Goal: Task Accomplishment & Management: Complete application form

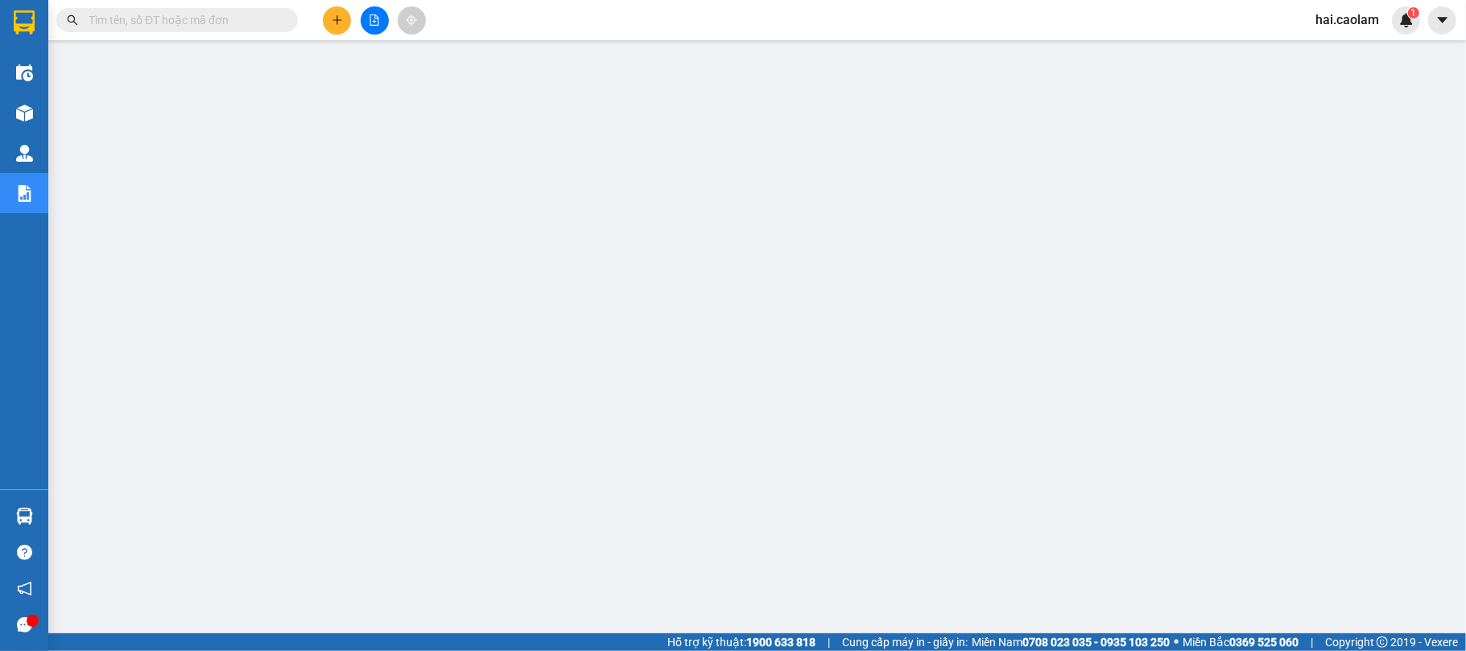
click at [185, 21] on input "text" at bounding box center [184, 20] width 190 height 18
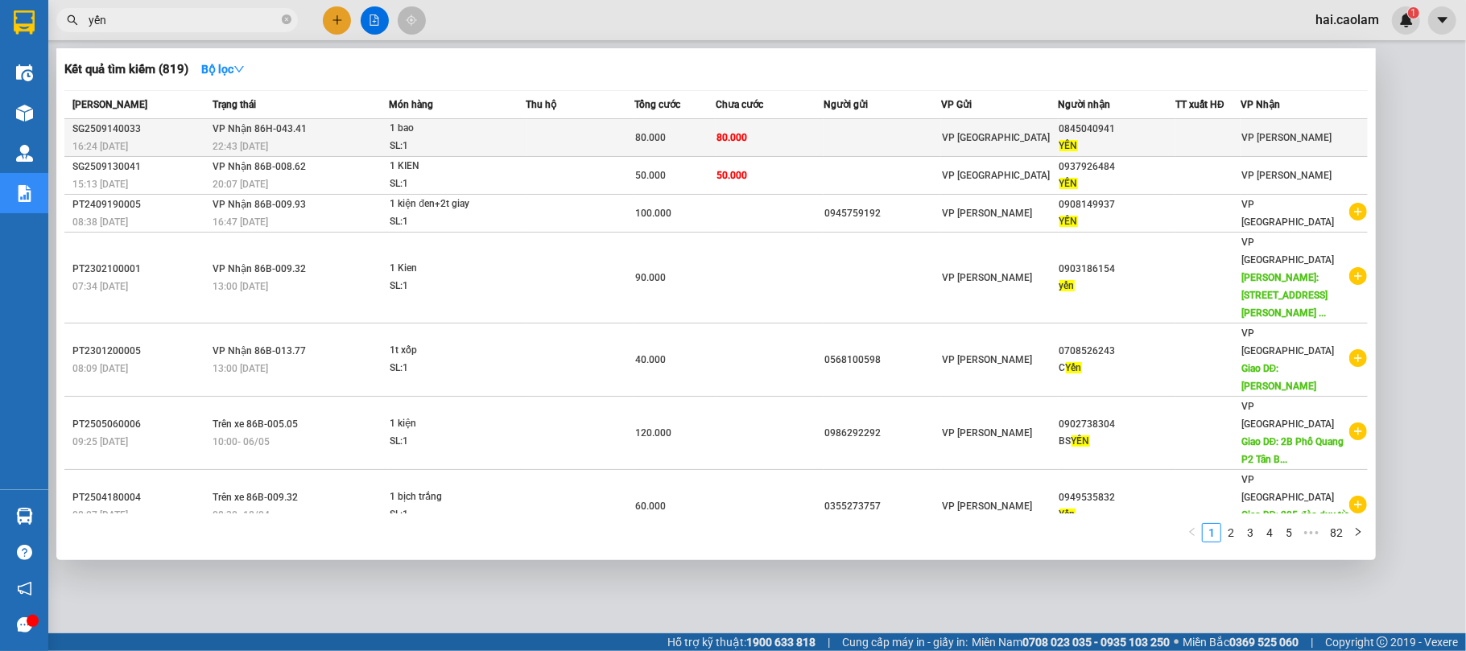
type input "yến"
click at [762, 137] on td "80.000" at bounding box center [770, 138] width 108 height 38
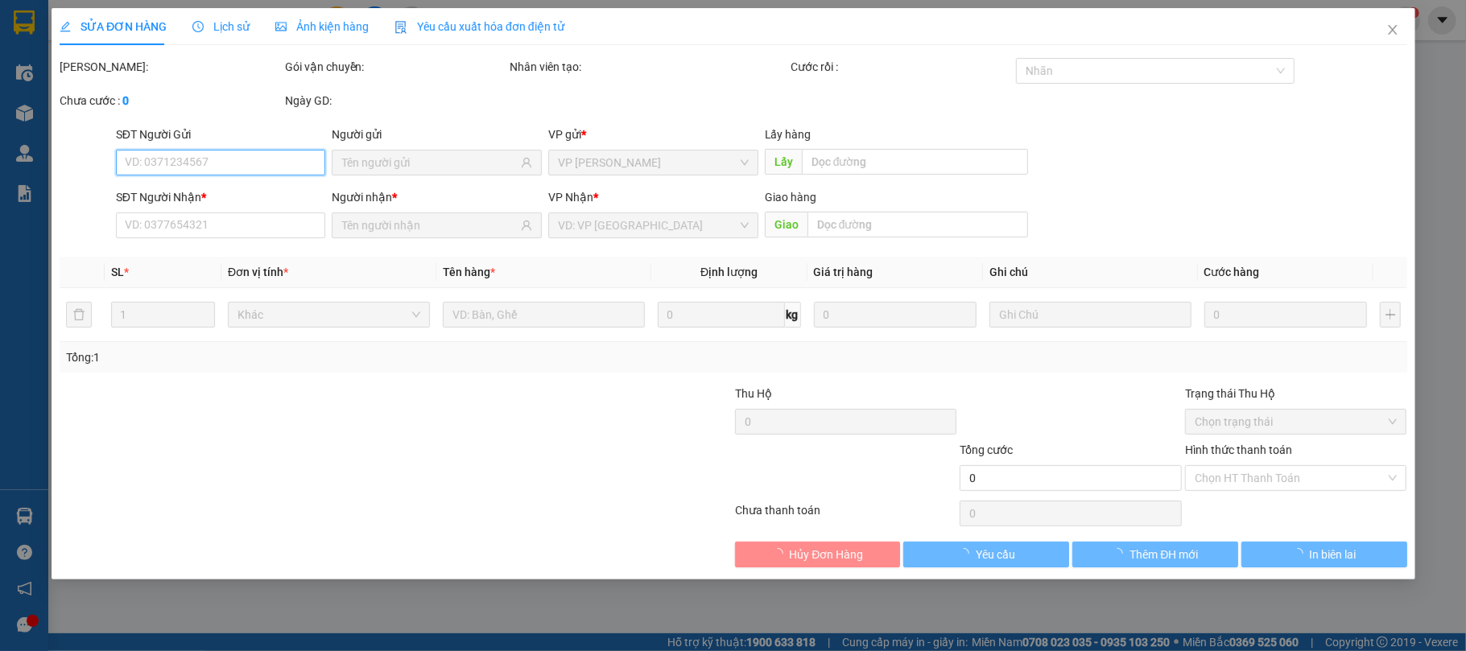
type input "0845040941"
type input "YẾN"
type input "80.000"
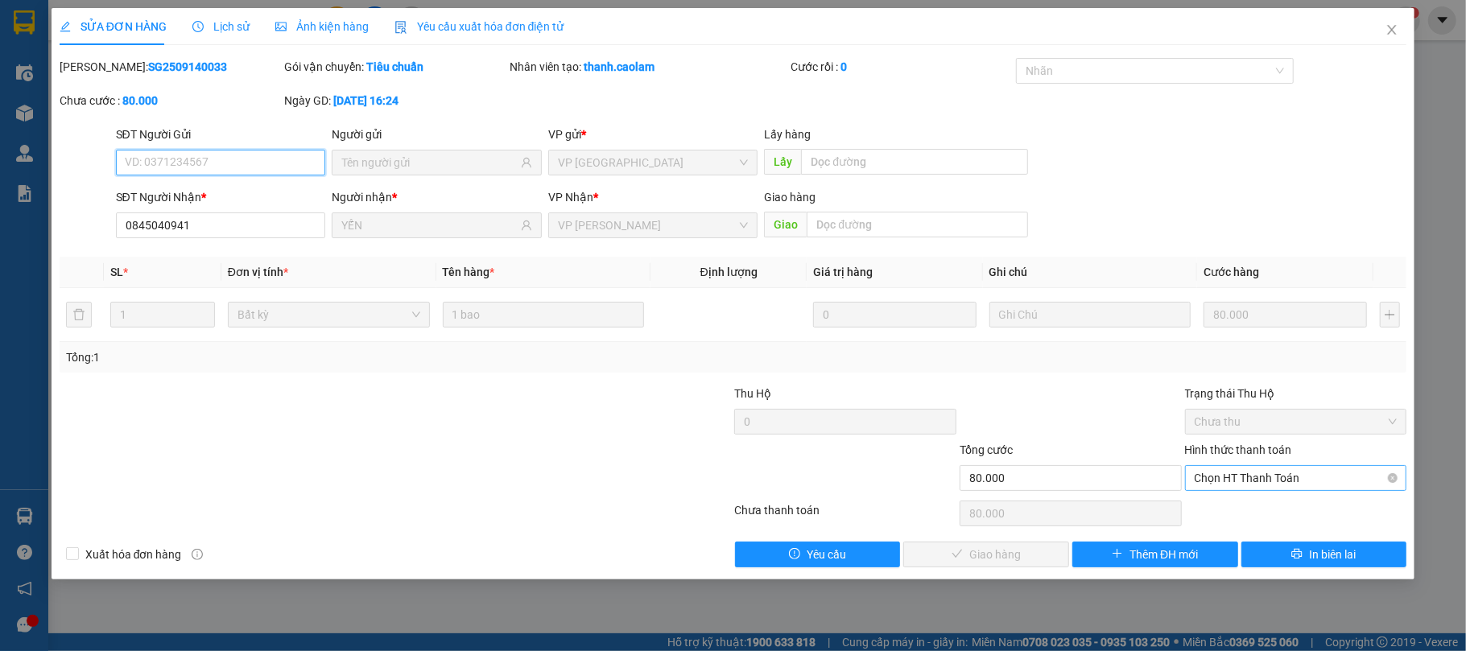
click at [1264, 477] on span "Chọn HT Thanh Toán" at bounding box center [1296, 478] width 203 height 24
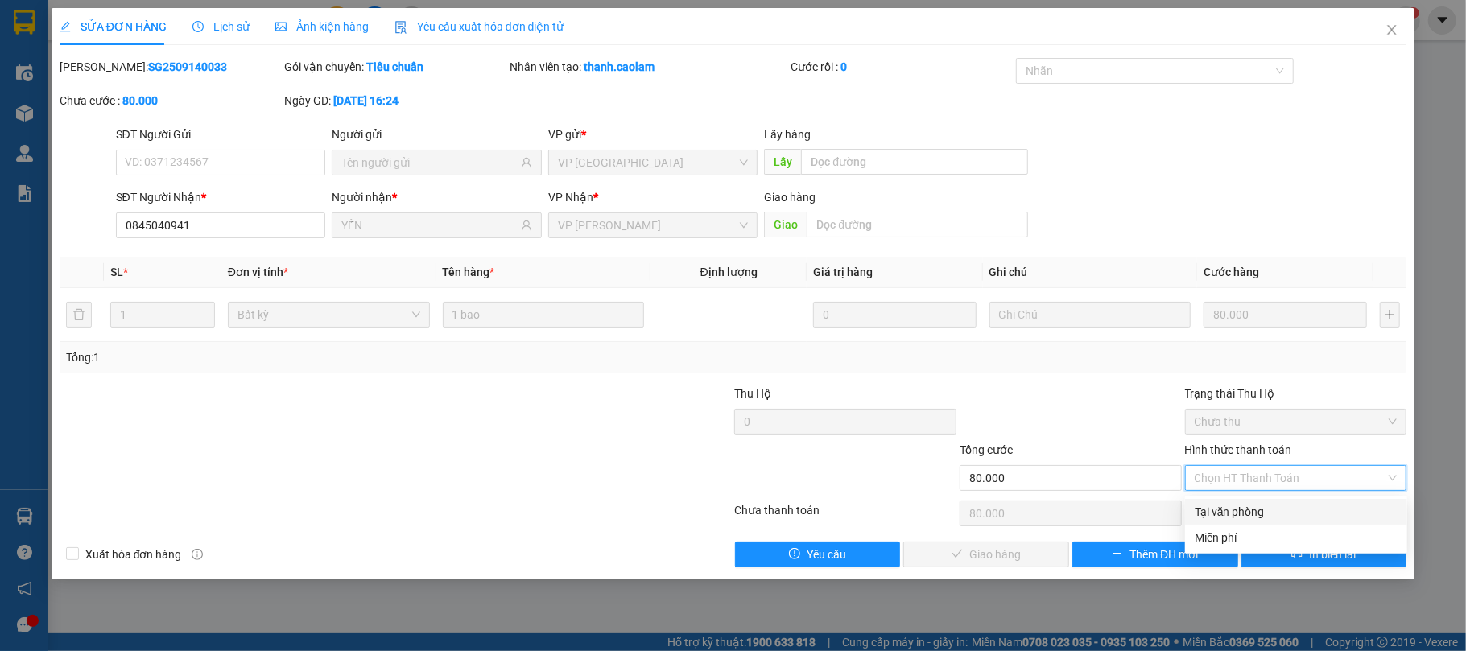
click at [1244, 507] on div "Tại văn phòng" at bounding box center [1296, 512] width 203 height 18
type input "0"
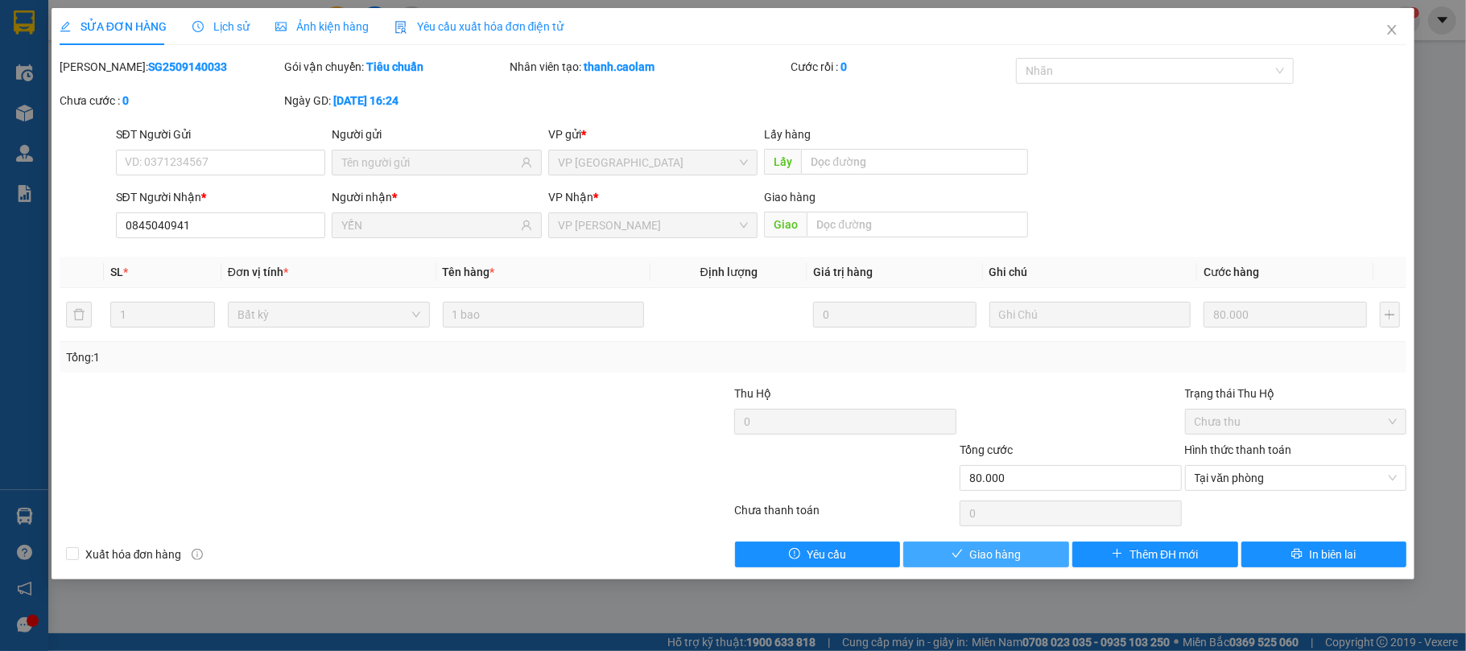
click at [1009, 549] on span "Giao hàng" at bounding box center [996, 555] width 52 height 18
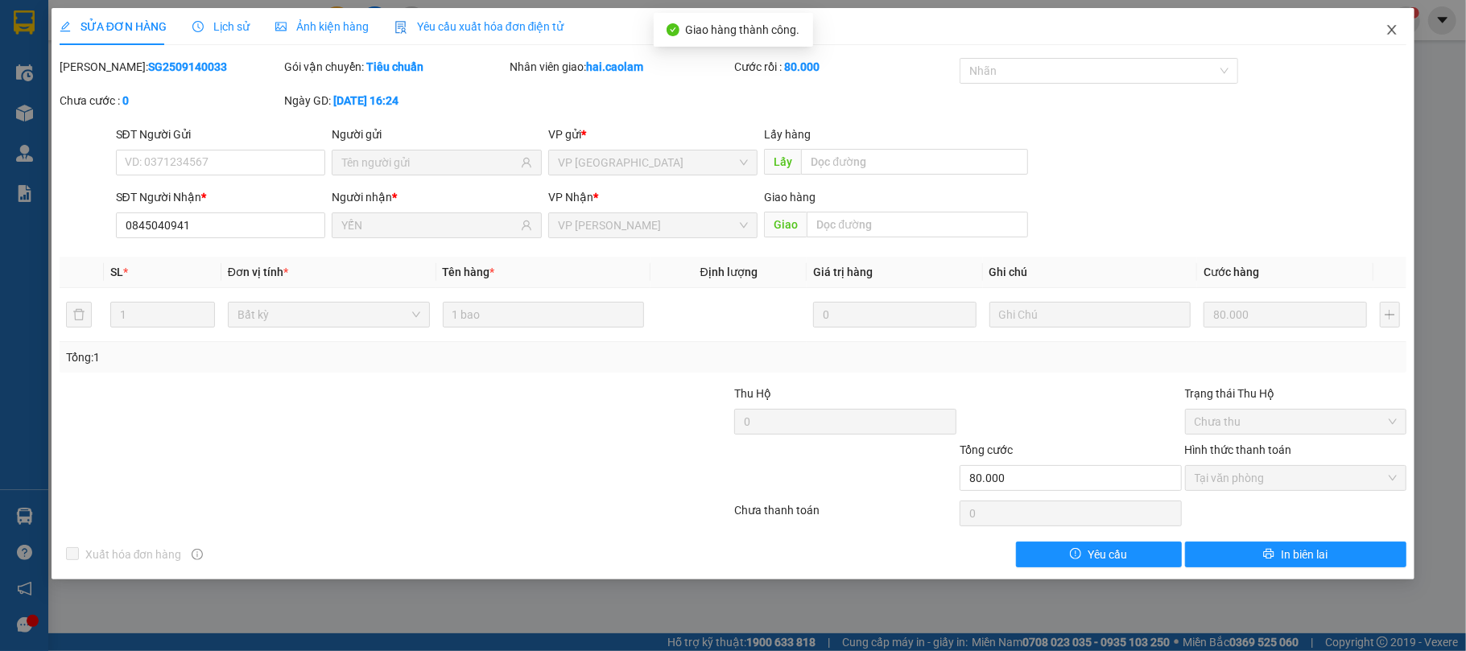
click at [1392, 29] on icon "close" at bounding box center [1392, 30] width 9 height 10
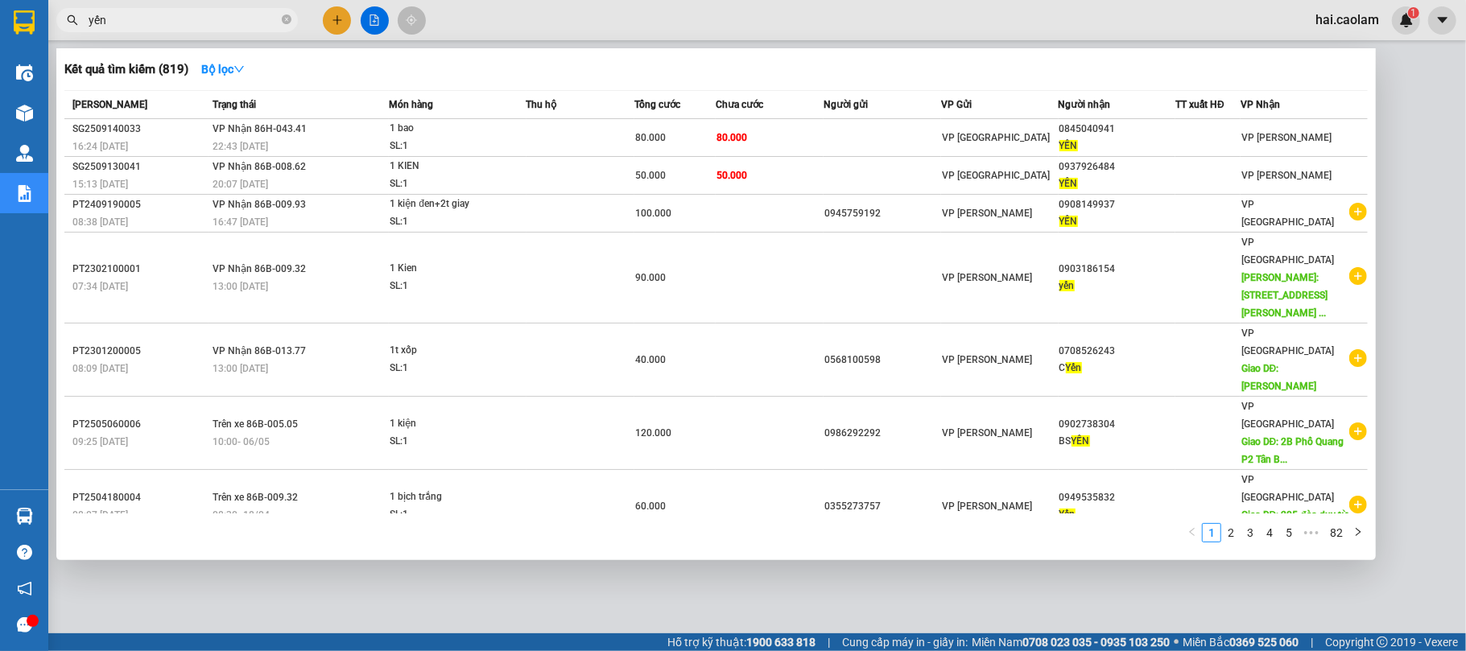
click at [166, 14] on input "yến" at bounding box center [184, 20] width 190 height 18
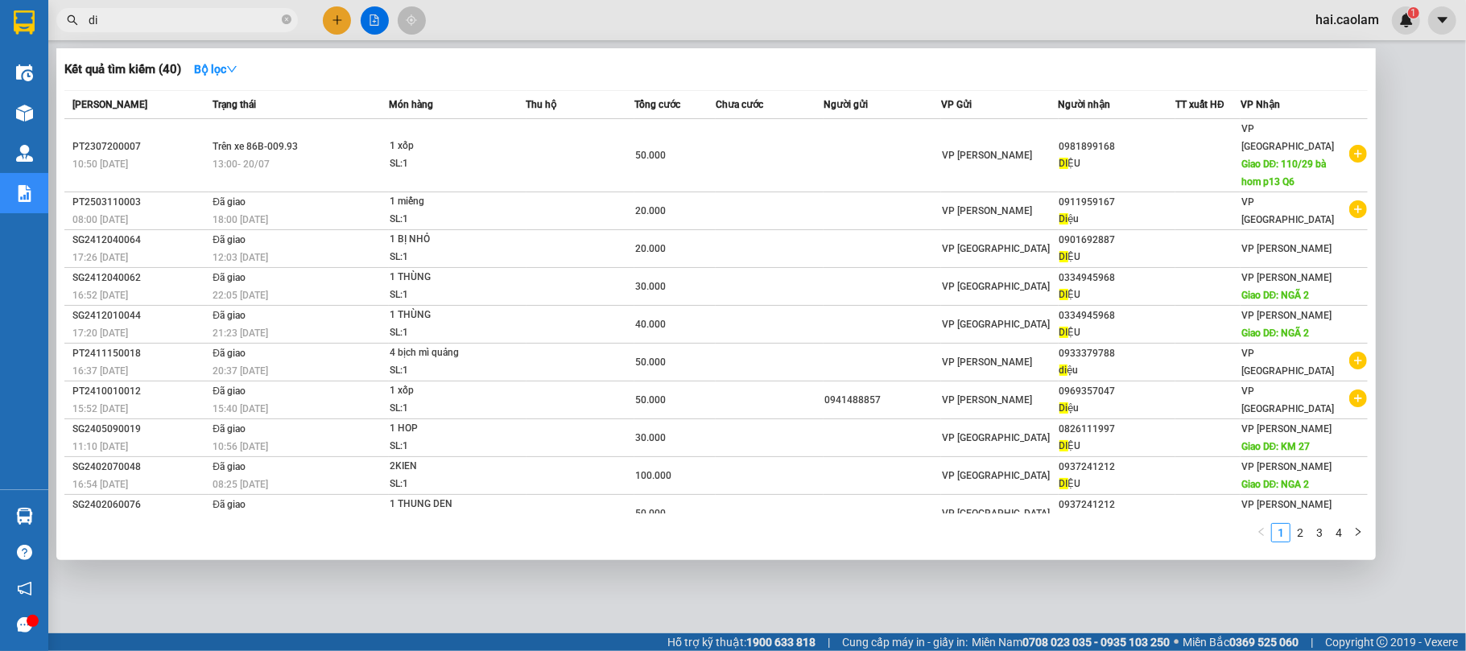
type input "d"
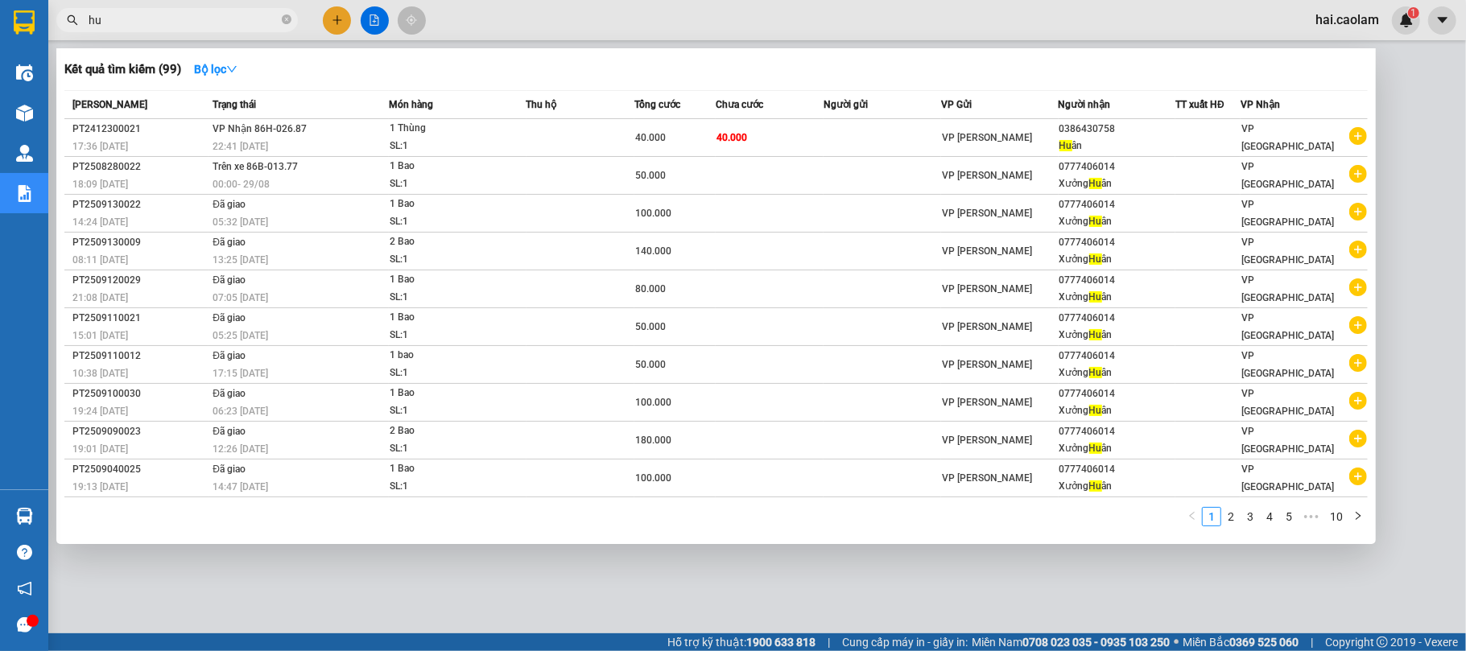
type input "h"
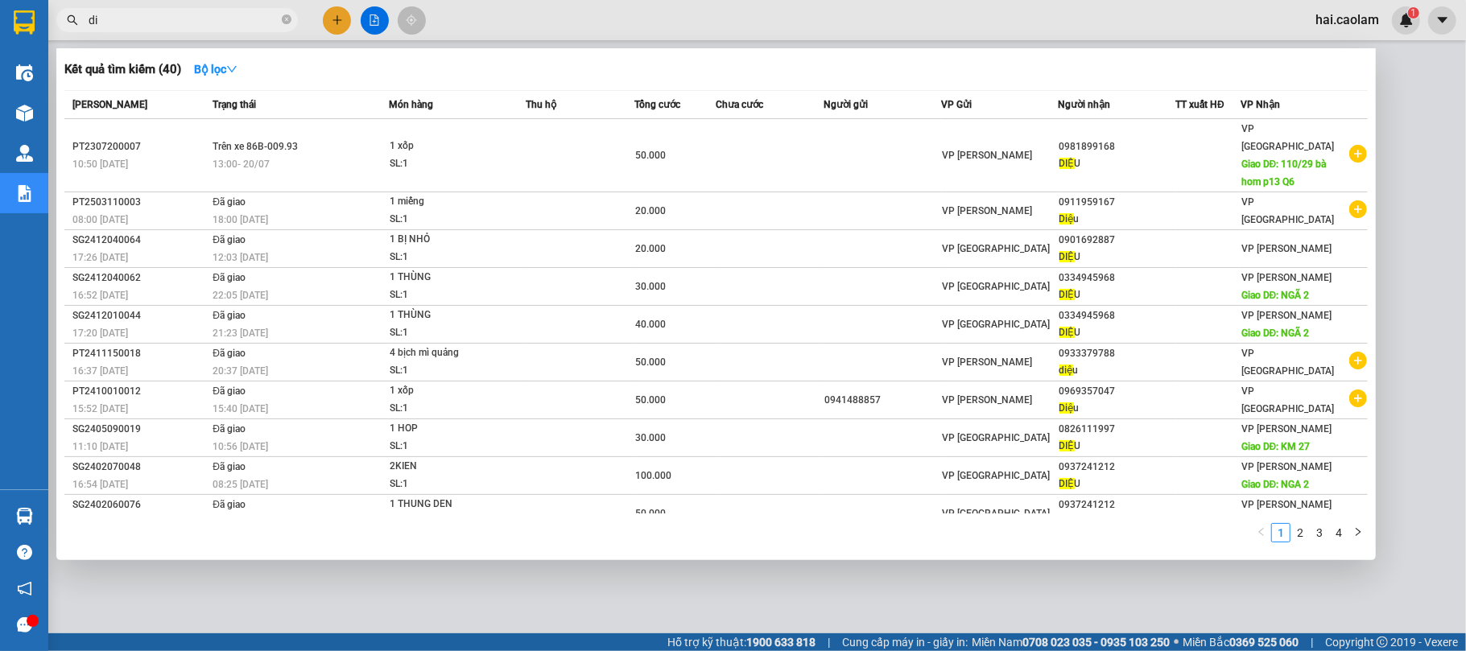
type input "d"
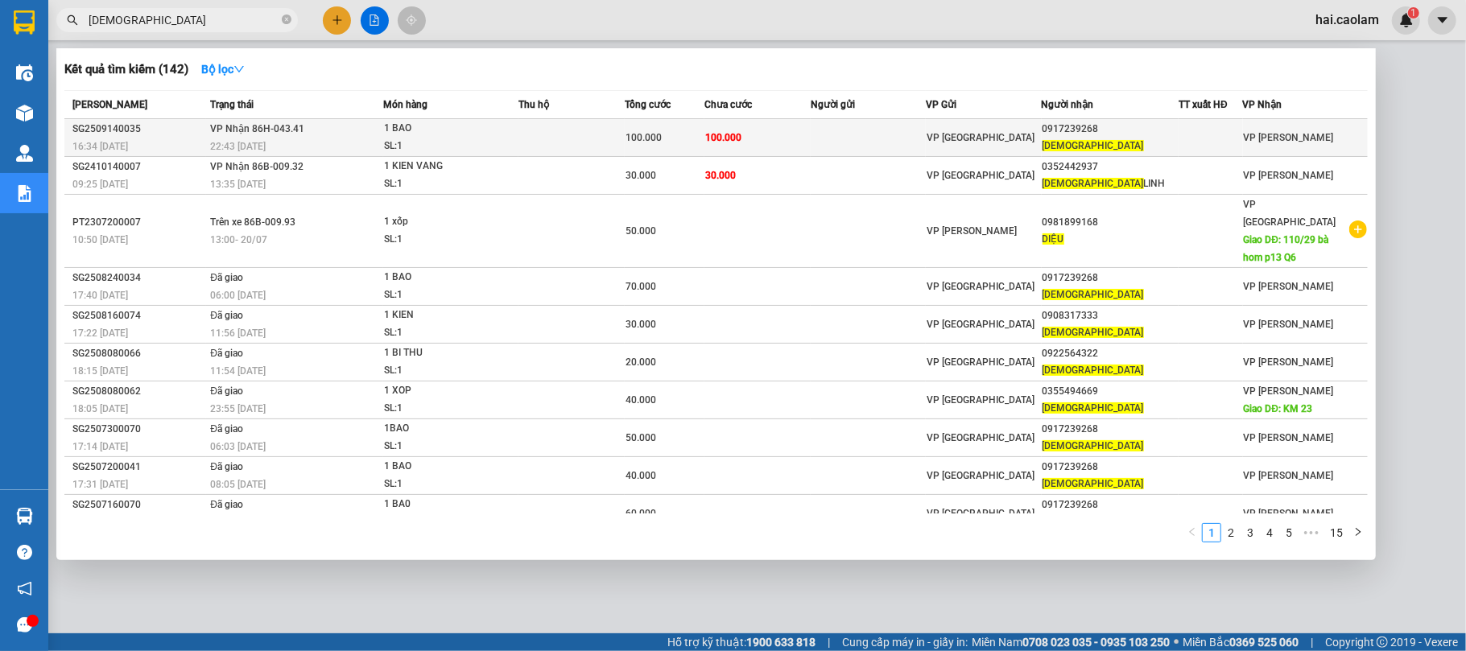
type input "dieu"
click at [625, 139] on td at bounding box center [572, 138] width 106 height 38
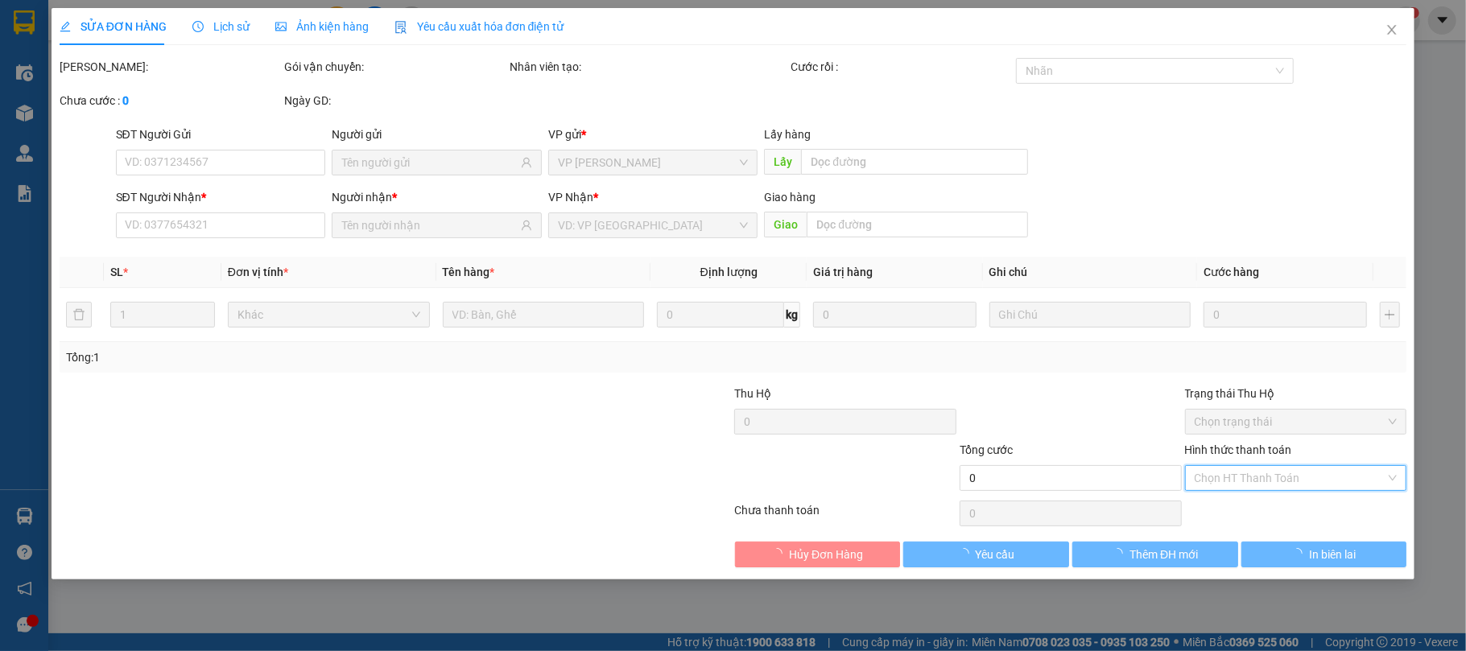
click at [1292, 473] on input "Hình thức thanh toán" at bounding box center [1291, 478] width 192 height 24
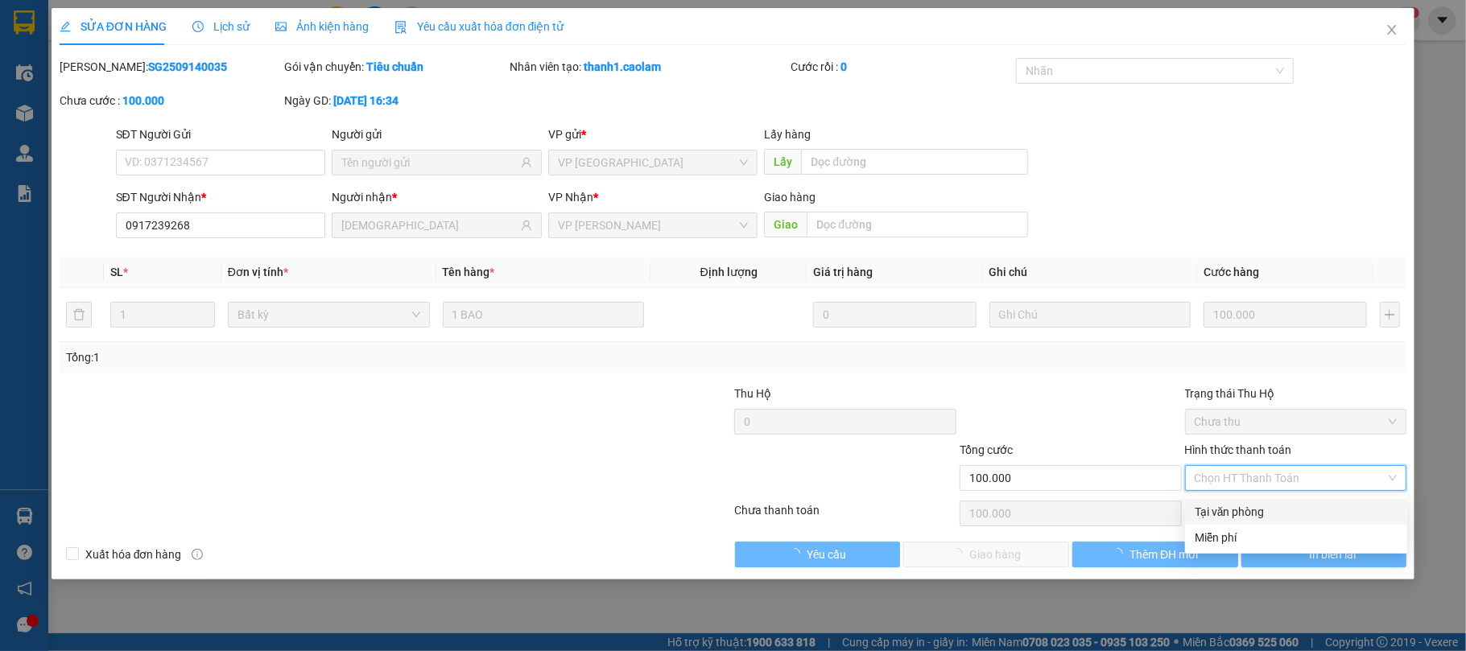
type input "0917239268"
type input "DIEU"
type input "100.000"
click at [1261, 516] on div "Tại văn phòng" at bounding box center [1296, 512] width 203 height 18
type input "0"
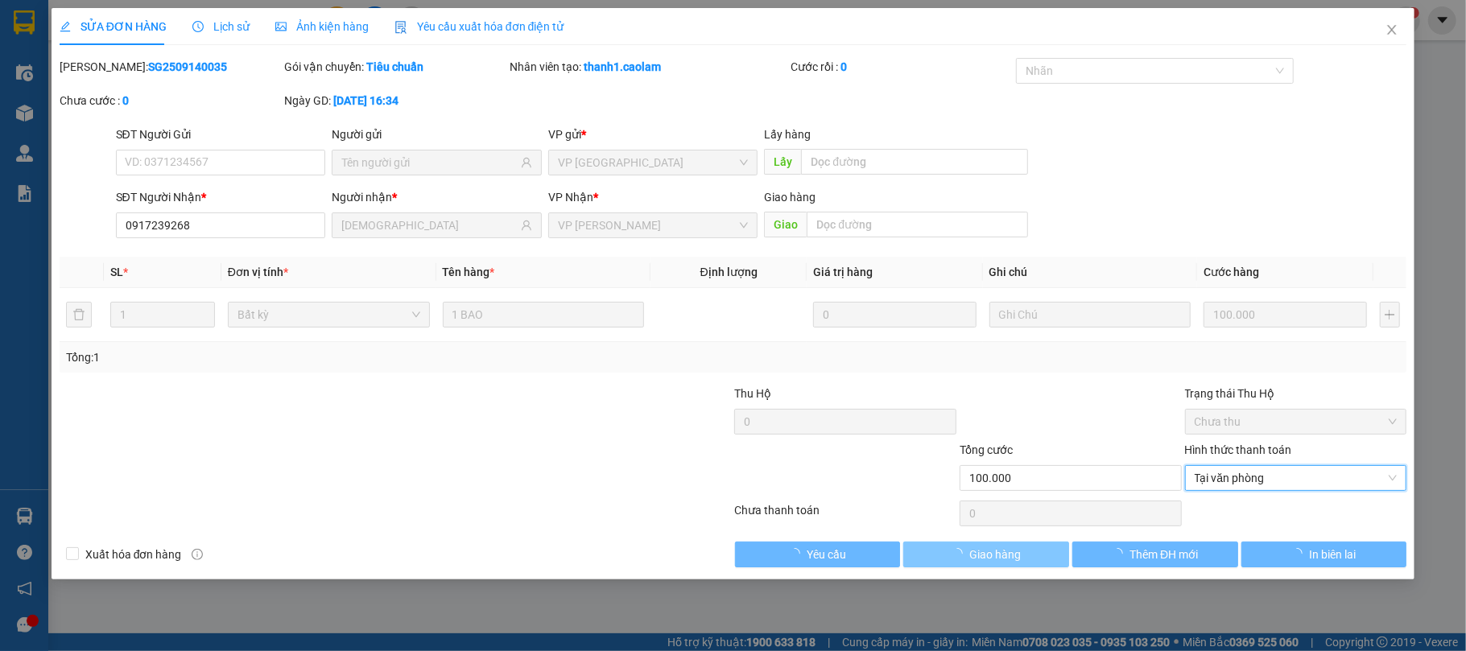
click at [961, 564] on span "button" at bounding box center [961, 555] width 18 height 18
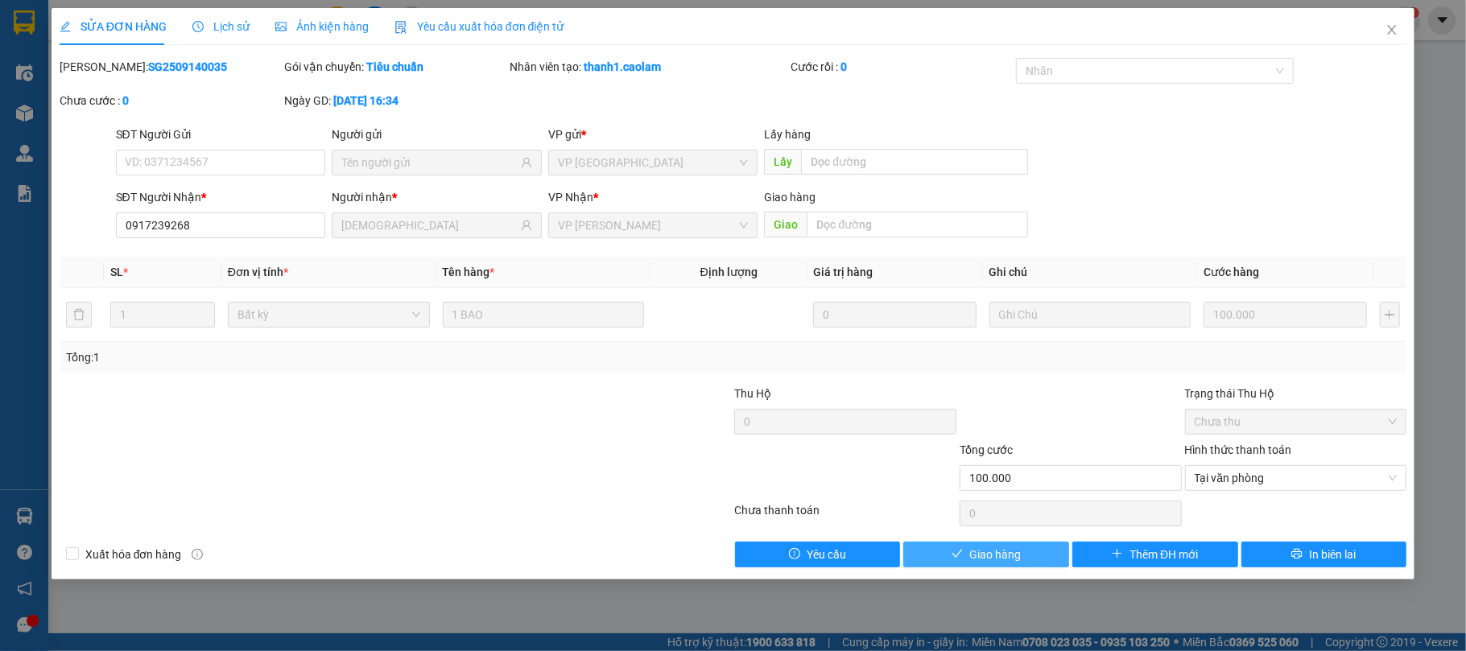
click at [1031, 558] on button "Giao hàng" at bounding box center [987, 555] width 166 height 26
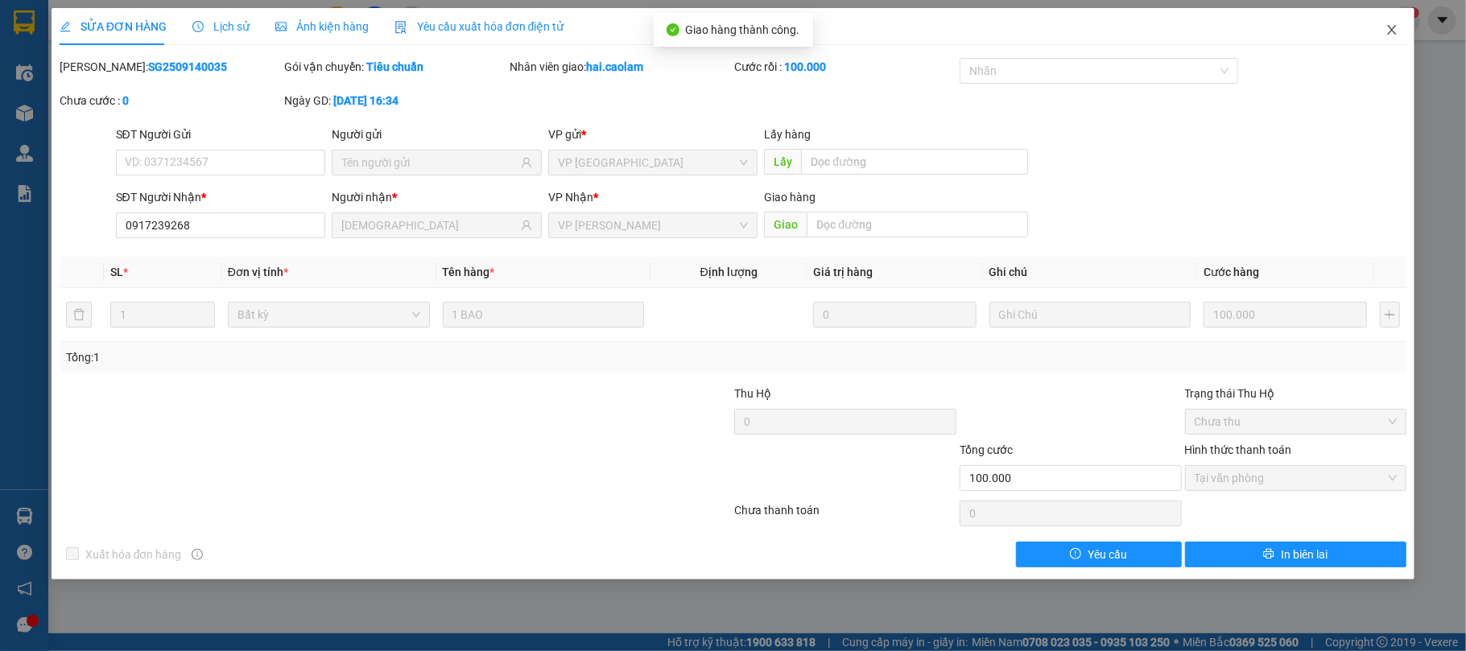
click at [1377, 33] on span "Close" at bounding box center [1392, 30] width 45 height 45
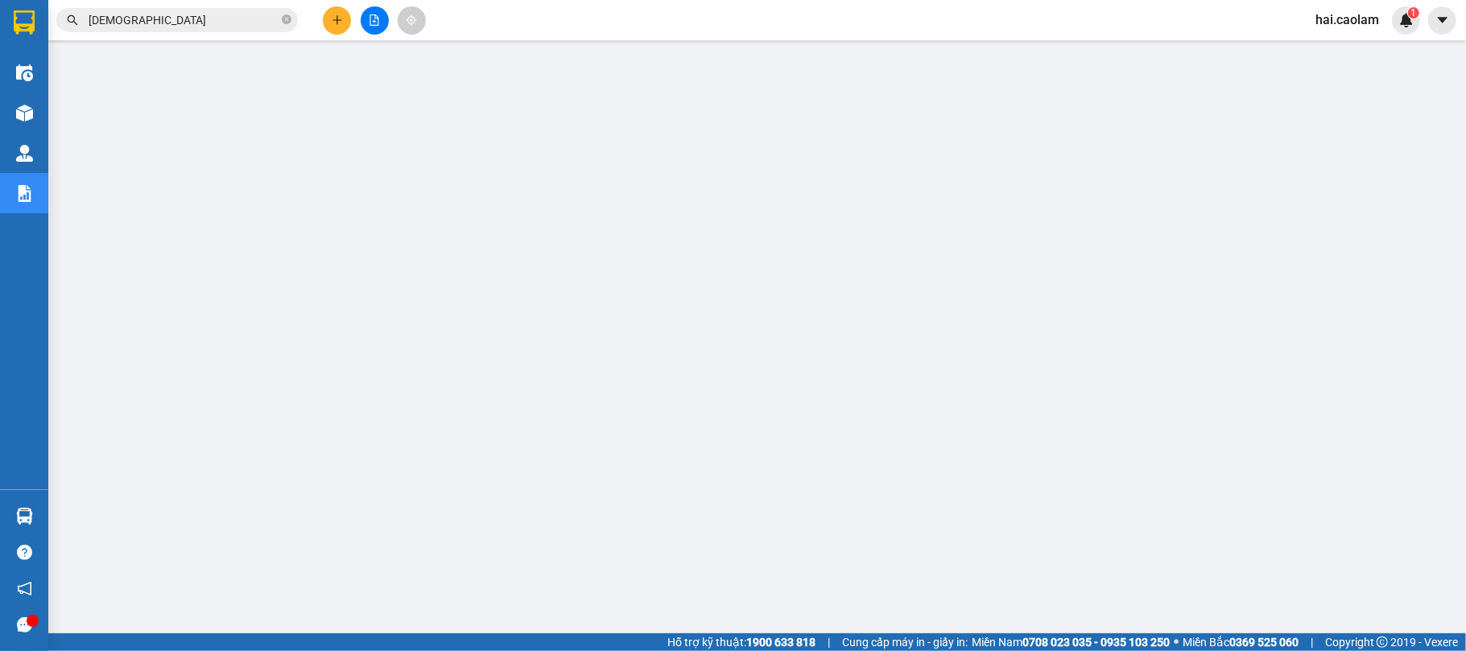
click at [184, 17] on input "dieu" at bounding box center [184, 20] width 190 height 18
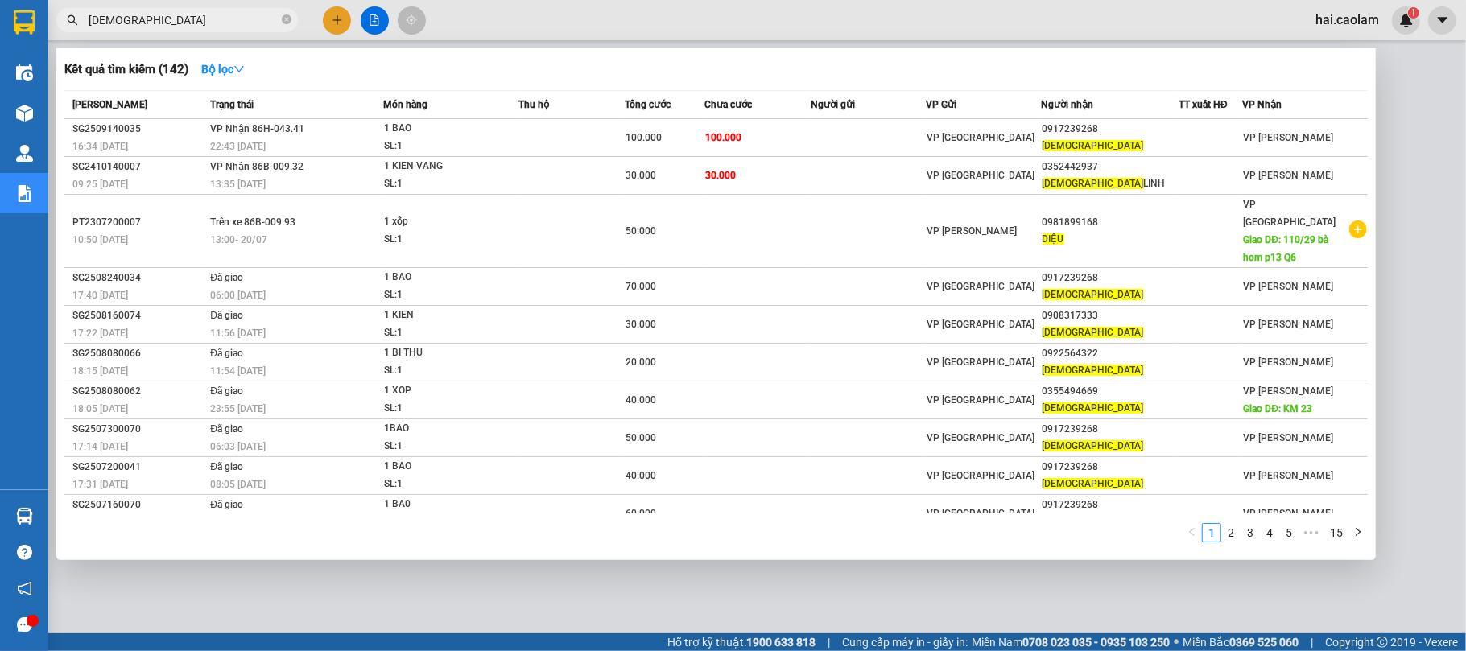
click at [184, 17] on input "dieu" at bounding box center [184, 20] width 190 height 18
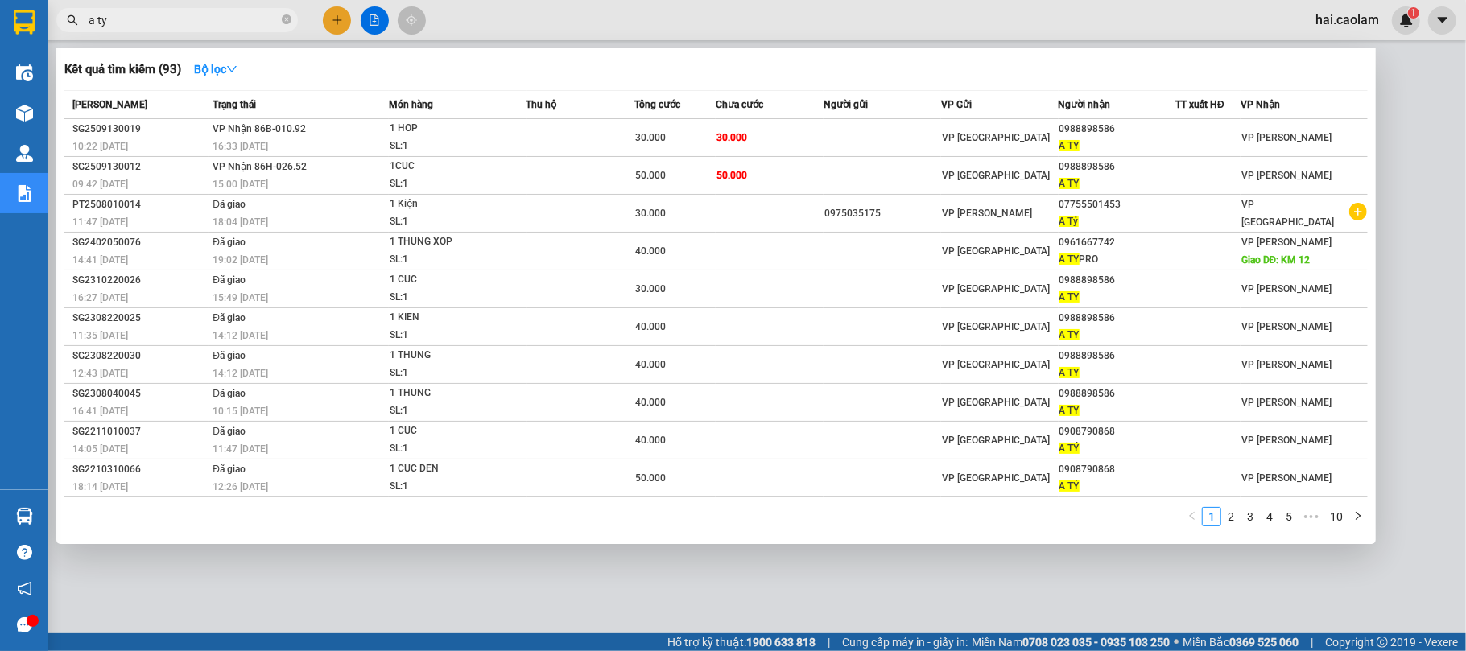
type input "a ty"
click at [705, 11] on div at bounding box center [733, 325] width 1466 height 651
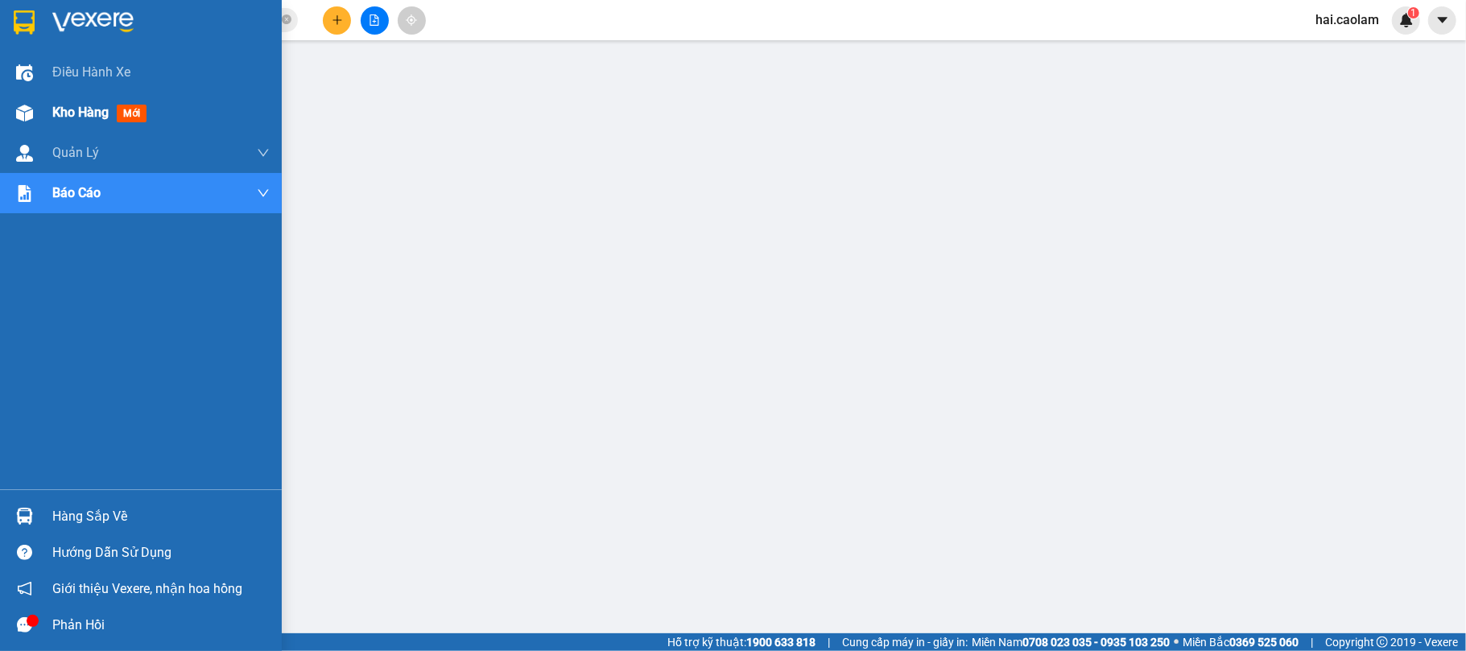
click at [16, 108] on img at bounding box center [24, 113] width 17 height 17
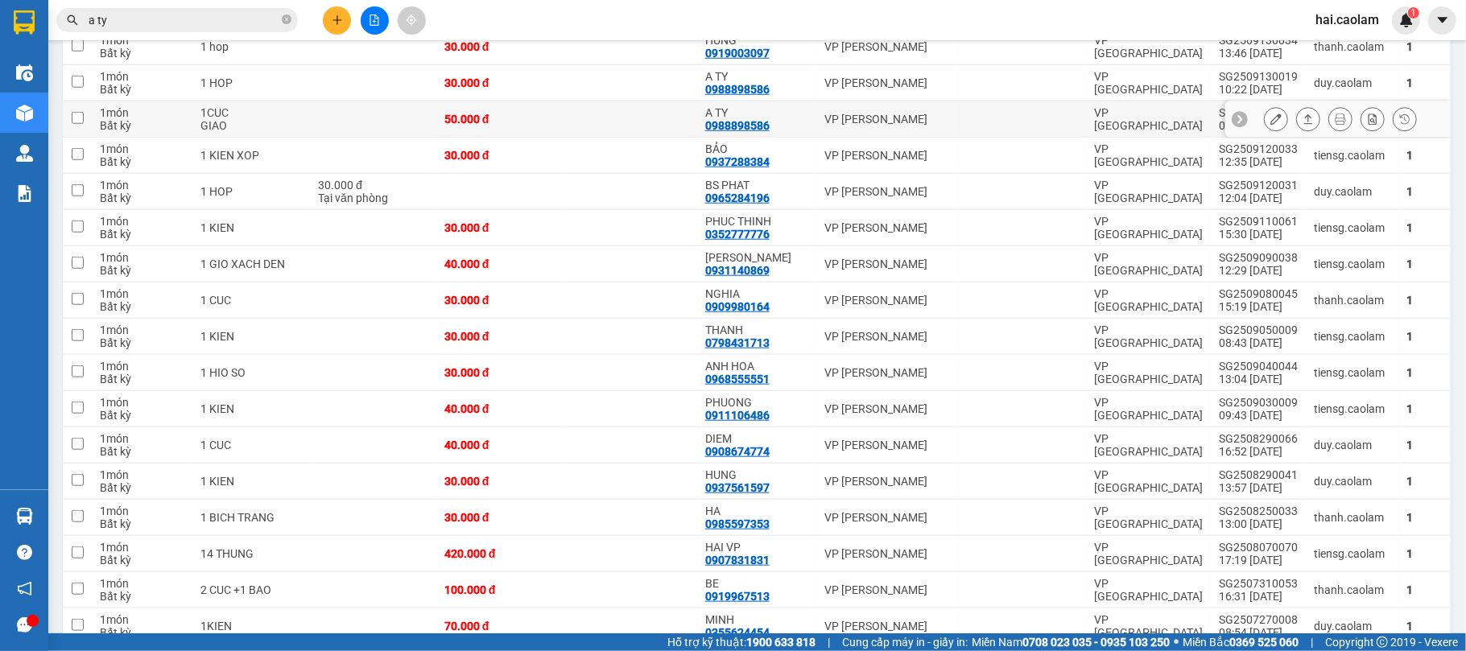
scroll to position [1090, 0]
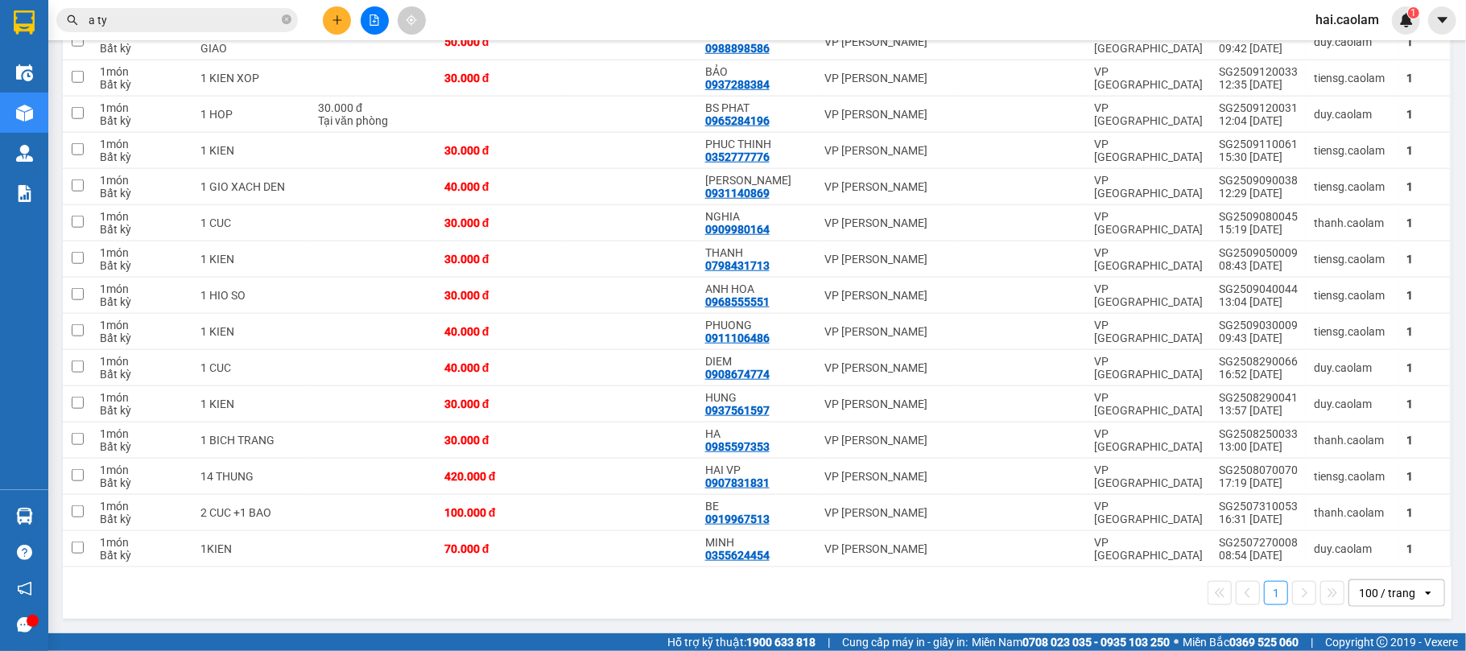
click at [1379, 598] on div "100 / trang" at bounding box center [1387, 593] width 56 height 16
click at [1377, 556] on div "100 / trang" at bounding box center [1381, 570] width 97 height 29
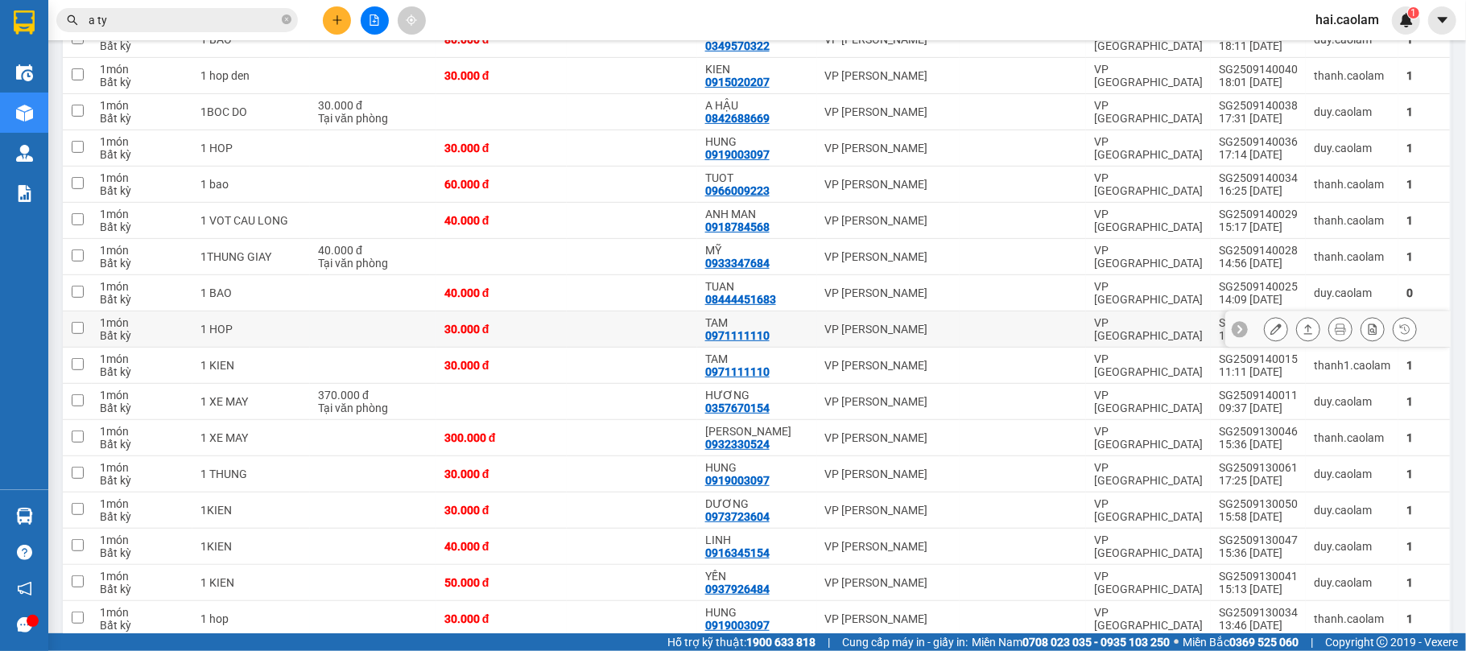
scroll to position [572, 0]
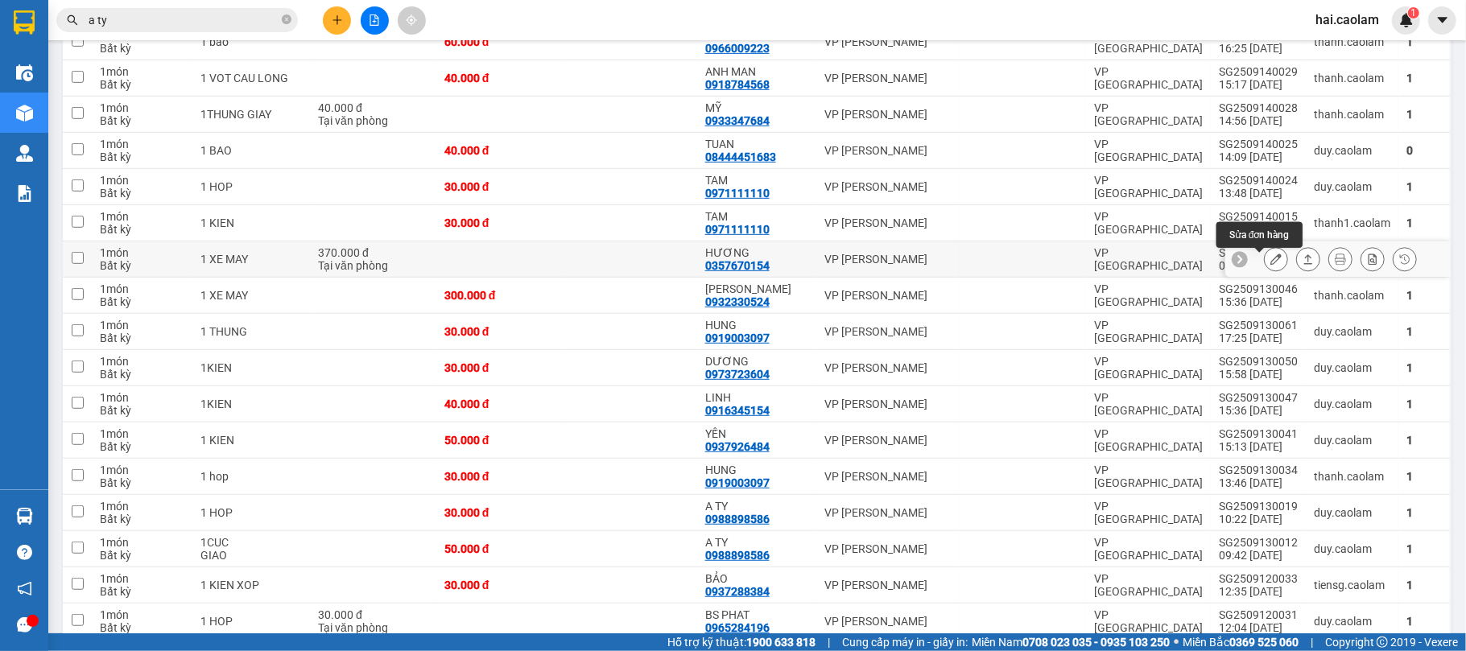
click at [1271, 259] on icon at bounding box center [1276, 259] width 11 height 11
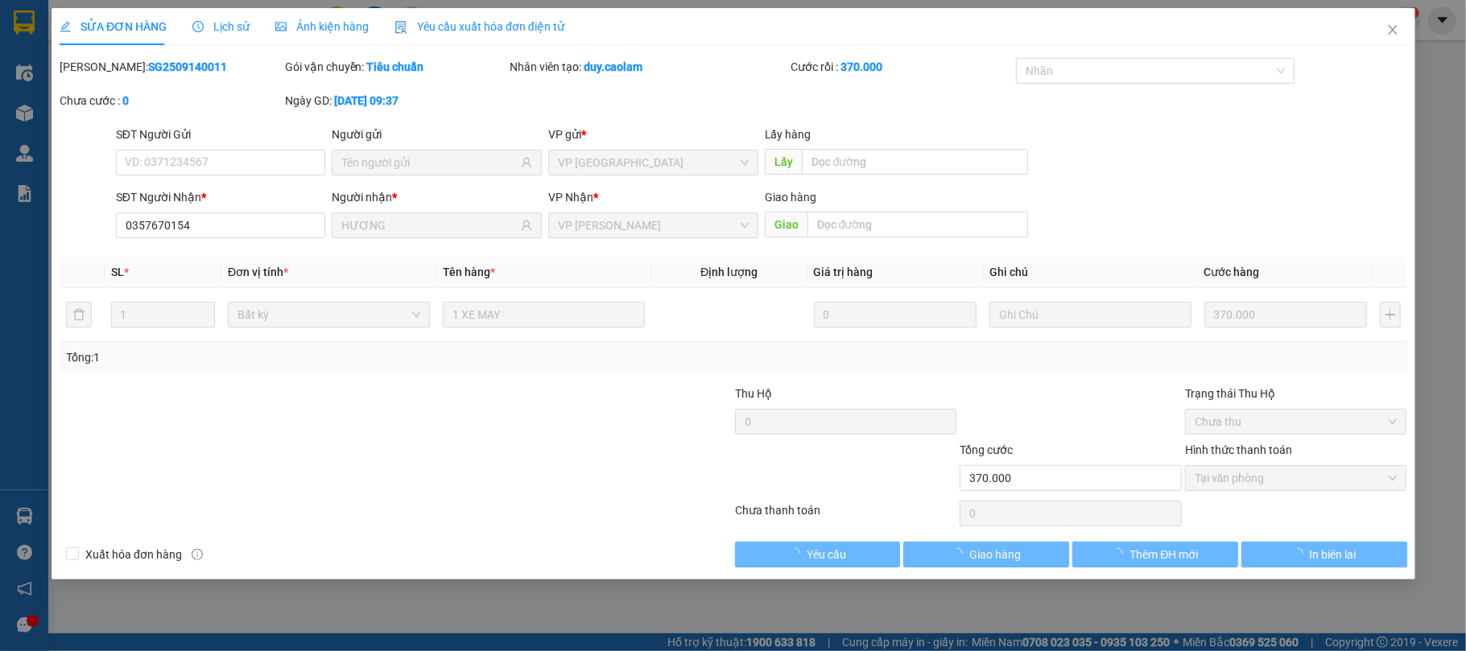
type input "0357670154"
type input "HƯƠNG"
type input "370.000"
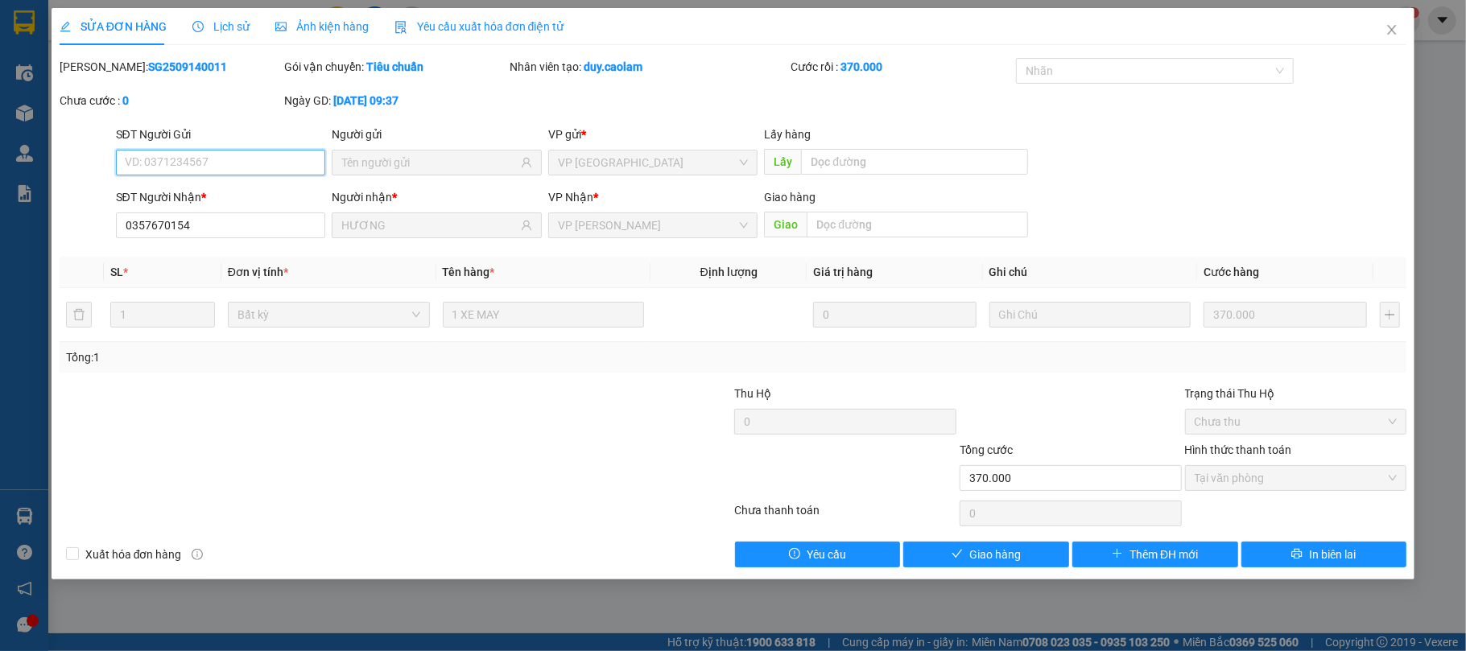
click at [1245, 477] on span "Tại văn phòng" at bounding box center [1296, 478] width 203 height 24
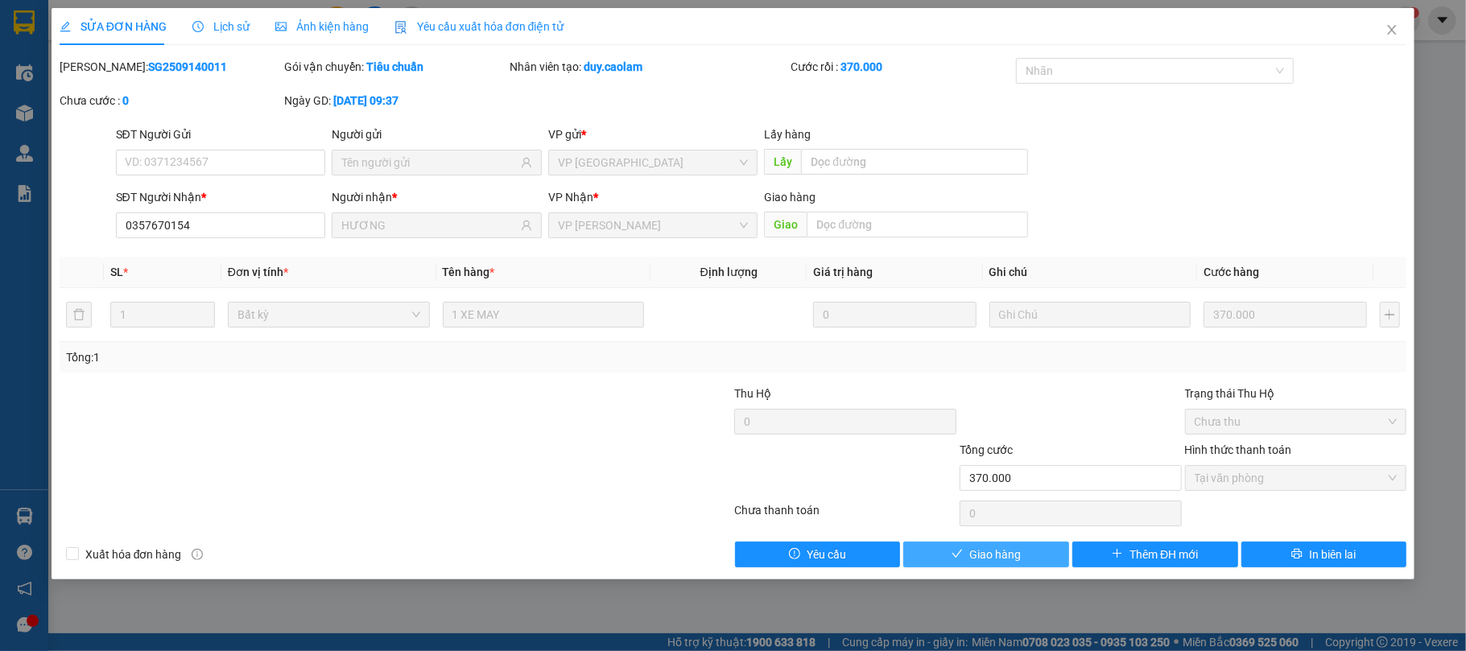
click at [1032, 551] on button "Giao hàng" at bounding box center [987, 555] width 166 height 26
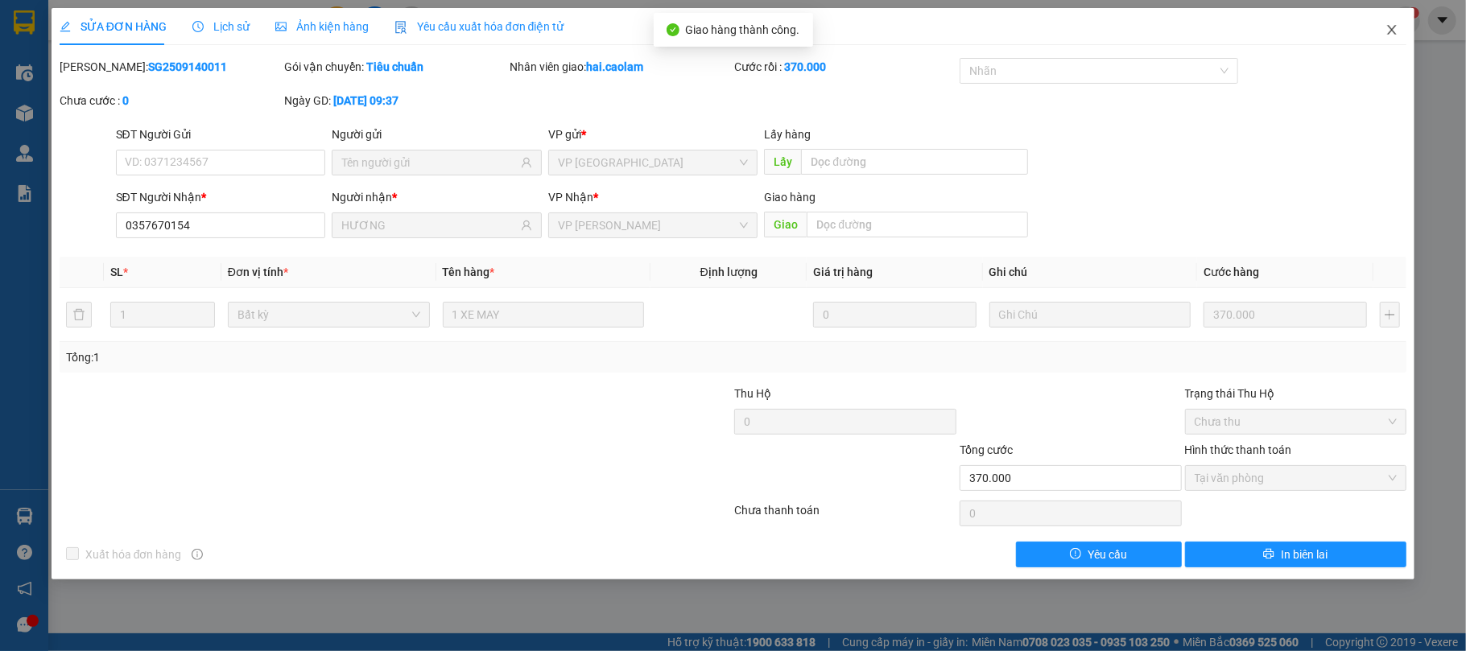
click at [1395, 27] on icon "close" at bounding box center [1392, 29] width 13 height 13
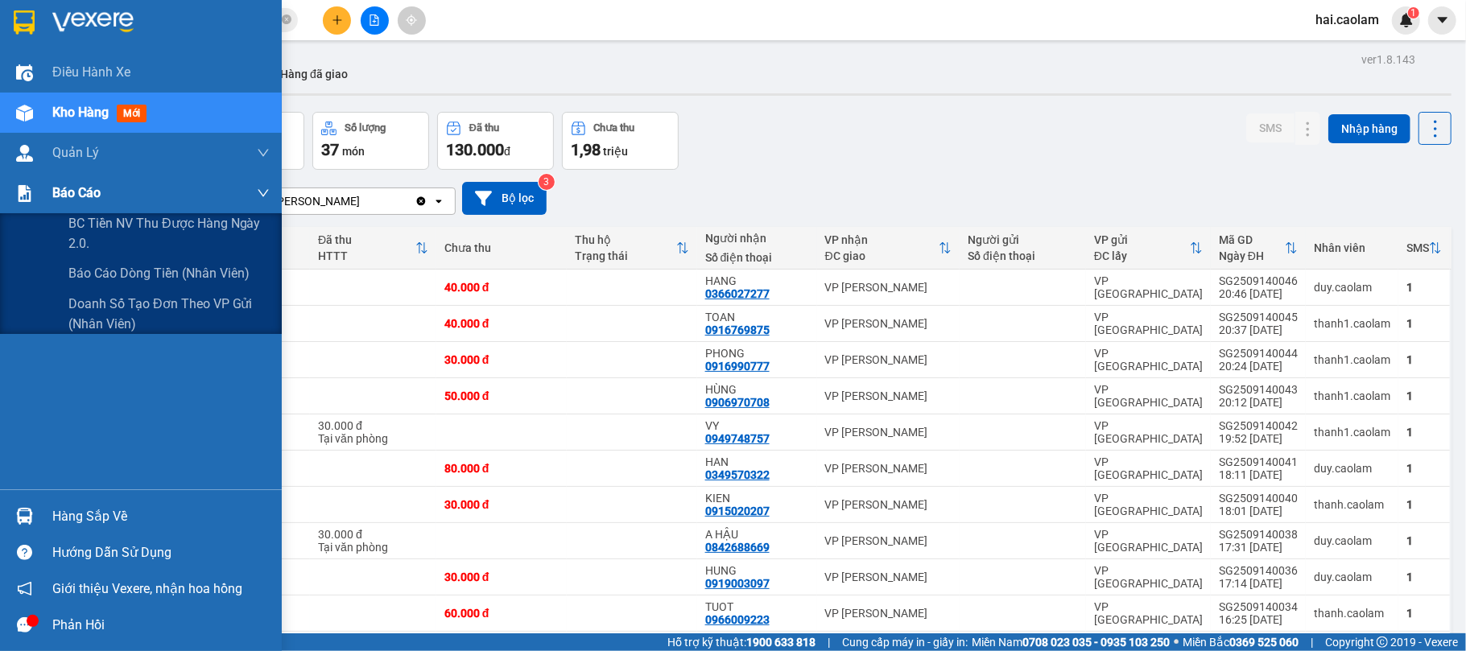
click at [43, 209] on div "Báo cáo" at bounding box center [141, 193] width 282 height 40
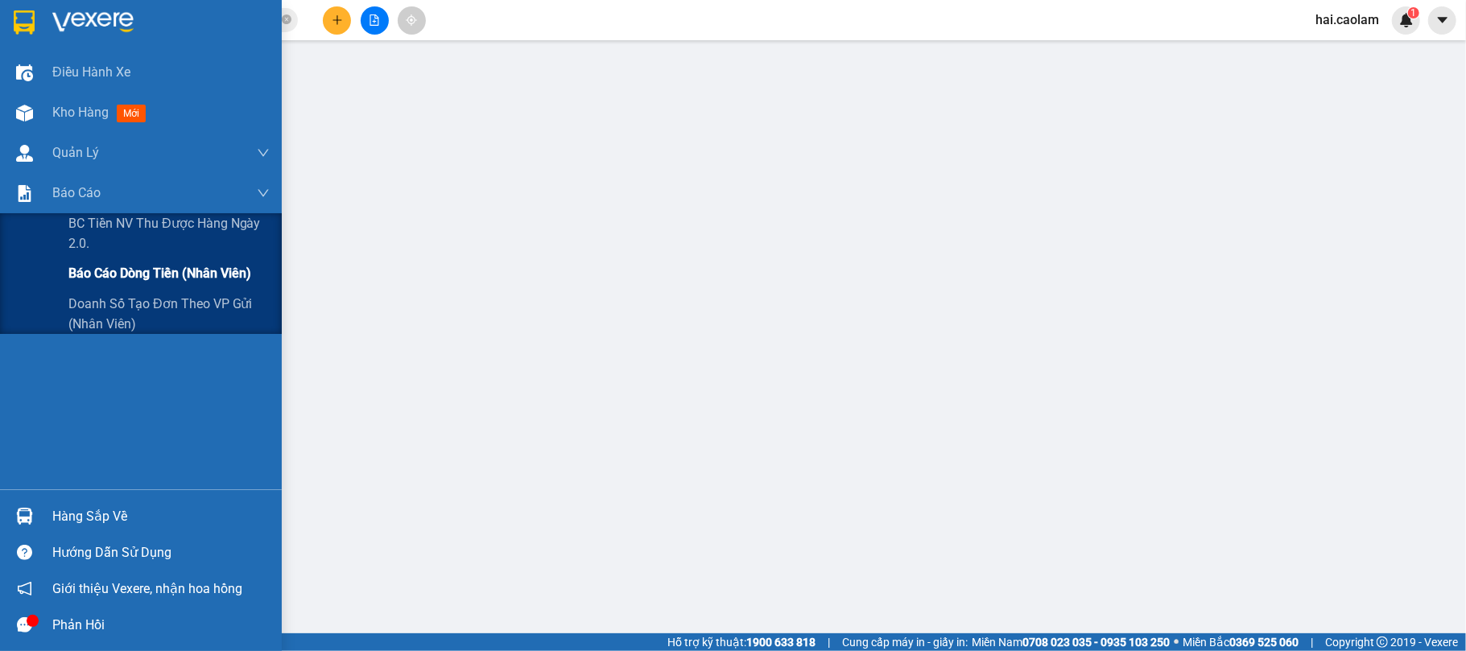
click at [246, 283] on span "Báo cáo dòng tiền (nhân viên)" at bounding box center [159, 273] width 183 height 20
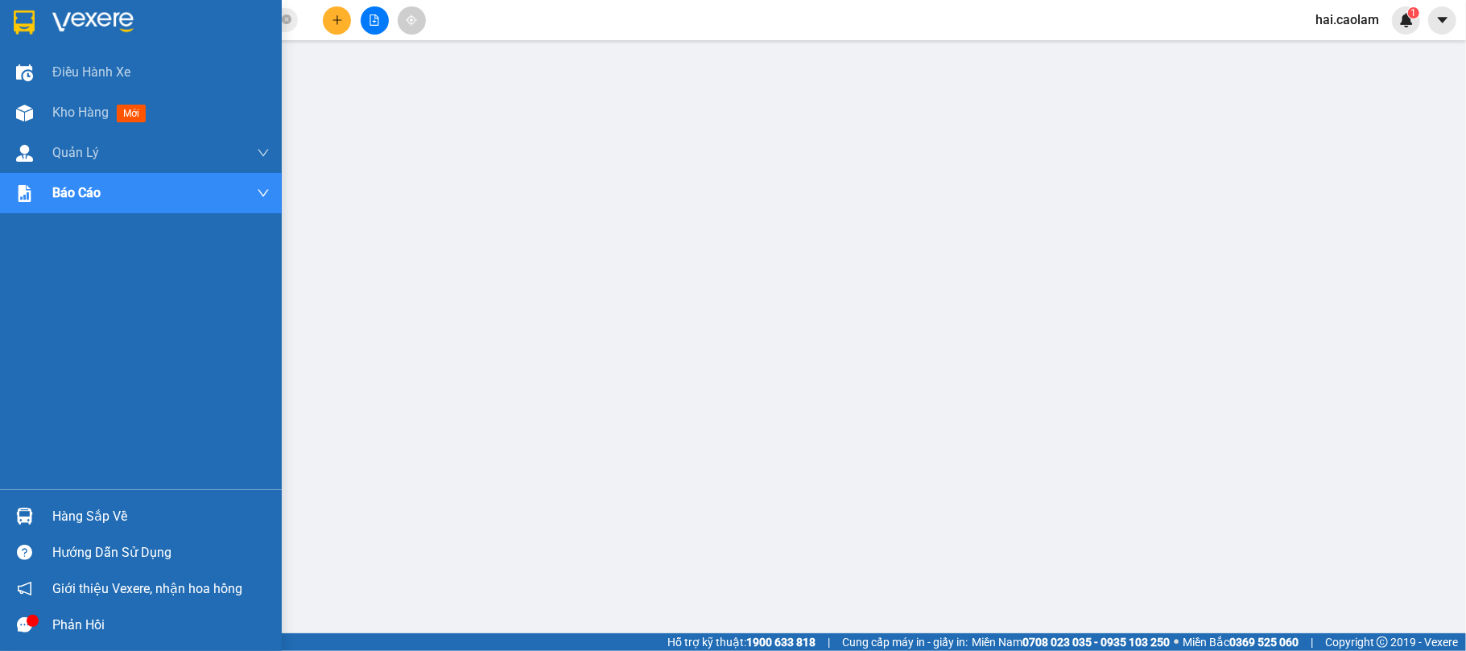
click at [23, 27] on img at bounding box center [24, 22] width 21 height 24
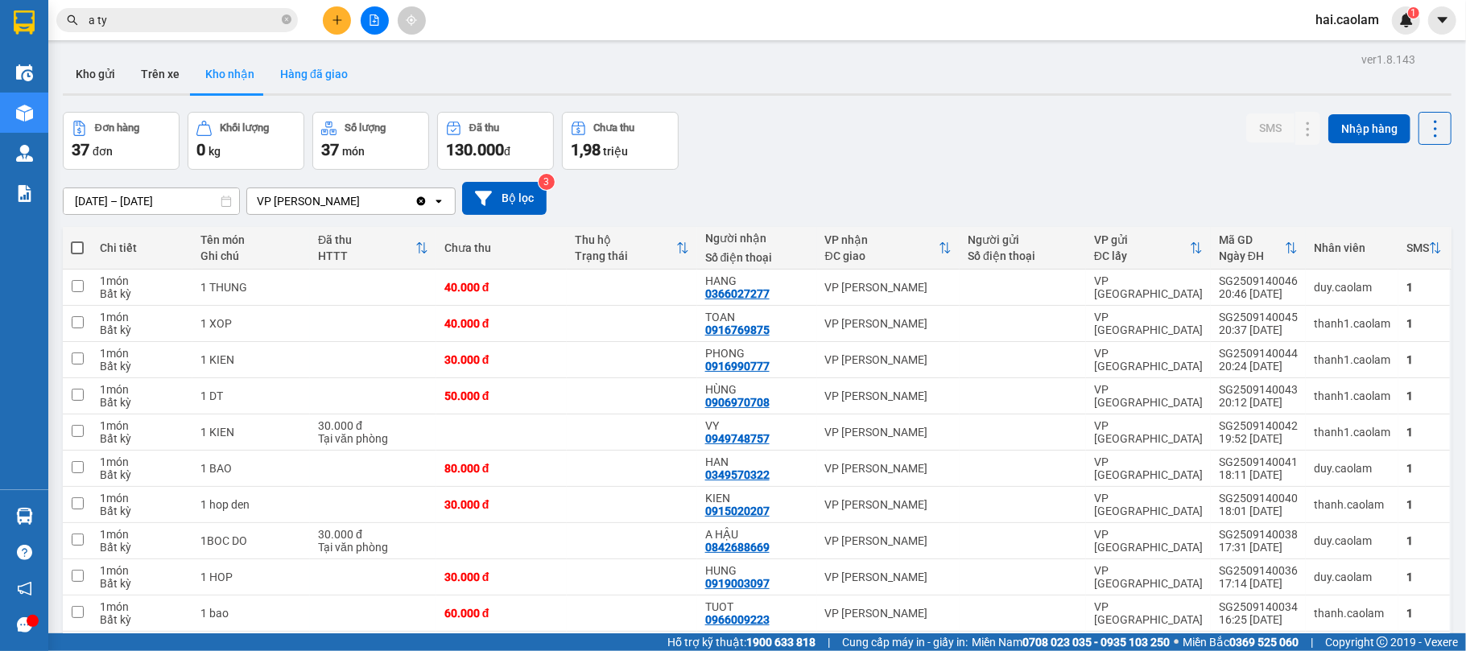
click at [312, 77] on button "Hàng đã giao" at bounding box center [313, 74] width 93 height 39
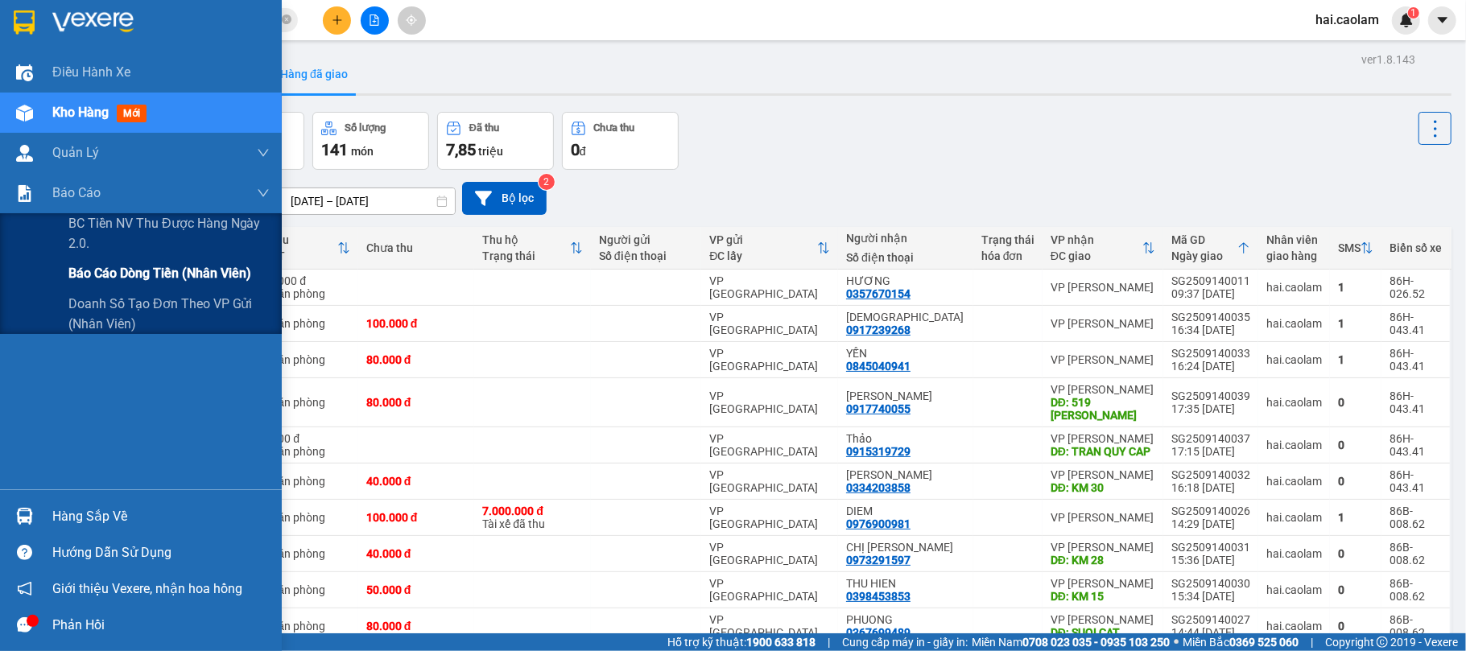
click at [142, 275] on span "Báo cáo dòng tiền (nhân viên)" at bounding box center [159, 273] width 183 height 20
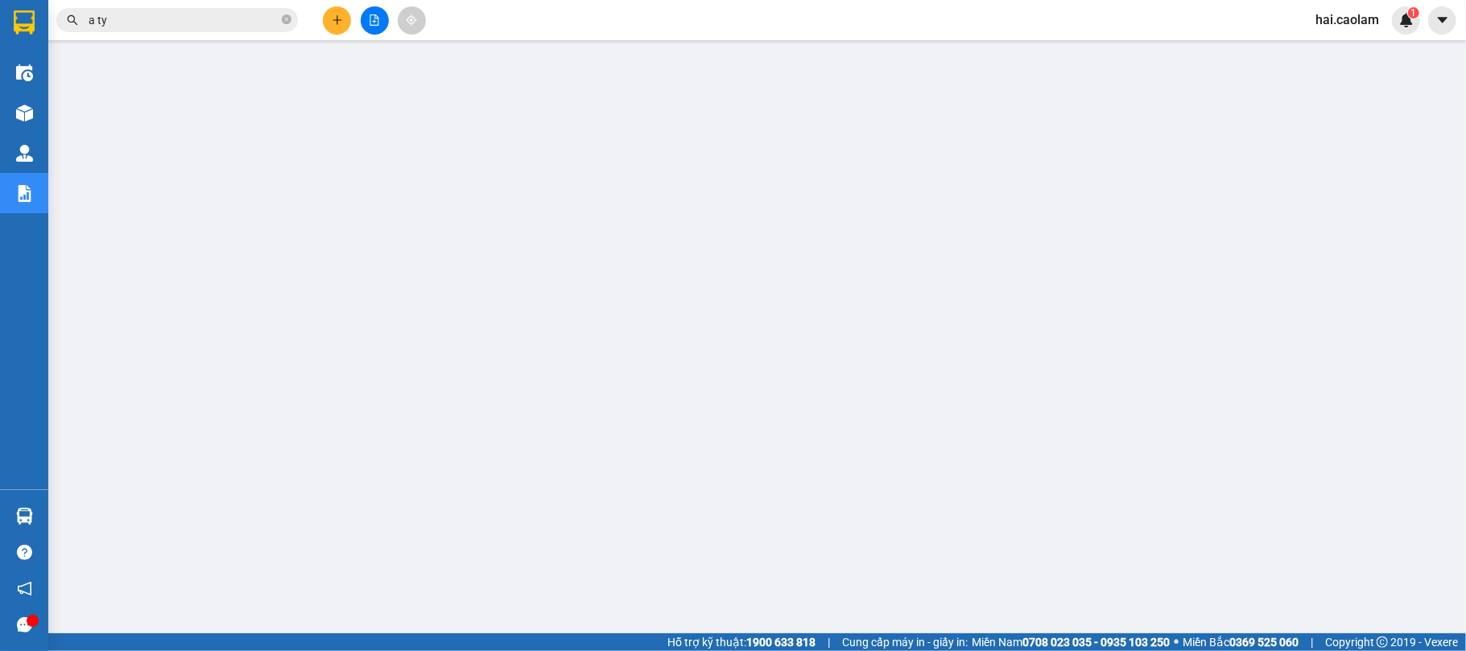
click at [26, 13] on img at bounding box center [24, 22] width 21 height 24
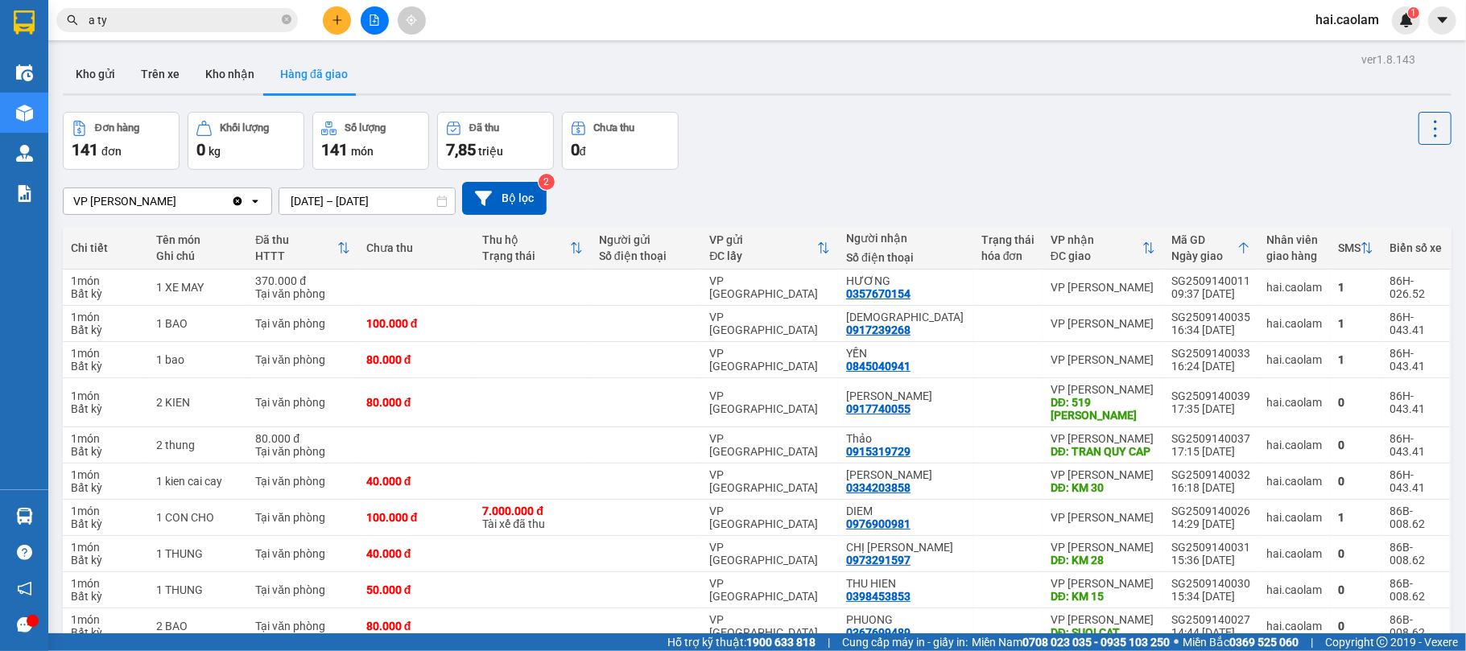
click at [349, 208] on input "[DATE] – [DATE]" at bounding box center [367, 201] width 176 height 26
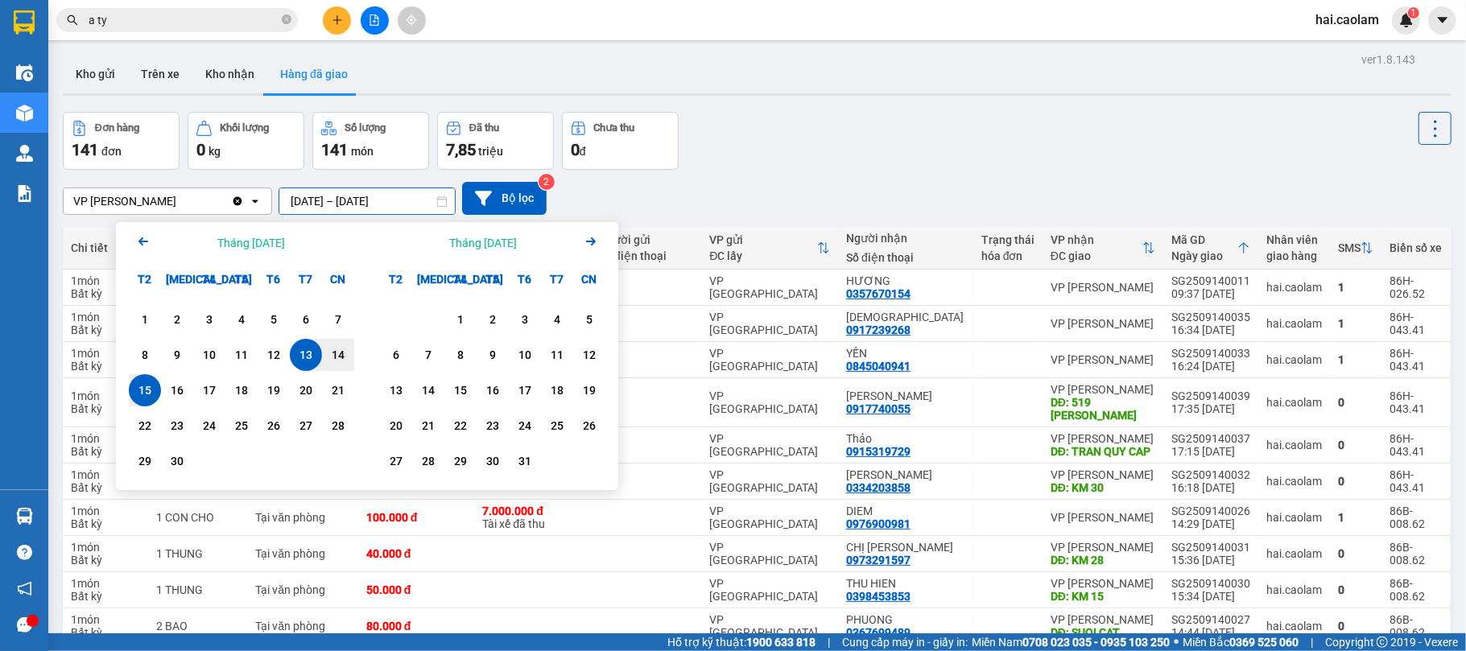
click at [148, 388] on div "15" at bounding box center [145, 390] width 23 height 19
click at [148, 387] on div "15" at bounding box center [145, 390] width 23 height 19
type input "15/09/2025 – 15/09/2025"
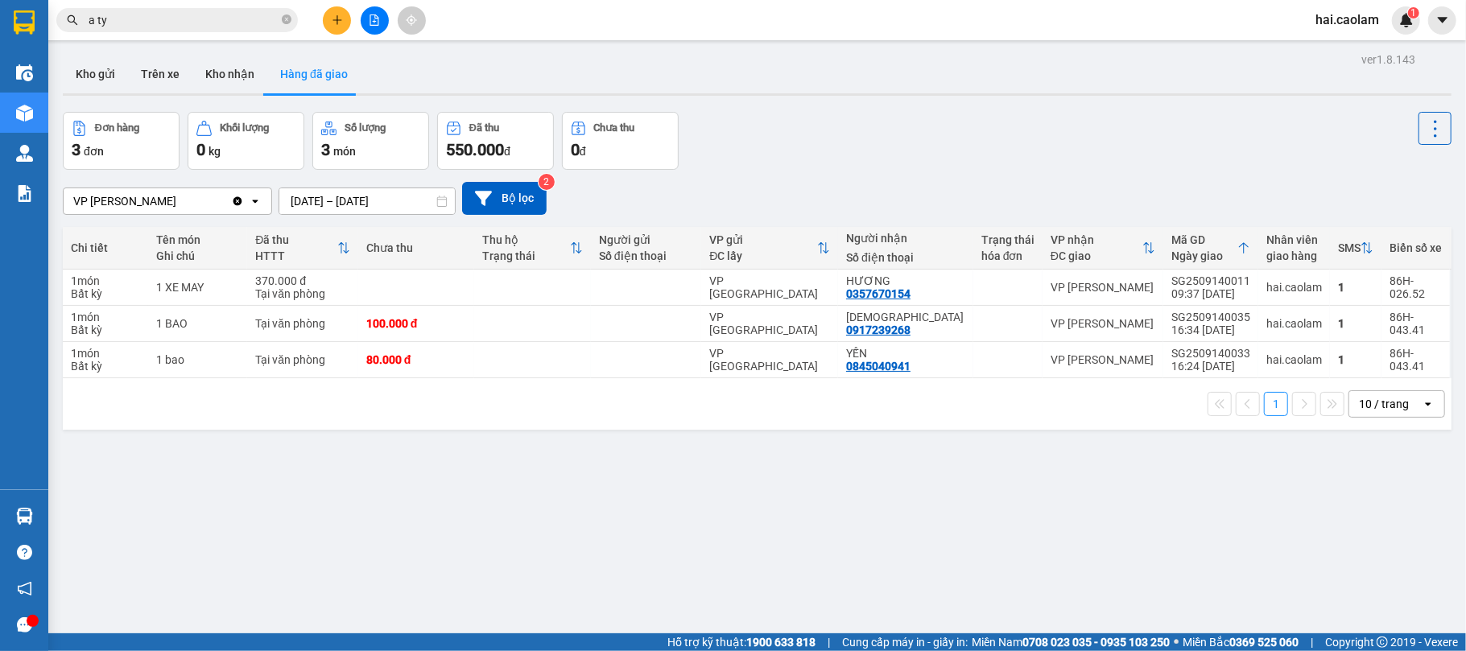
click at [196, 20] on input "a ty" at bounding box center [184, 20] width 190 height 18
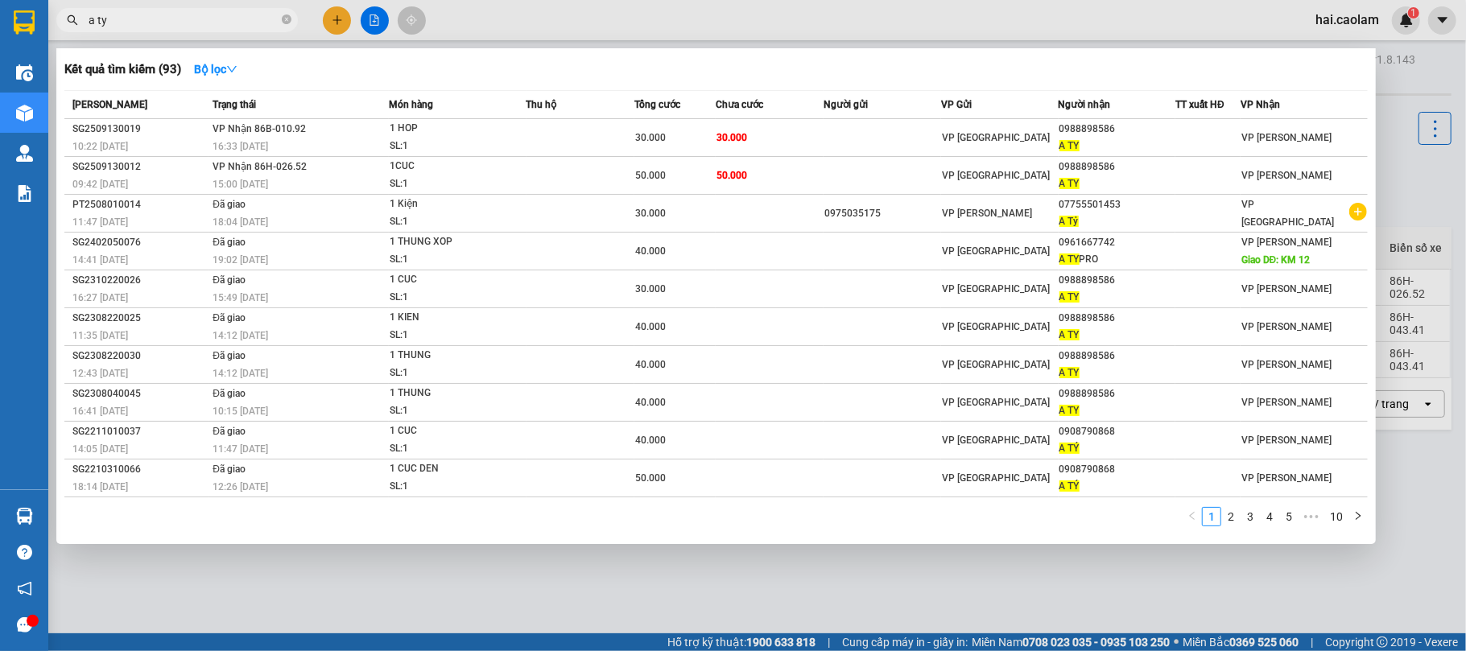
click at [196, 20] on input "a ty" at bounding box center [184, 20] width 190 height 18
click at [195, 20] on input "a ty" at bounding box center [184, 20] width 190 height 18
type input "a t"
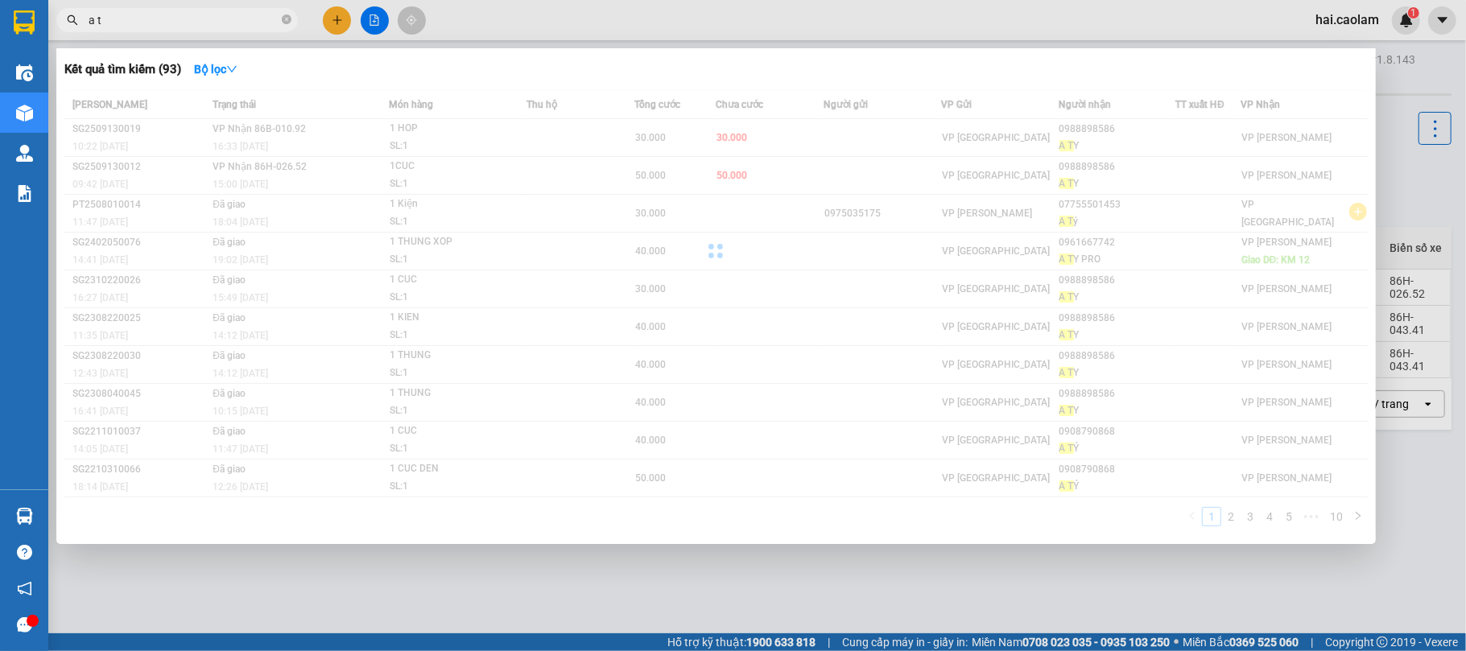
click at [178, 24] on input "a t" at bounding box center [184, 20] width 190 height 18
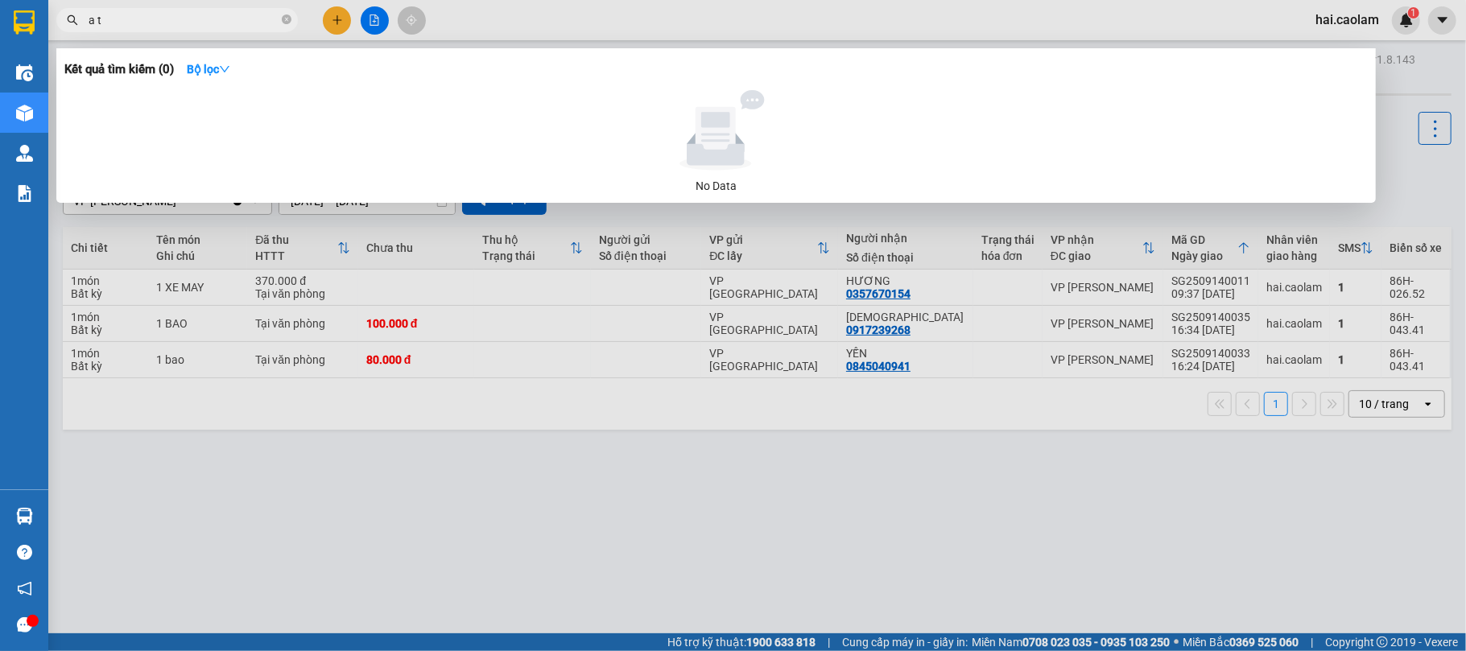
click at [178, 24] on input "a t" at bounding box center [184, 20] width 190 height 18
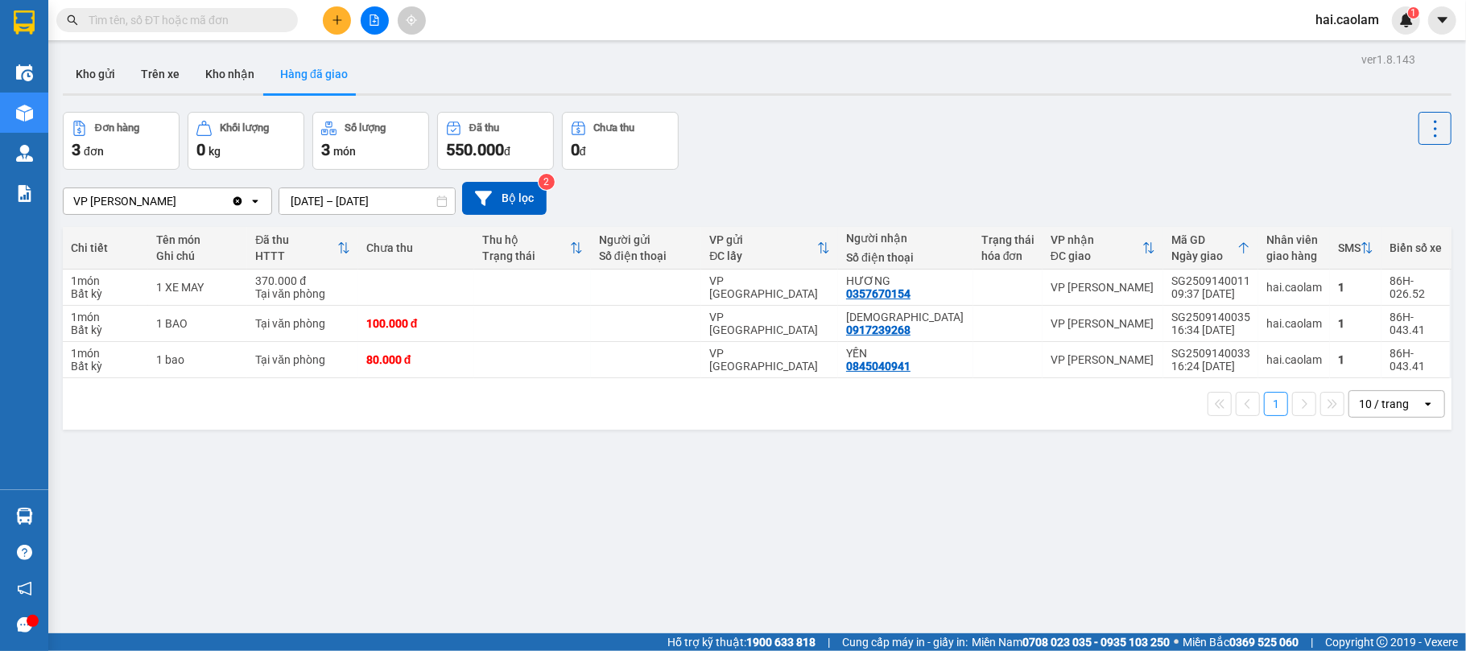
click at [333, 19] on icon "plus" at bounding box center [337, 19] width 11 height 11
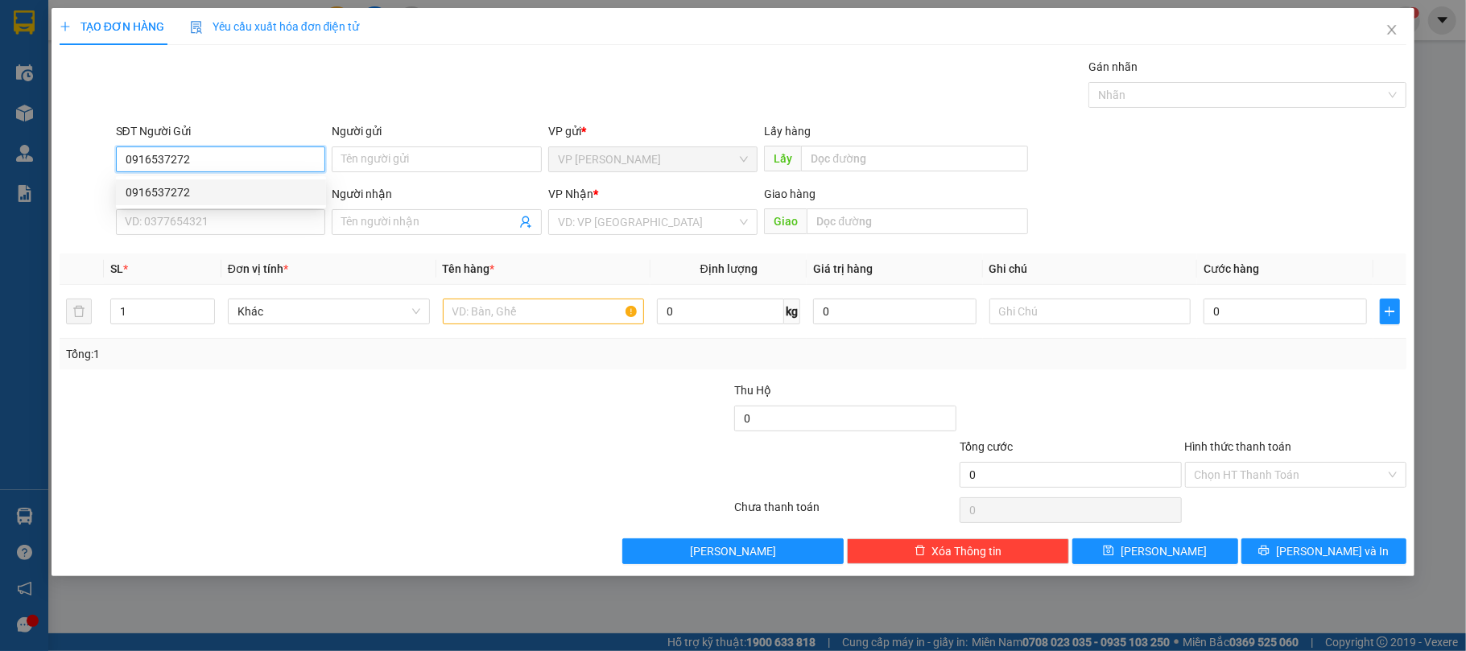
type input "0916537272"
click at [409, 142] on div "Người gửi" at bounding box center [437, 134] width 210 height 24
click at [412, 148] on input "Người gửi" at bounding box center [437, 160] width 210 height 26
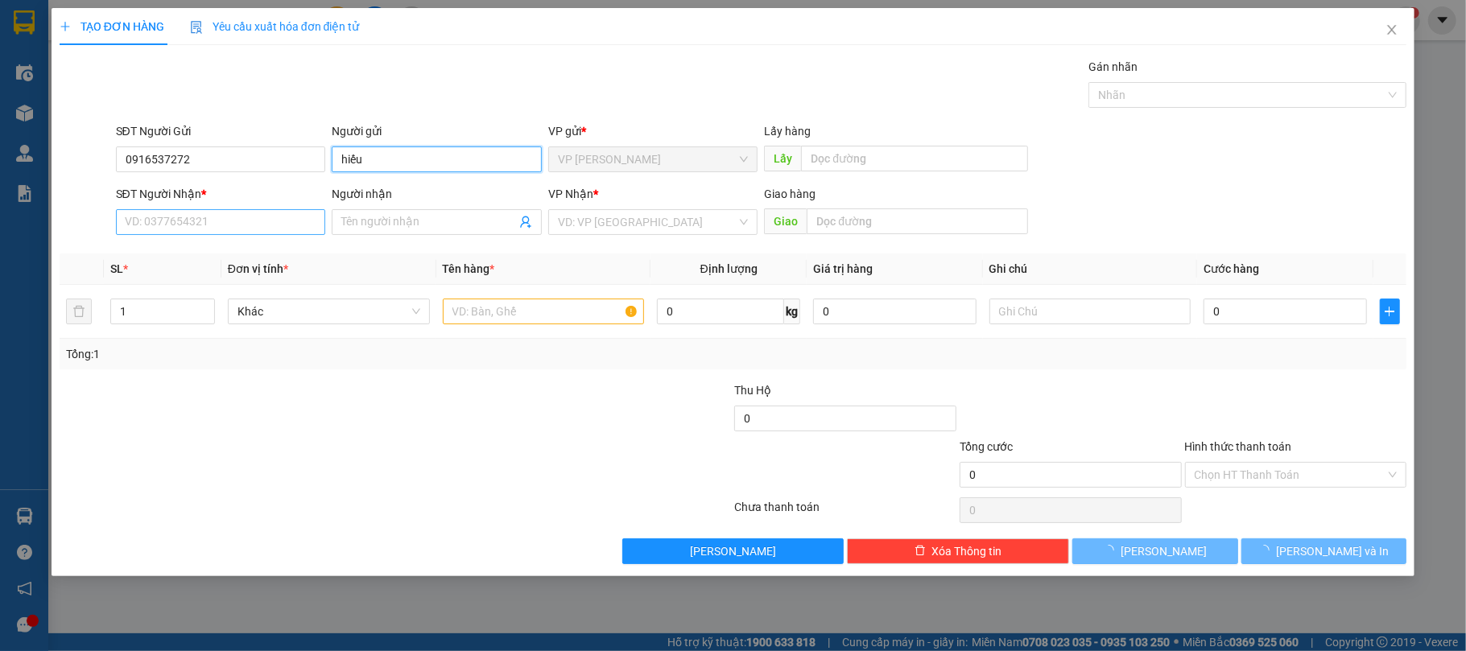
type input "hiếu"
click at [209, 226] on input "SĐT Người Nhận *" at bounding box center [221, 222] width 210 height 26
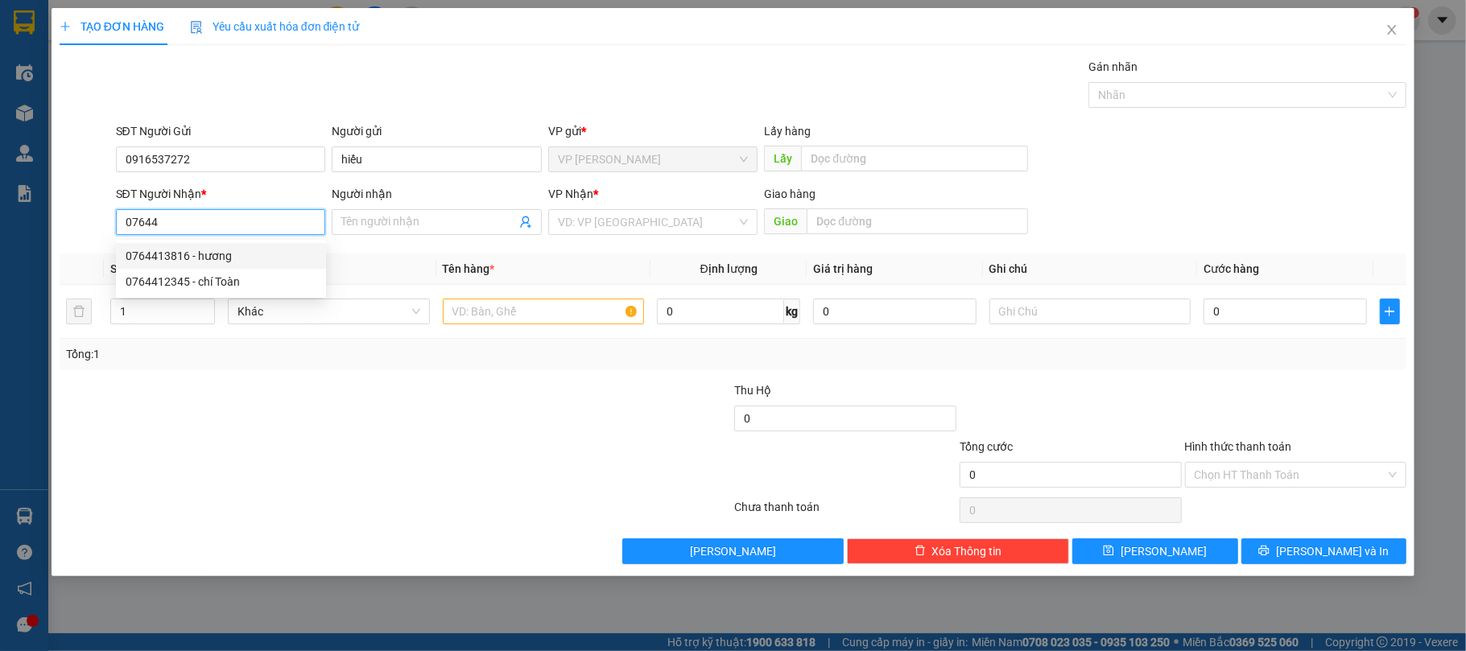
click at [216, 258] on div "0764413816 - hương" at bounding box center [221, 256] width 191 height 18
type input "0764413816"
type input "hương"
type input "36/15 Yên THế ,P2 ,Tân Bình"
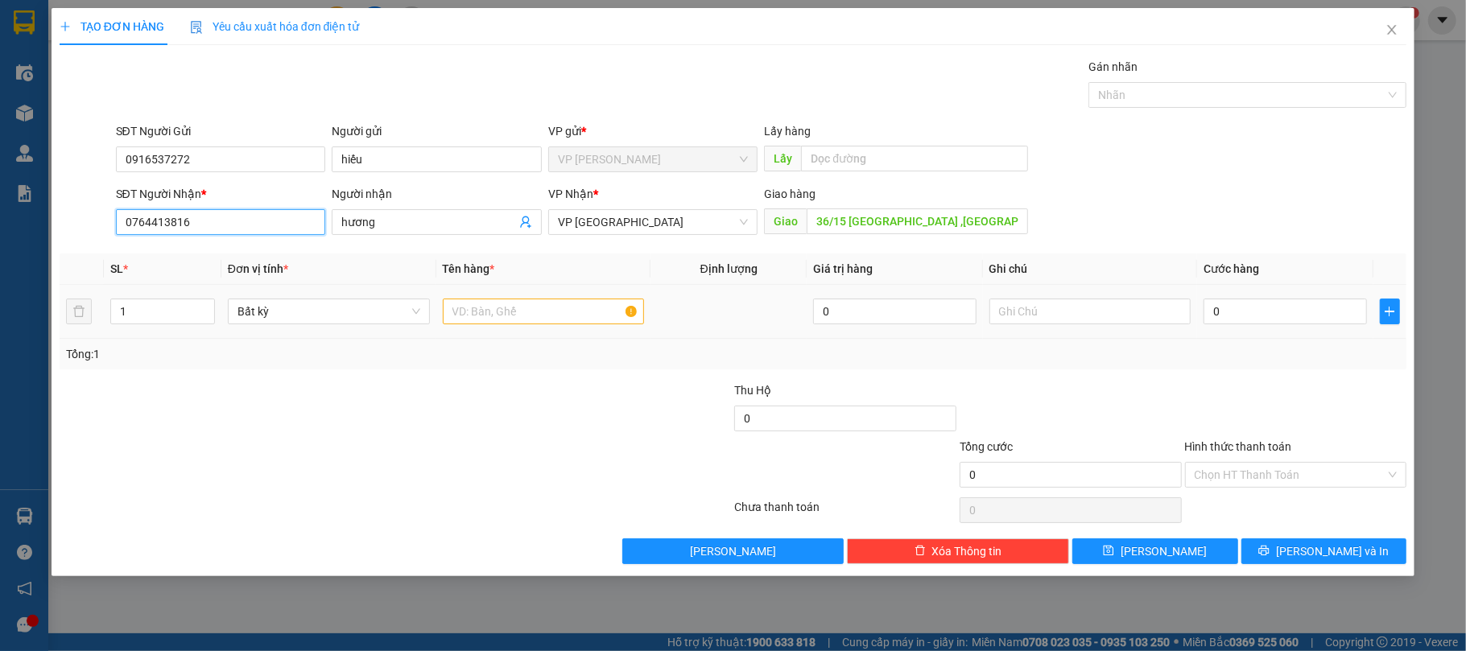
type input "0764413816"
click at [571, 316] on input "text" at bounding box center [544, 312] width 202 height 26
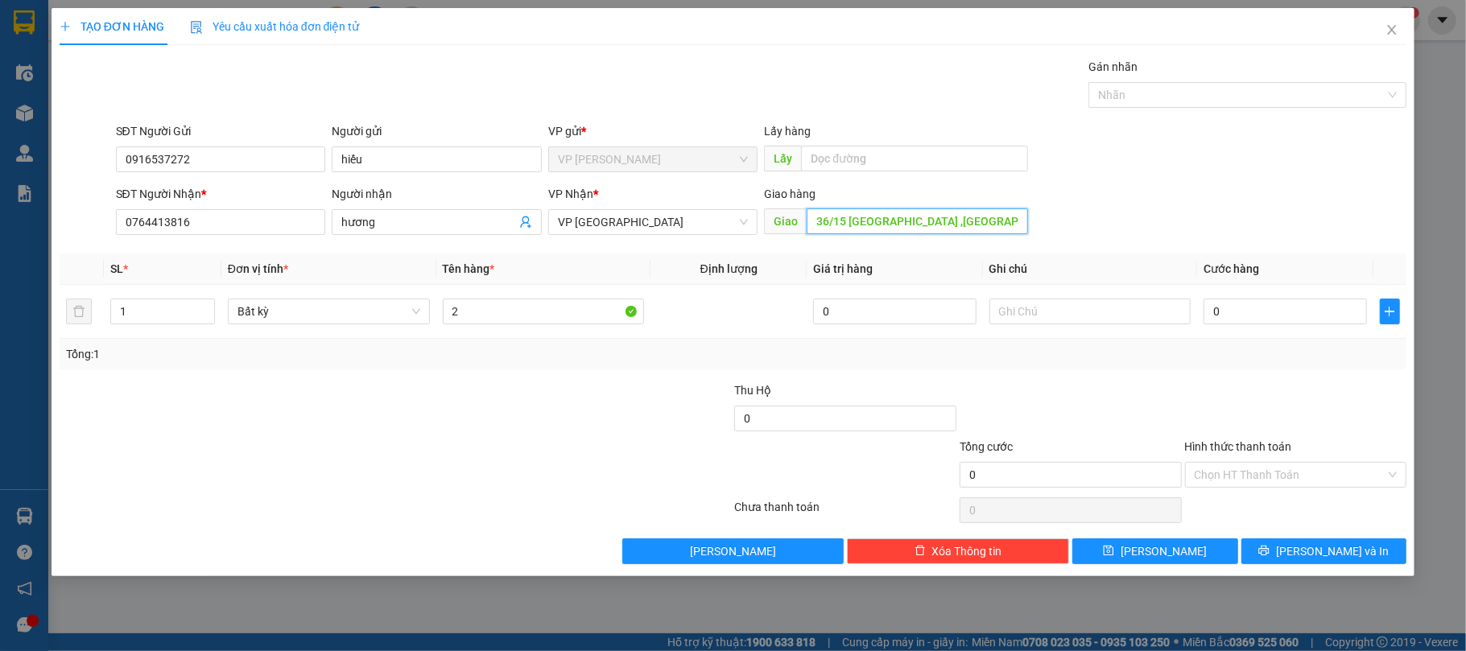
click at [986, 229] on input "36/15 Yên THế ,P2 ,Tân Bình" at bounding box center [917, 222] width 221 height 26
click at [1258, 322] on input "0" at bounding box center [1285, 312] width 163 height 26
click at [522, 320] on input "2" at bounding box center [544, 312] width 202 height 26
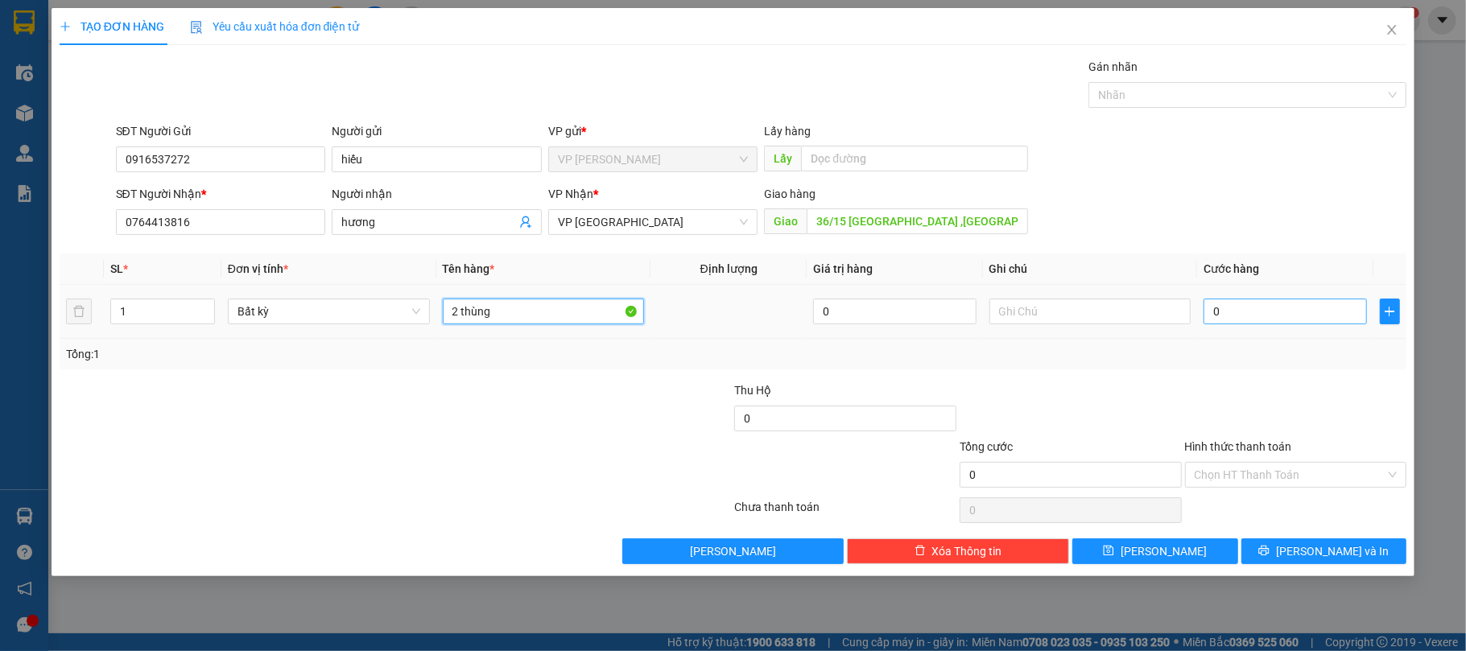
type input "2 thùng"
click at [1242, 320] on input "0" at bounding box center [1285, 312] width 163 height 26
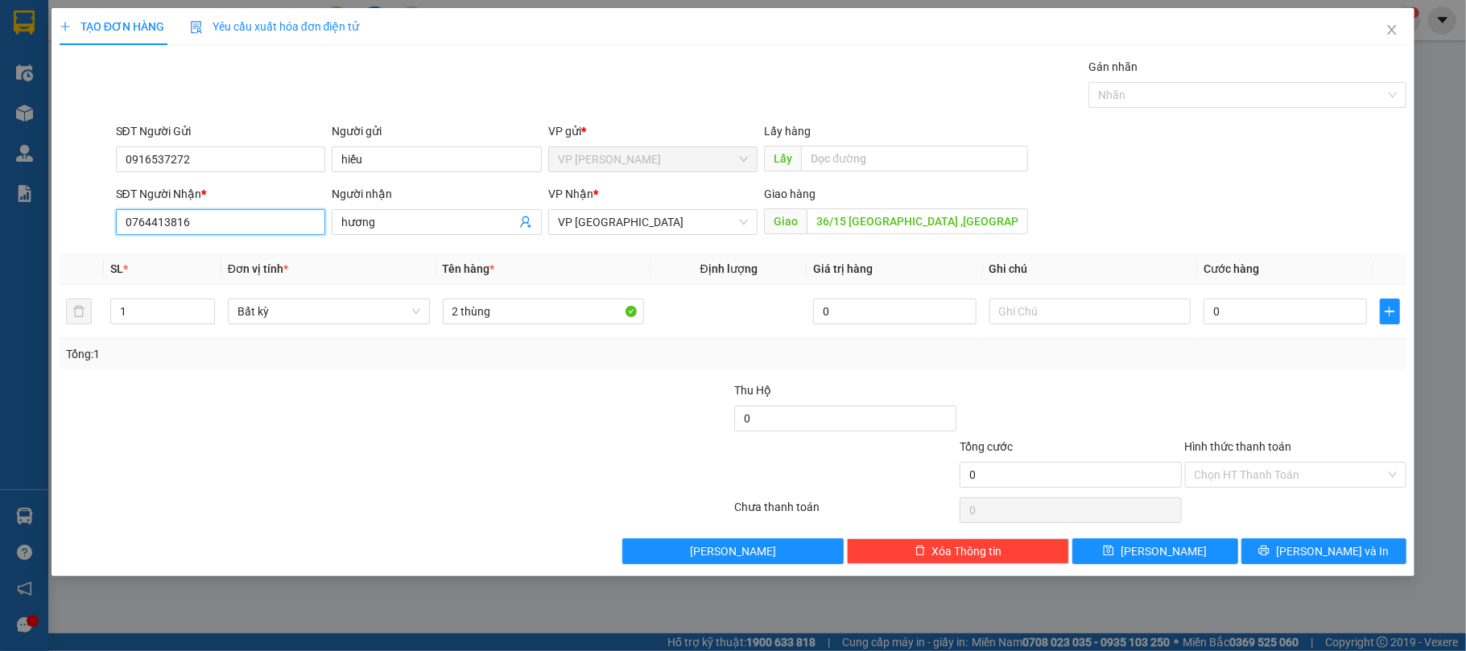
click at [220, 233] on input "0764413816" at bounding box center [221, 222] width 210 height 26
click at [1254, 312] on input "0" at bounding box center [1285, 312] width 163 height 26
type input "1"
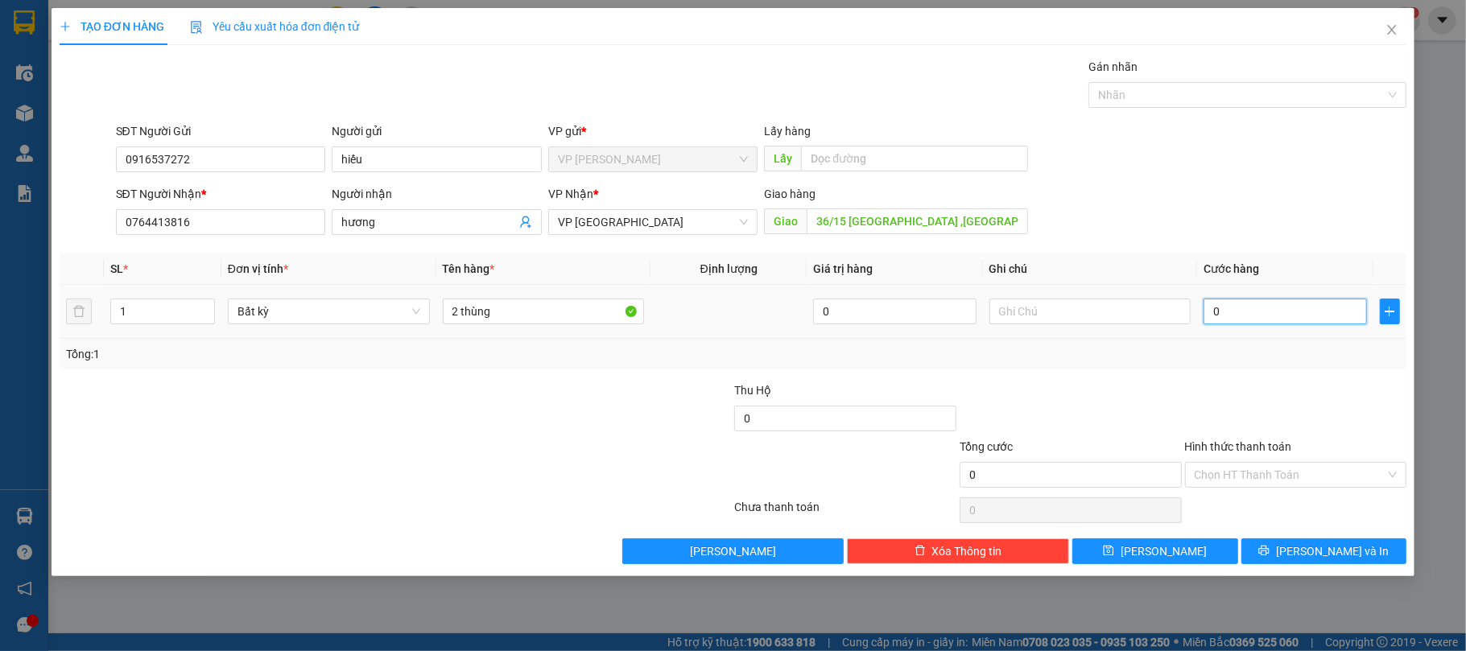
type input "1"
type input "18"
type input "180"
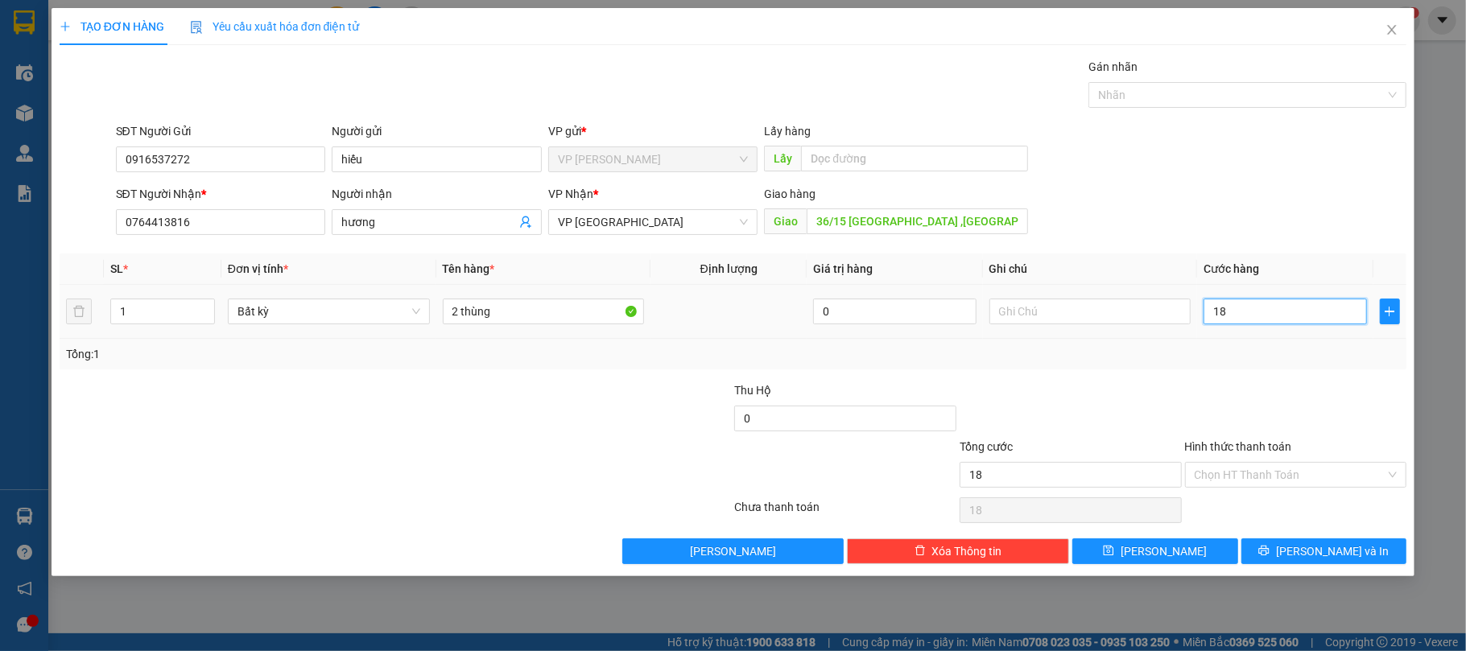
type input "180"
type input "180.000"
click at [1277, 474] on input "Hình thức thanh toán" at bounding box center [1291, 475] width 192 height 24
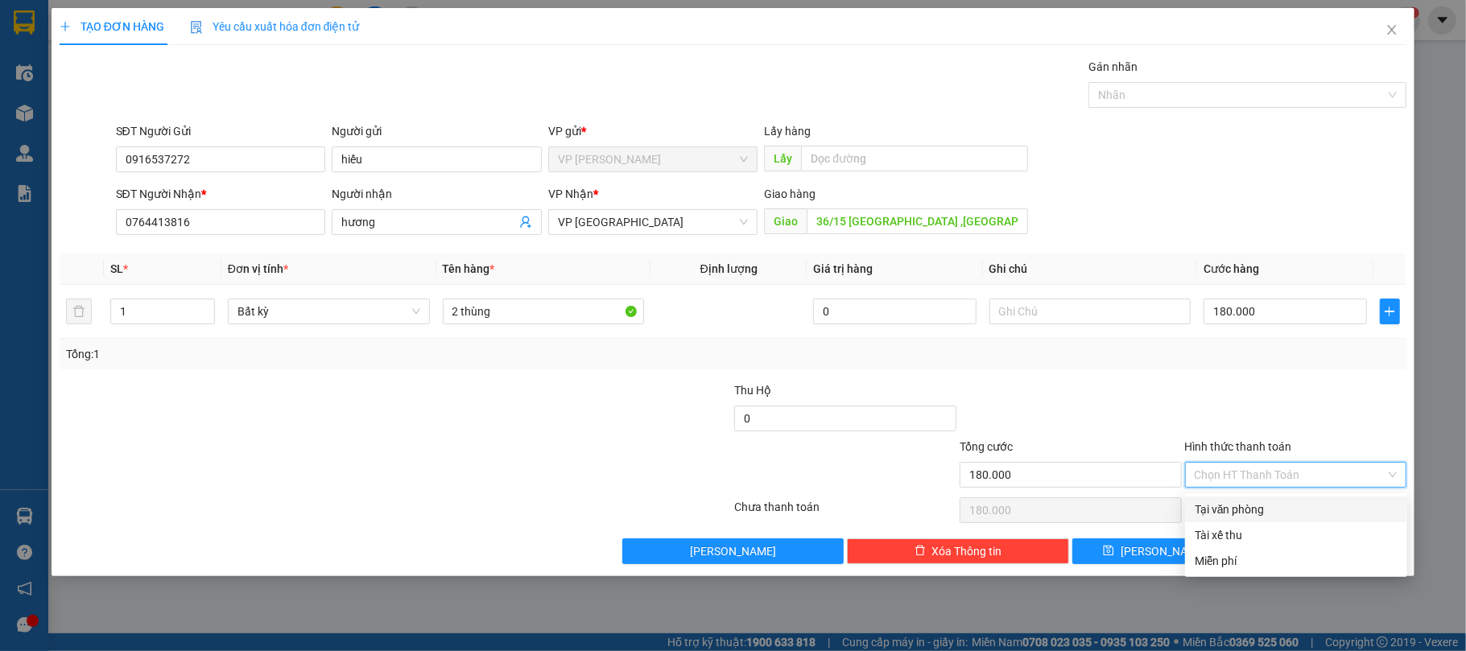
click at [1274, 507] on div "Tại văn phòng" at bounding box center [1296, 510] width 203 height 18
type input "0"
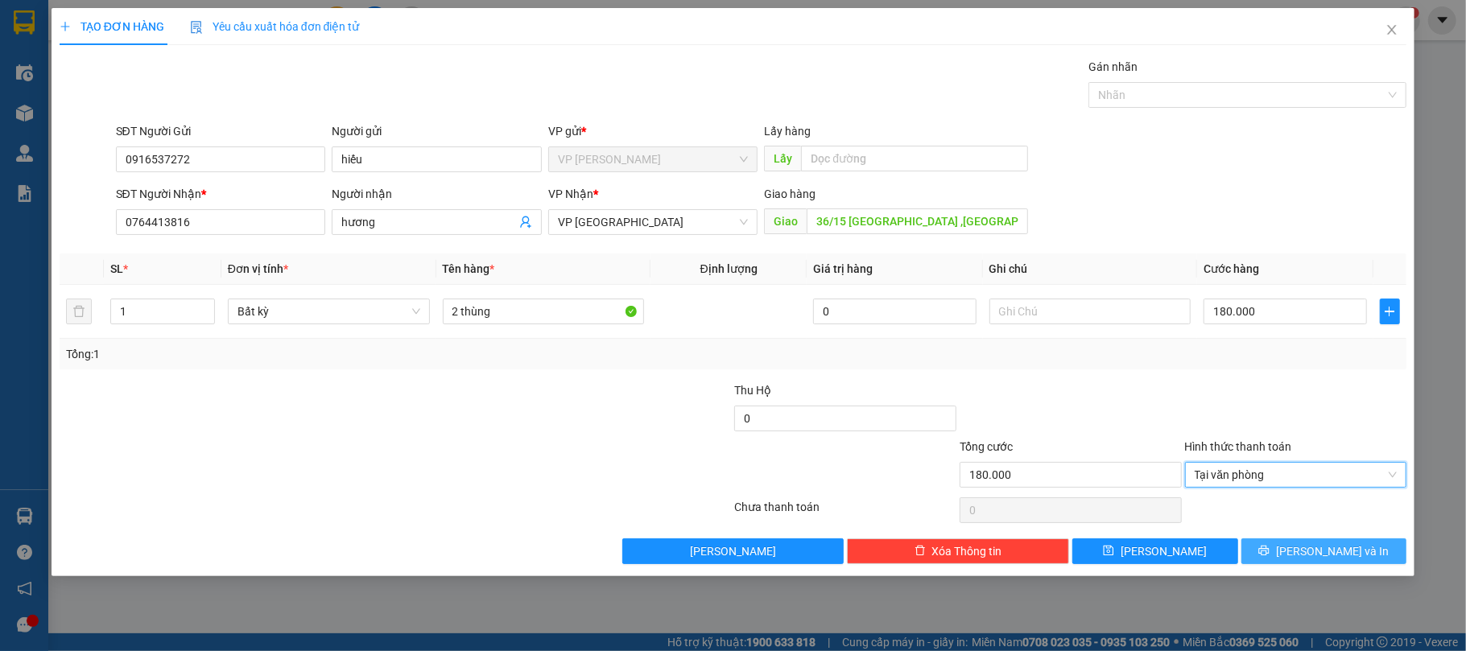
click at [1317, 560] on span "[PERSON_NAME] và In" at bounding box center [1332, 552] width 113 height 18
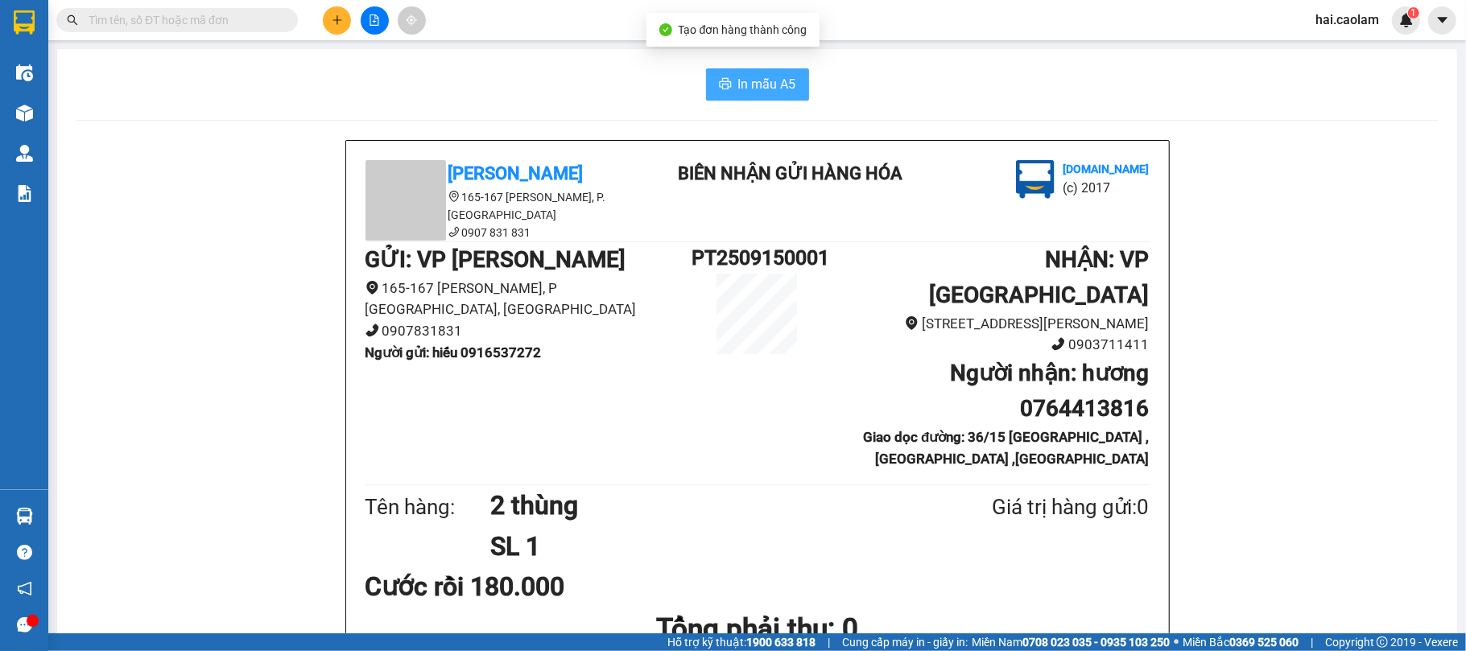
click at [728, 85] on button "In mẫu A5" at bounding box center [757, 84] width 103 height 32
click at [738, 81] on span "In mẫu A5" at bounding box center [767, 84] width 58 height 20
click at [259, 8] on span at bounding box center [177, 20] width 242 height 24
click at [259, 29] on span at bounding box center [177, 20] width 242 height 24
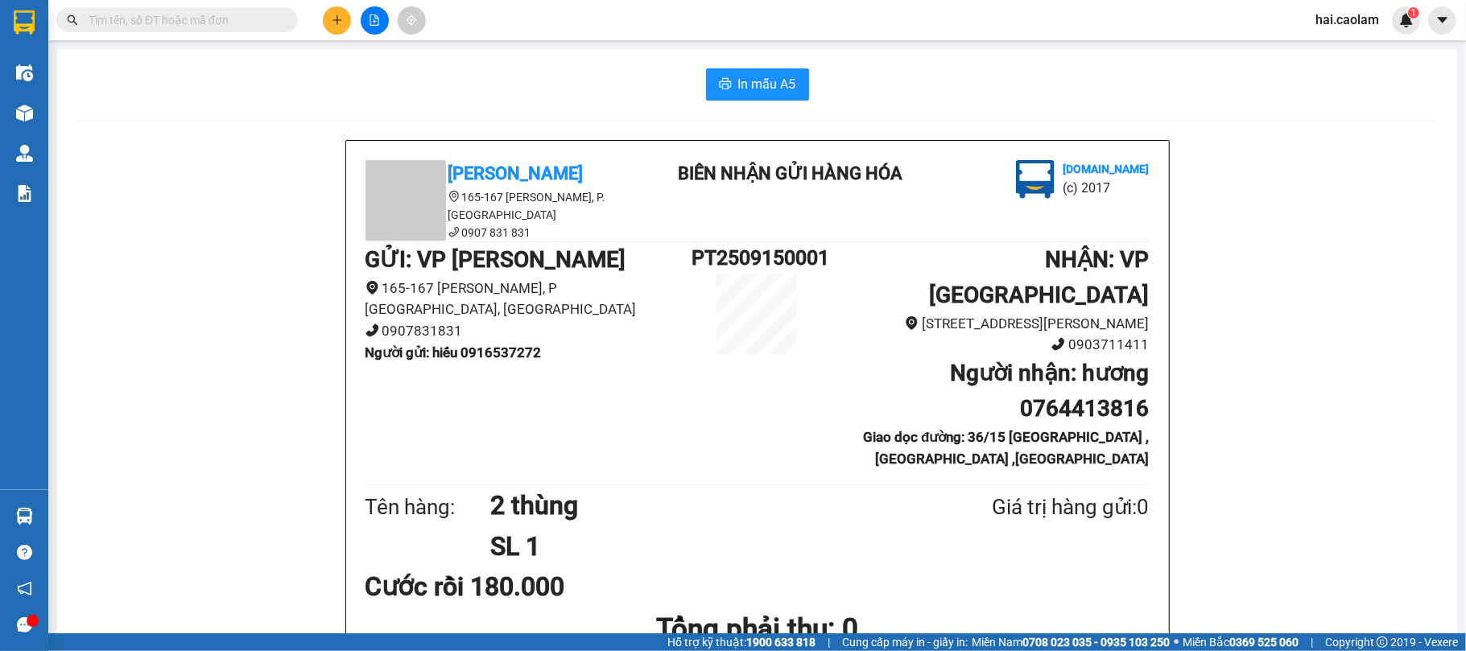
click at [307, 26] on div at bounding box center [157, 20] width 314 height 24
drag, startPoint x: 220, startPoint y: 36, endPoint x: 177, endPoint y: 20, distance: 45.6
click at [214, 36] on div "Kết quả tìm kiếm ( 0 ) Bộ lọc No Data hai.caolam 1" at bounding box center [733, 20] width 1466 height 40
click at [177, 20] on input "text" at bounding box center [184, 20] width 190 height 18
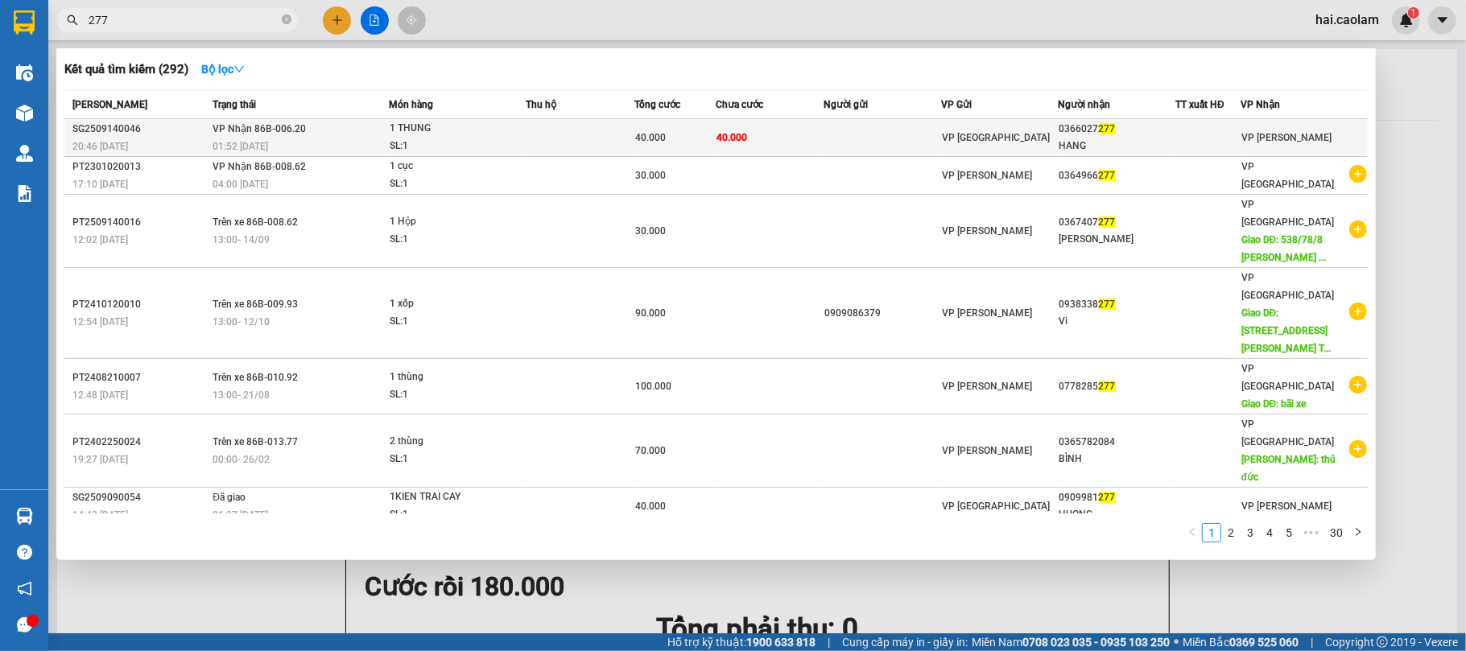
type input "277"
click at [742, 145] on td "40.000" at bounding box center [770, 138] width 108 height 38
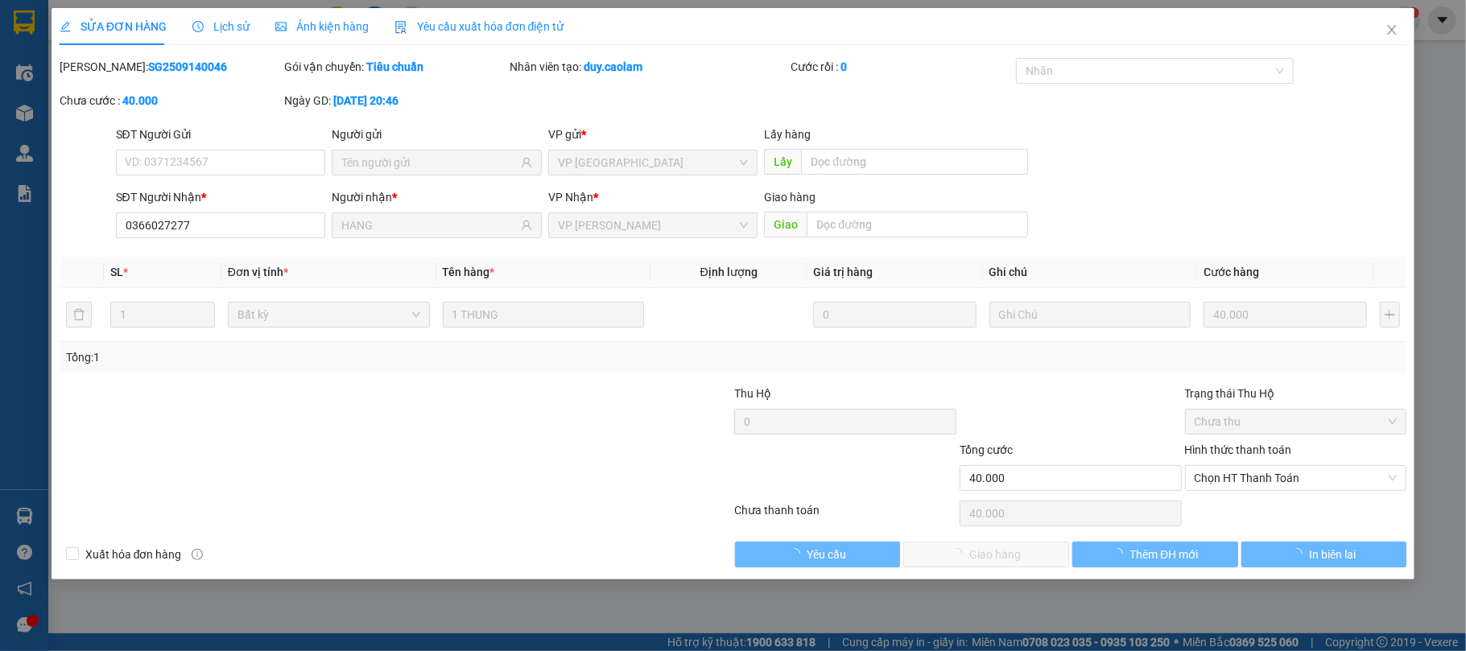
type input "0366027277"
type input "HANG"
type input "40.000"
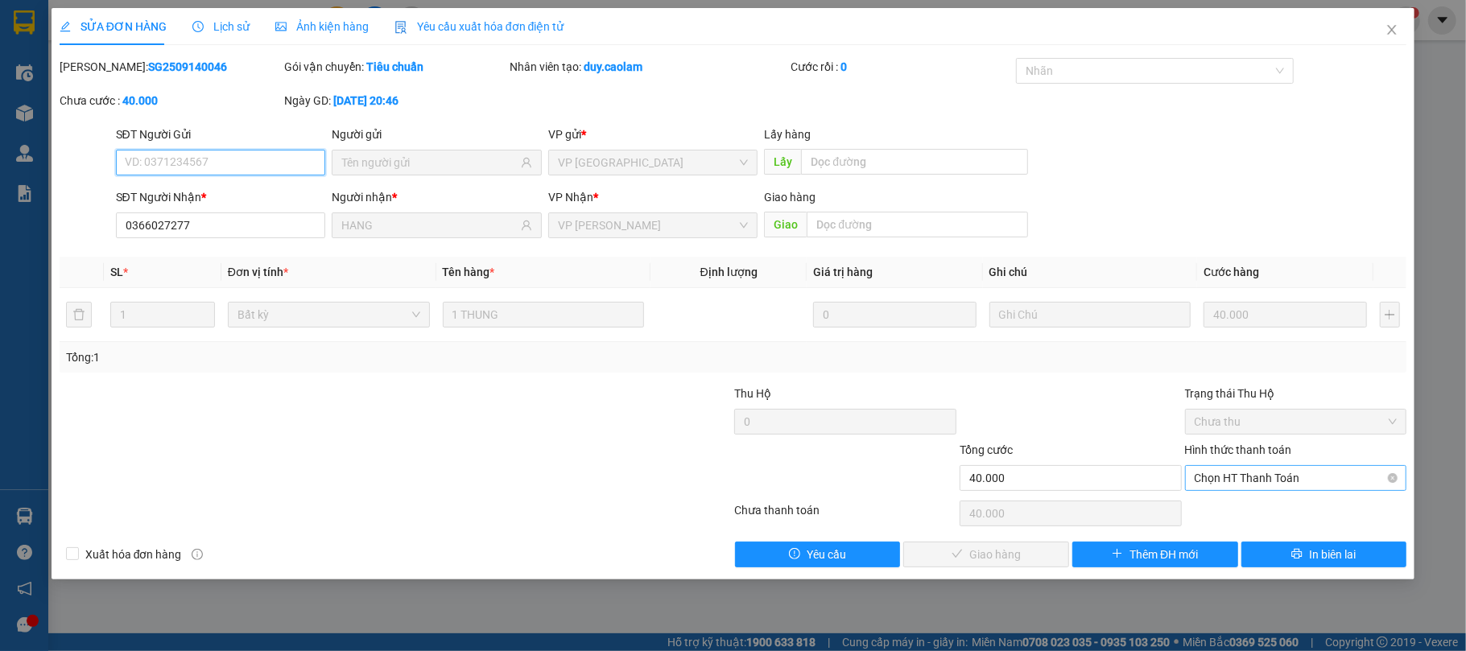
click at [1264, 482] on span "Chọn HT Thanh Toán" at bounding box center [1296, 478] width 203 height 24
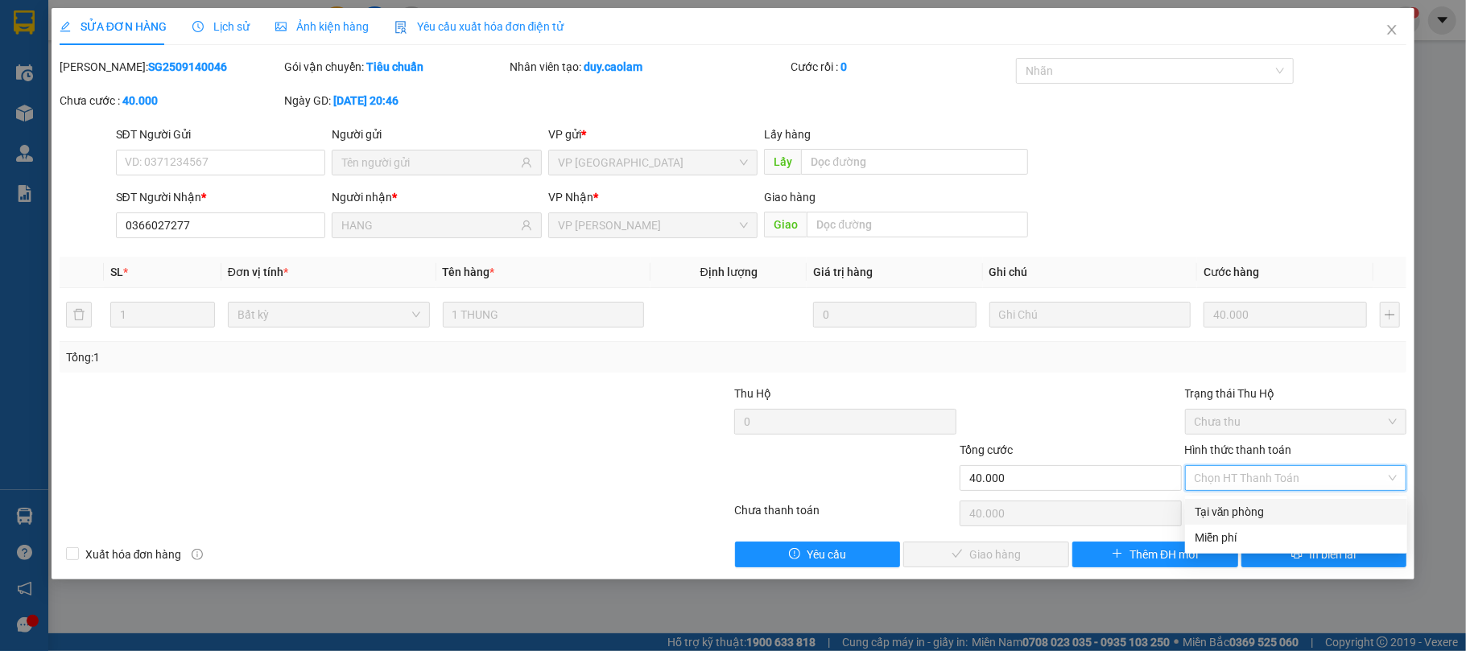
click at [1244, 510] on div "Tại văn phòng" at bounding box center [1296, 512] width 203 height 18
type input "0"
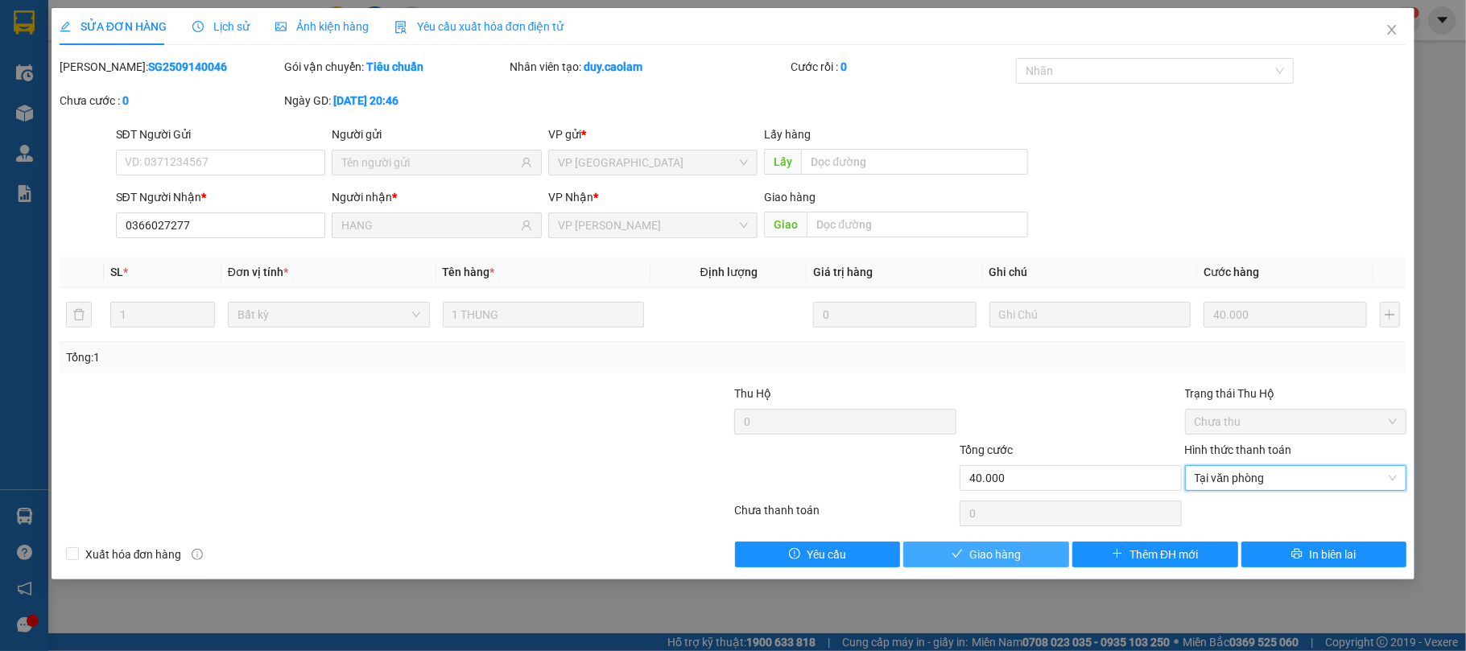
click at [993, 559] on span "Giao hàng" at bounding box center [996, 555] width 52 height 18
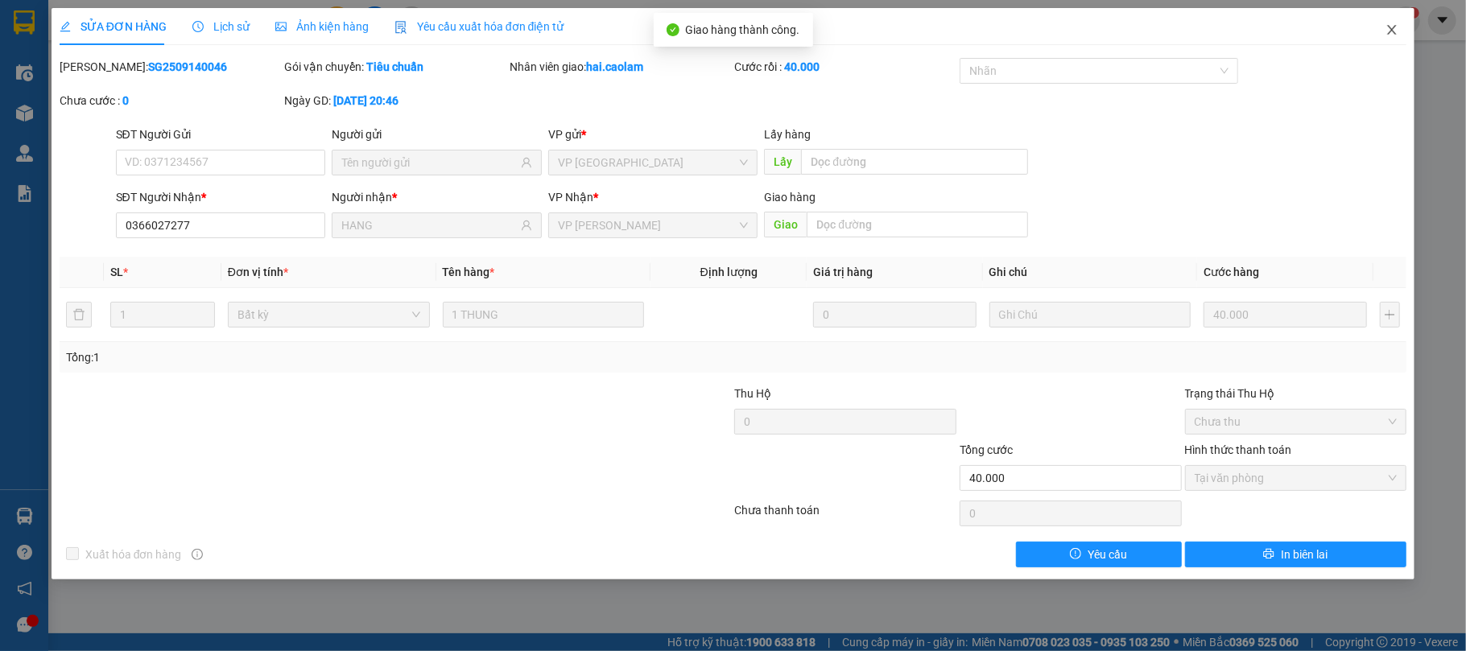
click at [1395, 42] on span "Close" at bounding box center [1392, 30] width 45 height 45
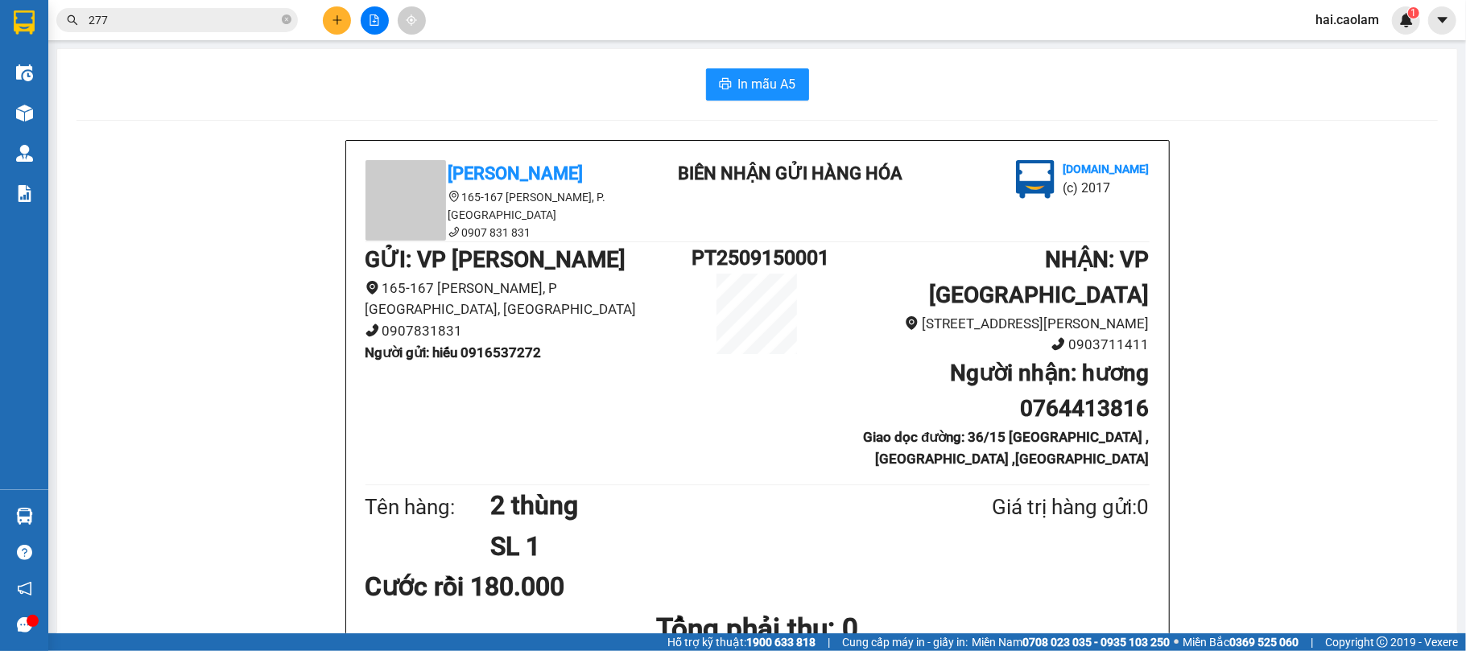
click at [221, 27] on input "277" at bounding box center [184, 20] width 190 height 18
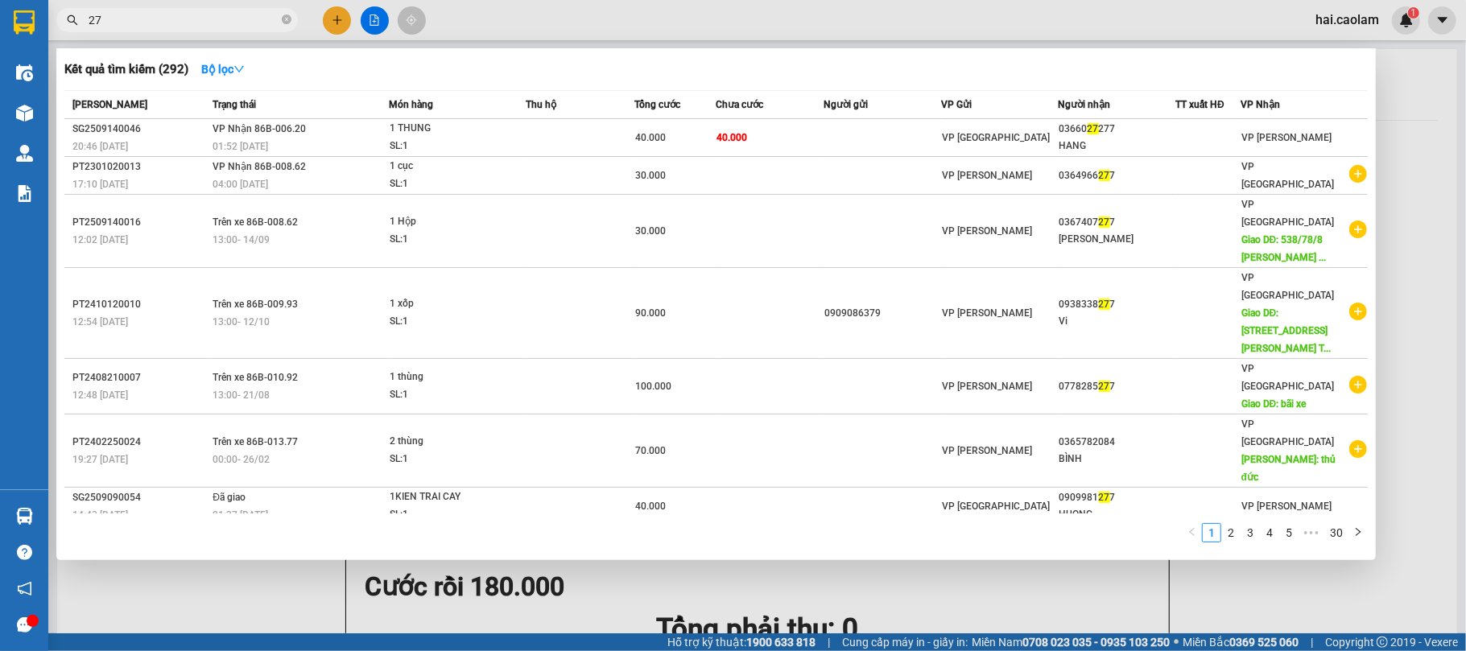
type input "2"
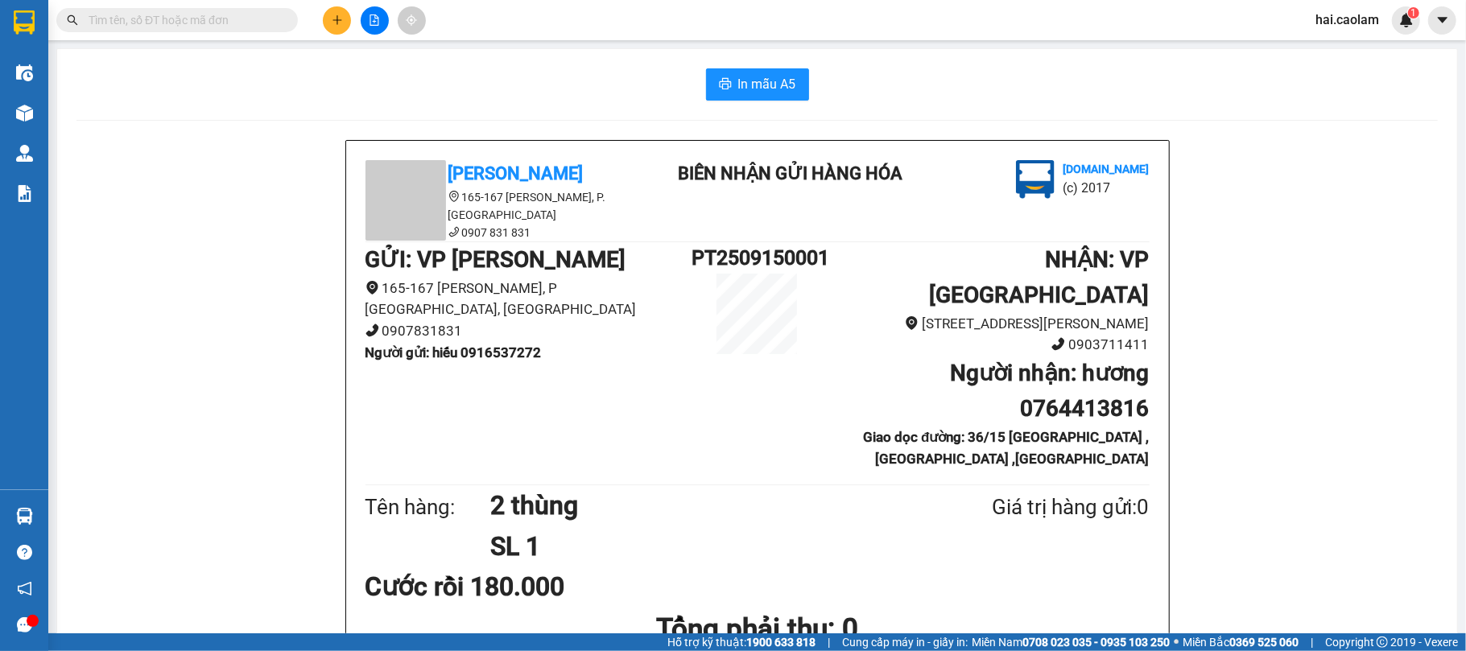
click at [345, 20] on button at bounding box center [337, 20] width 28 height 28
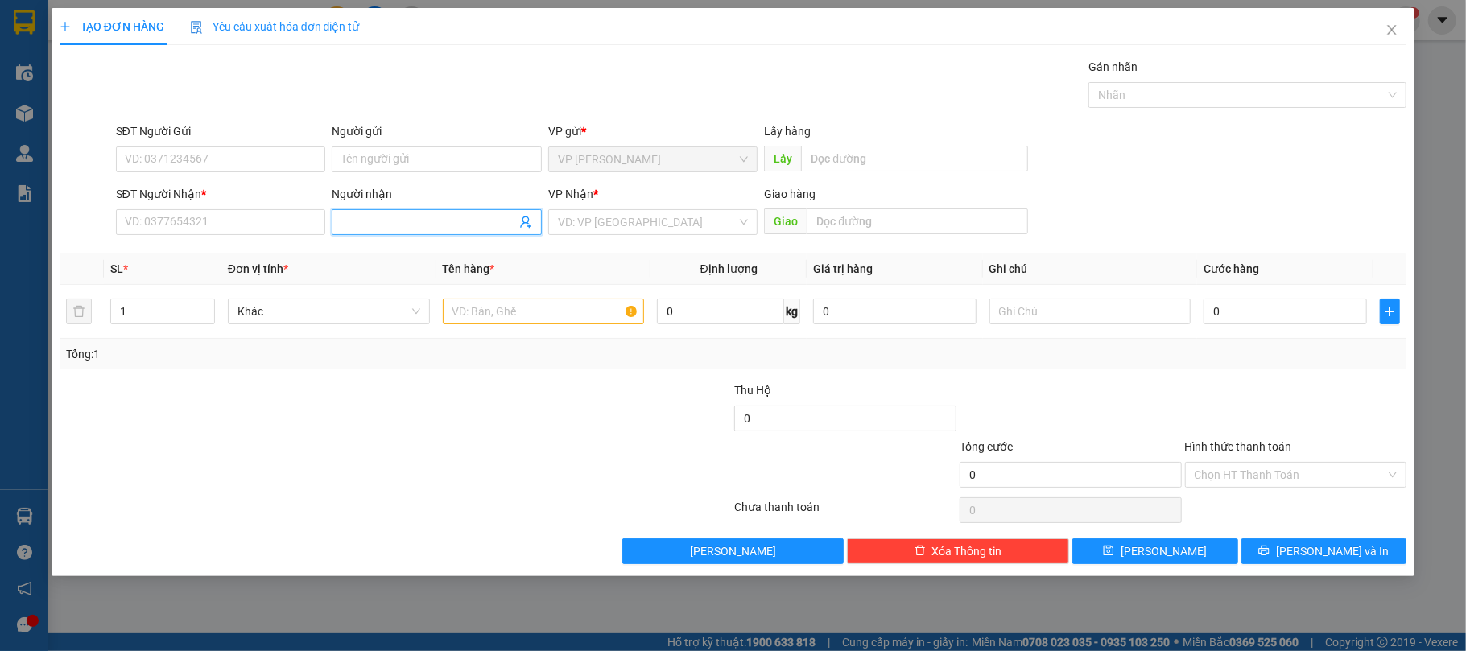
click at [429, 216] on input "Người nhận" at bounding box center [428, 222] width 175 height 18
click at [486, 217] on input "Người nhận" at bounding box center [428, 222] width 175 height 18
type input "xưởng"
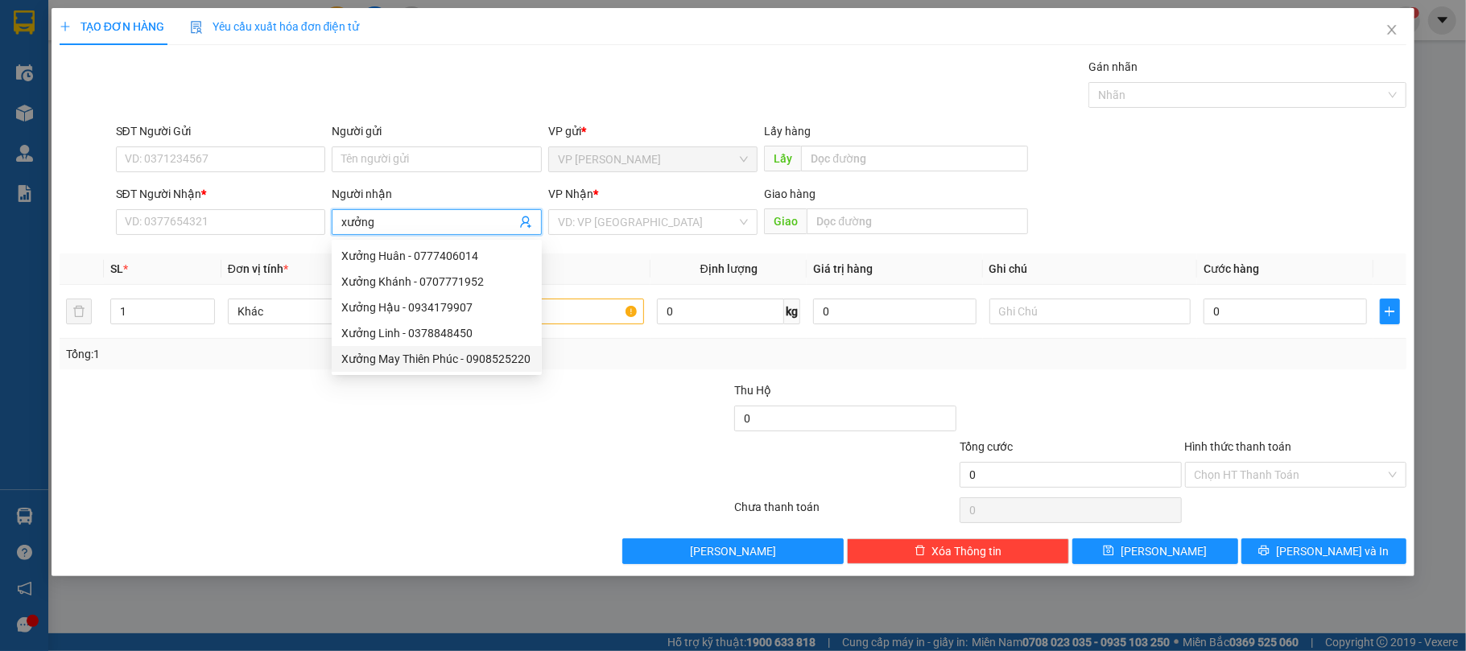
click at [436, 364] on div "Xưởng May Thiên Phúc - 0908525220" at bounding box center [436, 359] width 191 height 18
type input "0908525220"
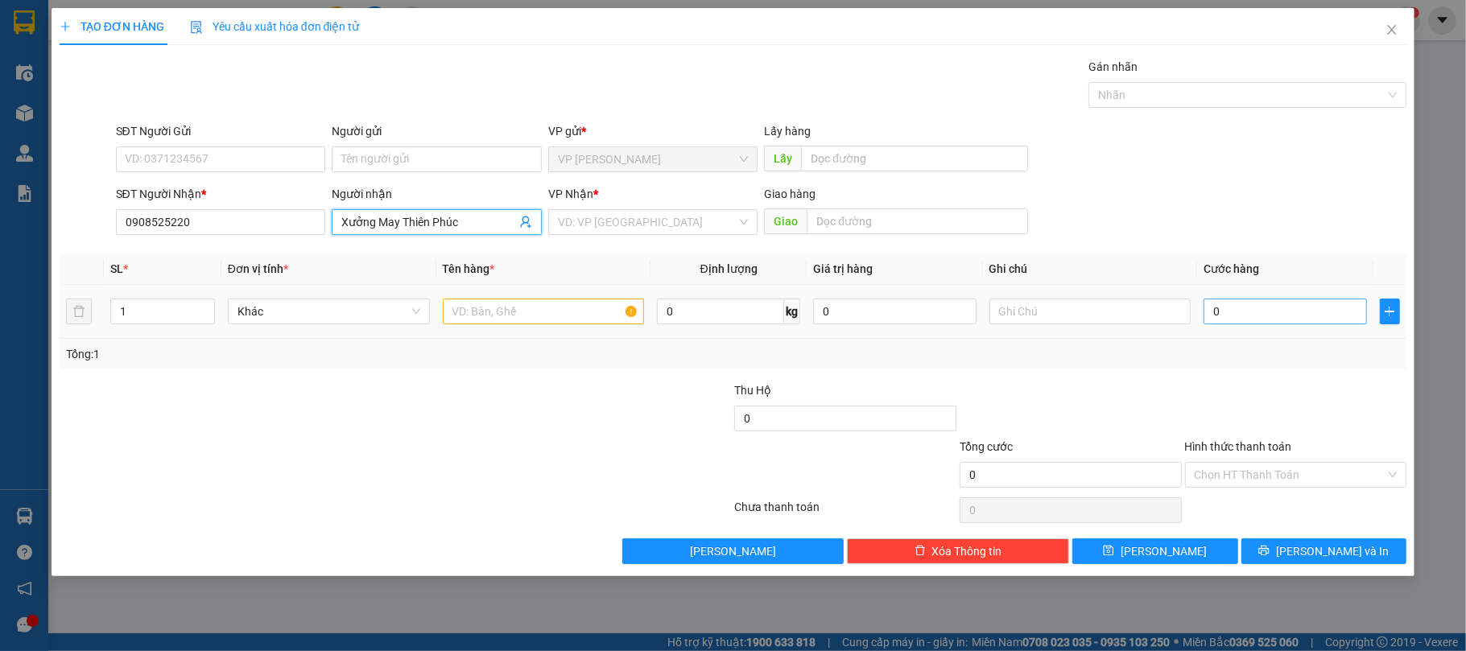
type input "Xưởng May Thiên Phúc"
click at [1256, 310] on input "0" at bounding box center [1285, 312] width 163 height 26
type input "5"
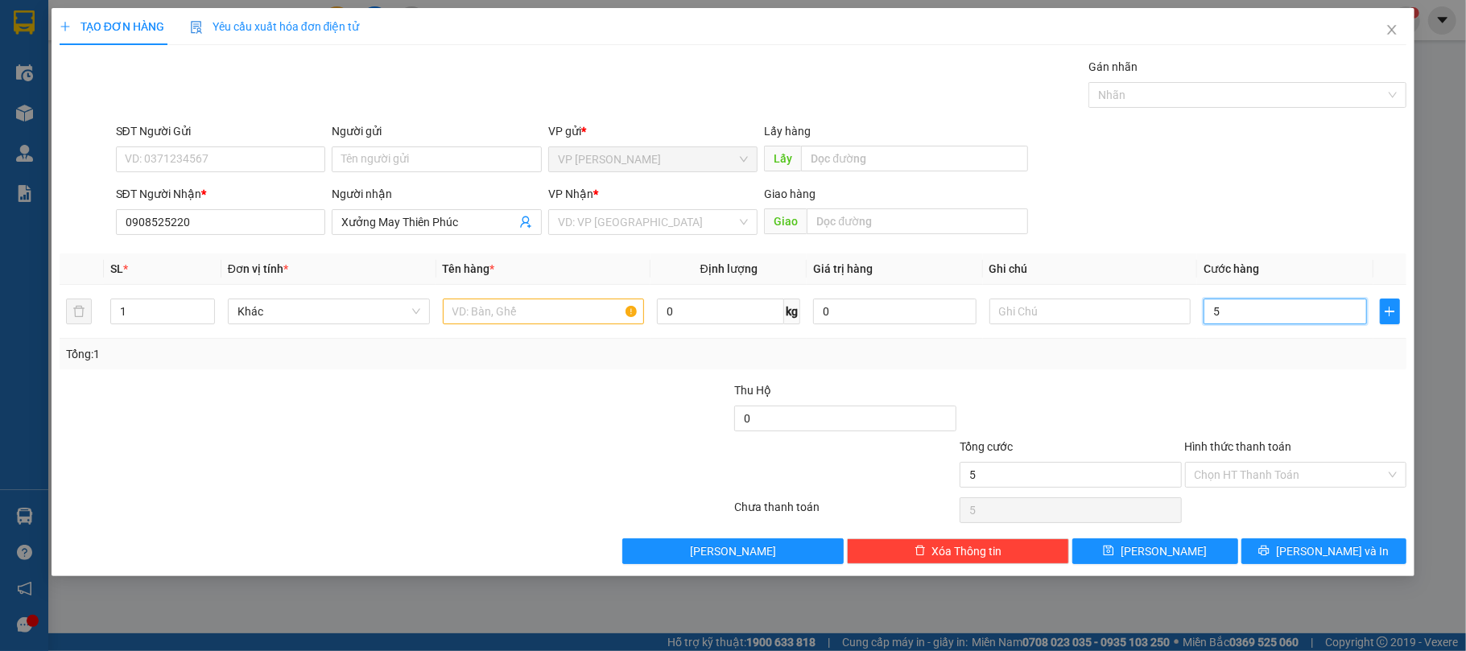
type input "50"
type input "50.000"
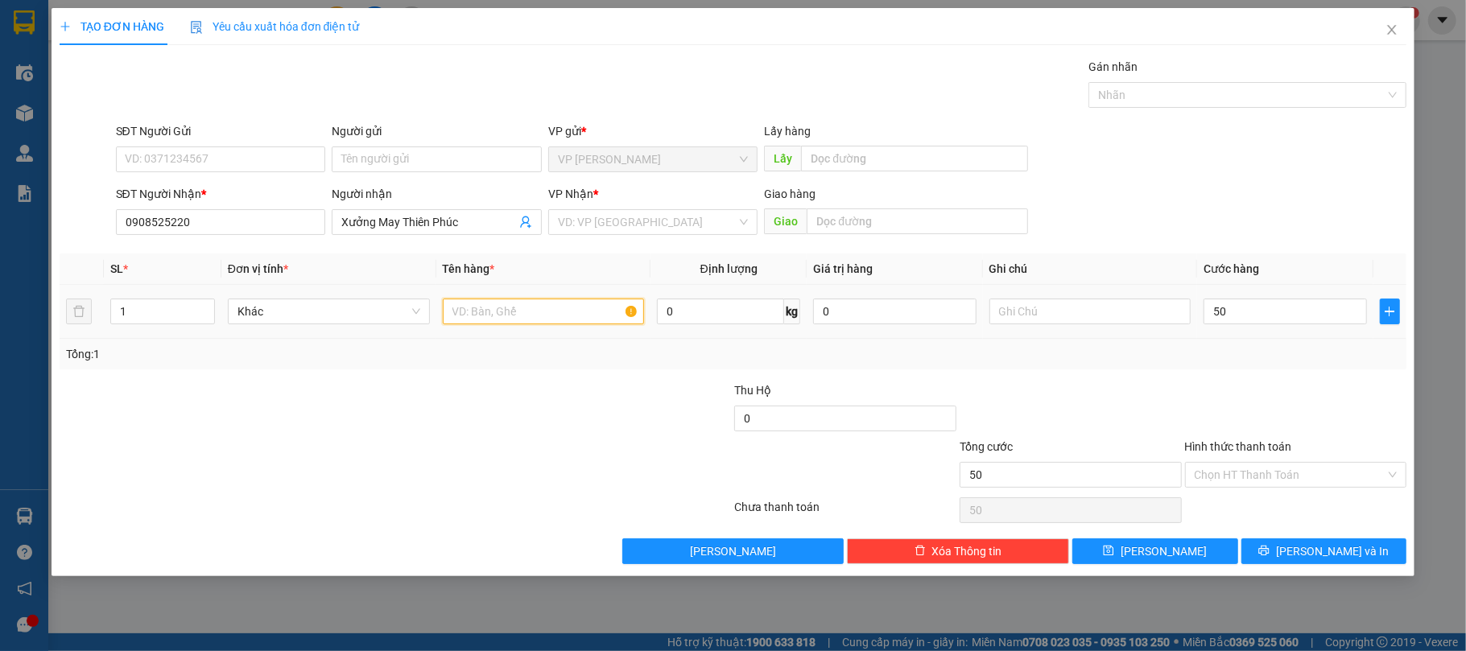
type input "50.000"
click at [527, 322] on input "text" at bounding box center [544, 312] width 202 height 26
type input "1bao"
click at [606, 184] on form "SĐT Người Gửi VD: 0371234567 Người gửi Tên người gửi VP gửi * VP Phan Thiết Lấy…" at bounding box center [734, 181] width 1348 height 119
click at [614, 225] on input "search" at bounding box center [648, 222] width 180 height 24
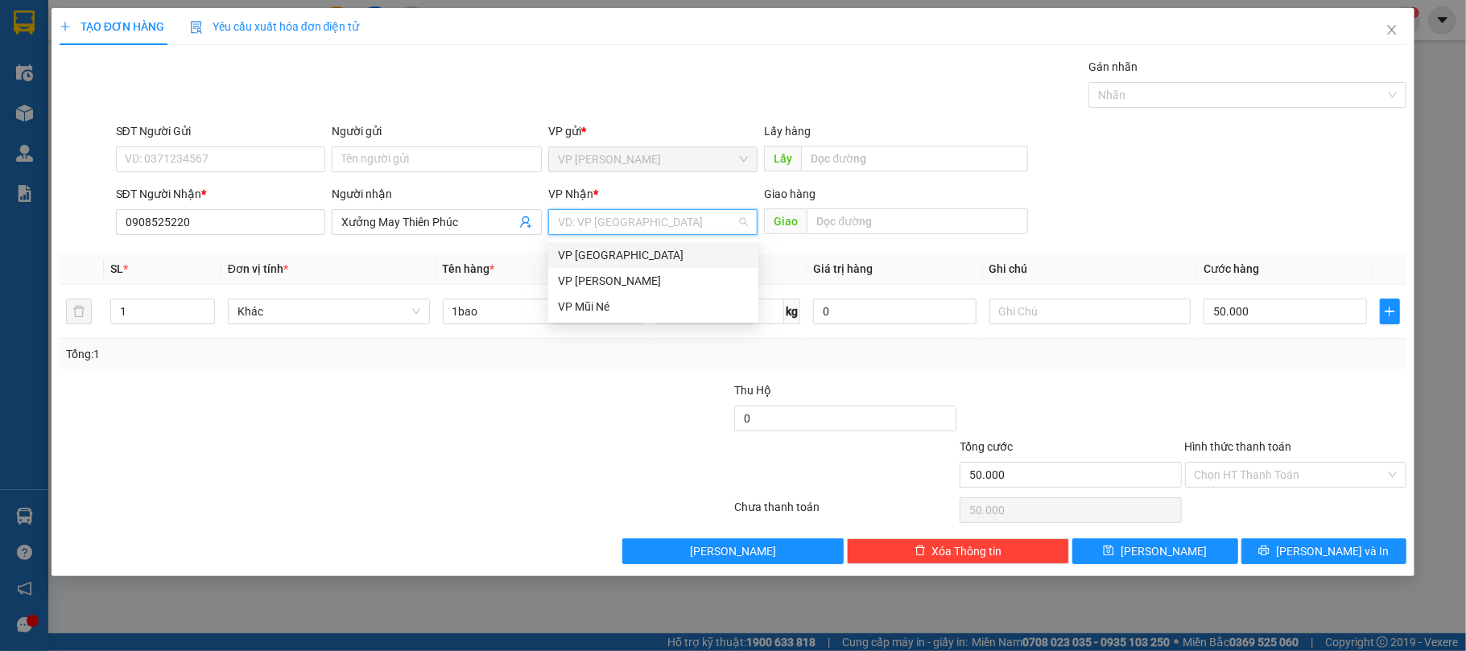
click at [622, 258] on div "VP [GEOGRAPHIC_DATA]" at bounding box center [653, 255] width 191 height 18
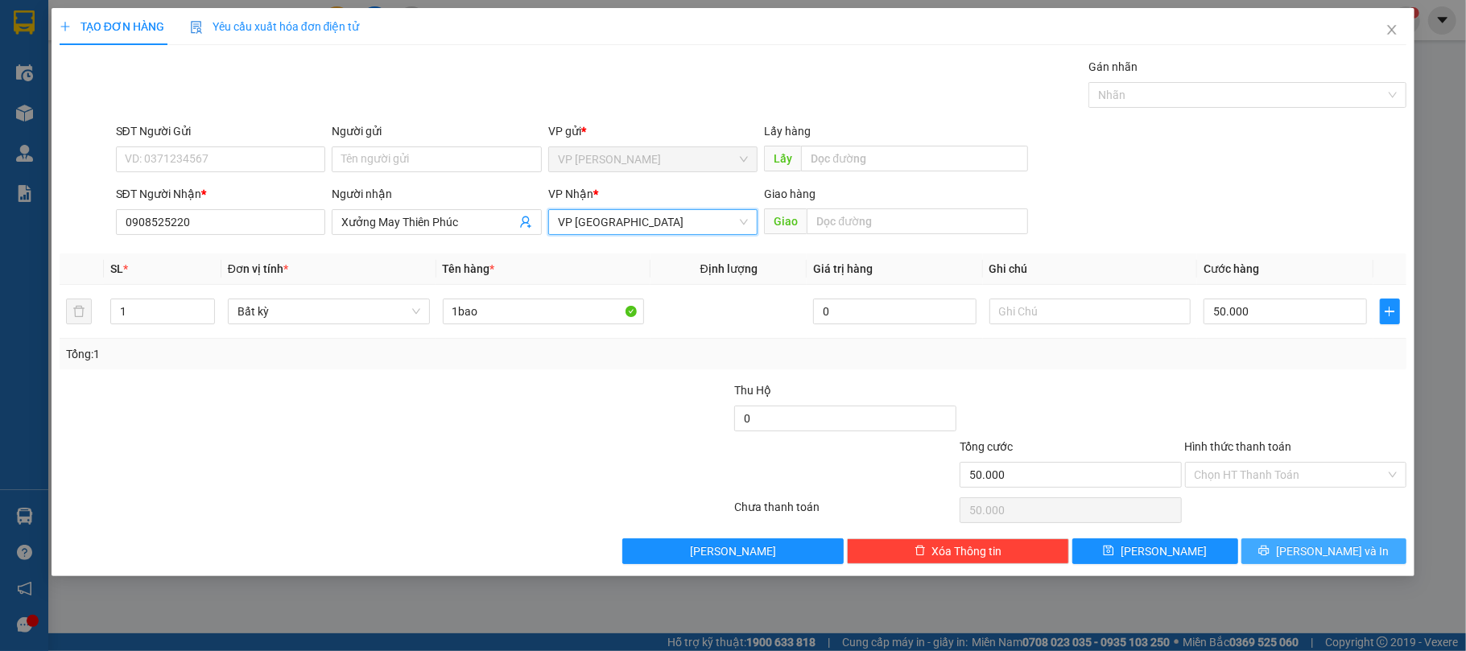
click at [1334, 552] on span "[PERSON_NAME] và In" at bounding box center [1332, 552] width 113 height 18
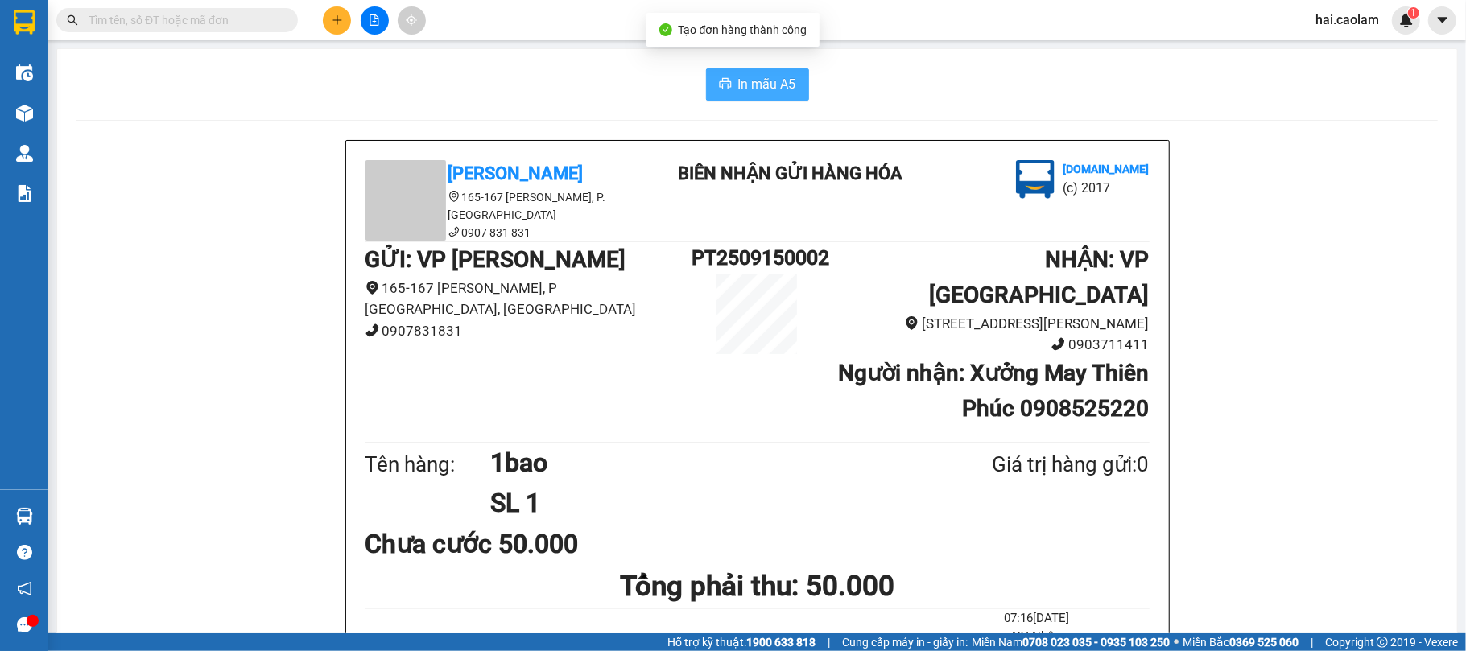
click at [771, 95] on button "In mẫu A5" at bounding box center [757, 84] width 103 height 32
click at [213, 11] on input "text" at bounding box center [184, 20] width 190 height 18
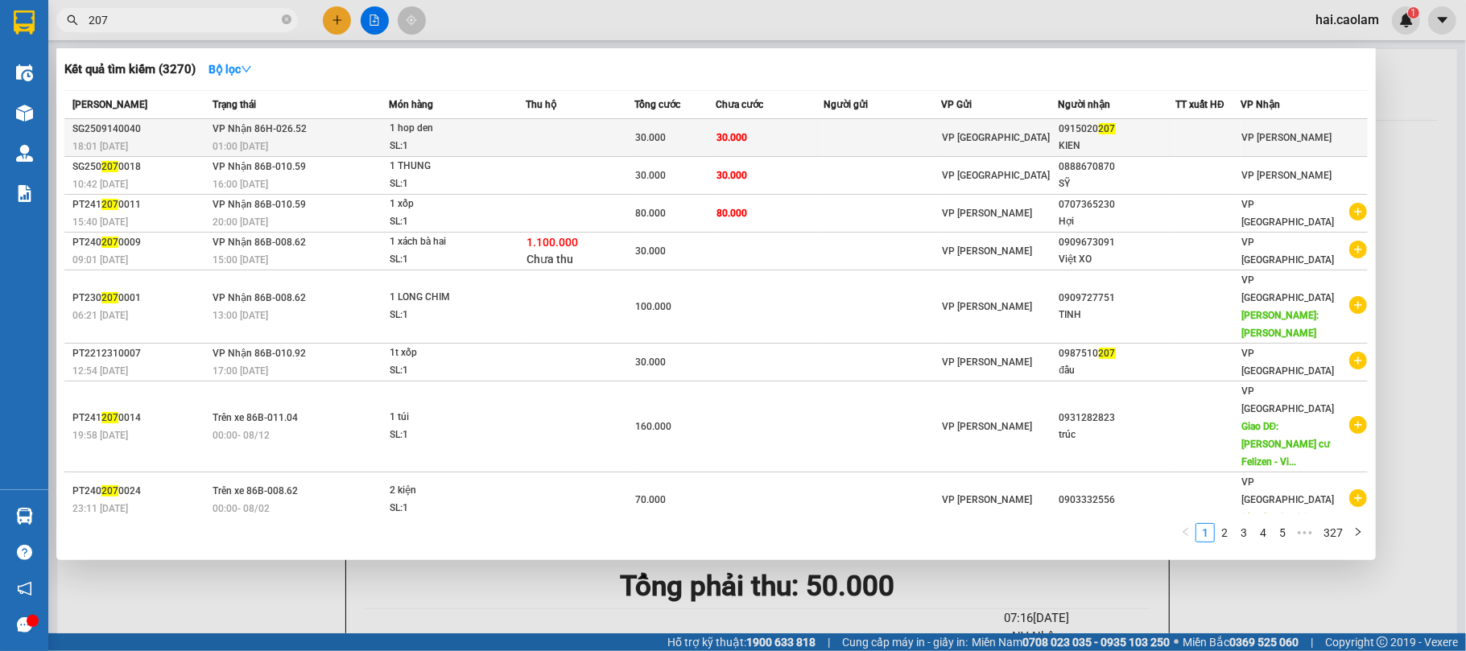
type input "207"
click at [887, 132] on td at bounding box center [883, 138] width 118 height 38
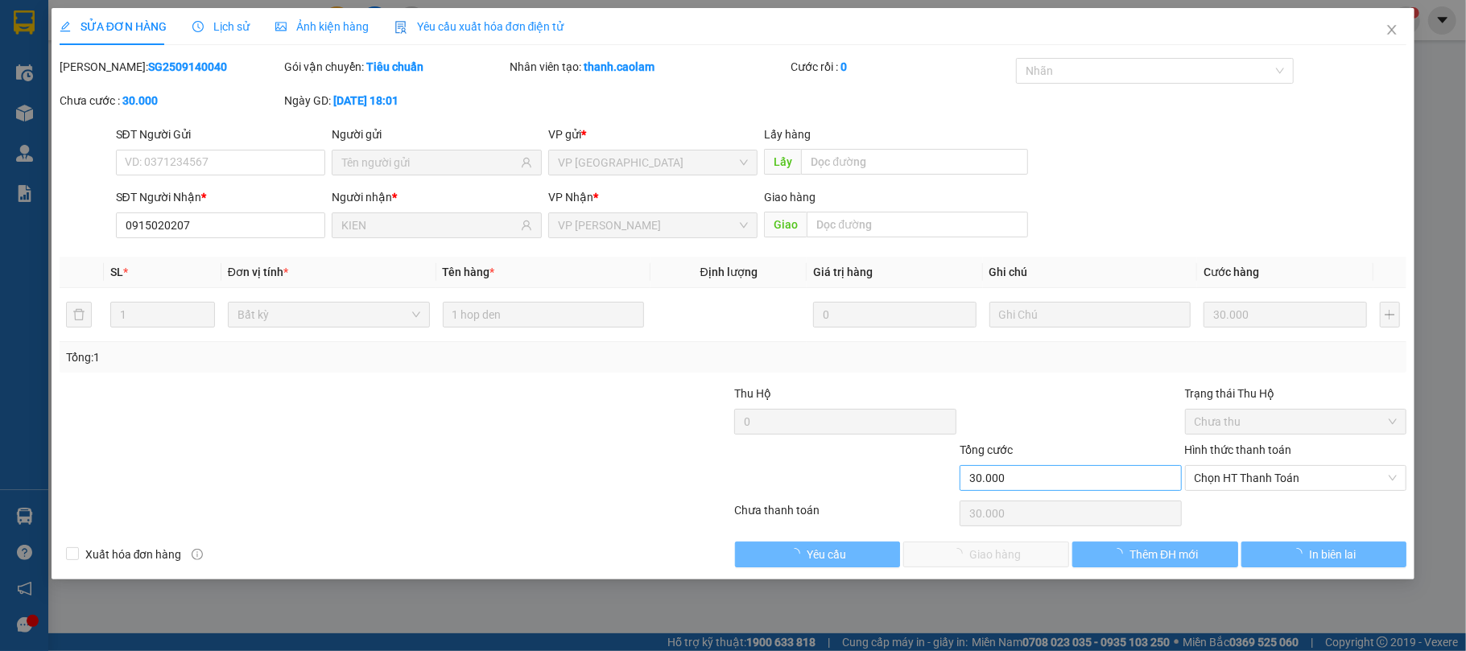
type input "0915020207"
type input "KIEN"
type input "30.000"
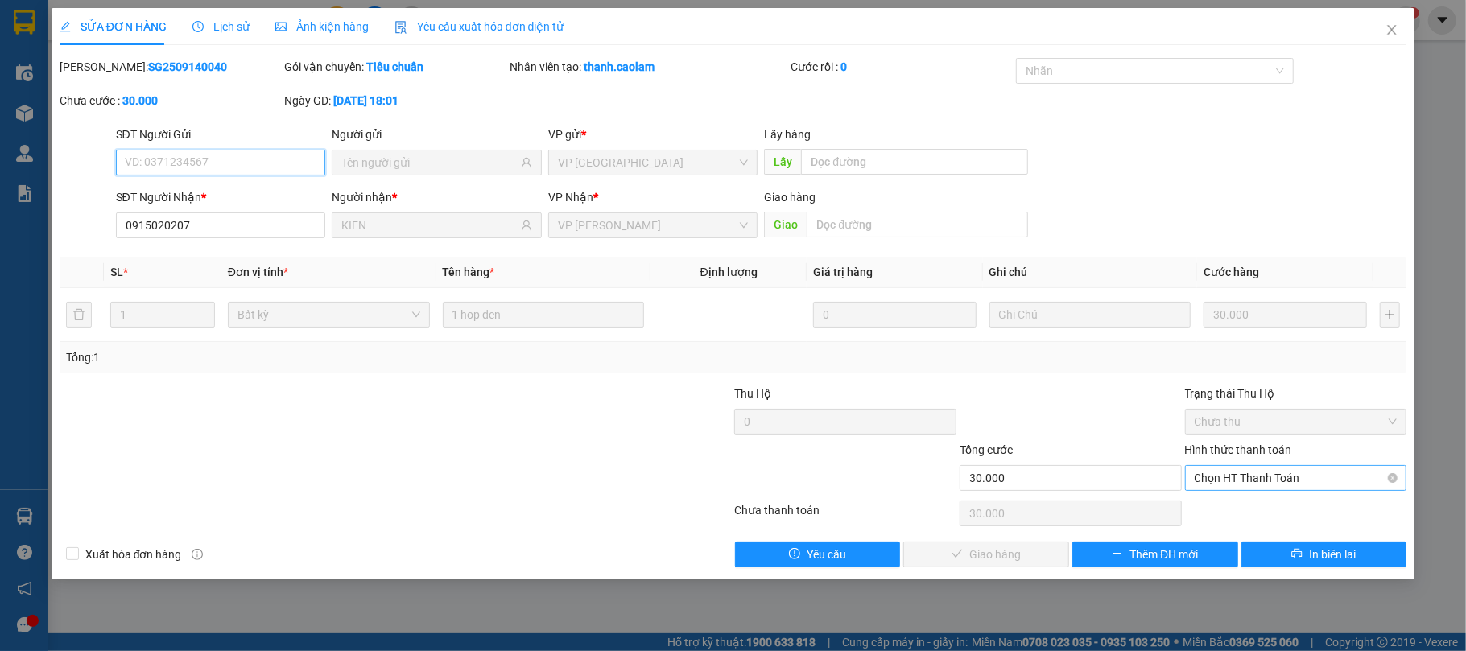
click at [1306, 481] on span "Chọn HT Thanh Toán" at bounding box center [1296, 478] width 203 height 24
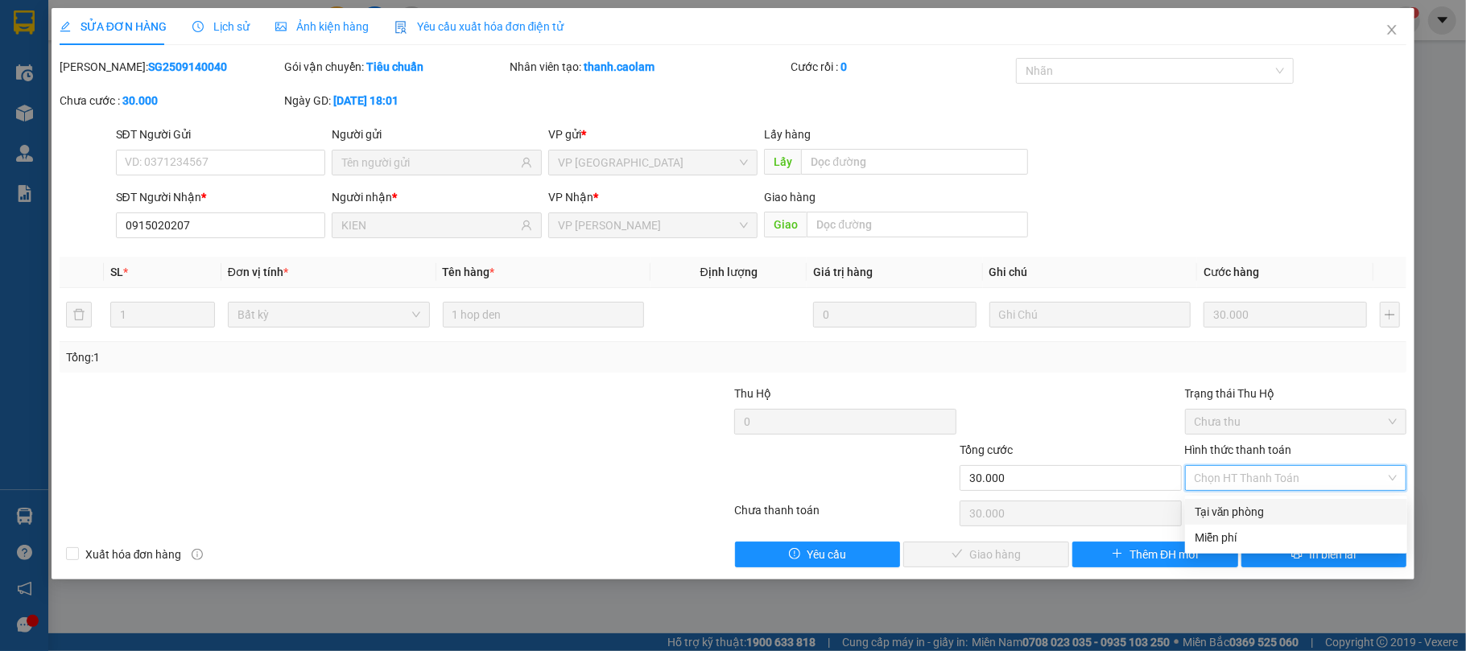
click at [1251, 509] on div "Tại văn phòng" at bounding box center [1296, 512] width 203 height 18
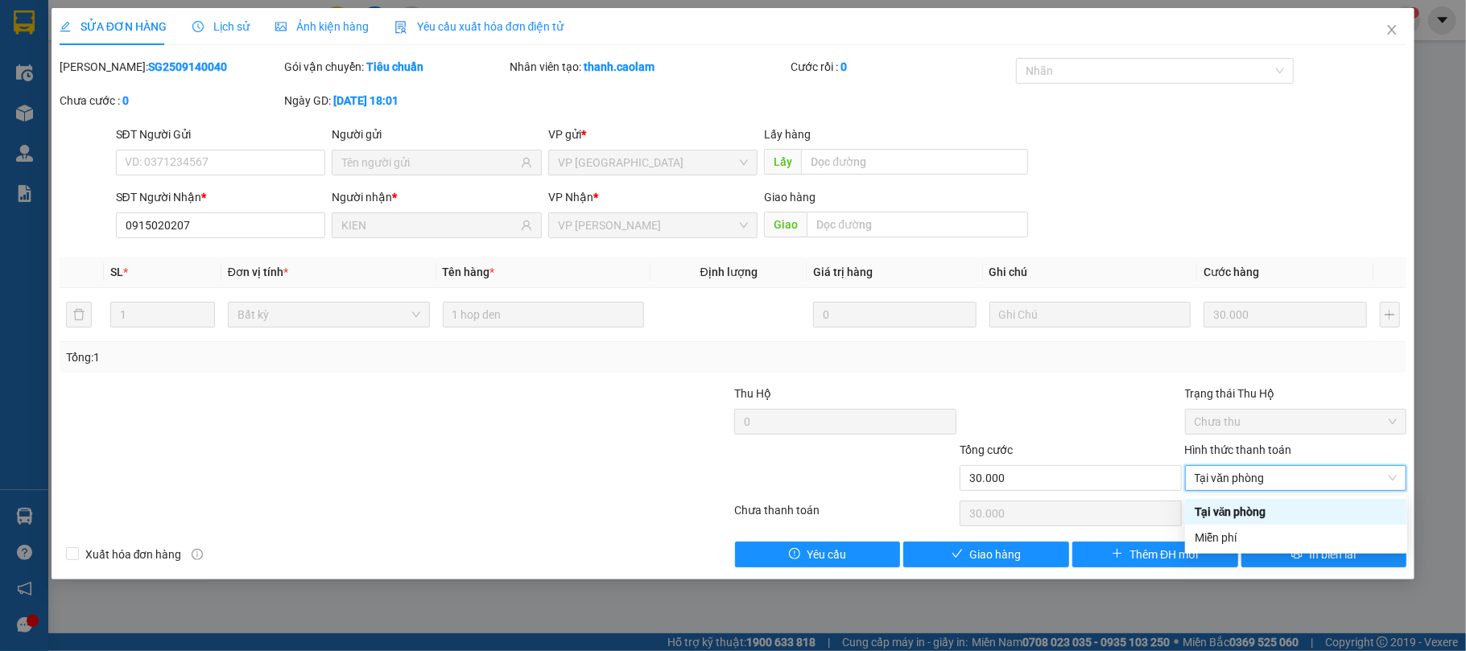
type input "0"
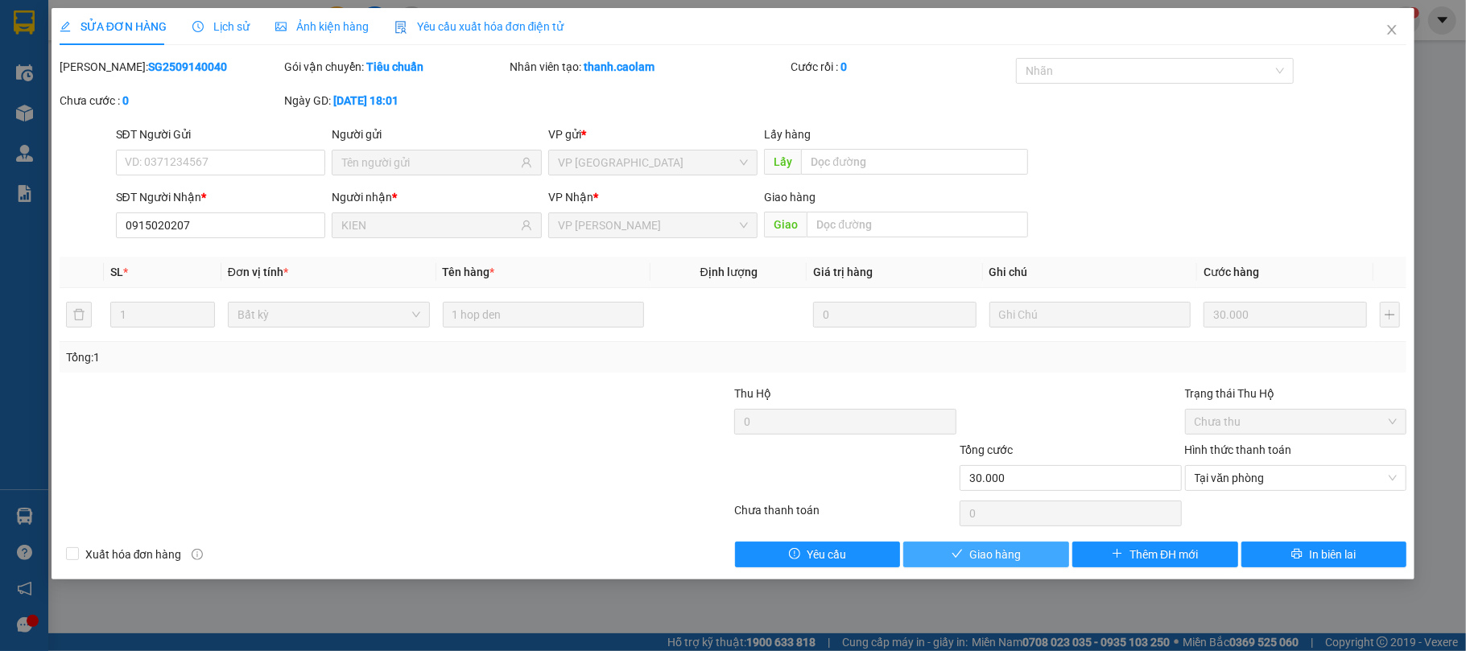
click at [1042, 560] on button "Giao hàng" at bounding box center [987, 555] width 166 height 26
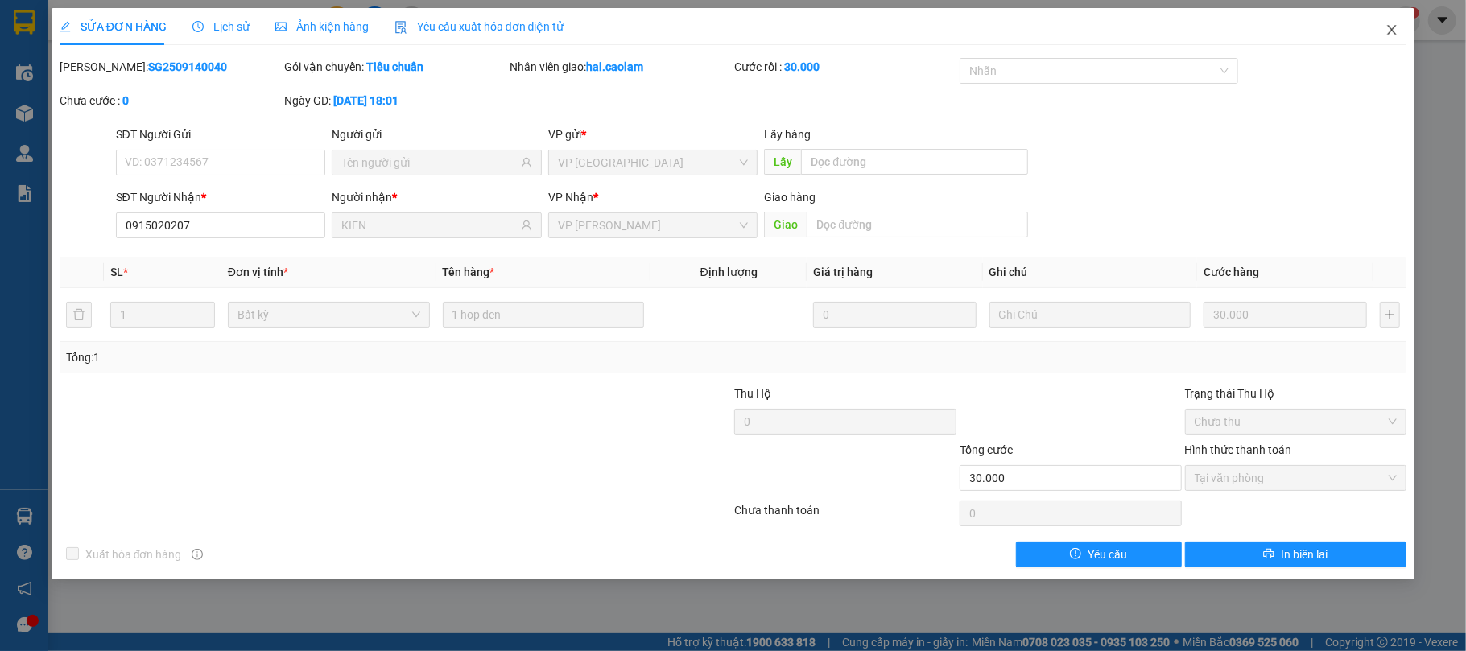
click at [1385, 39] on span "Close" at bounding box center [1392, 30] width 45 height 45
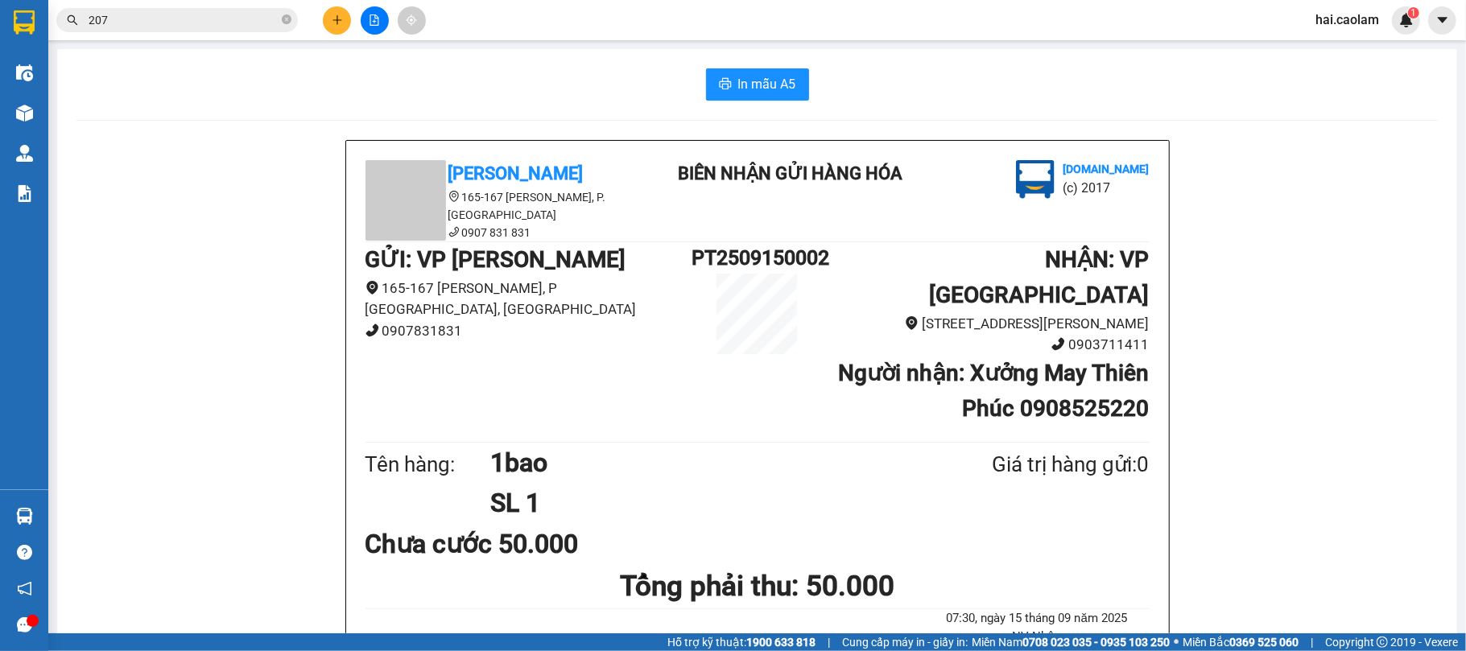
click at [213, 24] on input "207" at bounding box center [184, 20] width 190 height 18
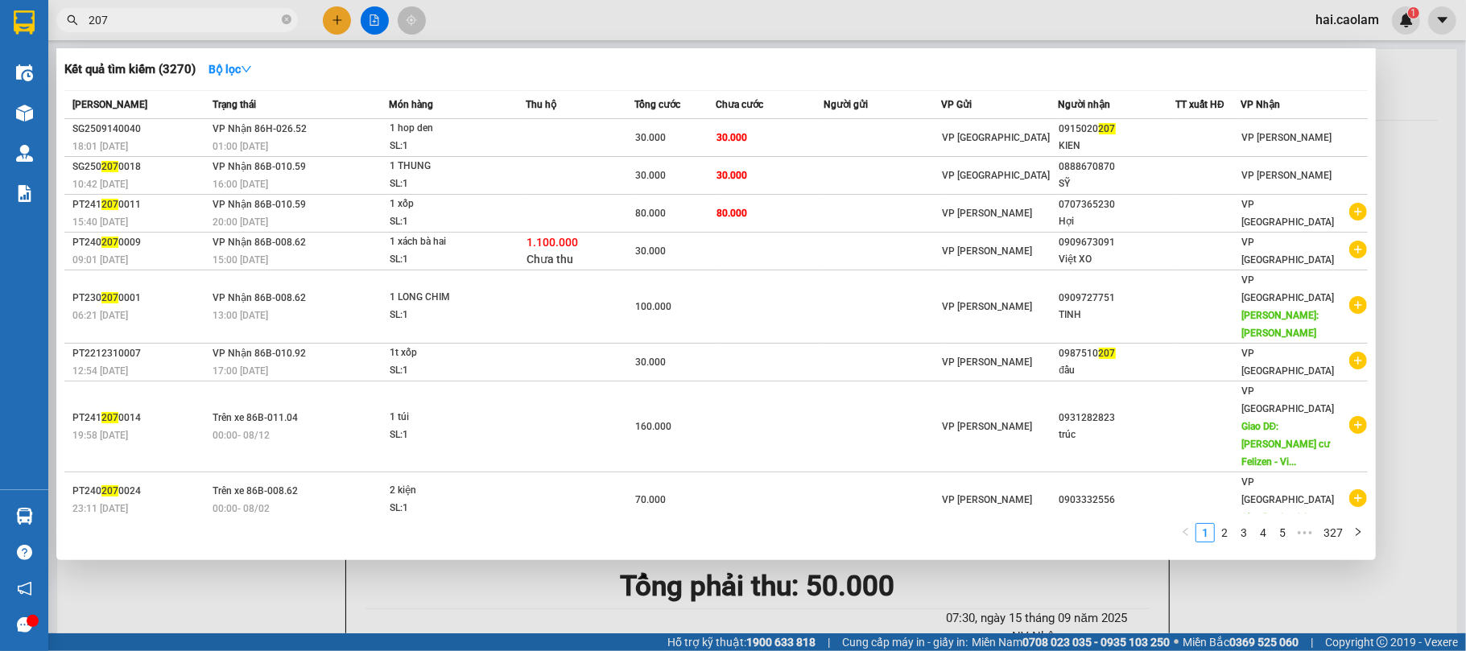
click at [213, 24] on input "207" at bounding box center [184, 20] width 190 height 18
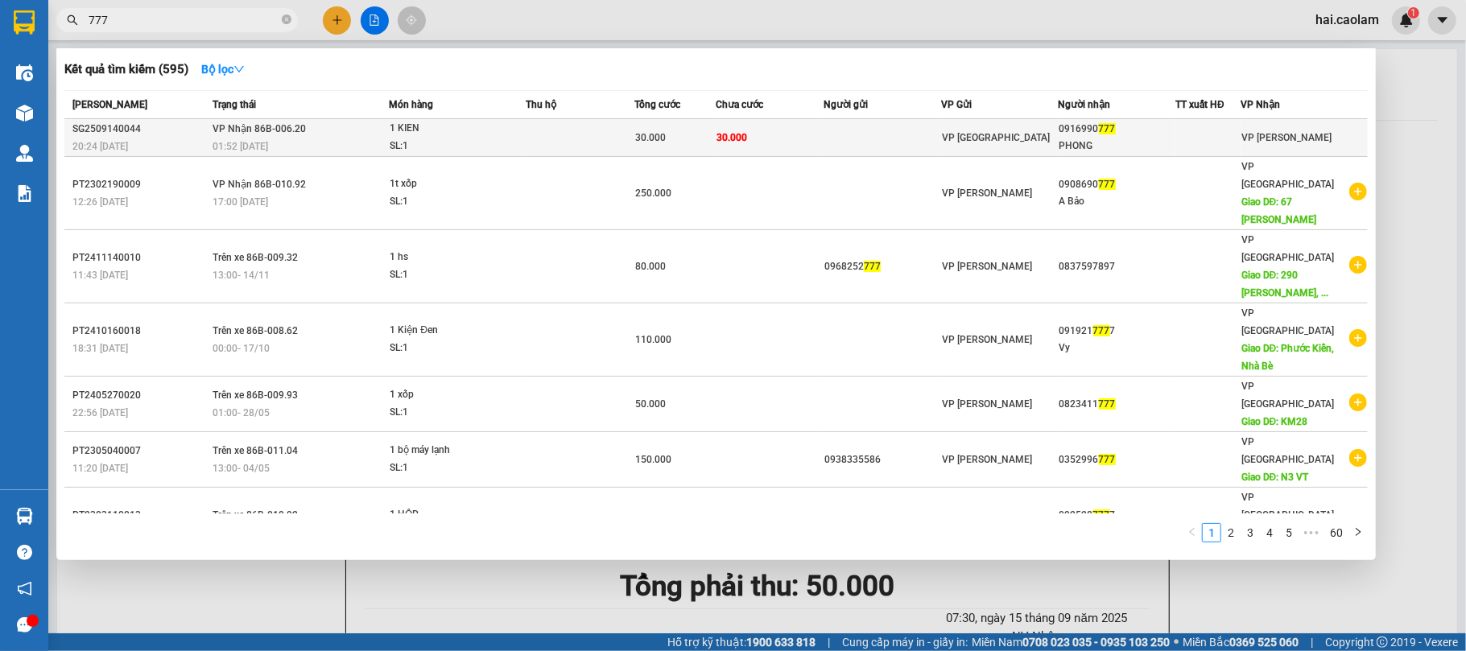
type input "777"
click at [1037, 134] on div "VP [GEOGRAPHIC_DATA]" at bounding box center [1000, 138] width 116 height 18
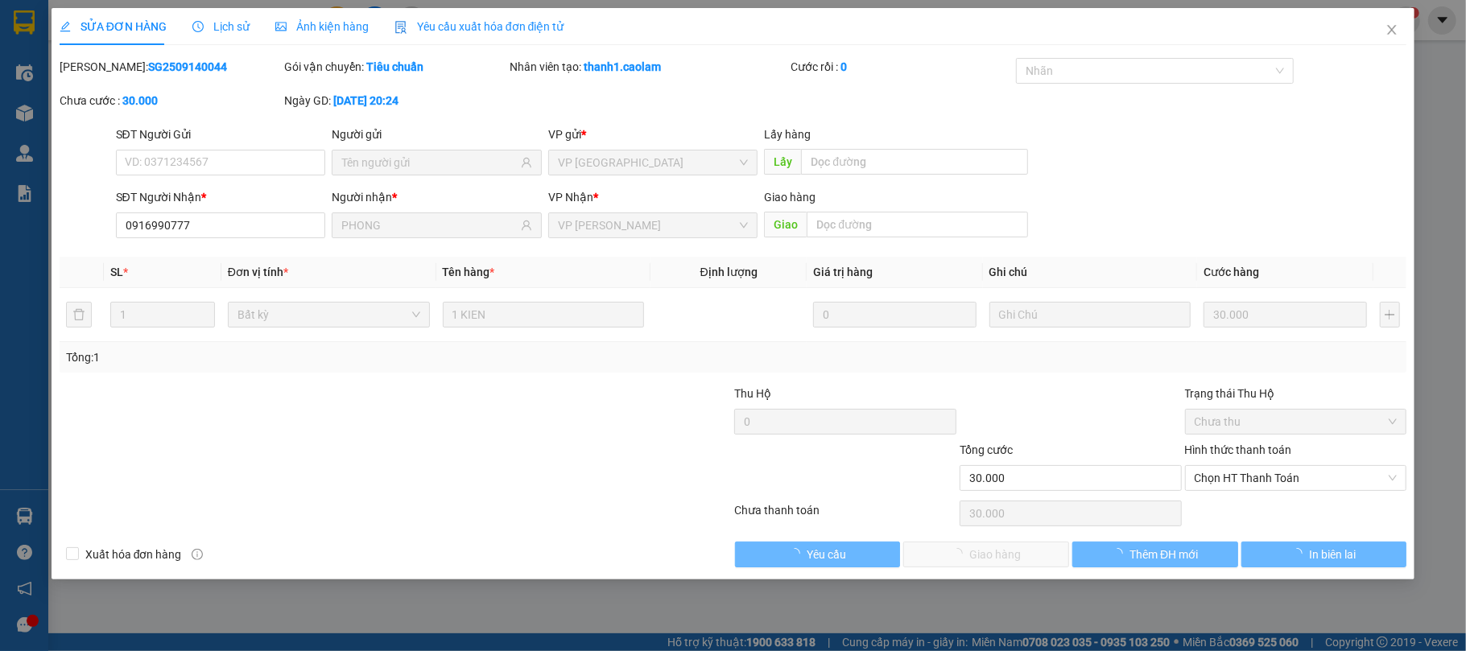
type input "0916990777"
type input "PHONG"
type input "30.000"
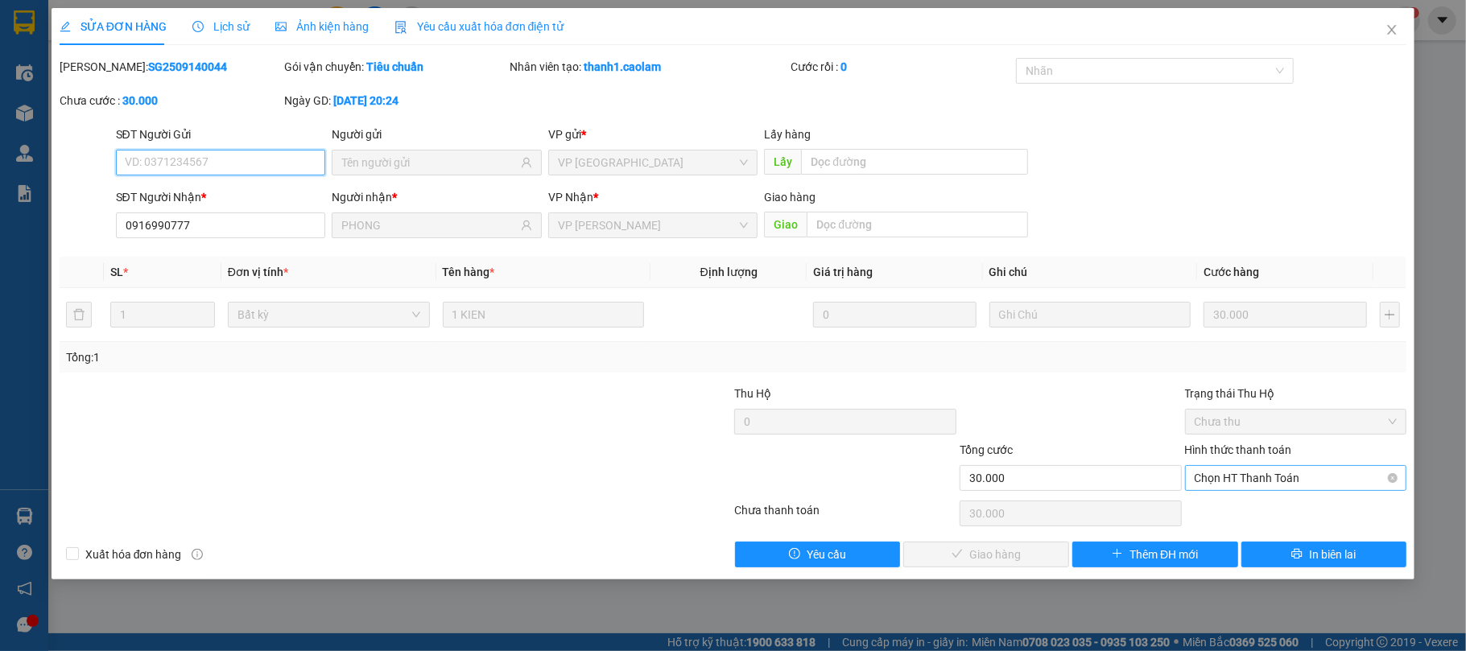
click at [1296, 487] on span "Chọn HT Thanh Toán" at bounding box center [1296, 478] width 203 height 24
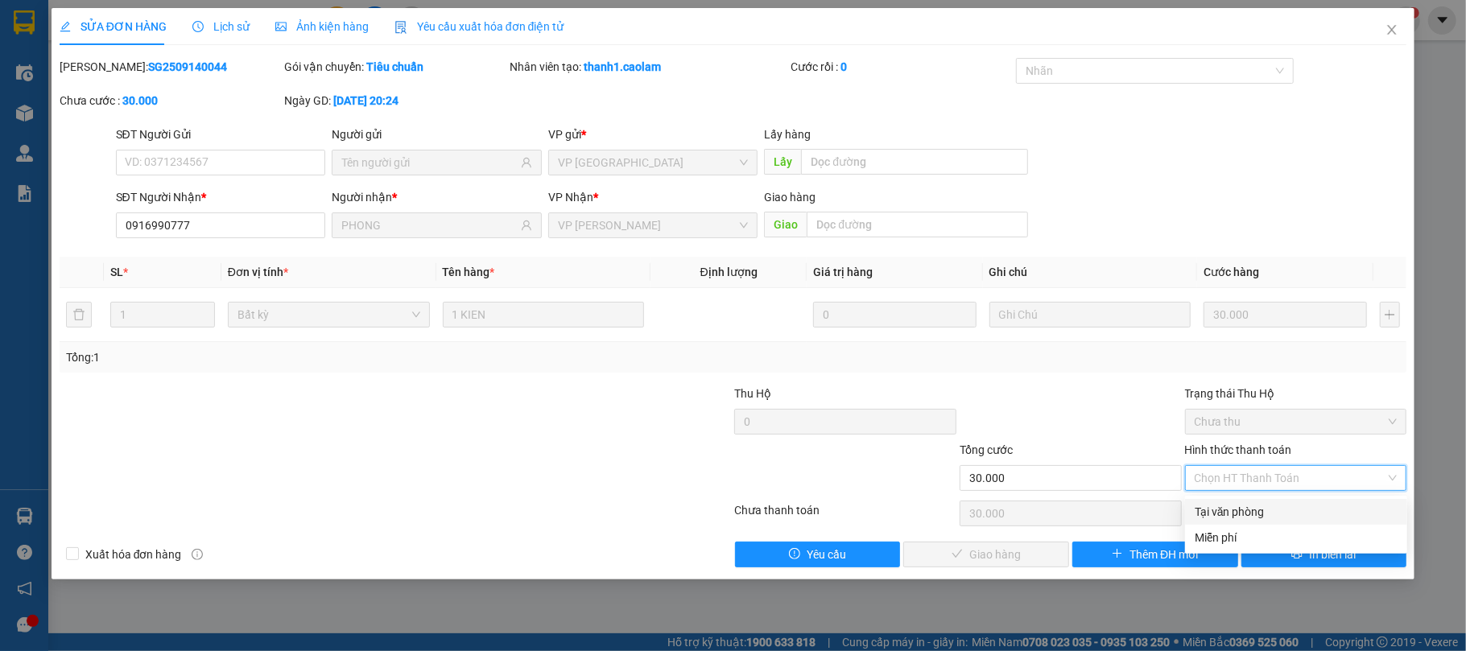
click at [1235, 506] on div "Tại văn phòng" at bounding box center [1296, 512] width 203 height 18
type input "0"
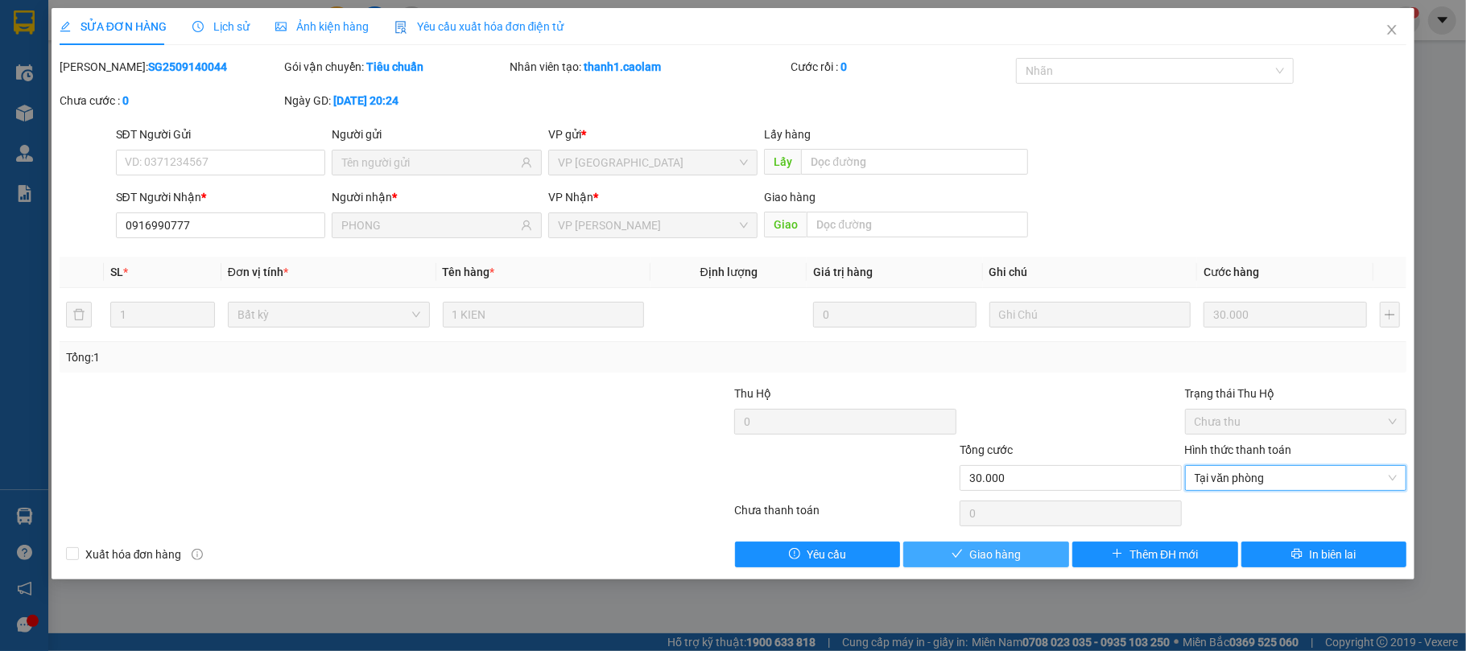
click at [1019, 560] on span "Giao hàng" at bounding box center [996, 555] width 52 height 18
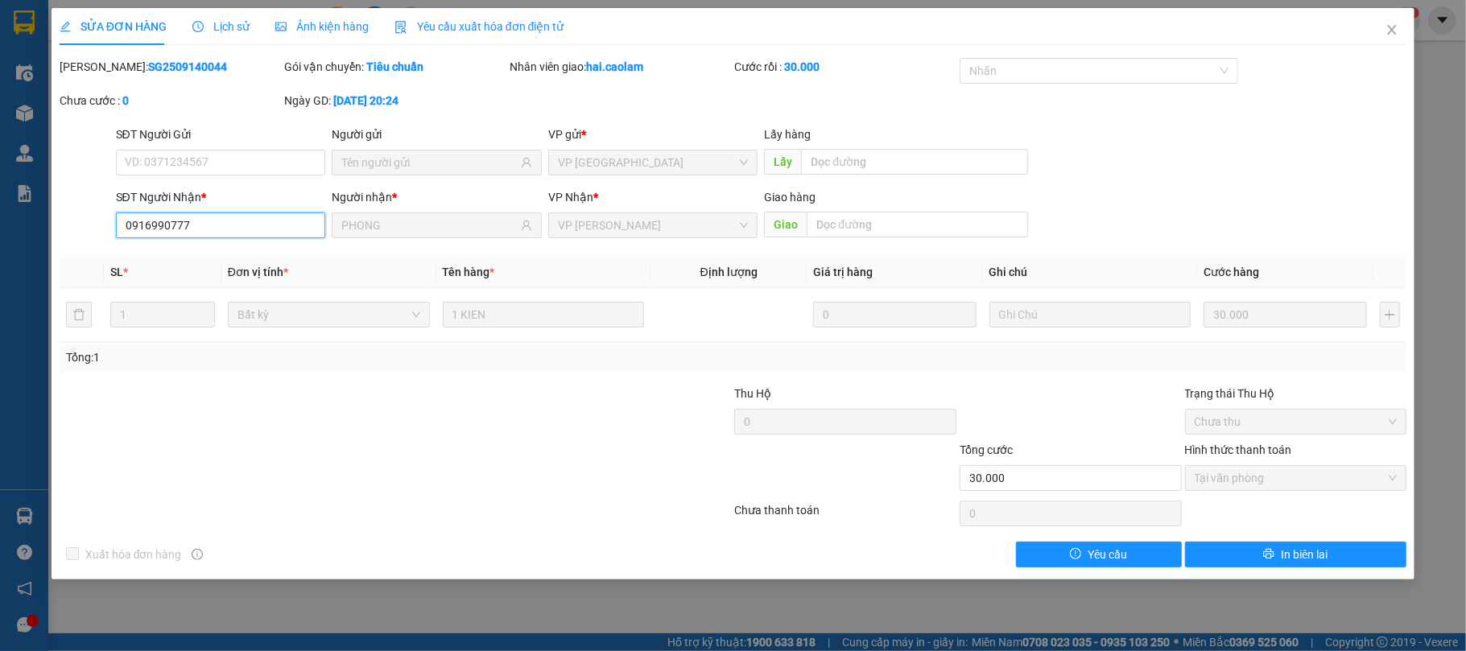
click at [230, 229] on input "0916990777" at bounding box center [221, 226] width 210 height 26
type input "0949630480"
click at [254, 225] on input "0949630480" at bounding box center [221, 226] width 210 height 26
click at [1398, 32] on icon "close" at bounding box center [1392, 29] width 13 height 13
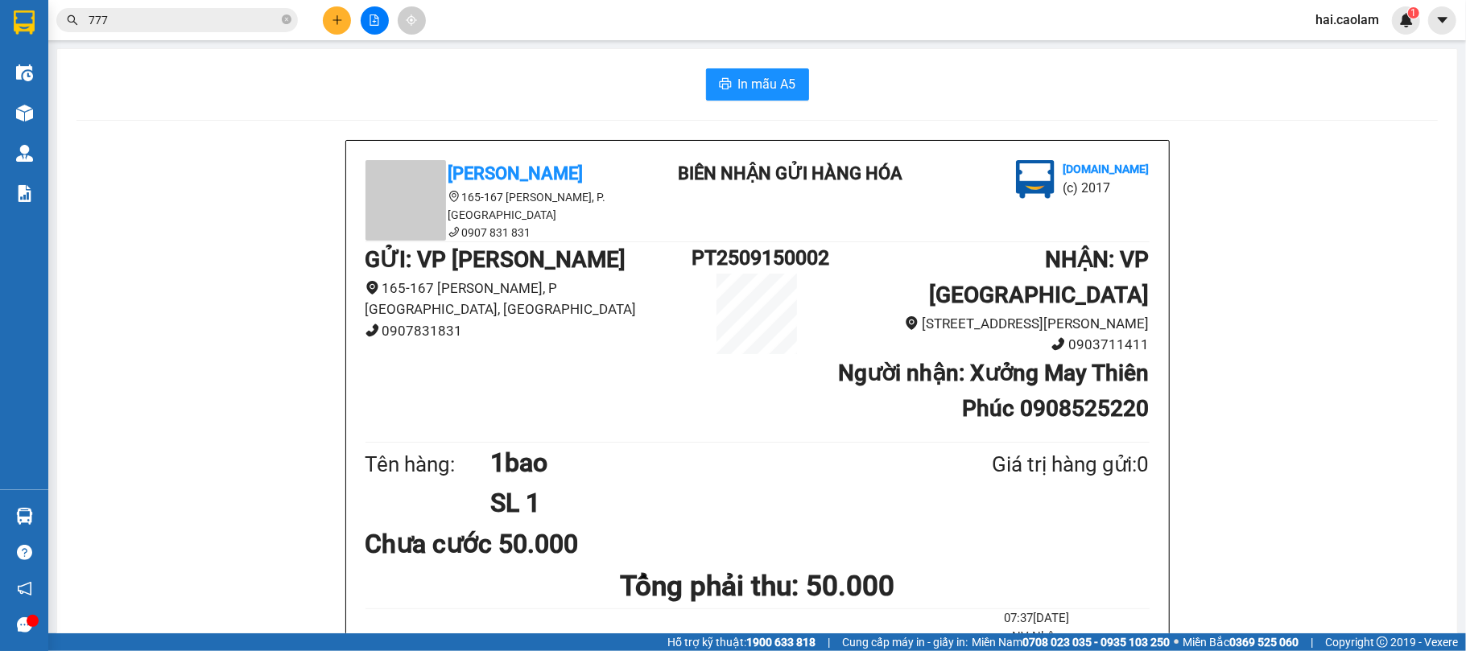
click at [332, 23] on icon "plus" at bounding box center [337, 19] width 11 height 11
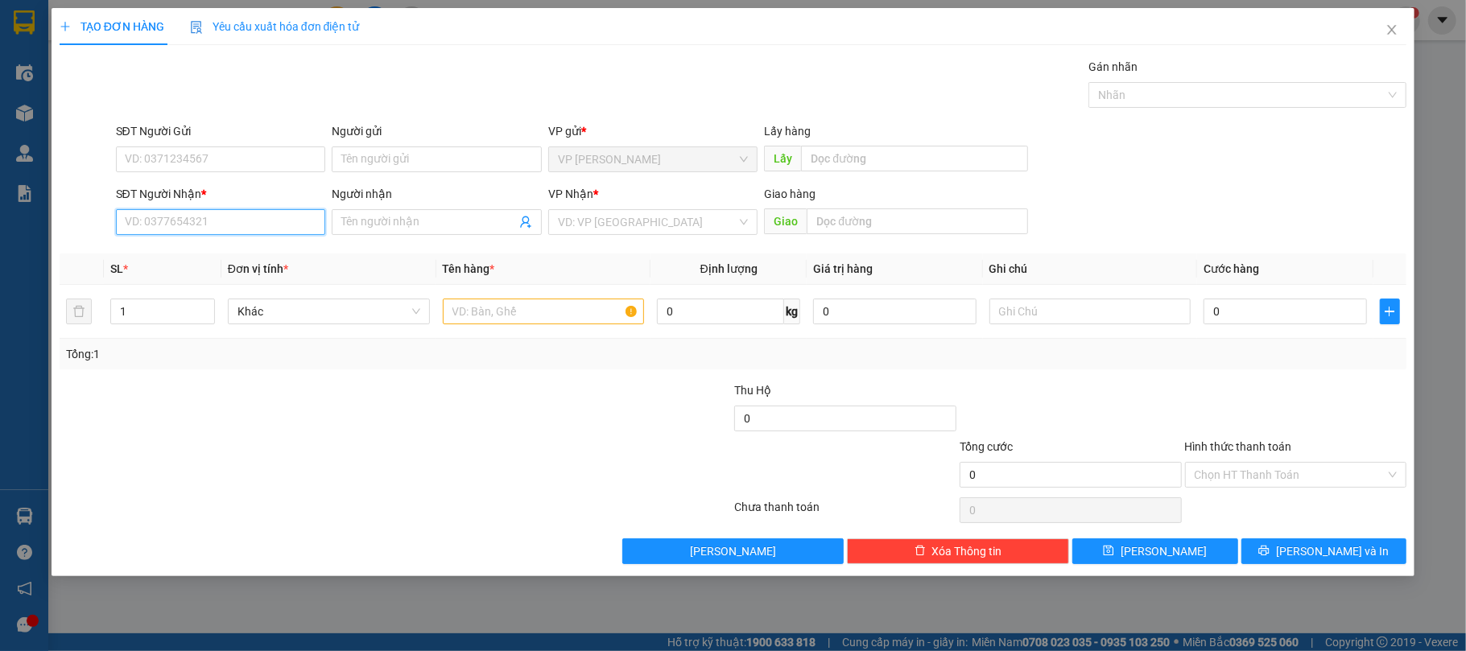
click at [246, 226] on input "SĐT Người Nhận *" at bounding box center [221, 222] width 210 height 26
type input "0949630480"
click at [385, 226] on input "Người nhận" at bounding box center [428, 222] width 175 height 18
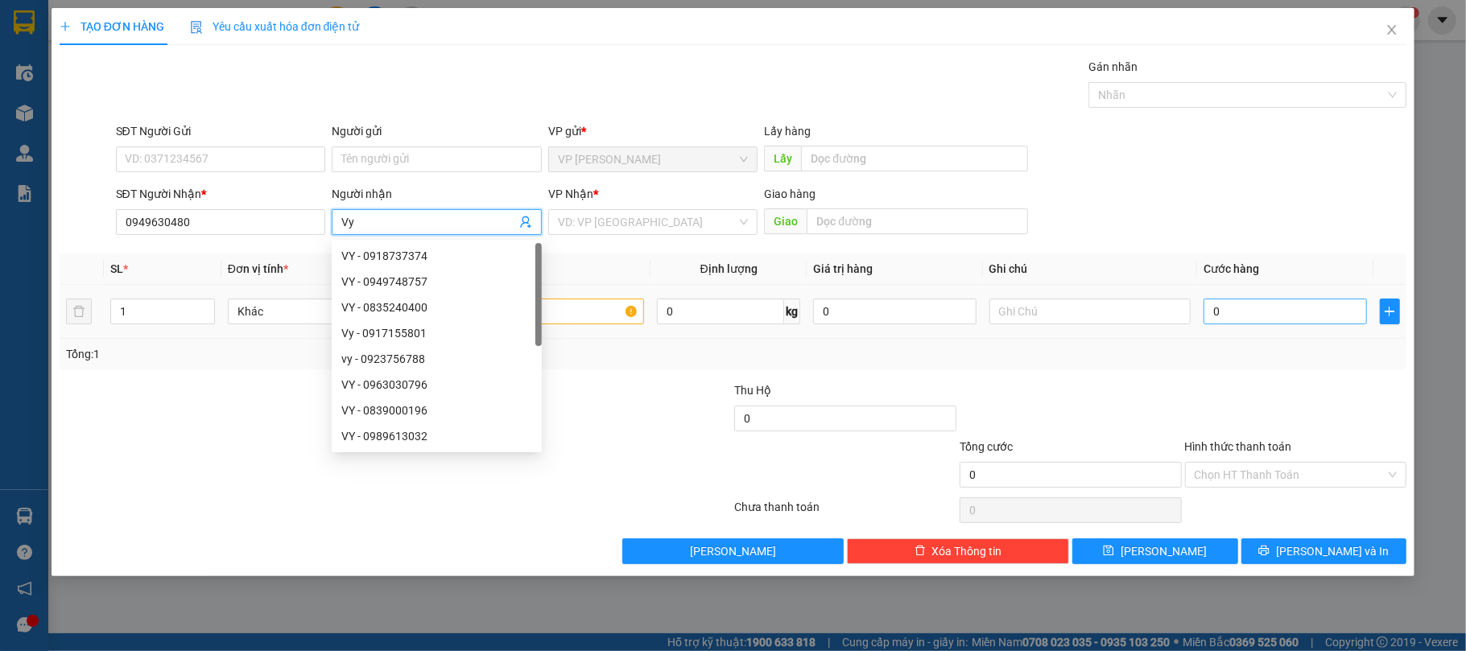
type input "Vy"
click at [1234, 316] on input "0" at bounding box center [1285, 312] width 163 height 26
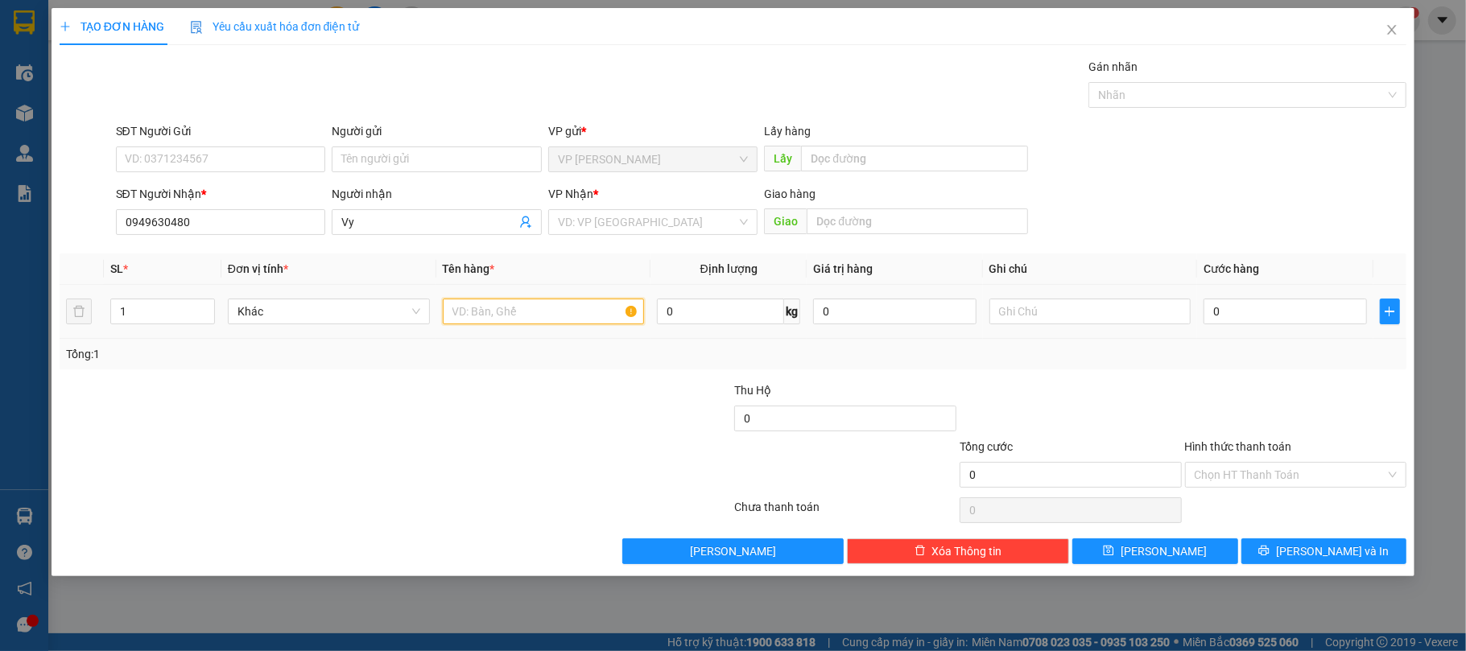
click at [593, 319] on input "text" at bounding box center [544, 312] width 202 height 26
type input "1 bịt"
click at [1284, 329] on td "0" at bounding box center [1285, 312] width 176 height 54
click at [1295, 300] on div "0" at bounding box center [1285, 312] width 163 height 32
click at [1292, 319] on input "0" at bounding box center [1285, 312] width 163 height 26
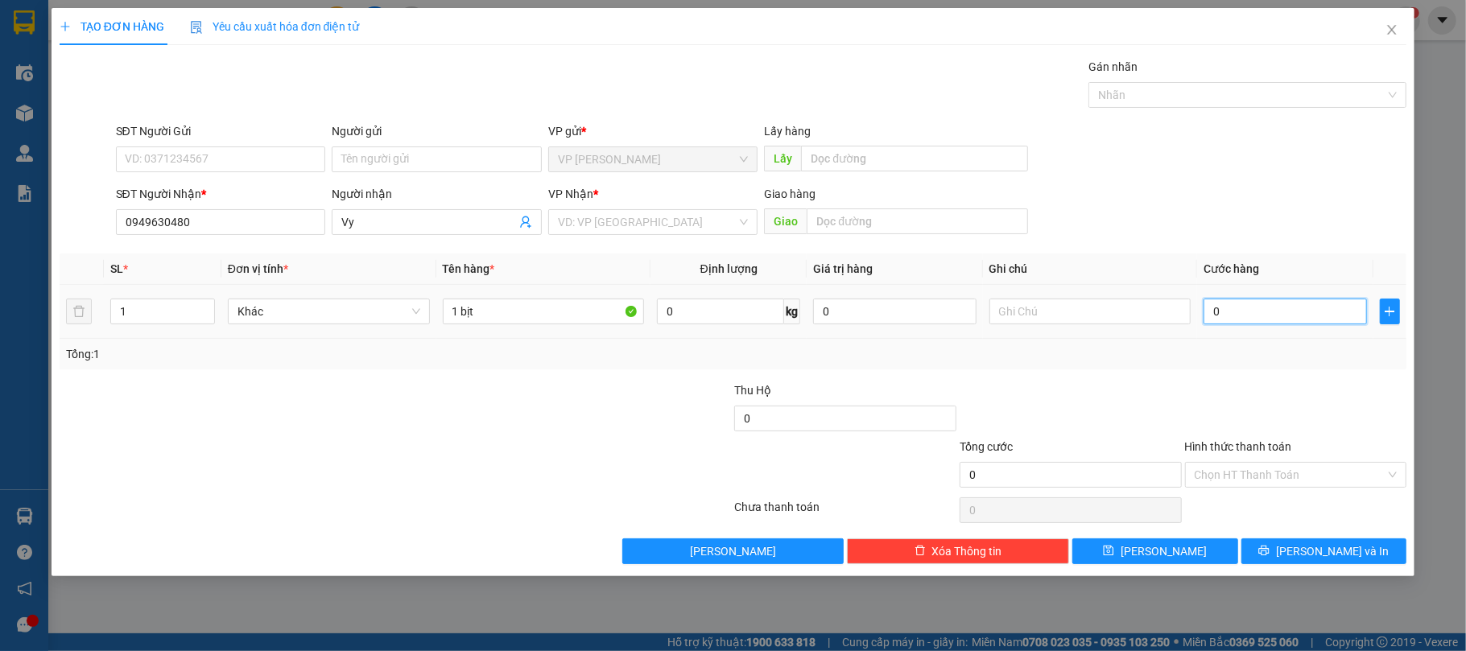
type input "3"
type input "30"
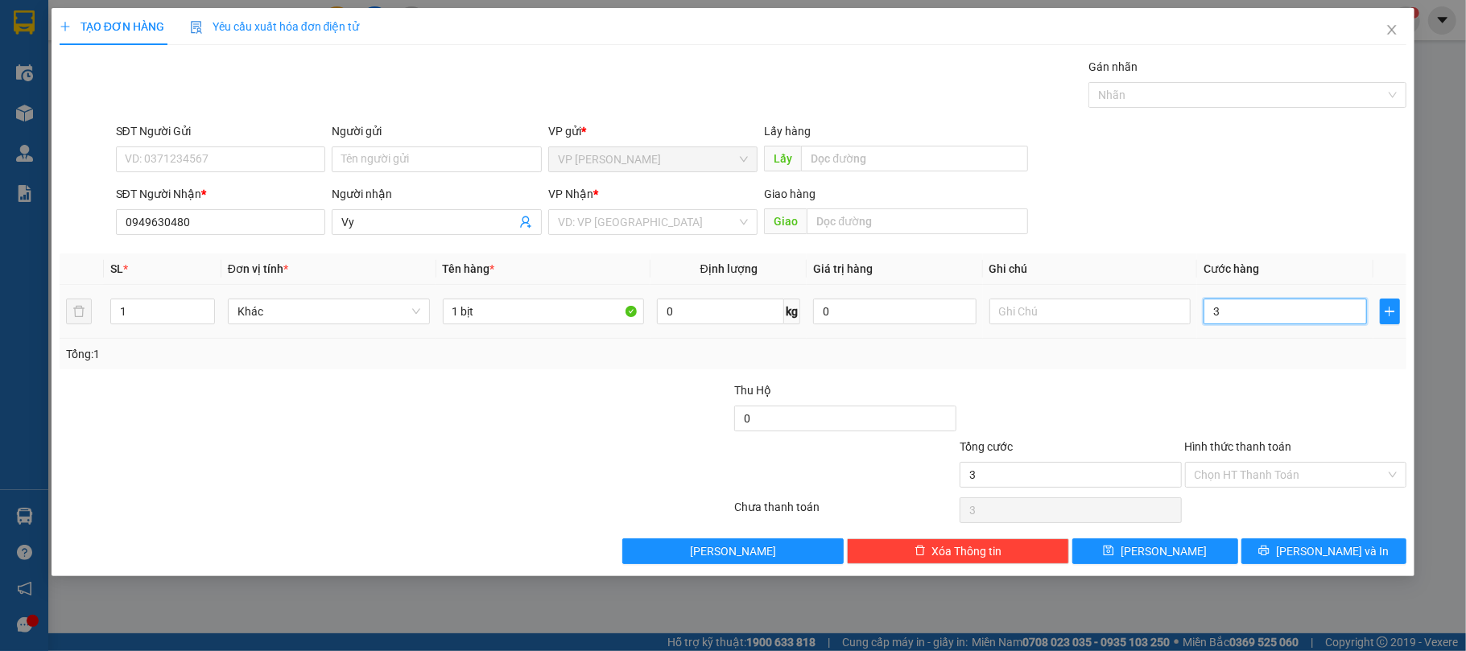
type input "30"
type input "30.000"
click at [596, 234] on input "search" at bounding box center [648, 222] width 180 height 24
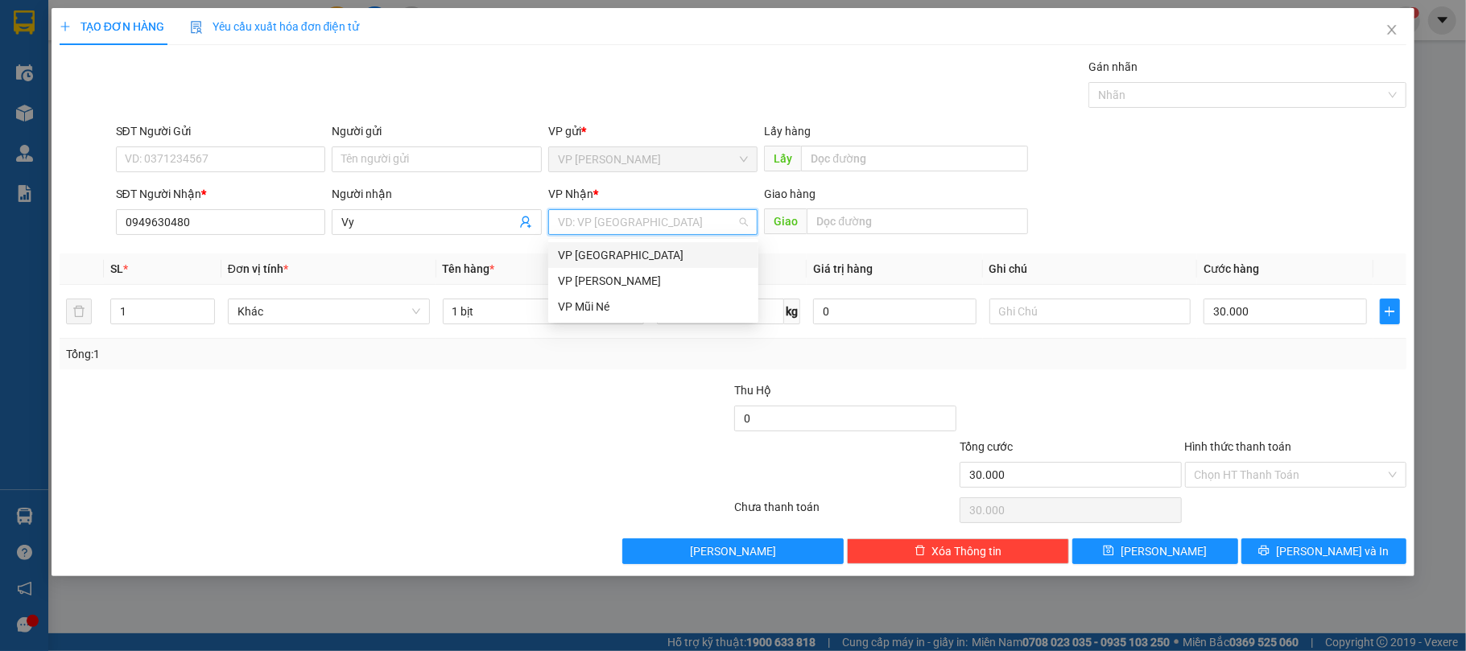
click at [599, 225] on input "search" at bounding box center [648, 222] width 180 height 24
click at [598, 262] on div "VP [GEOGRAPHIC_DATA]" at bounding box center [653, 255] width 191 height 18
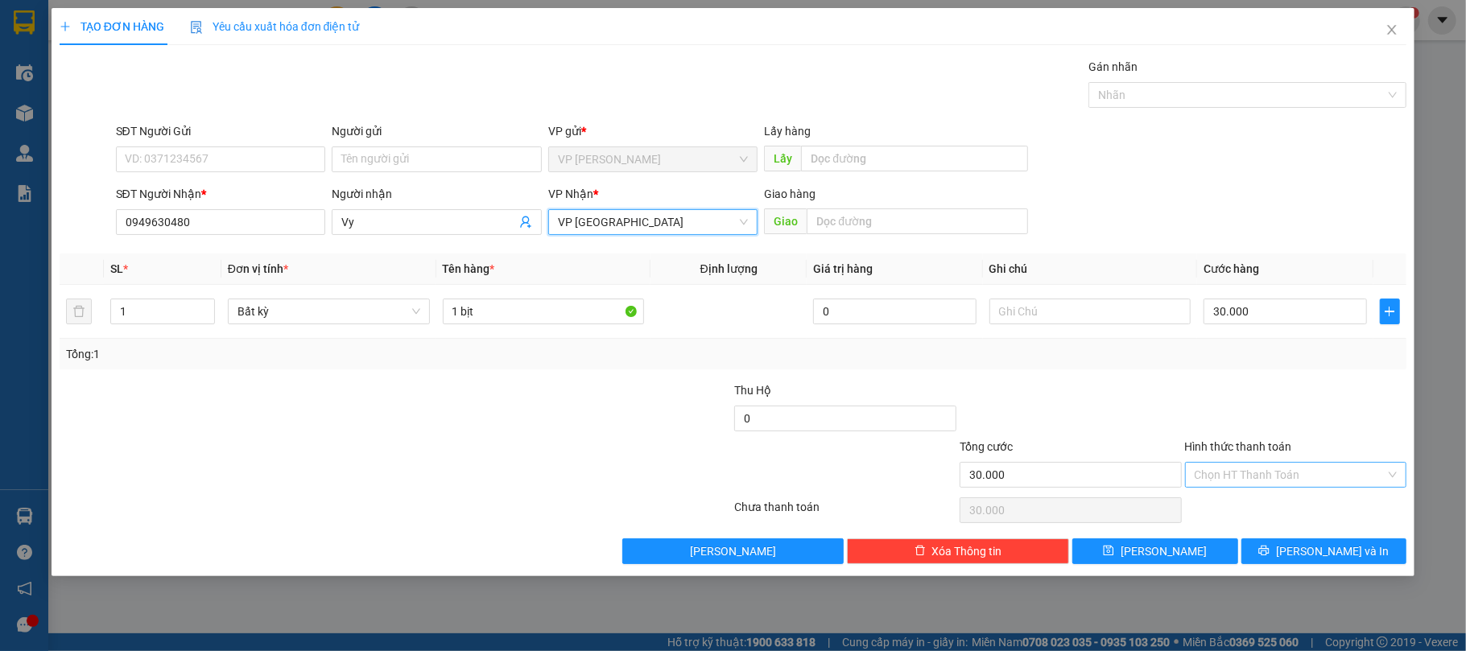
click at [1234, 470] on input "Hình thức thanh toán" at bounding box center [1291, 475] width 192 height 24
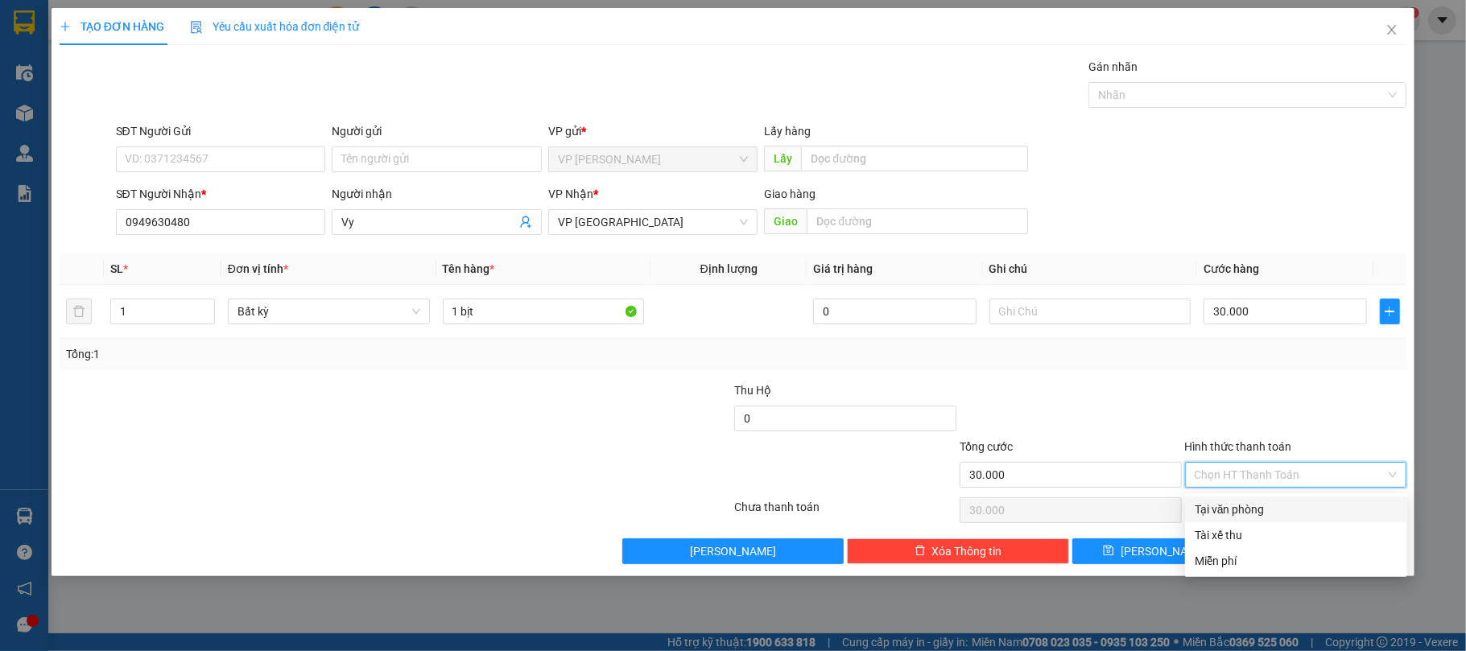
click at [1234, 507] on div "Tại văn phòng" at bounding box center [1296, 510] width 203 height 18
type input "0"
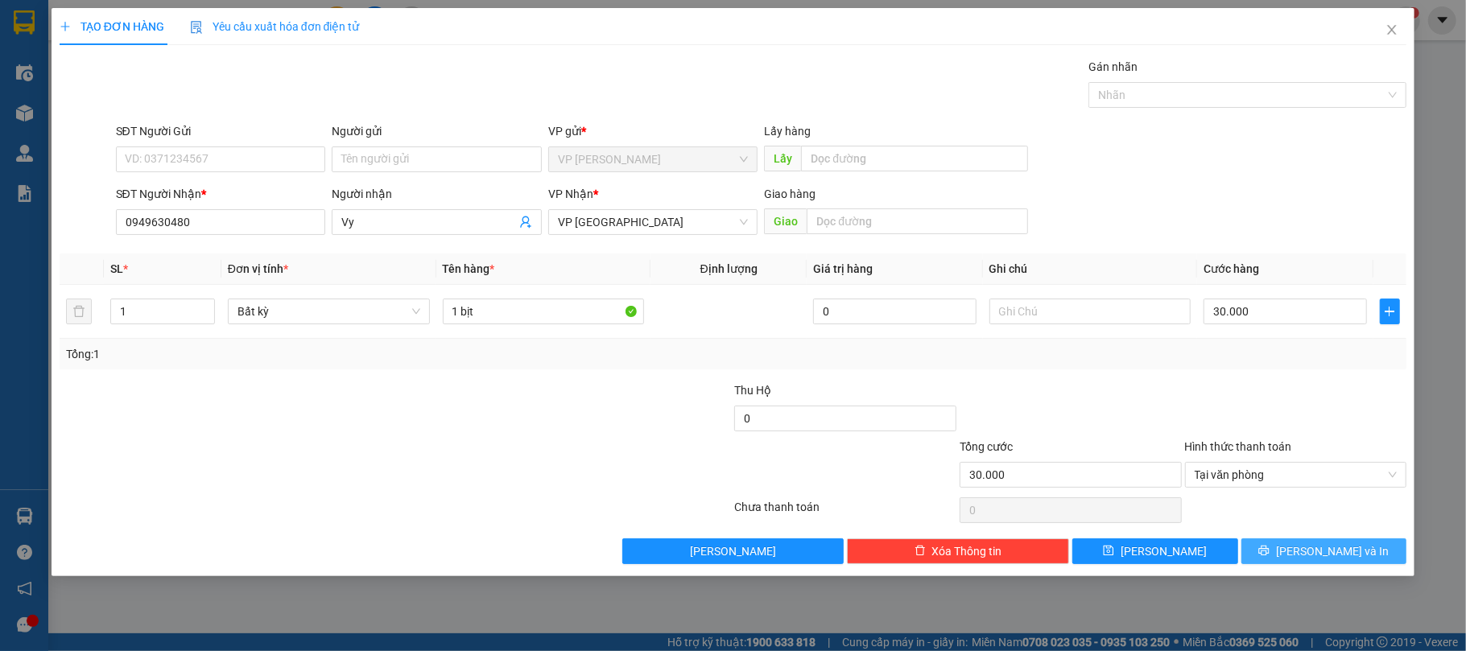
click at [1290, 549] on button "[PERSON_NAME] và In" at bounding box center [1325, 552] width 166 height 26
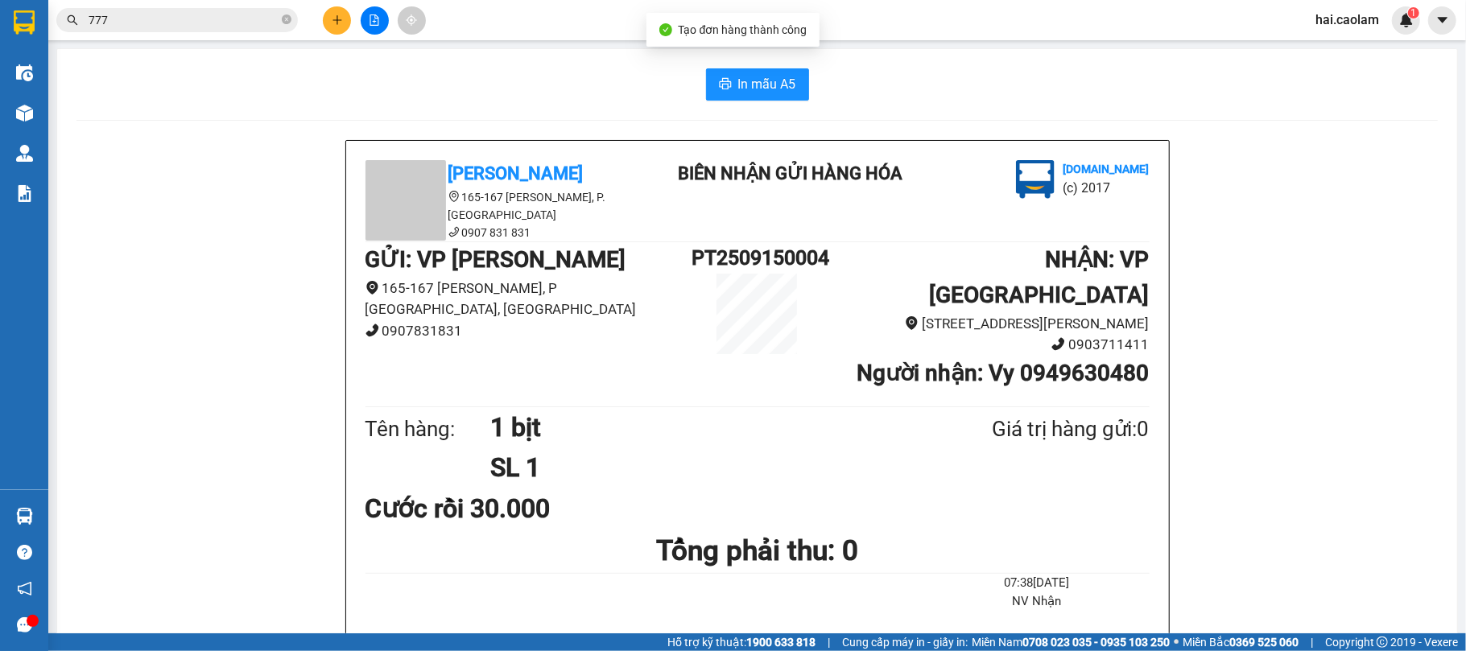
click at [755, 95] on button "In mẫu A5" at bounding box center [757, 84] width 103 height 32
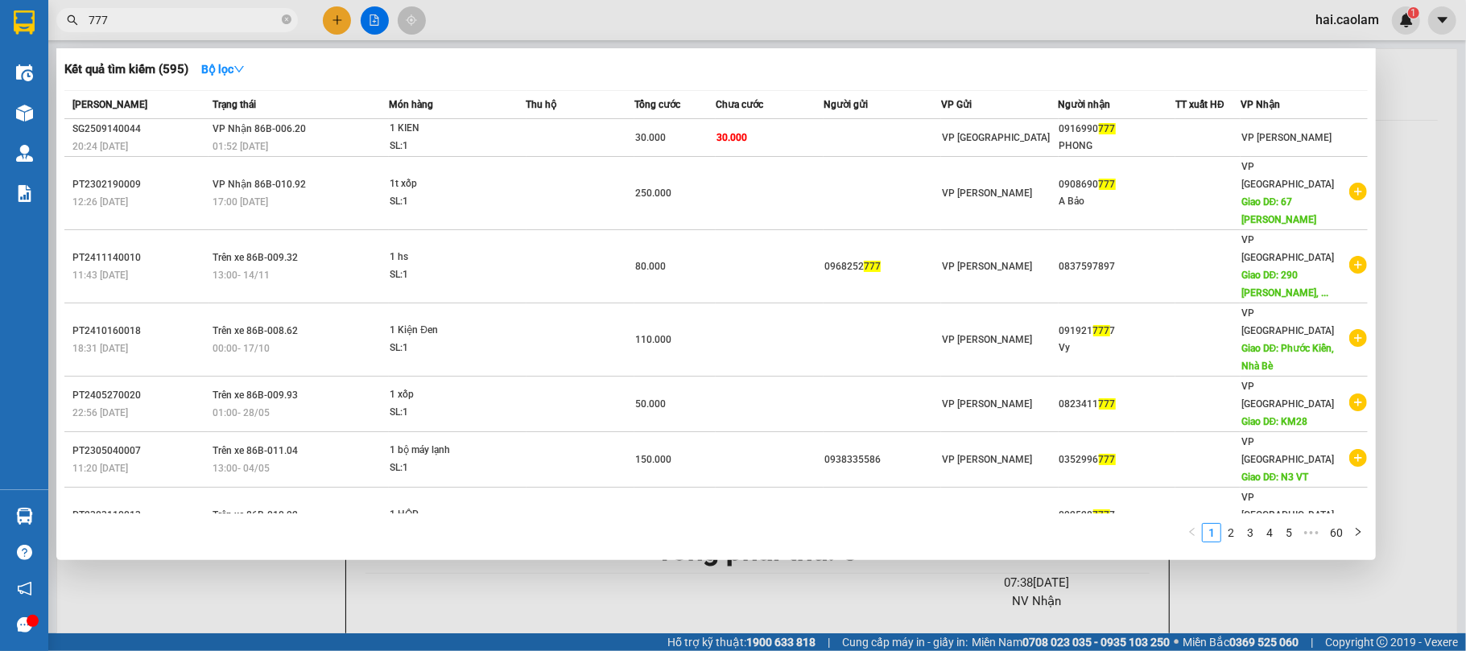
click at [182, 20] on input "777" at bounding box center [184, 20] width 190 height 18
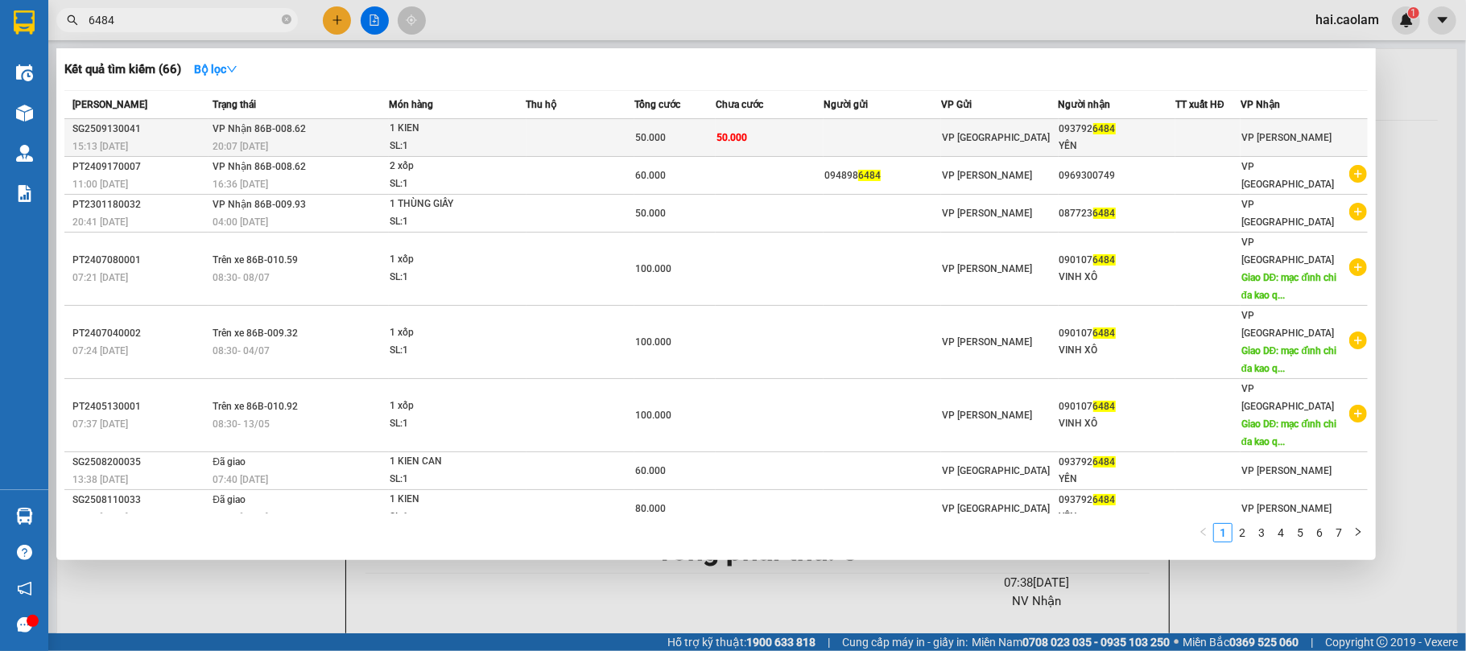
type input "6484"
click at [702, 137] on div "50.000" at bounding box center [675, 138] width 80 height 18
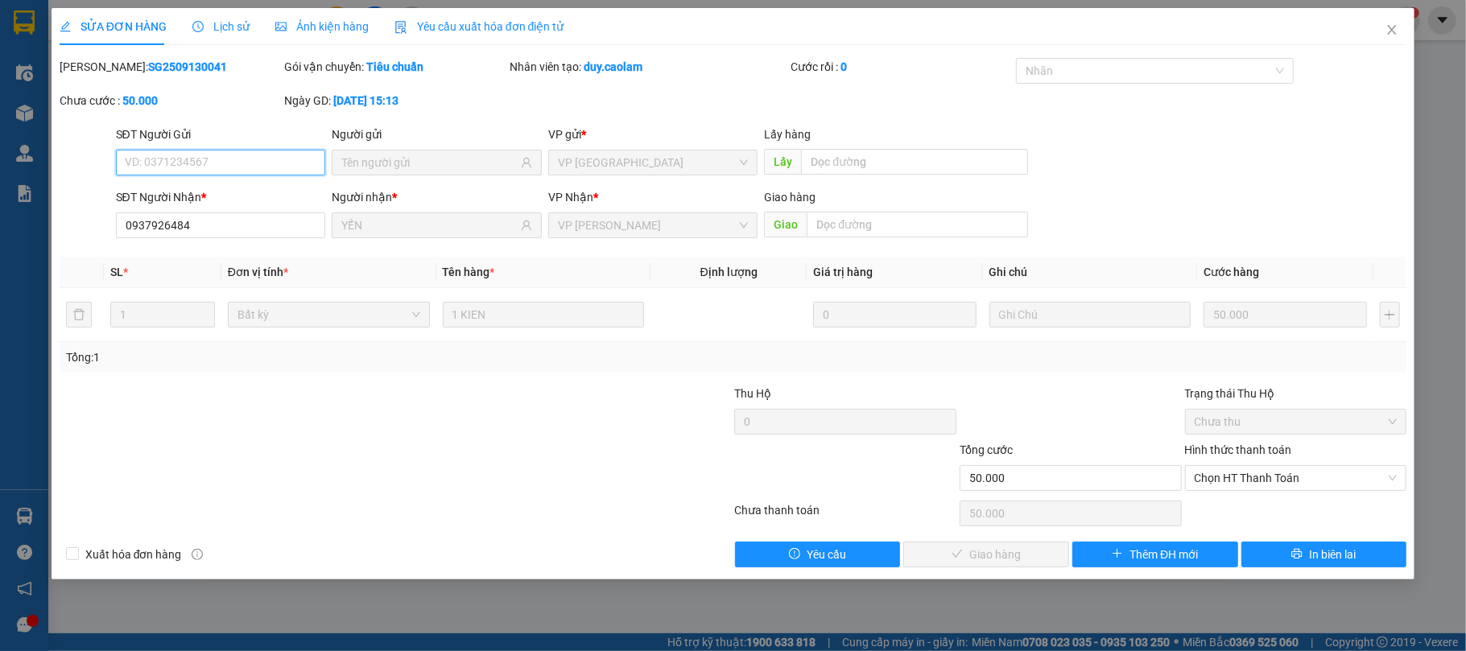
type input "0937926484"
type input "YẾN"
type input "50.000"
click at [1325, 487] on span "Chọn HT Thanh Toán" at bounding box center [1296, 478] width 203 height 24
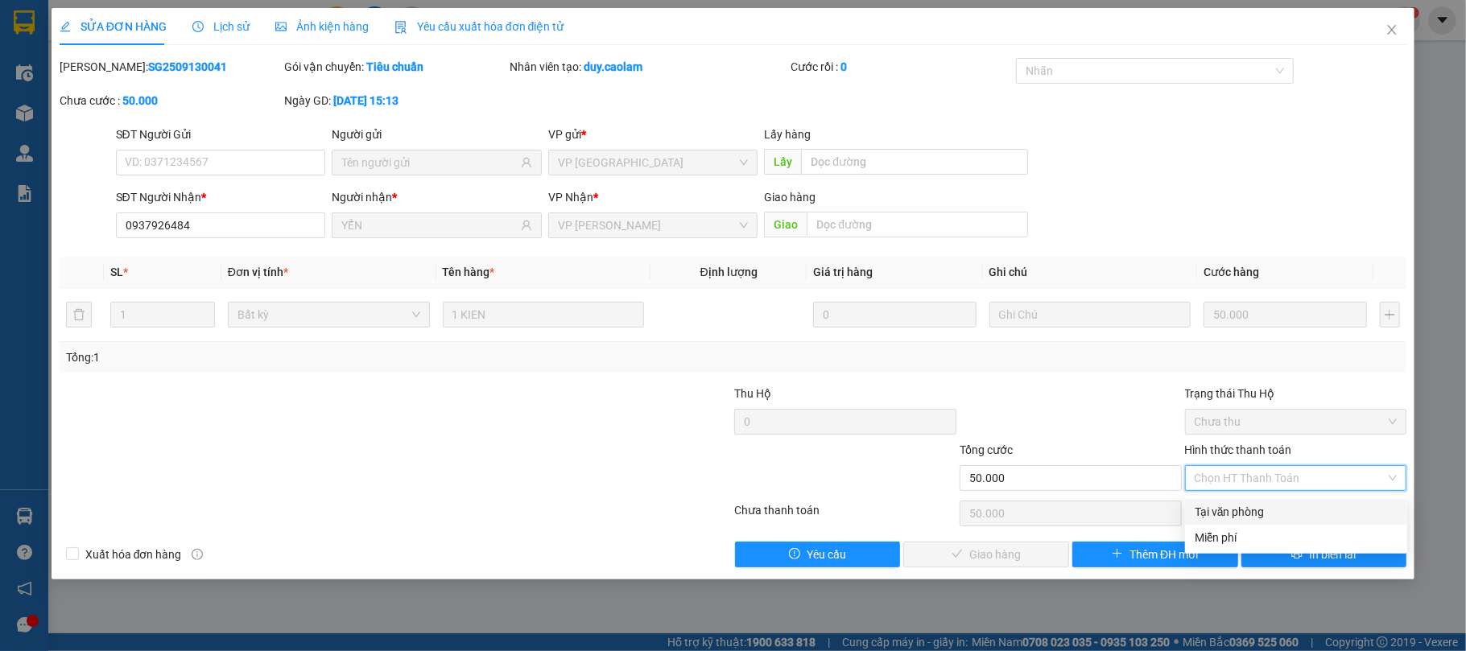
click at [1290, 516] on div "Tại văn phòng" at bounding box center [1296, 512] width 203 height 18
type input "0"
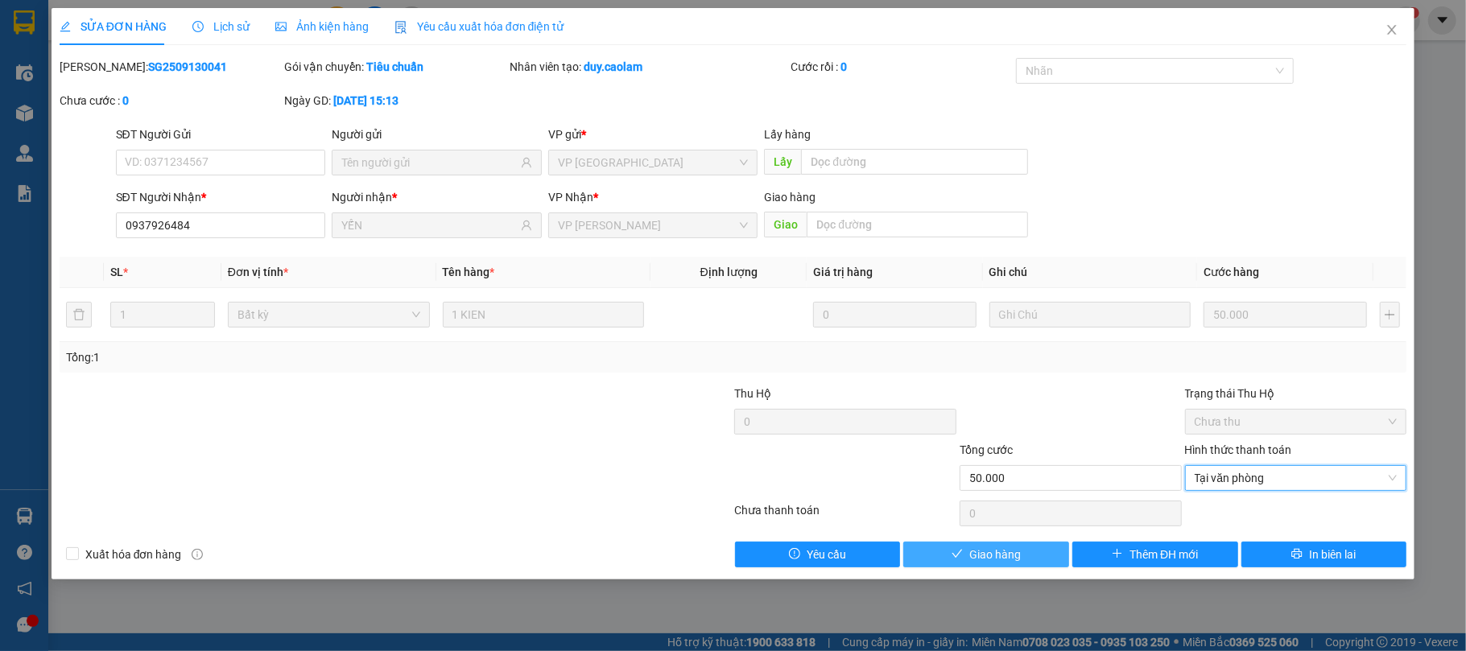
click at [999, 562] on span "Giao hàng" at bounding box center [996, 555] width 52 height 18
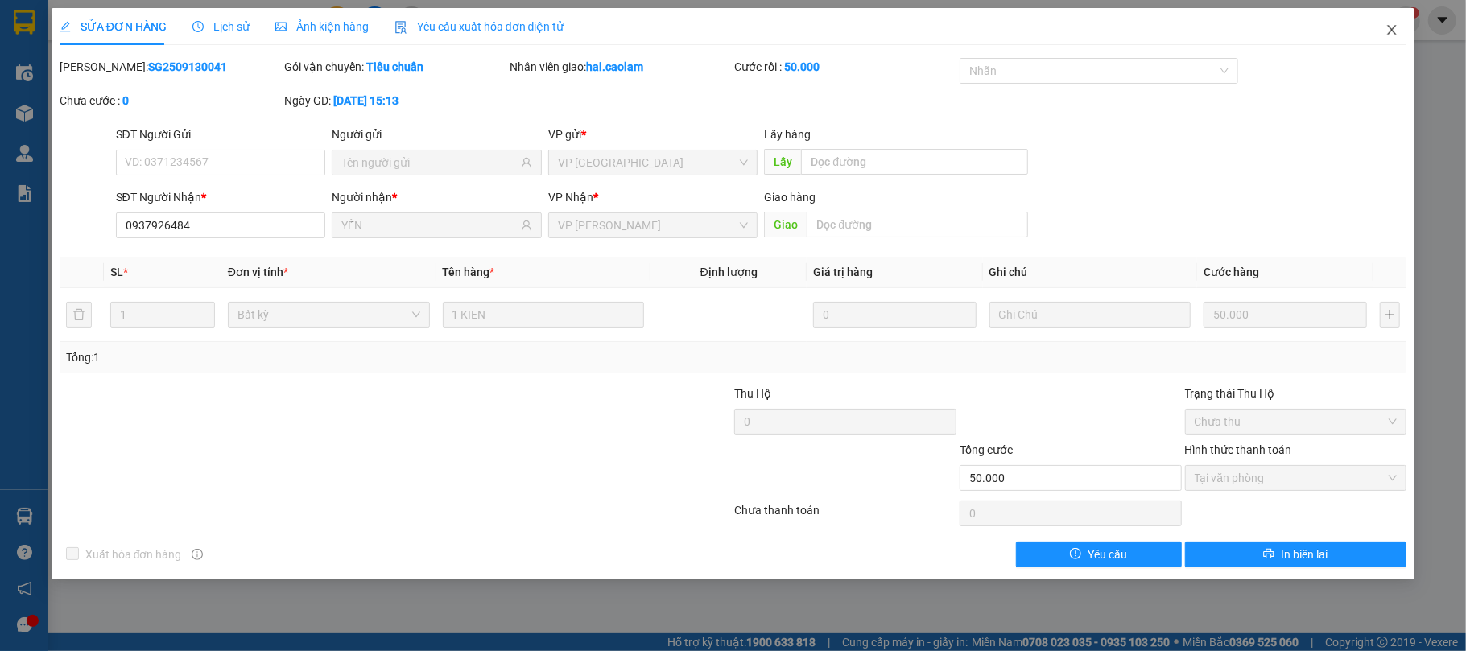
click at [1388, 31] on icon "close" at bounding box center [1392, 29] width 13 height 13
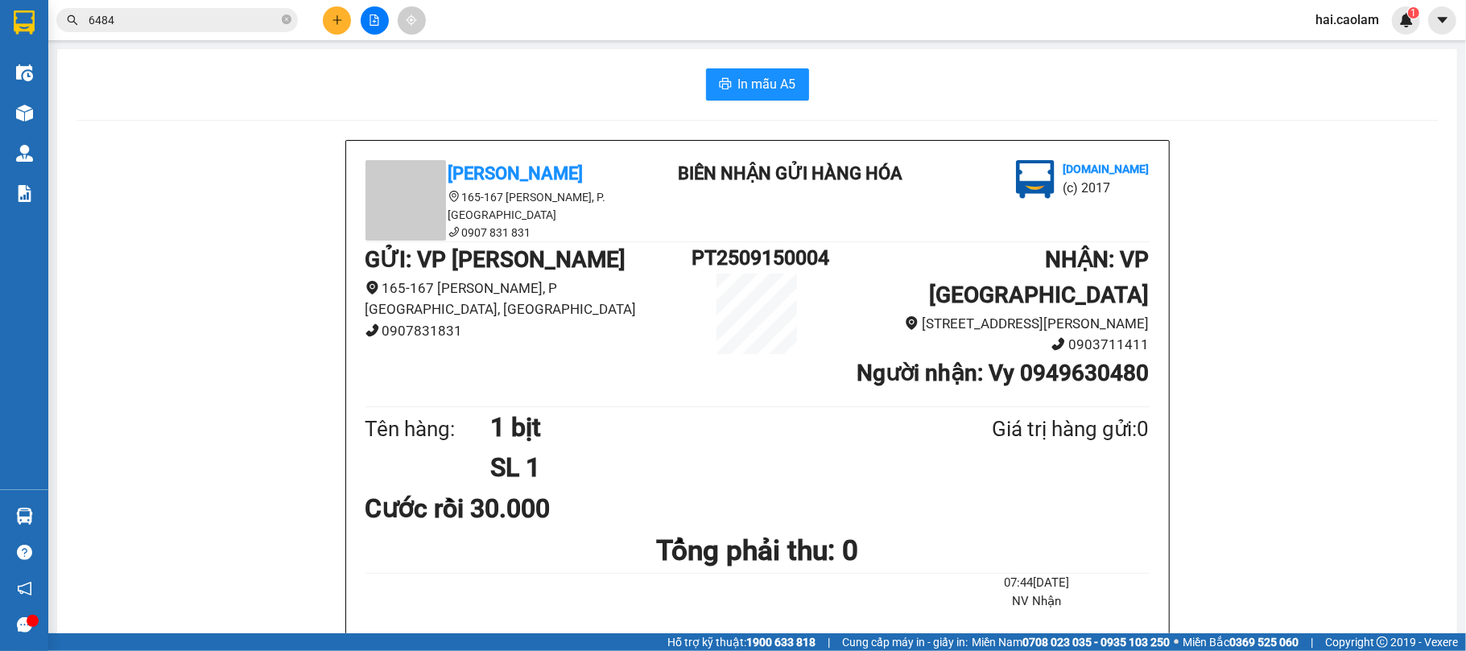
click at [171, 30] on span "6484" at bounding box center [177, 20] width 242 height 24
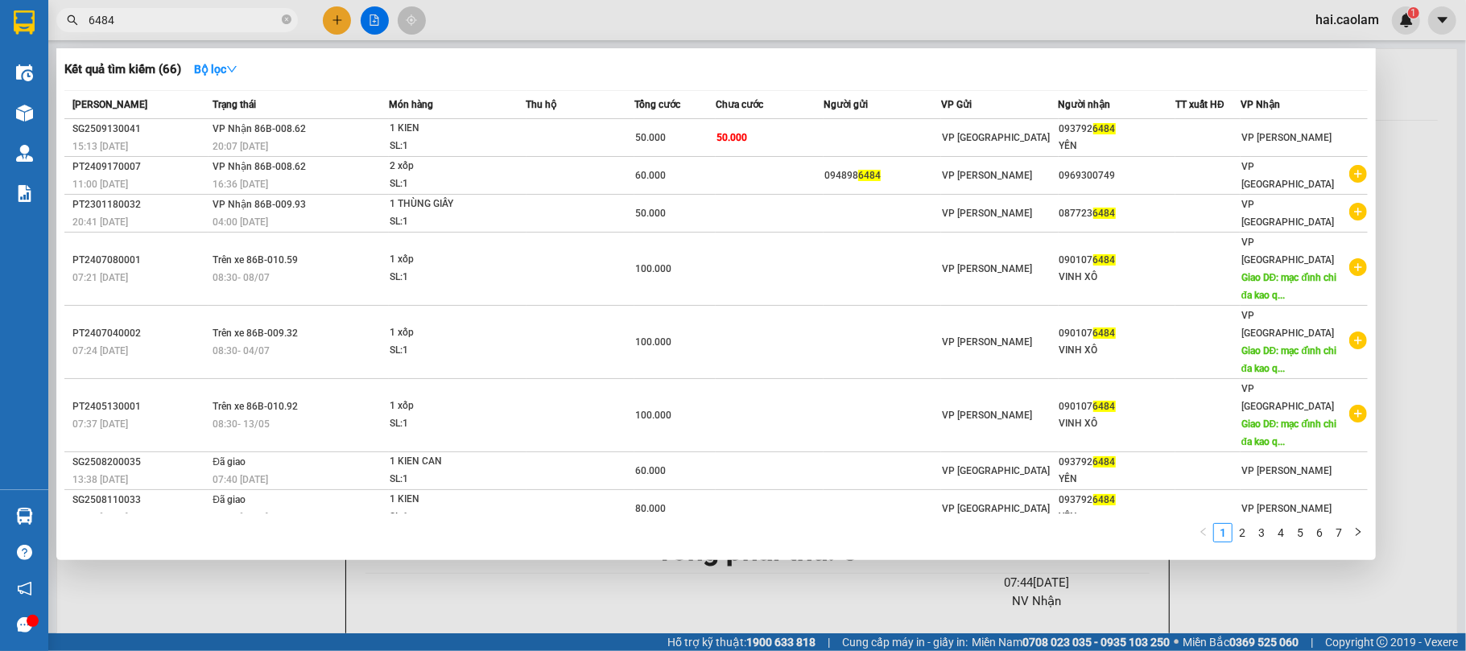
click at [171, 30] on span "6484" at bounding box center [177, 20] width 242 height 24
click at [155, 24] on input "6484" at bounding box center [184, 20] width 190 height 18
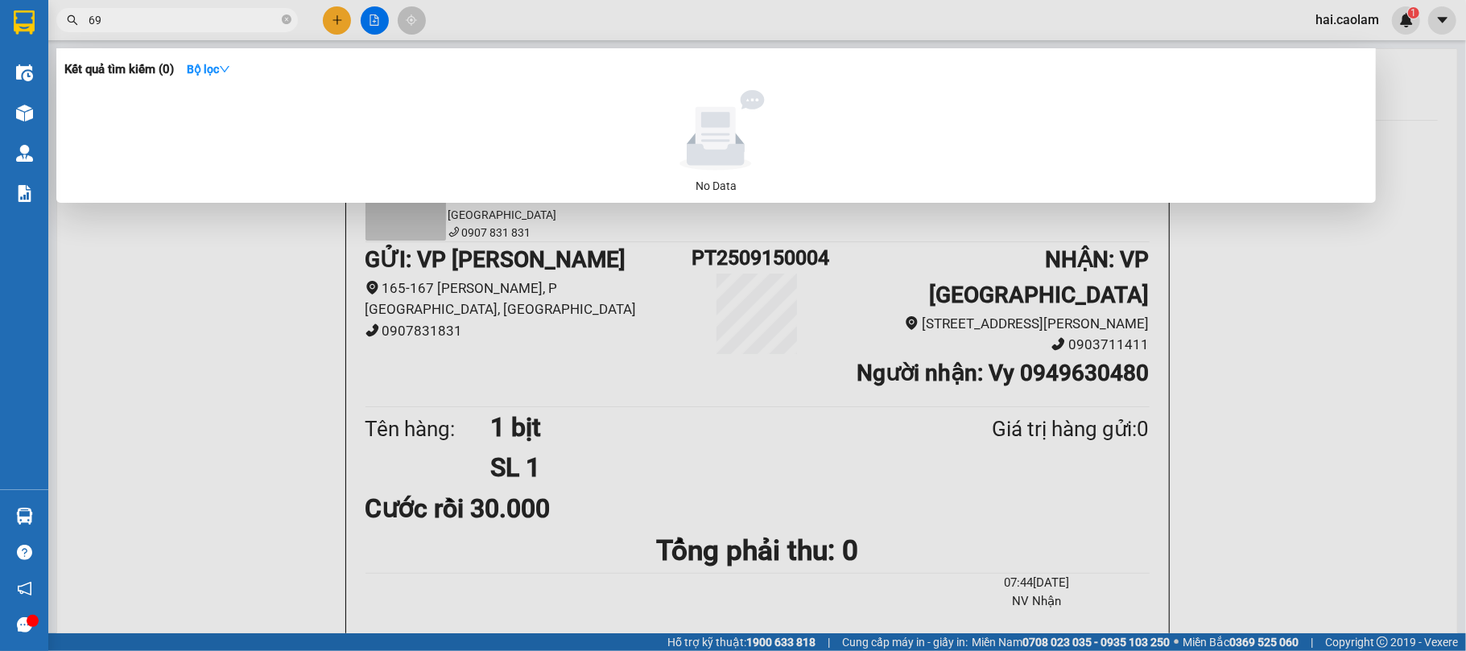
type input "6"
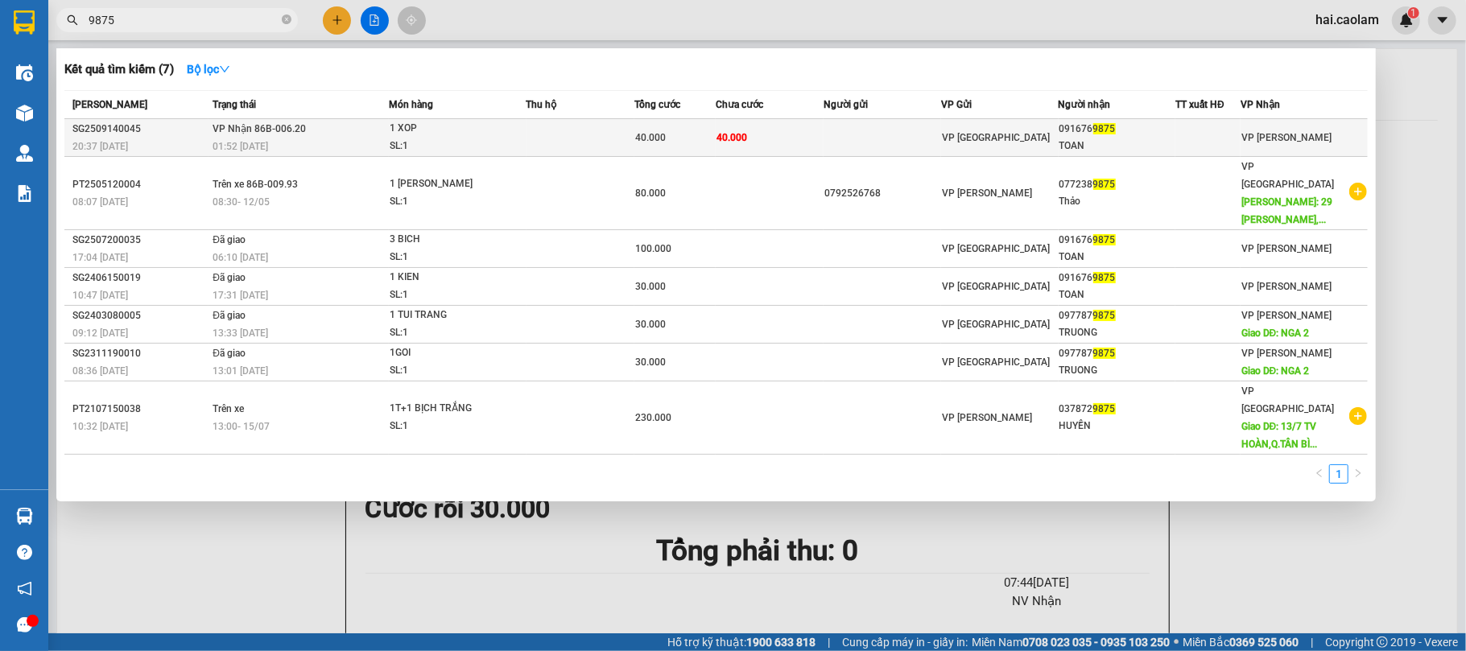
type input "9875"
click at [707, 135] on div "40.000" at bounding box center [675, 138] width 80 height 18
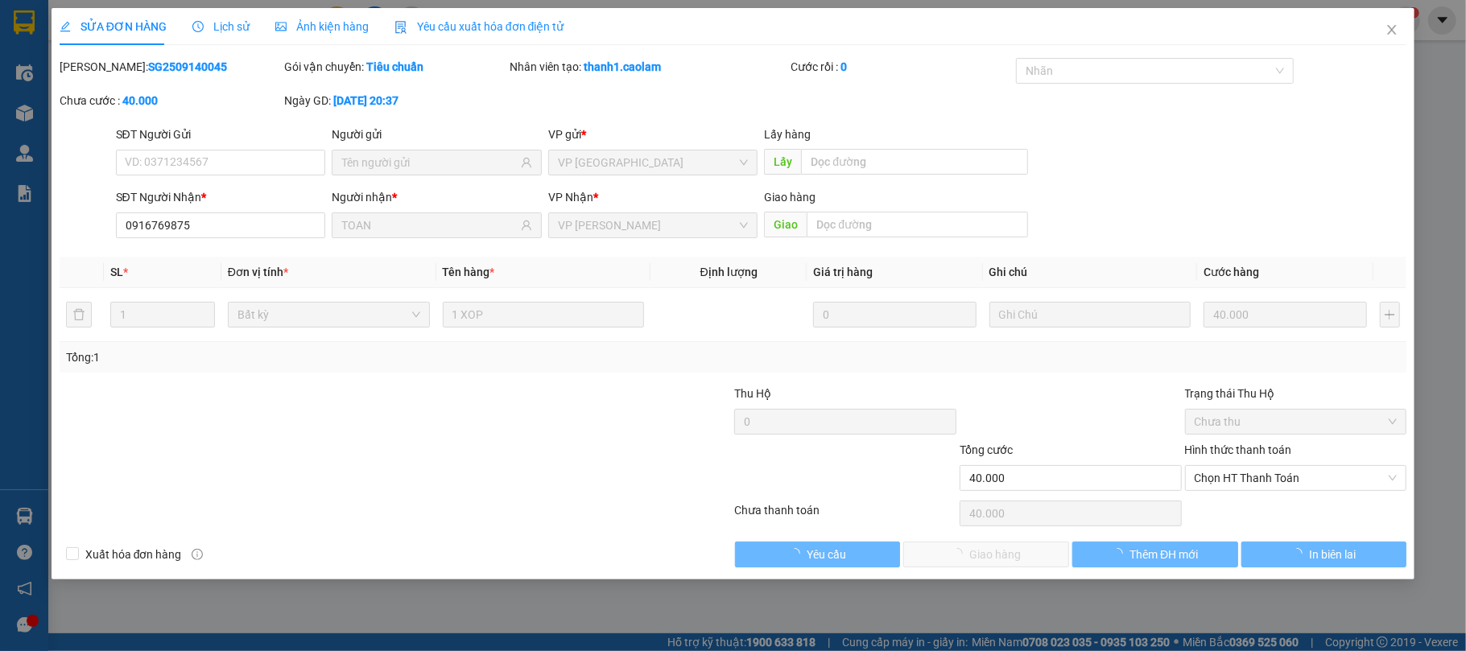
type input "0916769875"
type input "TOAN"
type input "40.000"
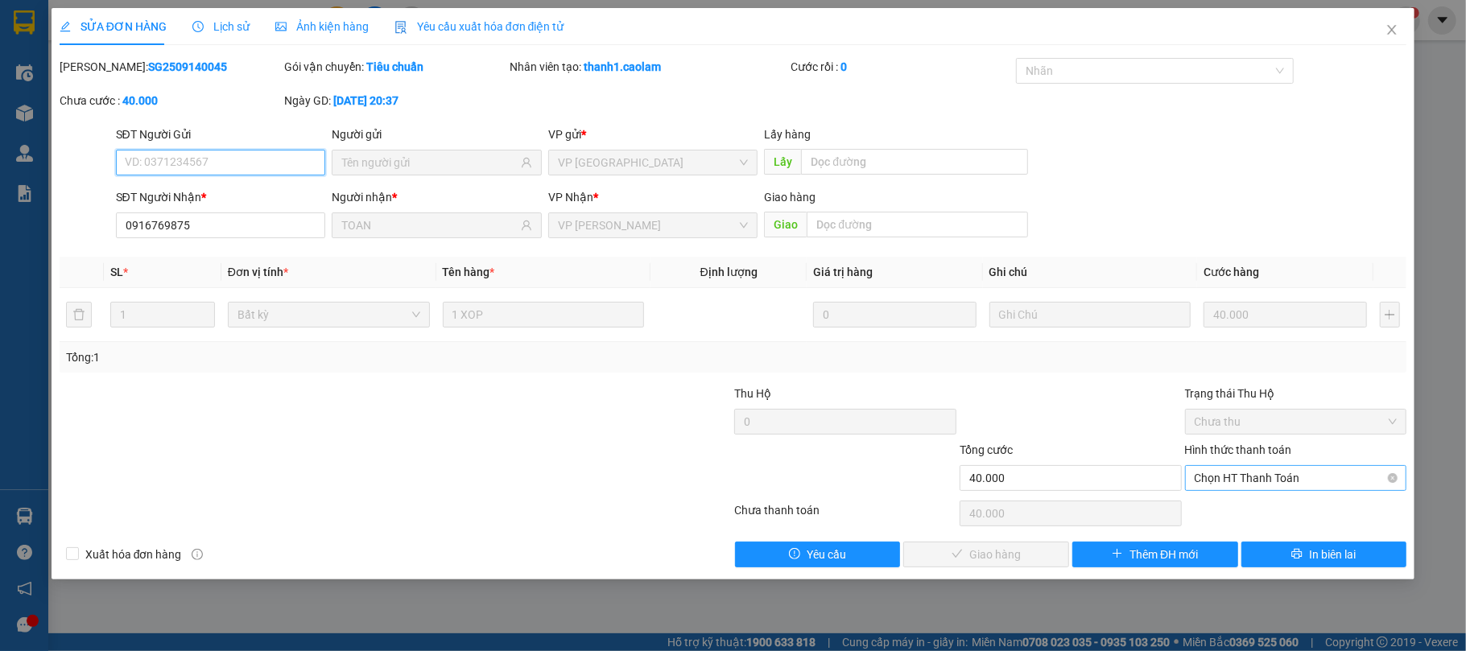
click at [1284, 483] on span "Chọn HT Thanh Toán" at bounding box center [1296, 478] width 203 height 24
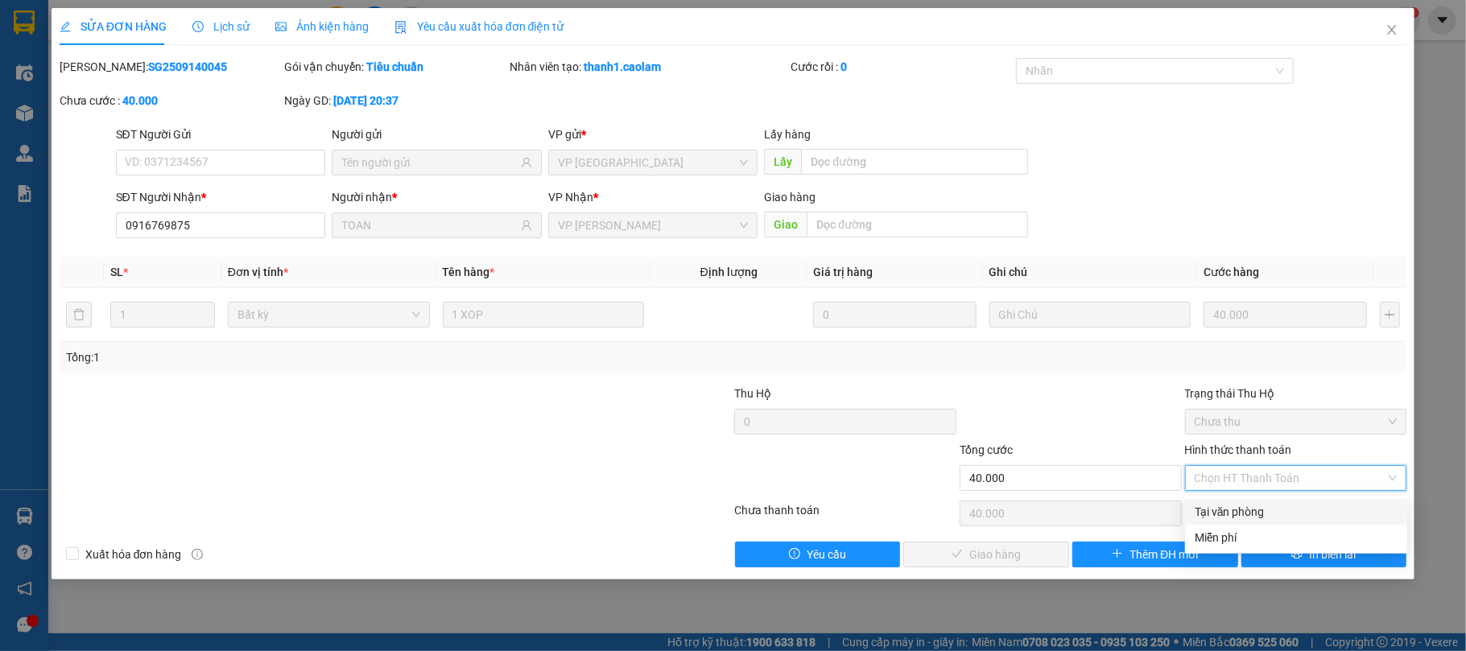
click at [1257, 513] on div "Tại văn phòng" at bounding box center [1296, 512] width 203 height 18
type input "0"
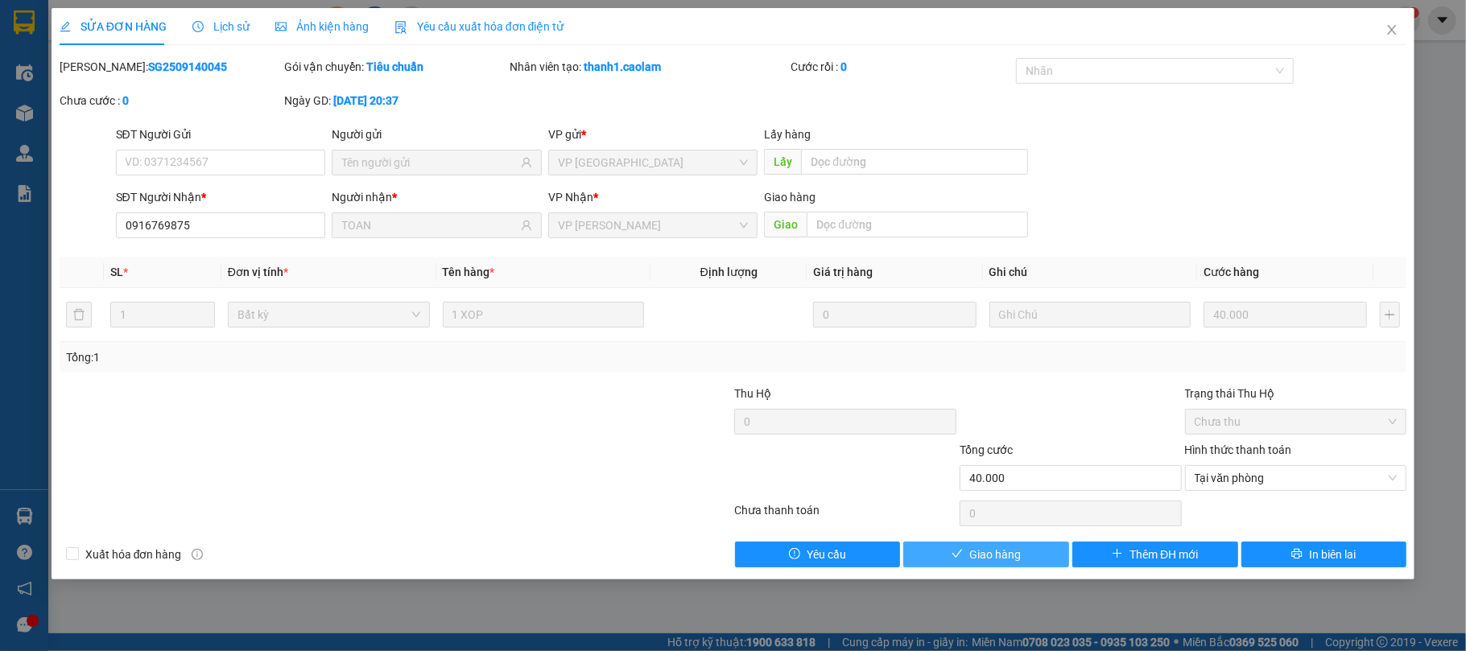
click at [1022, 556] on button "Giao hàng" at bounding box center [987, 555] width 166 height 26
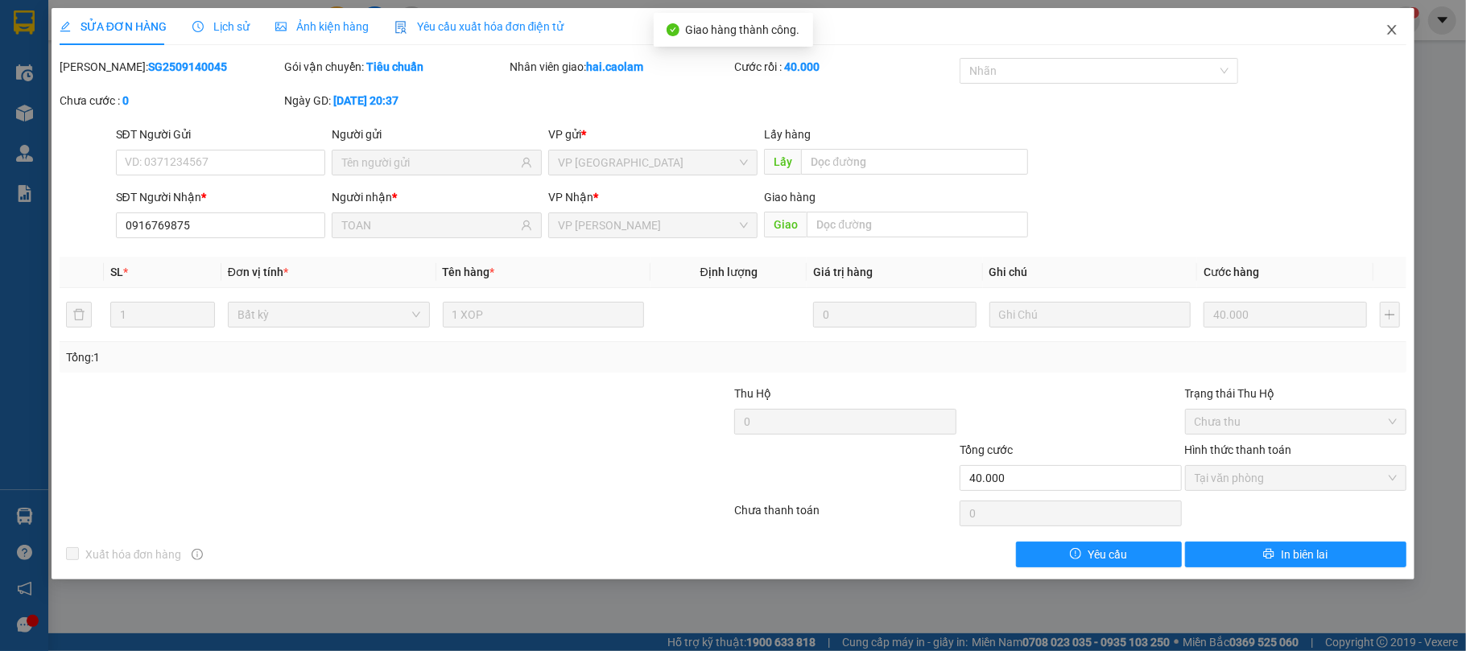
click at [1392, 35] on icon "close" at bounding box center [1392, 29] width 13 height 13
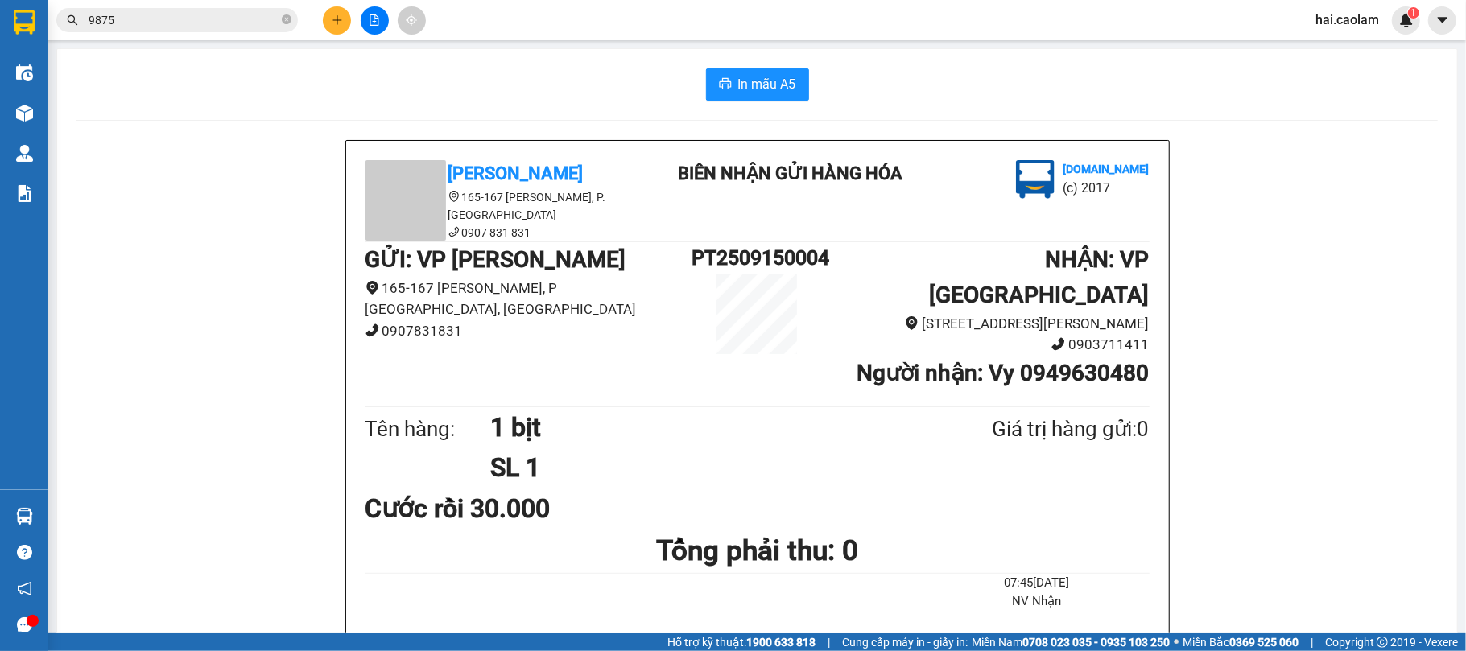
click at [171, 29] on span "9875" at bounding box center [177, 20] width 242 height 24
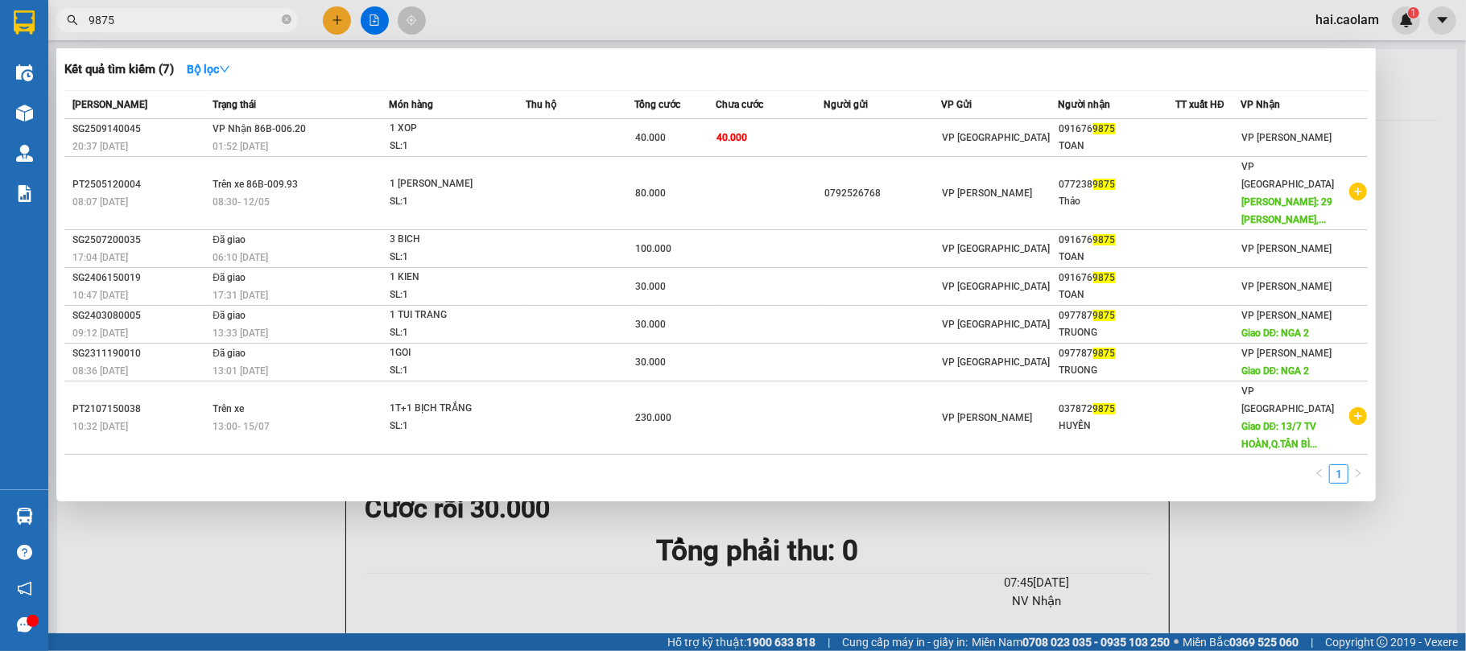
click at [159, 24] on input "9875" at bounding box center [184, 20] width 190 height 18
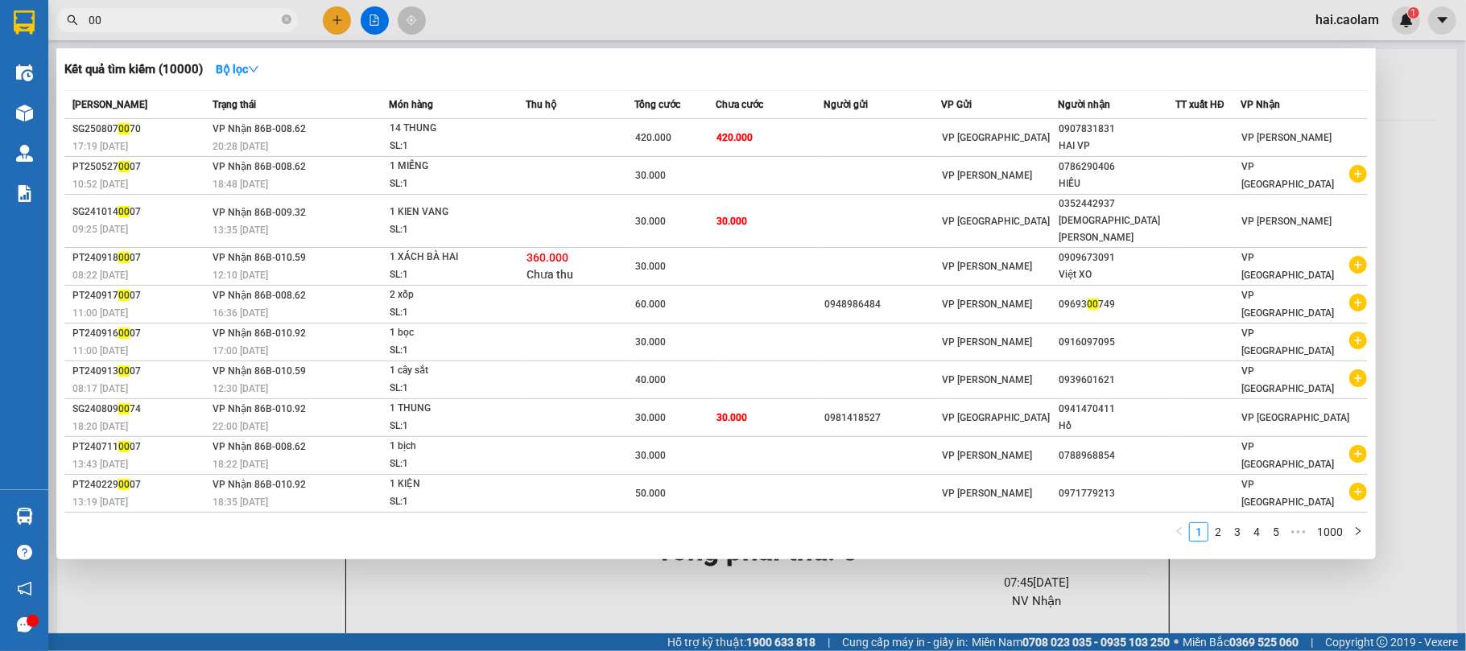
type input "0"
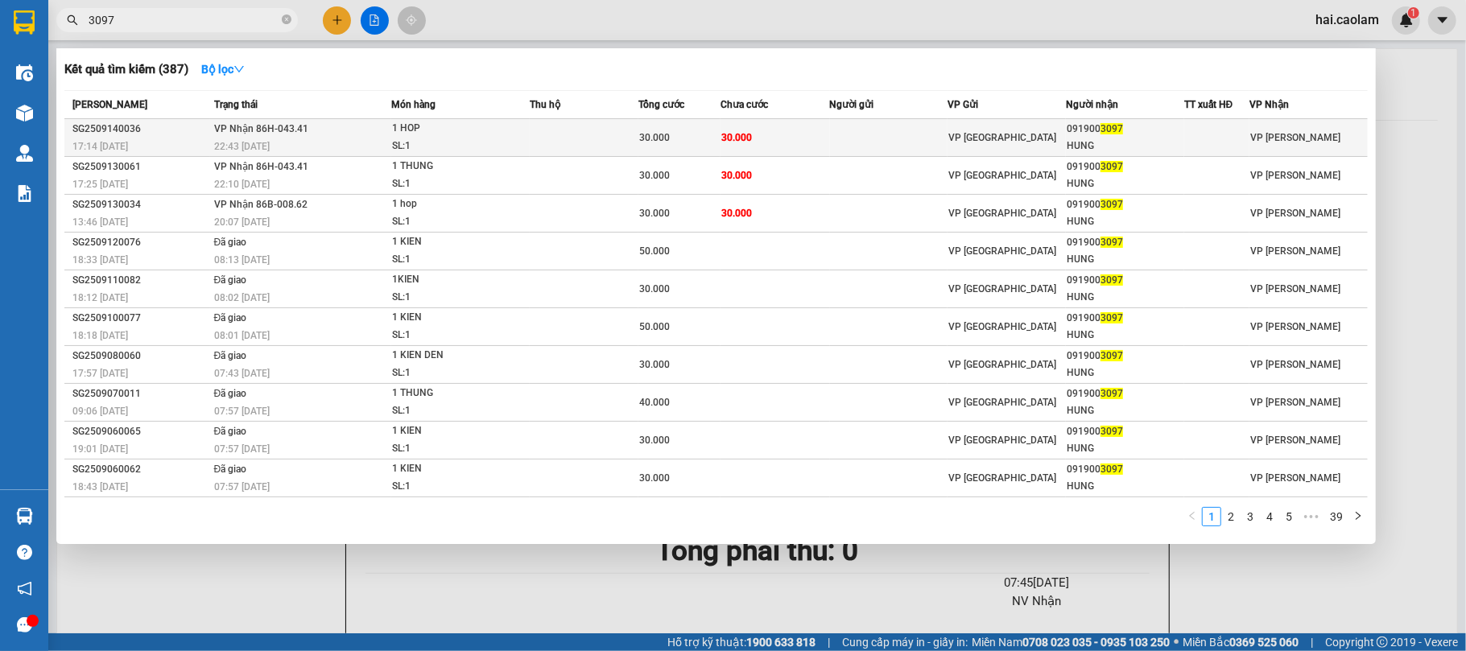
type input "3097"
click at [828, 143] on td "30.000" at bounding box center [775, 138] width 109 height 38
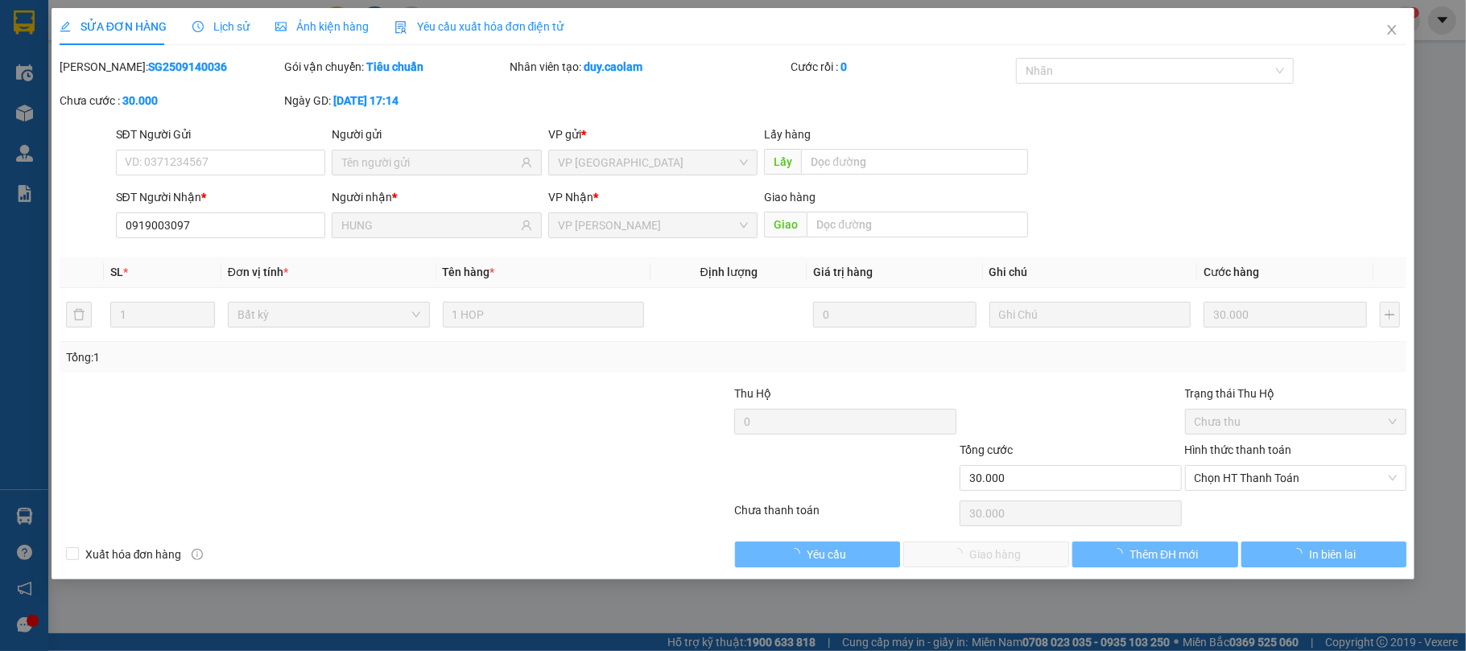
type input "0919003097"
type input "HUNG"
type input "30.000"
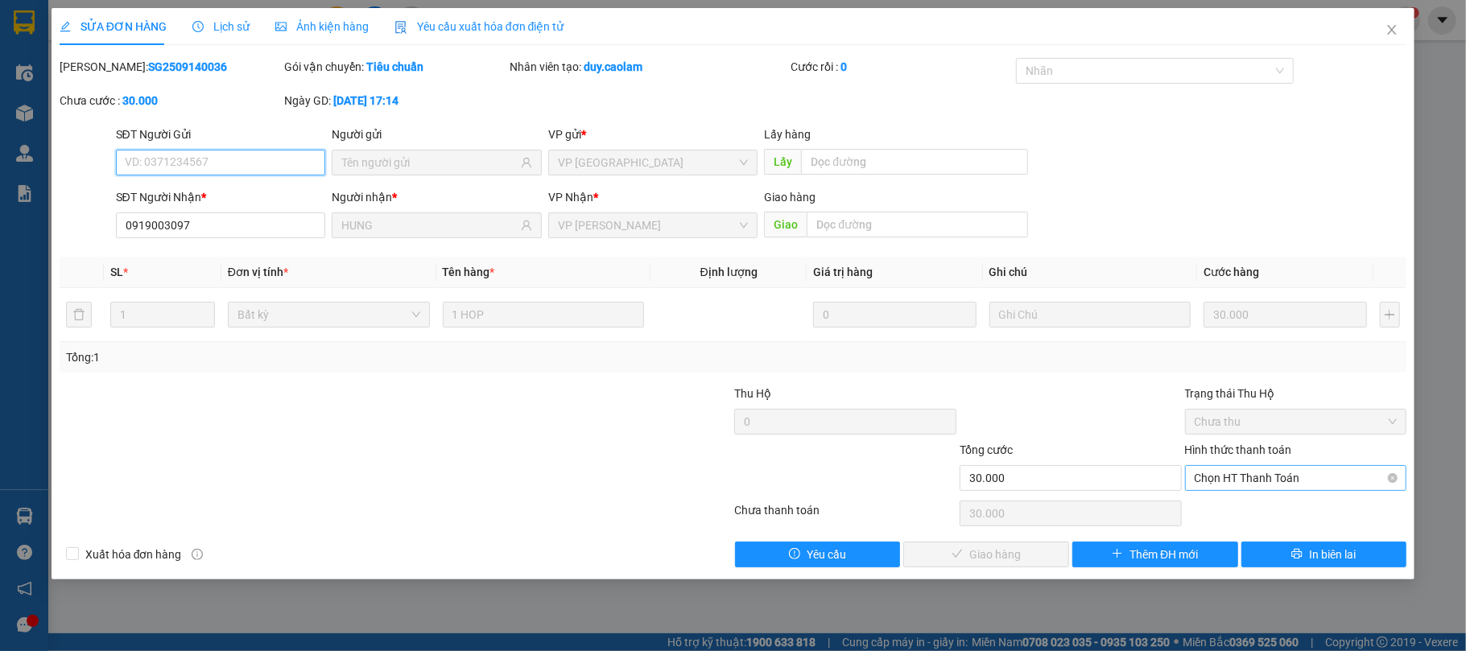
click at [1284, 473] on span "Chọn HT Thanh Toán" at bounding box center [1296, 478] width 203 height 24
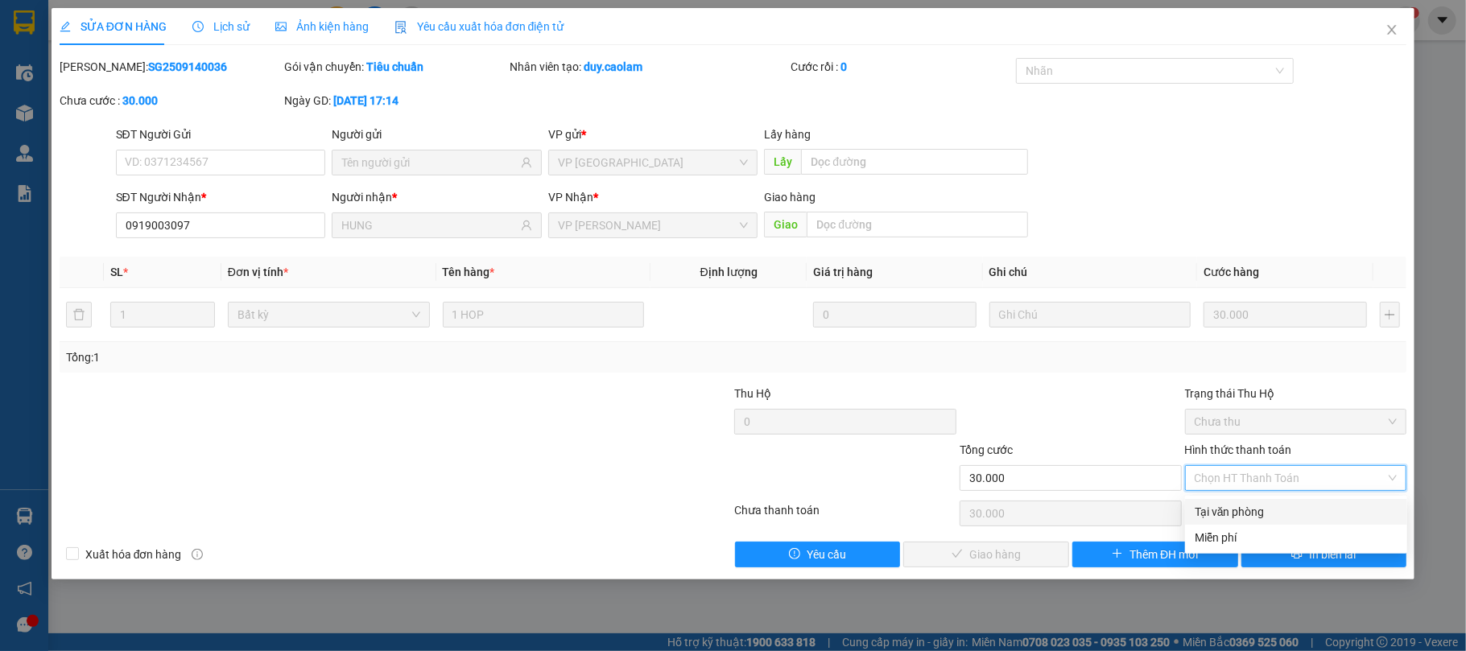
click at [1239, 509] on div "Tại văn phòng" at bounding box center [1296, 512] width 203 height 18
type input "0"
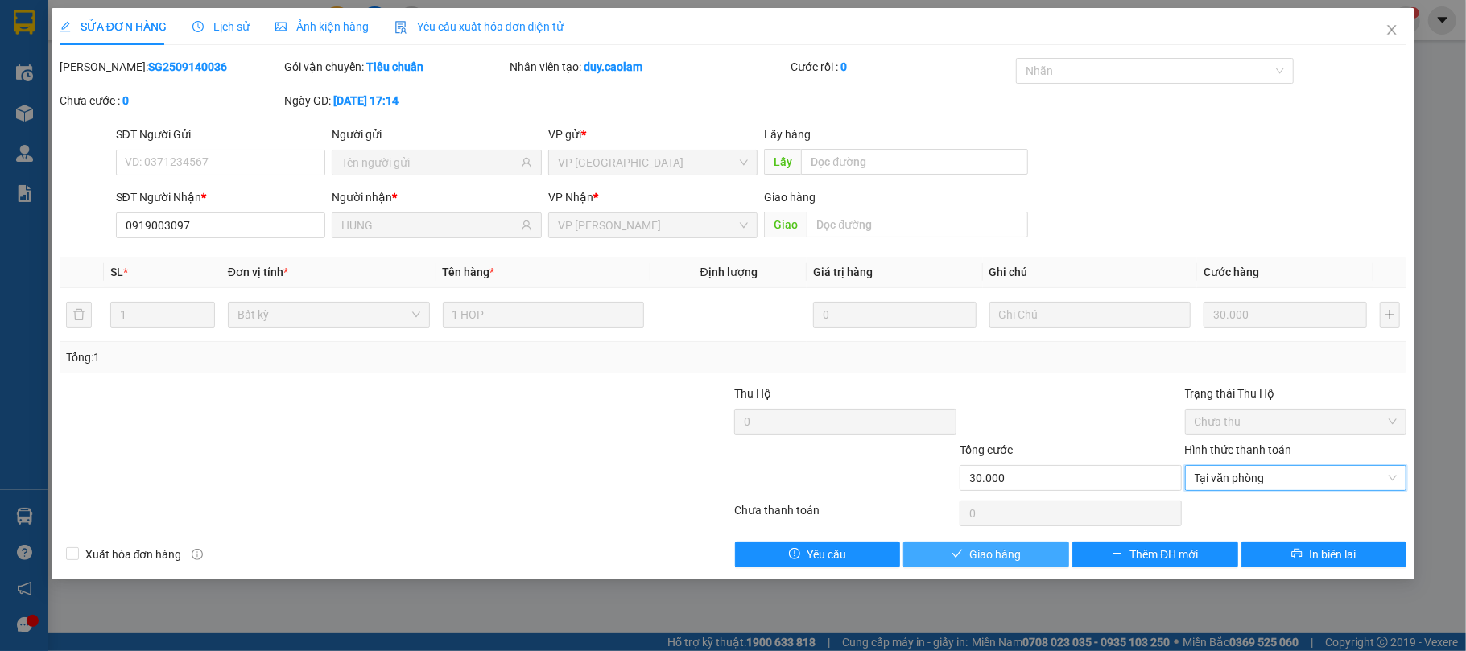
click at [1003, 554] on span "Giao hàng" at bounding box center [996, 555] width 52 height 18
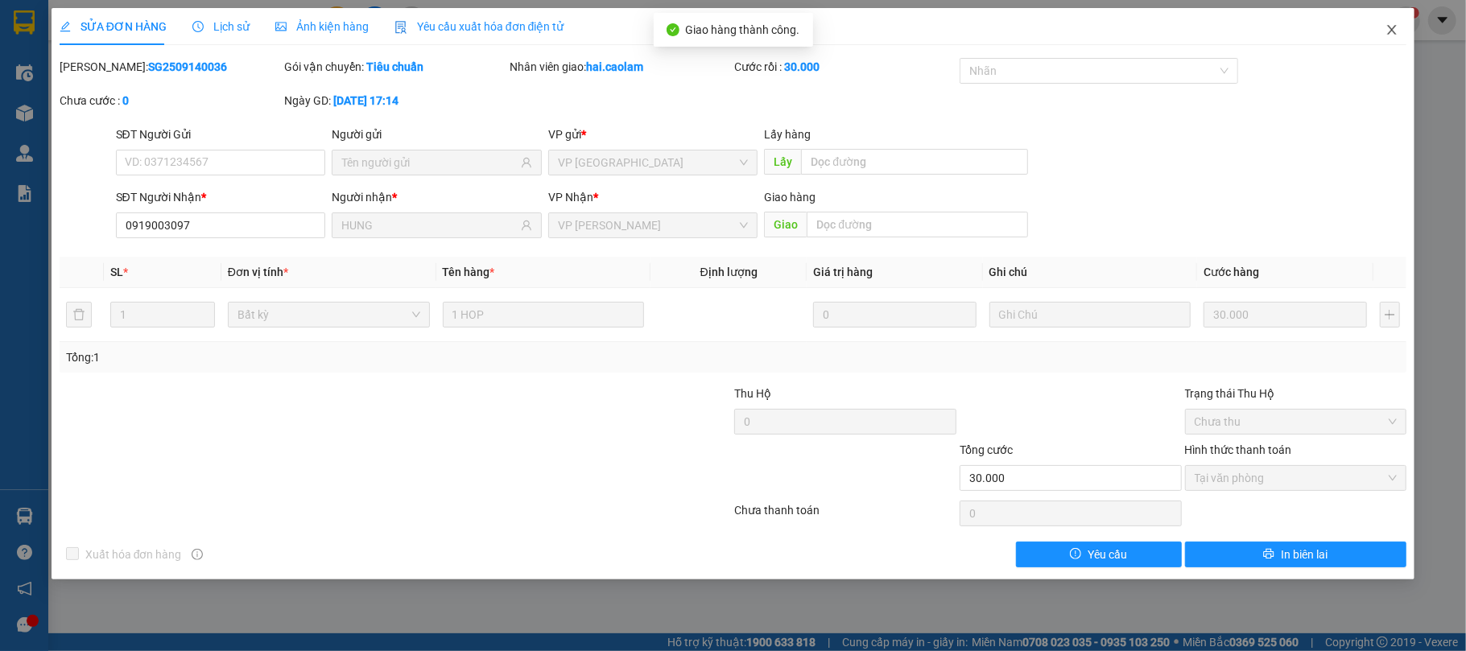
click at [1383, 24] on span "Close" at bounding box center [1392, 30] width 45 height 45
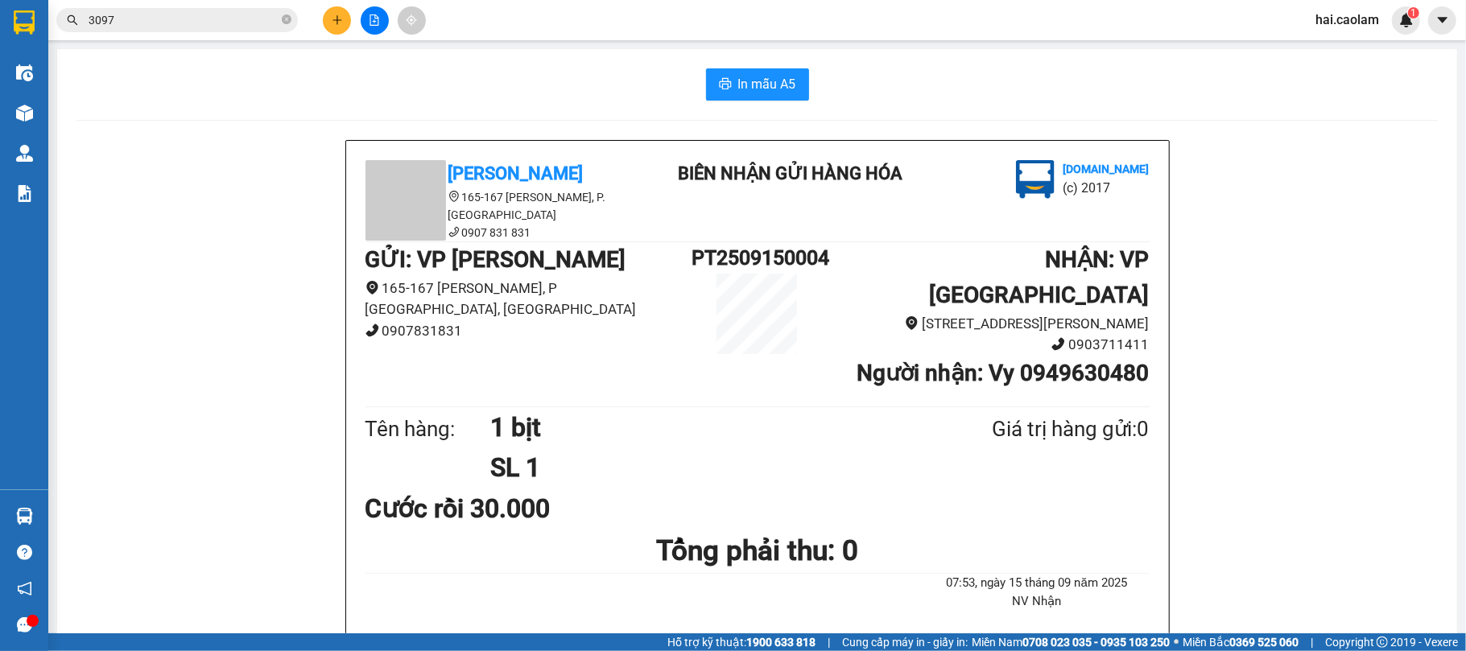
click at [132, 24] on input "3097" at bounding box center [184, 20] width 190 height 18
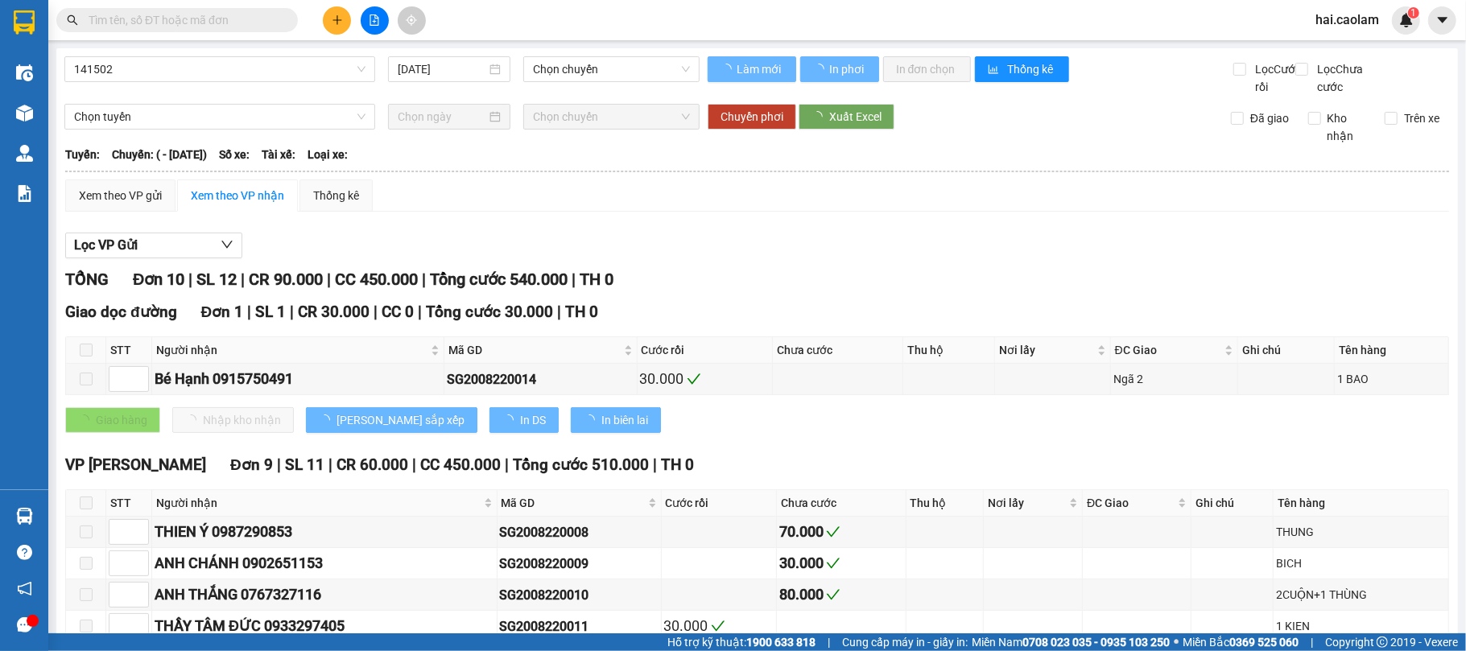
click at [172, 24] on input "text" at bounding box center [184, 20] width 190 height 18
type input "22/08/2020"
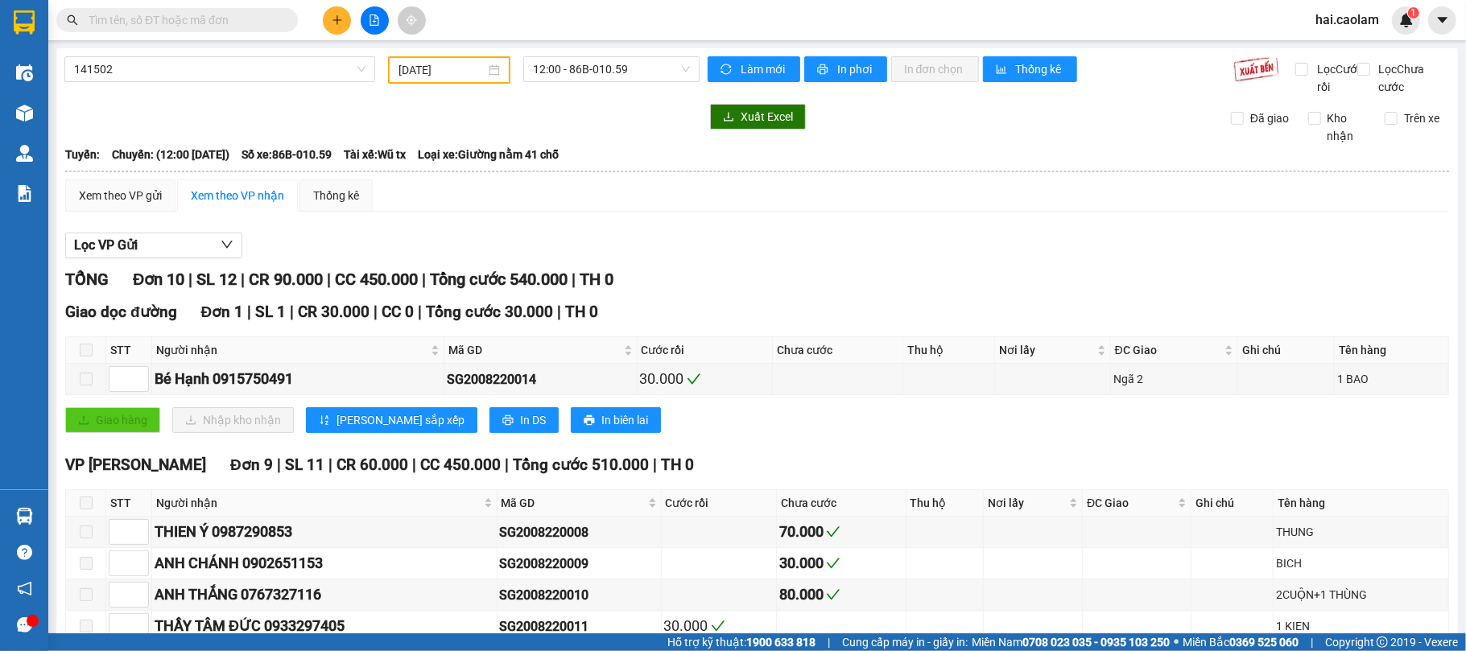
paste input "0764413816"
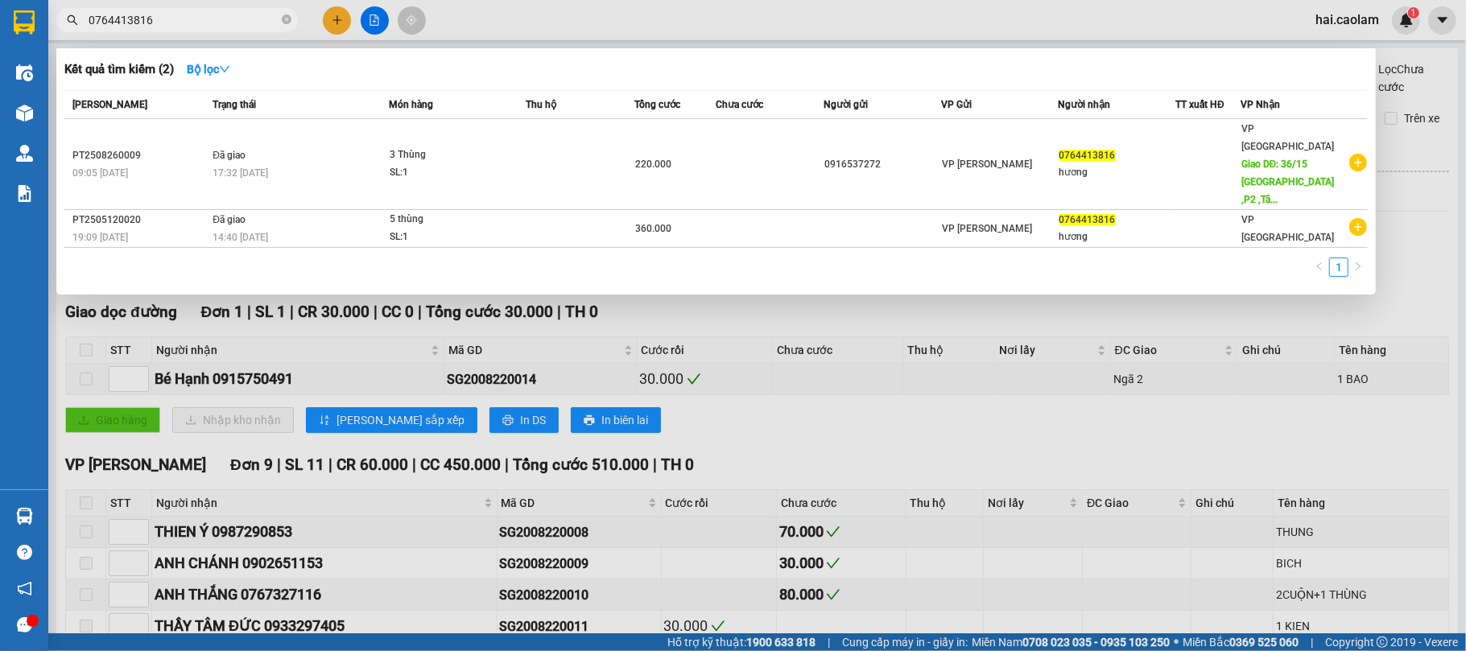
type input "0764413816"
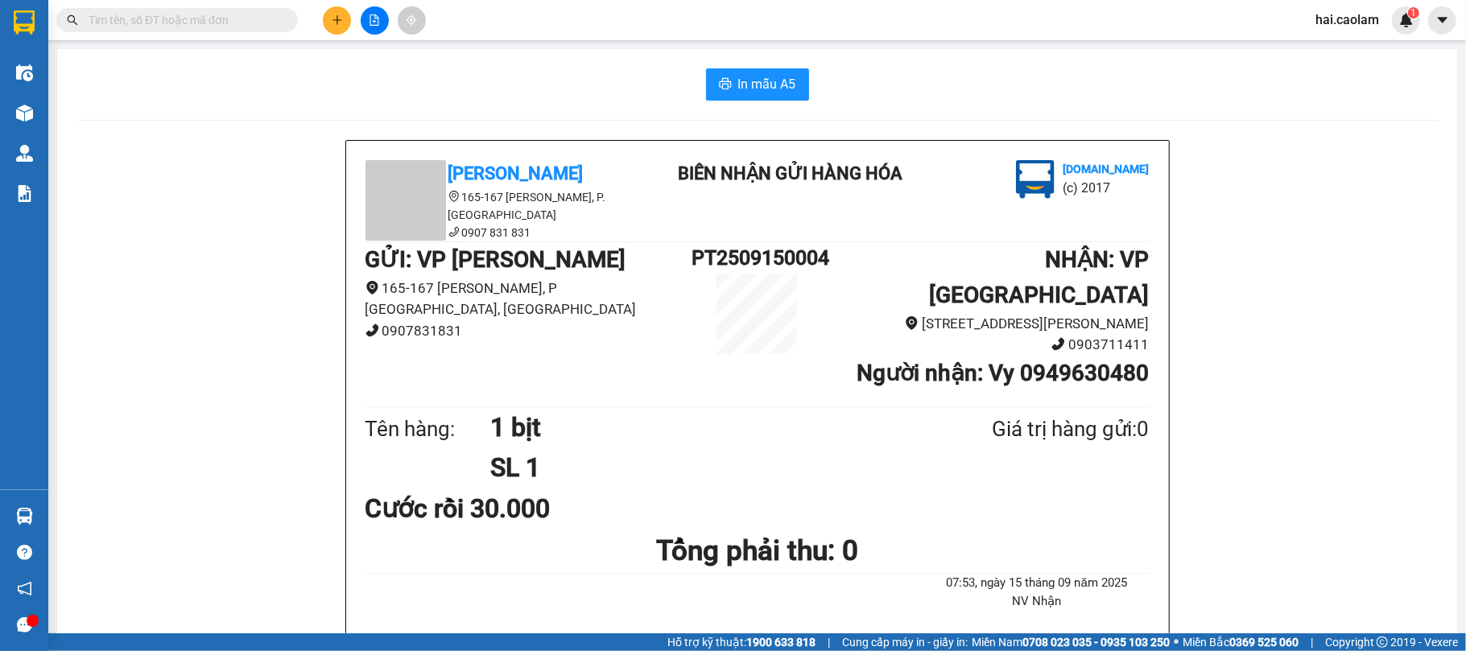
click at [250, 11] on input "text" at bounding box center [184, 20] width 190 height 18
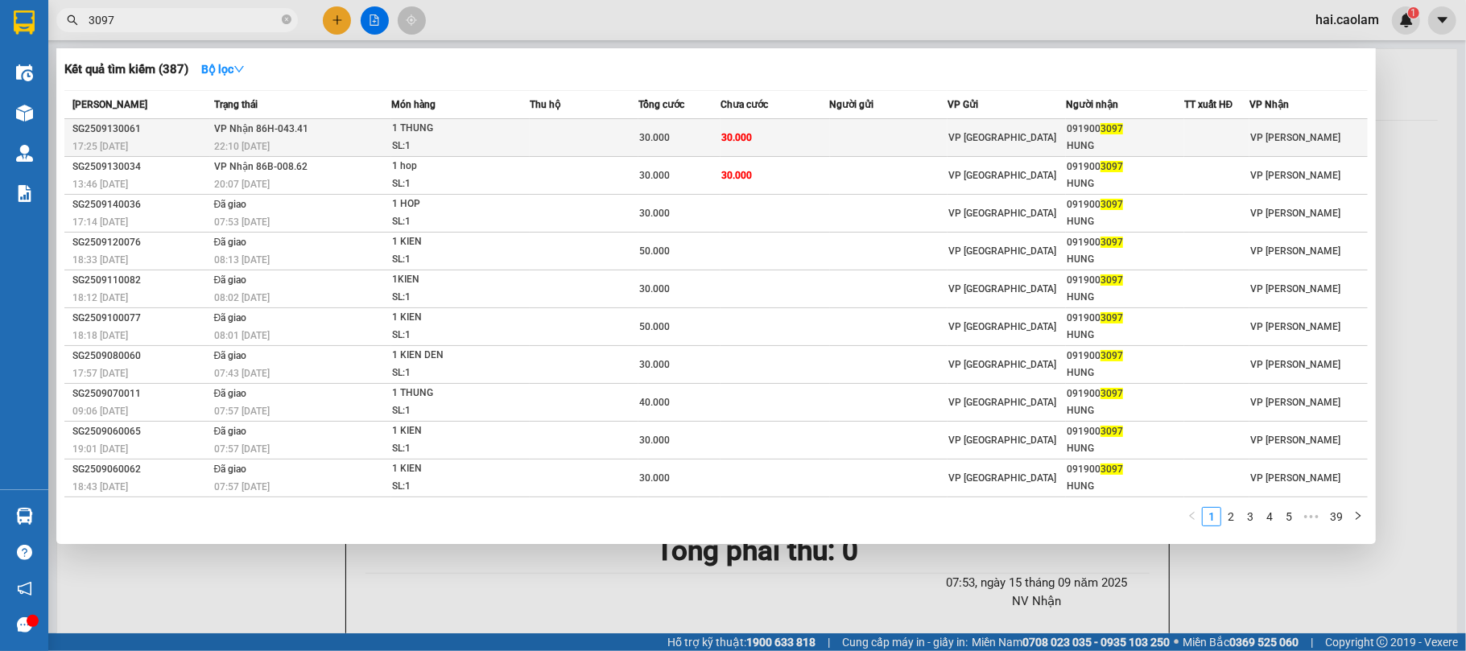
type input "3097"
click at [780, 137] on td "30.000" at bounding box center [775, 138] width 109 height 38
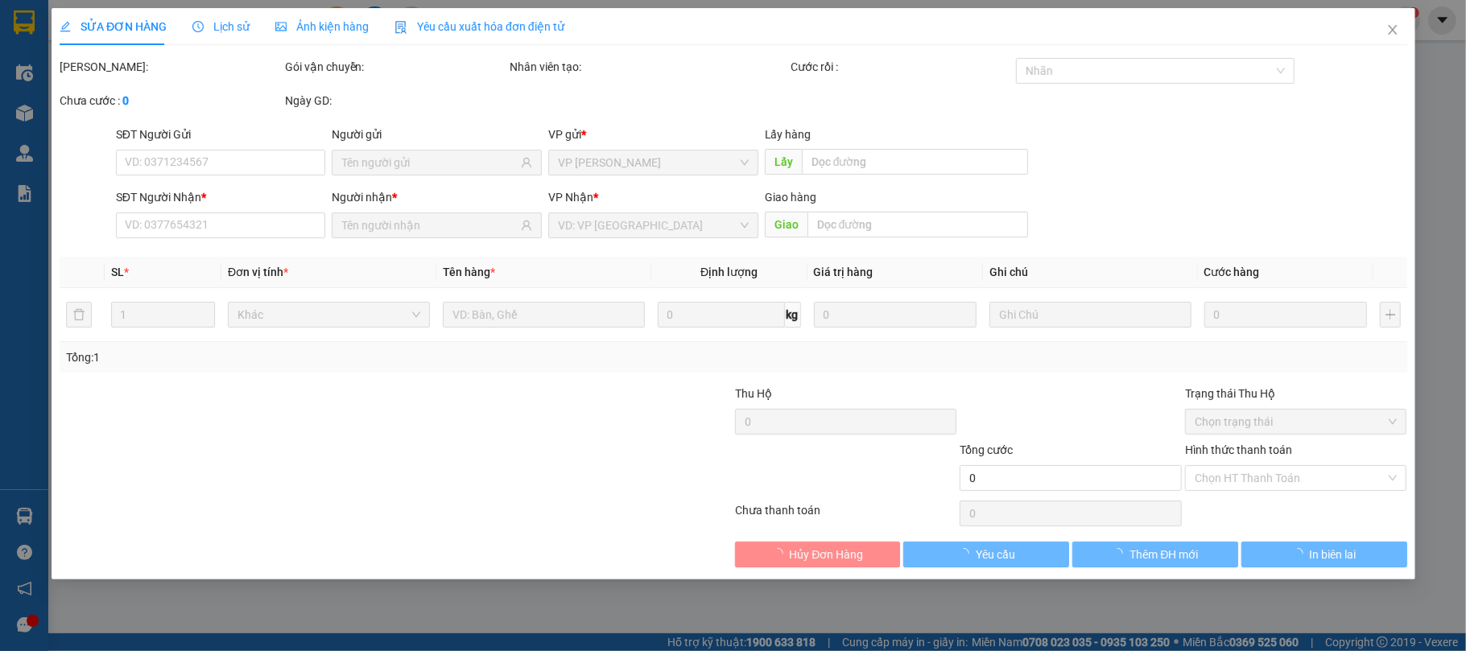
type input "0919003097"
type input "HUNG"
type input "30.000"
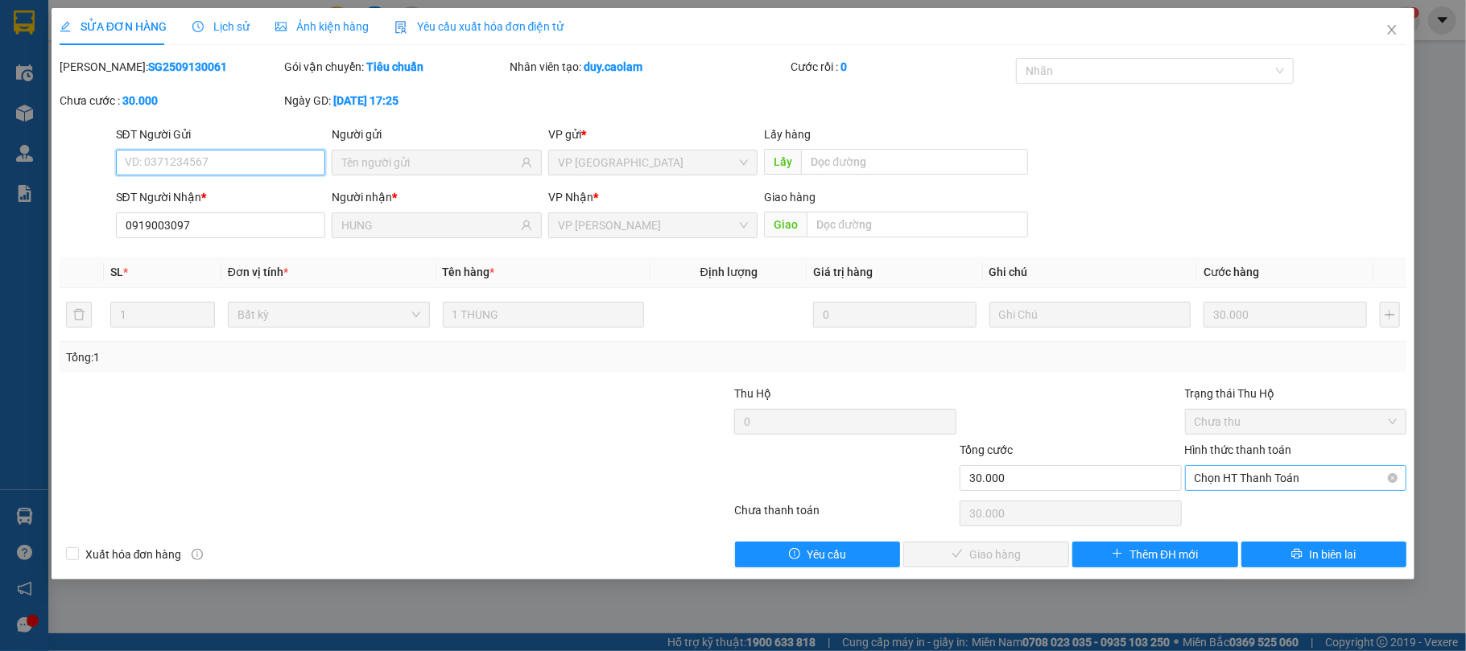
click at [1314, 488] on span "Chọn HT Thanh Toán" at bounding box center [1296, 478] width 203 height 24
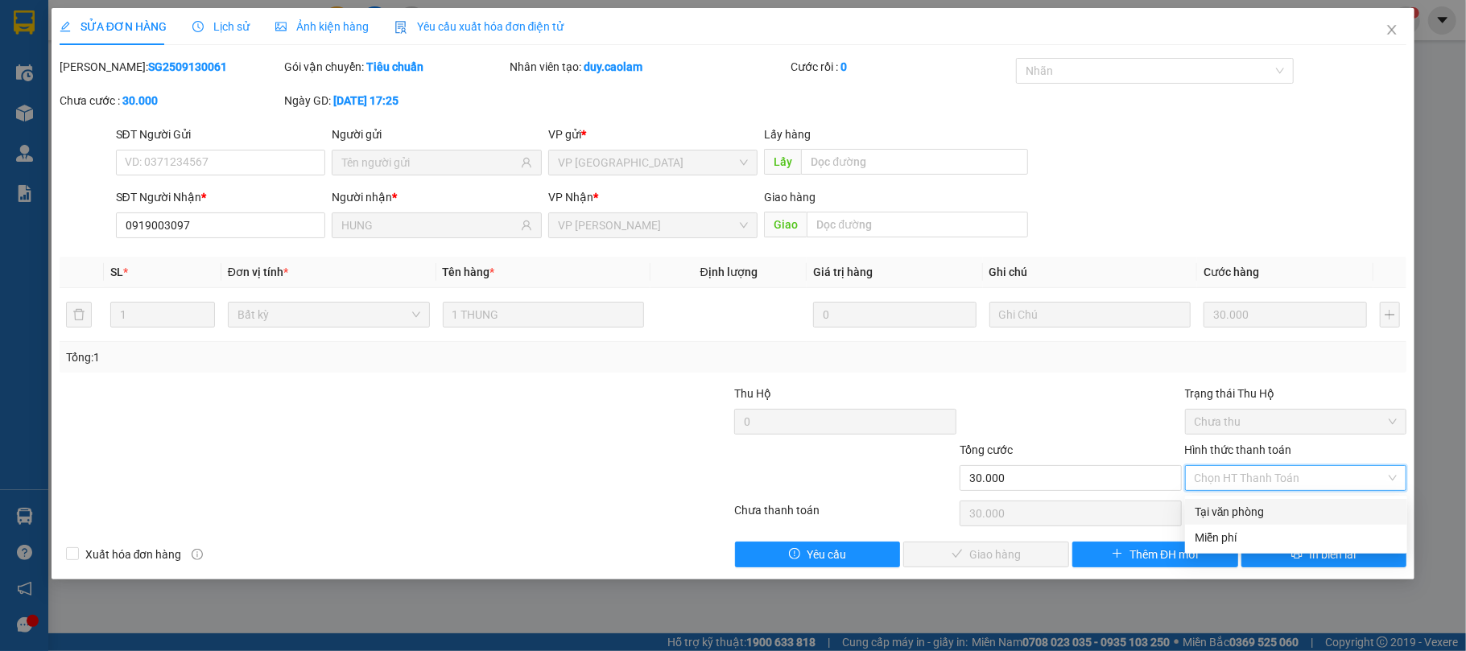
click at [1251, 509] on div "Tại văn phòng" at bounding box center [1296, 512] width 203 height 18
type input "0"
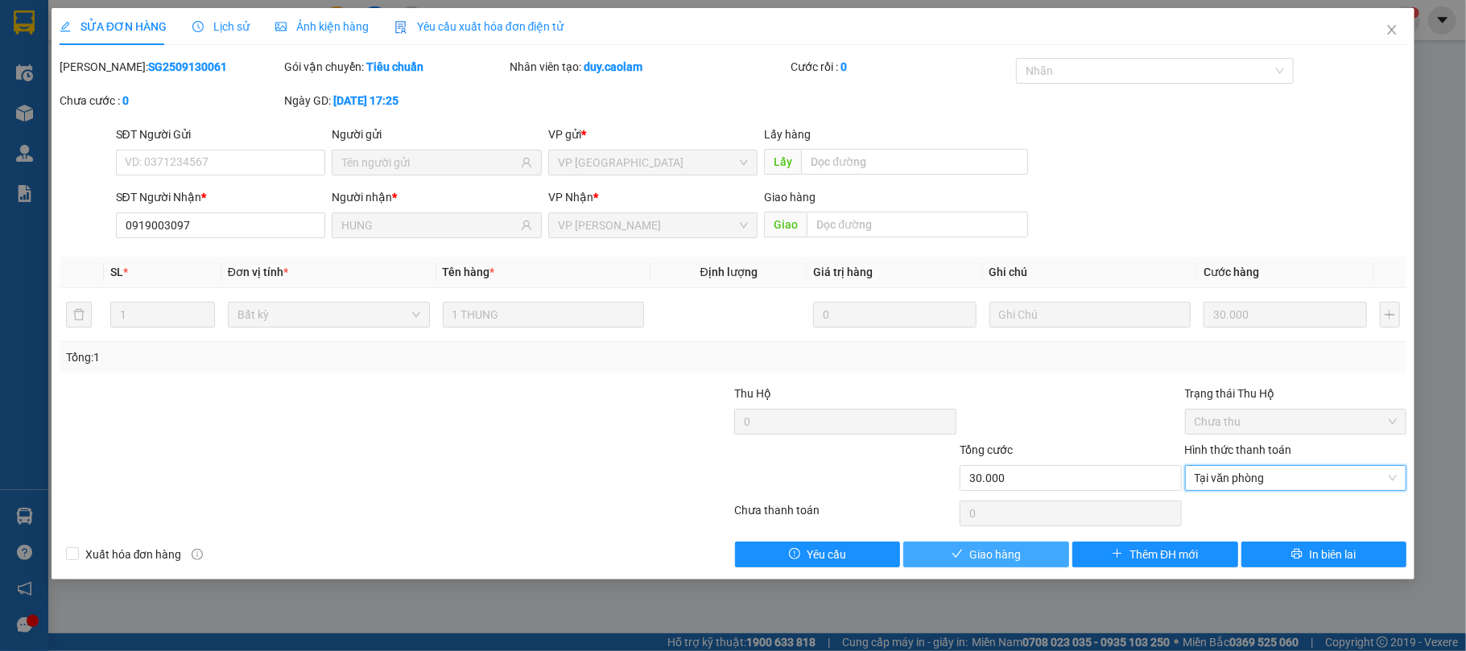
click at [1041, 564] on button "Giao hàng" at bounding box center [987, 555] width 166 height 26
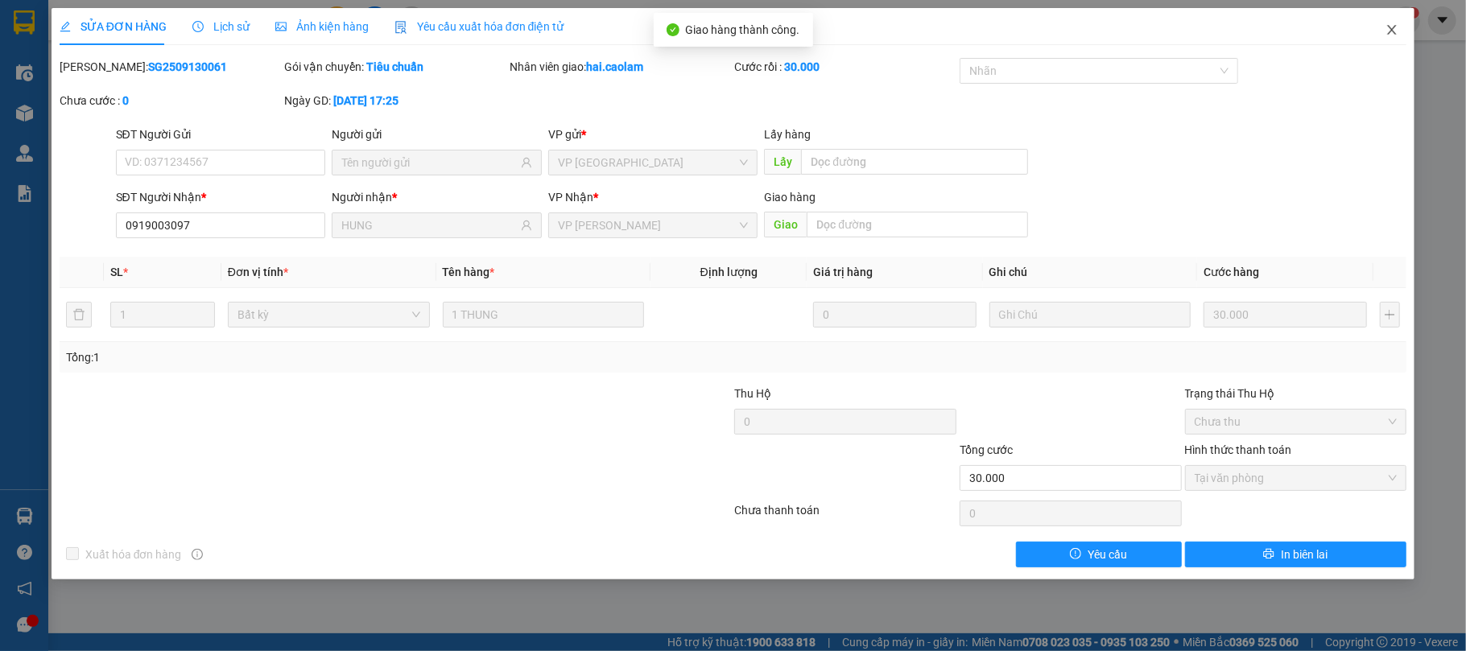
click at [1390, 32] on icon "close" at bounding box center [1392, 29] width 13 height 13
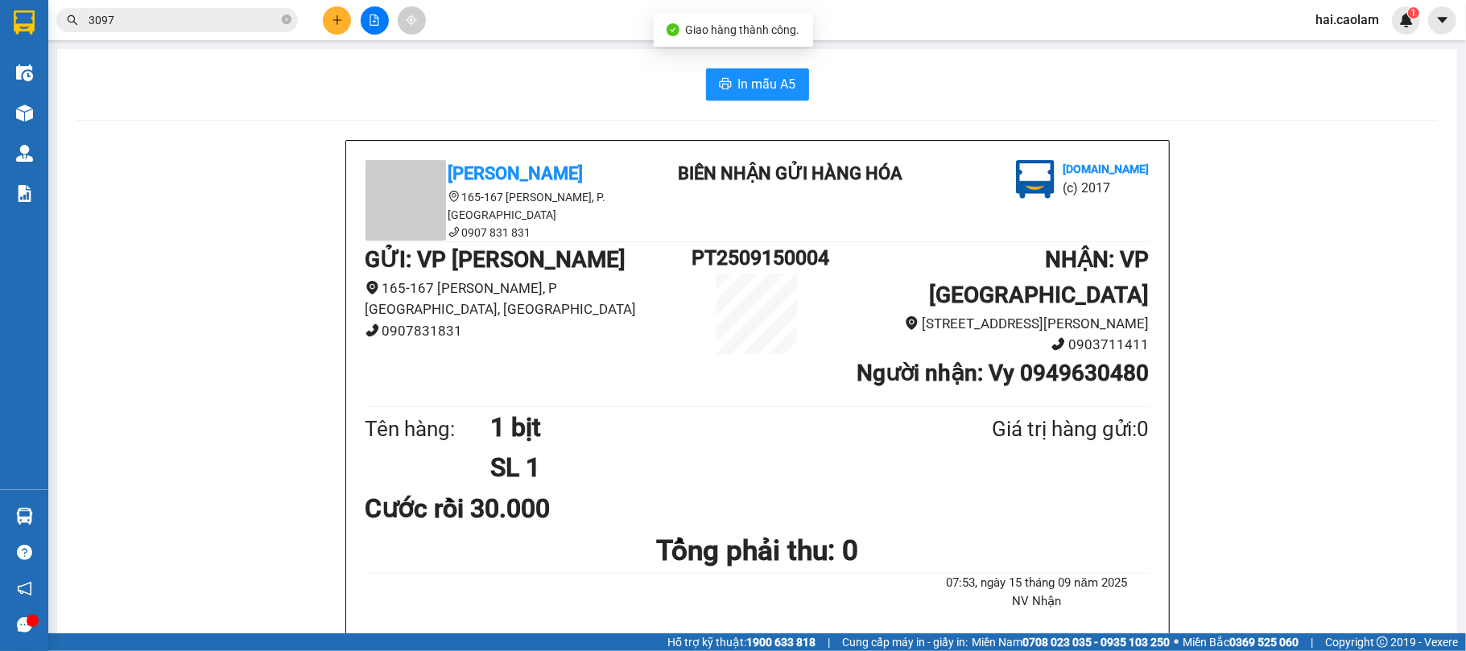
click at [140, 29] on span "3097" at bounding box center [177, 20] width 242 height 24
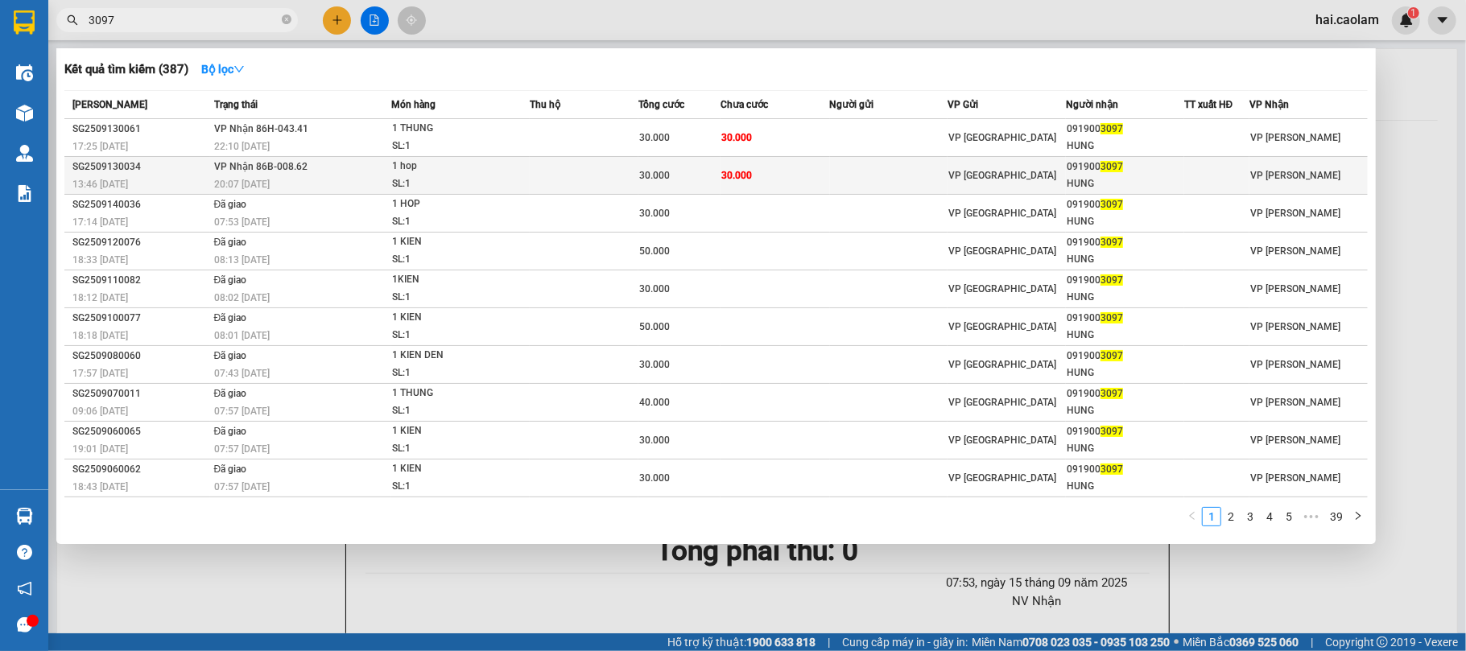
click at [755, 179] on td "30.000" at bounding box center [775, 176] width 109 height 38
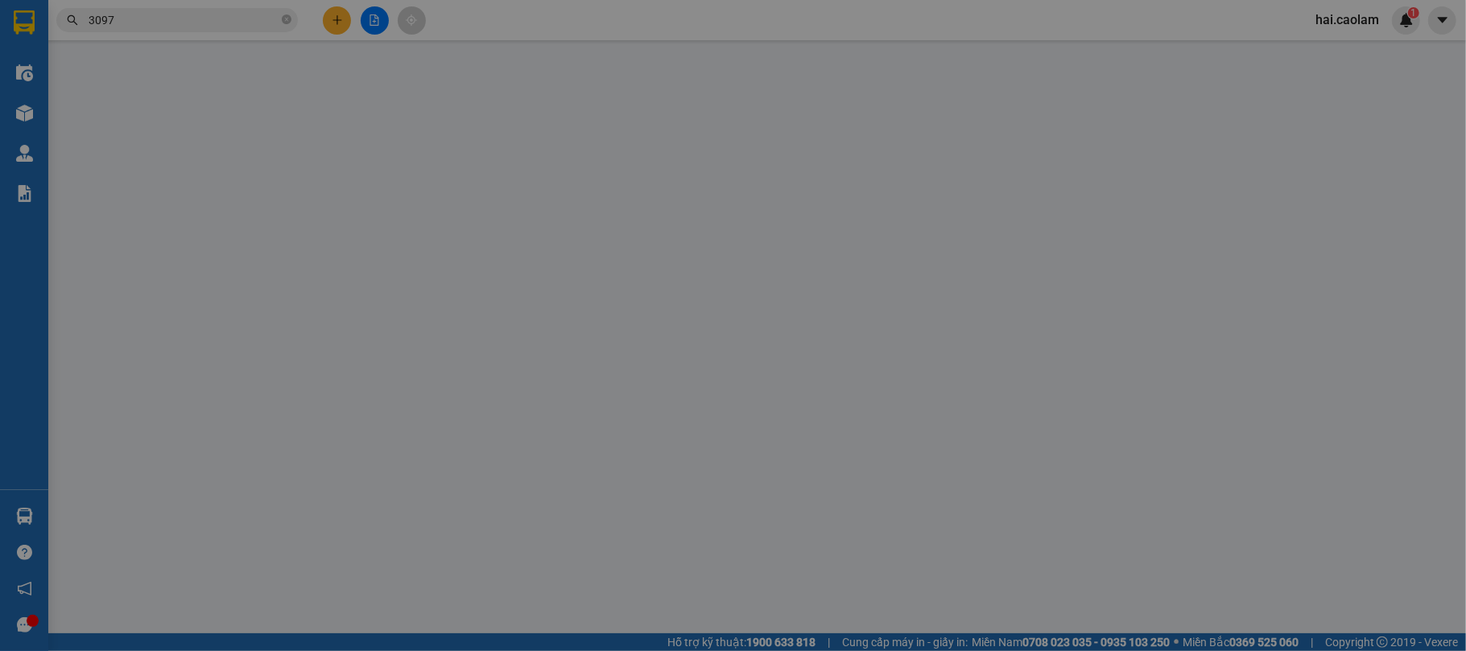
type input "0919003097"
type input "HUNG"
type input "30.000"
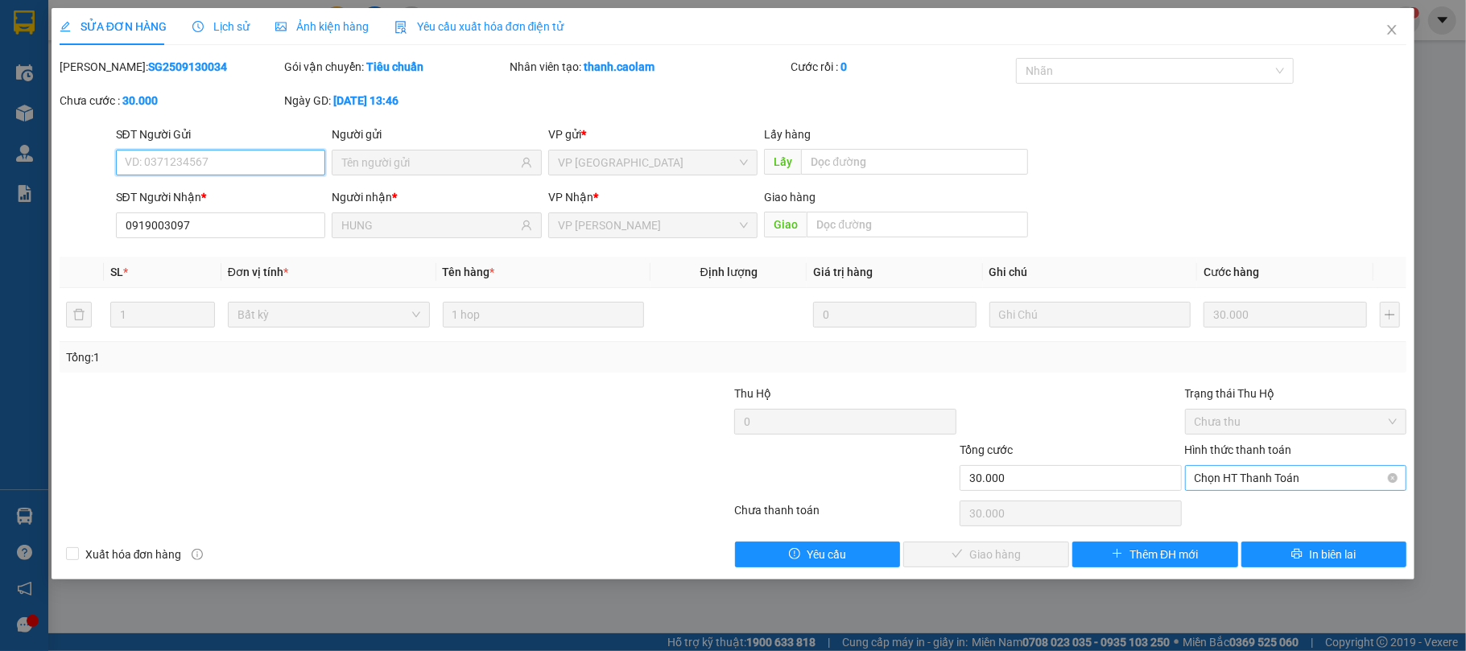
click at [1276, 484] on span "Chọn HT Thanh Toán" at bounding box center [1296, 478] width 203 height 24
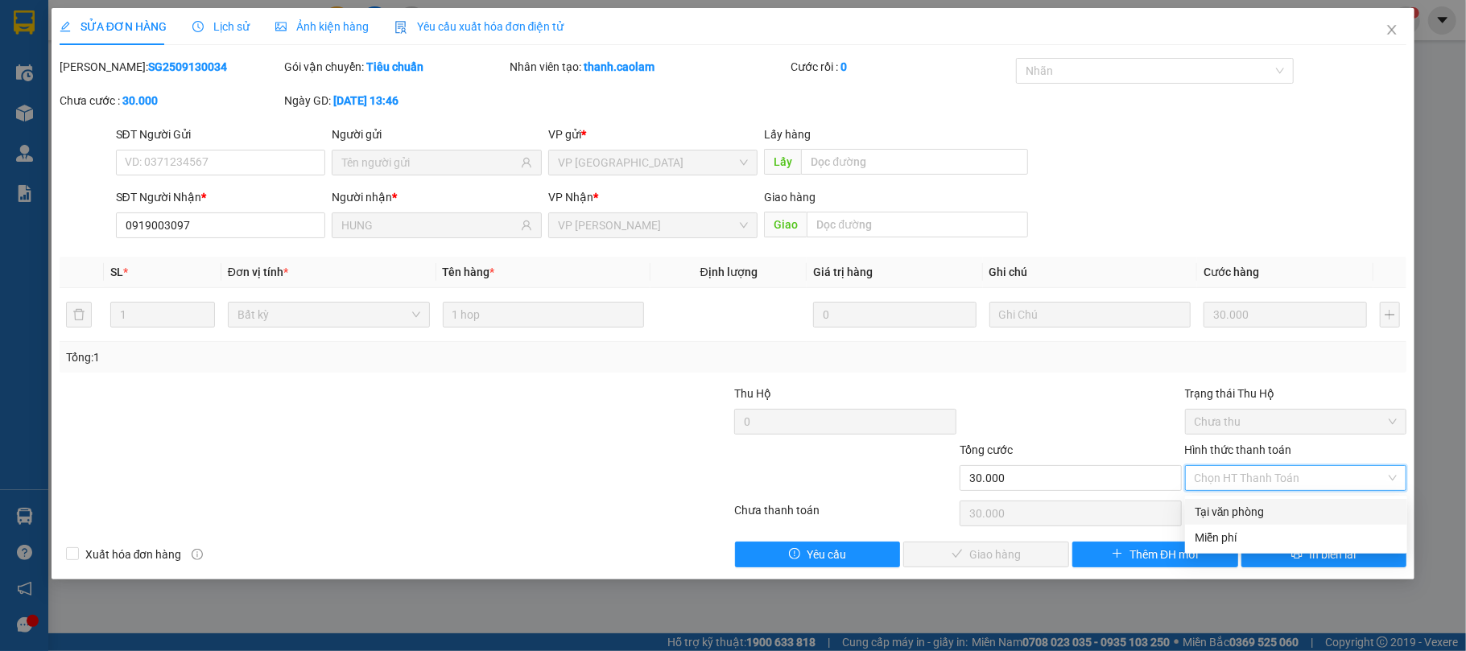
click at [1230, 504] on div "Tại văn phòng" at bounding box center [1296, 512] width 203 height 18
type input "0"
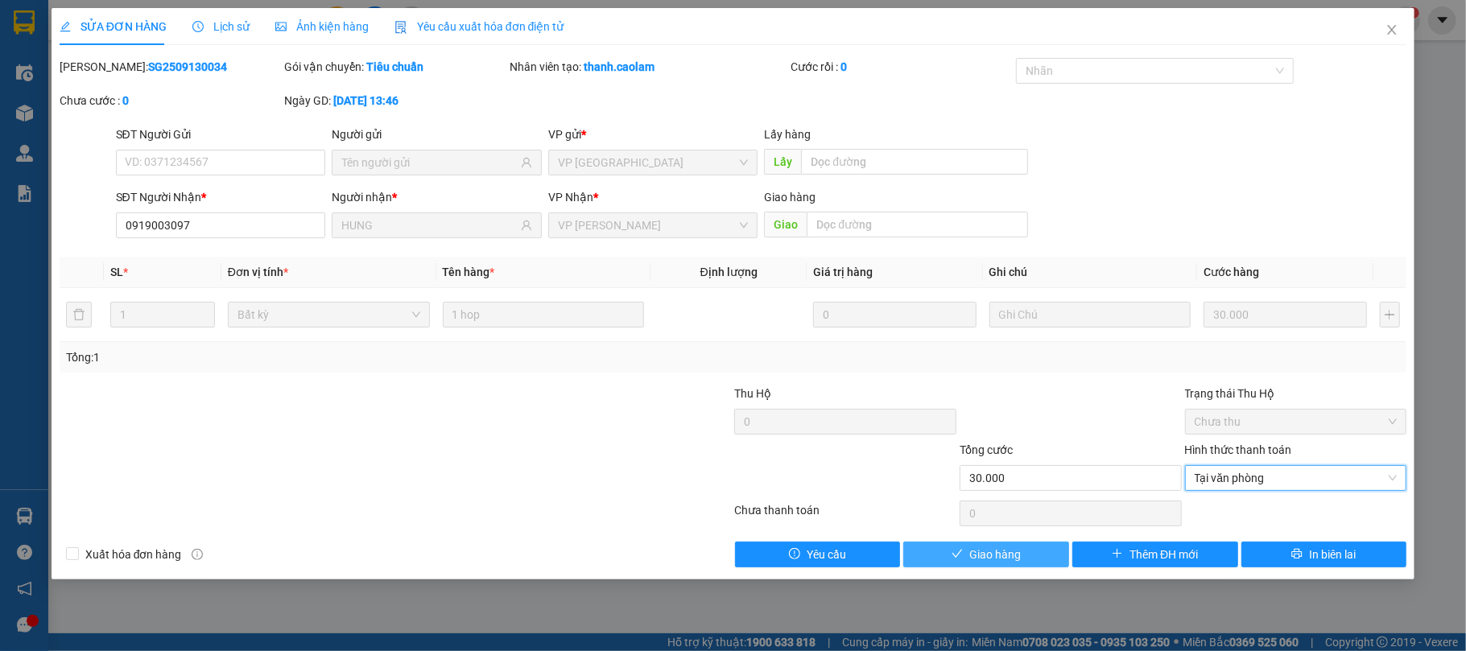
click at [1039, 559] on button "Giao hàng" at bounding box center [987, 555] width 166 height 26
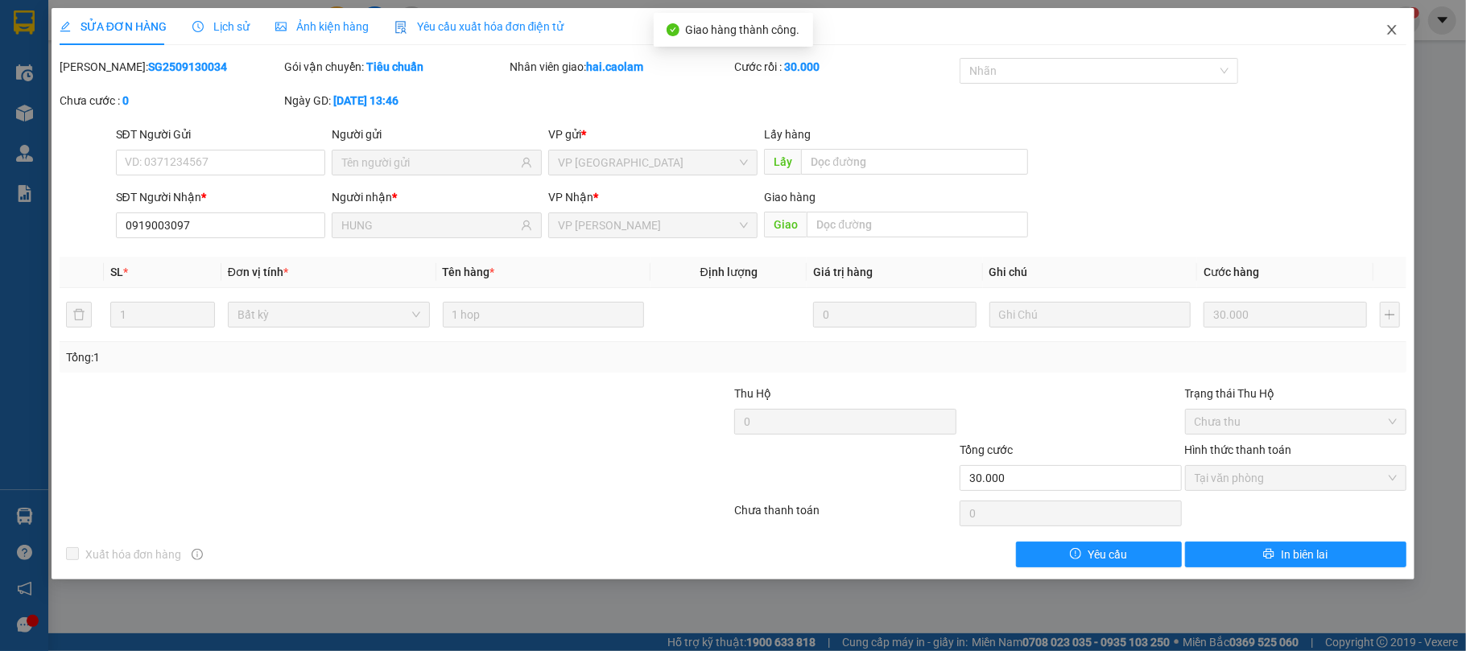
click at [1401, 33] on span "Close" at bounding box center [1392, 30] width 45 height 45
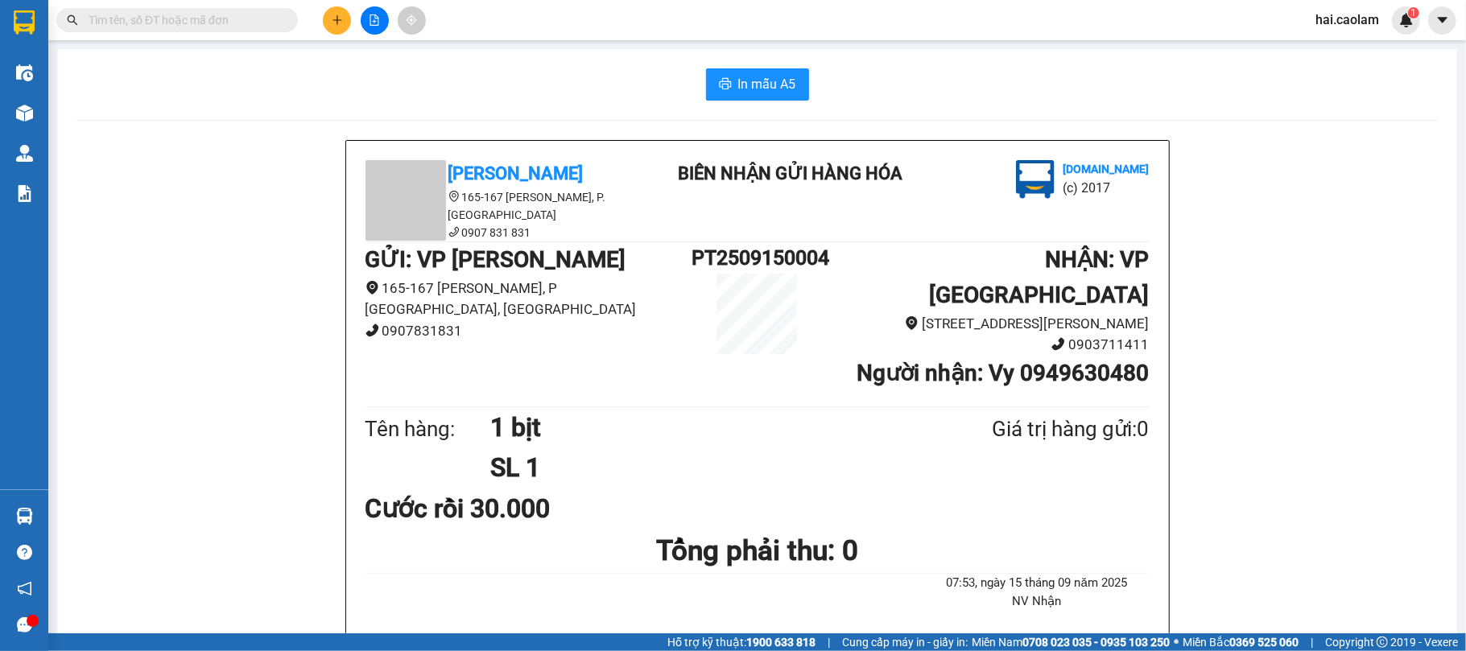
click at [145, 23] on input "text" at bounding box center [184, 20] width 190 height 18
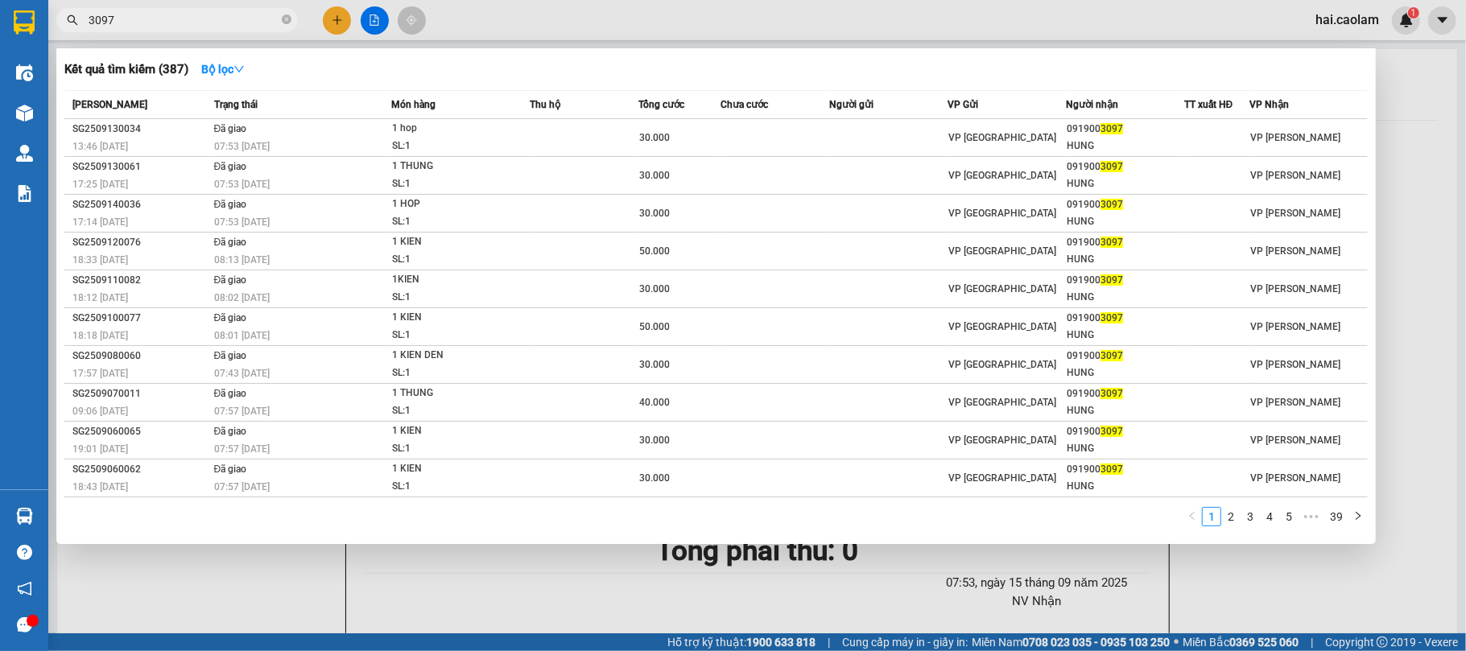
click at [1431, 283] on div at bounding box center [733, 325] width 1466 height 651
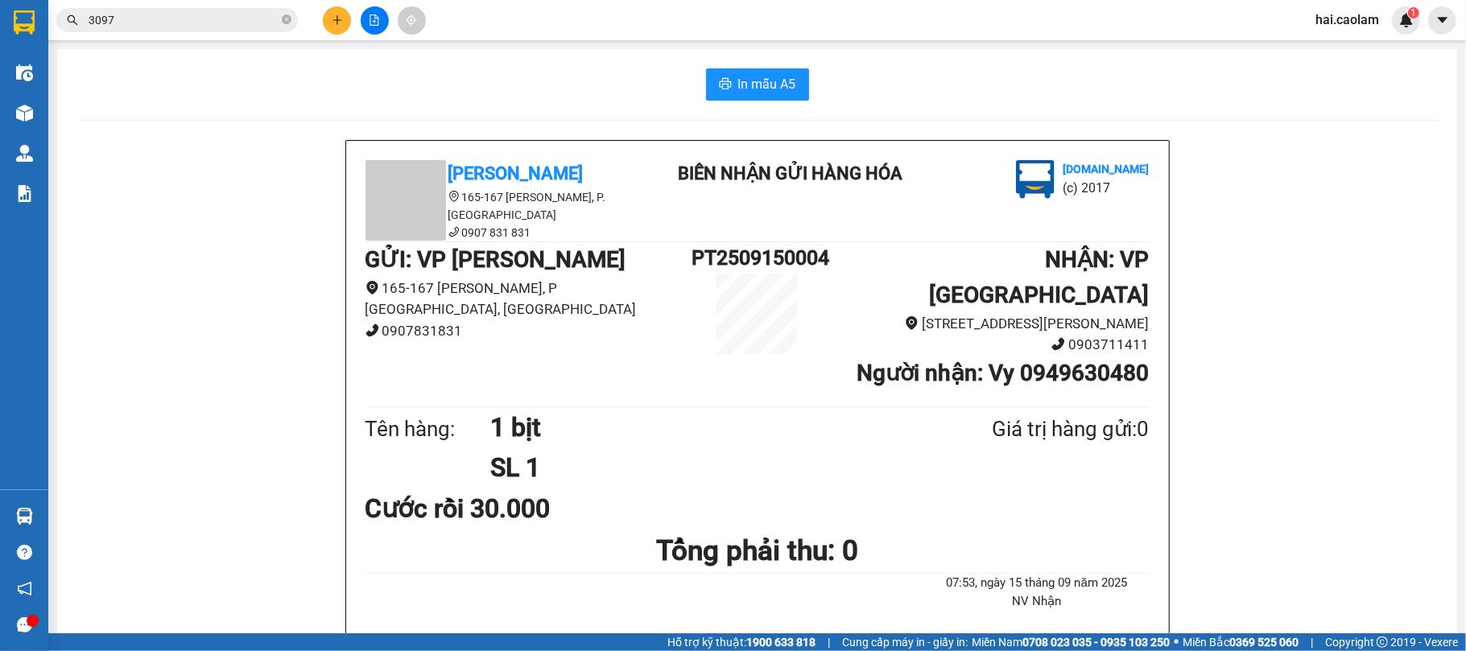
click at [221, 3] on div "Kết quả tìm kiếm ( 387 ) Bộ lọc Mã ĐH Trạng thái Món hàng Thu hộ Tổng cước Chưa…" at bounding box center [733, 20] width 1466 height 40
click at [217, 18] on input "3097" at bounding box center [184, 20] width 190 height 18
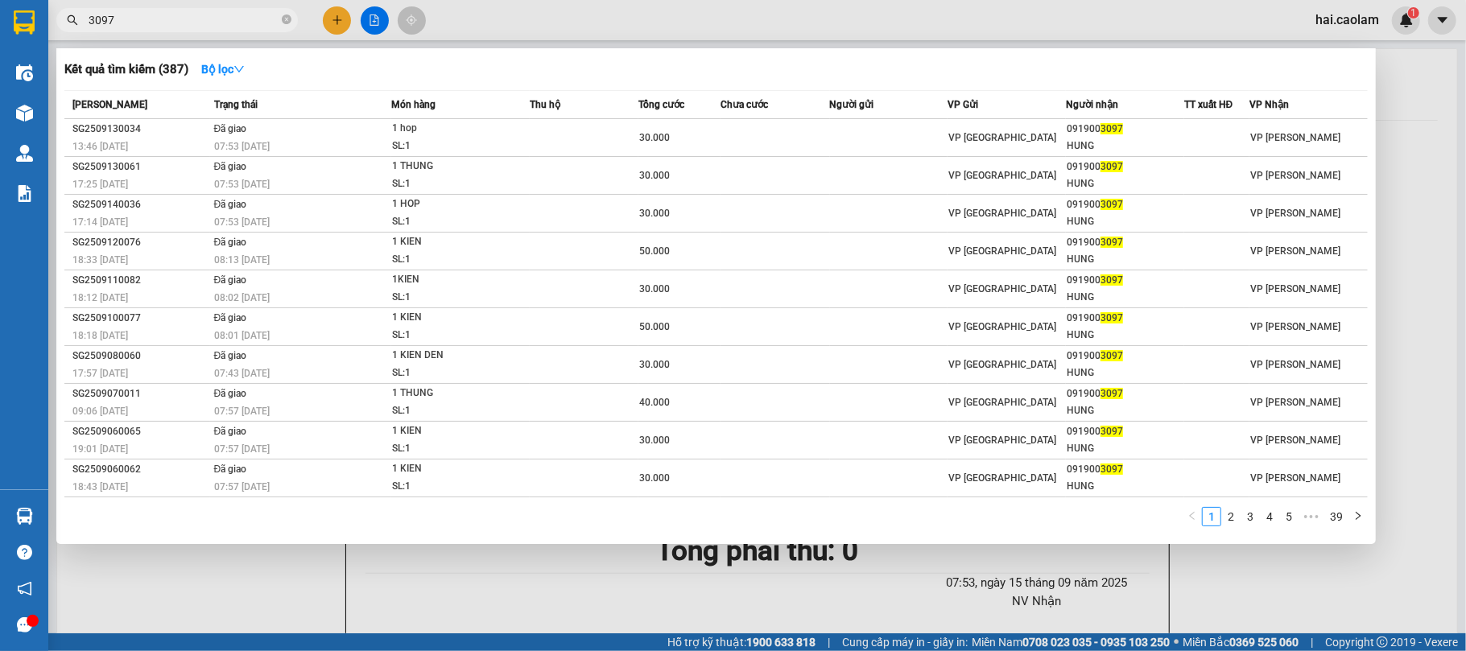
click at [217, 18] on input "3097" at bounding box center [184, 20] width 190 height 18
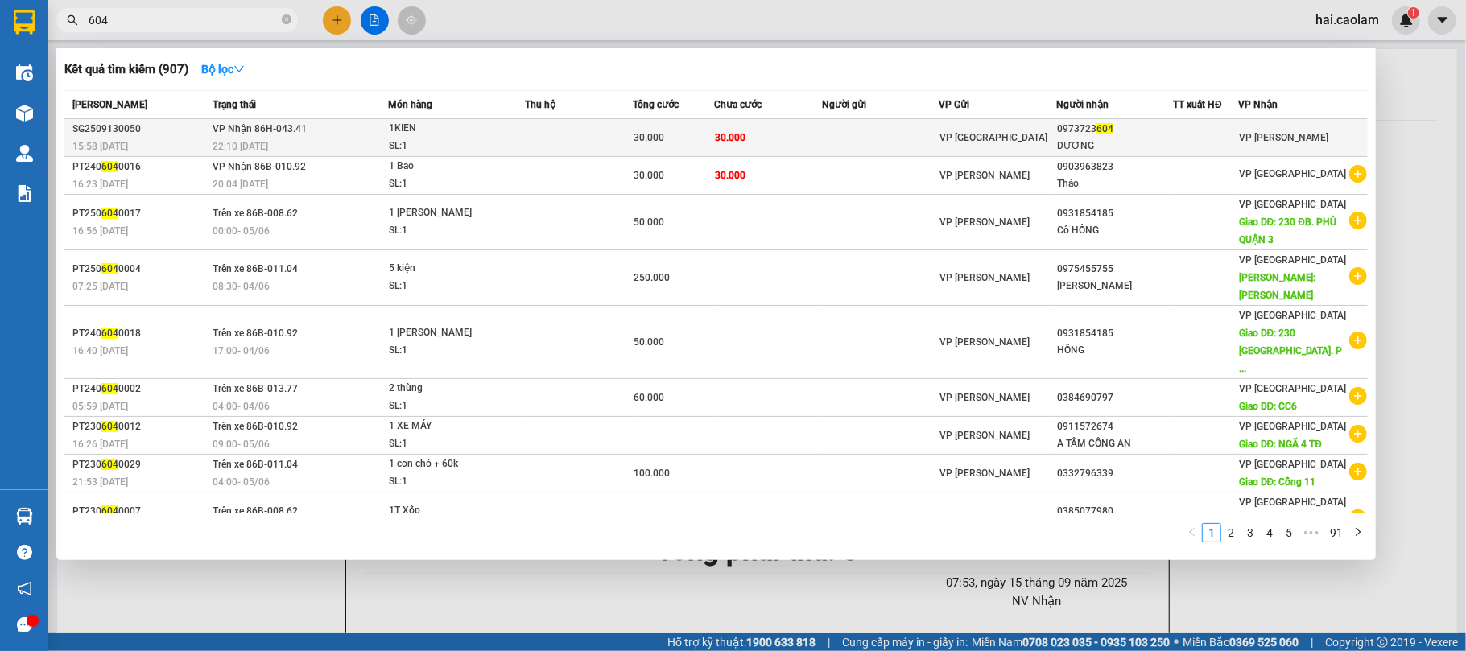
type input "604"
click at [662, 143] on div "30.000" at bounding box center [675, 138] width 80 height 18
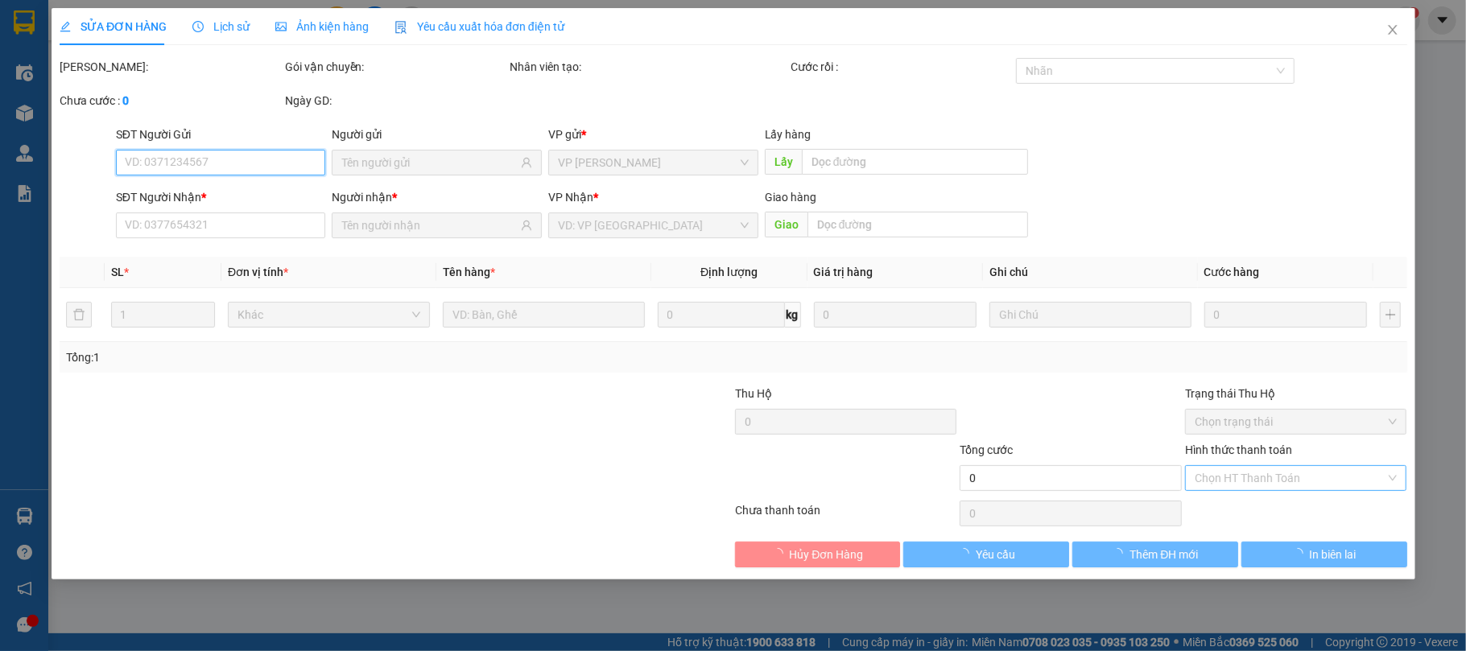
type input "0973723604"
type input "DƯƠNG"
type input "30.000"
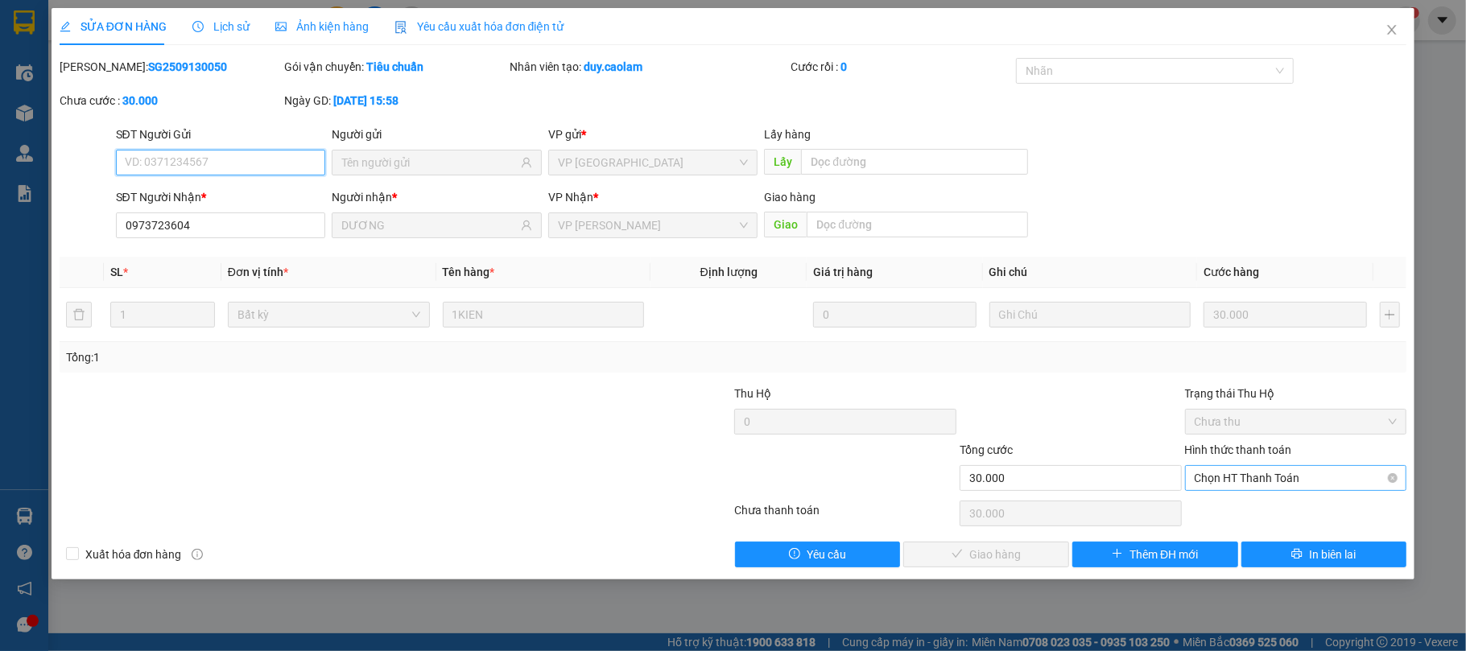
click at [1259, 481] on span "Chọn HT Thanh Toán" at bounding box center [1296, 478] width 203 height 24
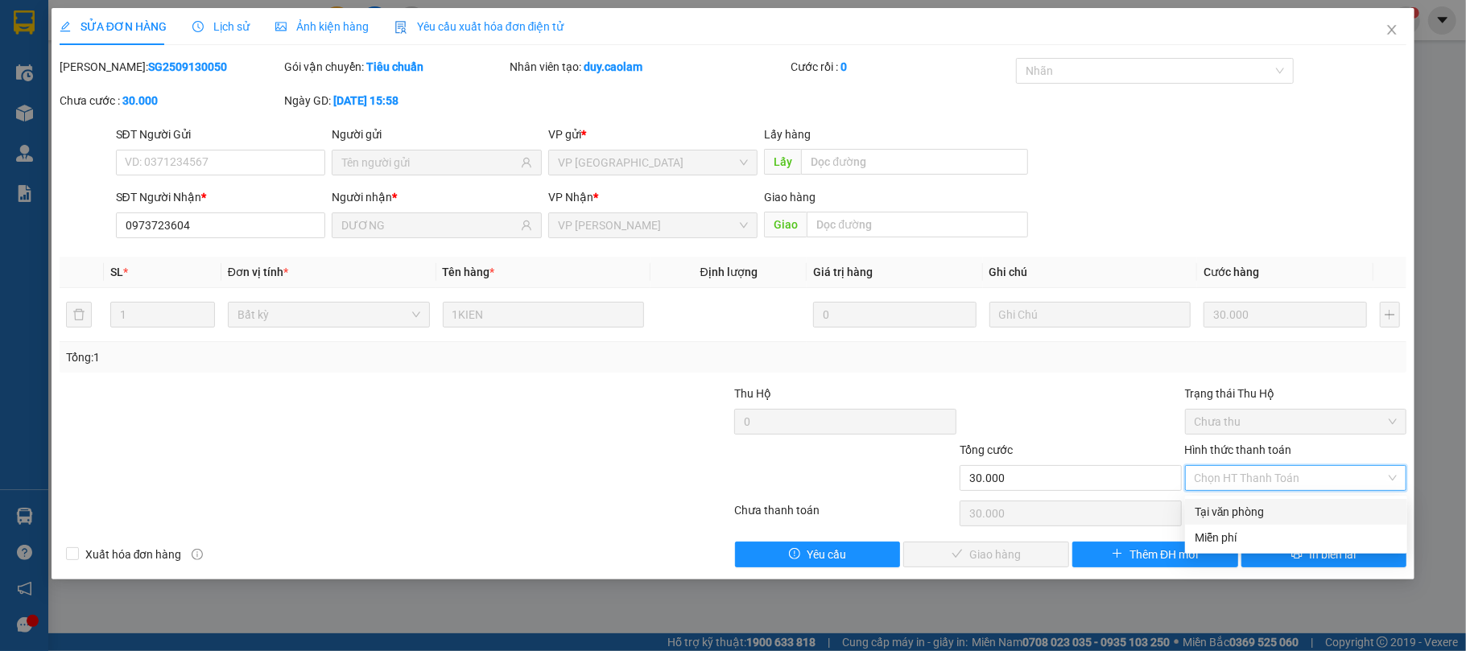
click at [1247, 515] on div "Tại văn phòng" at bounding box center [1296, 512] width 203 height 18
type input "0"
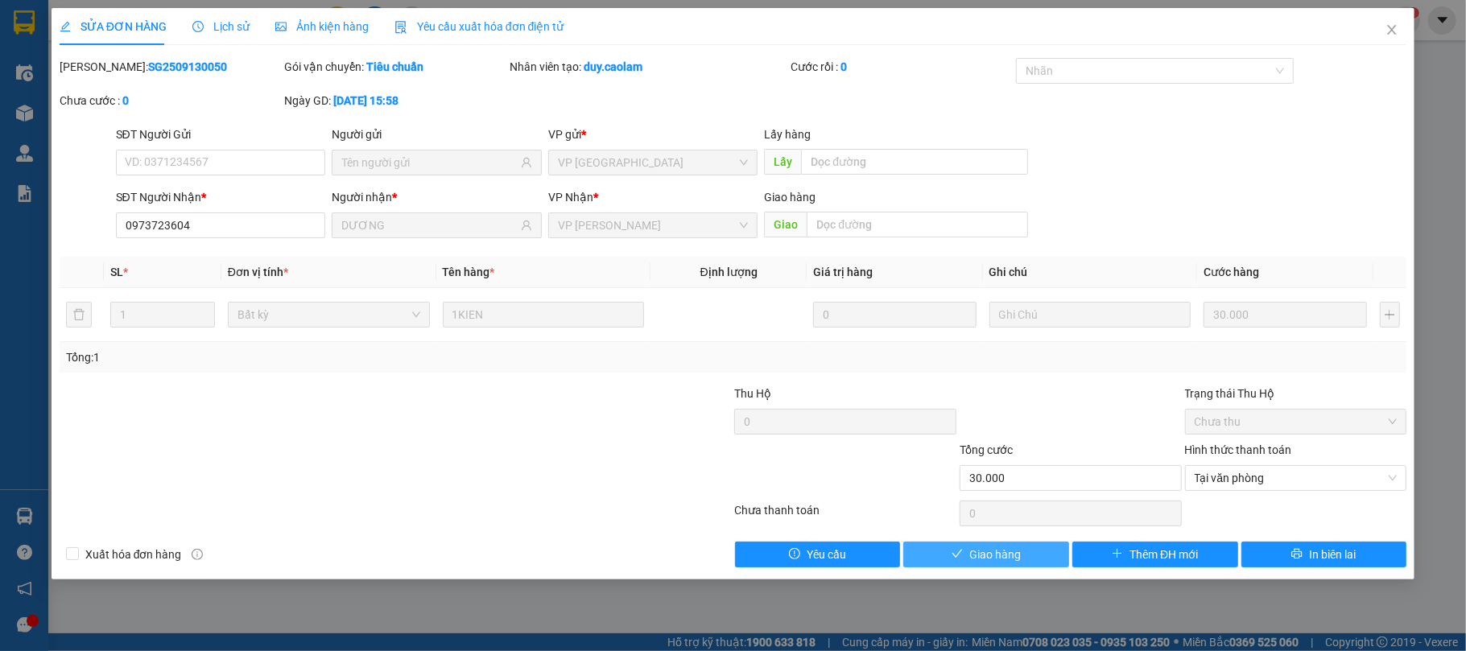
click at [1002, 564] on span "Giao hàng" at bounding box center [996, 555] width 52 height 18
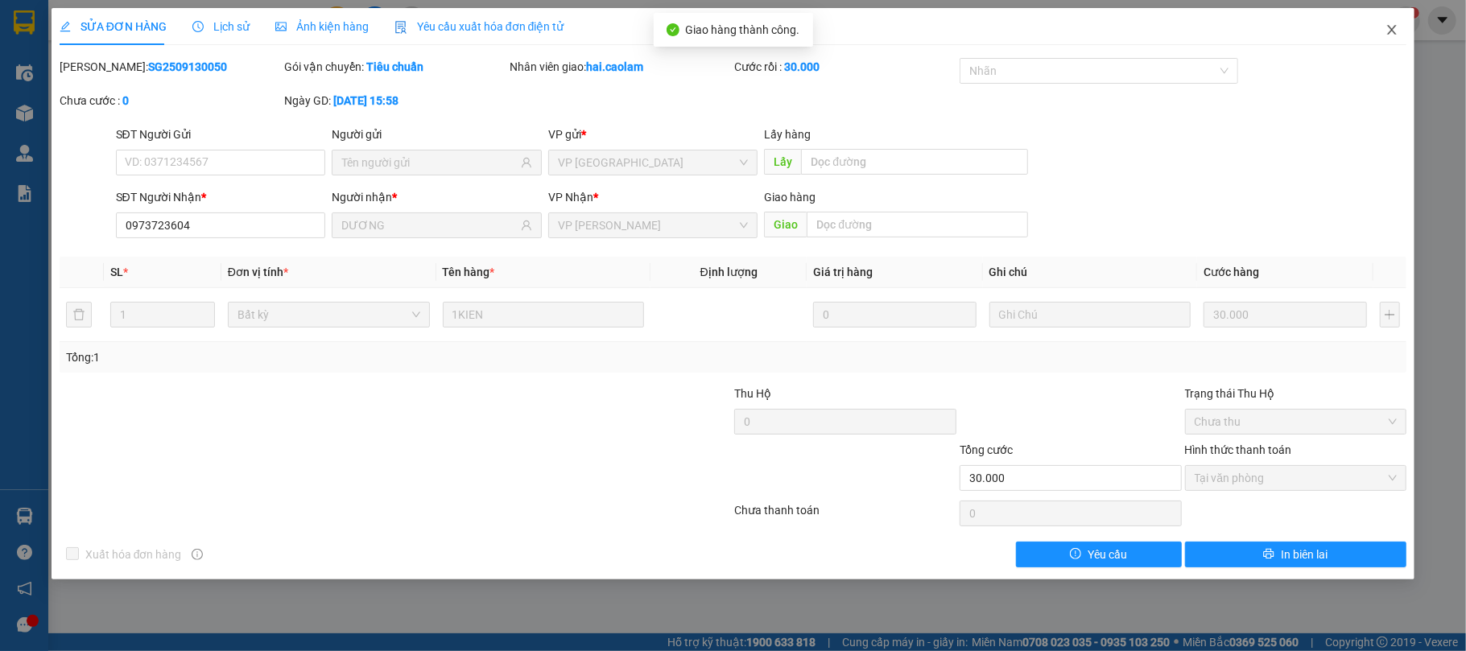
click at [1390, 30] on icon "close" at bounding box center [1392, 29] width 13 height 13
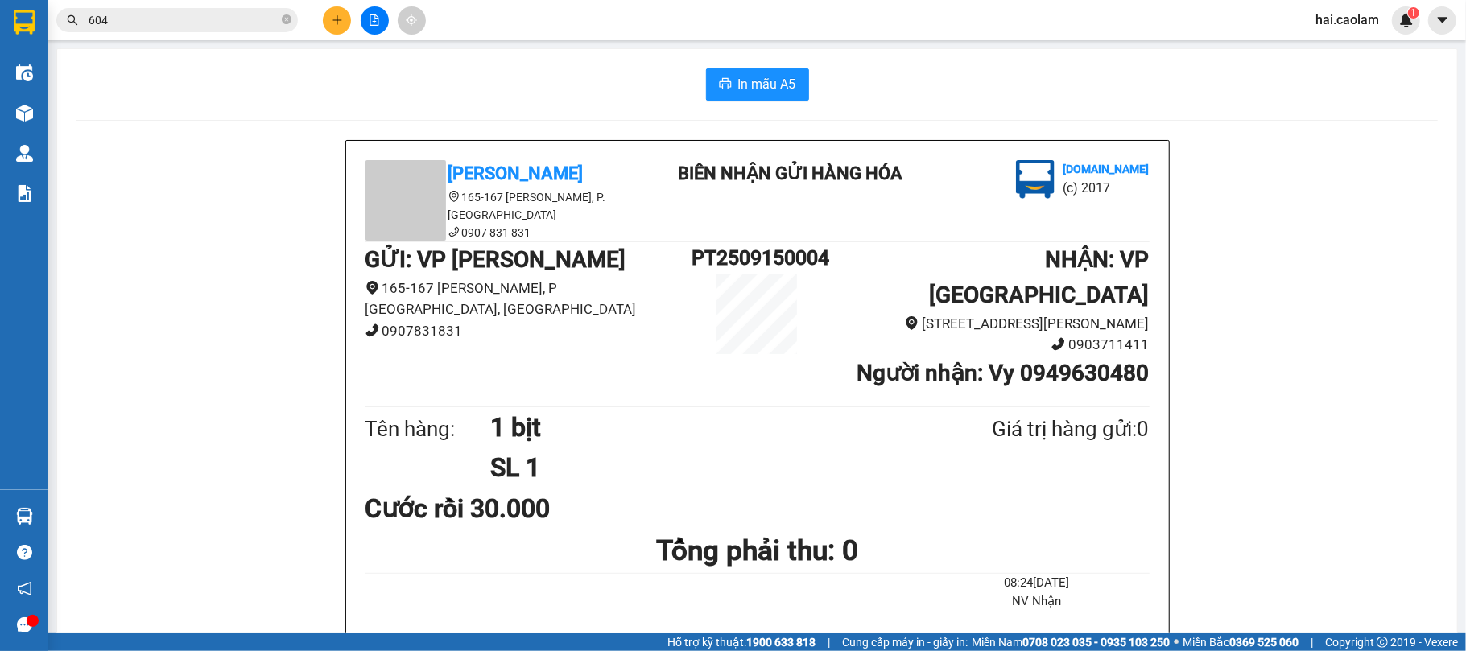
click at [177, 24] on input "604" at bounding box center [184, 20] width 190 height 18
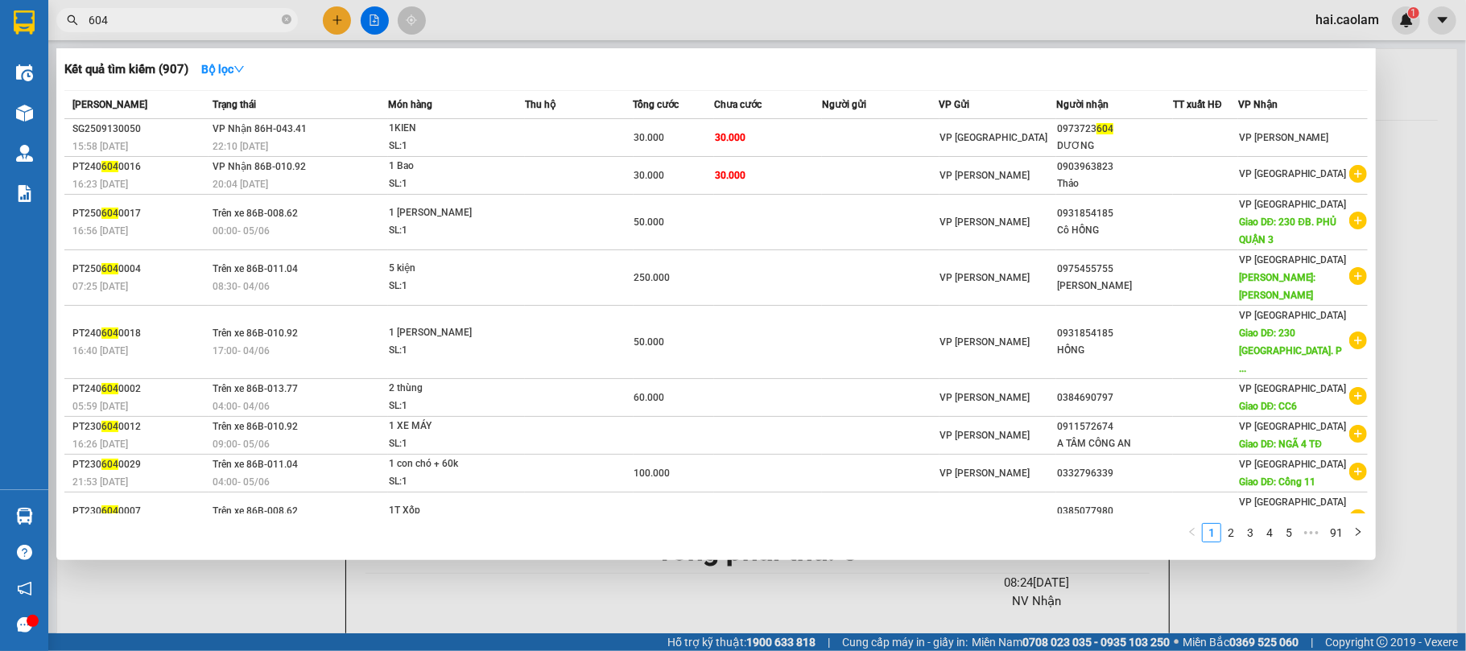
click at [177, 24] on input "604" at bounding box center [184, 20] width 190 height 18
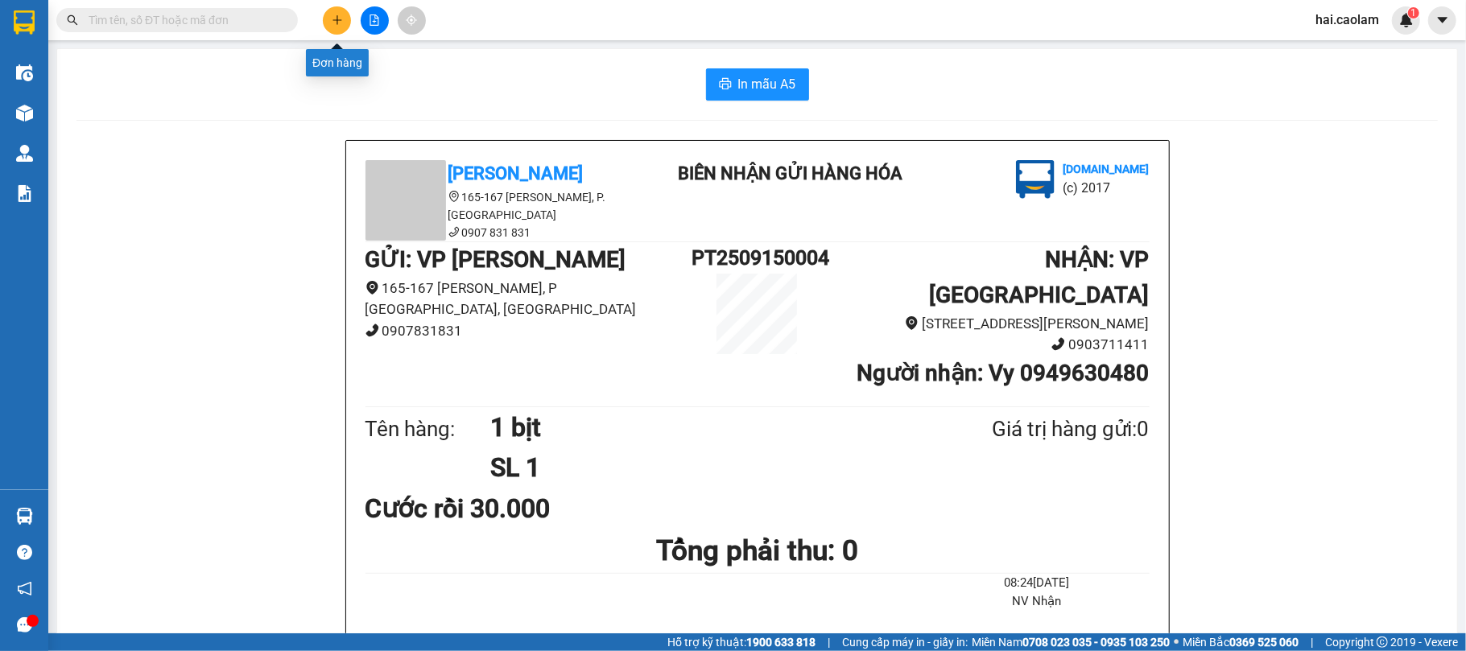
click at [332, 31] on button at bounding box center [337, 20] width 28 height 28
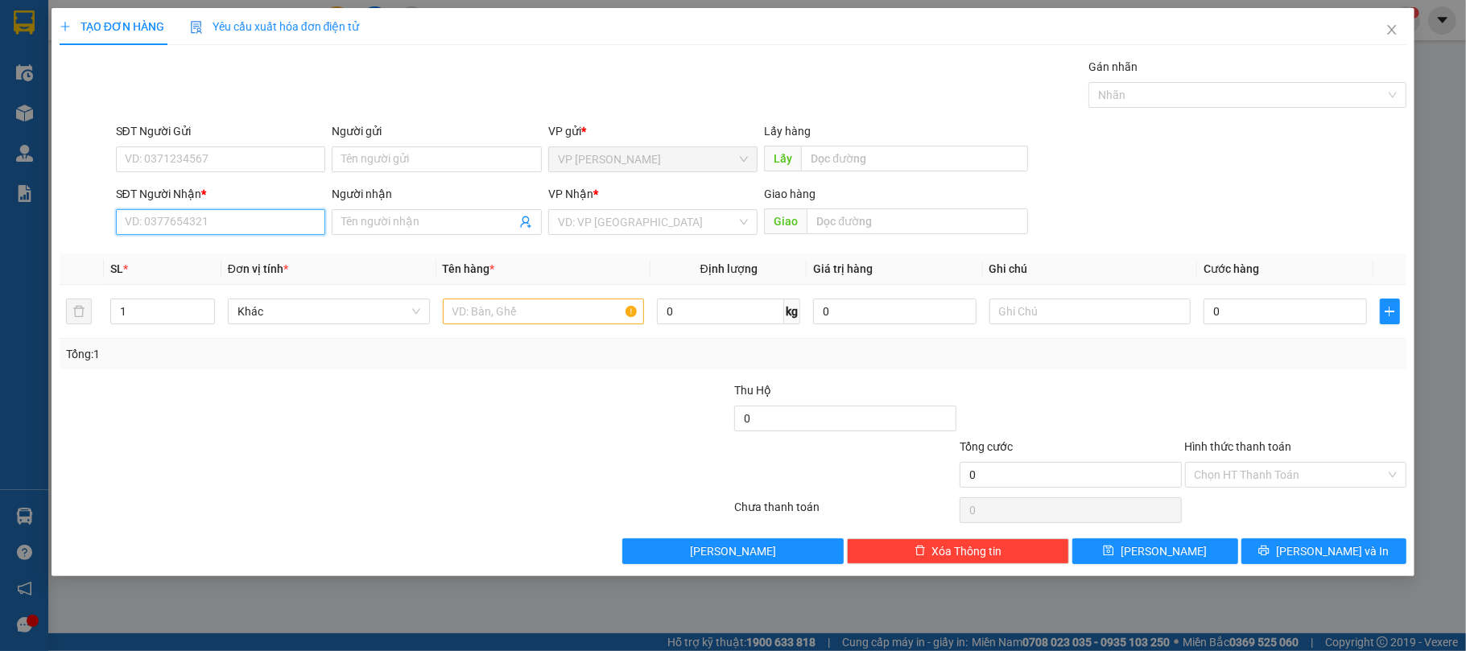
click at [263, 216] on input "SĐT Người Nhận *" at bounding box center [221, 222] width 210 height 26
drag, startPoint x: 1466, startPoint y: 16, endPoint x: 1466, endPoint y: -130, distance: 146.6
click at [1466, 0] on html "Kết quả tìm kiếm ( 907 ) Bộ lọc Mã ĐH Trạng thái Món hàng Thu hộ Tổng cước Chưa…" at bounding box center [733, 325] width 1466 height 651
click at [195, 230] on input "091324973" at bounding box center [221, 222] width 210 height 26
click at [198, 256] on div "0913249739 - hùng" at bounding box center [221, 256] width 191 height 18
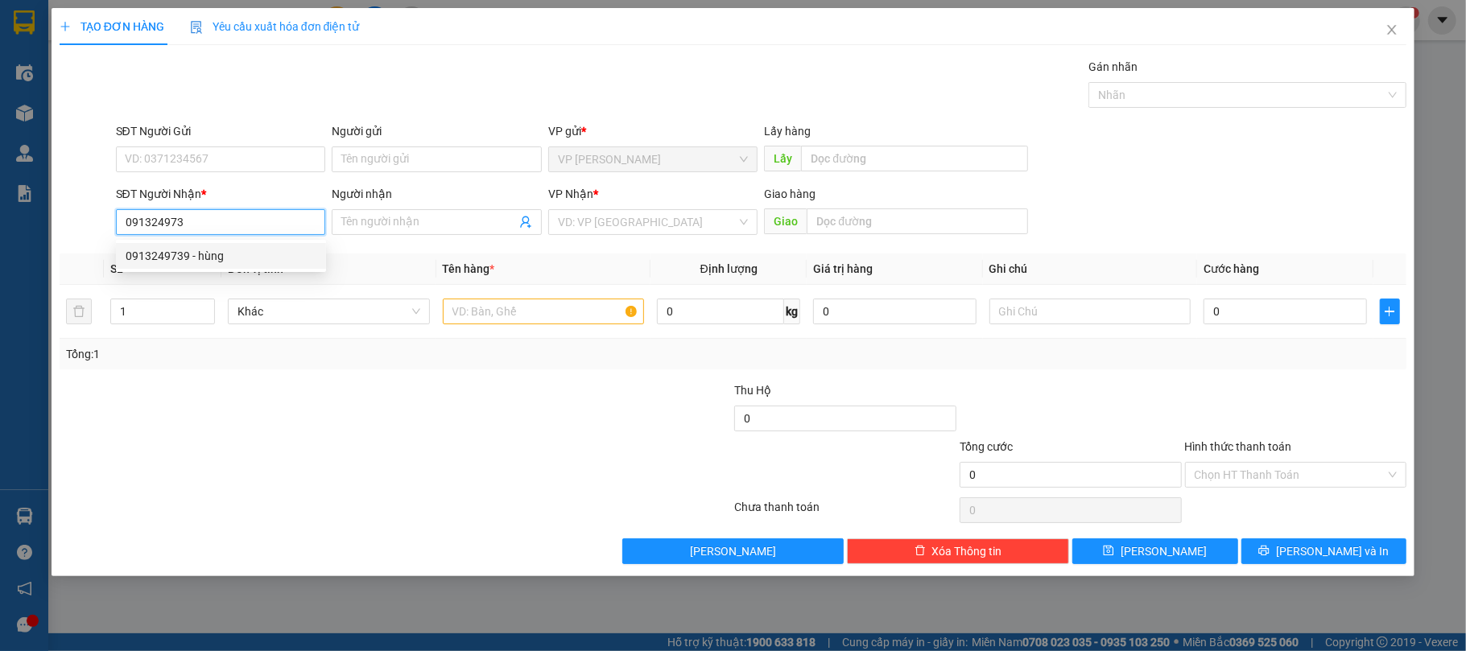
type input "0913249739"
type input "hùng"
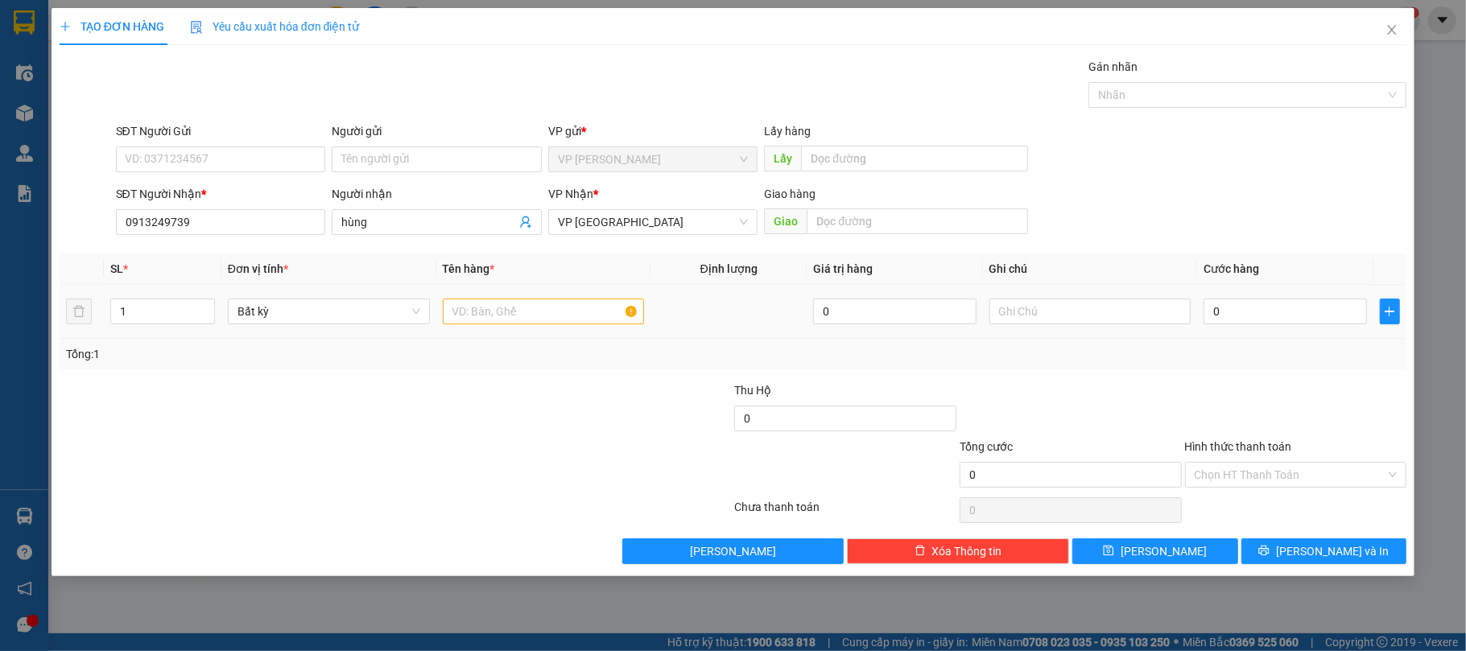
click at [1284, 328] on div "0" at bounding box center [1285, 312] width 163 height 32
type input "3"
type input "30"
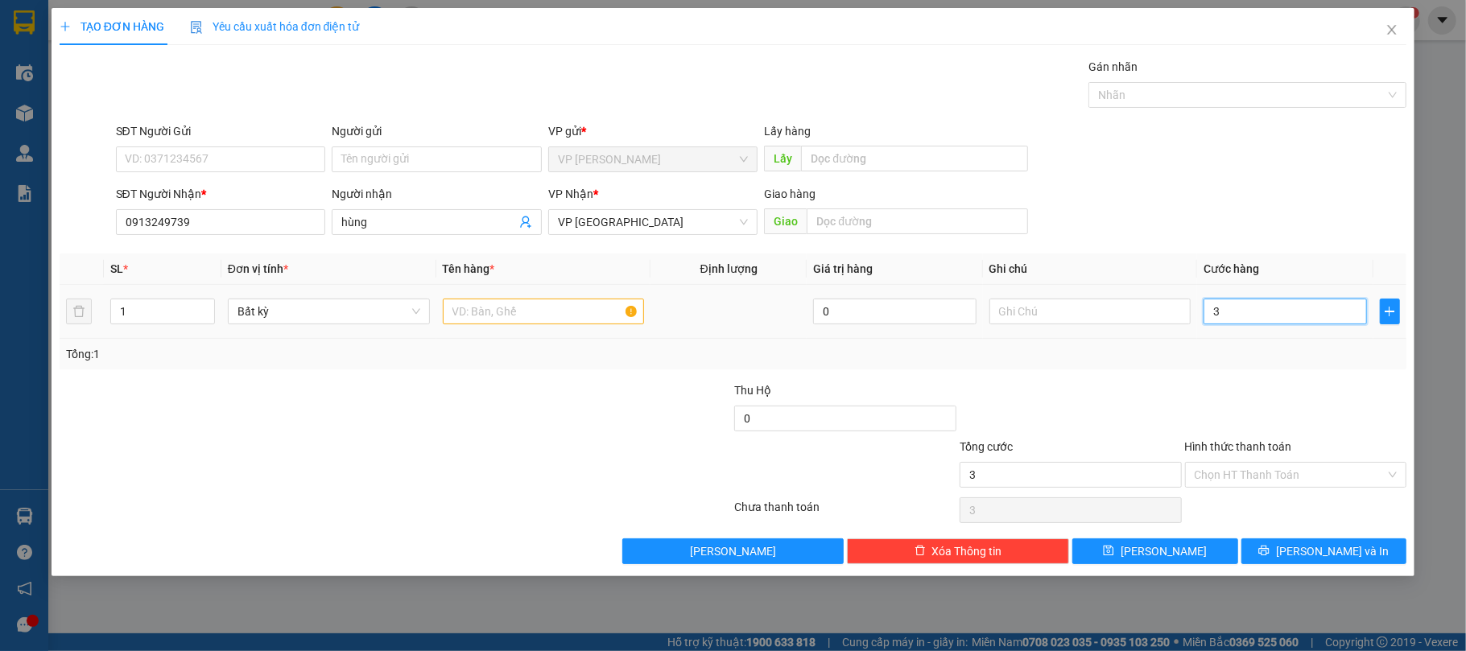
type input "30"
type input "30.000"
click at [1271, 482] on input "Hình thức thanh toán" at bounding box center [1291, 475] width 192 height 24
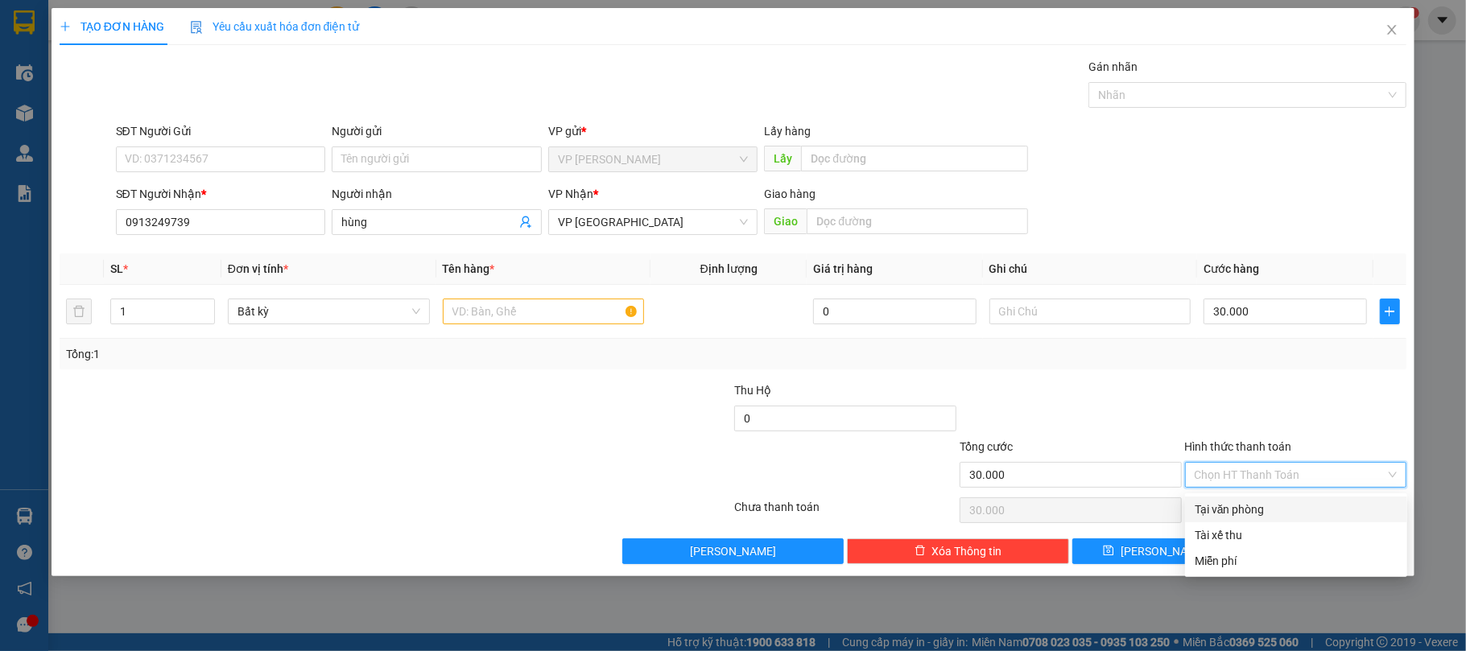
click at [1244, 512] on div "Tại văn phòng" at bounding box center [1296, 510] width 203 height 18
type input "0"
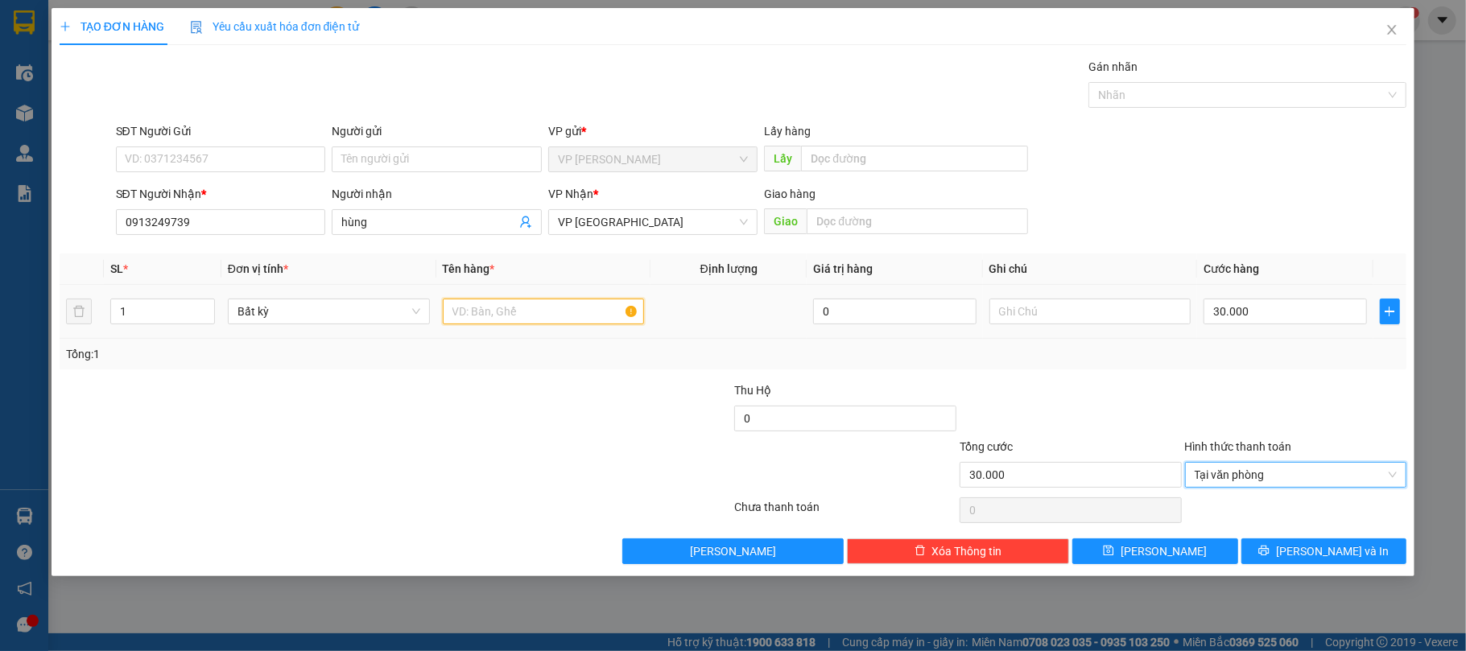
click at [516, 314] on input "text" at bounding box center [544, 312] width 202 height 26
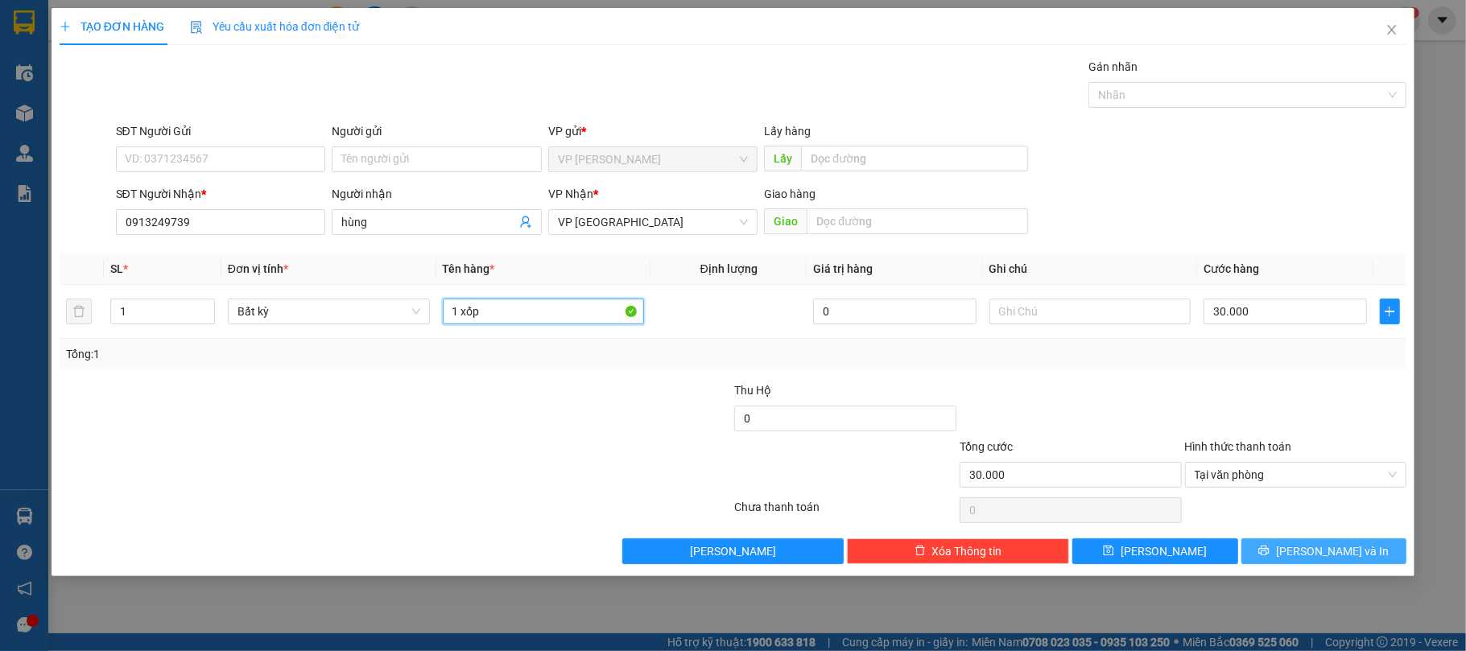
type input "1 xốp"
click at [1353, 557] on span "[PERSON_NAME] và In" at bounding box center [1332, 552] width 113 height 18
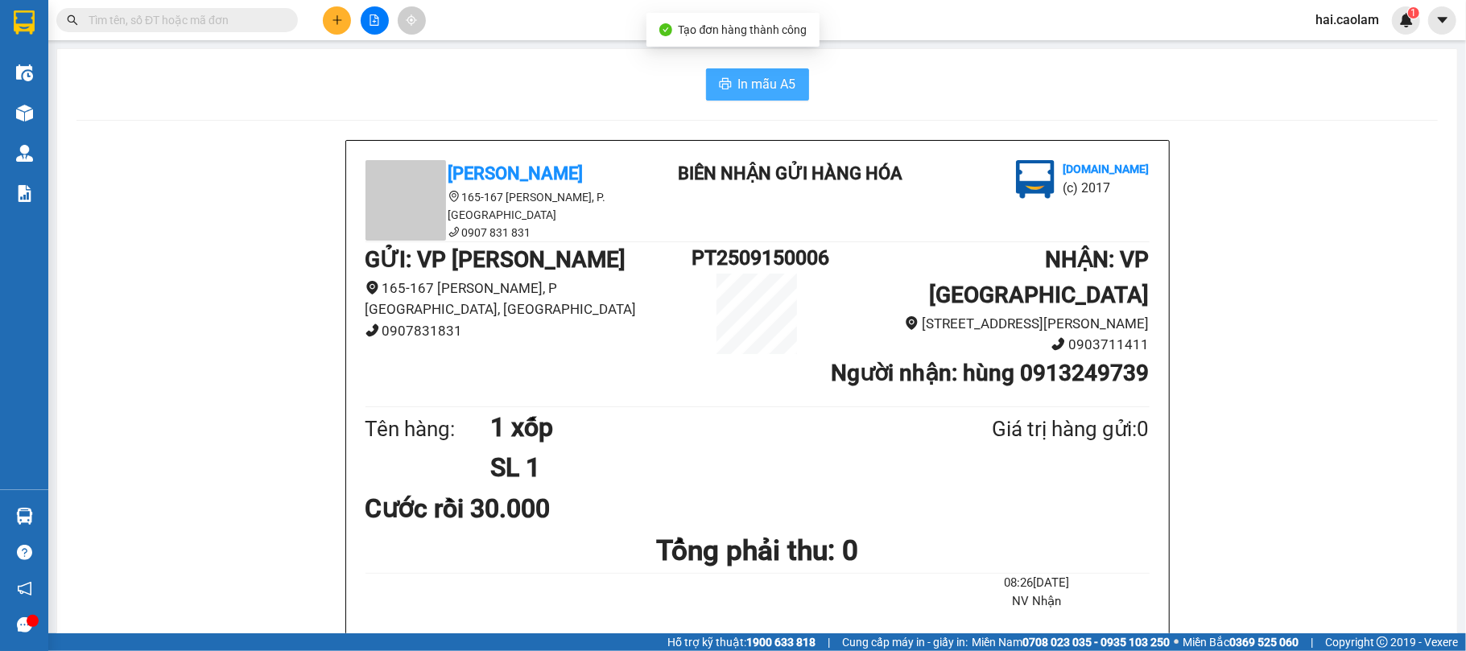
click at [742, 89] on span "In mẫu A5" at bounding box center [767, 84] width 58 height 20
click at [158, 30] on span at bounding box center [177, 20] width 242 height 24
click at [161, 14] on input "text" at bounding box center [184, 20] width 190 height 18
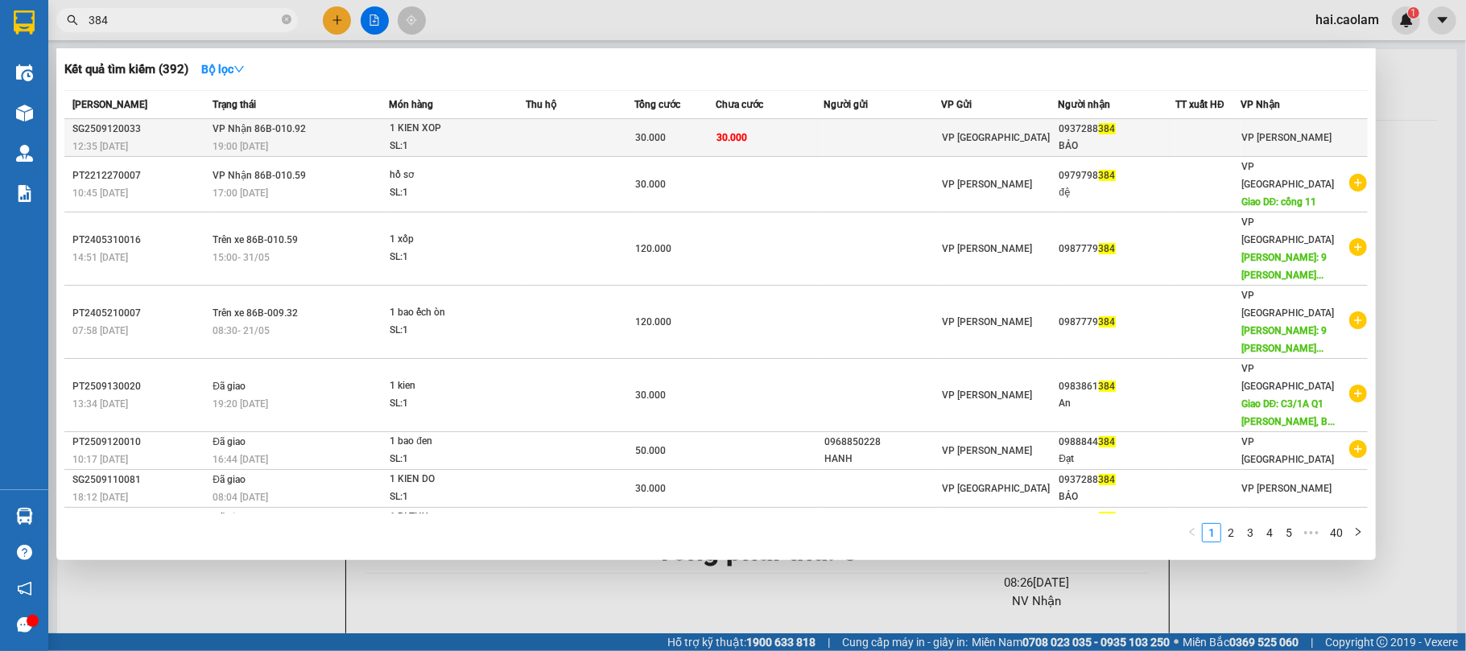
type input "384"
click at [697, 148] on td "30.000" at bounding box center [675, 138] width 81 height 38
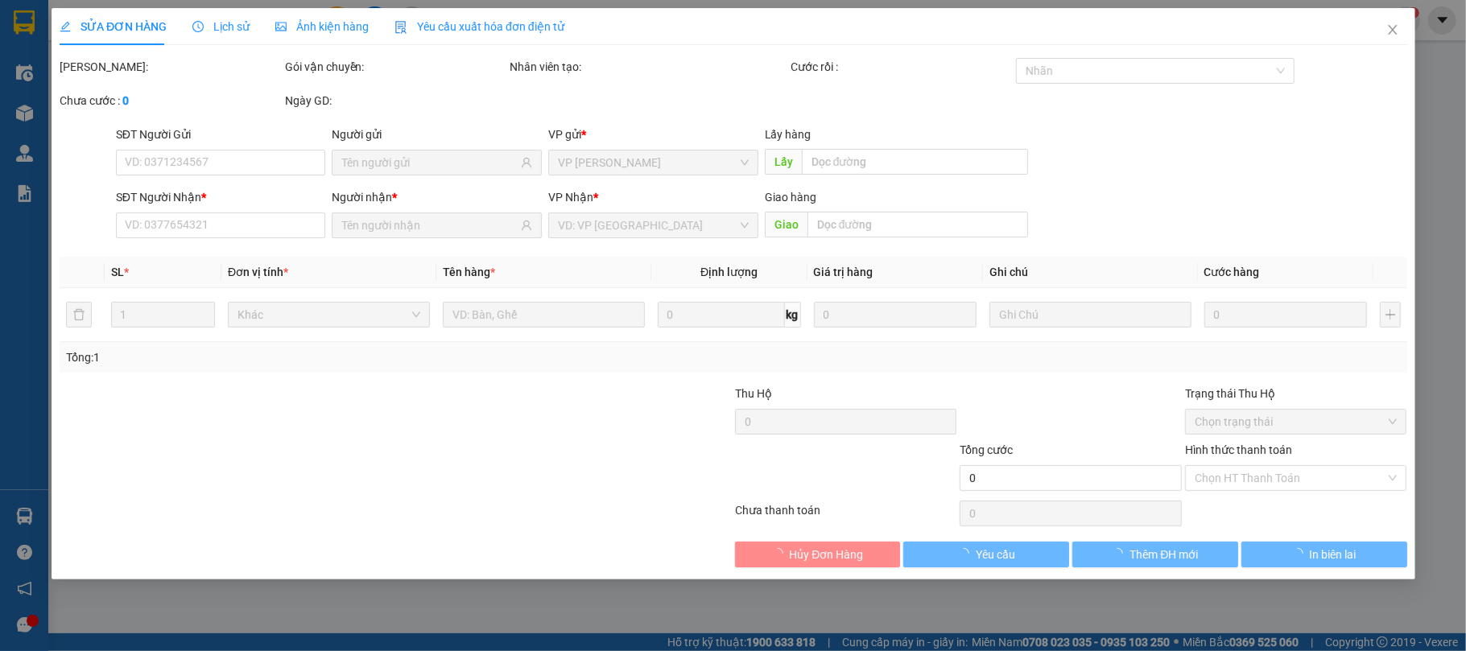
type input "0937288384"
type input "BẢO"
type input "30.000"
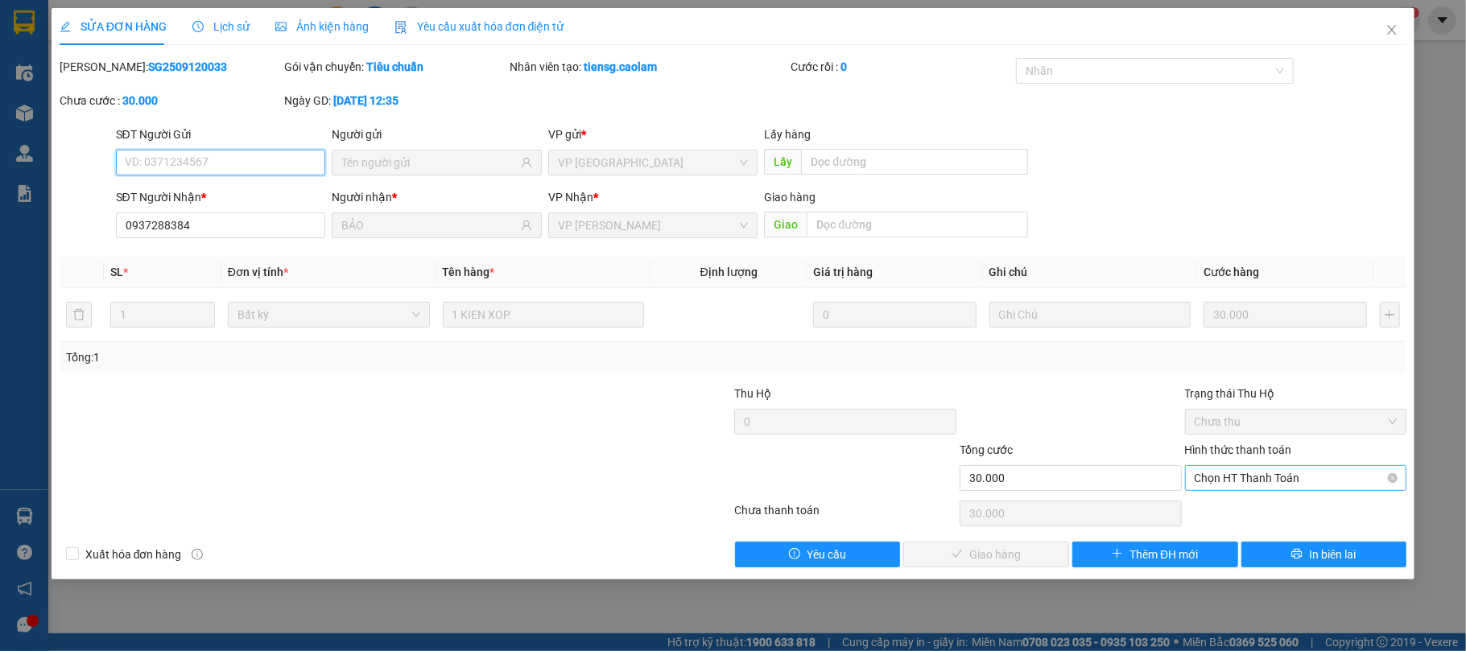
click at [1226, 478] on span "Chọn HT Thanh Toán" at bounding box center [1296, 478] width 203 height 24
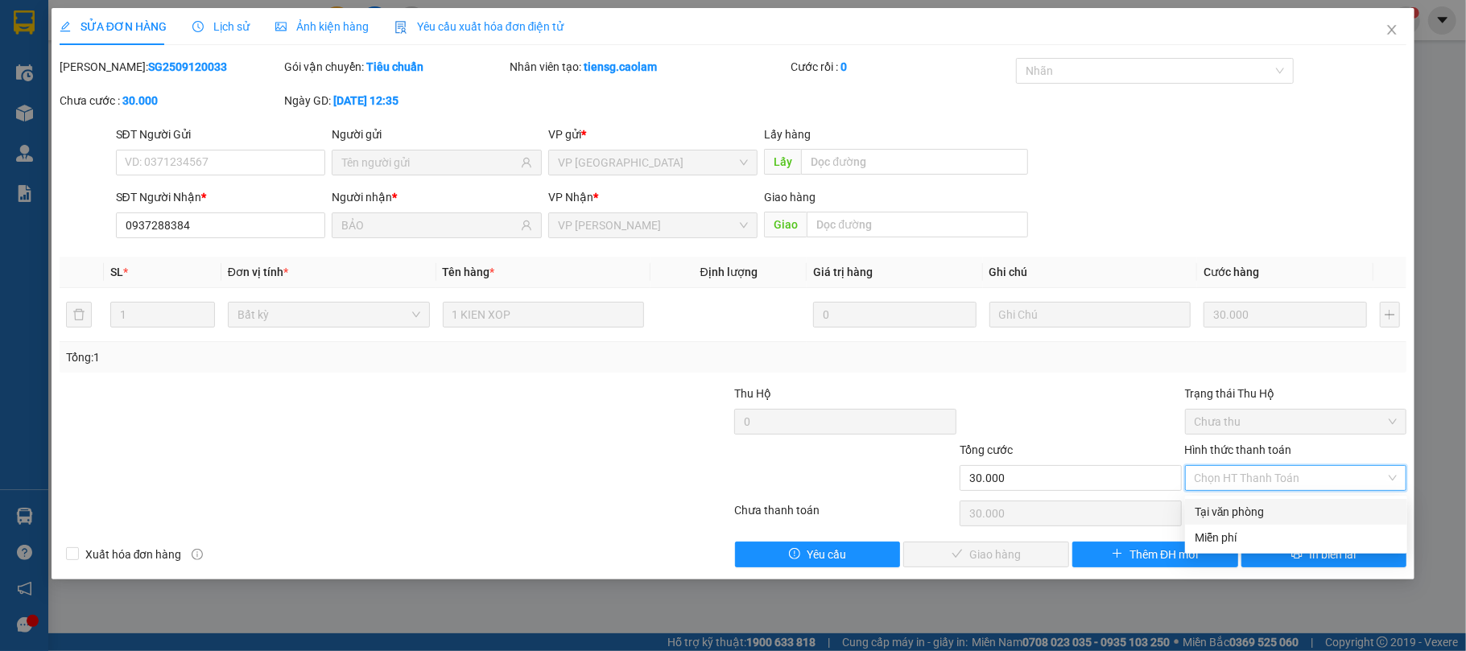
click at [1231, 512] on div "Tại văn phòng" at bounding box center [1296, 512] width 203 height 18
type input "0"
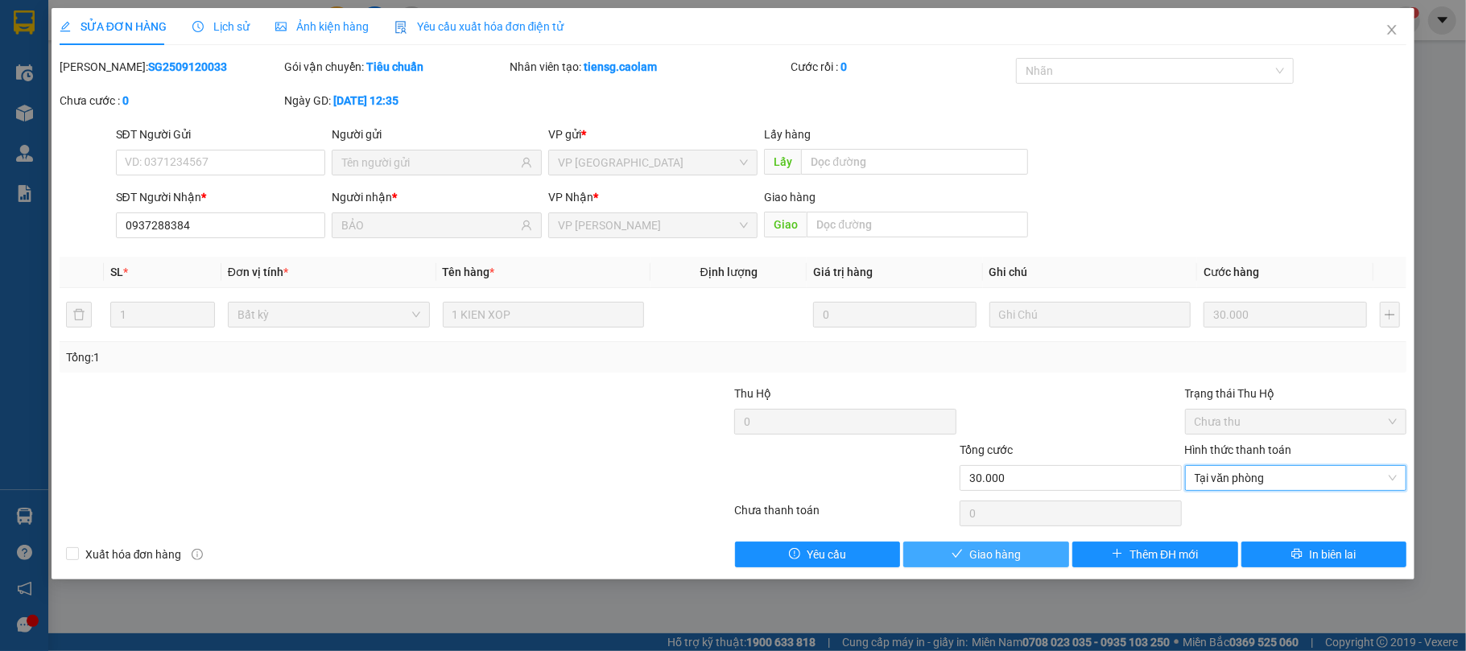
click at [990, 555] on span "Giao hàng" at bounding box center [996, 555] width 52 height 18
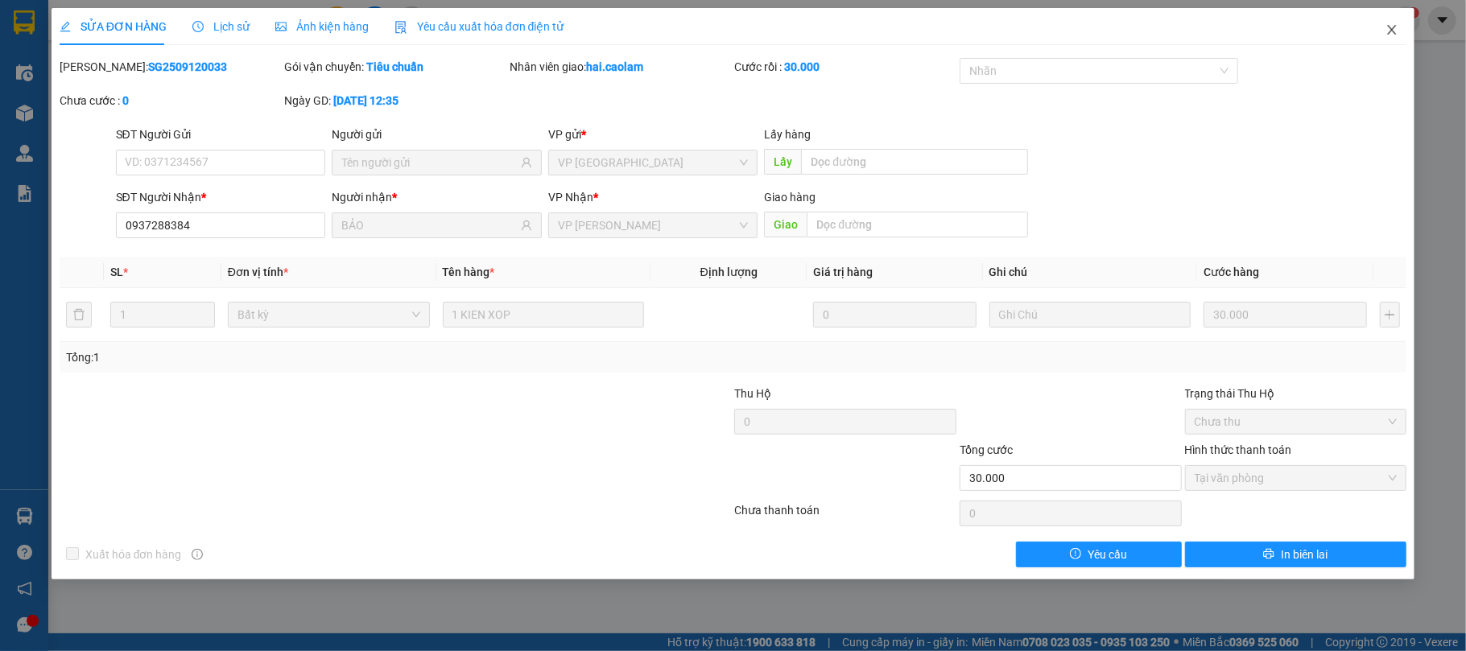
click at [1387, 35] on icon "close" at bounding box center [1392, 29] width 13 height 13
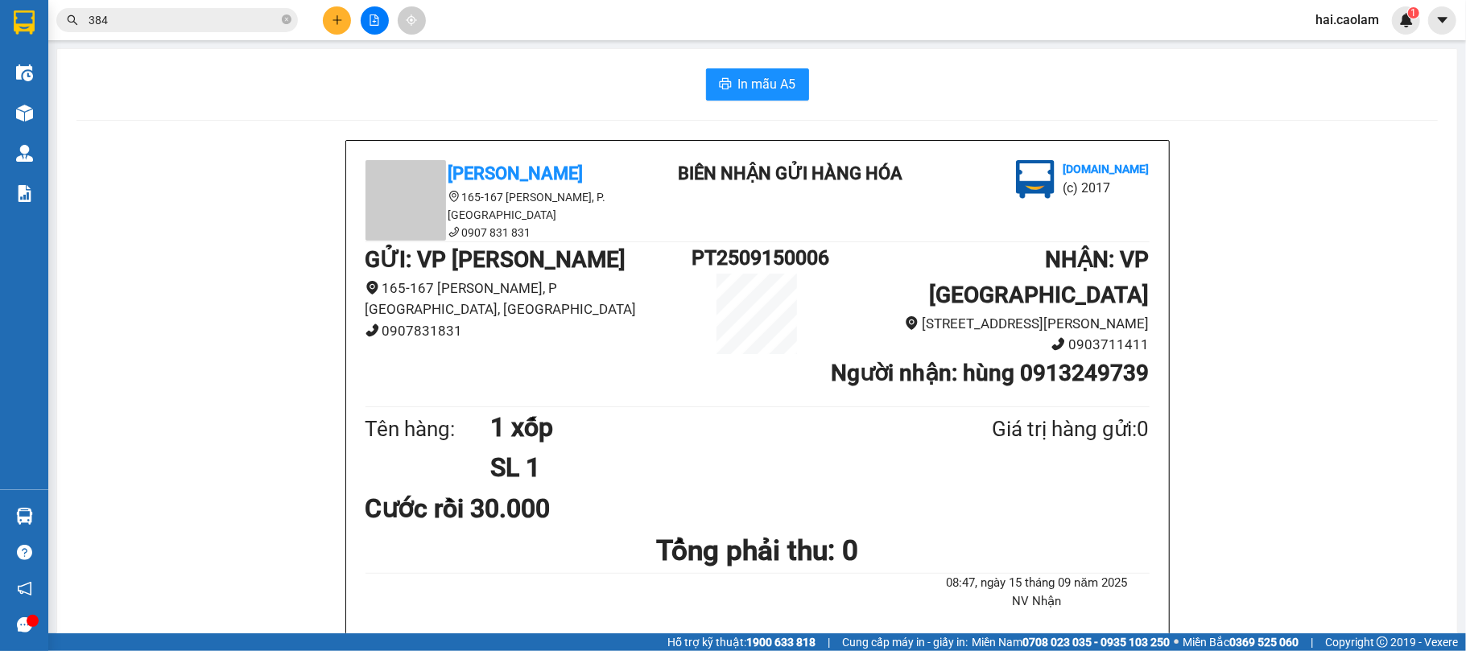
click at [330, 30] on button at bounding box center [337, 20] width 28 height 28
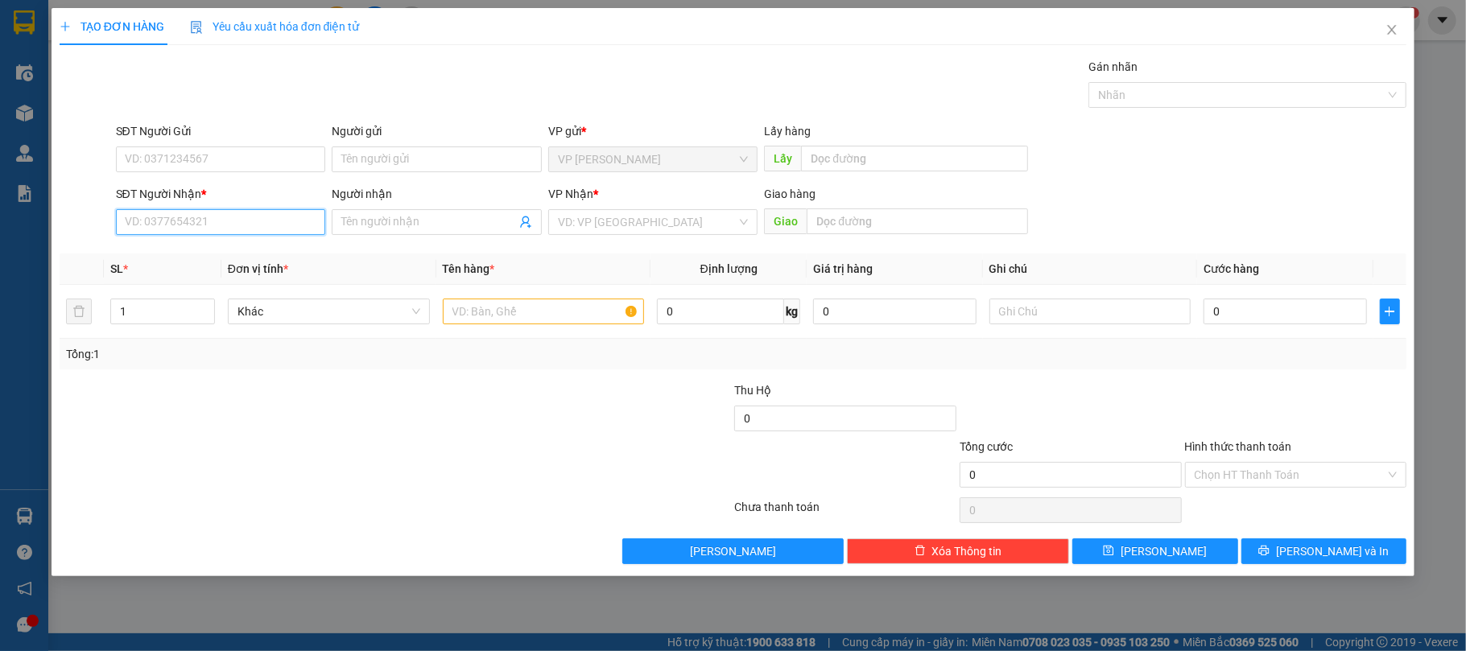
click at [262, 232] on input "SĐT Người Nhận *" at bounding box center [221, 222] width 210 height 26
click at [268, 226] on input "SĐT Người Nhận *" at bounding box center [221, 222] width 210 height 26
click at [209, 148] on input "SĐT Người Gửi" at bounding box center [221, 160] width 210 height 26
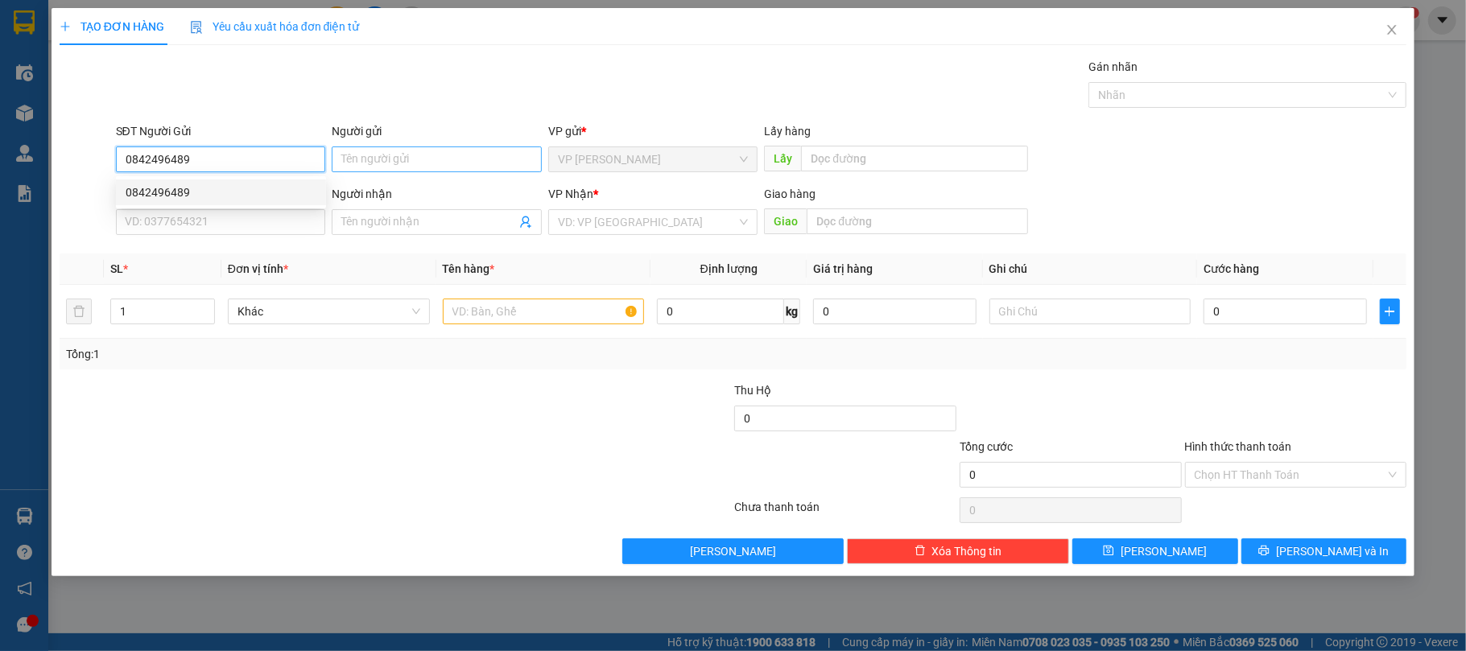
type input "0842496489"
click at [427, 155] on input "Người gửi" at bounding box center [437, 160] width 210 height 26
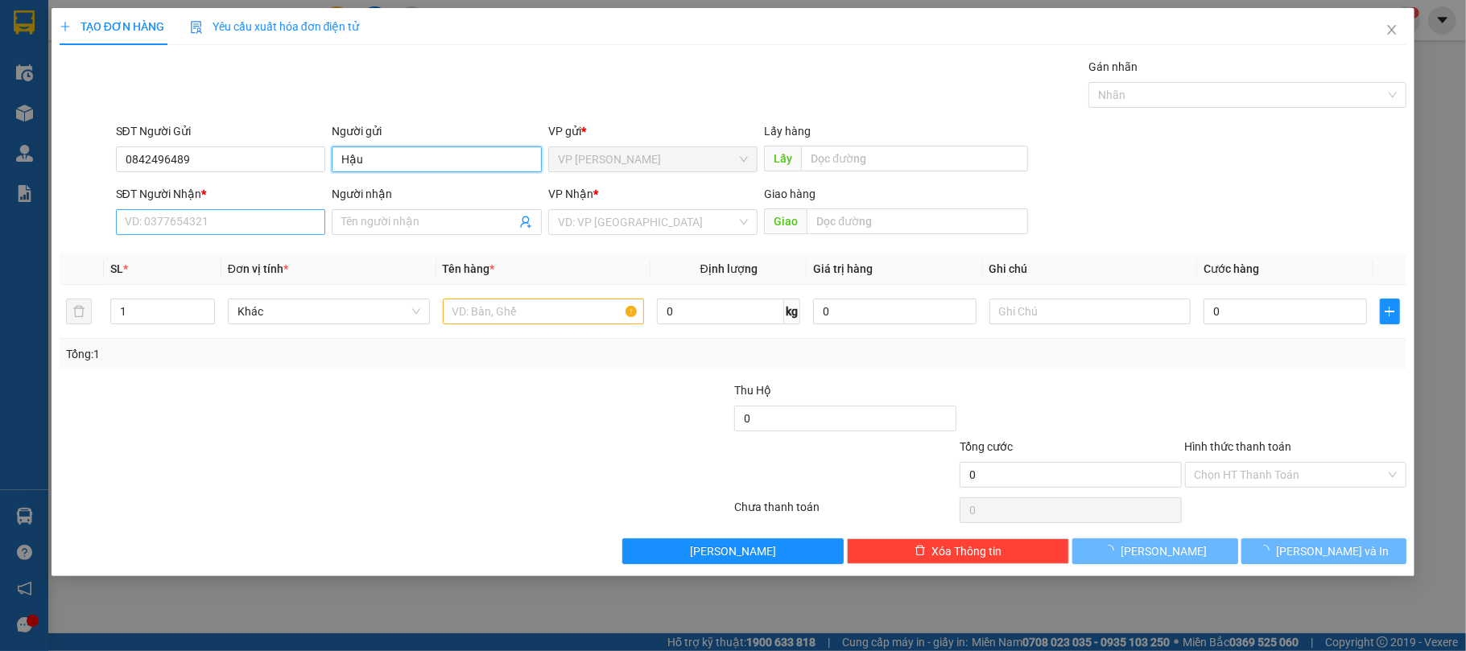
type input "Hậu"
click at [274, 214] on input "SĐT Người Nhận *" at bounding box center [221, 222] width 210 height 26
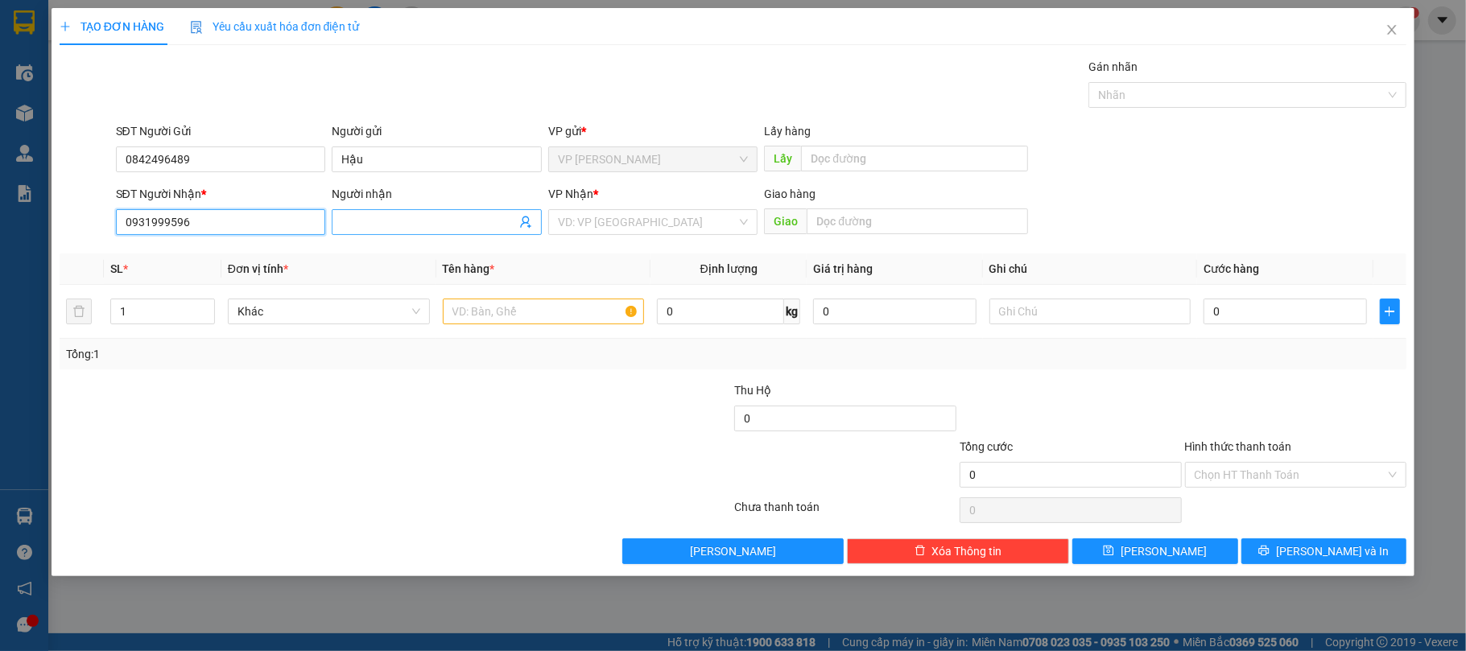
type input "0931999596"
click at [365, 226] on input "Người nhận" at bounding box center [428, 222] width 175 height 18
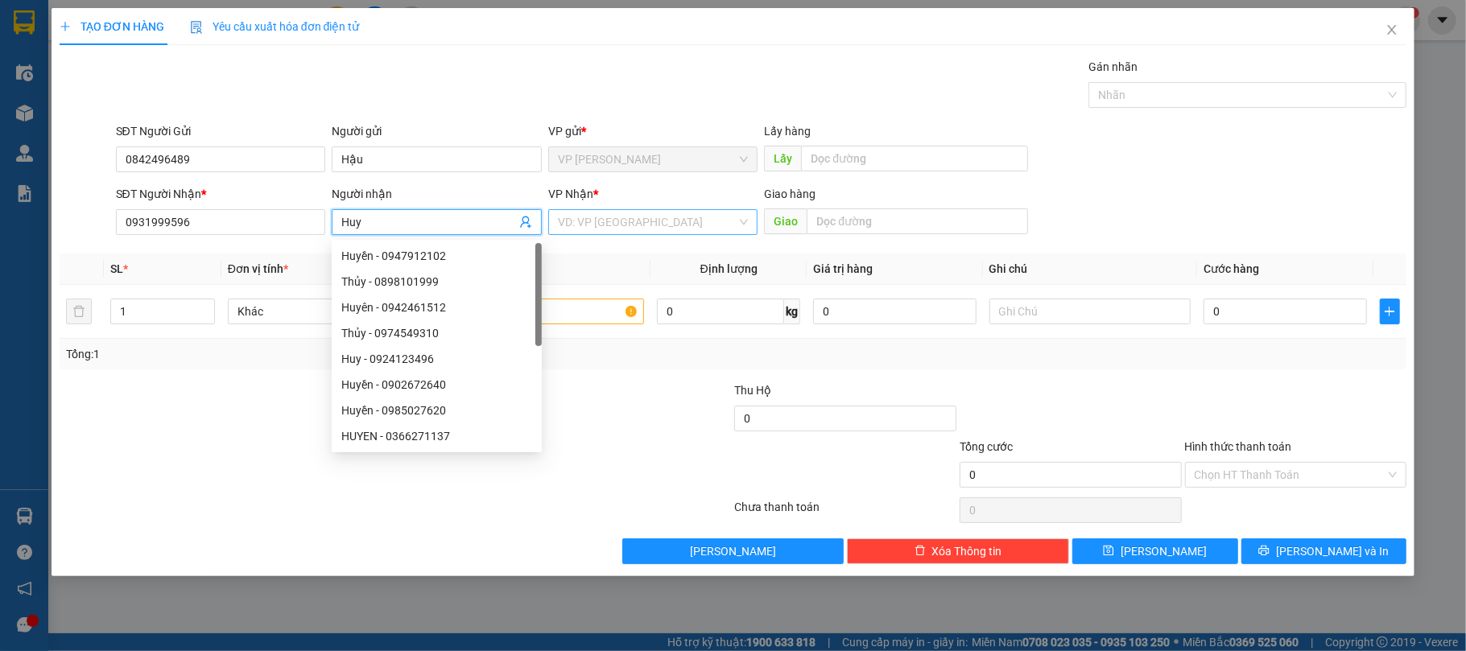
type input "Huy"
click at [645, 213] on input "search" at bounding box center [648, 222] width 180 height 24
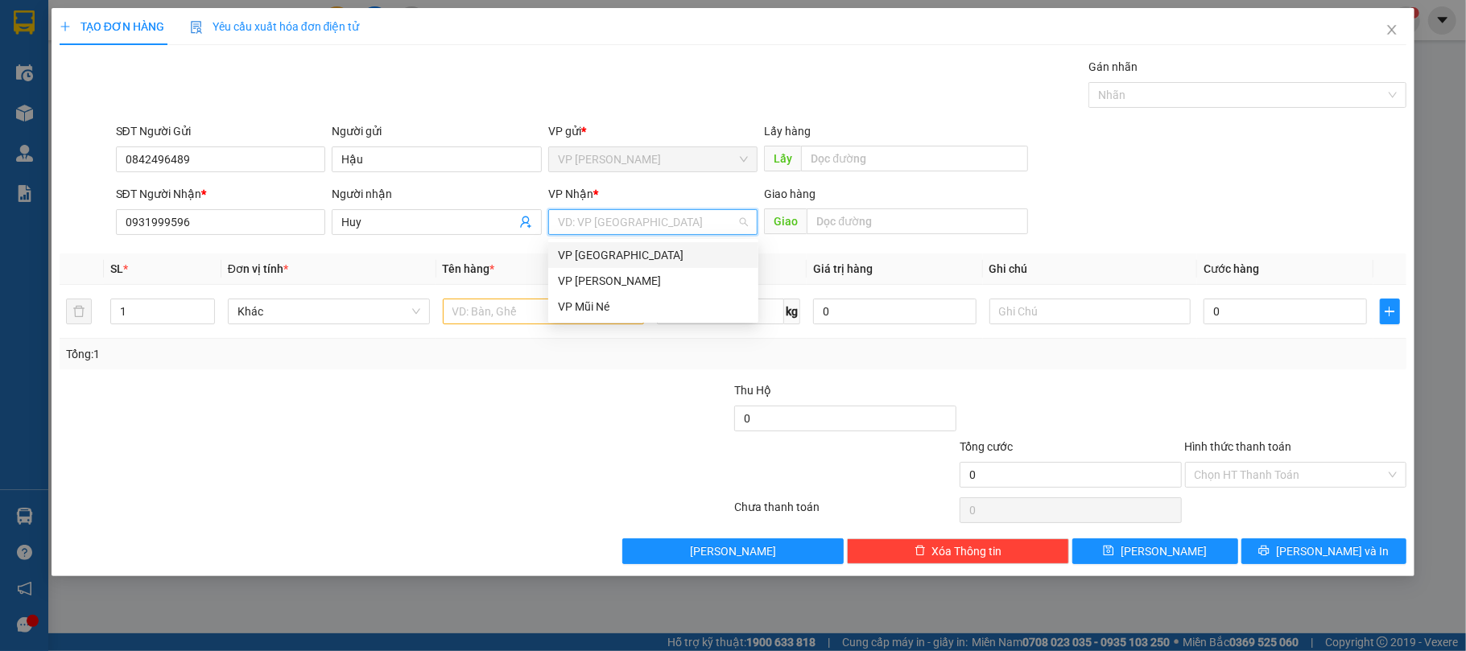
click at [601, 259] on div "VP [GEOGRAPHIC_DATA]" at bounding box center [653, 255] width 191 height 18
click at [548, 313] on input "text" at bounding box center [544, 312] width 202 height 26
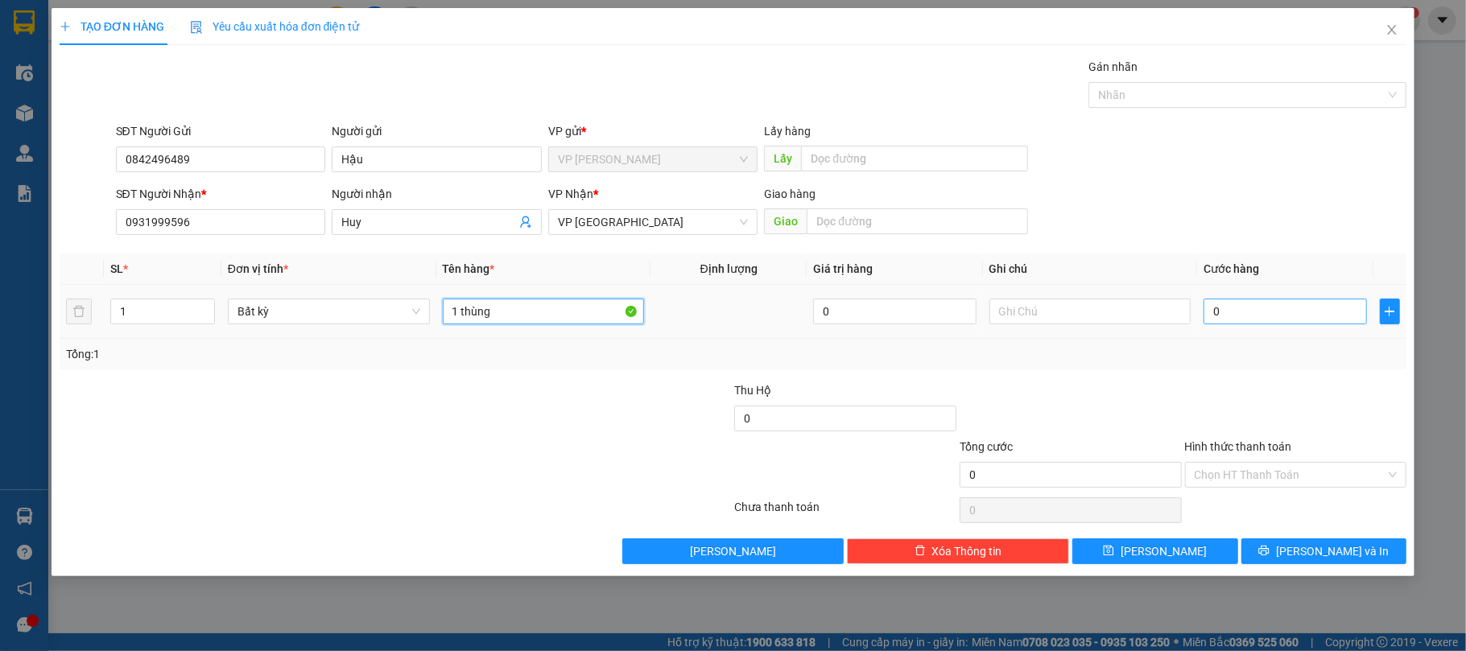
type input "1 thùng"
click at [1247, 320] on input "0" at bounding box center [1285, 312] width 163 height 26
type input "3"
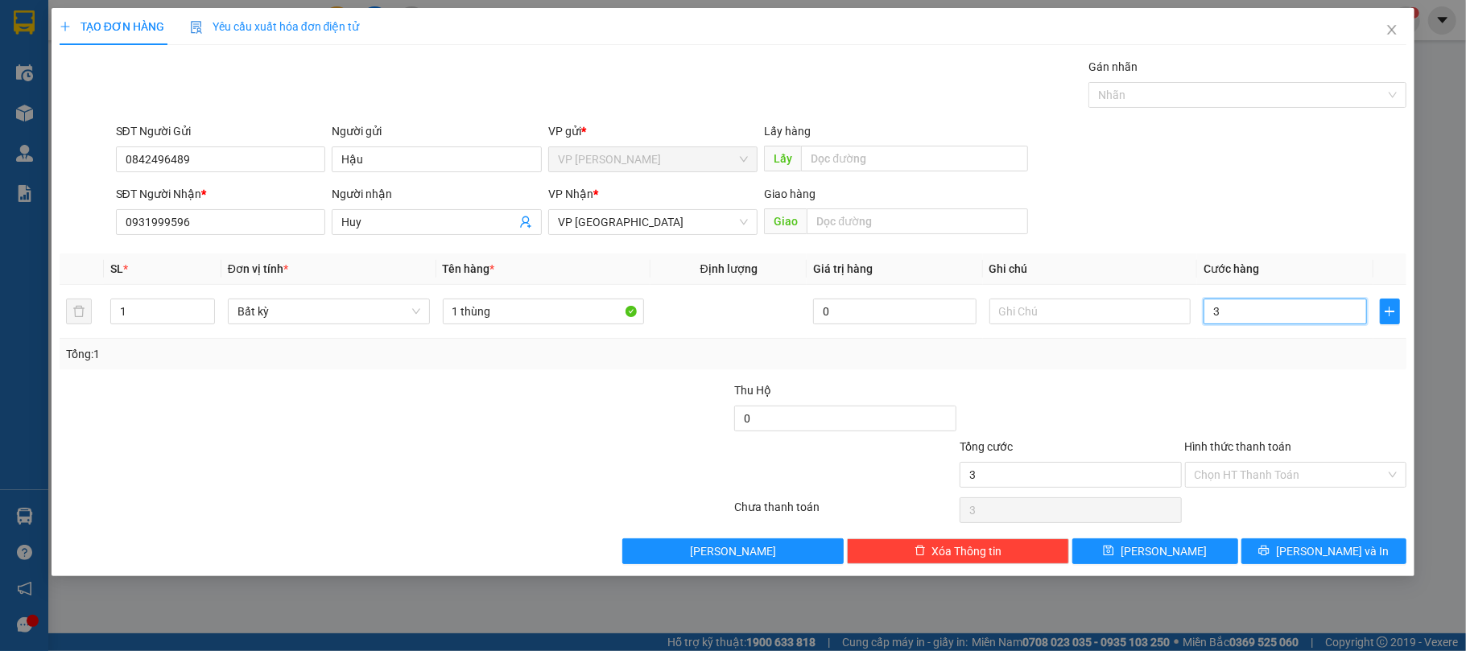
type input "30"
type input "30.000"
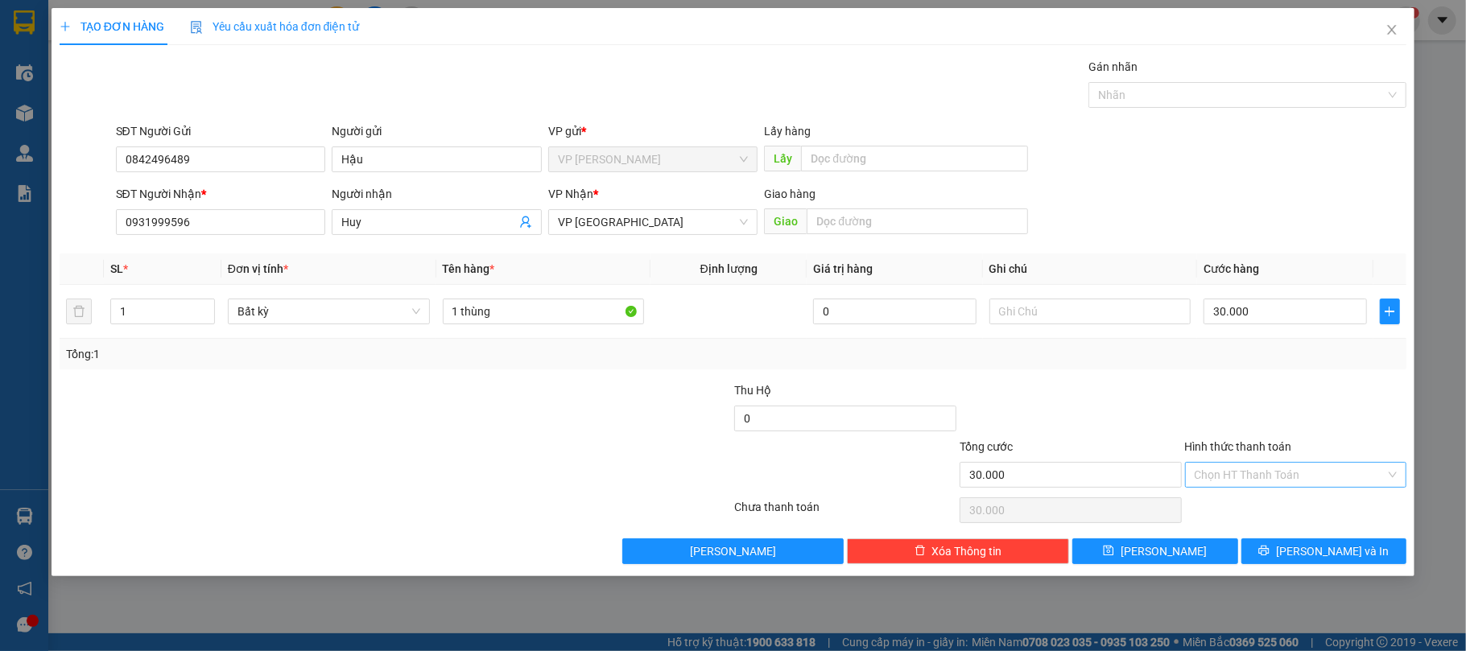
click at [1257, 481] on input "Hình thức thanh toán" at bounding box center [1291, 475] width 192 height 24
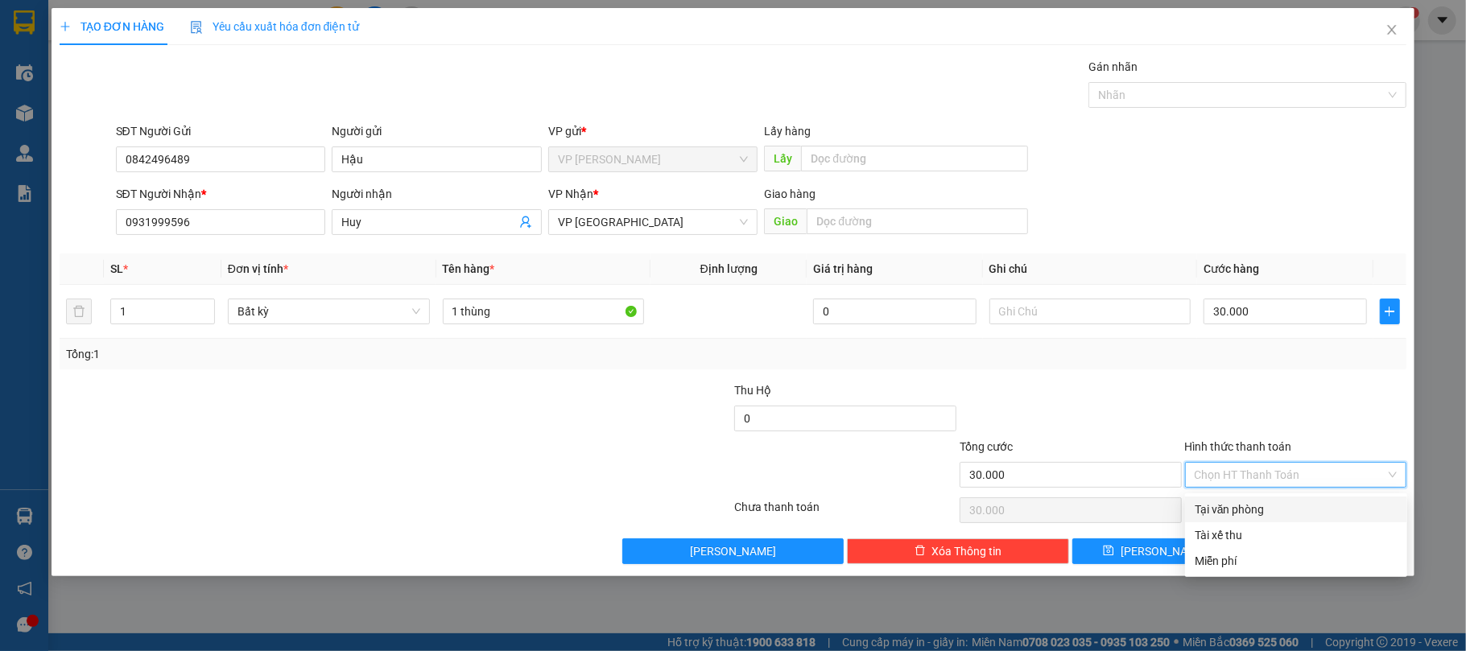
click at [1232, 512] on div "Tại văn phòng" at bounding box center [1296, 510] width 203 height 18
type input "0"
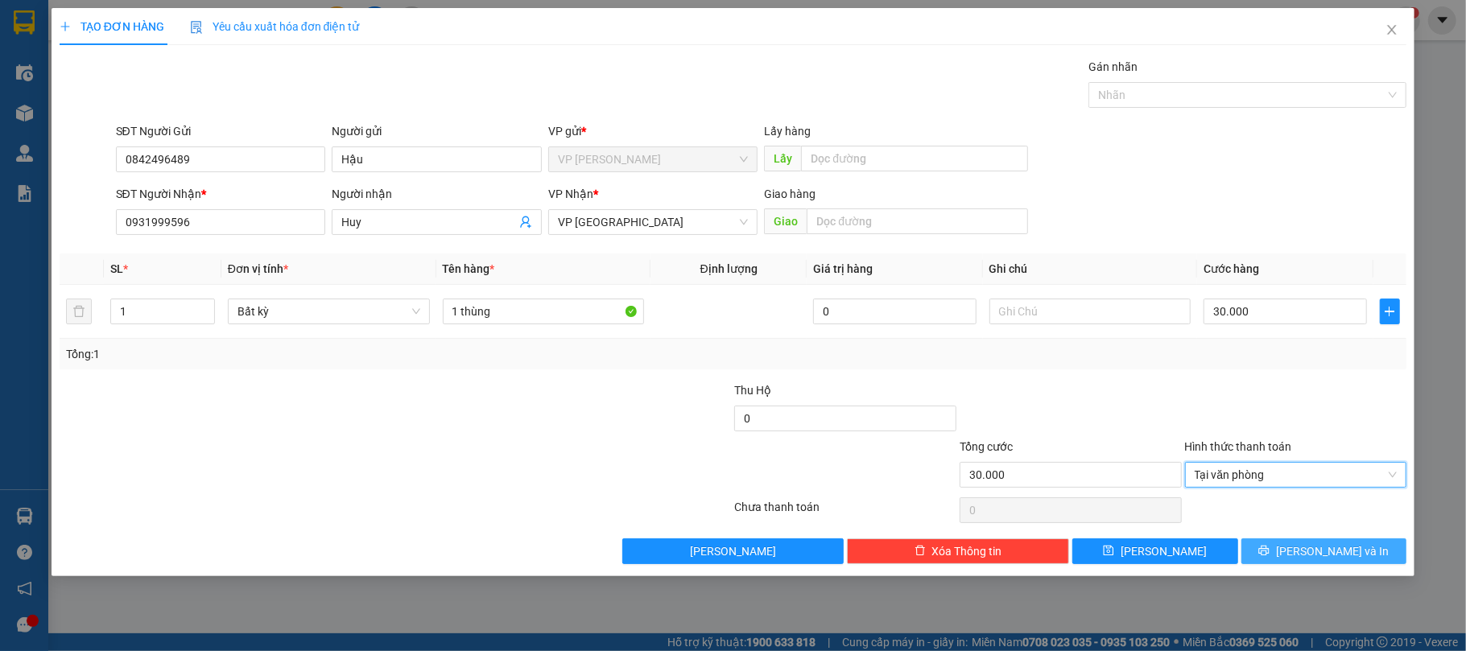
click at [1350, 555] on span "[PERSON_NAME] và In" at bounding box center [1332, 552] width 113 height 18
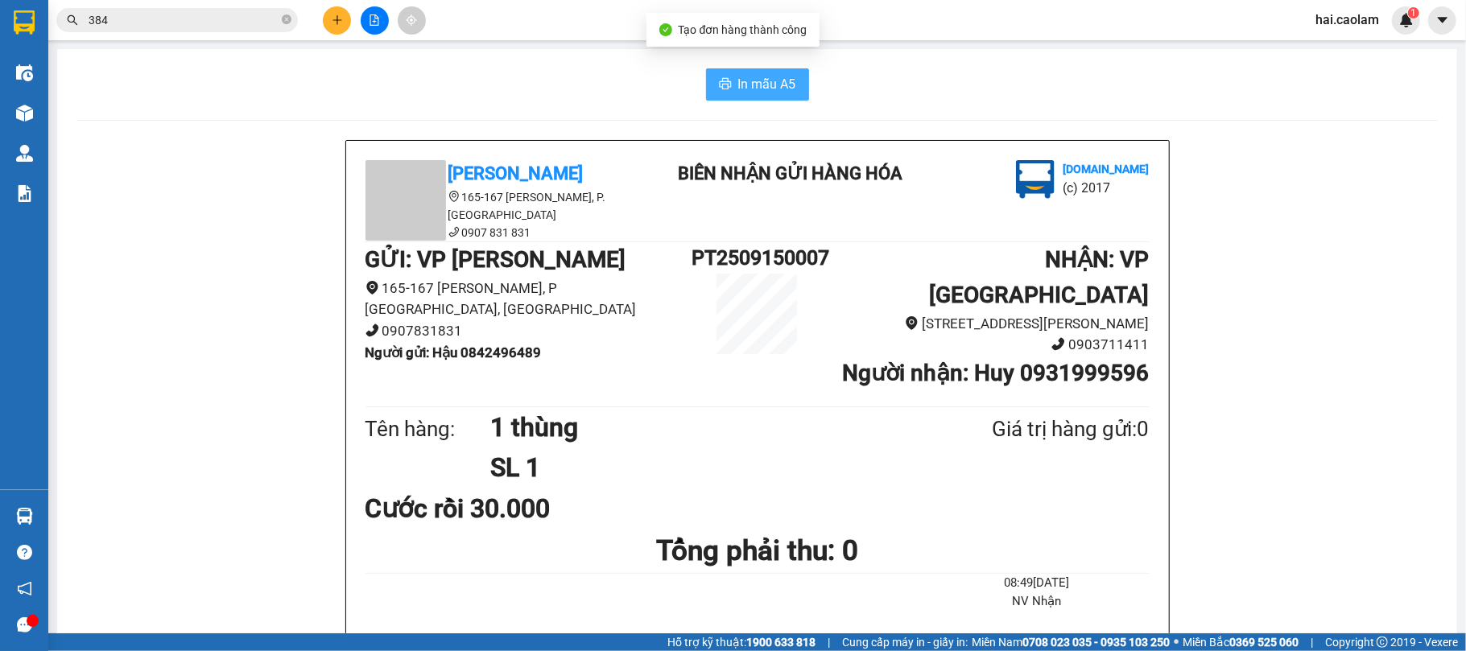
click at [767, 78] on span "In mẫu A5" at bounding box center [767, 84] width 58 height 20
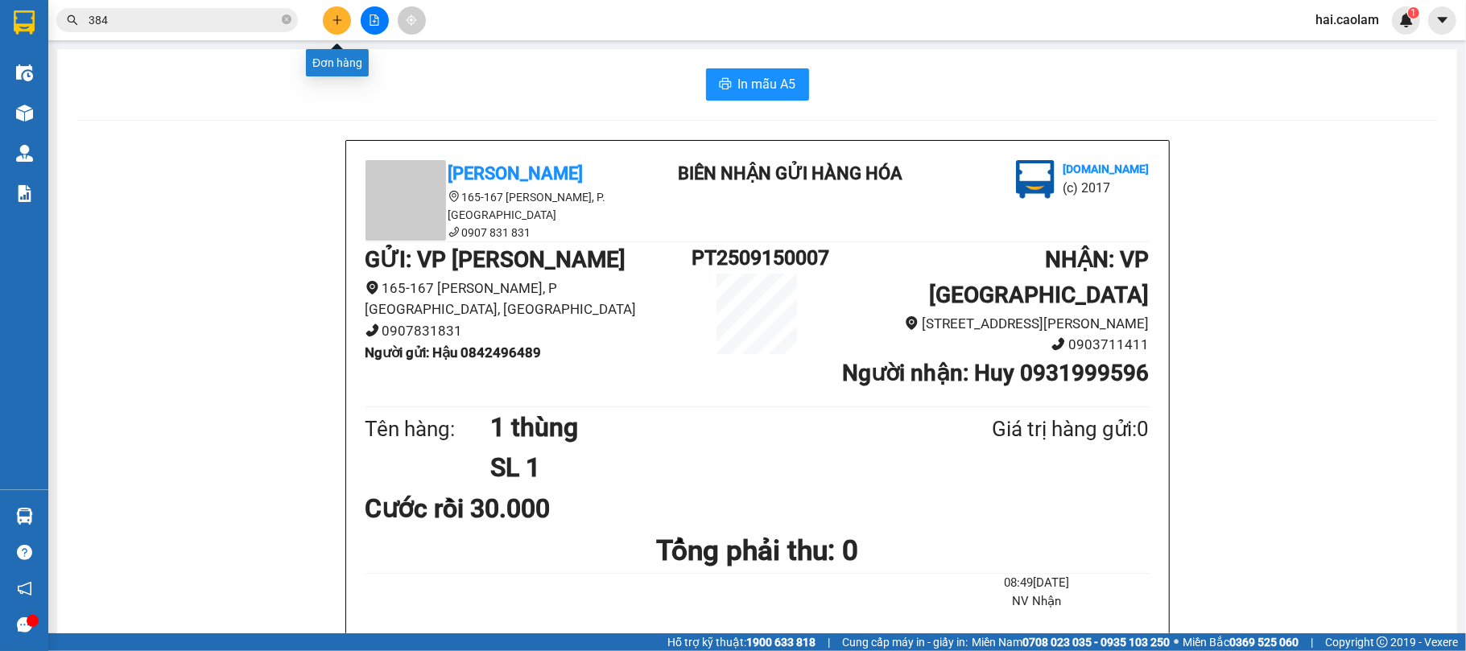
click at [345, 23] on button at bounding box center [337, 20] width 28 height 28
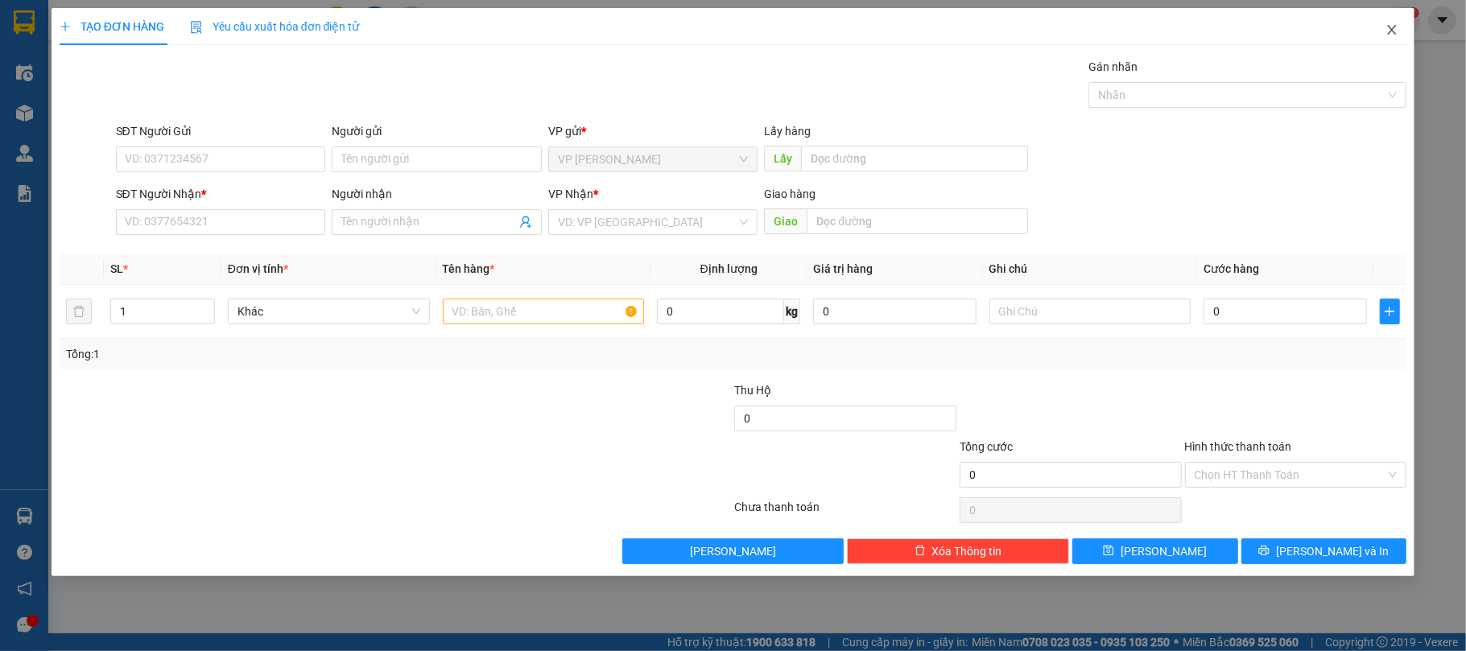
click at [1392, 27] on icon "close" at bounding box center [1392, 29] width 13 height 13
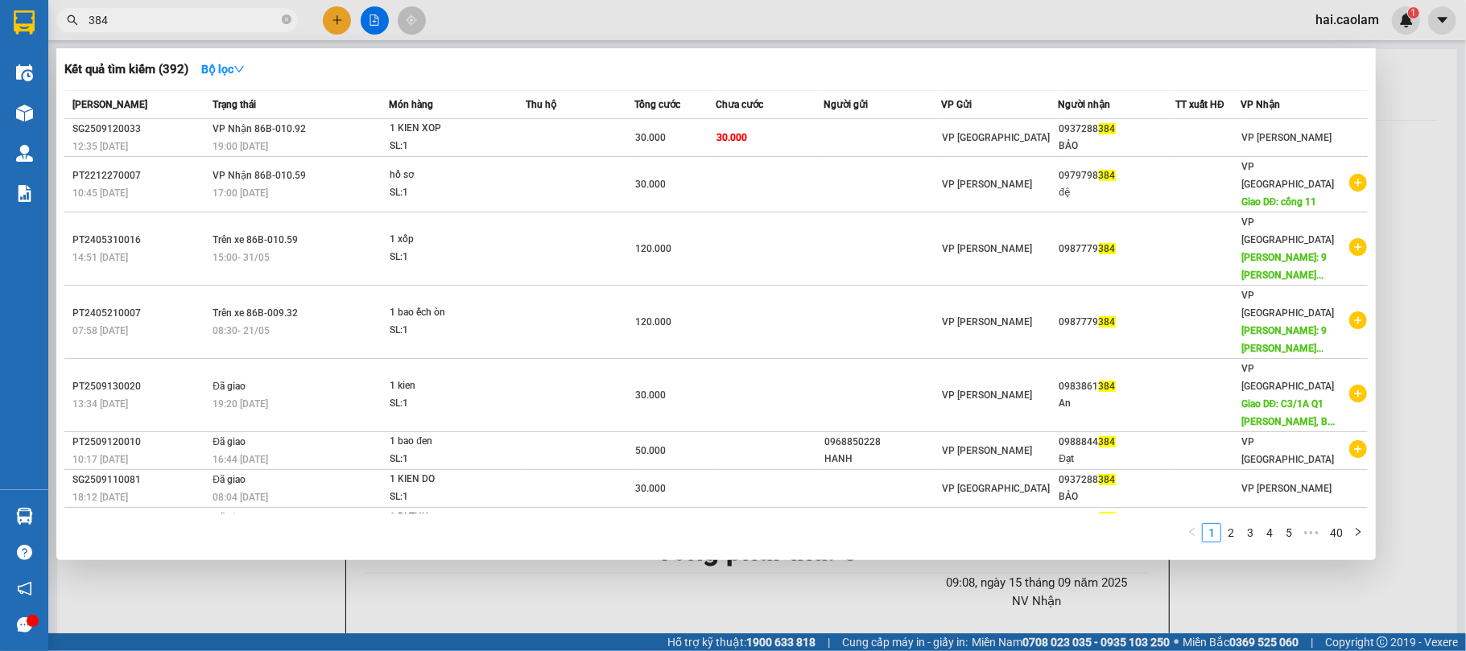
click at [159, 20] on input "384" at bounding box center [184, 20] width 190 height 18
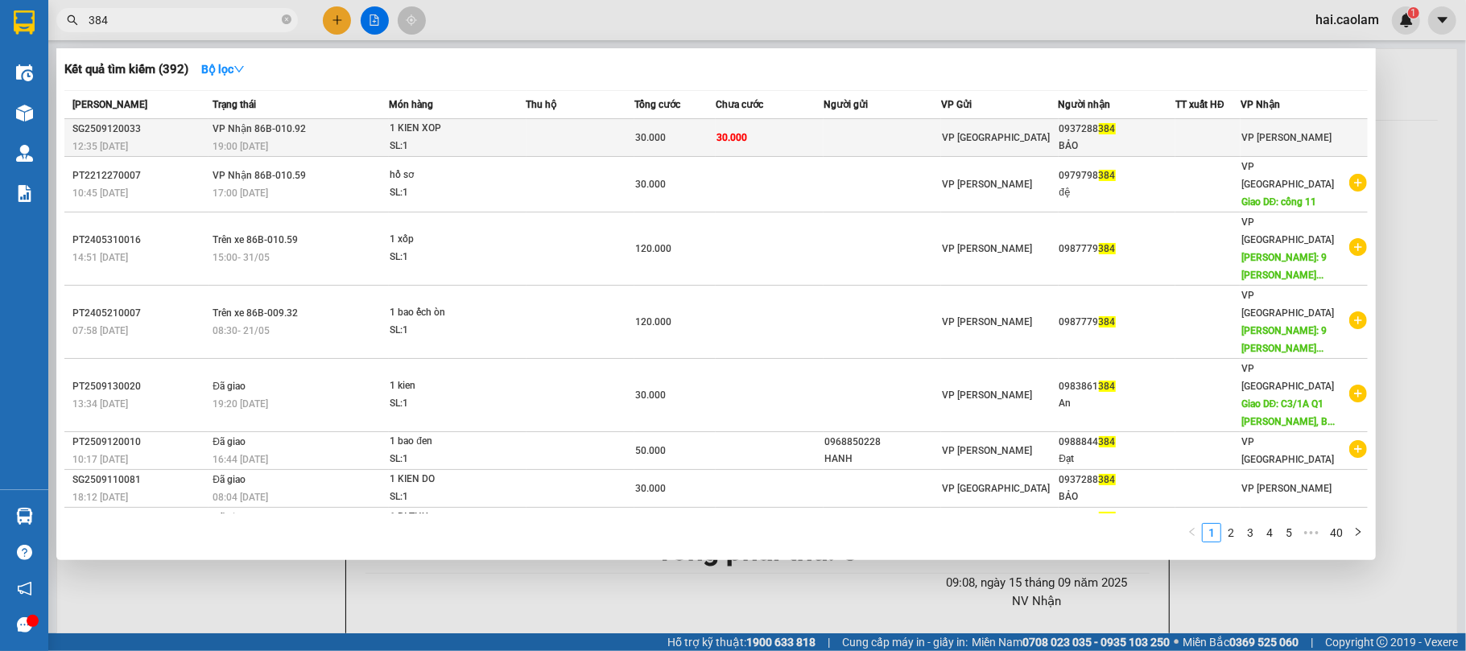
click at [768, 135] on td "30.000" at bounding box center [770, 138] width 108 height 38
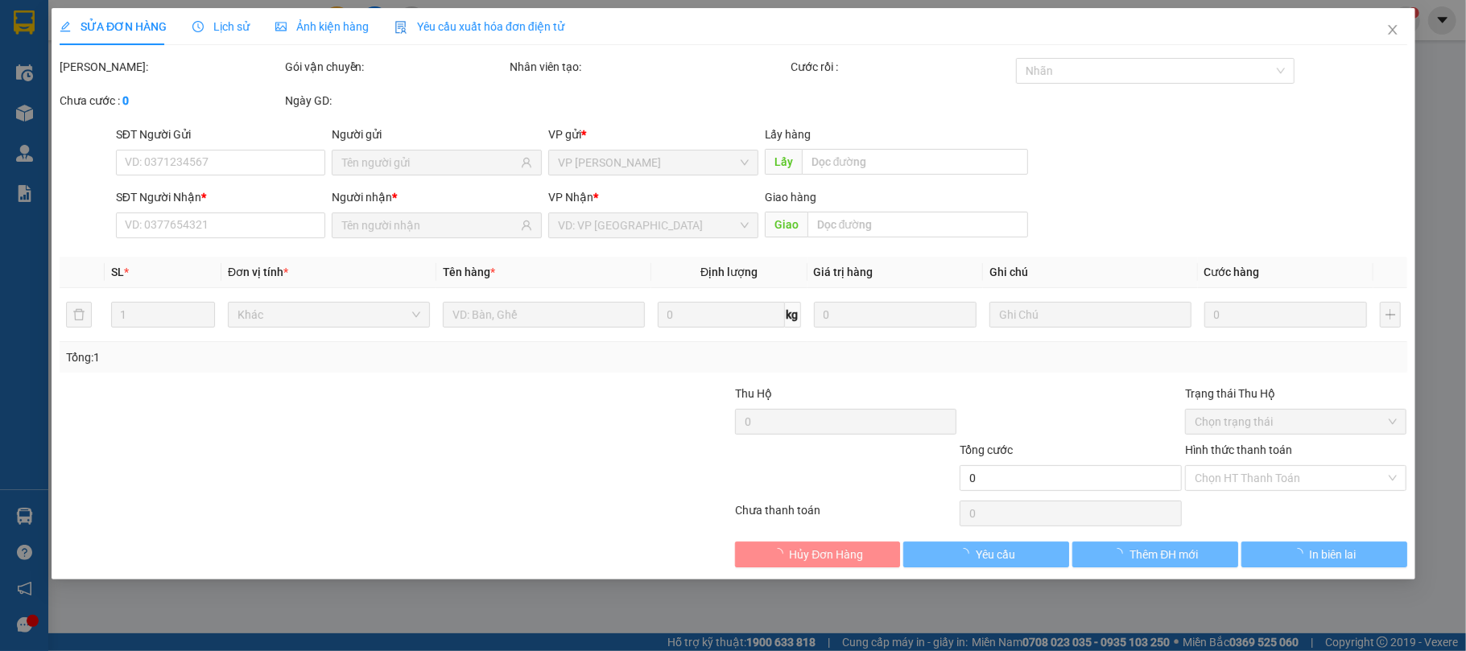
type input "0937288384"
type input "BẢO"
type input "30.000"
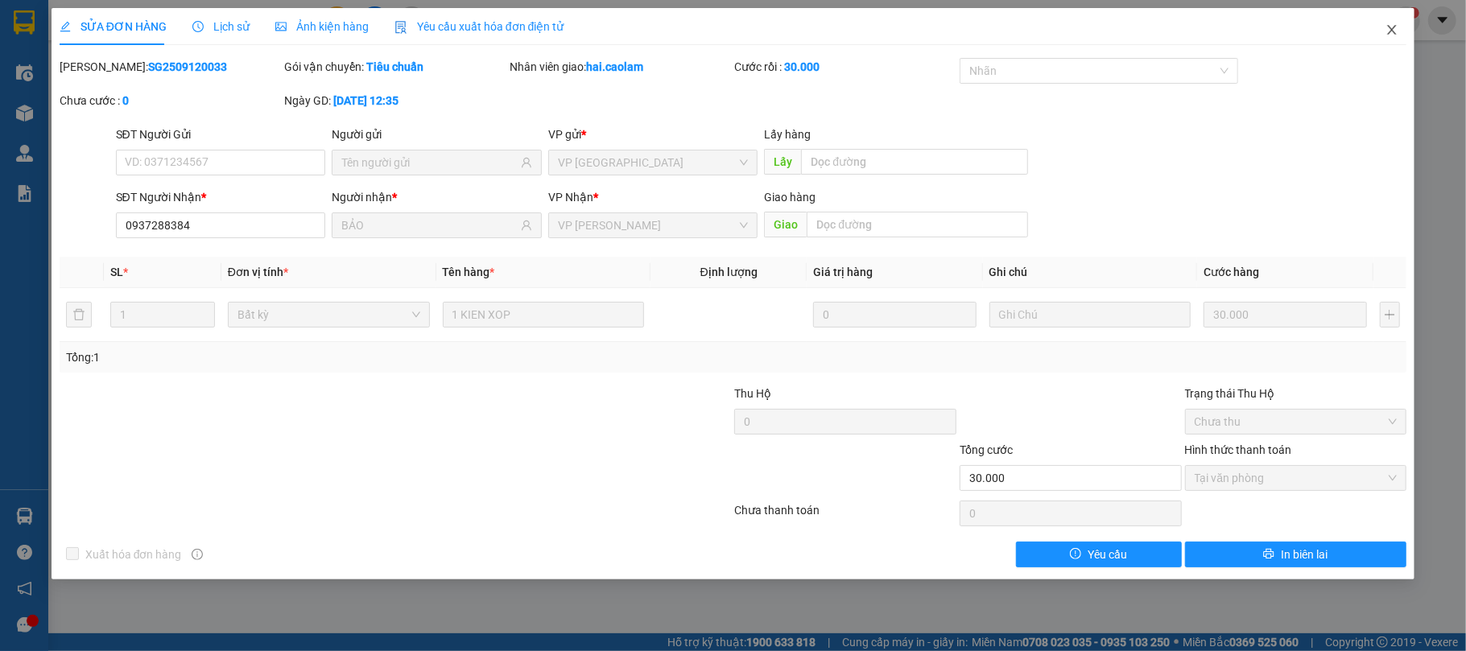
click at [1383, 19] on span "Close" at bounding box center [1392, 30] width 45 height 45
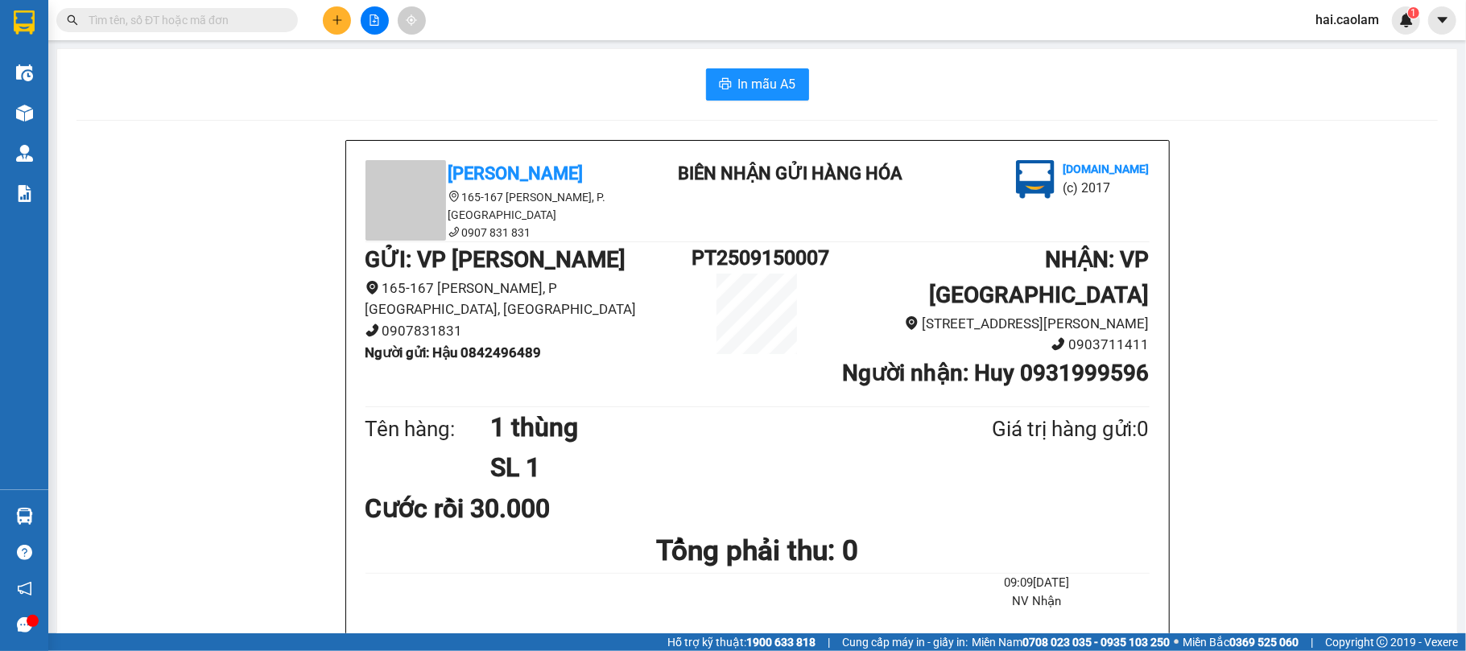
click at [216, 27] on input "text" at bounding box center [184, 20] width 190 height 18
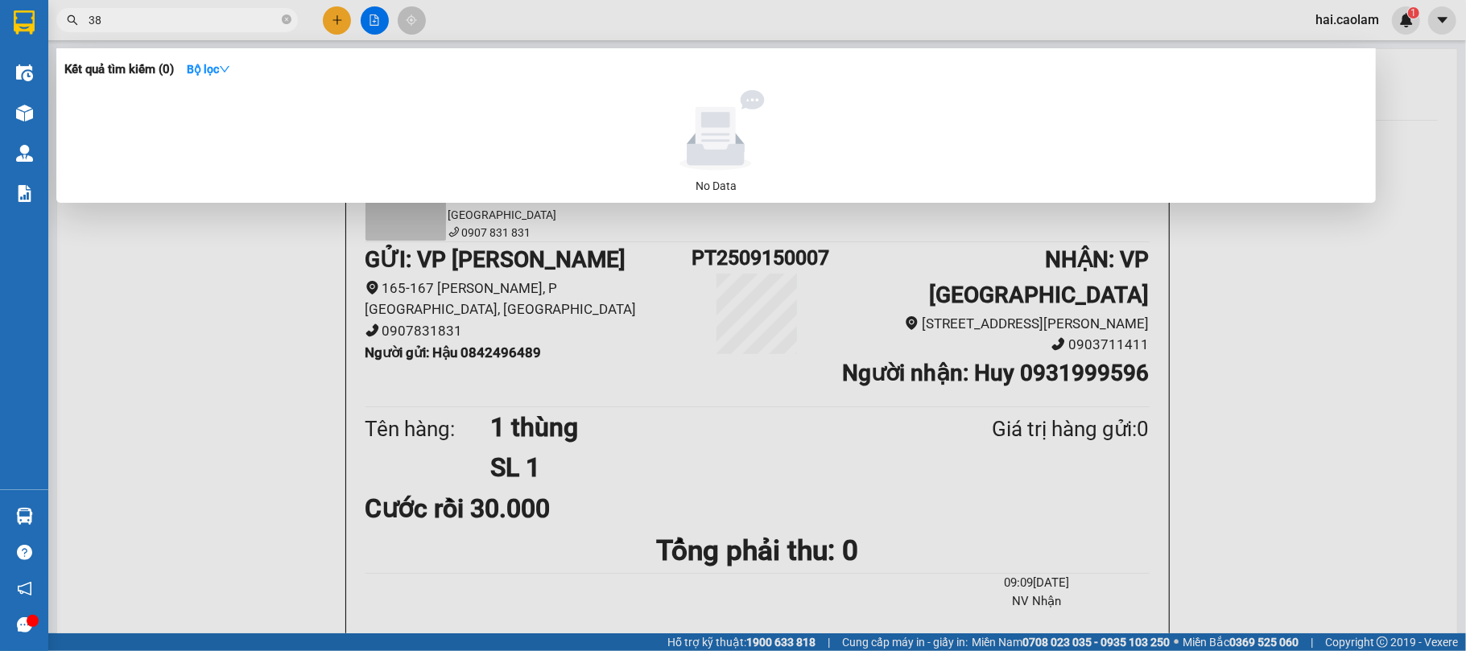
type input "384"
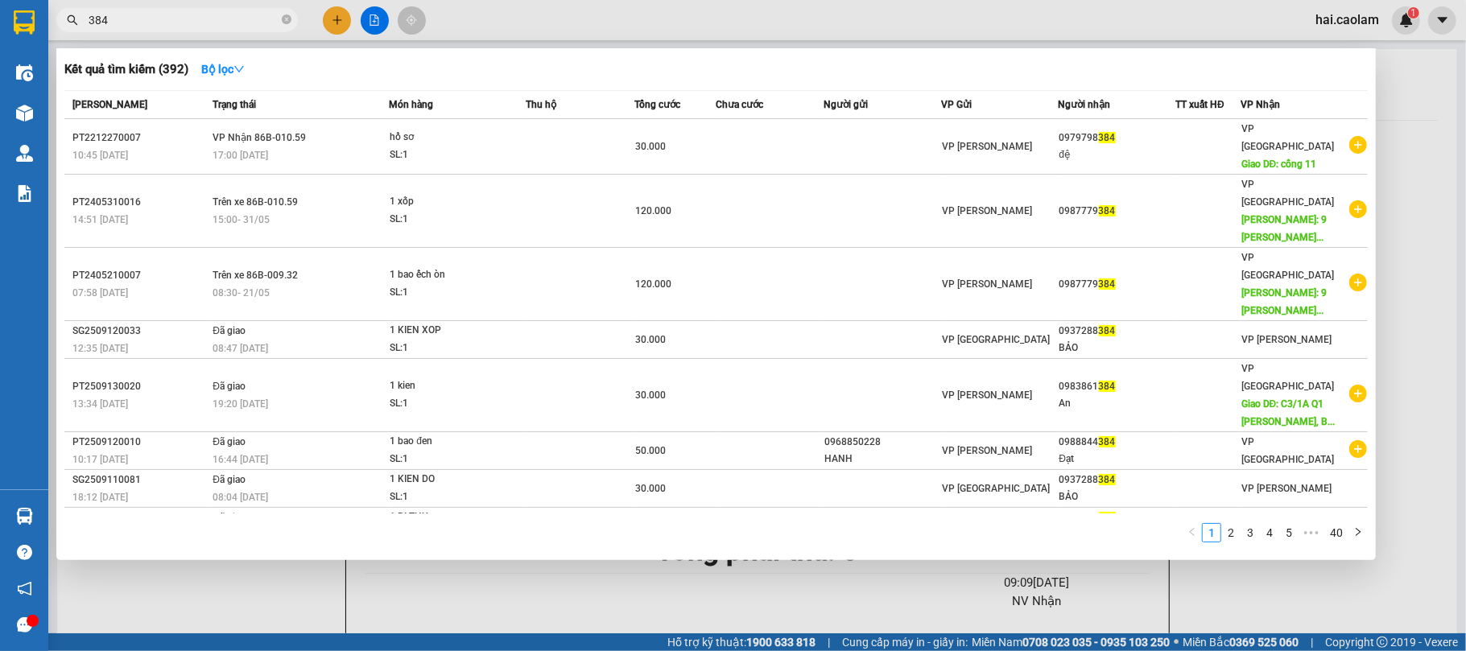
click at [187, 20] on input "384" at bounding box center [184, 20] width 190 height 18
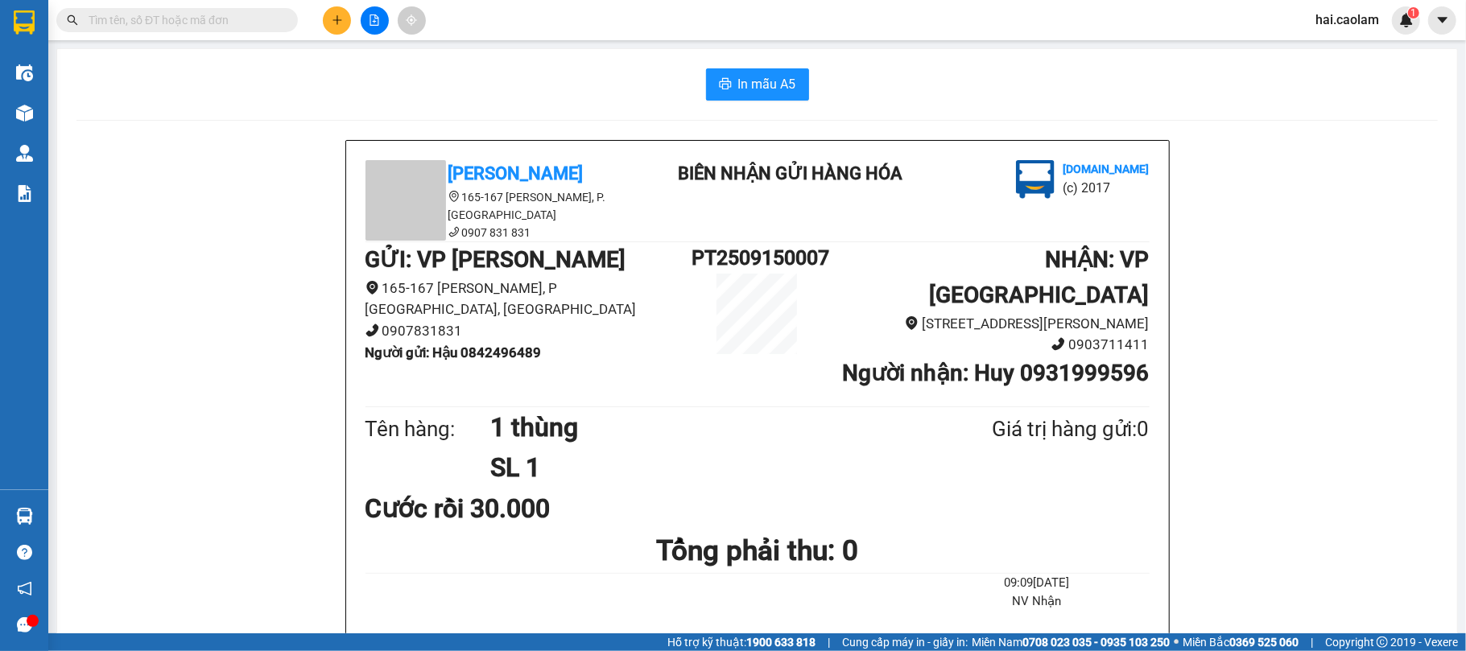
click at [168, 23] on input "text" at bounding box center [184, 20] width 190 height 18
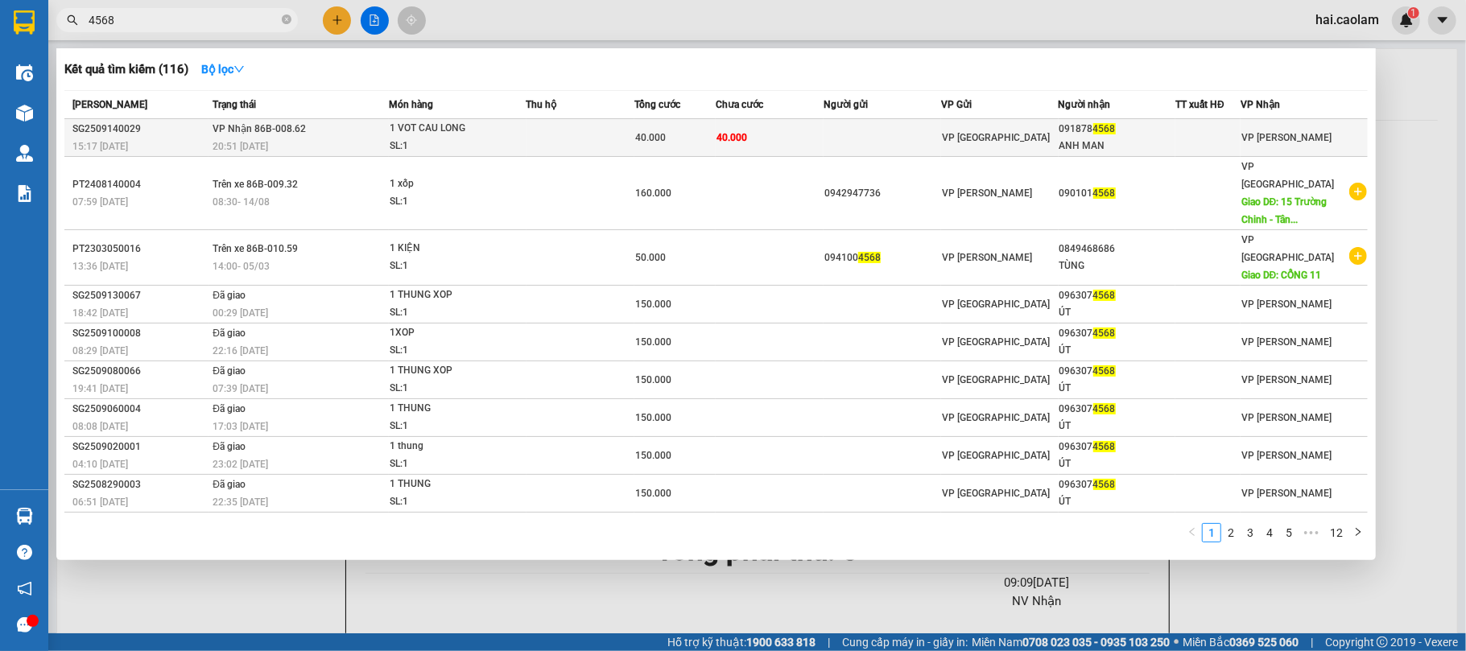
type input "4568"
click at [722, 127] on td "40.000" at bounding box center [770, 138] width 108 height 38
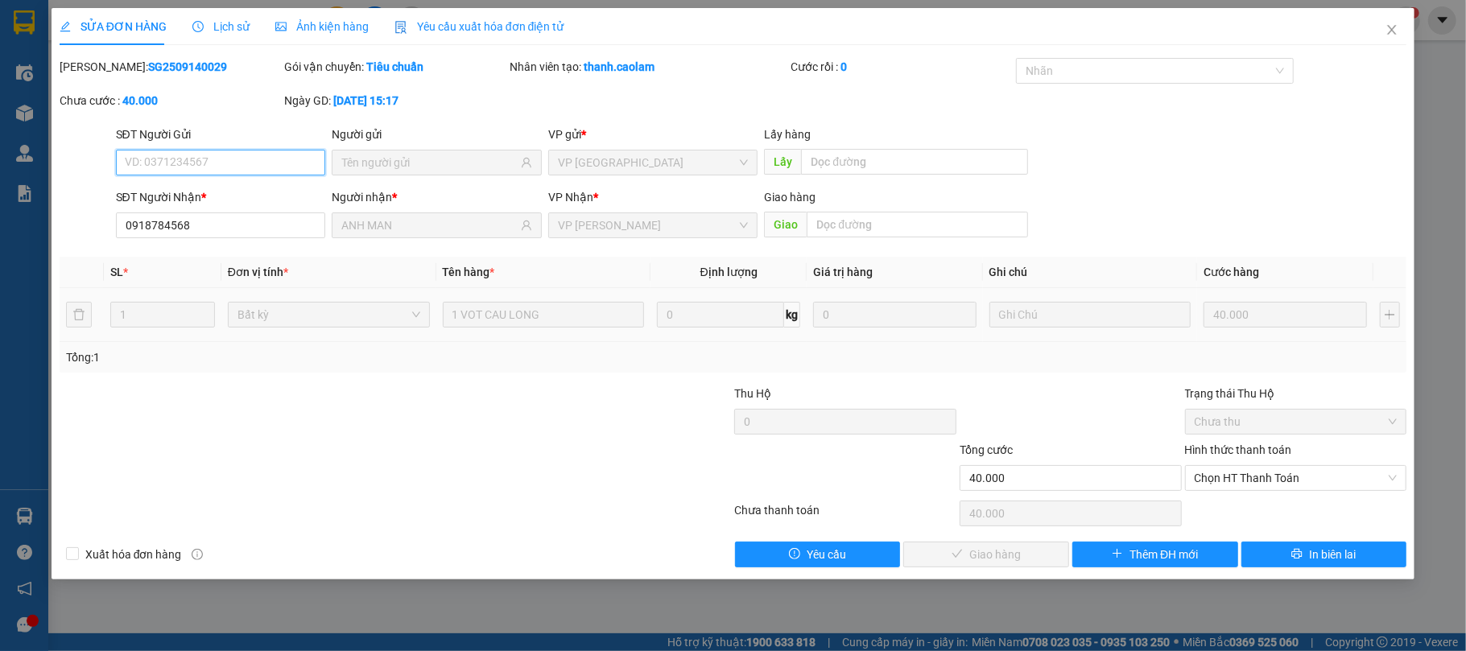
type input "0918784568"
type input "ANH MAN"
type input "40.000"
click at [1286, 478] on span "Chọn HT Thanh Toán" at bounding box center [1296, 478] width 203 height 24
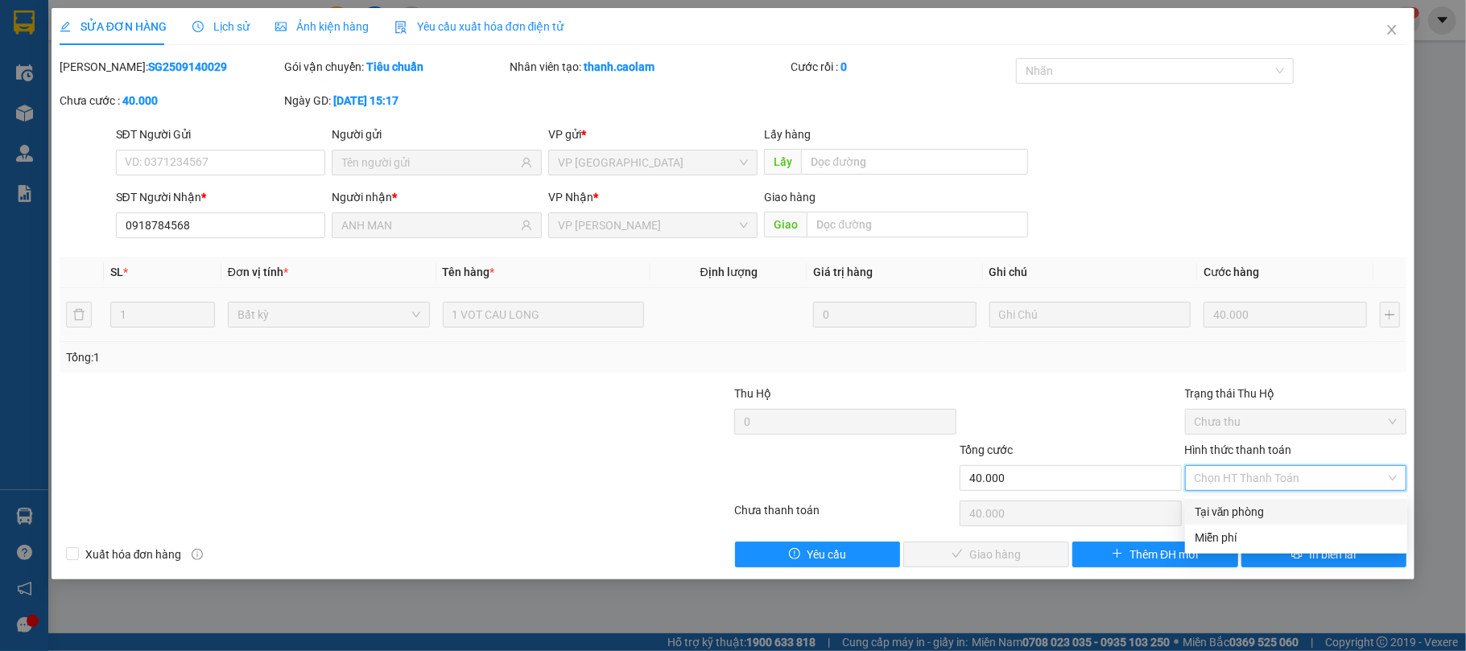
click at [1272, 509] on div "Tại văn phòng" at bounding box center [1296, 512] width 203 height 18
type input "0"
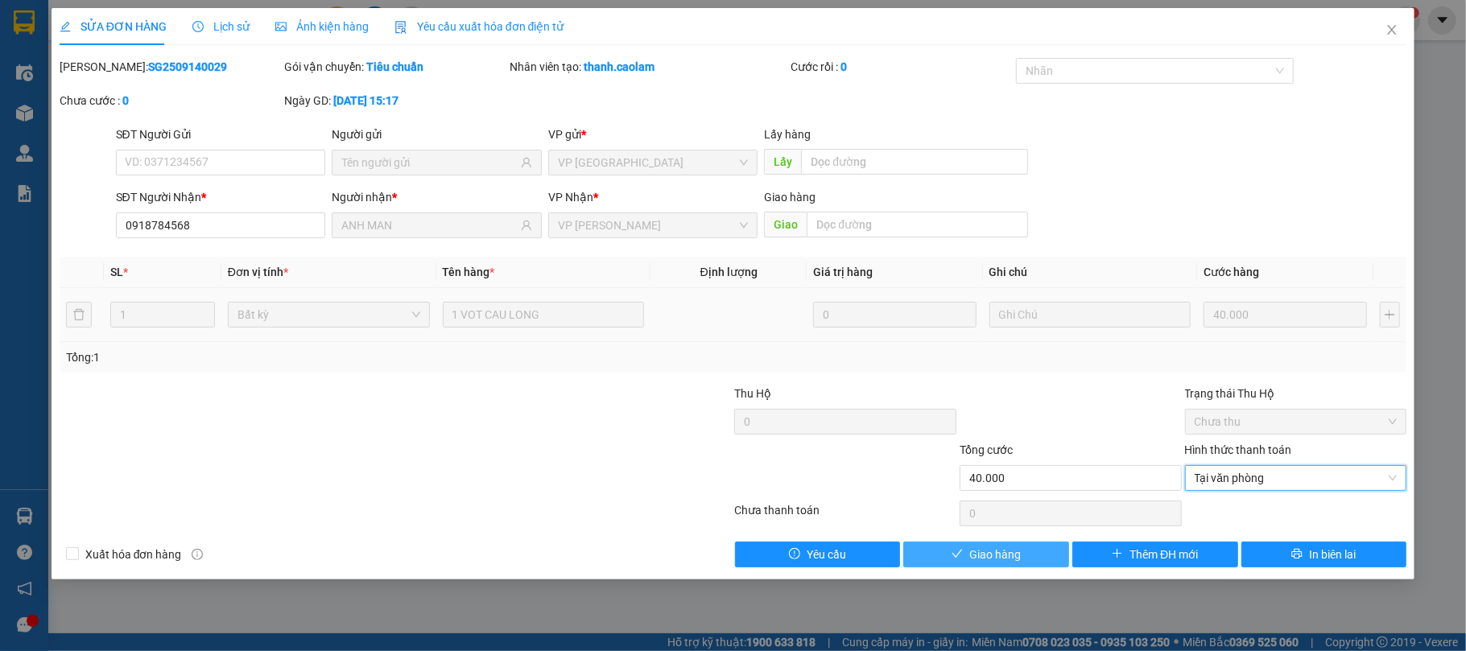
click at [990, 559] on span "Giao hàng" at bounding box center [996, 555] width 52 height 18
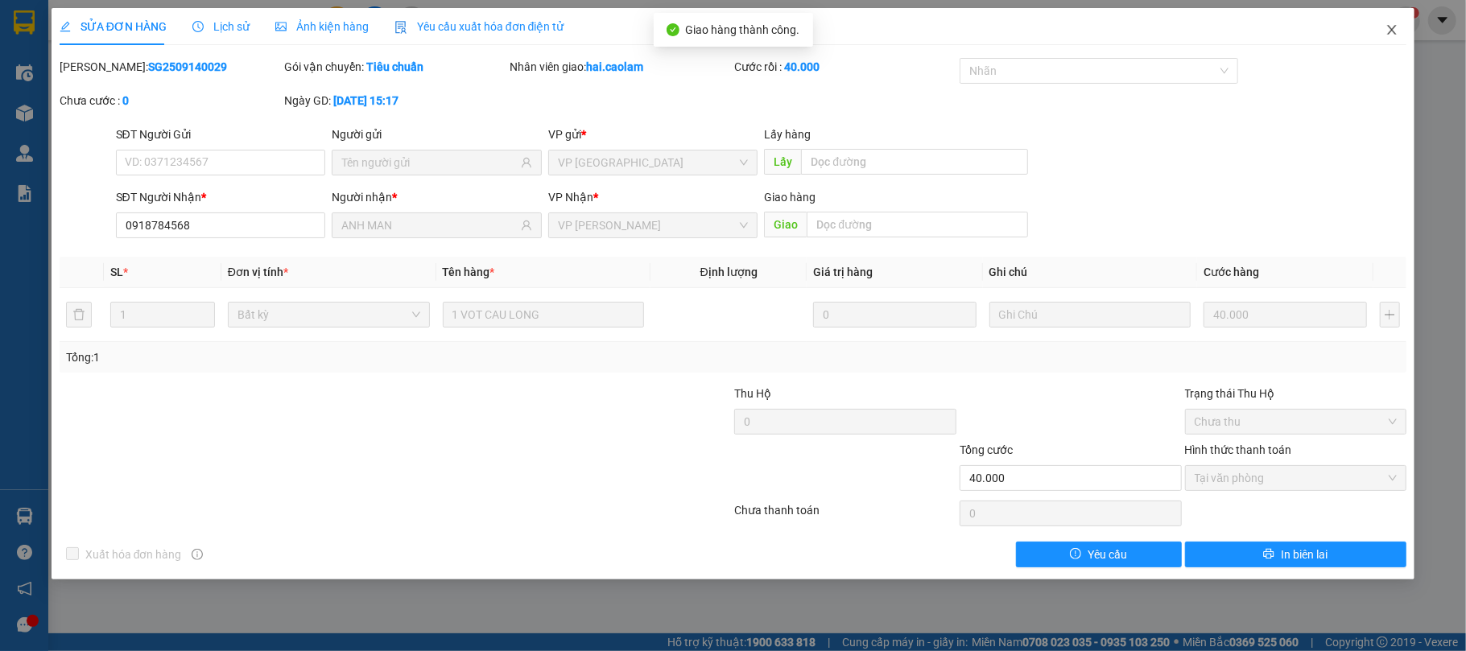
click at [1392, 31] on icon "close" at bounding box center [1392, 29] width 13 height 13
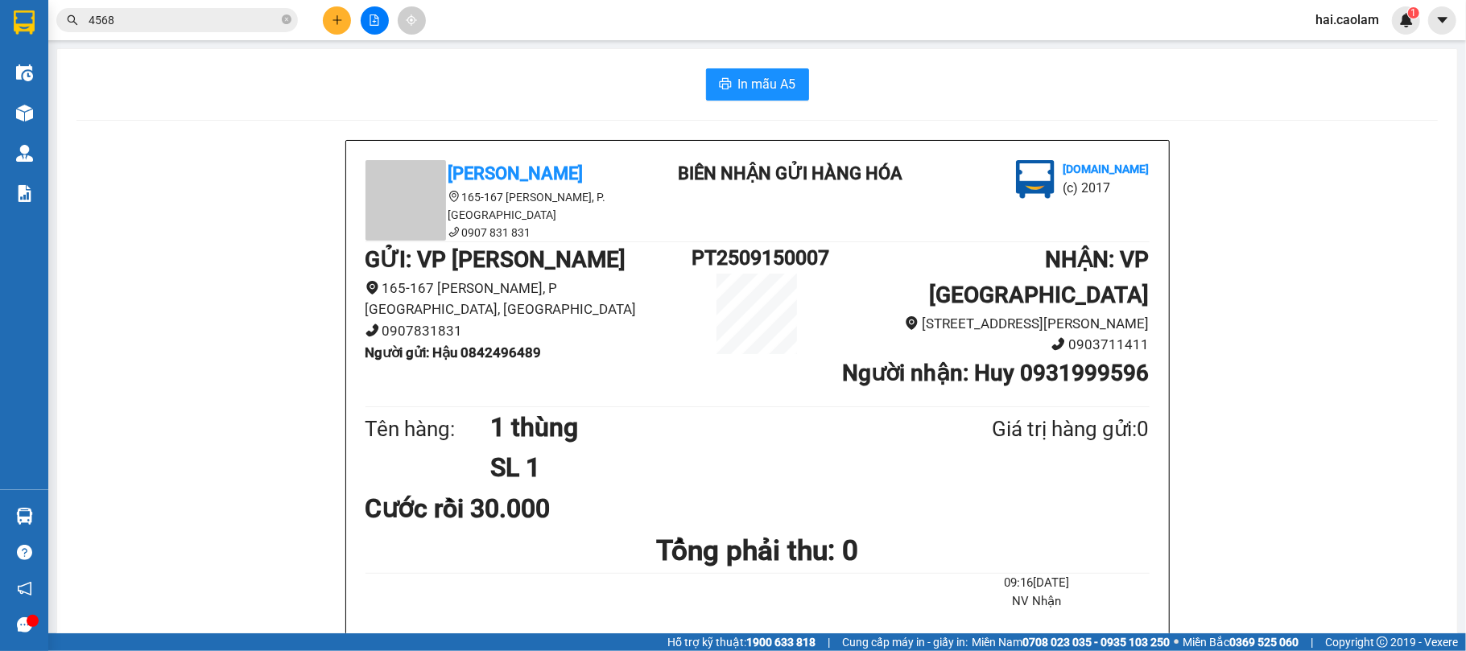
click at [333, 24] on icon "plus" at bounding box center [337, 19] width 11 height 11
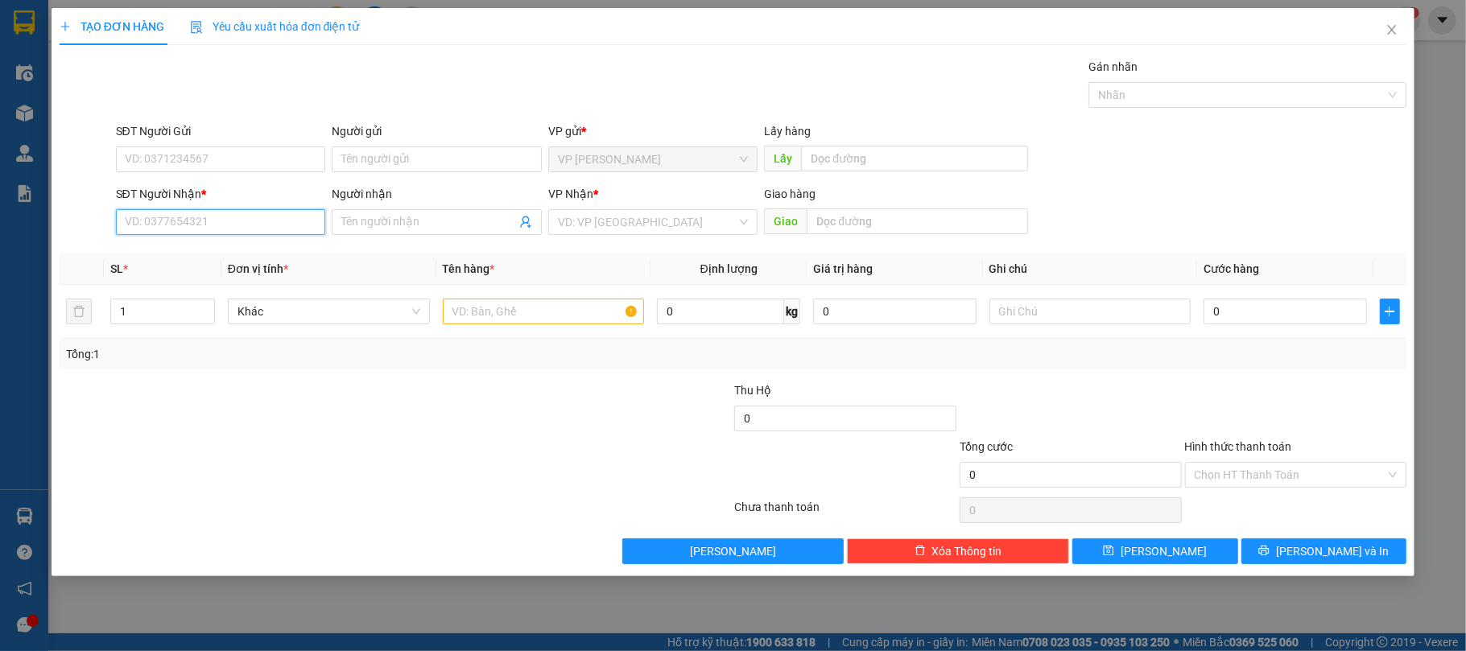
click at [243, 232] on input "SĐT Người Nhận *" at bounding box center [221, 222] width 210 height 26
type input "0909211923"
click at [194, 248] on div "0909211923 - Trà" at bounding box center [221, 256] width 191 height 18
type input "Trà"
type input "0909211923"
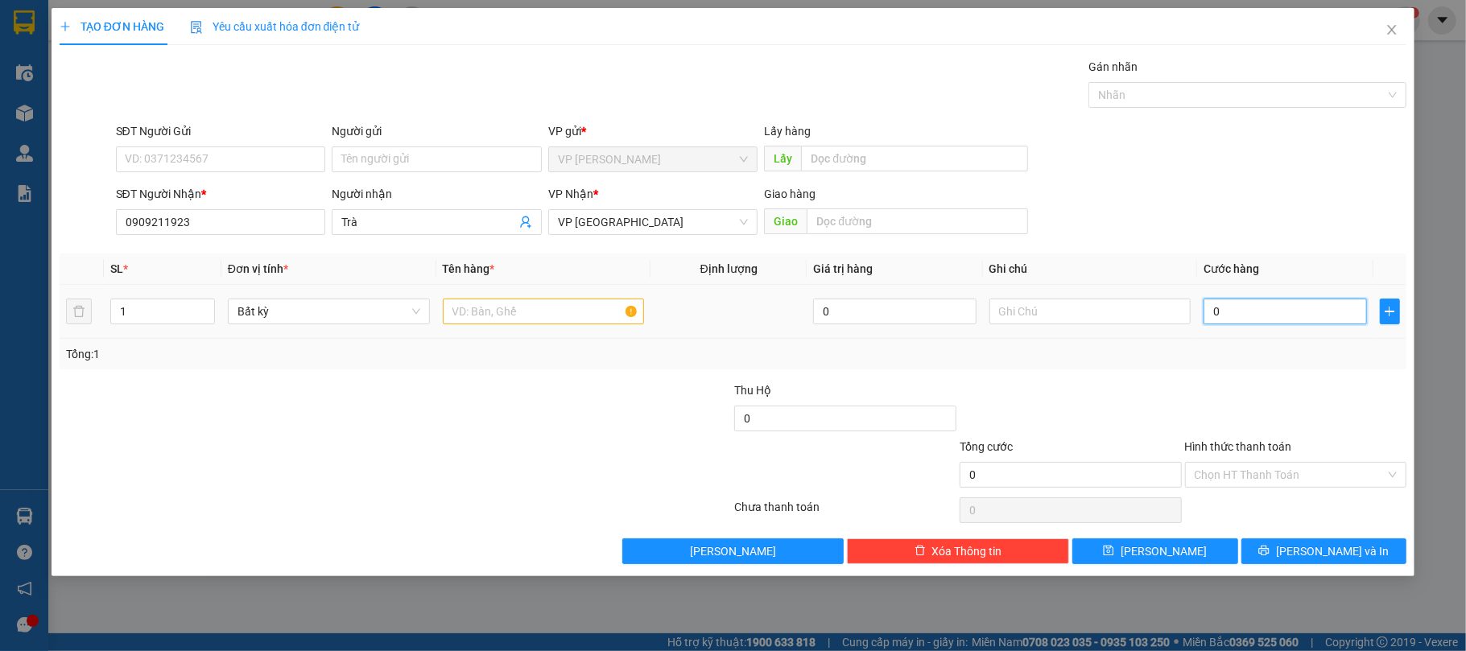
click at [1280, 313] on input "0" at bounding box center [1285, 312] width 163 height 26
click at [552, 320] on input "text" at bounding box center [544, 312] width 202 height 26
type input "1 bao"
click at [1248, 320] on input "0" at bounding box center [1285, 312] width 163 height 26
type input "4"
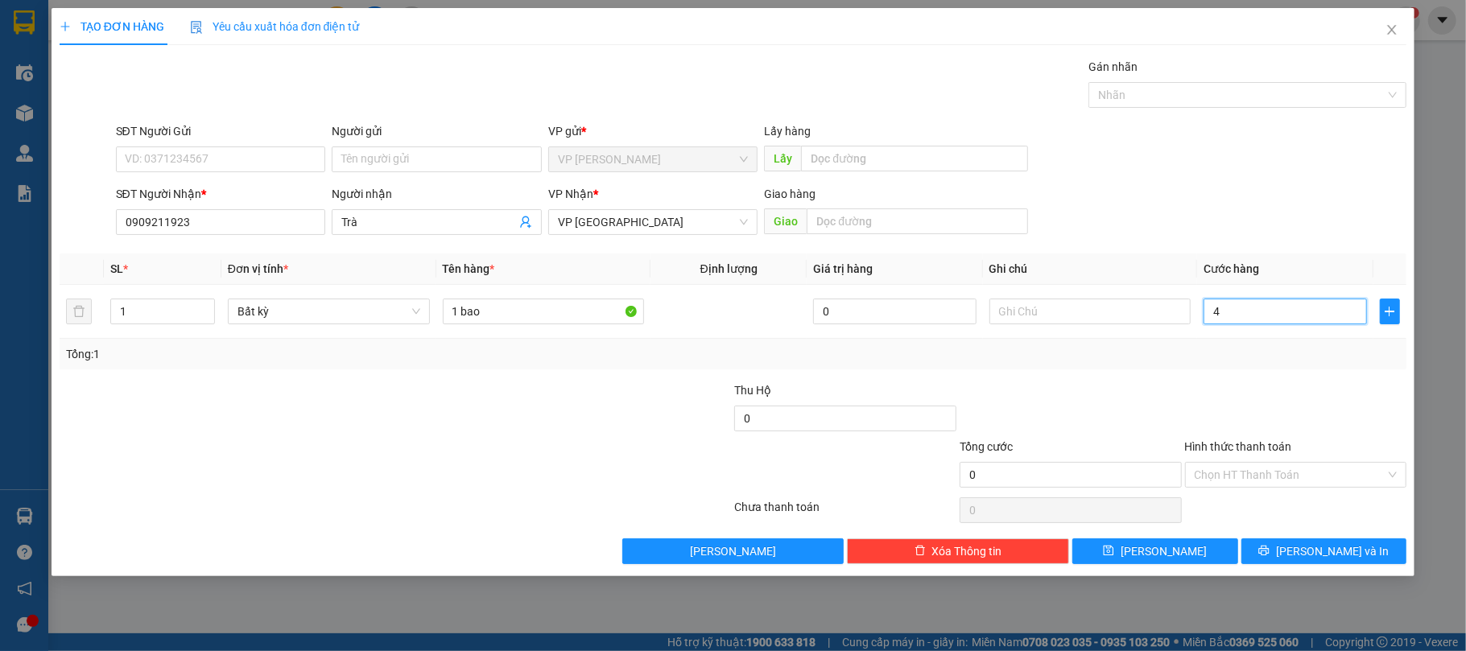
type input "4"
type input "40"
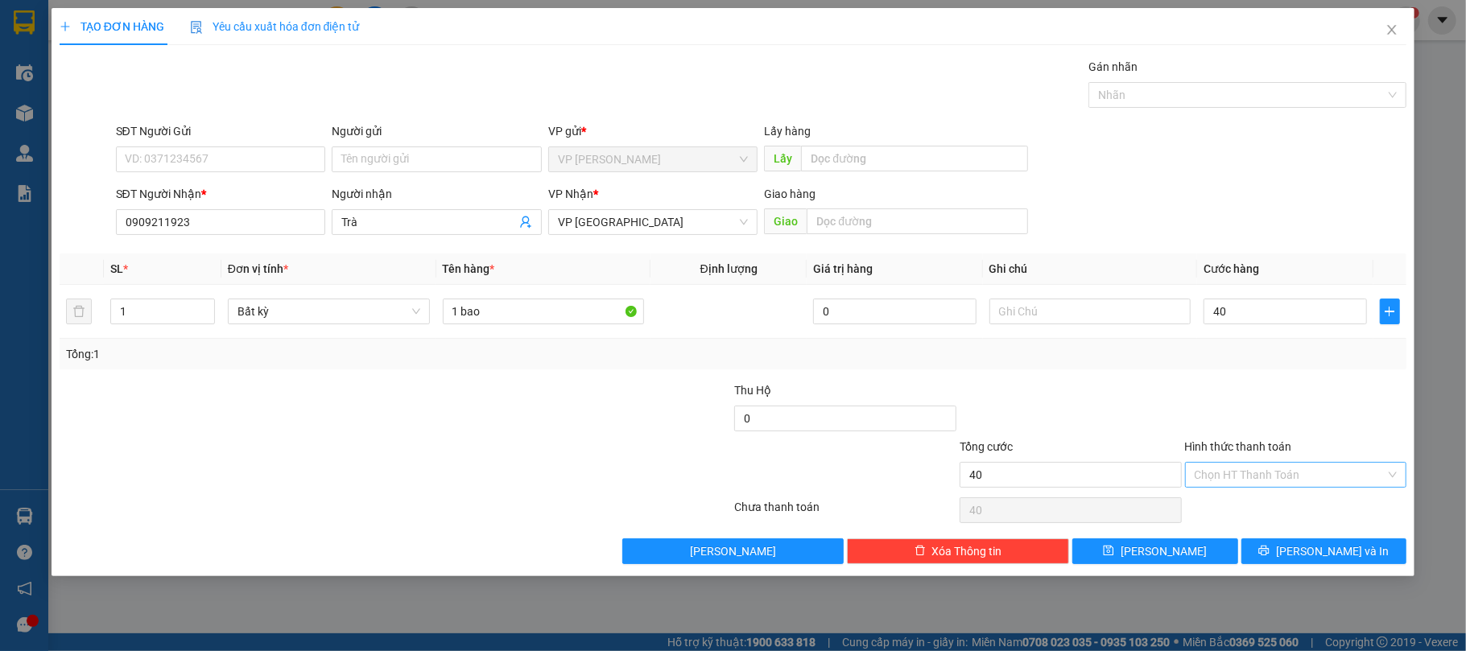
type input "40.000"
click at [1274, 469] on input "Hình thức thanh toán" at bounding box center [1291, 475] width 192 height 24
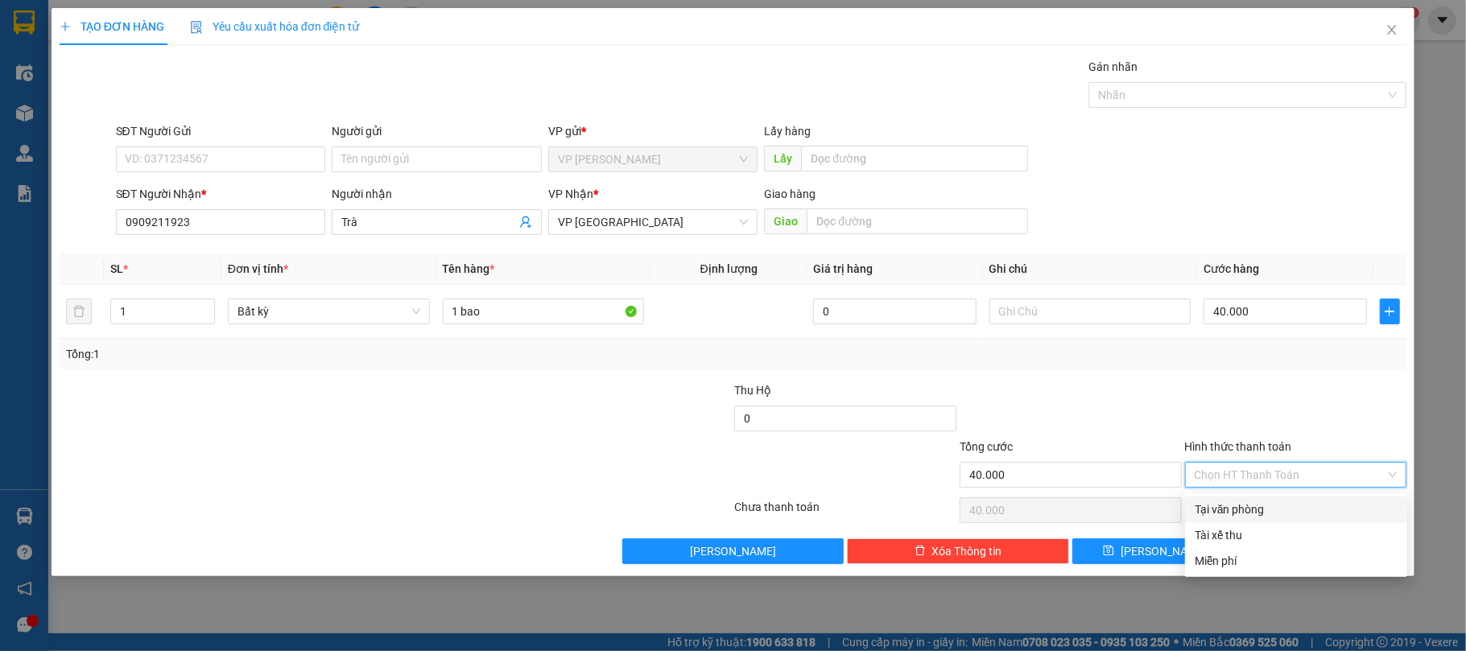
click at [1266, 514] on div "Tại văn phòng" at bounding box center [1296, 510] width 203 height 18
type input "0"
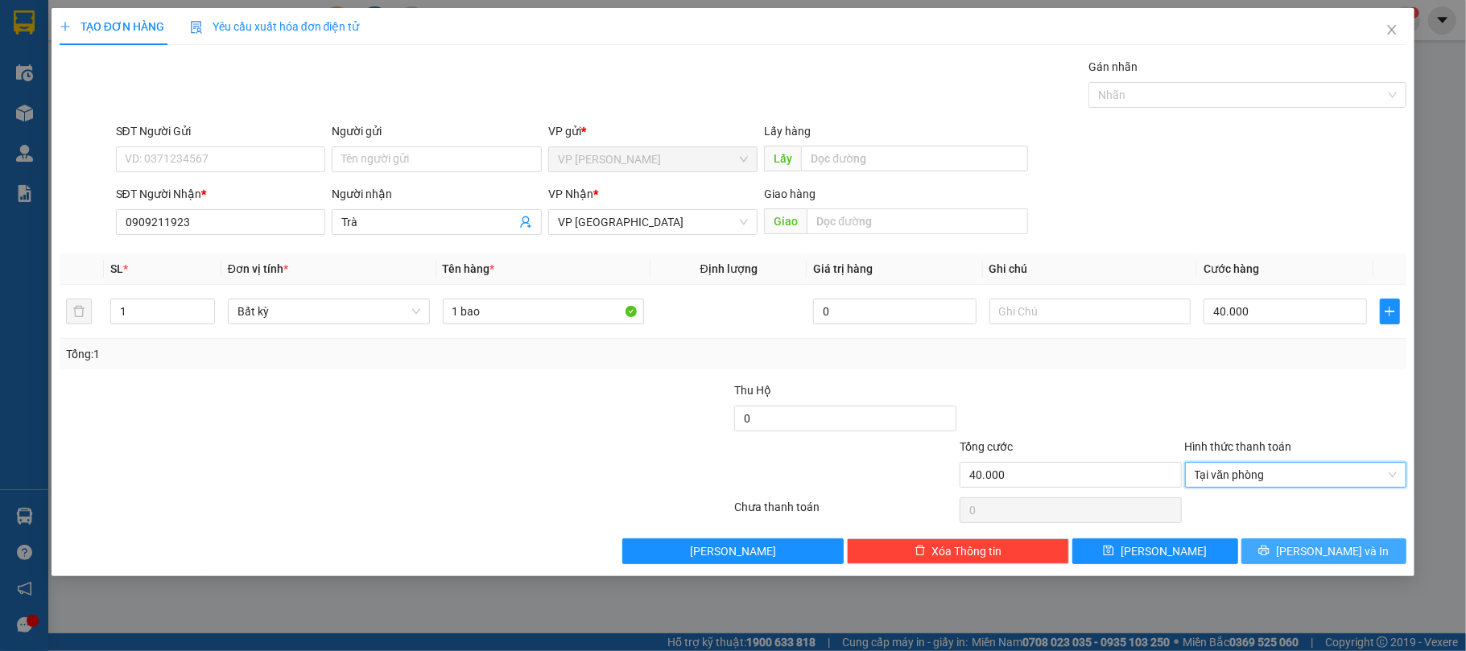
click at [1270, 552] on icon "printer" at bounding box center [1264, 551] width 10 height 10
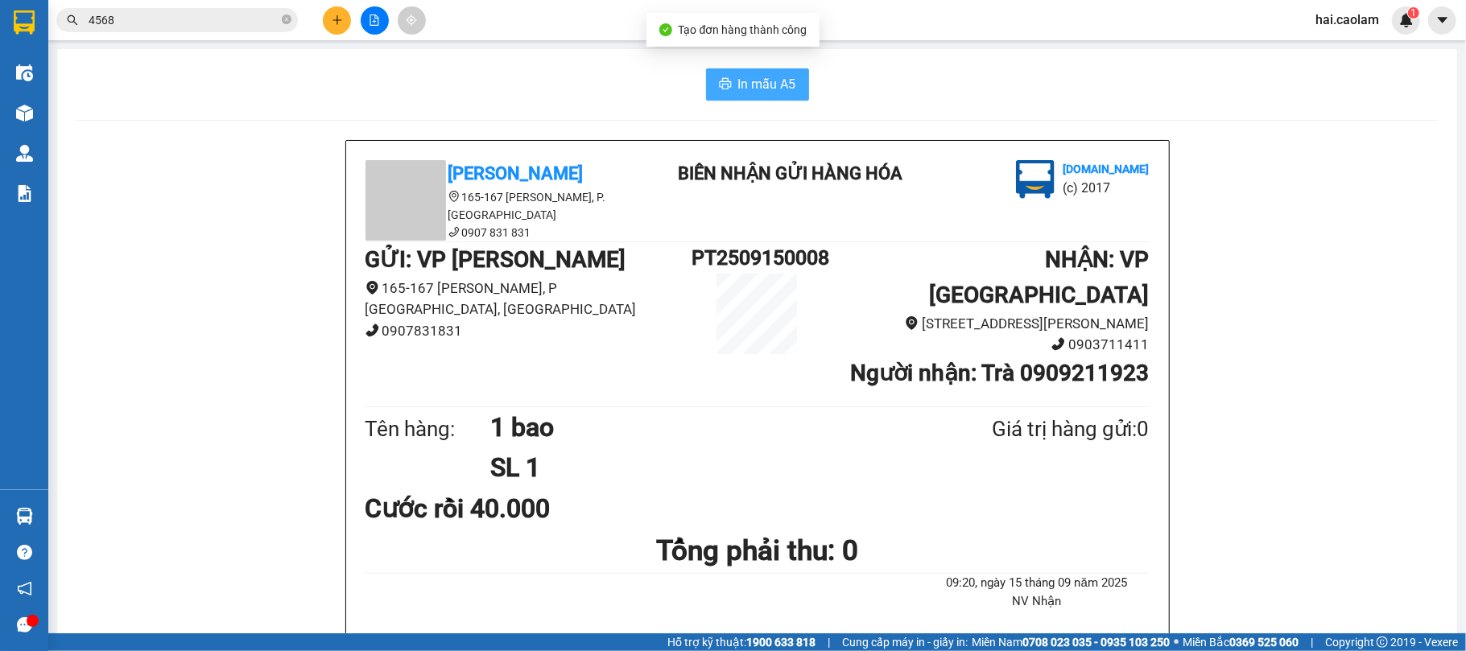
click at [773, 85] on span "In mẫu A5" at bounding box center [767, 84] width 58 height 20
click at [196, 17] on input "4568" at bounding box center [184, 20] width 190 height 18
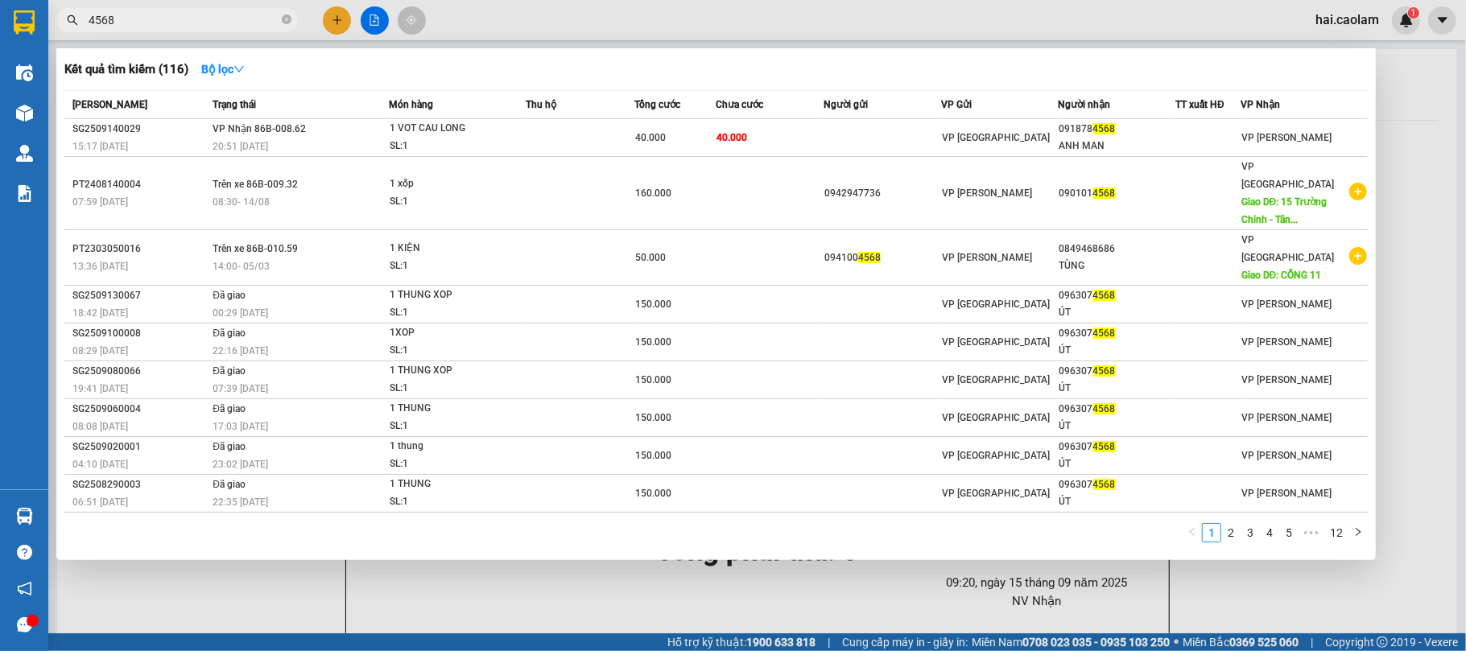
click at [196, 17] on input "4568" at bounding box center [184, 20] width 190 height 18
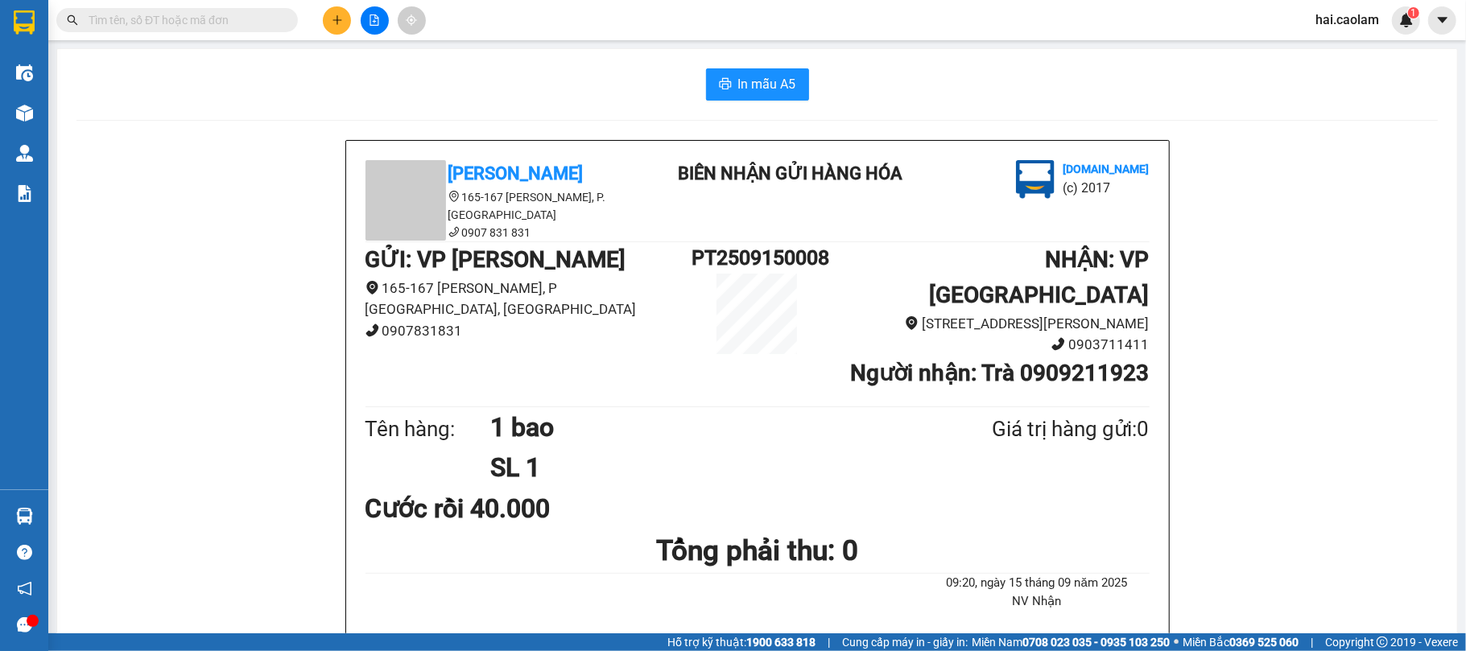
click at [335, 26] on button at bounding box center [337, 20] width 28 height 28
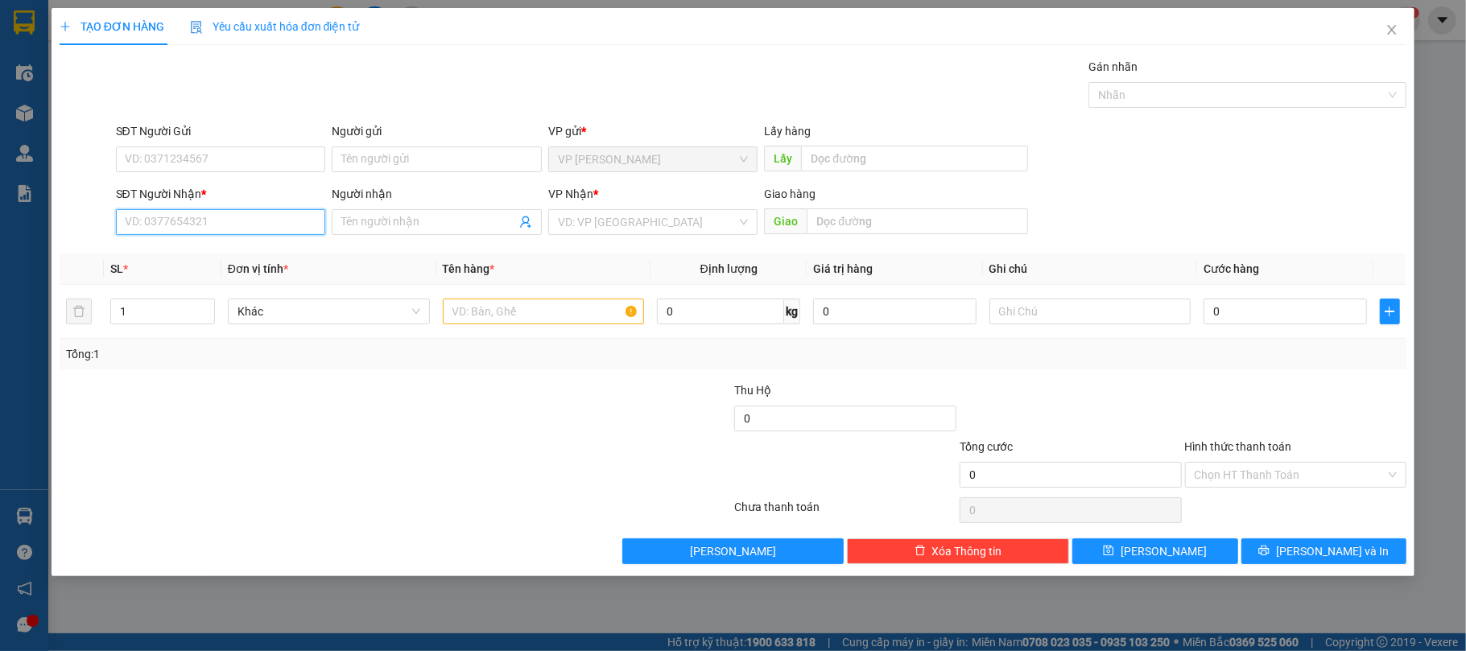
click at [172, 230] on input "SĐT Người Nhận *" at bounding box center [221, 222] width 210 height 26
type input "0914013546"
click at [275, 266] on div "0914013546 - [GEOGRAPHIC_DATA]" at bounding box center [221, 256] width 210 height 26
type input "Ty an Bình"
type input "0914013546"
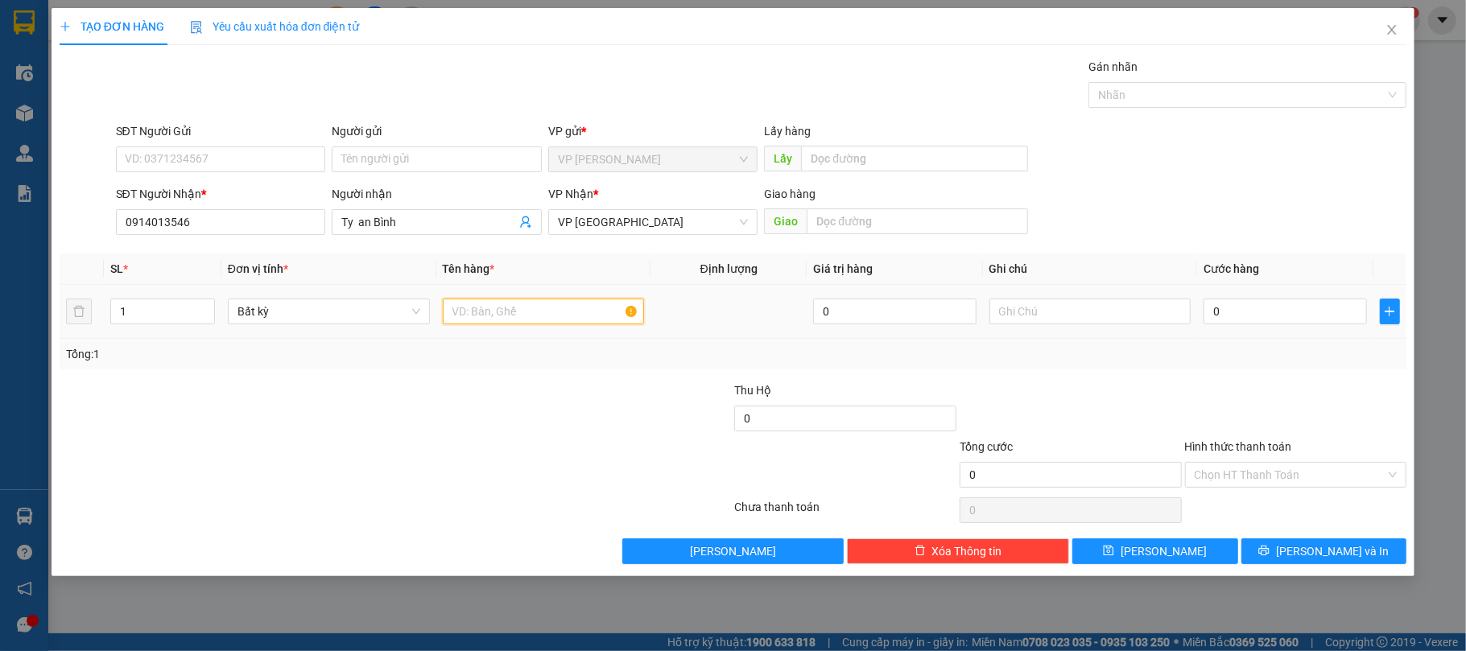
click at [568, 317] on input "text" at bounding box center [544, 312] width 202 height 26
click at [567, 320] on input "text" at bounding box center [544, 312] width 202 height 26
type input "1 cục"
click at [1280, 308] on input "0" at bounding box center [1285, 312] width 163 height 26
type input "5"
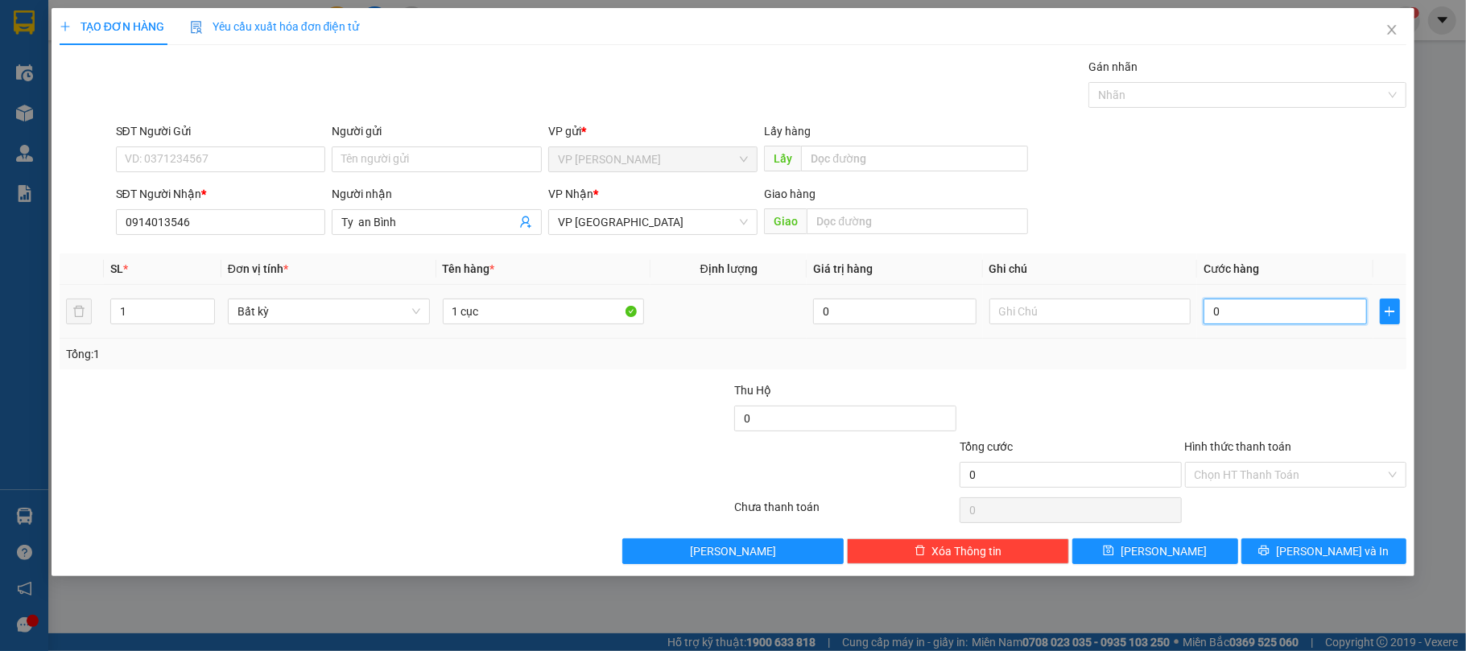
type input "5"
type input "50"
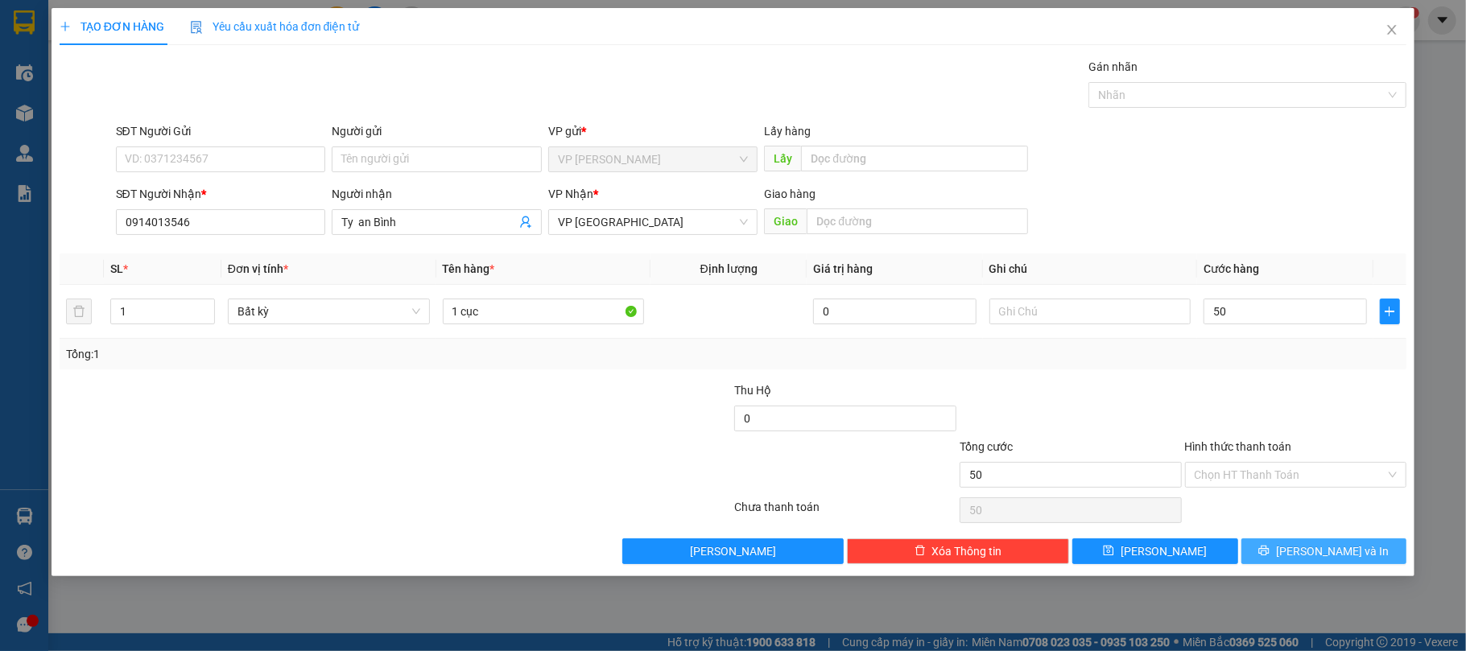
type input "50.000"
click at [1308, 552] on button "[PERSON_NAME] và In" at bounding box center [1325, 552] width 166 height 26
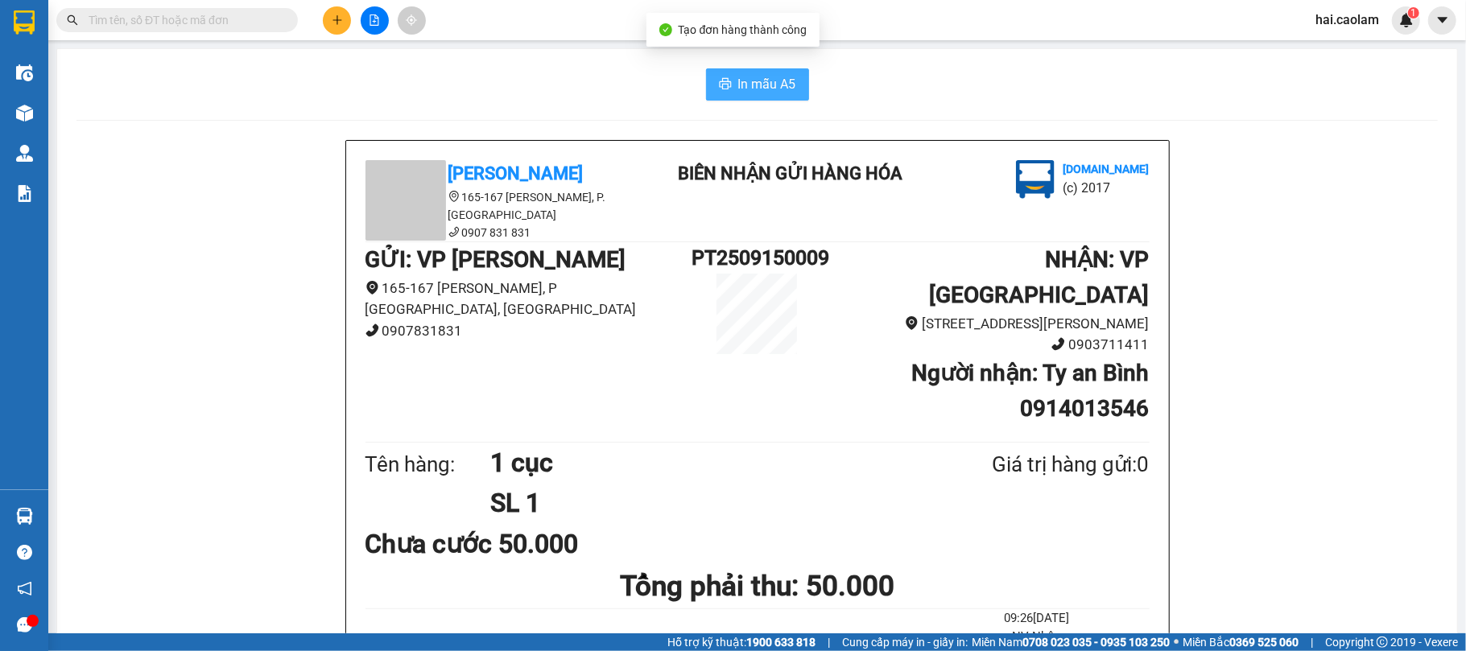
click at [777, 90] on span "In mẫu A5" at bounding box center [767, 84] width 58 height 20
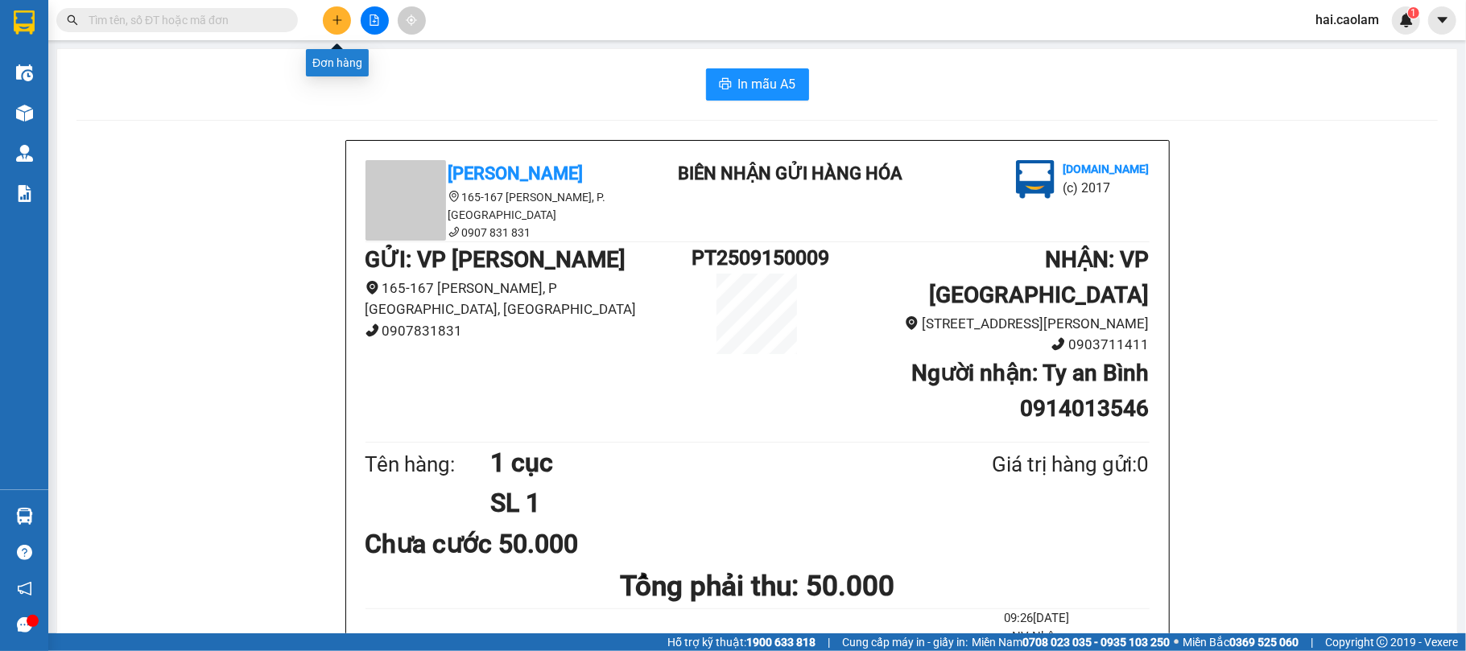
click at [342, 26] on button at bounding box center [337, 20] width 28 height 28
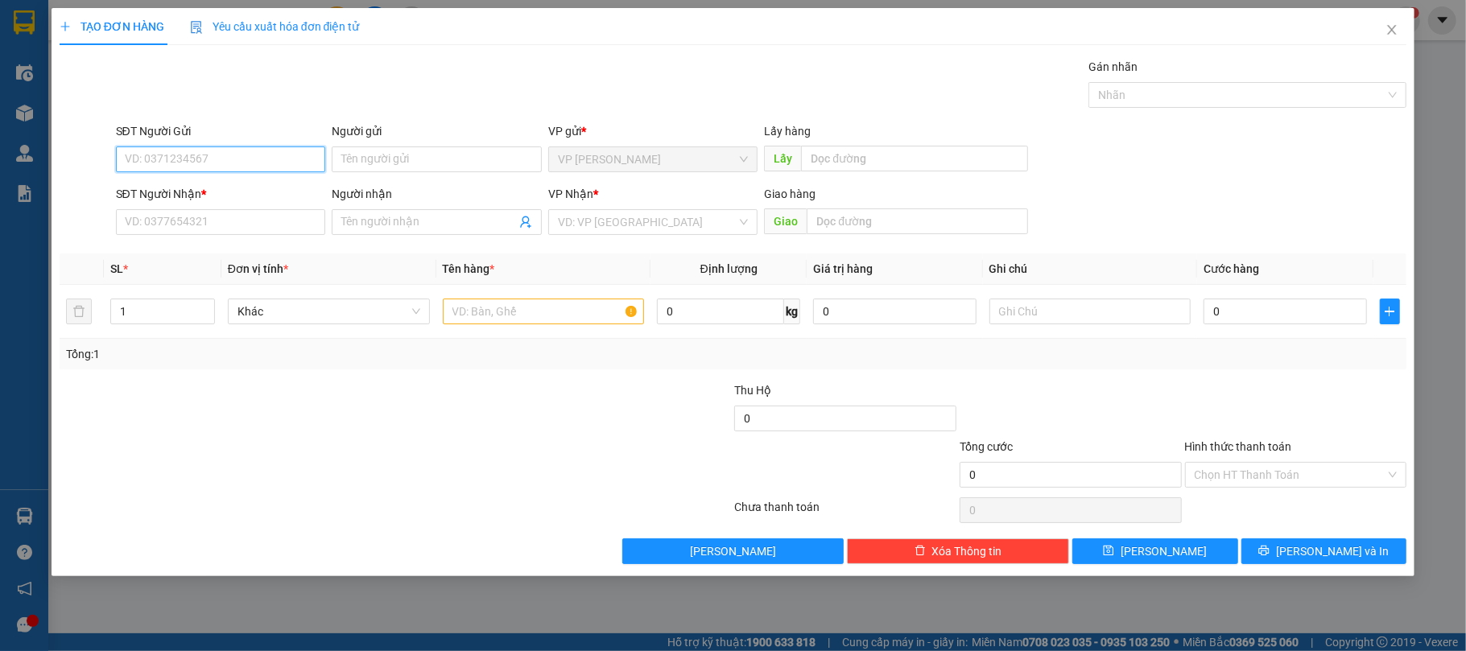
click at [217, 155] on input "SĐT Người Gửi" at bounding box center [221, 160] width 210 height 26
type input "0904683795"
click at [372, 155] on input "Người gửi" at bounding box center [437, 160] width 210 height 26
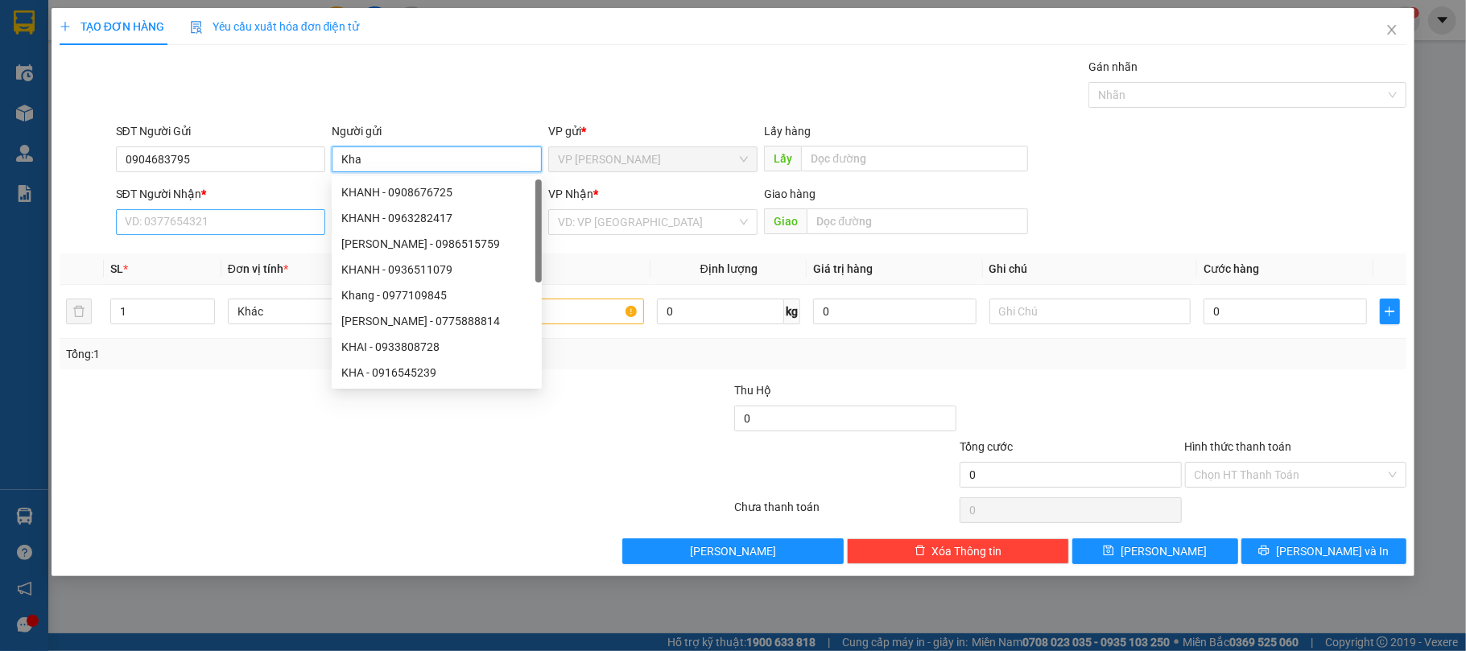
type input "Kha"
click at [164, 219] on input "SĐT Người Nhận *" at bounding box center [221, 222] width 210 height 26
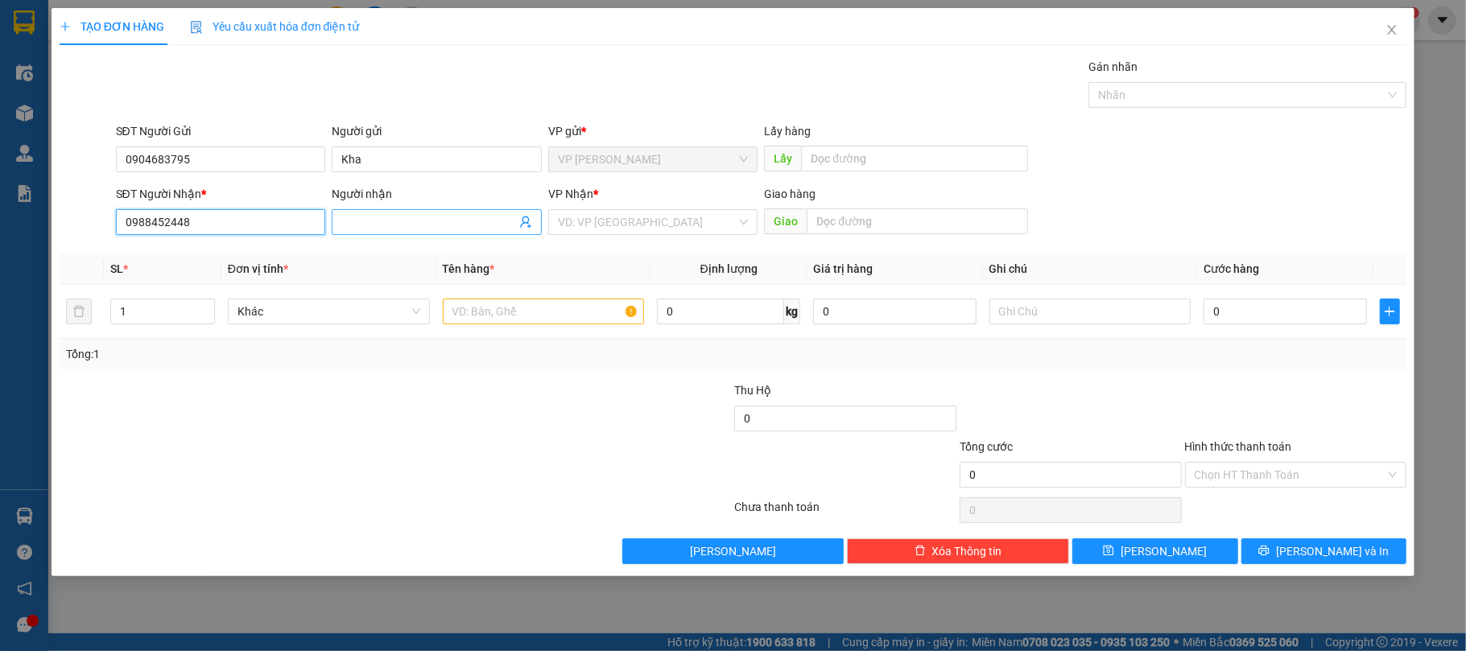
type input "0988452448"
click at [397, 217] on input "Người nhận" at bounding box center [428, 222] width 175 height 18
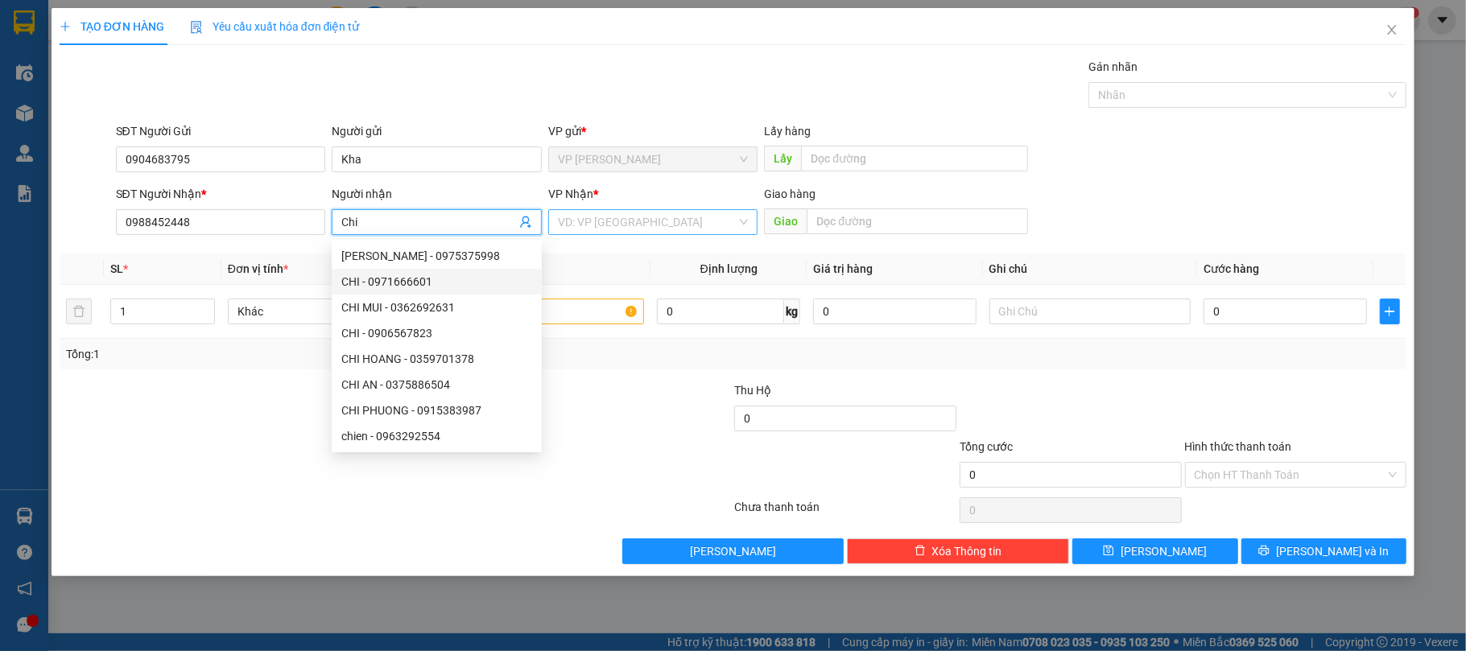
type input "Chi"
click at [603, 227] on input "search" at bounding box center [648, 222] width 180 height 24
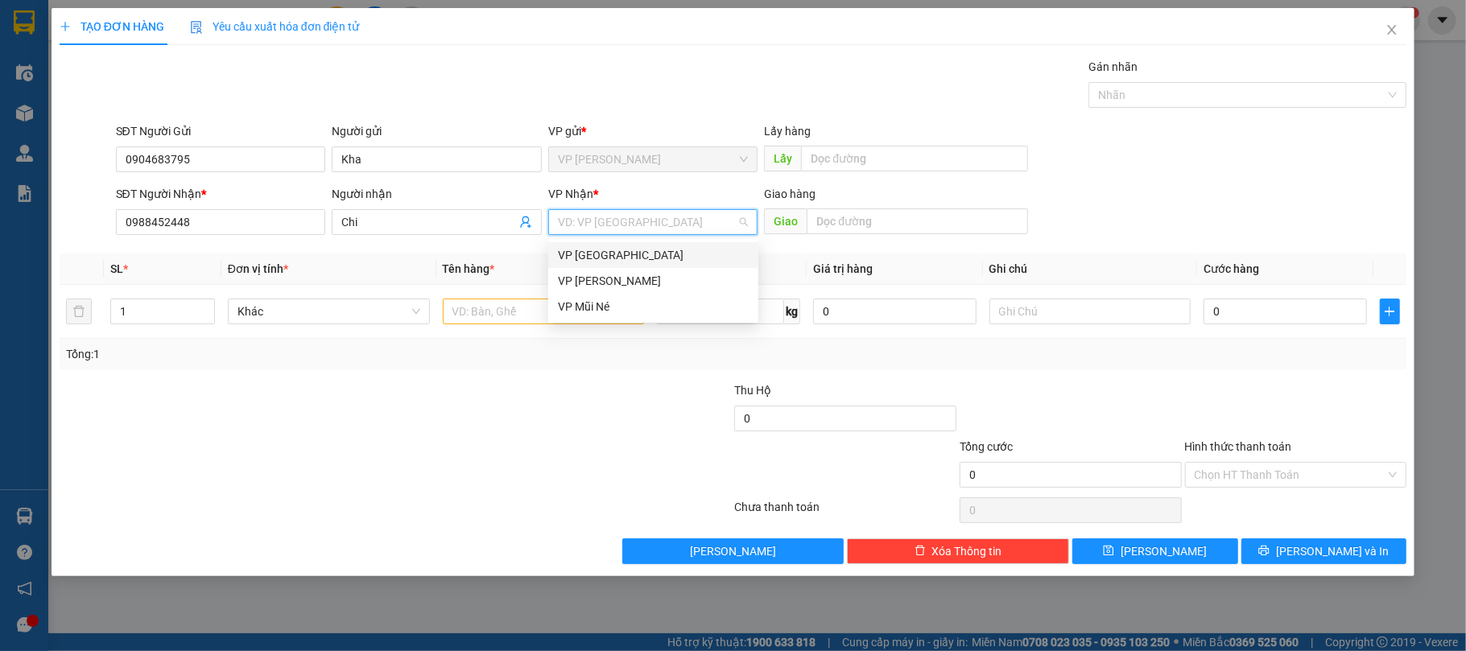
click at [604, 255] on div "VP [GEOGRAPHIC_DATA]" at bounding box center [653, 255] width 191 height 18
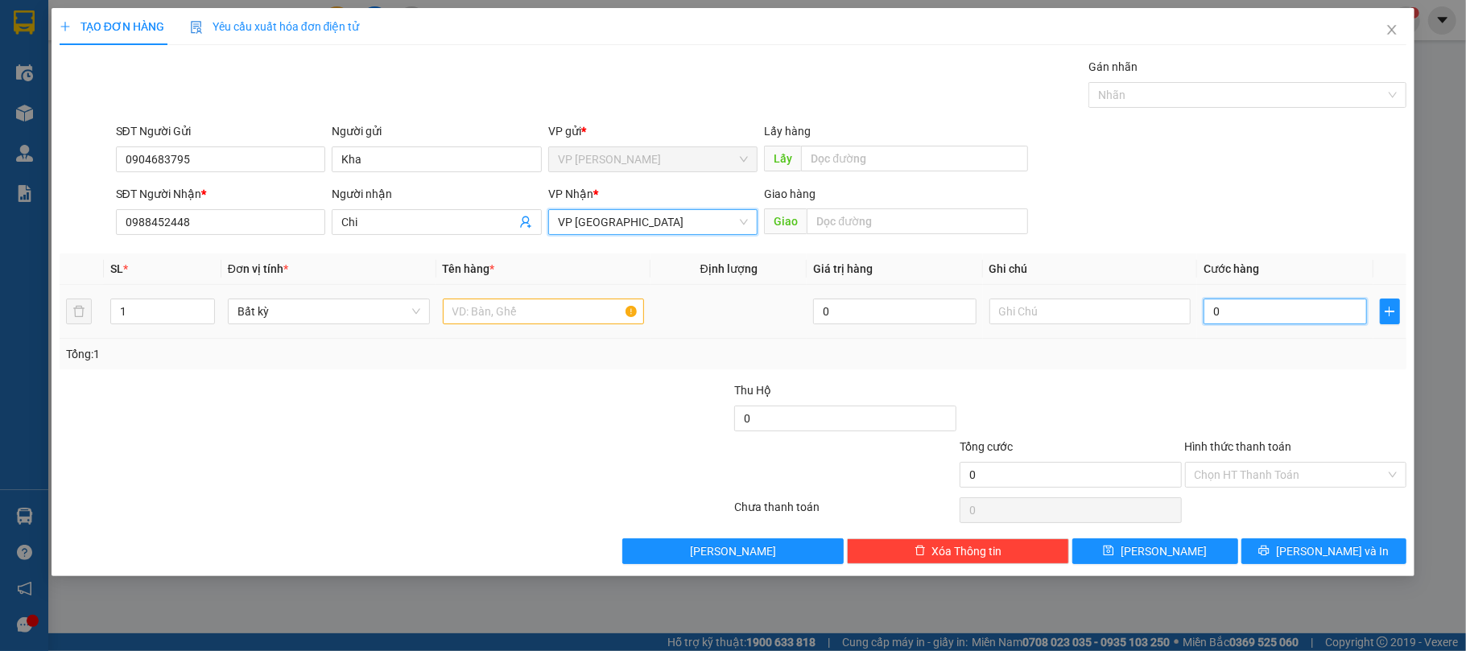
click at [1292, 320] on input "0" at bounding box center [1285, 312] width 163 height 26
type input "3"
type input "30"
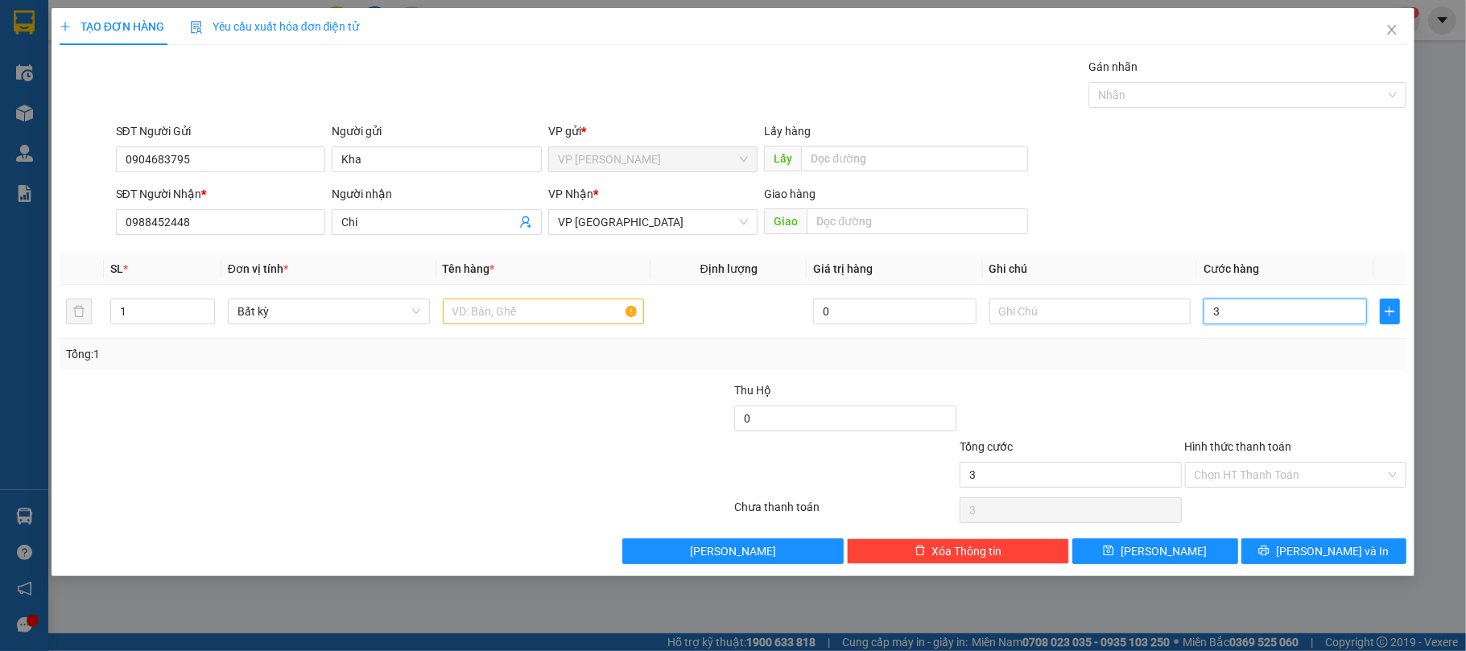
type input "30"
type input "30.000"
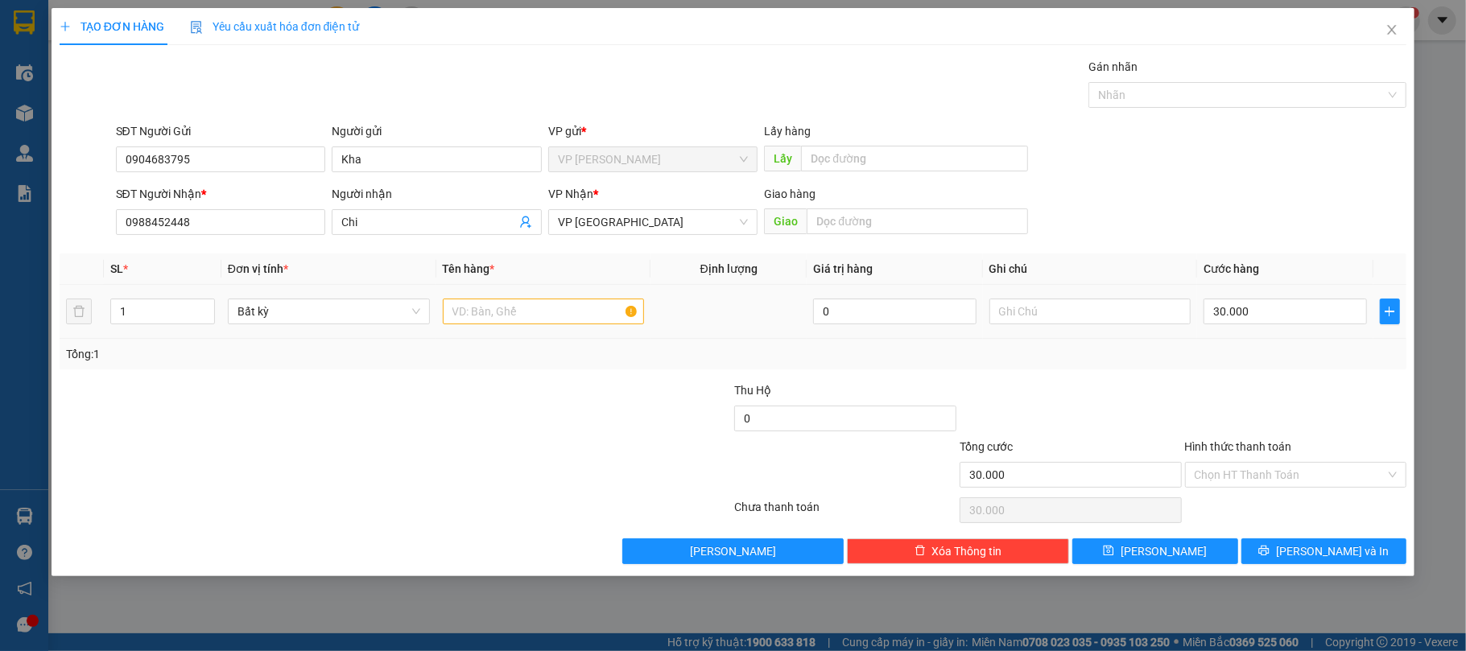
click at [532, 327] on div at bounding box center [544, 312] width 202 height 32
click at [517, 316] on input "text" at bounding box center [544, 312] width 202 height 26
type input "1 HS"
click at [1283, 478] on input "Hình thức thanh toán" at bounding box center [1291, 475] width 192 height 24
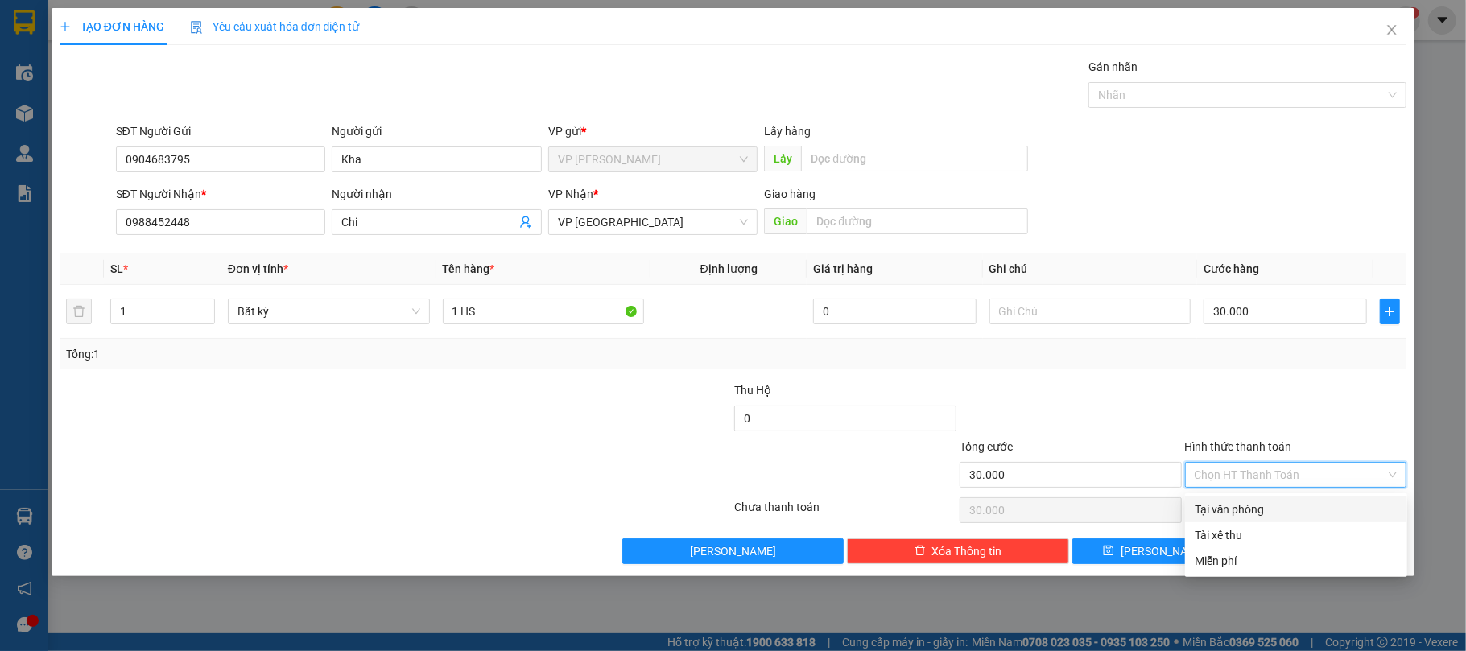
click at [1270, 499] on div "Tại văn phòng" at bounding box center [1296, 510] width 222 height 26
type input "0"
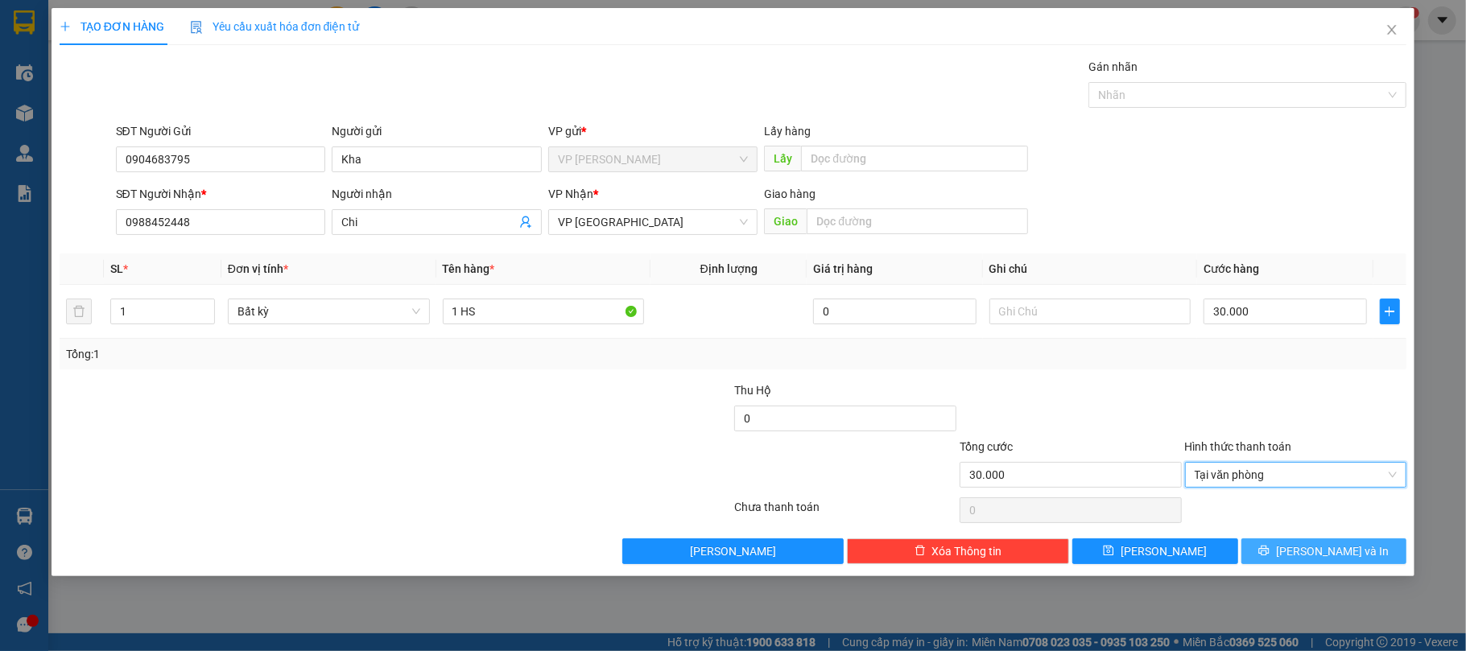
click at [1276, 545] on button "[PERSON_NAME] và In" at bounding box center [1325, 552] width 166 height 26
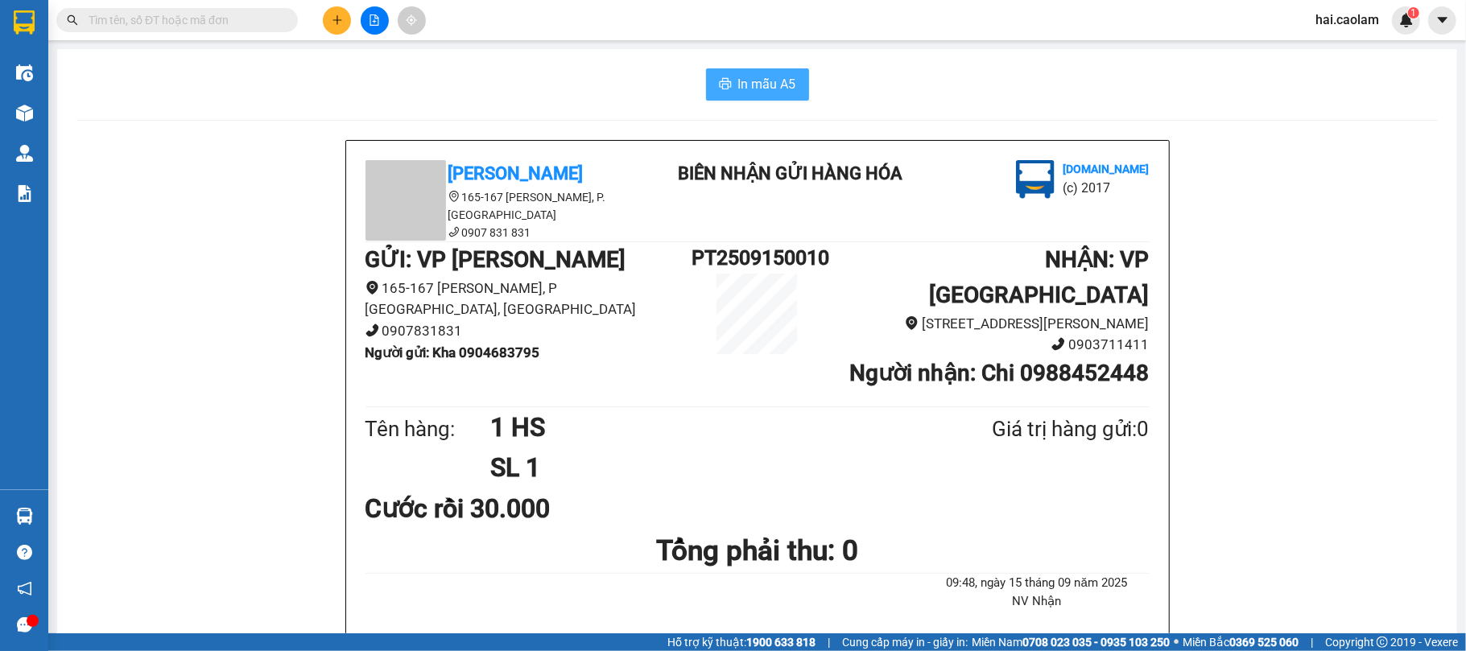
click at [778, 98] on button "In mẫu A5" at bounding box center [757, 84] width 103 height 32
click at [336, 18] on icon "plus" at bounding box center [337, 19] width 11 height 11
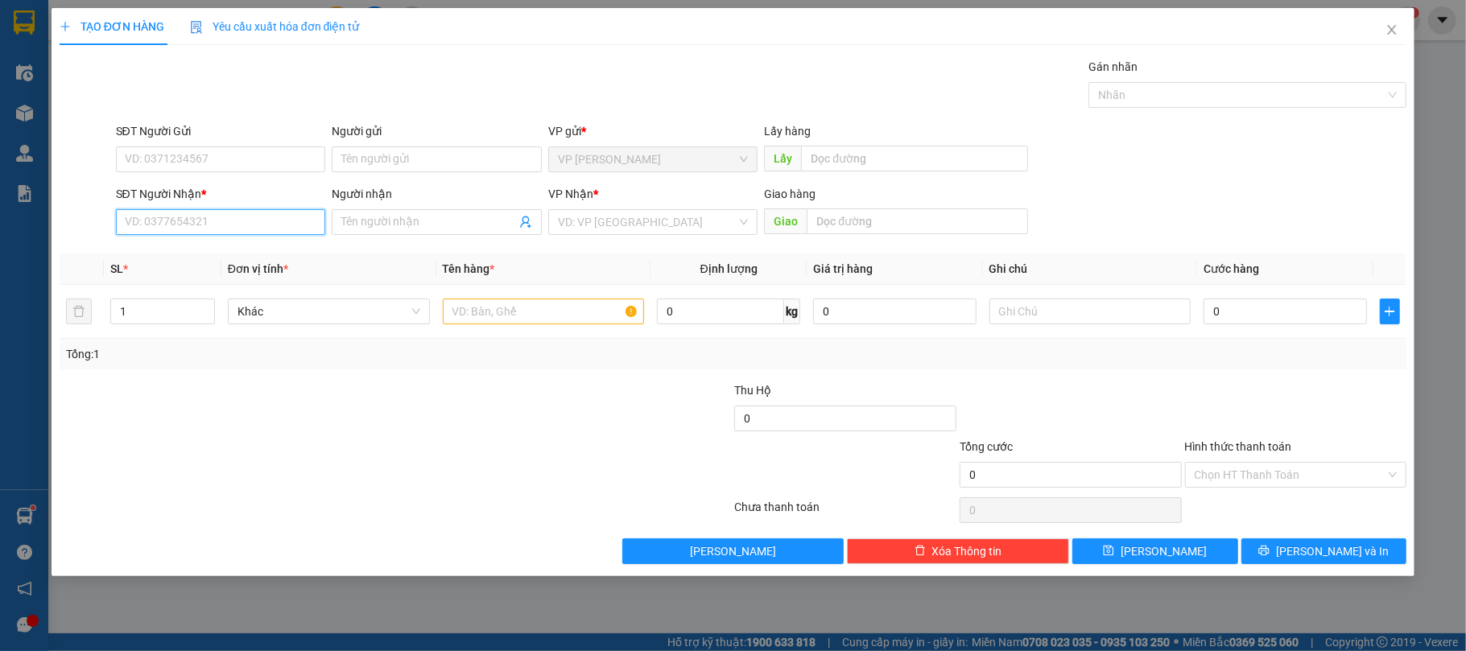
click at [229, 224] on input "SĐT Người Nhận *" at bounding box center [221, 222] width 210 height 26
type input "0903652112"
click at [230, 247] on div "0903652112 - [GEOGRAPHIC_DATA]" at bounding box center [221, 256] width 191 height 18
type input "Thuận"
type input "0903652112"
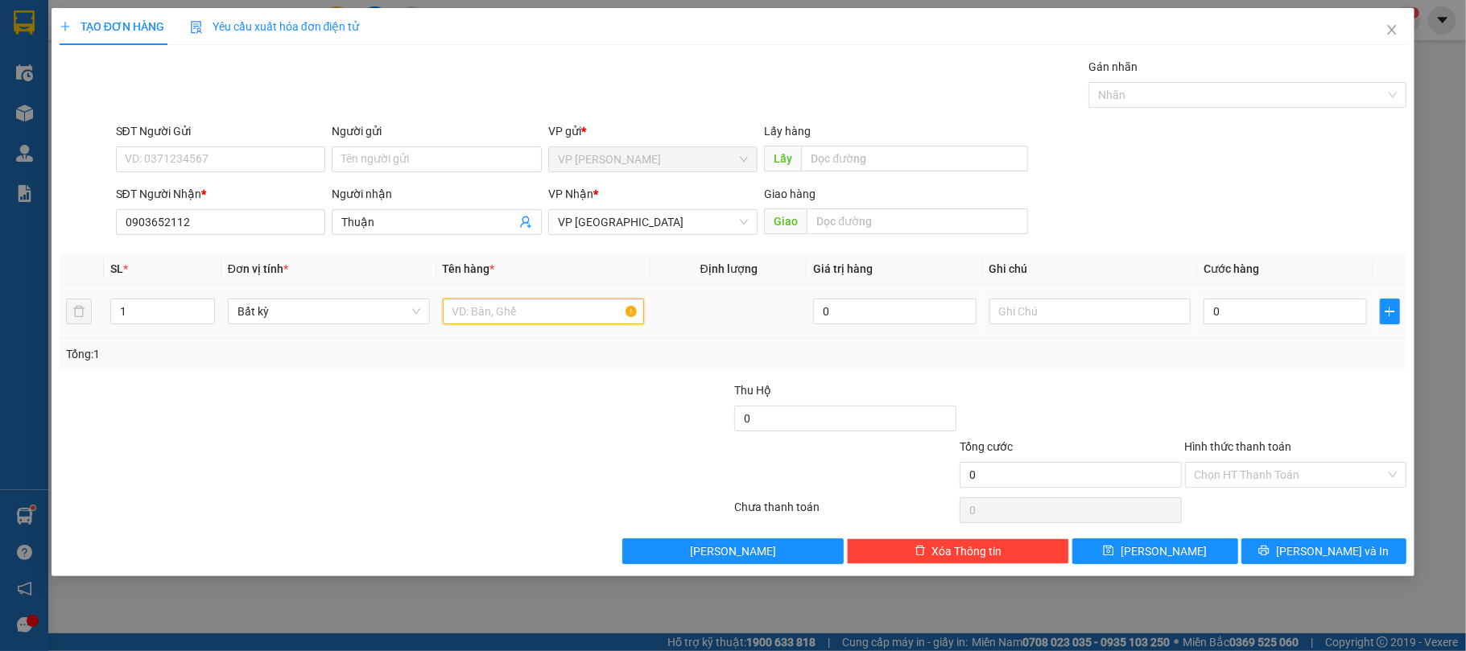
click at [500, 319] on input "text" at bounding box center [544, 312] width 202 height 26
click at [268, 164] on input "SĐT Người Gửi" at bounding box center [221, 160] width 210 height 26
type input "0919003097"
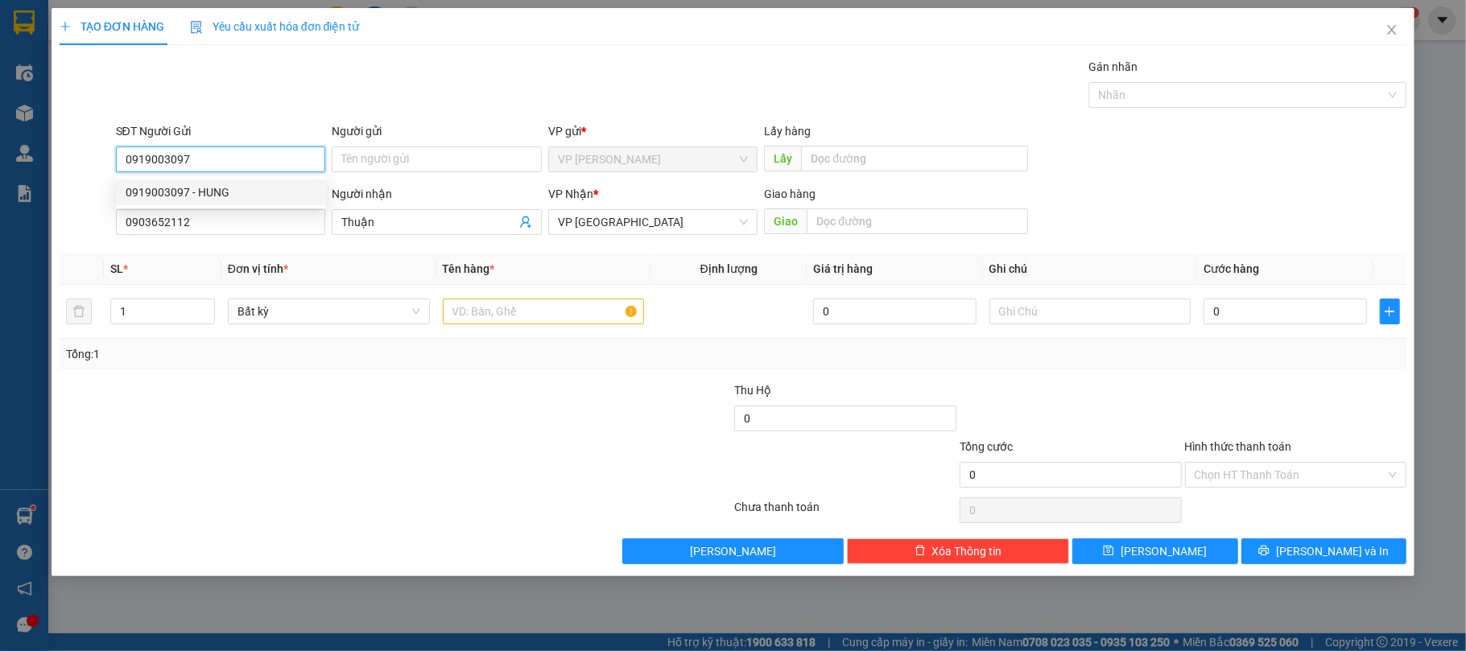
click at [259, 187] on div "0919003097 - HUNG" at bounding box center [221, 193] width 191 height 18
type input "HUNG"
type input "0919003097"
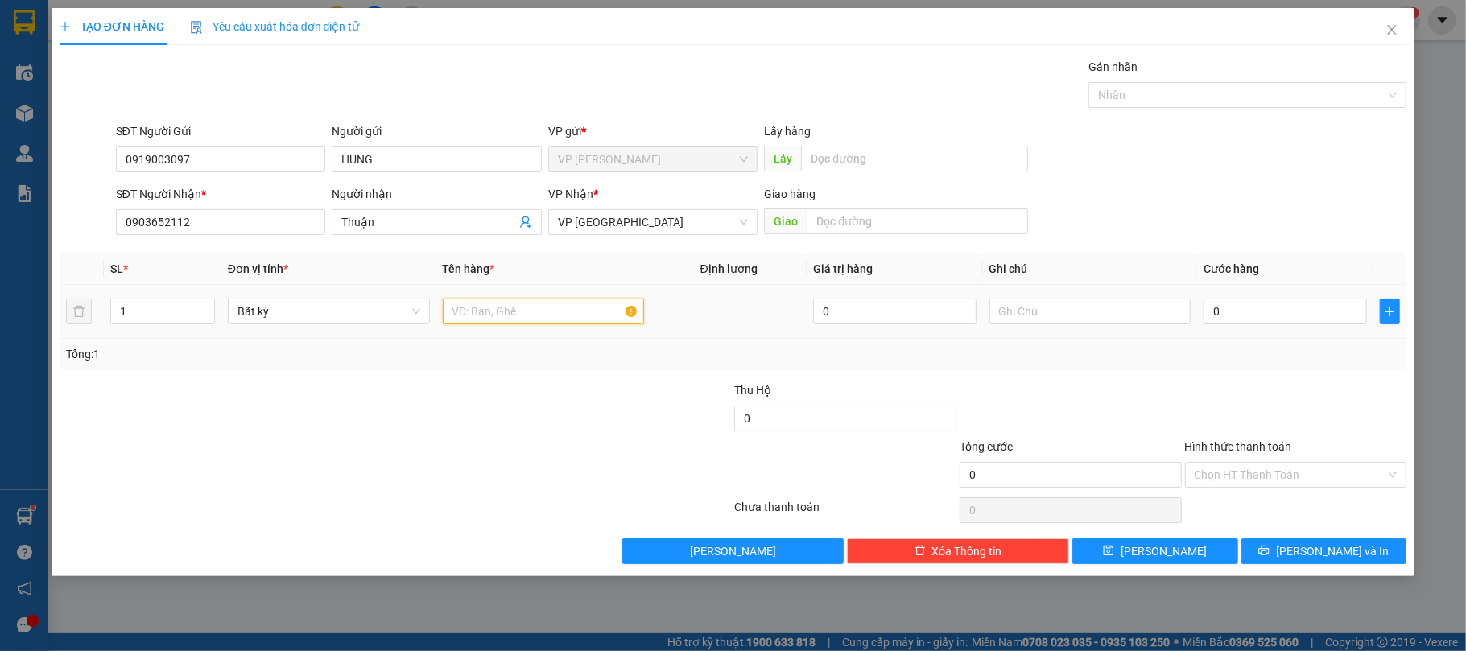
click at [531, 300] on input "text" at bounding box center [544, 312] width 202 height 26
click at [1257, 317] on input "0" at bounding box center [1285, 312] width 163 height 26
type input "3"
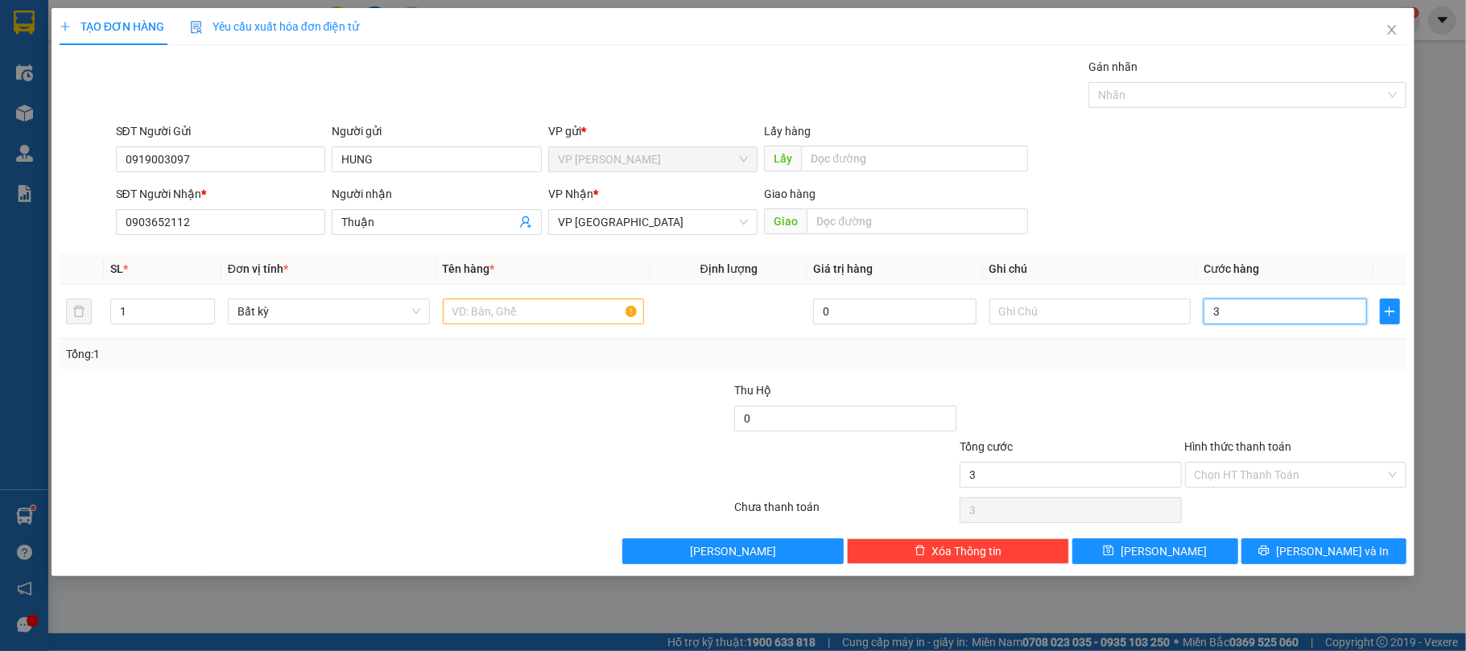
type input "30"
type input "30.000"
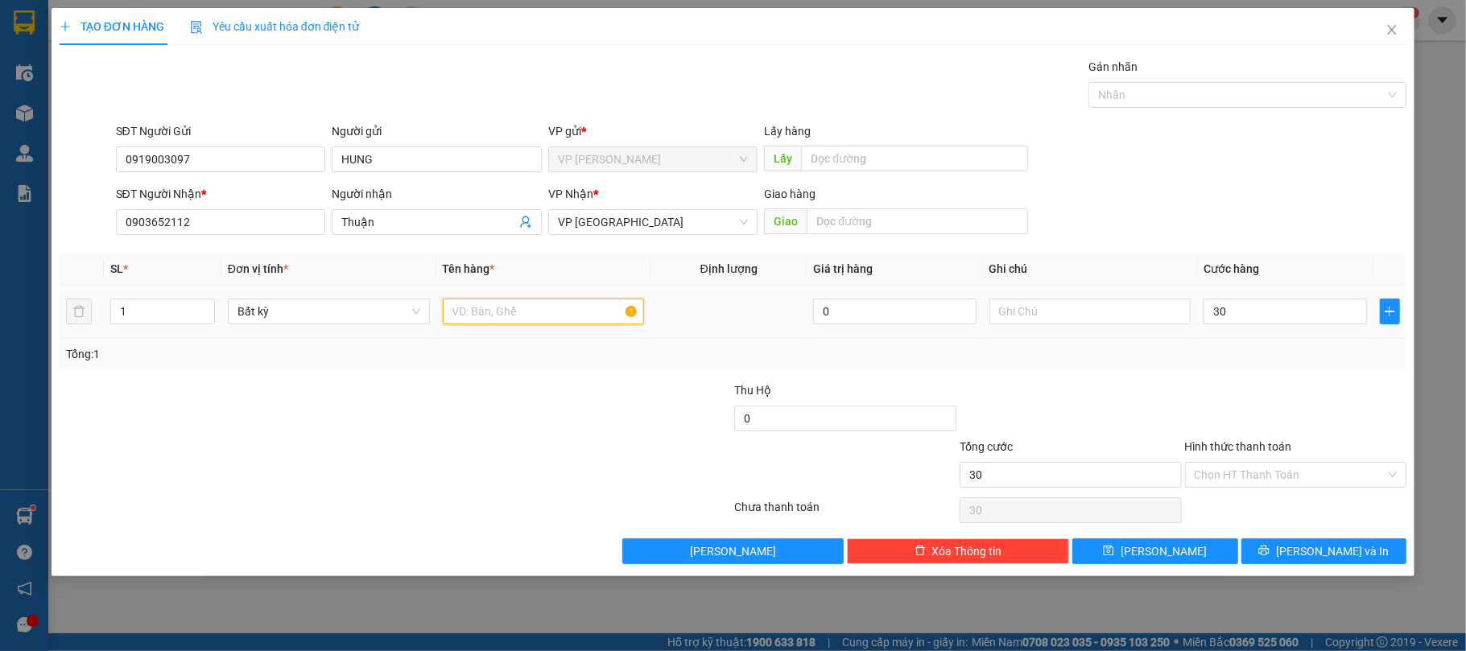
type input "30.000"
click at [500, 323] on input "text" at bounding box center [544, 312] width 202 height 26
type input "1 miến"
click at [1256, 469] on input "Hình thức thanh toán" at bounding box center [1291, 475] width 192 height 24
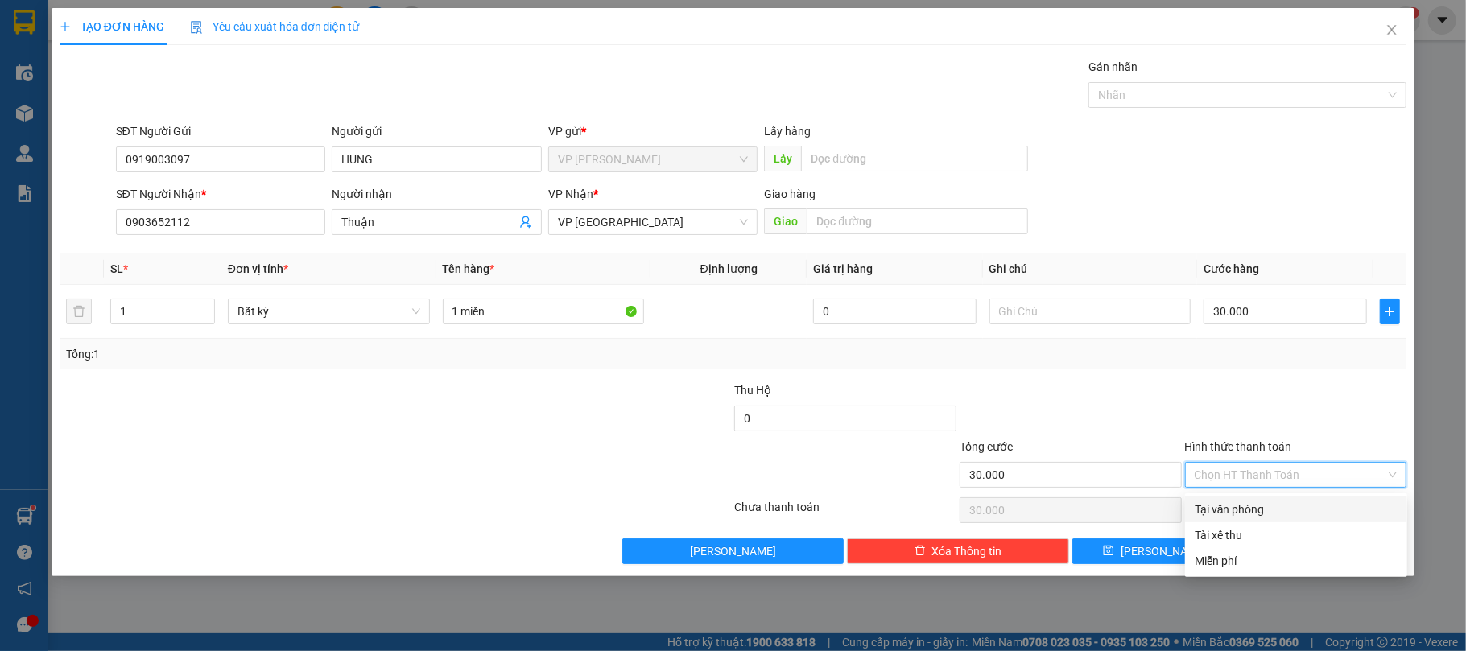
click at [1240, 506] on div "Tại văn phòng" at bounding box center [1296, 510] width 203 height 18
type input "0"
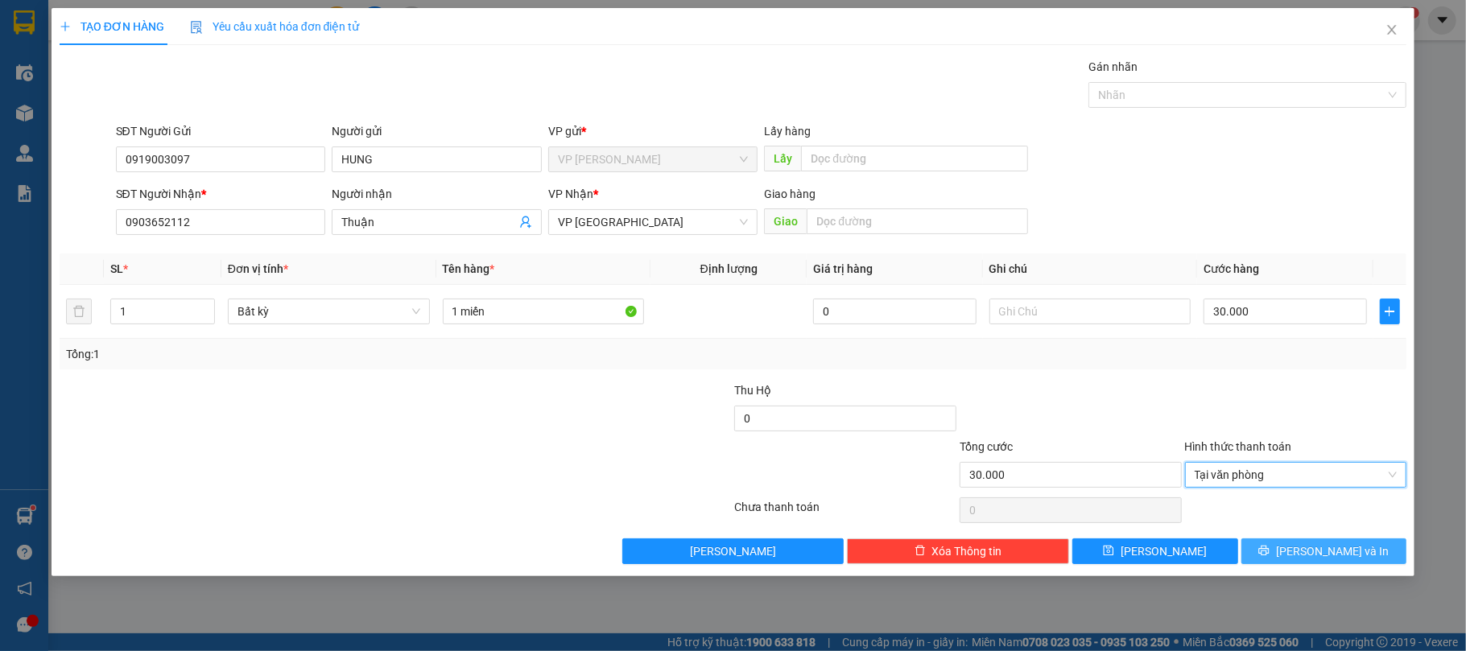
click at [1316, 557] on span "[PERSON_NAME] và In" at bounding box center [1332, 552] width 113 height 18
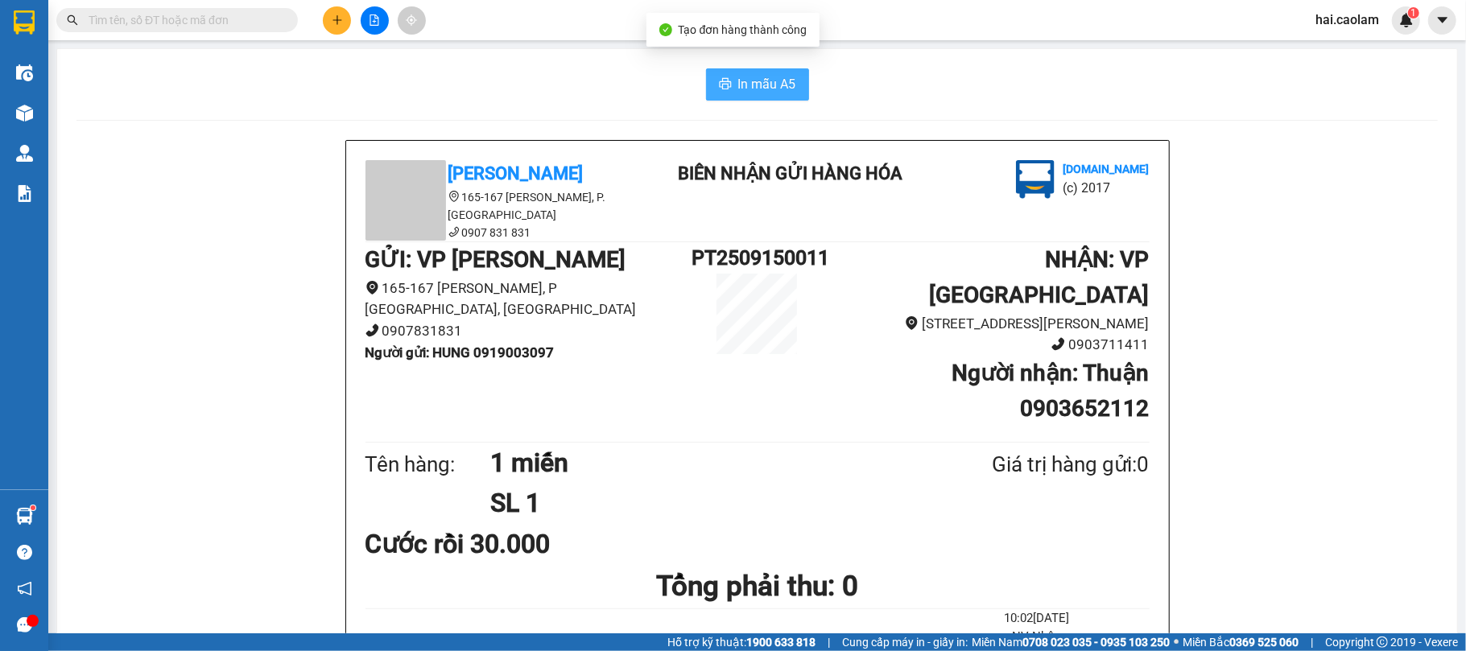
click at [738, 74] on span "In mẫu A5" at bounding box center [767, 84] width 58 height 20
click at [767, 93] on span "In mẫu A5" at bounding box center [767, 84] width 58 height 20
click at [738, 72] on button "In mẫu A5" at bounding box center [757, 84] width 103 height 32
click at [800, 72] on div "In mẫu A5" at bounding box center [758, 84] width 1362 height 32
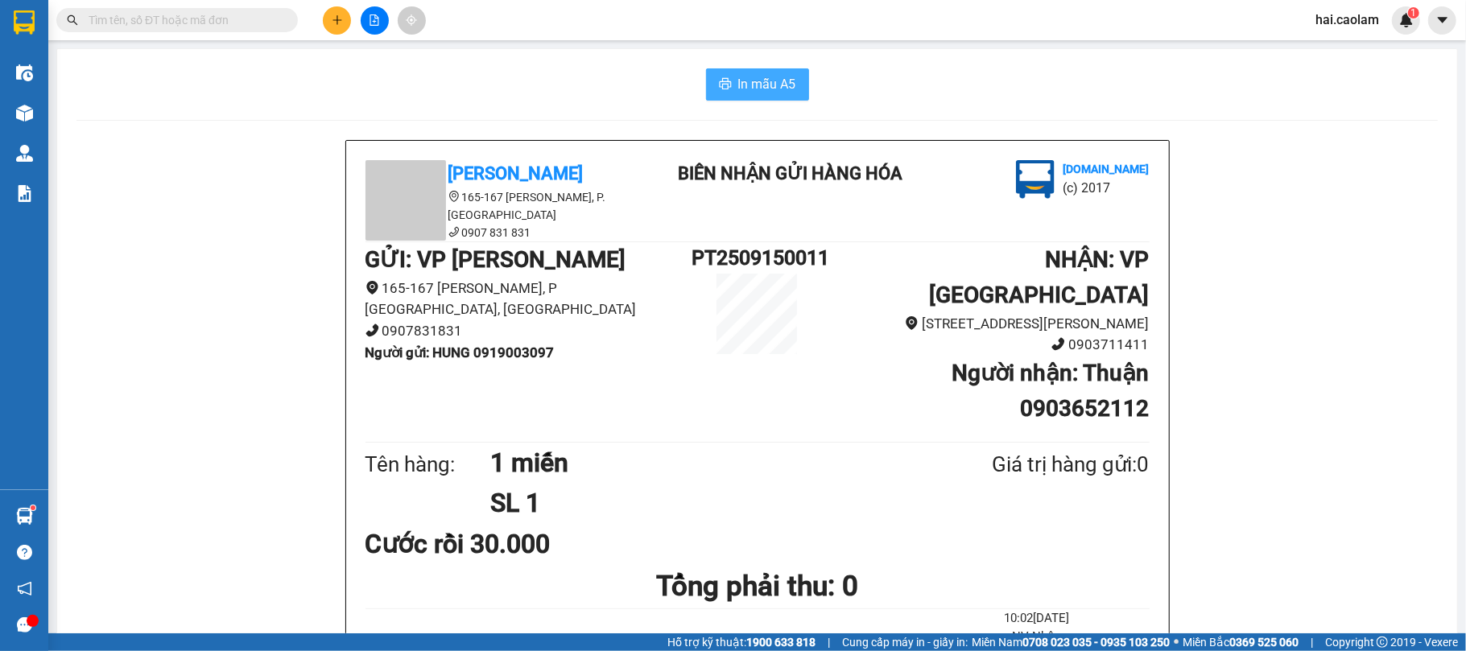
click at [786, 78] on span "In mẫu A5" at bounding box center [767, 84] width 58 height 20
drag, startPoint x: 1375, startPoint y: 533, endPoint x: 1229, endPoint y: 497, distance: 151.0
click at [748, 94] on span "In mẫu A5" at bounding box center [767, 84] width 58 height 20
click at [747, 72] on button "In mẫu A5" at bounding box center [757, 84] width 103 height 32
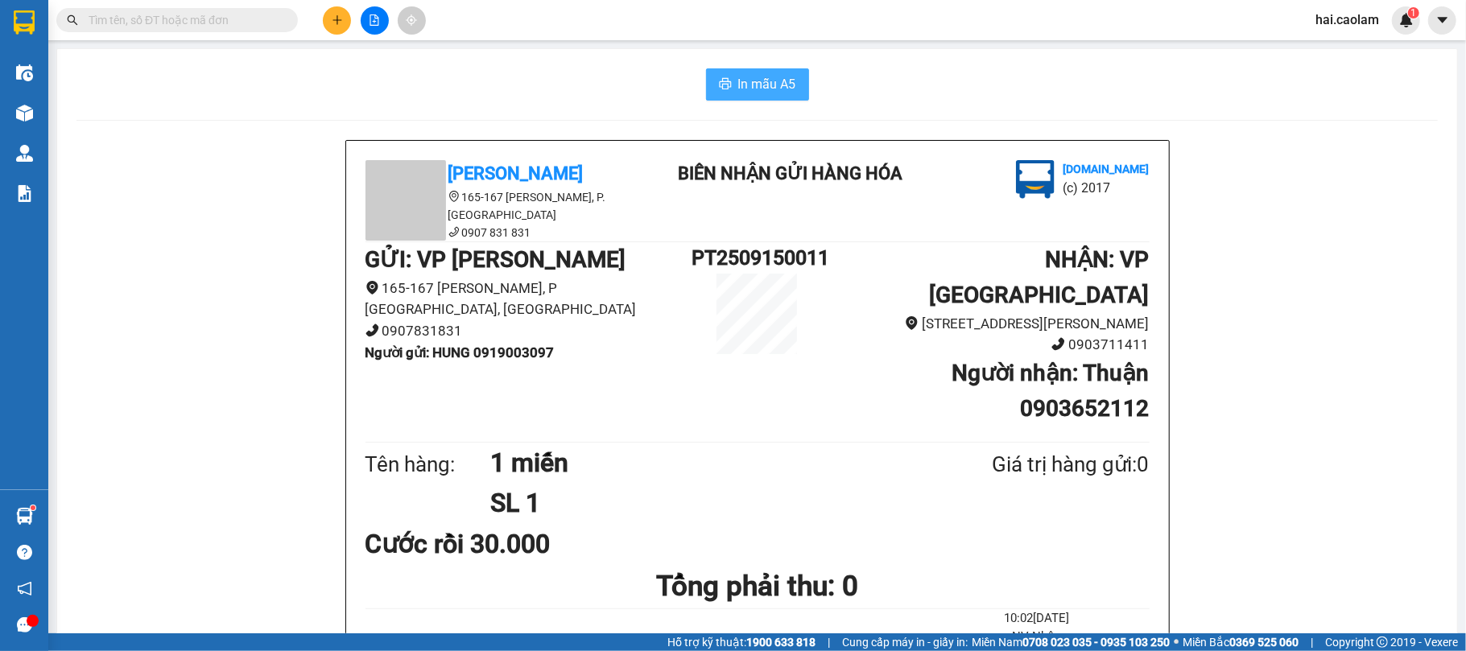
click at [767, 72] on button "In mẫu A5" at bounding box center [757, 84] width 103 height 32
click at [340, 31] on button at bounding box center [337, 20] width 28 height 28
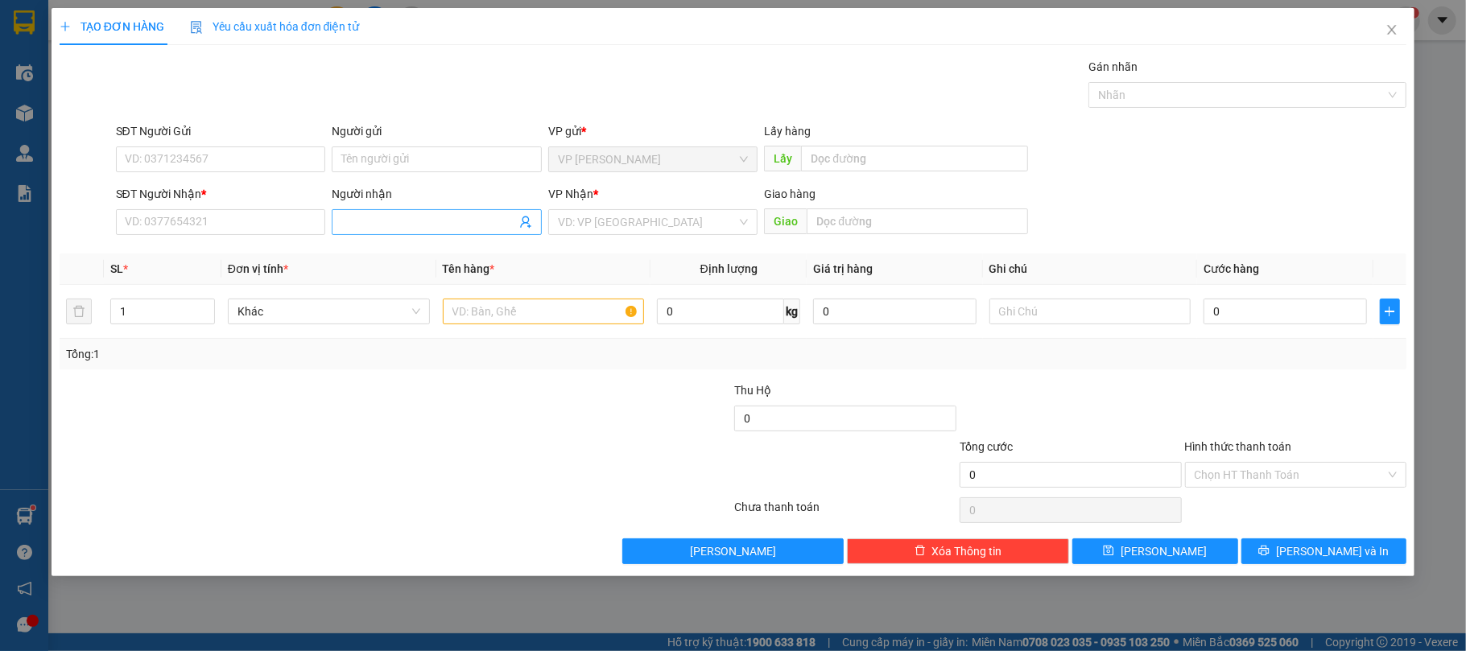
click at [387, 225] on input "Người nhận" at bounding box center [428, 222] width 175 height 18
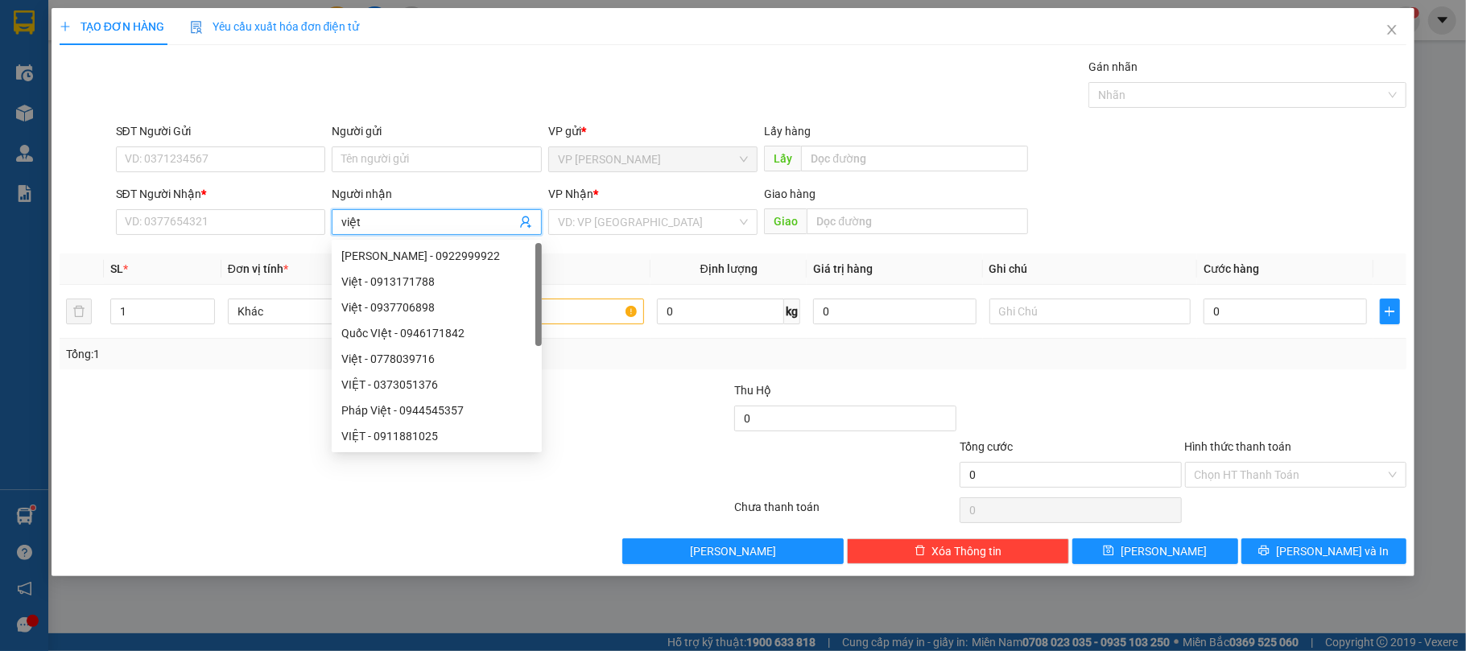
type input "việt x"
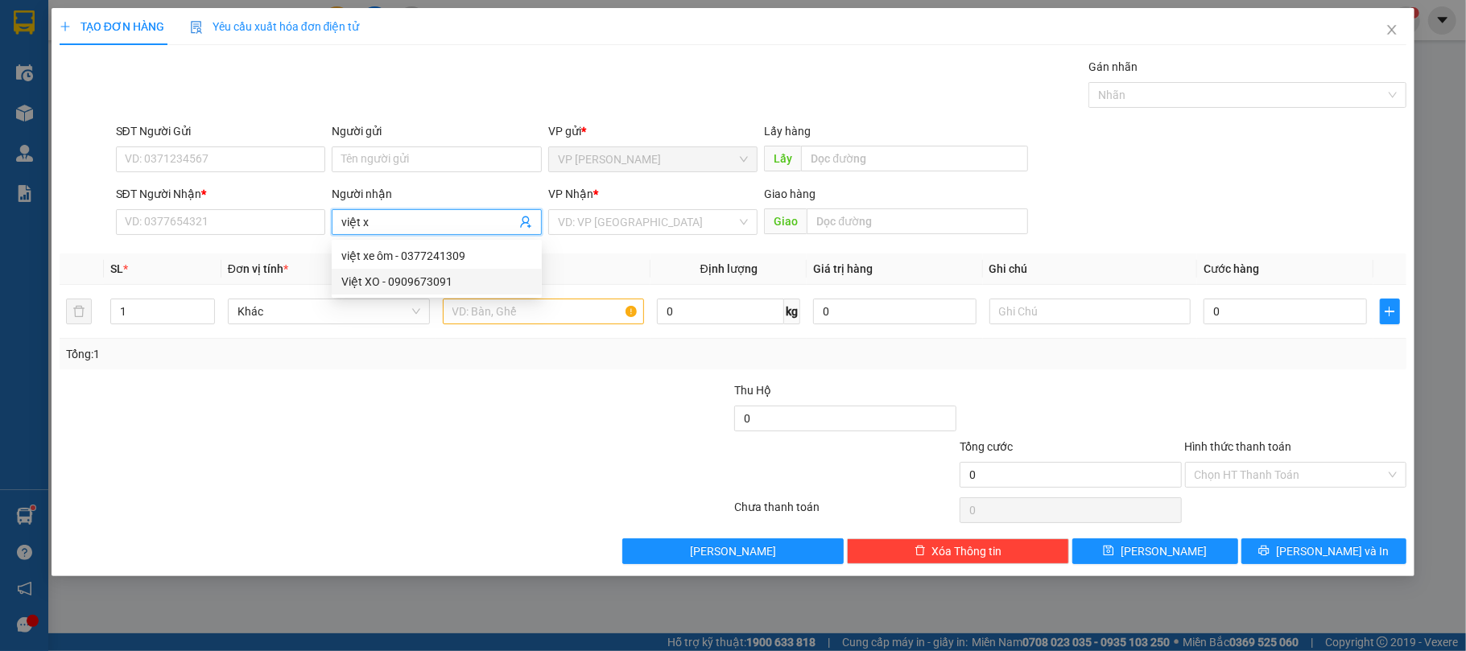
click at [403, 283] on div "Việt XO - 0909673091" at bounding box center [436, 282] width 191 height 18
type input "0909673091"
type input "Việt XO"
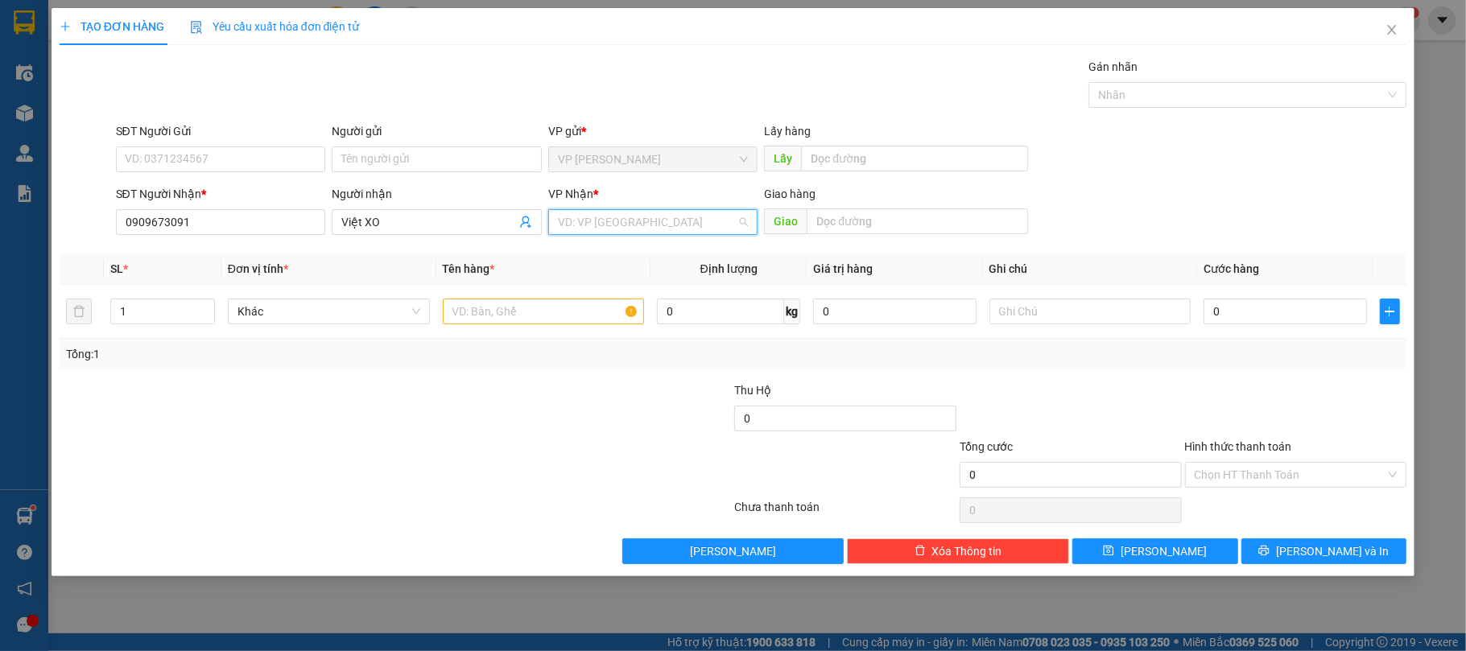
click at [629, 221] on input "search" at bounding box center [648, 222] width 180 height 24
click at [632, 245] on div "VP [GEOGRAPHIC_DATA]" at bounding box center [653, 255] width 210 height 26
click at [1231, 309] on input "0" at bounding box center [1285, 312] width 163 height 26
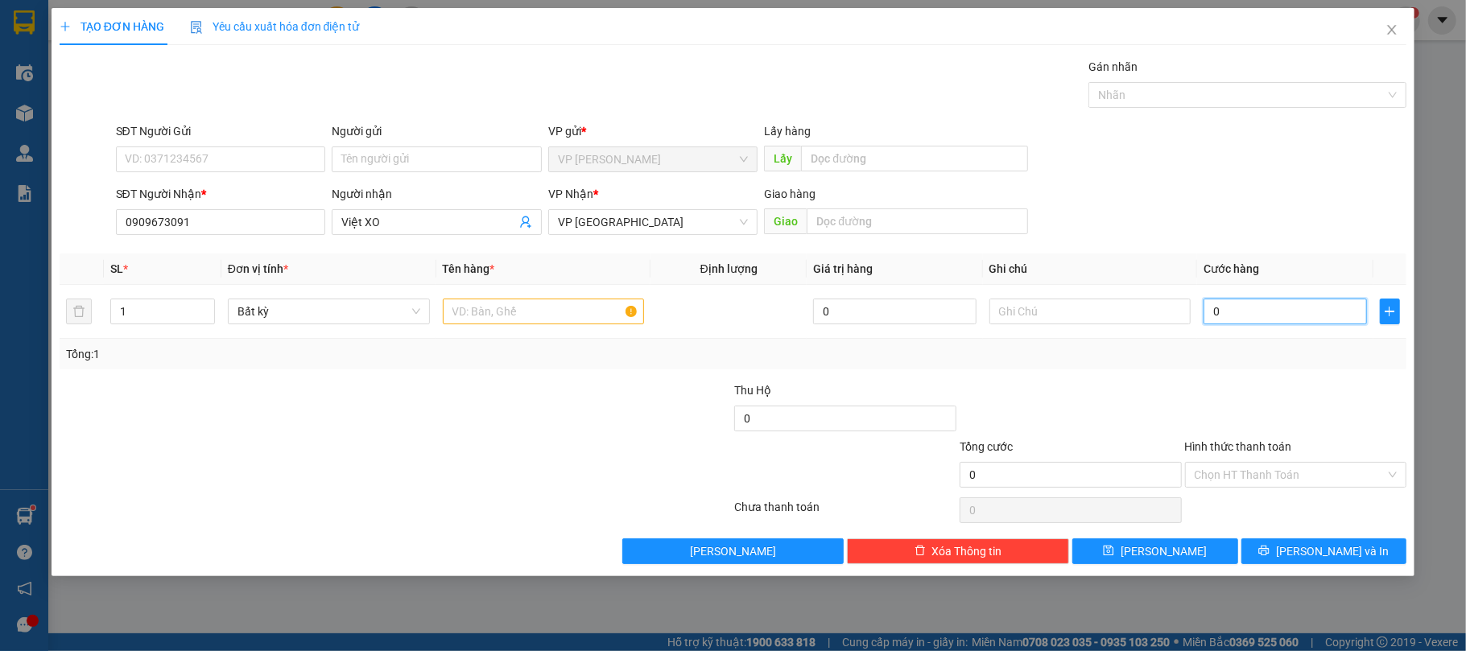
type input "4"
type input "40"
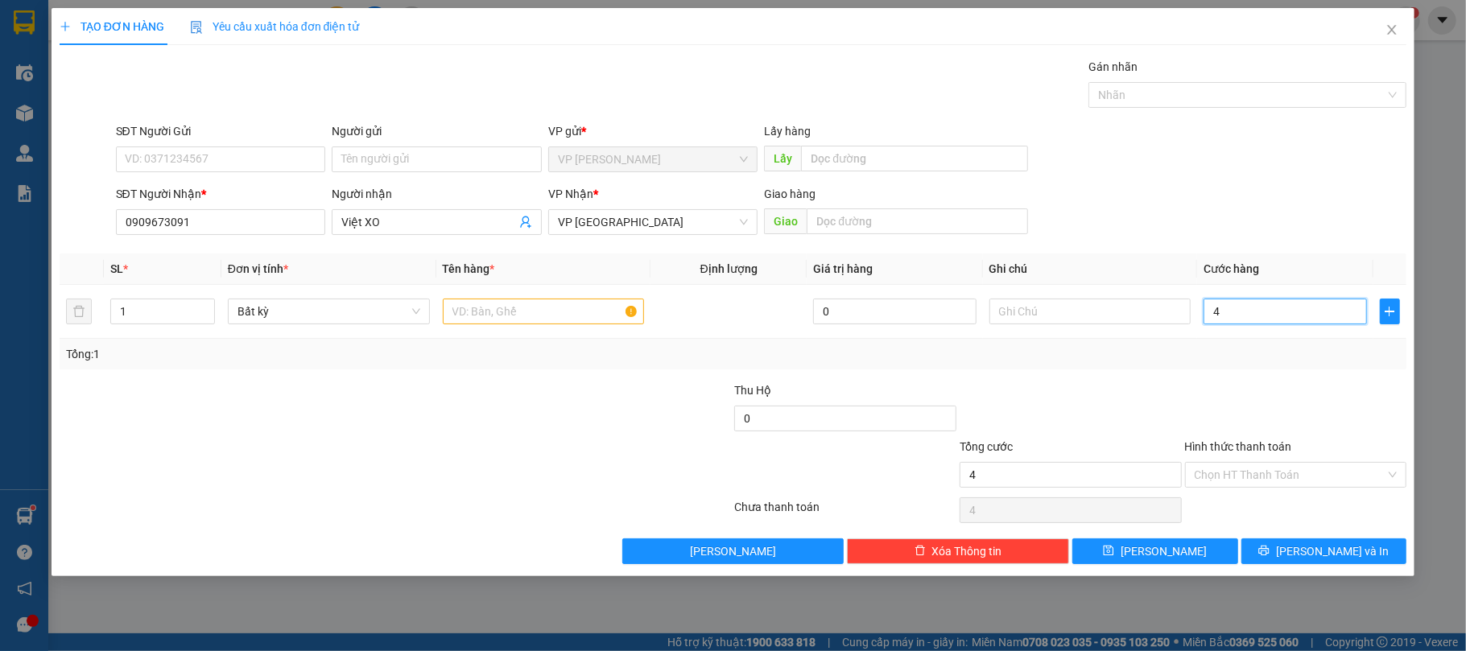
type input "40"
type input "400"
type input "4.000"
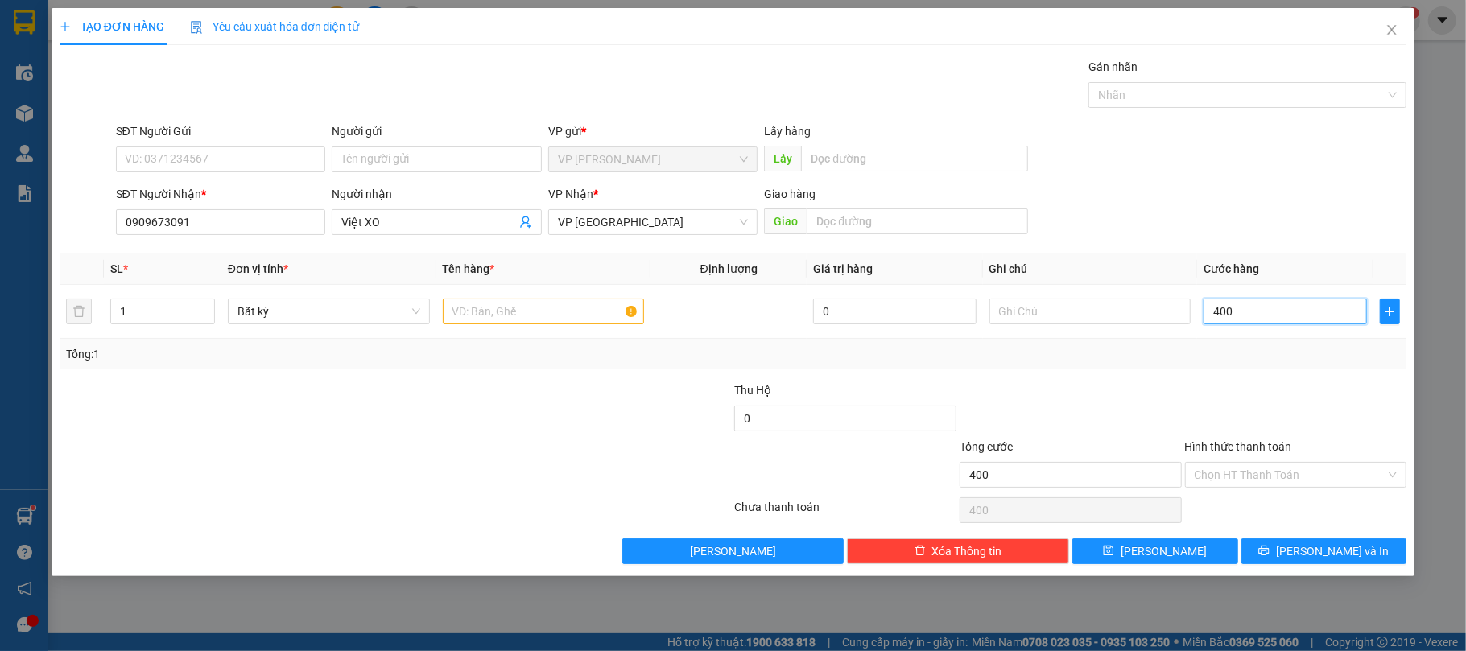
type input "4.000"
type input "40.000"
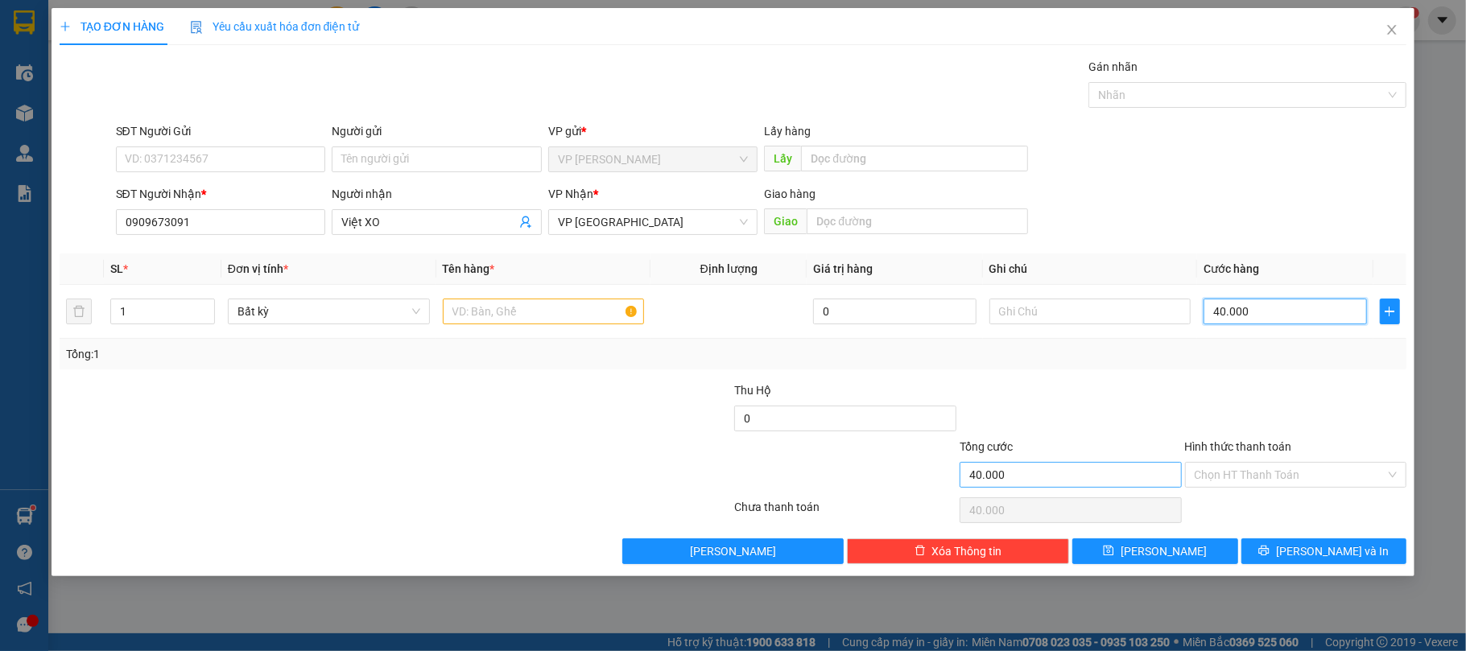
type input "4.000"
type input "400"
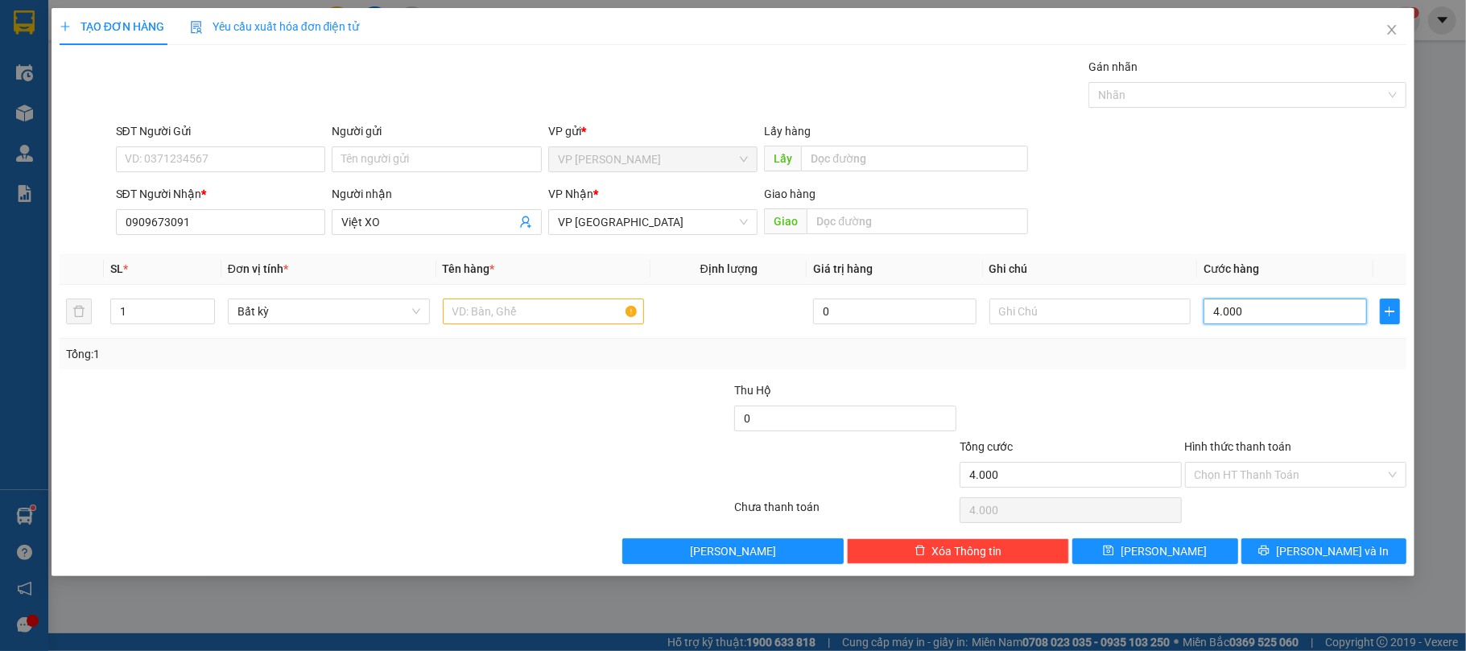
type input "400"
type input "40"
type input "40.000"
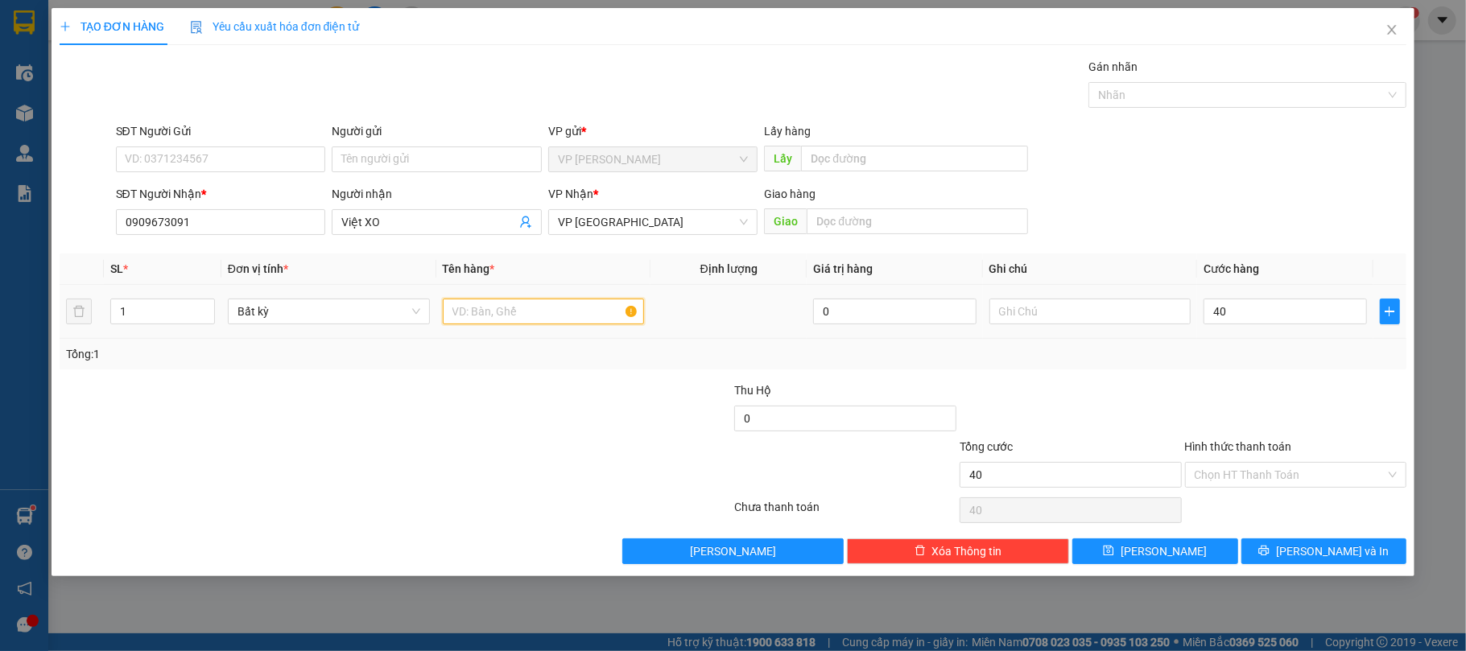
type input "40.000"
click at [543, 322] on input "text" at bounding box center [544, 312] width 202 height 26
type input "1 xốp"
click at [1248, 467] on input "Hình thức thanh toán" at bounding box center [1291, 475] width 192 height 24
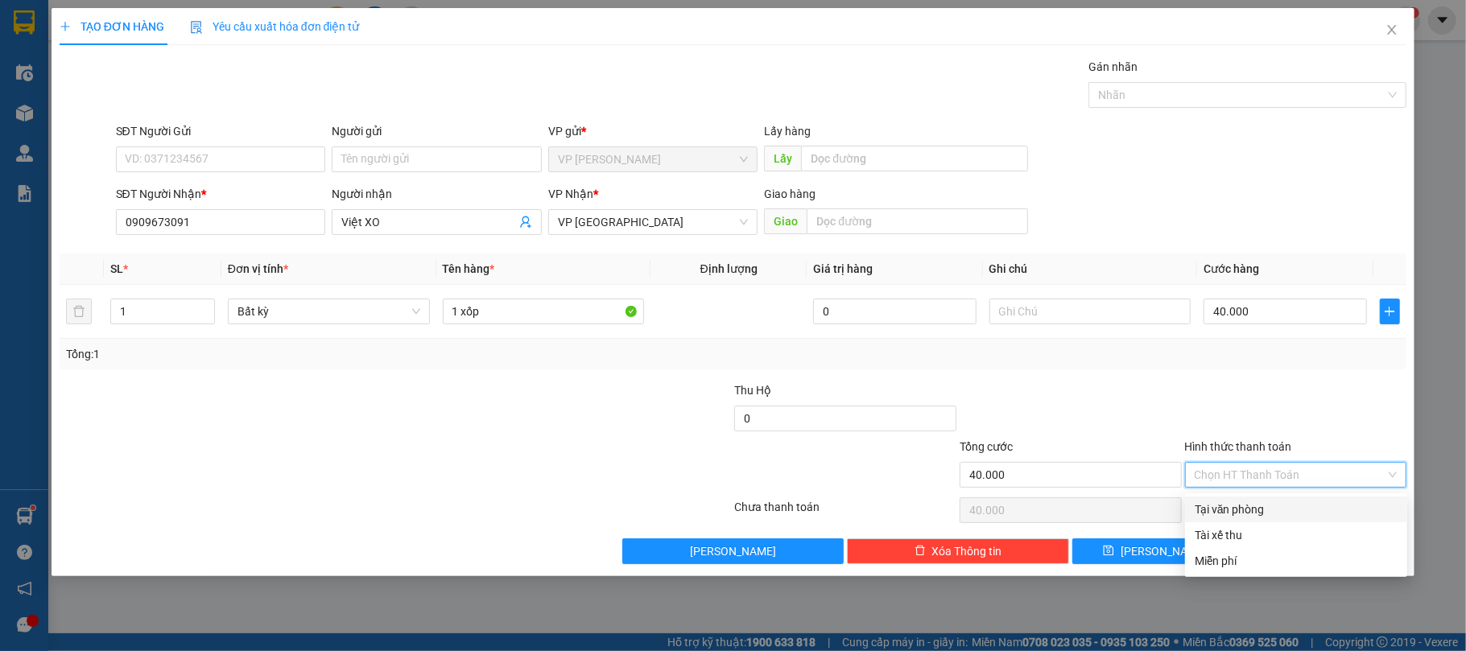
click at [1222, 502] on div "Tại văn phòng" at bounding box center [1296, 510] width 203 height 18
type input "0"
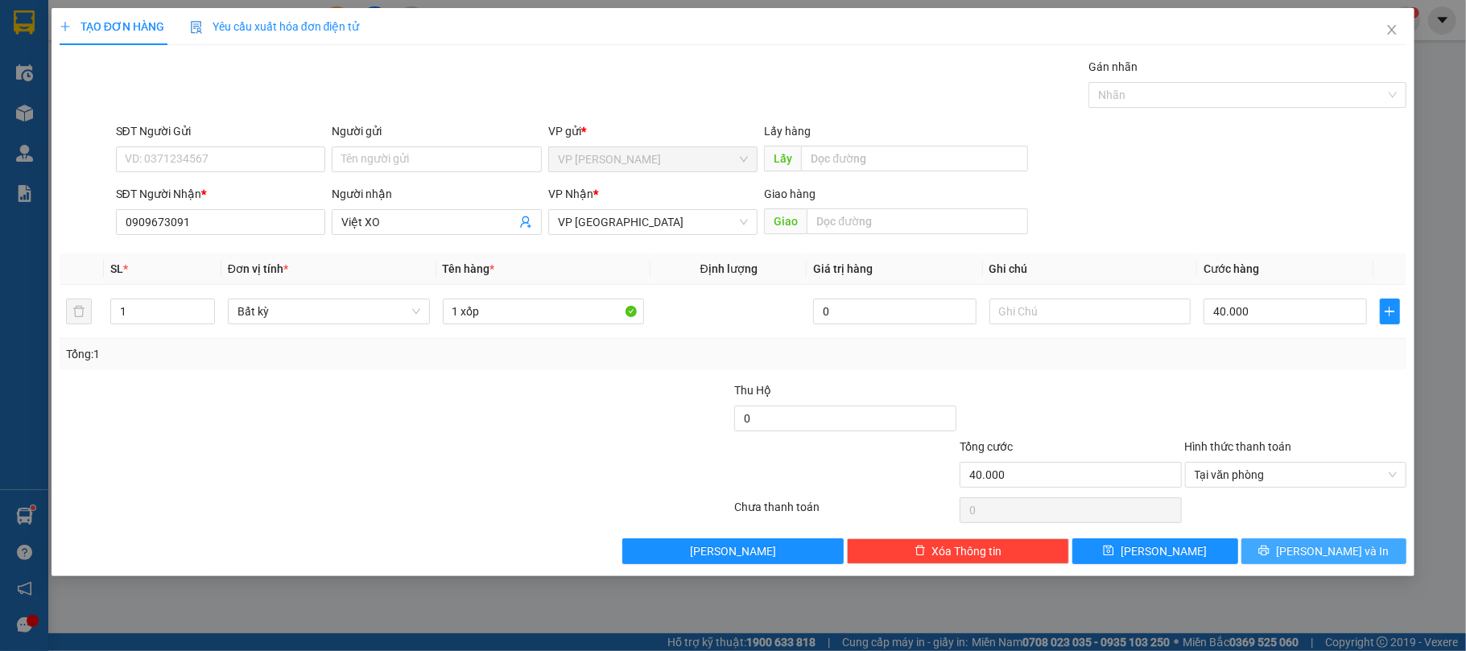
click at [1325, 558] on span "[PERSON_NAME] và In" at bounding box center [1332, 552] width 113 height 18
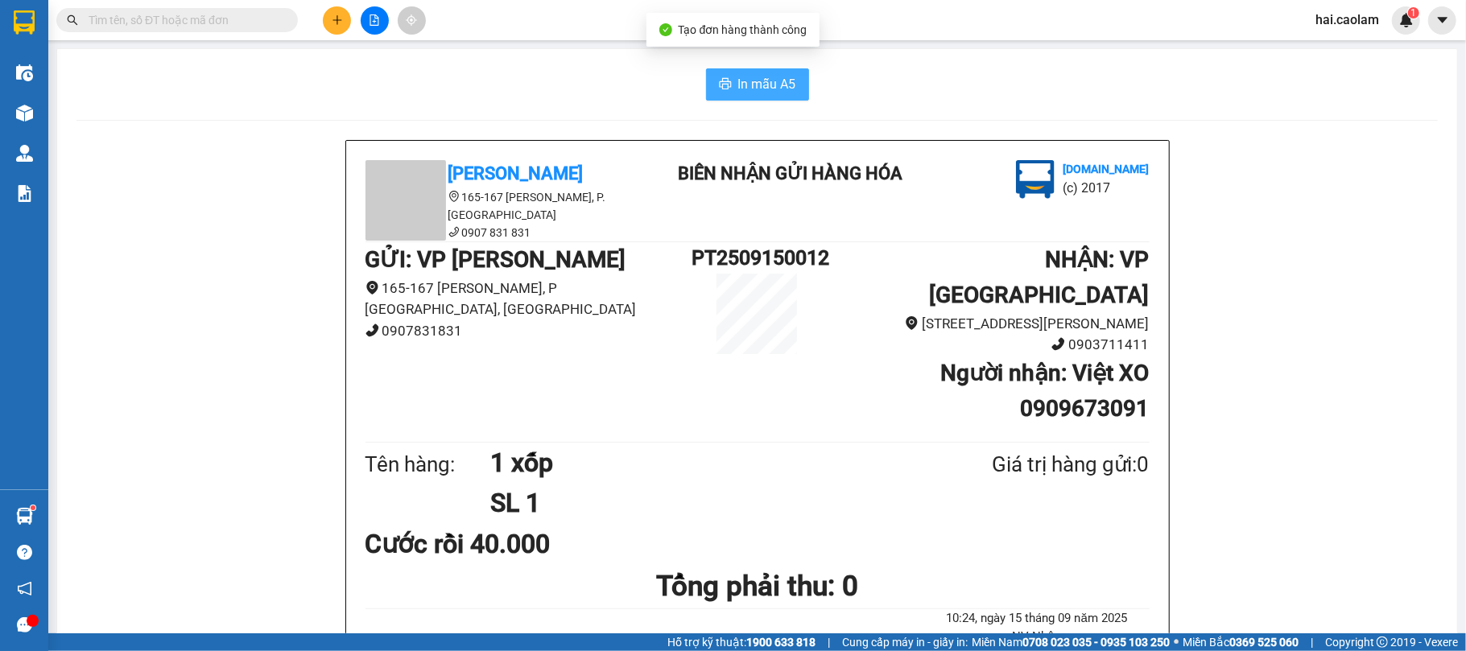
click at [747, 91] on span "In mẫu A5" at bounding box center [767, 84] width 58 height 20
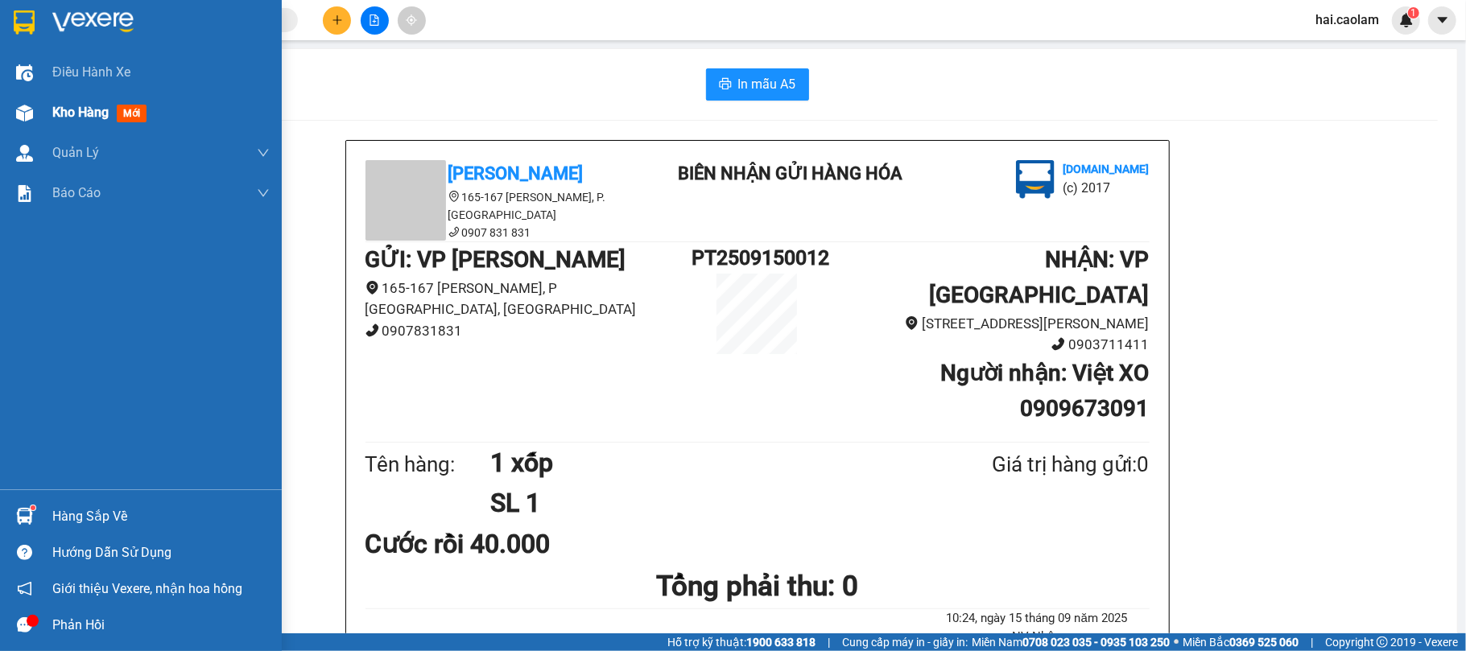
click at [66, 113] on span "Kho hàng" at bounding box center [80, 112] width 56 height 15
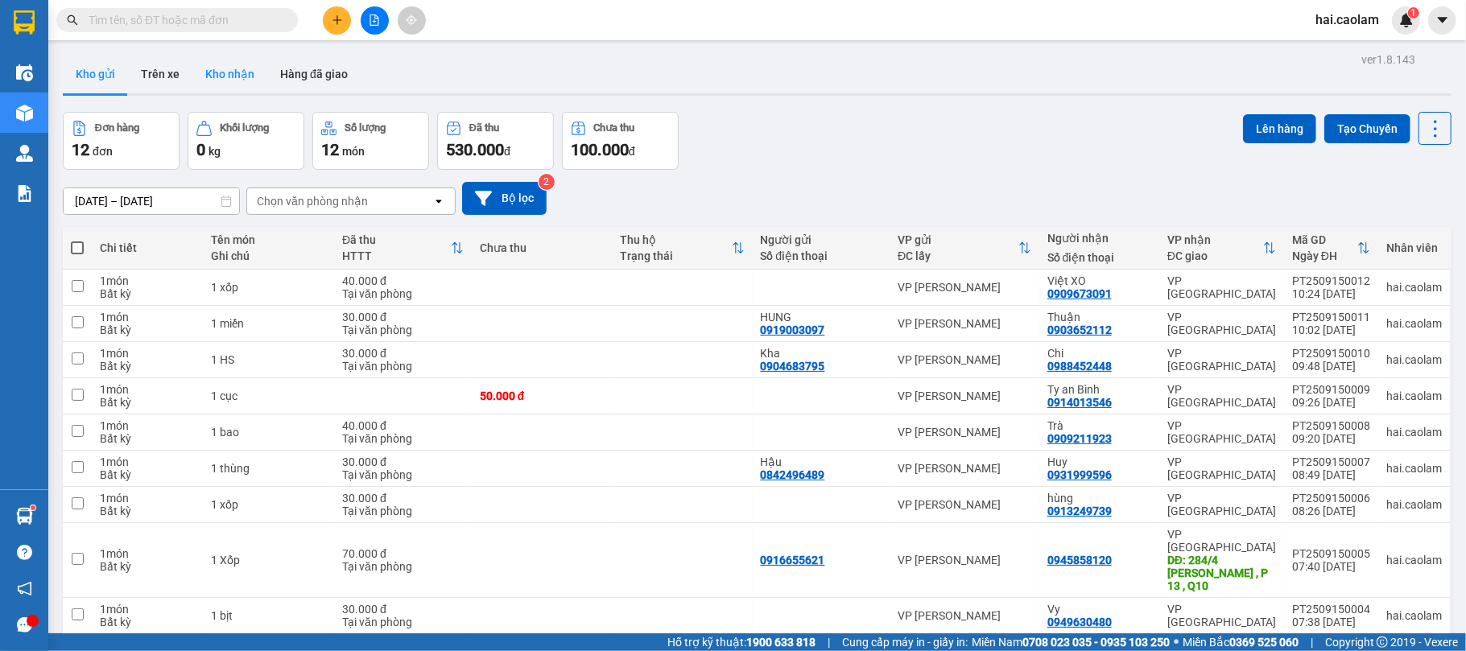
click at [248, 82] on button "Kho nhận" at bounding box center [229, 74] width 75 height 39
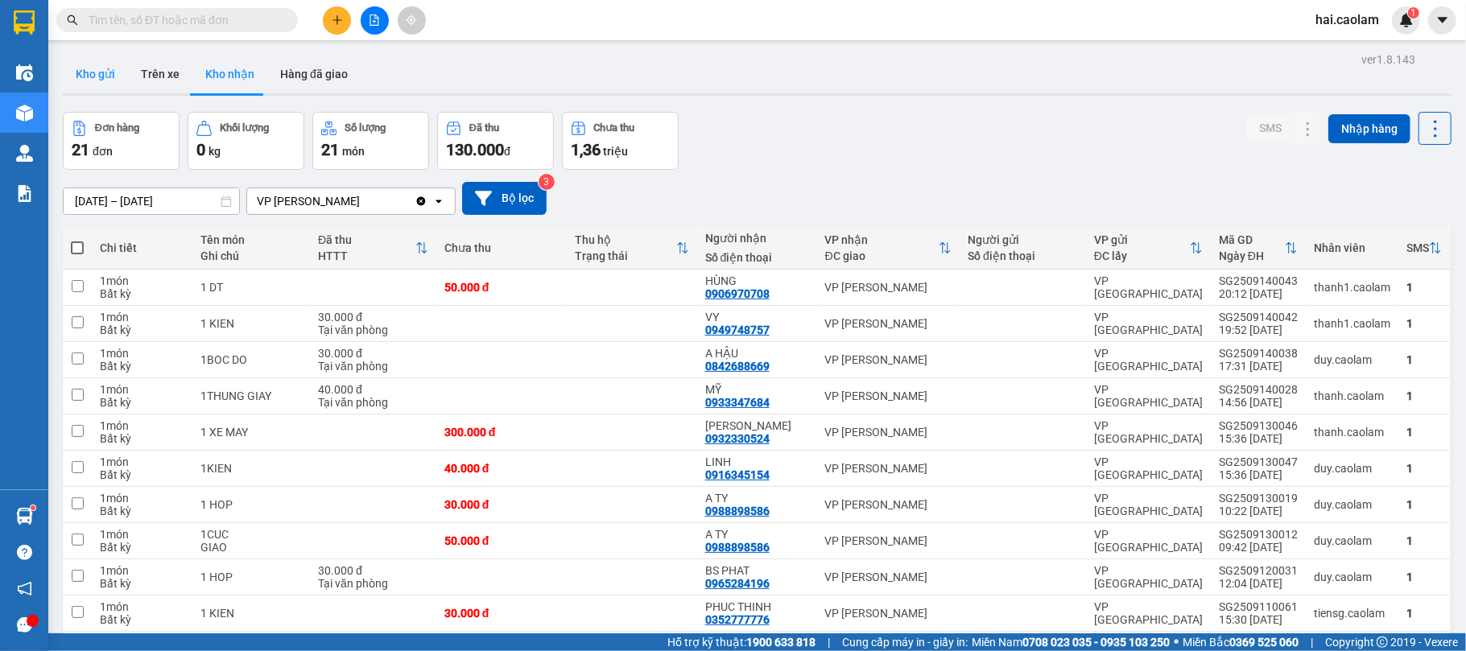
click at [114, 82] on button "Kho gửi" at bounding box center [95, 74] width 65 height 39
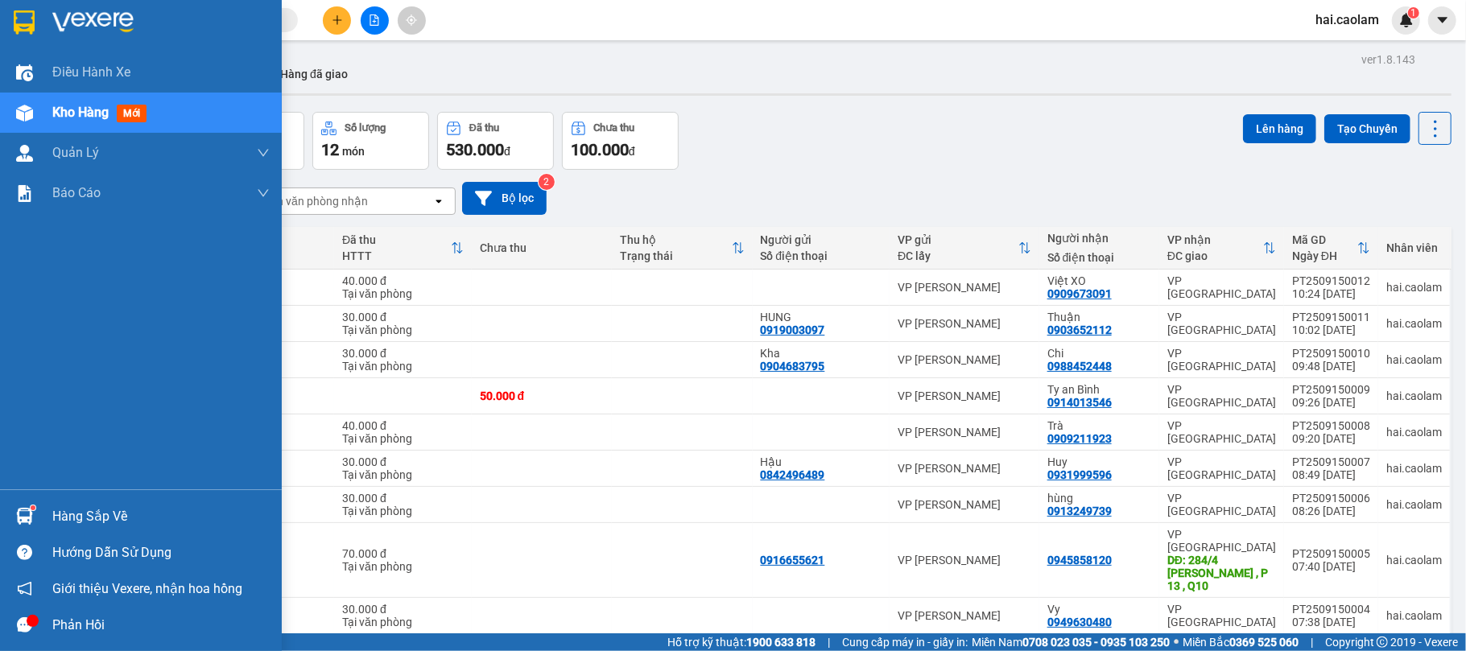
click at [71, 507] on div "Hàng sắp về" at bounding box center [160, 517] width 217 height 24
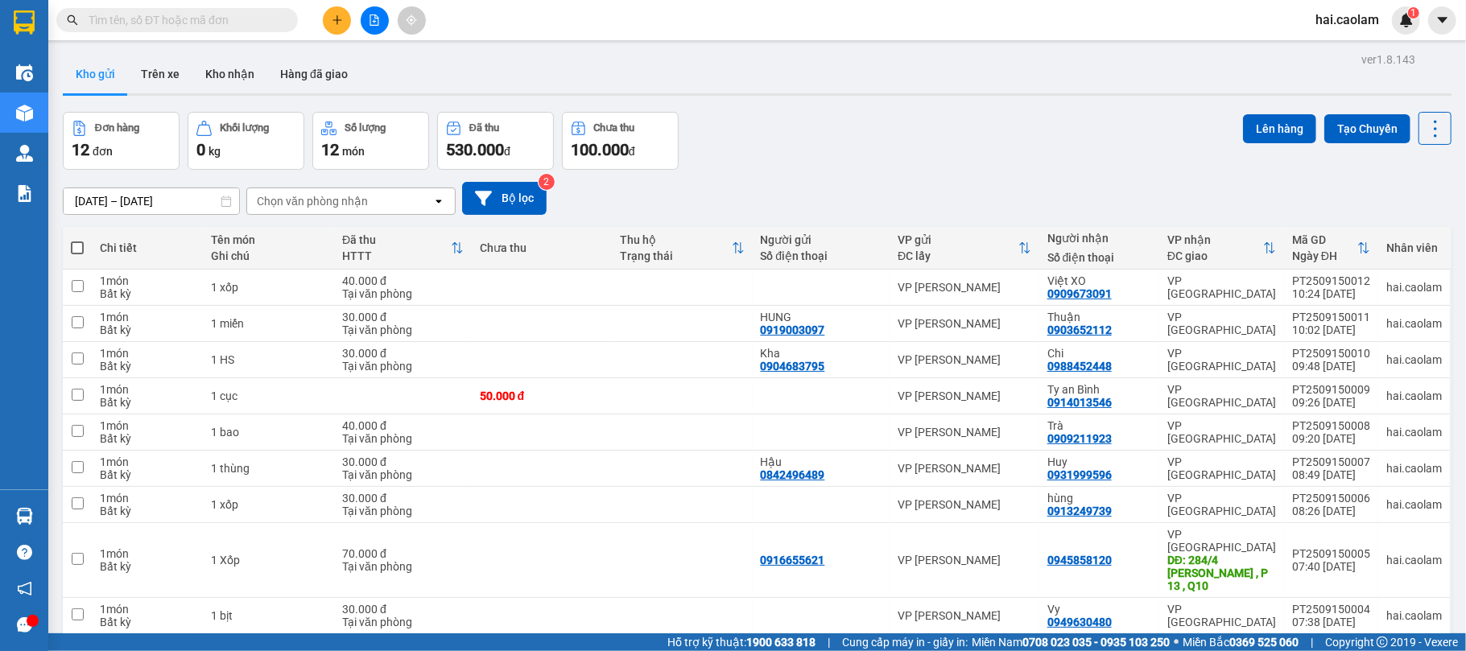
click at [826, 155] on section "Kết quả tìm kiếm ( 116 ) Bộ lọc Mã ĐH Trạng thái Món hàng Thu hộ Tổng cước Chưa…" at bounding box center [733, 325] width 1466 height 651
click at [179, 35] on div "Kết quả tìm kiếm ( 116 ) Bộ lọc Mã ĐH Trạng thái Món hàng Thu hộ Tổng cước Chưa…" at bounding box center [733, 20] width 1466 height 40
click at [184, 20] on input "text" at bounding box center [184, 20] width 190 height 18
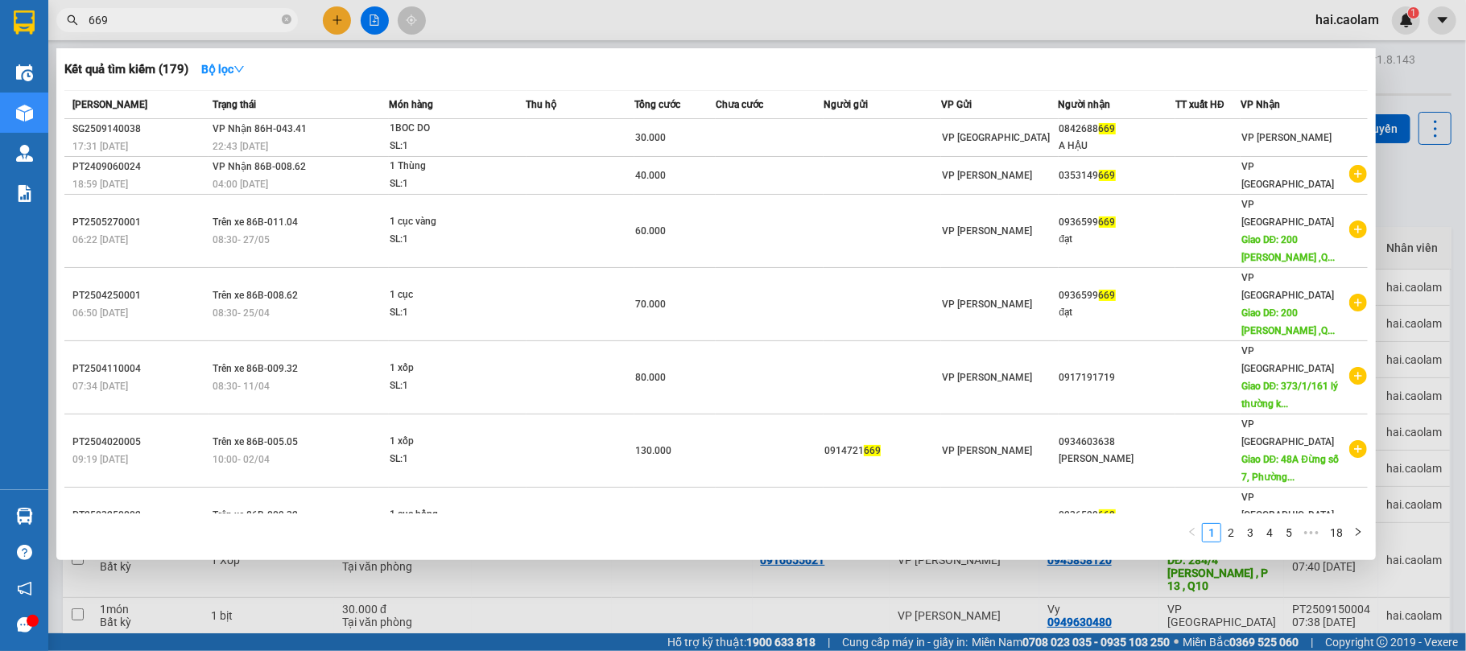
type input "669"
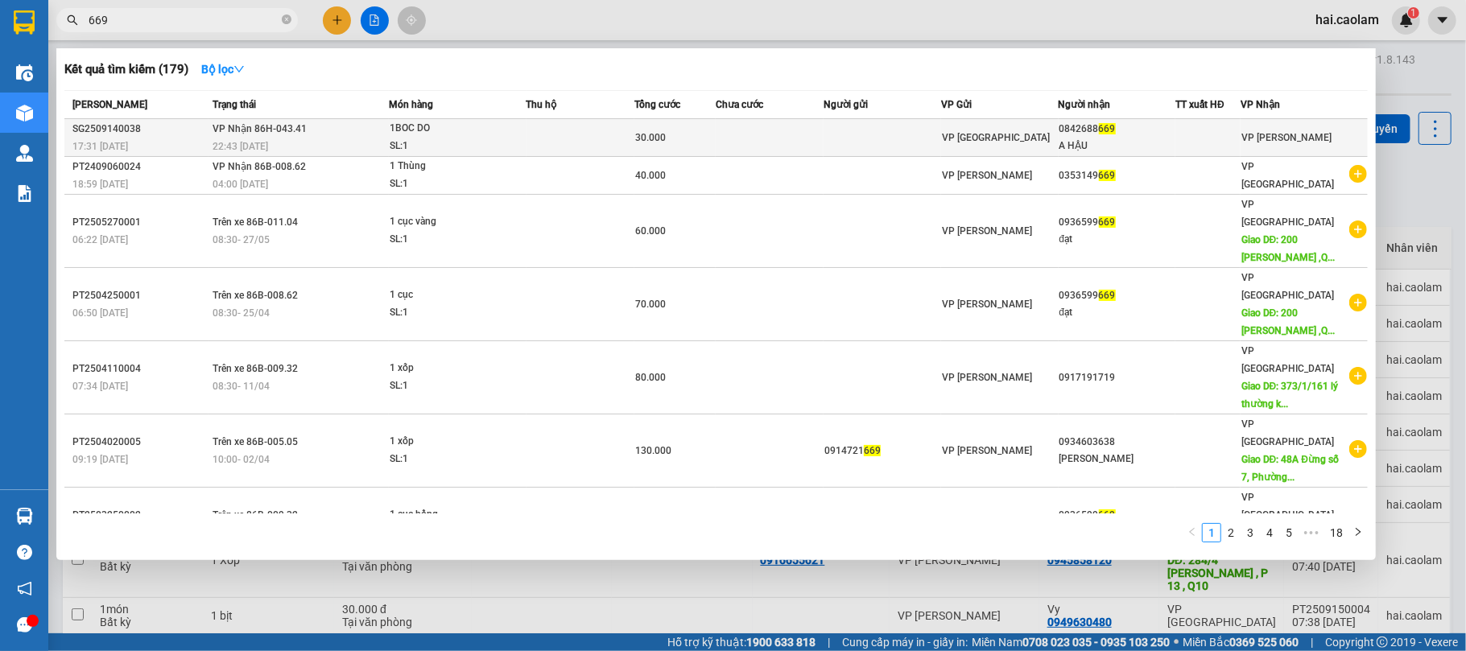
click at [735, 130] on td at bounding box center [770, 138] width 108 height 38
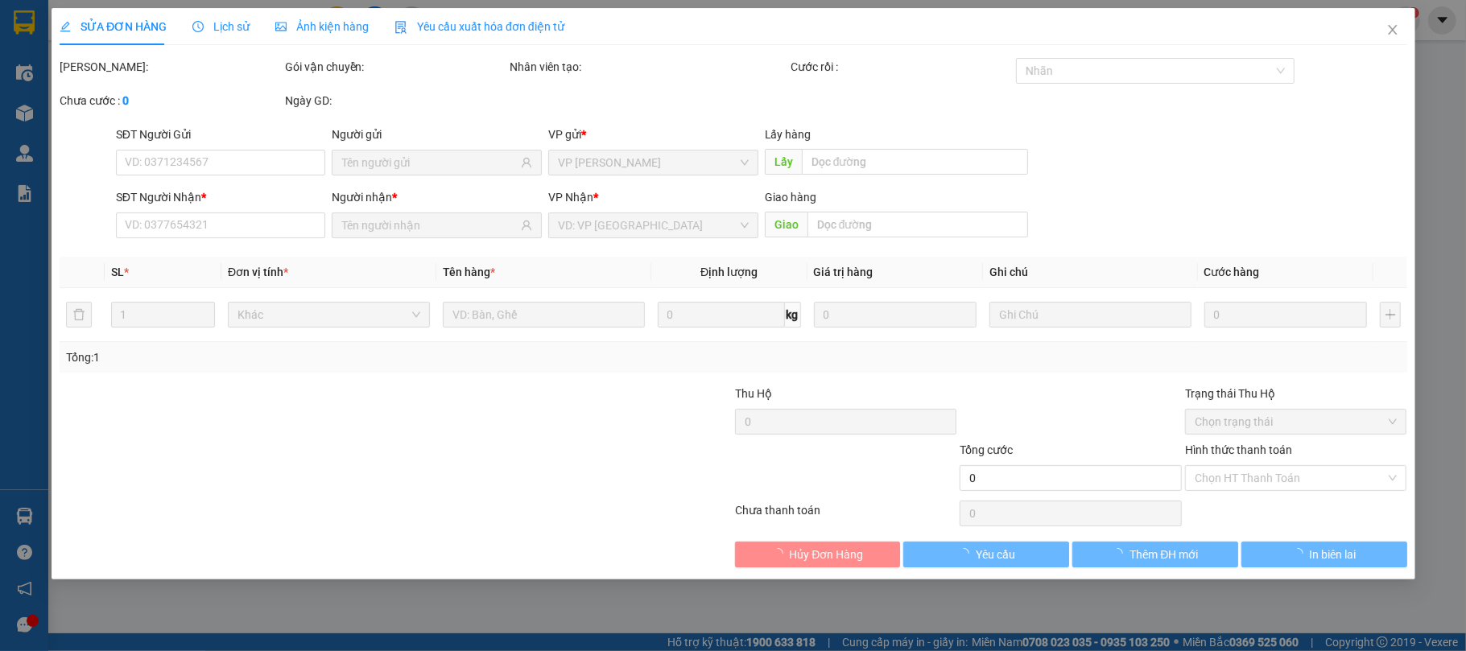
type input "0842688669"
type input "A HẬU"
type input "30.000"
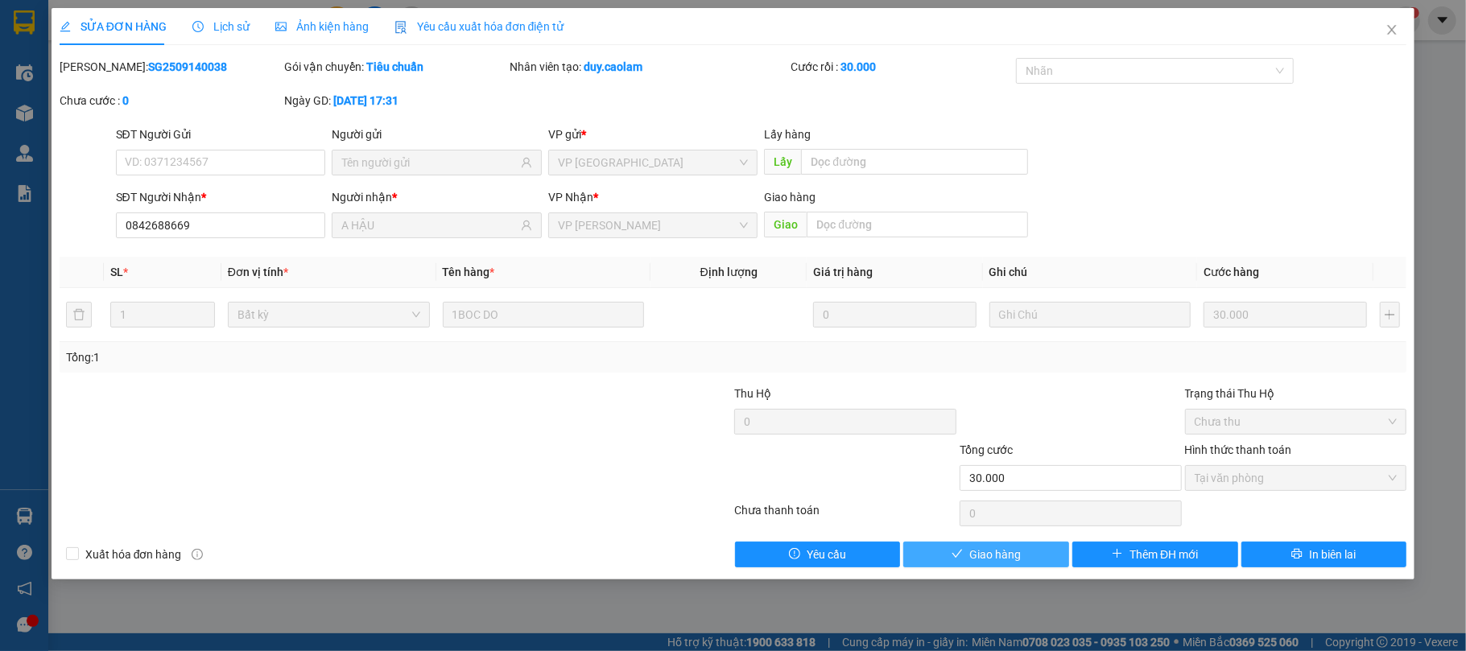
click at [1015, 562] on span "Giao hàng" at bounding box center [996, 555] width 52 height 18
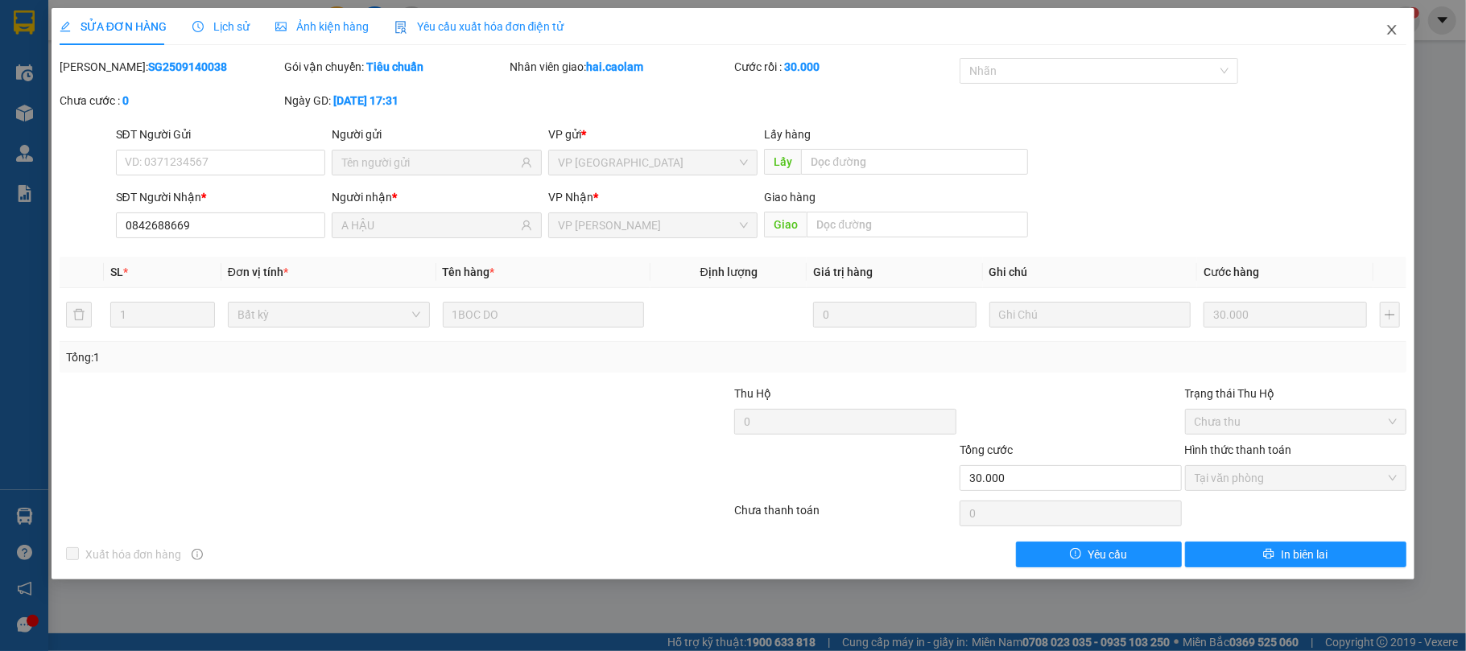
click at [1392, 32] on icon "close" at bounding box center [1392, 30] width 9 height 10
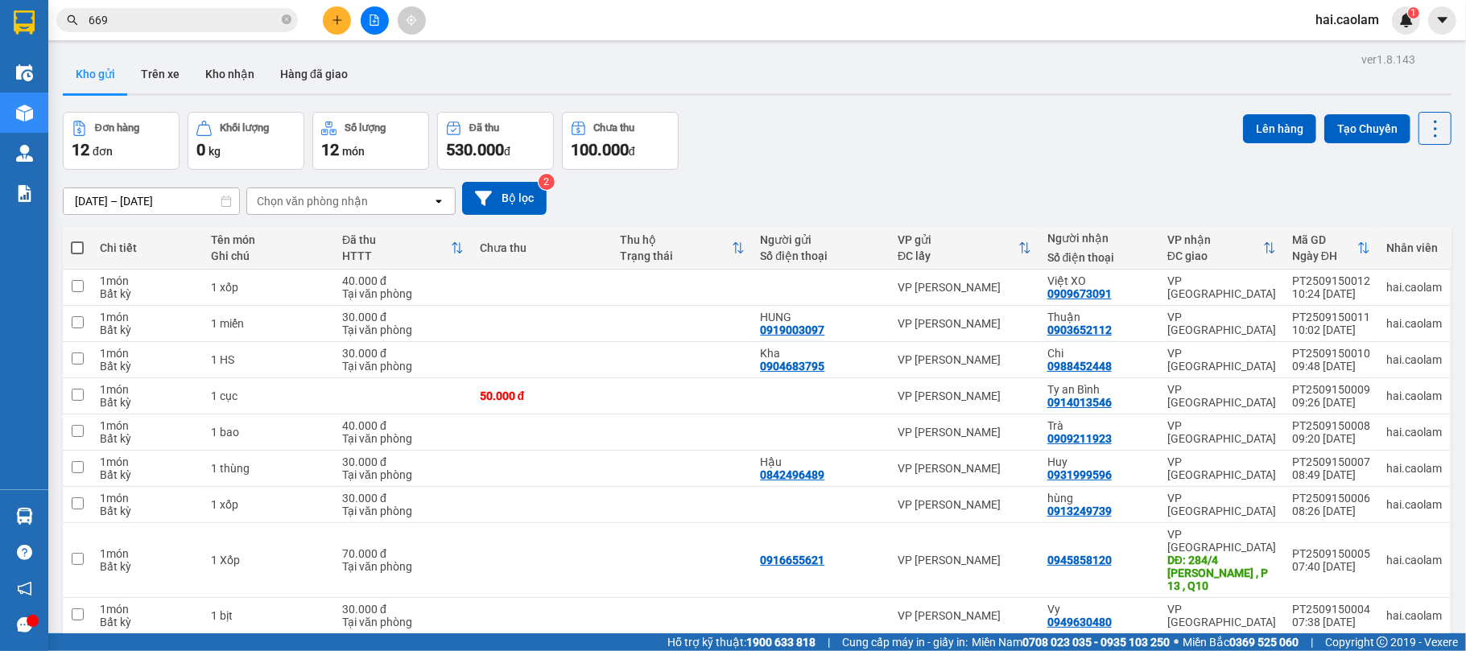
click at [201, 8] on span "669" at bounding box center [177, 20] width 242 height 24
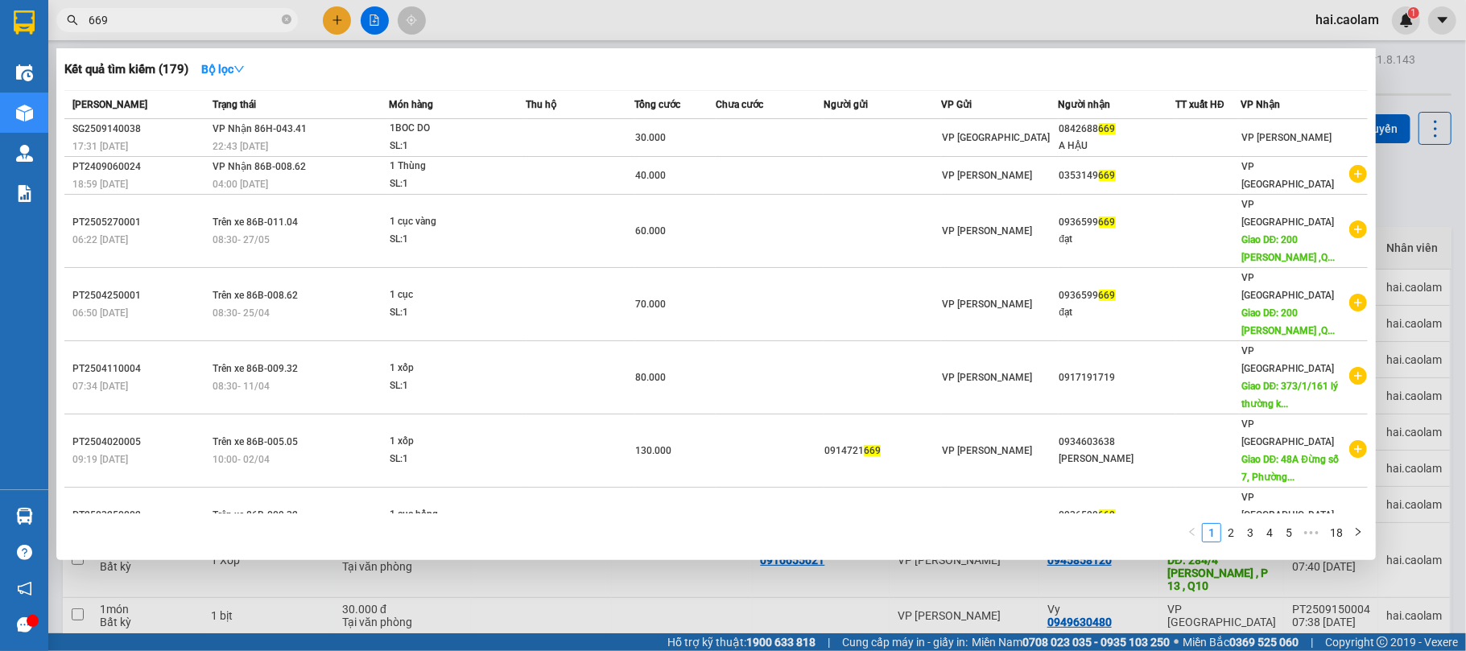
click at [203, 11] on input "669" at bounding box center [184, 20] width 190 height 18
type input "6"
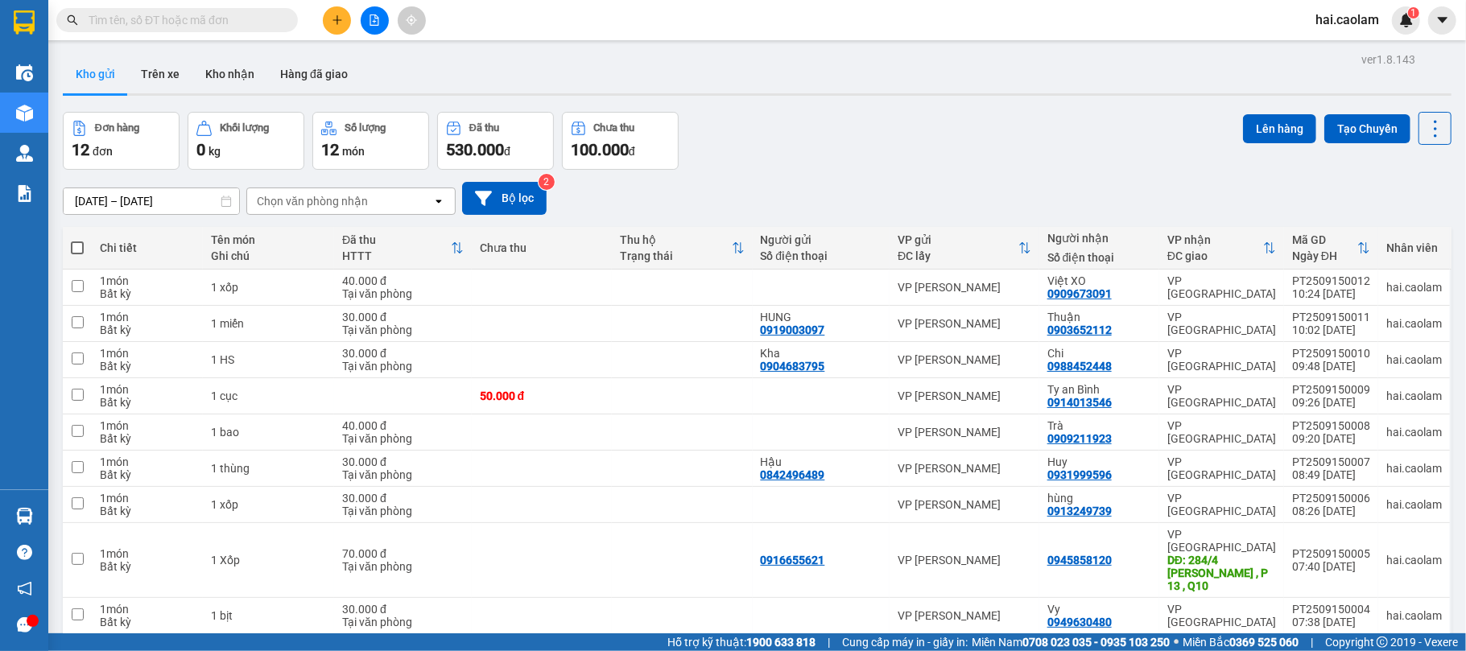
click at [333, 19] on icon "plus" at bounding box center [337, 19] width 11 height 11
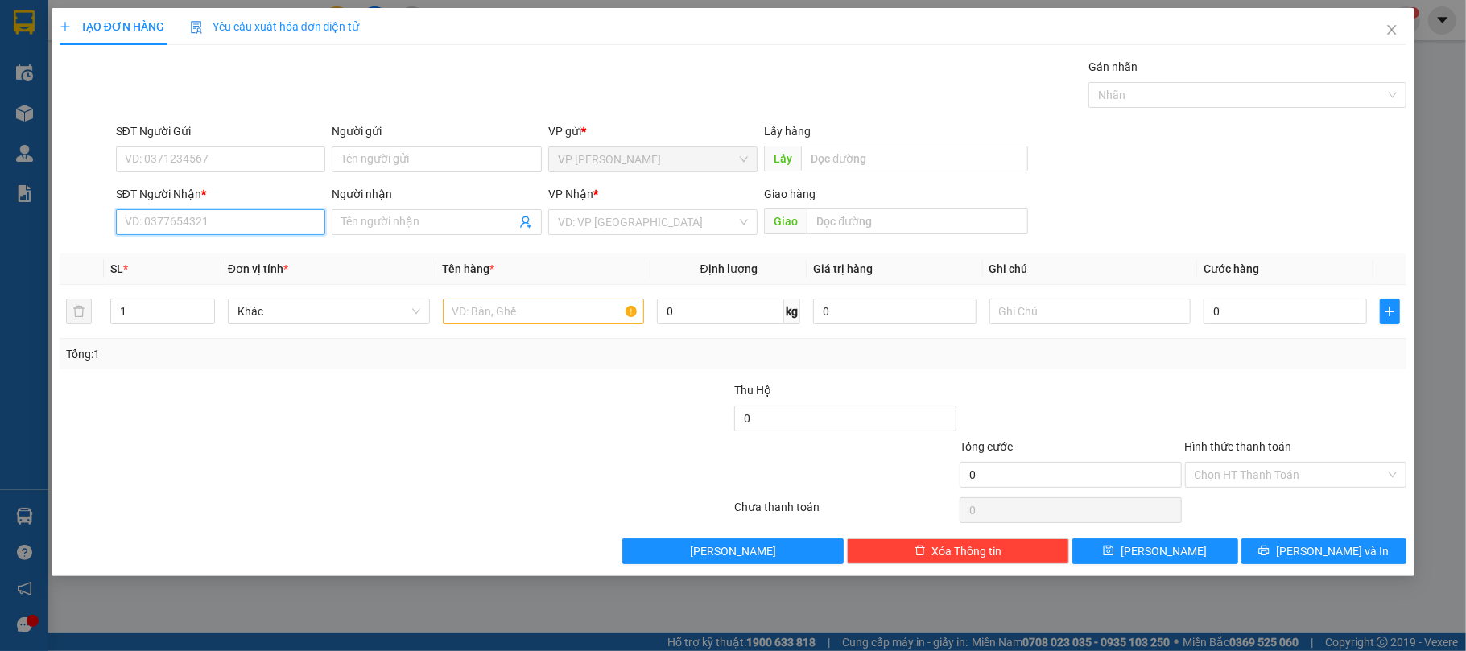
click at [191, 230] on input "SĐT Người Nhận *" at bounding box center [221, 222] width 210 height 26
type input "0906681242"
click at [232, 263] on div "0906681242 - nhật" at bounding box center [221, 256] width 191 height 18
type input "nhật"
type input "0906681242"
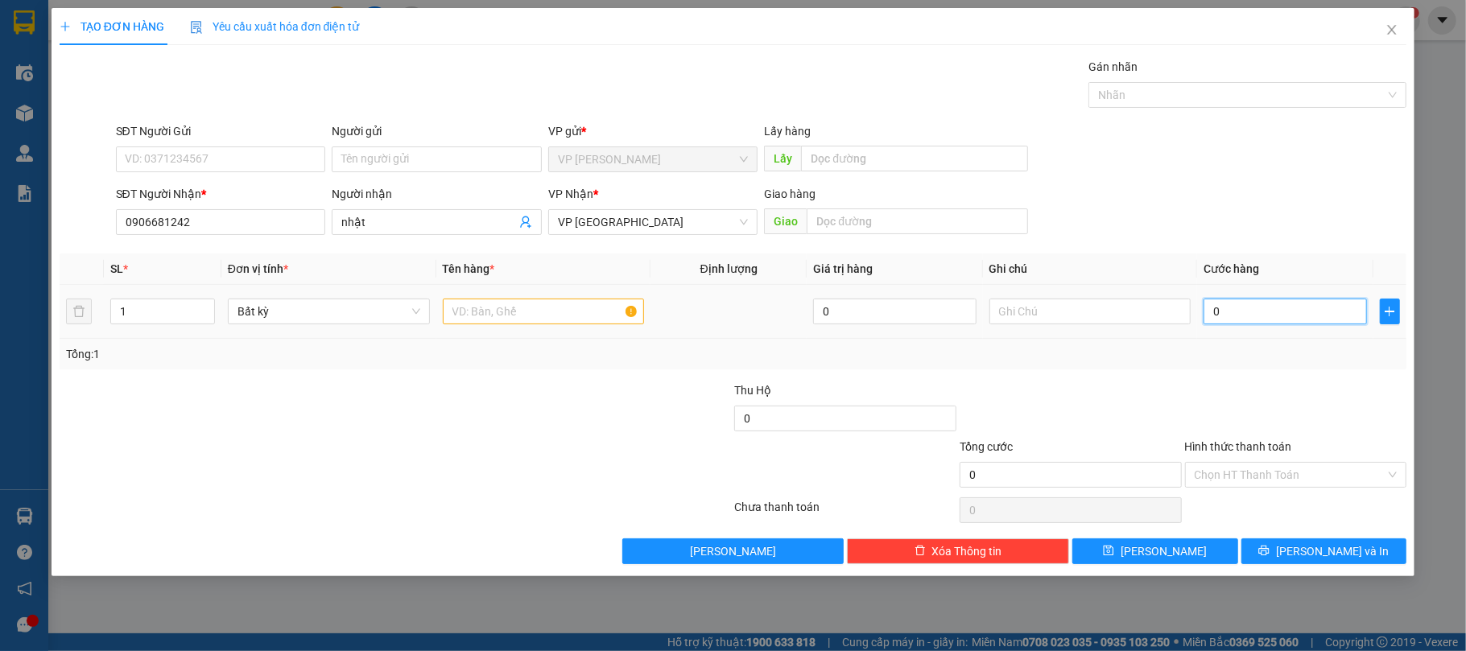
click at [1227, 312] on input "0" at bounding box center [1285, 312] width 163 height 26
type input "3"
type input "30"
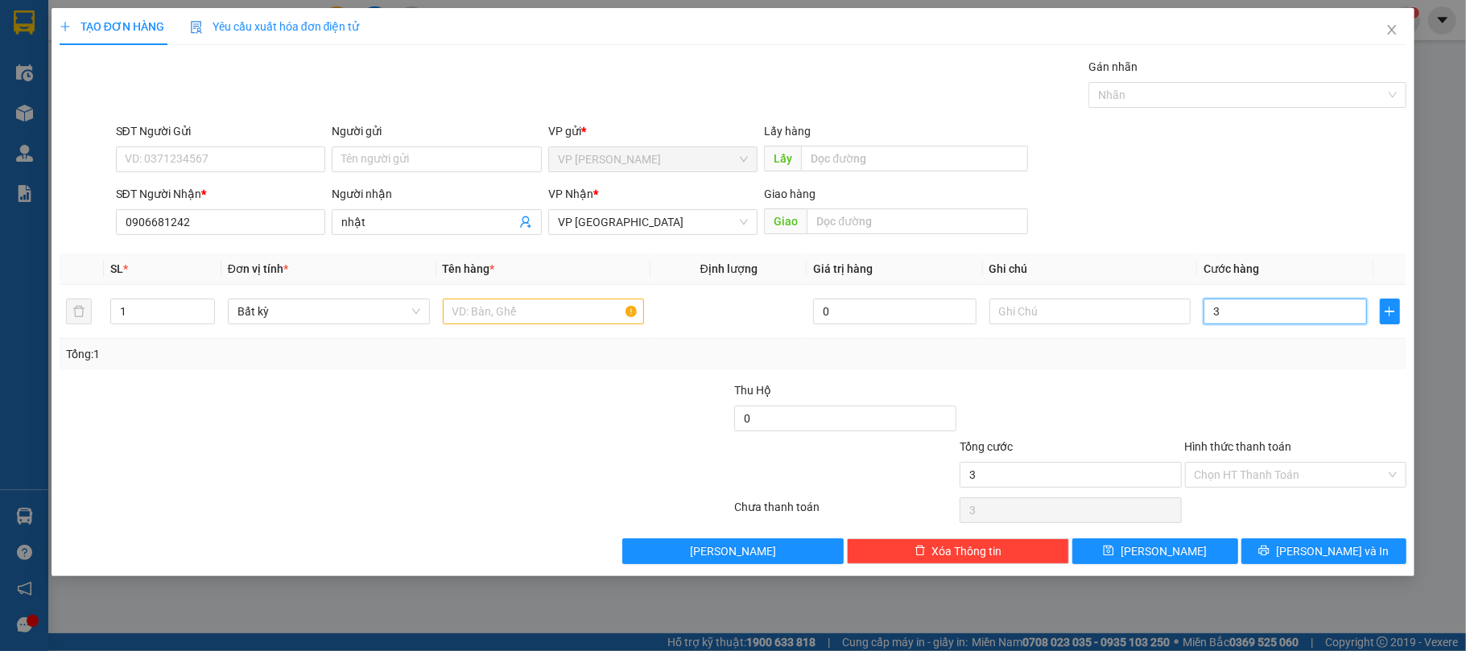
type input "30"
type input "30.000"
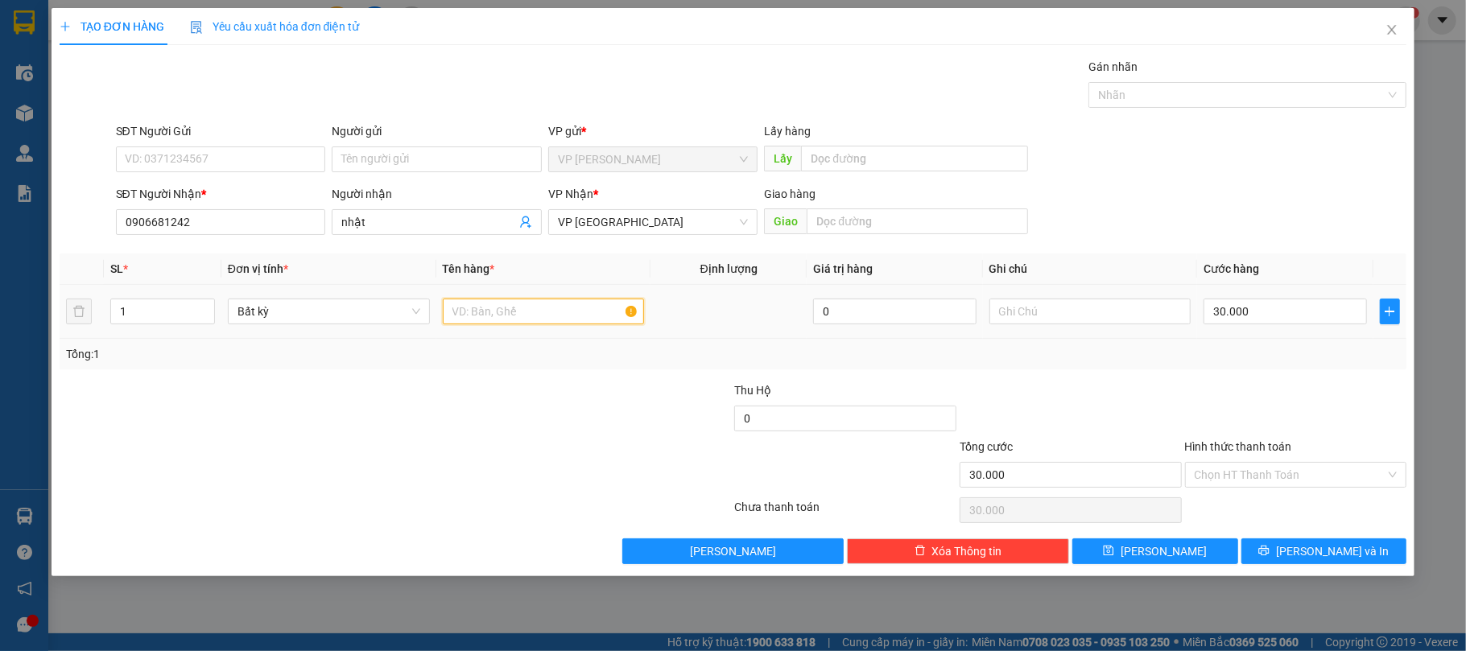
click at [482, 316] on input "text" at bounding box center [544, 312] width 202 height 26
type input "1 hộp"
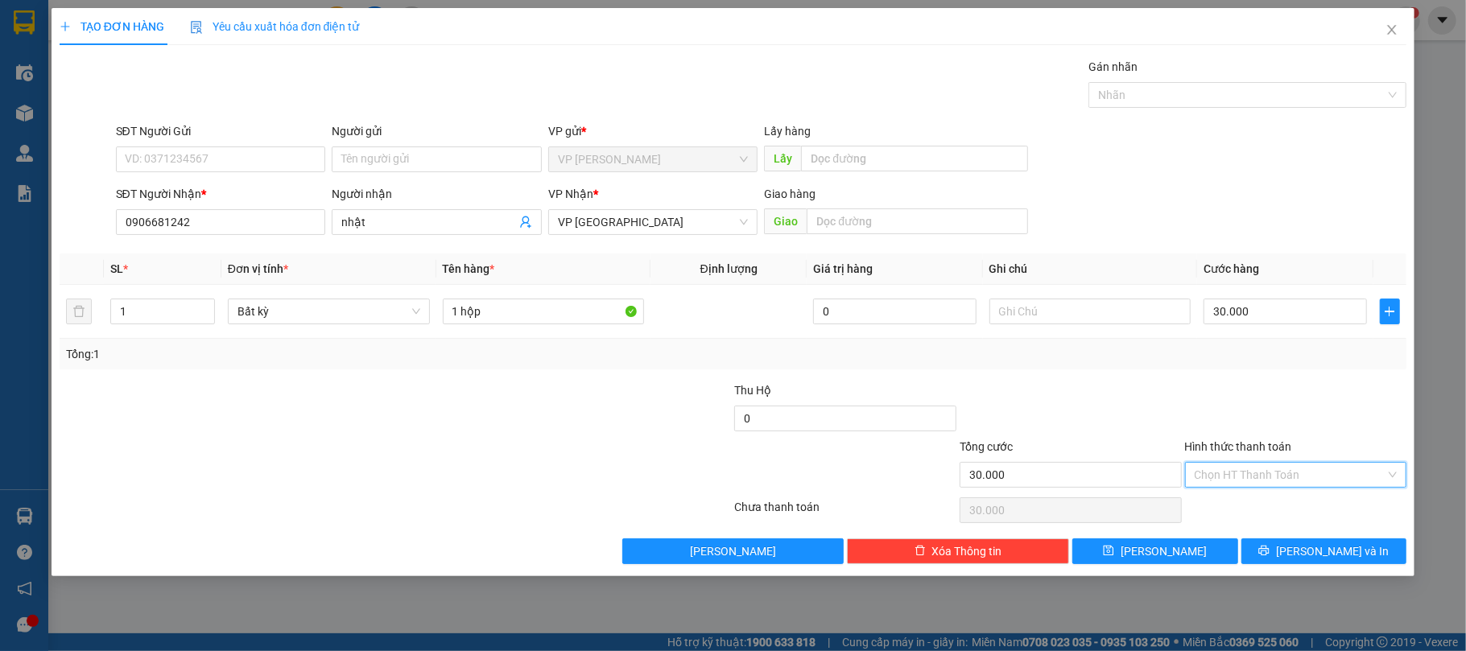
click at [1313, 481] on input "Hình thức thanh toán" at bounding box center [1291, 475] width 192 height 24
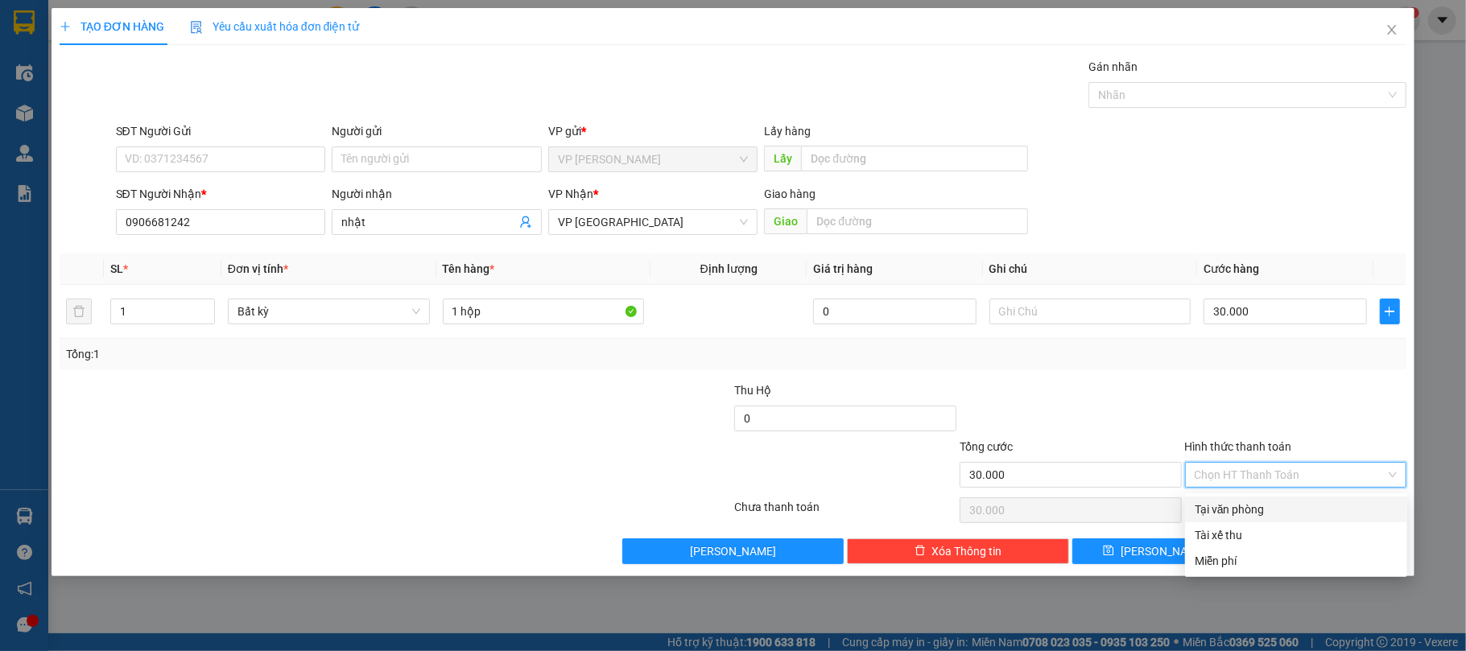
click at [1259, 509] on div "Tại văn phòng" at bounding box center [1296, 510] width 203 height 18
type input "0"
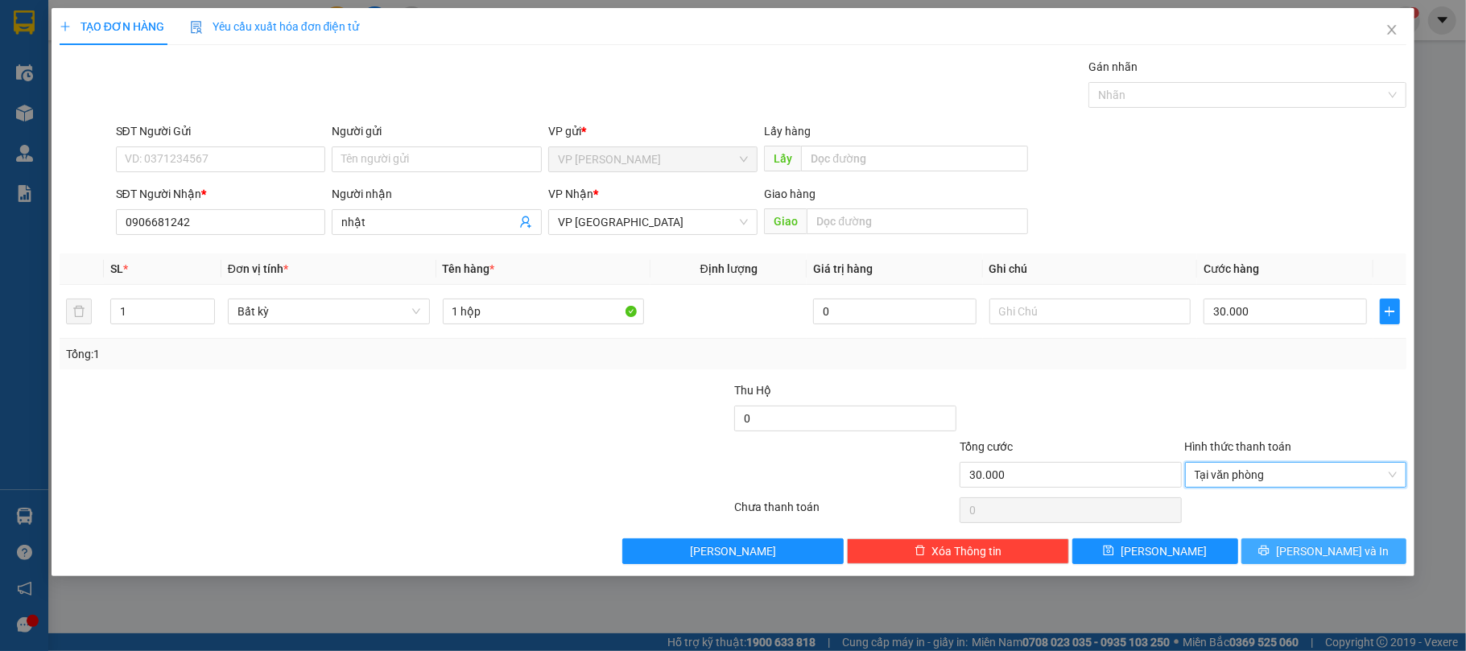
click at [1340, 546] on span "[PERSON_NAME] và In" at bounding box center [1332, 552] width 113 height 18
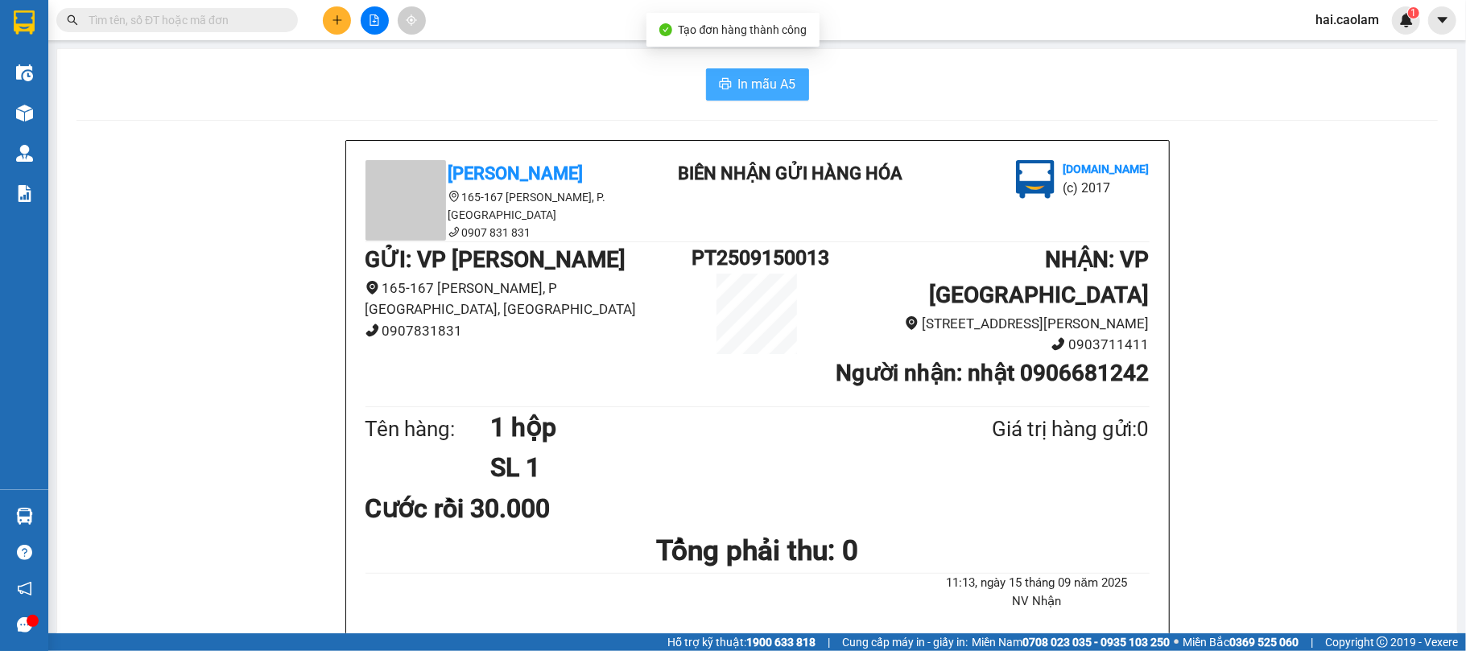
click at [790, 85] on button "In mẫu A5" at bounding box center [757, 84] width 103 height 32
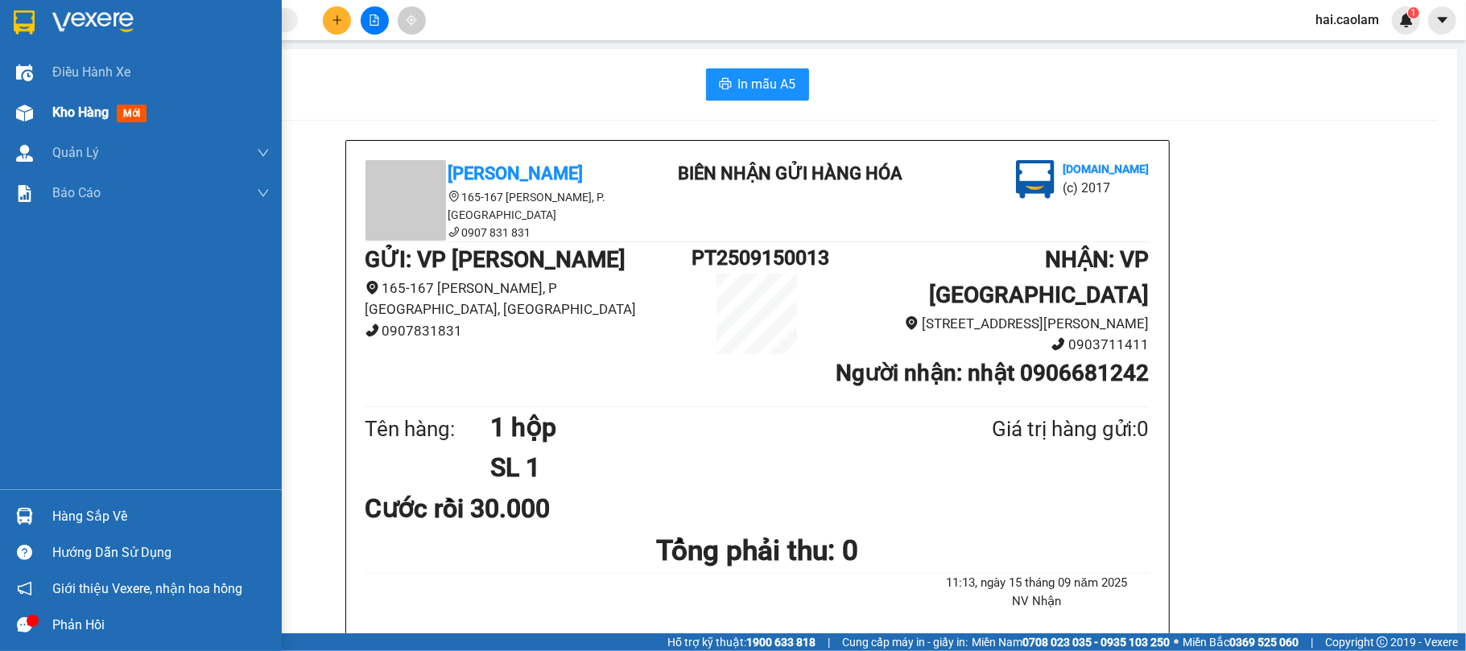
click at [64, 118] on span "Kho hàng" at bounding box center [80, 112] width 56 height 15
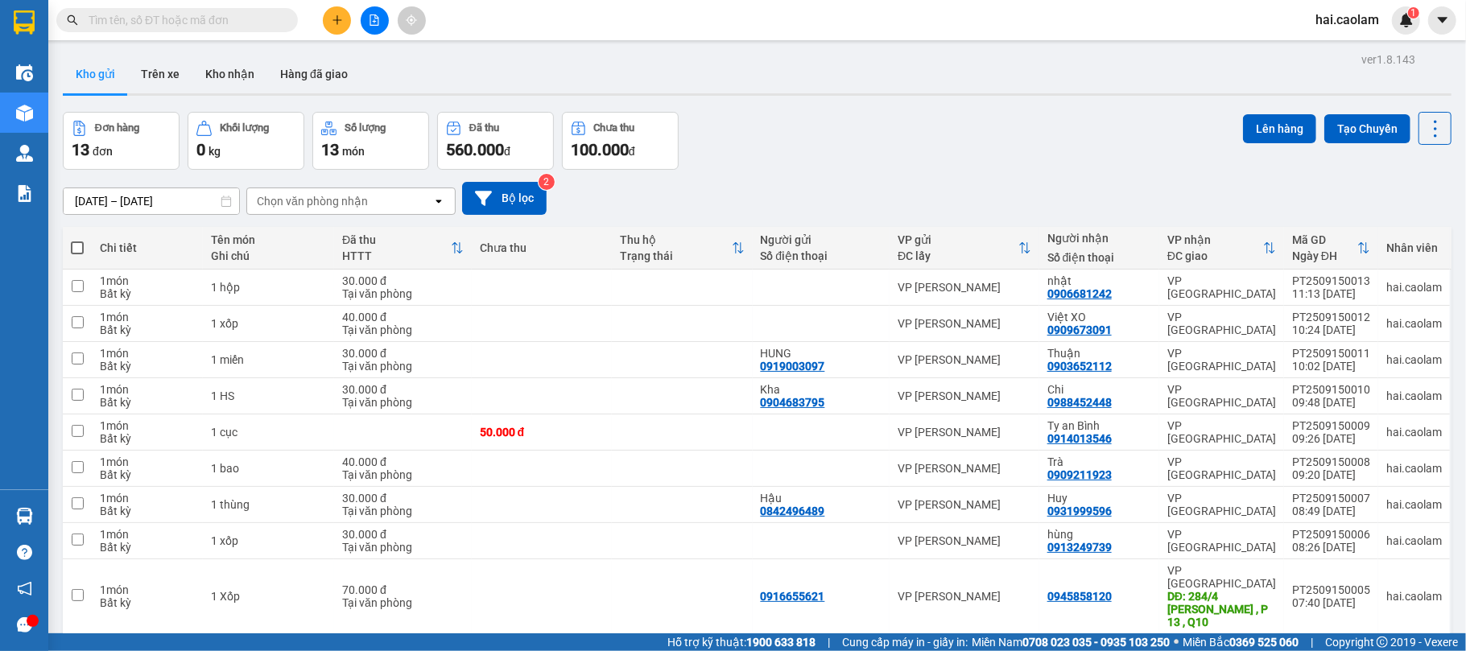
click at [206, 34] on div "Kết quả tìm kiếm ( 179 ) Bộ lọc Mã ĐH Trạng thái Món hàng Thu hộ Tổng cước Chưa…" at bounding box center [733, 20] width 1466 height 40
click at [345, 23] on button at bounding box center [337, 20] width 28 height 28
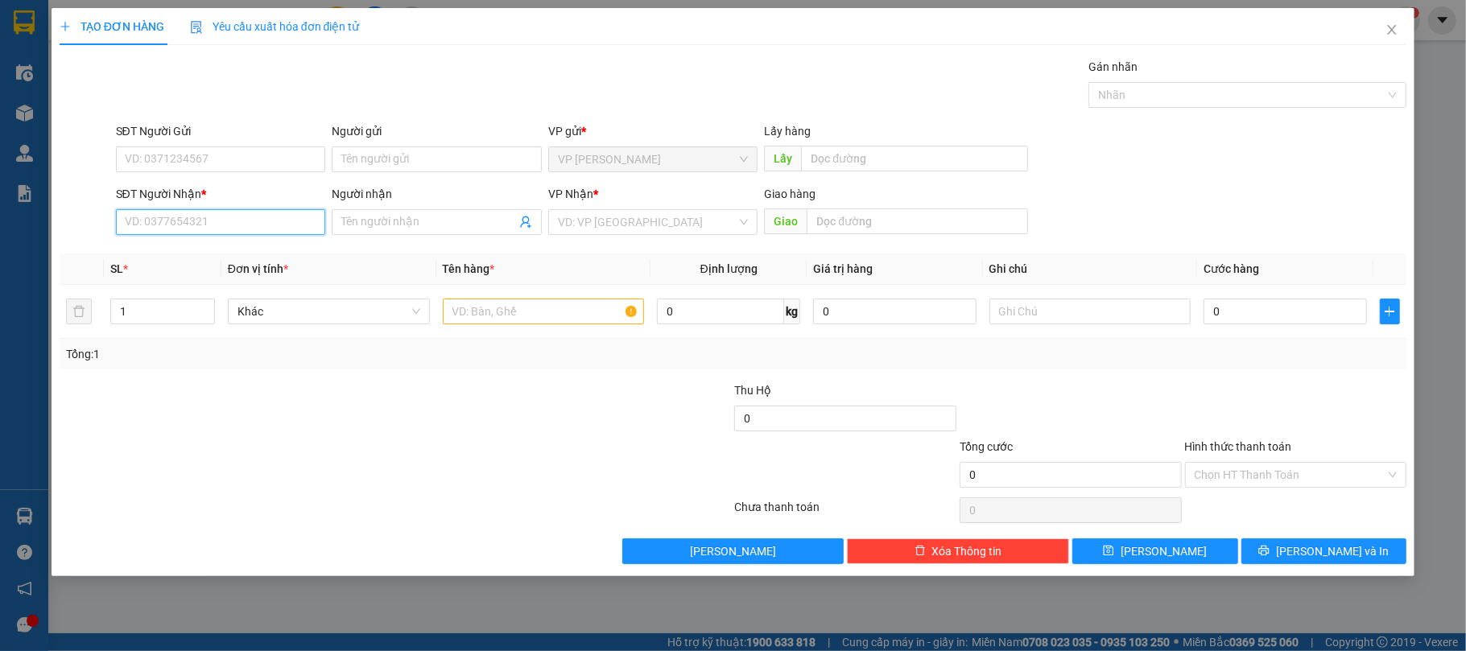
click at [227, 224] on input "SĐT Người Nhận *" at bounding box center [221, 222] width 210 height 26
type input "0345733916"
click at [262, 258] on div "0345733916 - My" at bounding box center [221, 256] width 191 height 18
type input "My"
type input "0345733916"
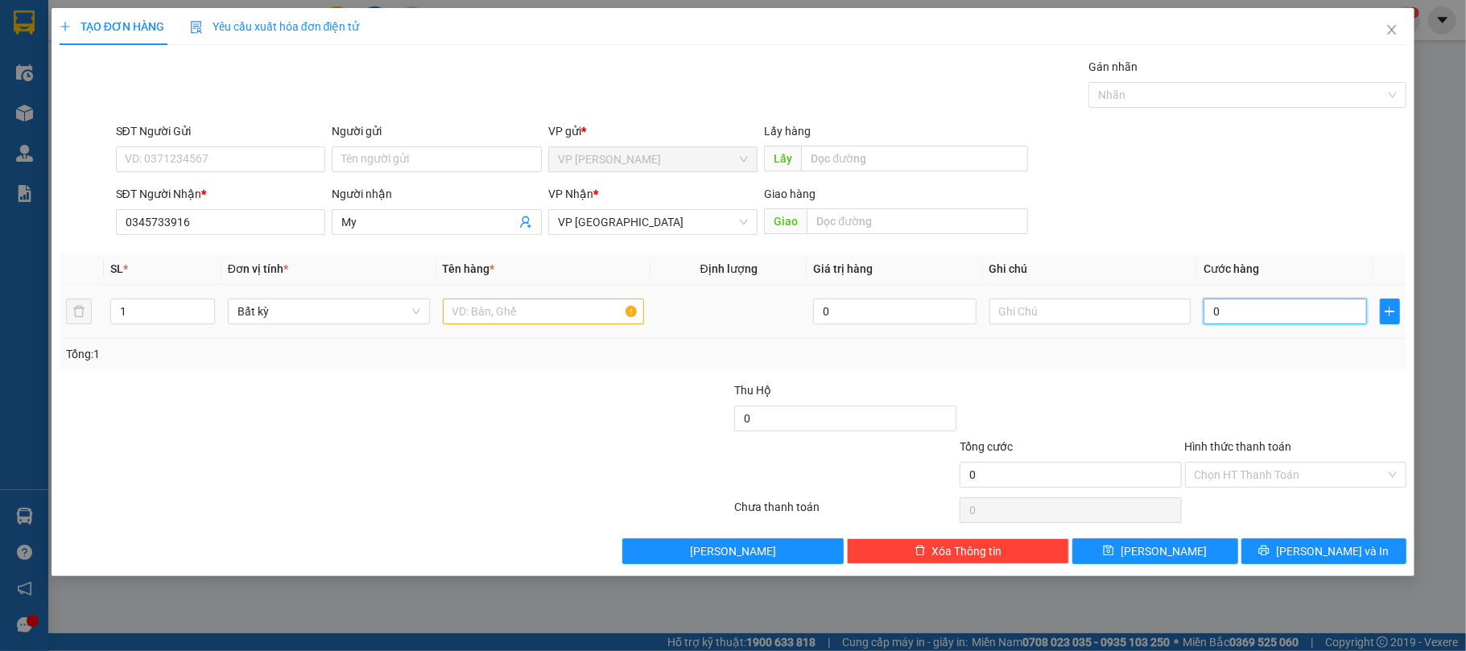
click at [1270, 320] on input "0" at bounding box center [1285, 312] width 163 height 26
click at [546, 316] on input "text" at bounding box center [544, 312] width 202 height 26
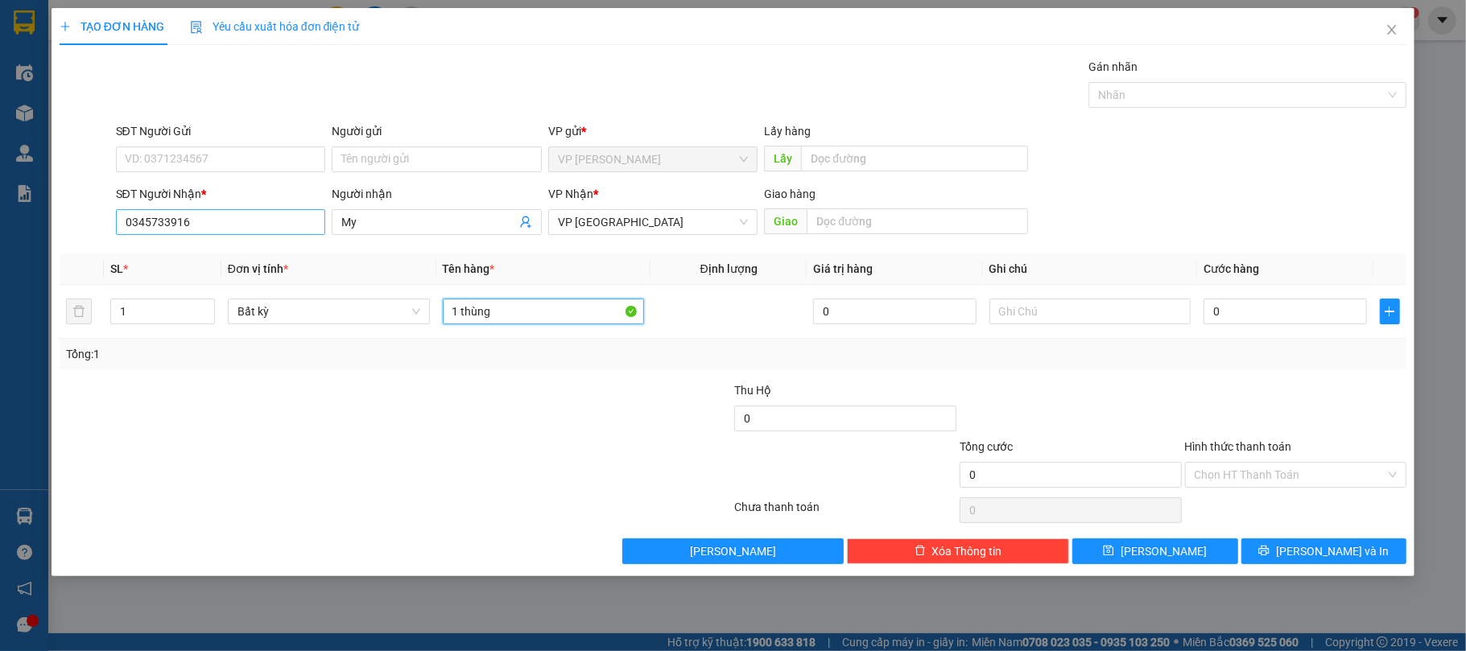
type input "1 thùng"
click at [207, 217] on input "0345733916" at bounding box center [221, 222] width 210 height 26
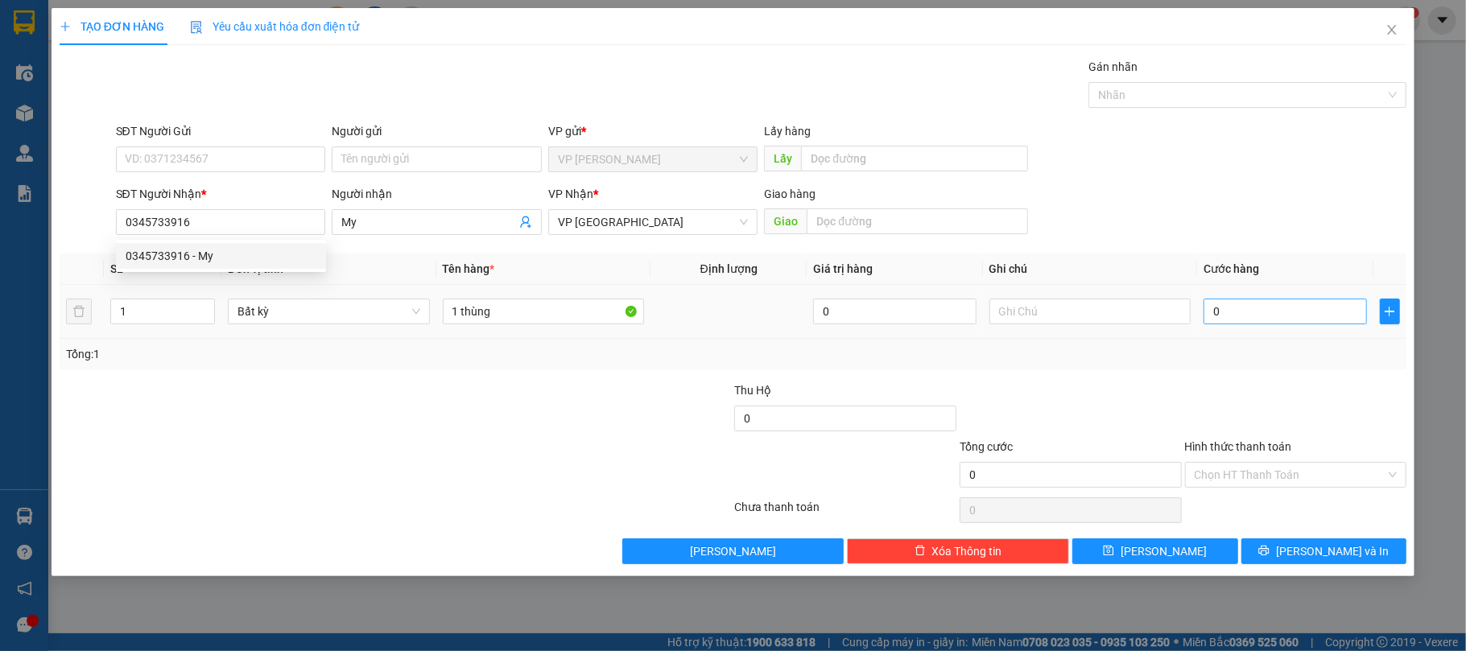
drag, startPoint x: 1306, startPoint y: 193, endPoint x: 1234, endPoint y: 310, distance: 137.0
click at [1308, 196] on div "SĐT Người Nhận * 0345733916 Người nhận My VP Nhận * VP Sài Gòn Giao hàng Giao" at bounding box center [762, 213] width 1298 height 56
drag, startPoint x: 1238, startPoint y: 320, endPoint x: 1466, endPoint y: 310, distance: 228.1
click at [1240, 320] on input "0" at bounding box center [1285, 312] width 163 height 26
type input "7"
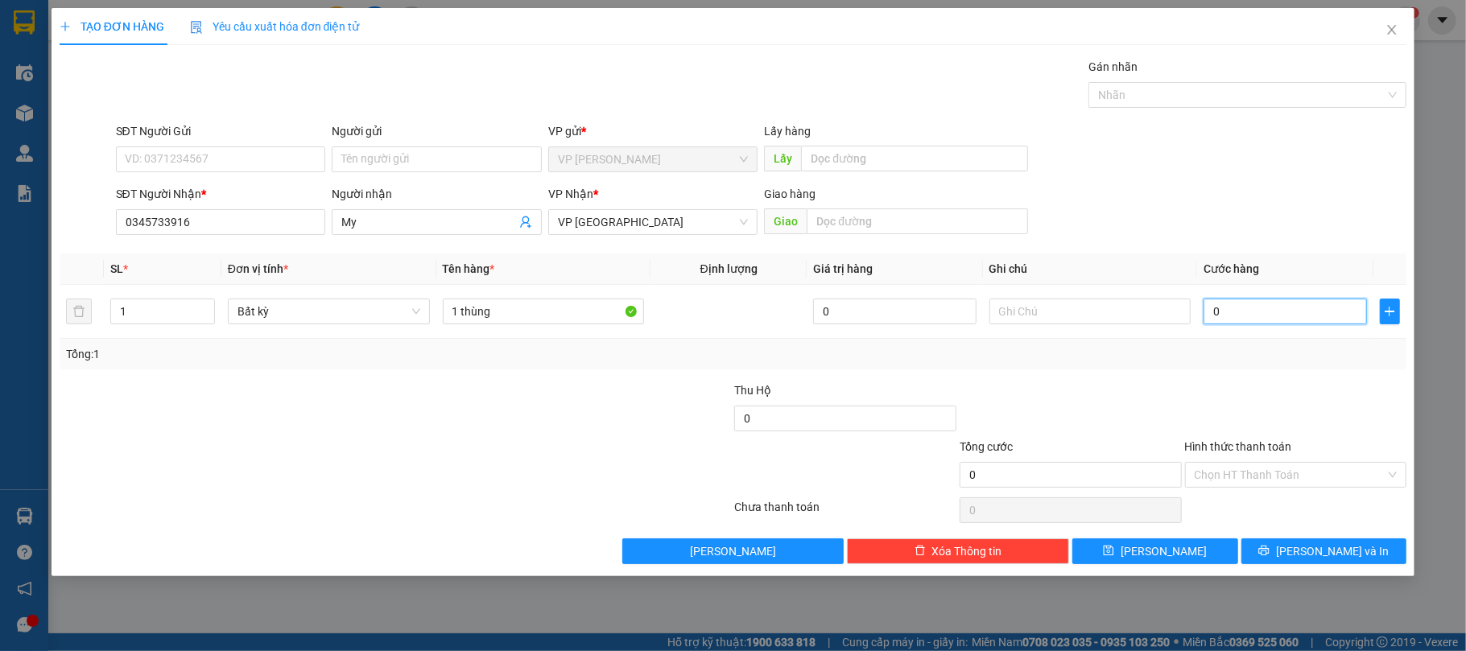
type input "7"
type input "70"
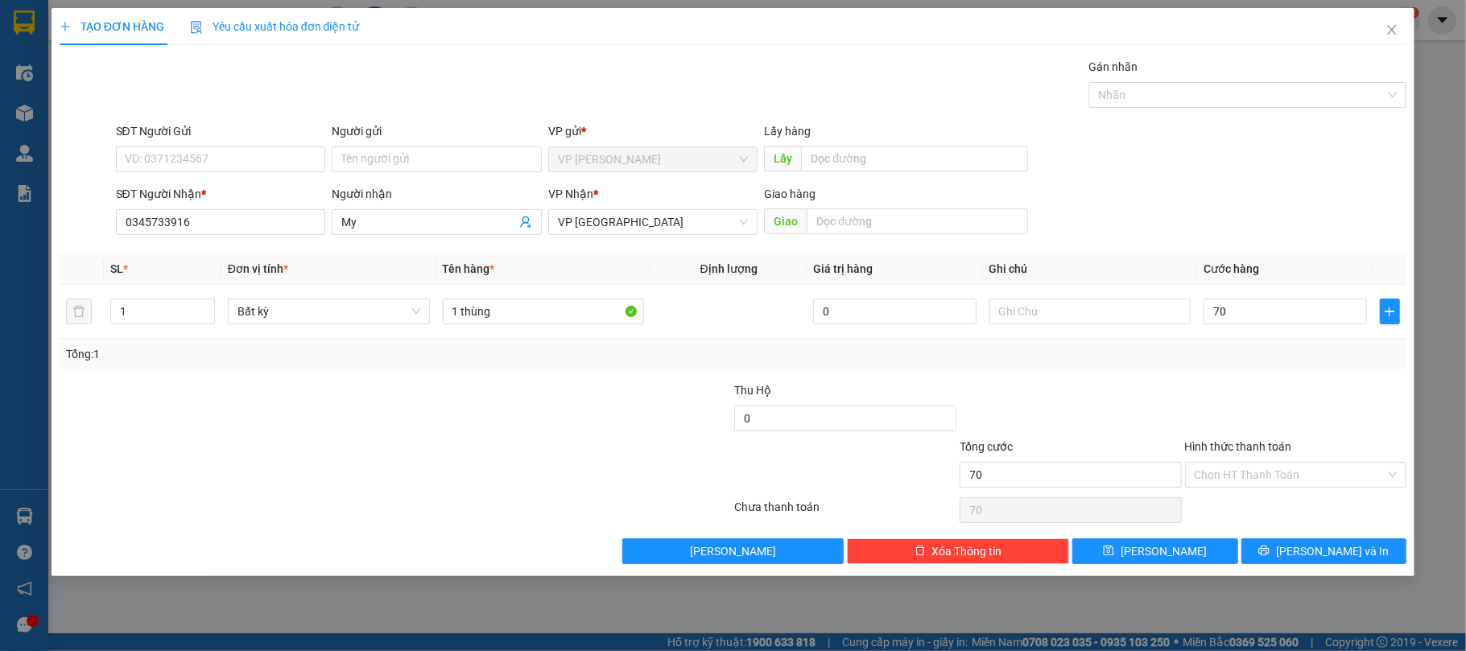
click at [574, 425] on div at bounding box center [620, 410] width 225 height 56
type input "70.000"
click at [1329, 556] on span "[PERSON_NAME] và In" at bounding box center [1332, 552] width 113 height 18
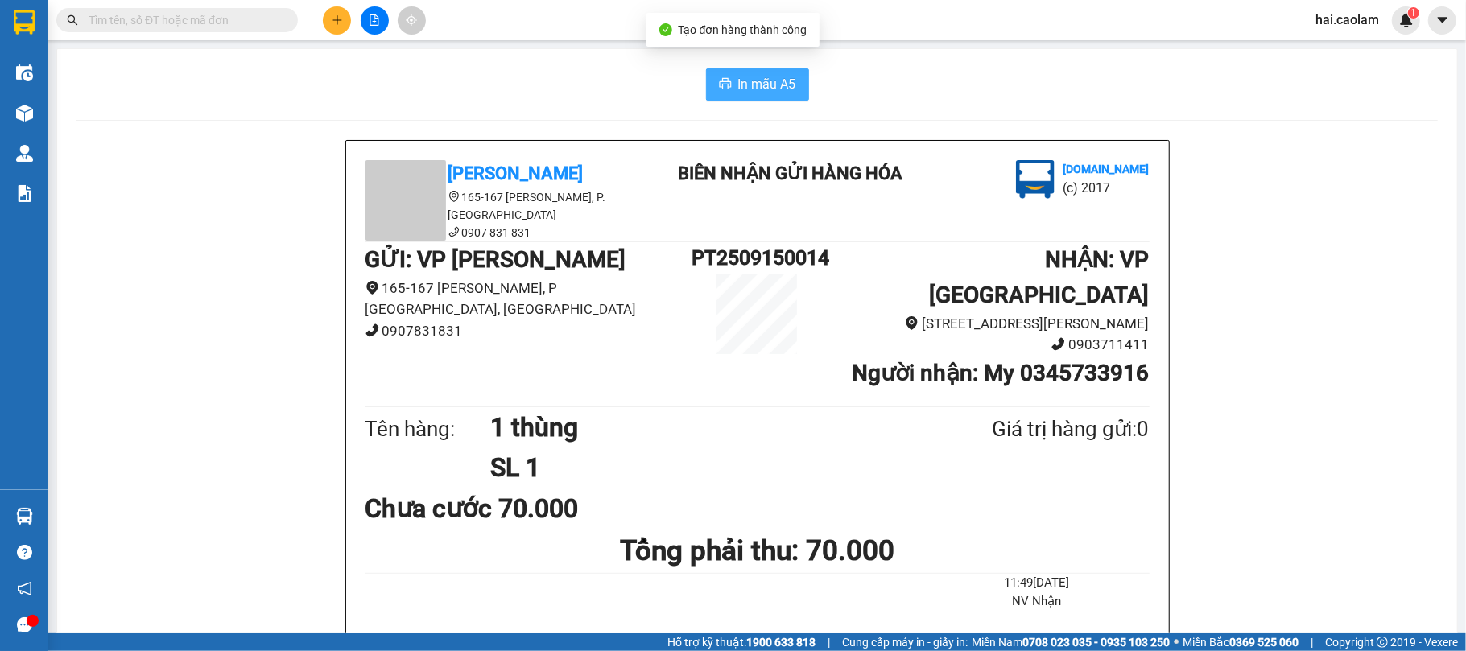
click at [738, 81] on span "In mẫu A5" at bounding box center [767, 84] width 58 height 20
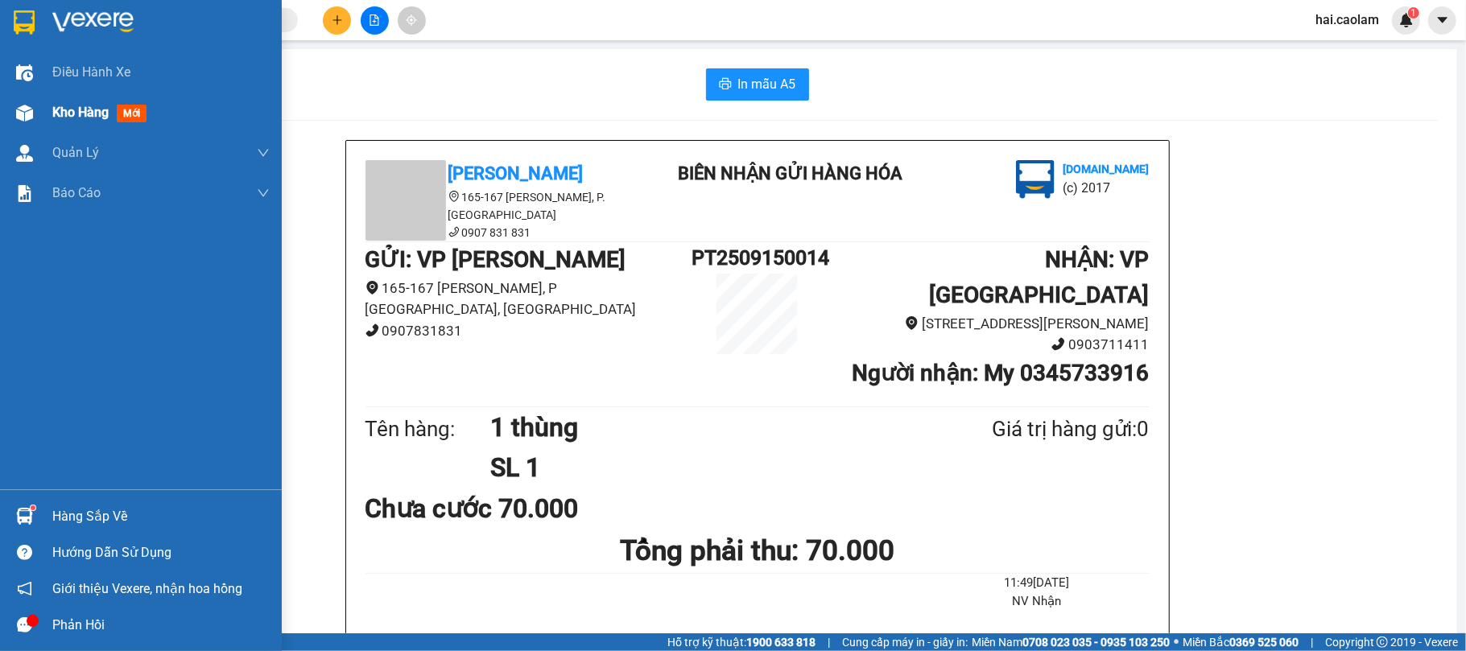
click at [95, 116] on span "Kho hàng" at bounding box center [80, 112] width 56 height 15
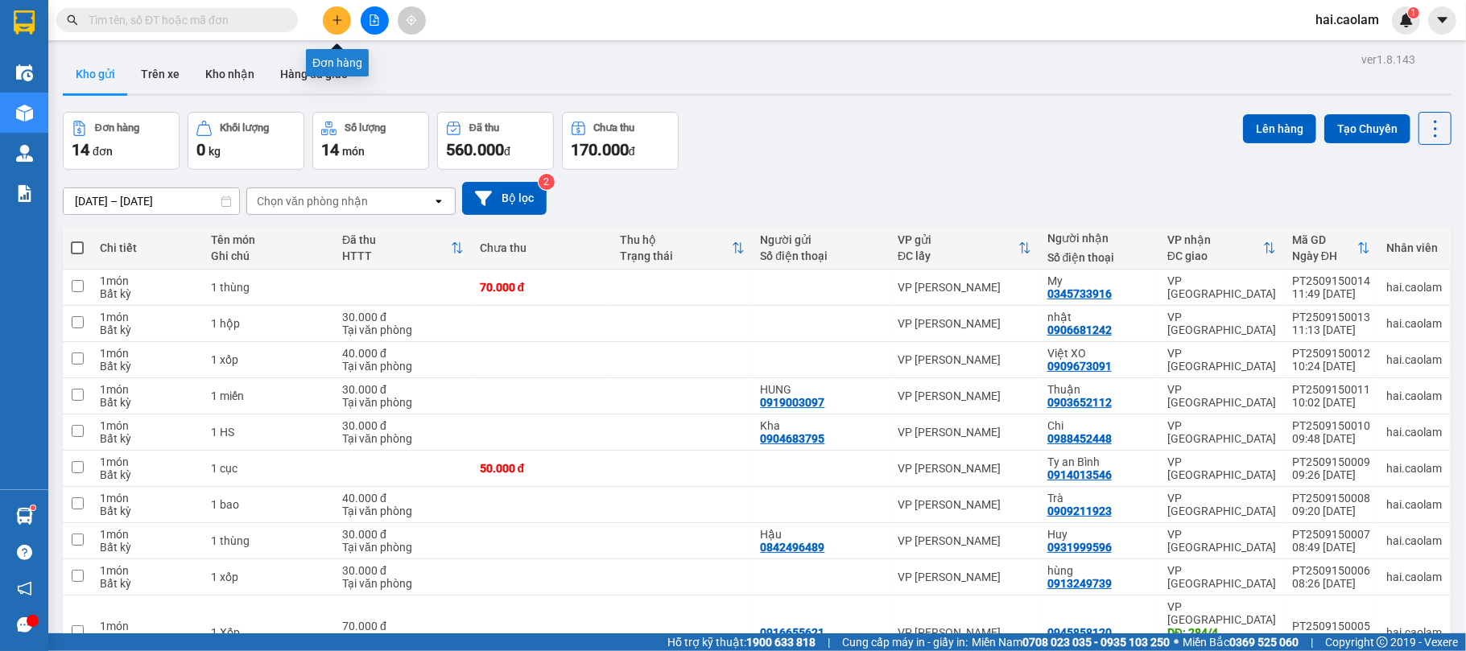
click at [330, 26] on button at bounding box center [337, 20] width 28 height 28
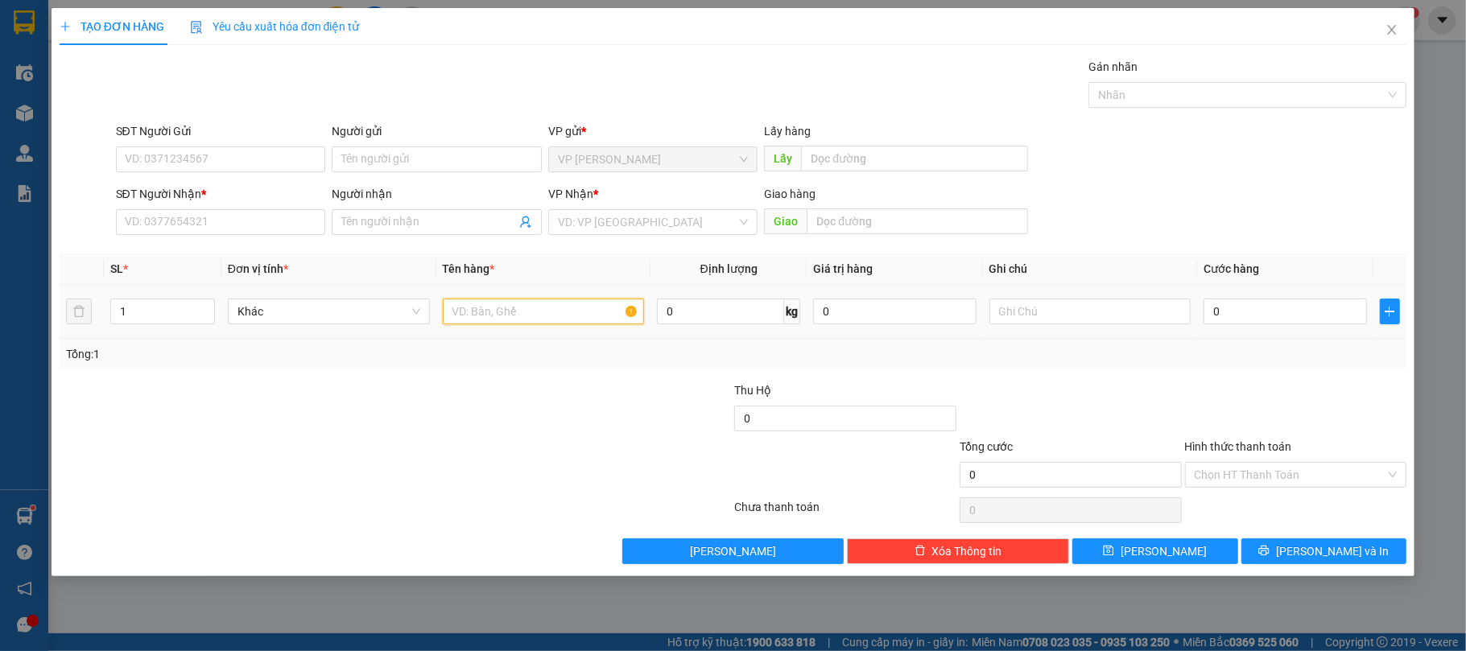
click at [512, 308] on input "text" at bounding box center [544, 312] width 202 height 26
type input "1 xốp"
click at [1298, 307] on input "0" at bounding box center [1285, 312] width 163 height 26
type input "4"
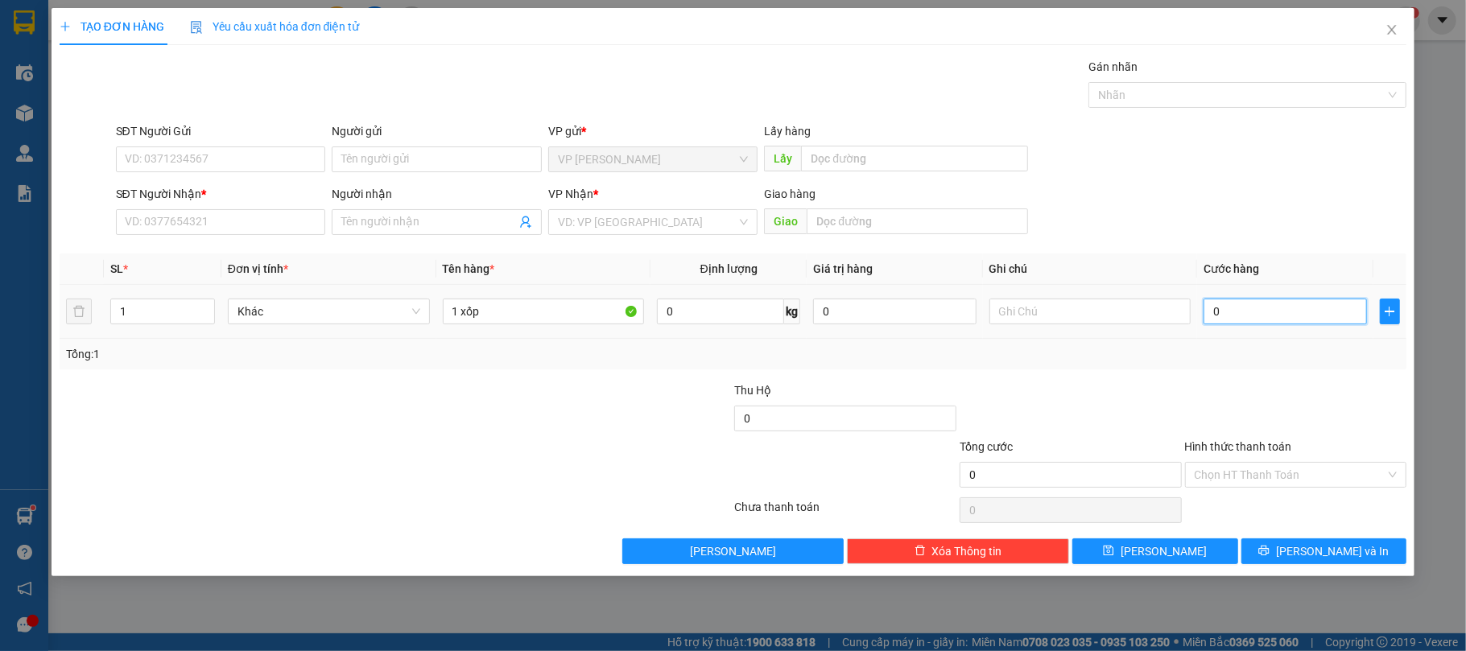
type input "4"
type input "40"
click at [261, 217] on input "SĐT Người Nhận *" at bounding box center [221, 222] width 210 height 26
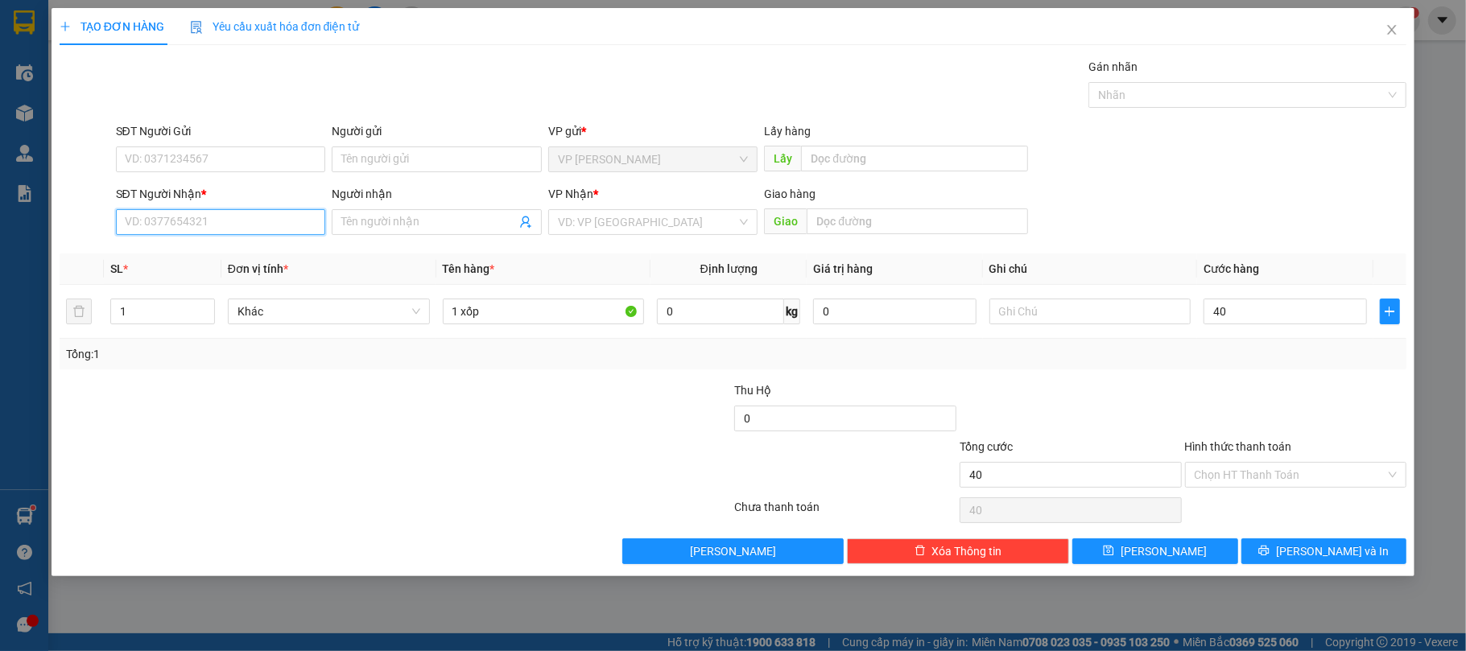
type input "40.000"
type input "0797052621"
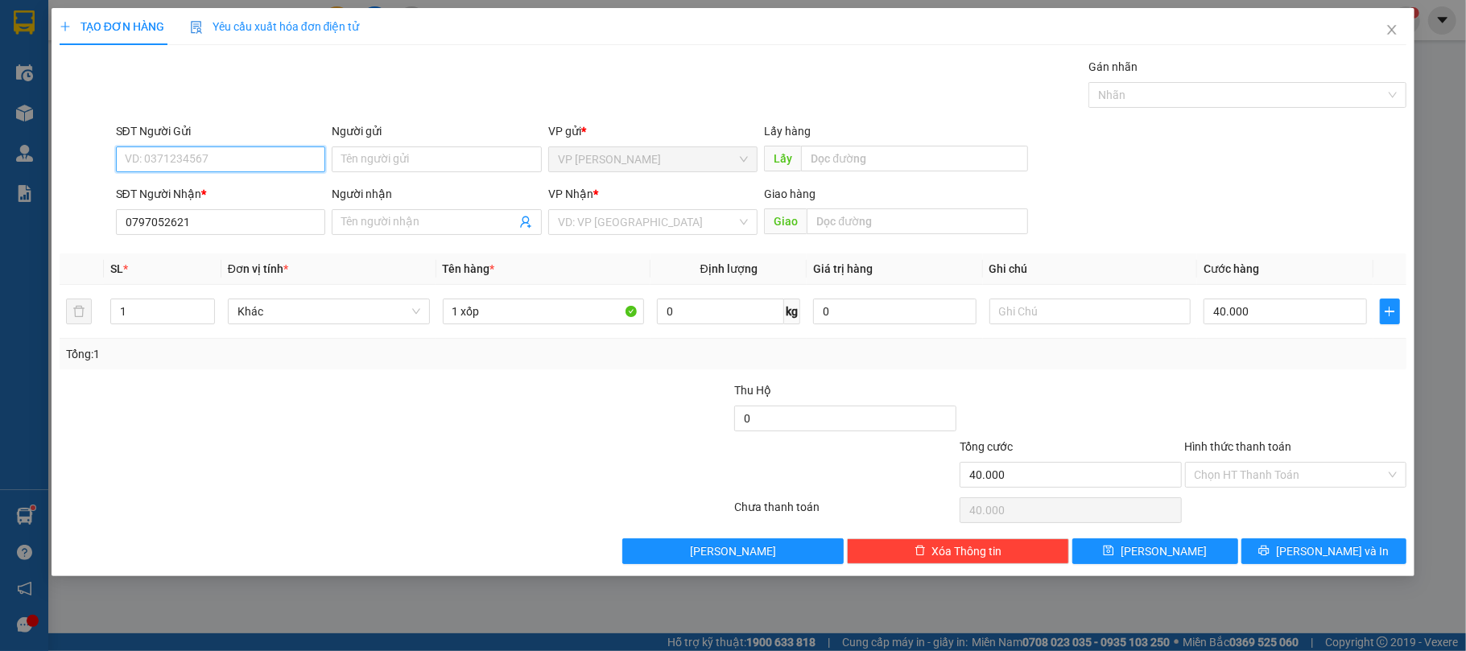
click at [225, 171] on input "SĐT Người Gửi" at bounding box center [221, 160] width 210 height 26
type input "0394482582"
click at [271, 175] on div "SĐT Người Gửi 0394482582" at bounding box center [221, 150] width 210 height 56
click at [268, 198] on div "SĐT Người Nhận *" at bounding box center [221, 194] width 210 height 18
click at [268, 209] on input "0797052621" at bounding box center [221, 222] width 210 height 26
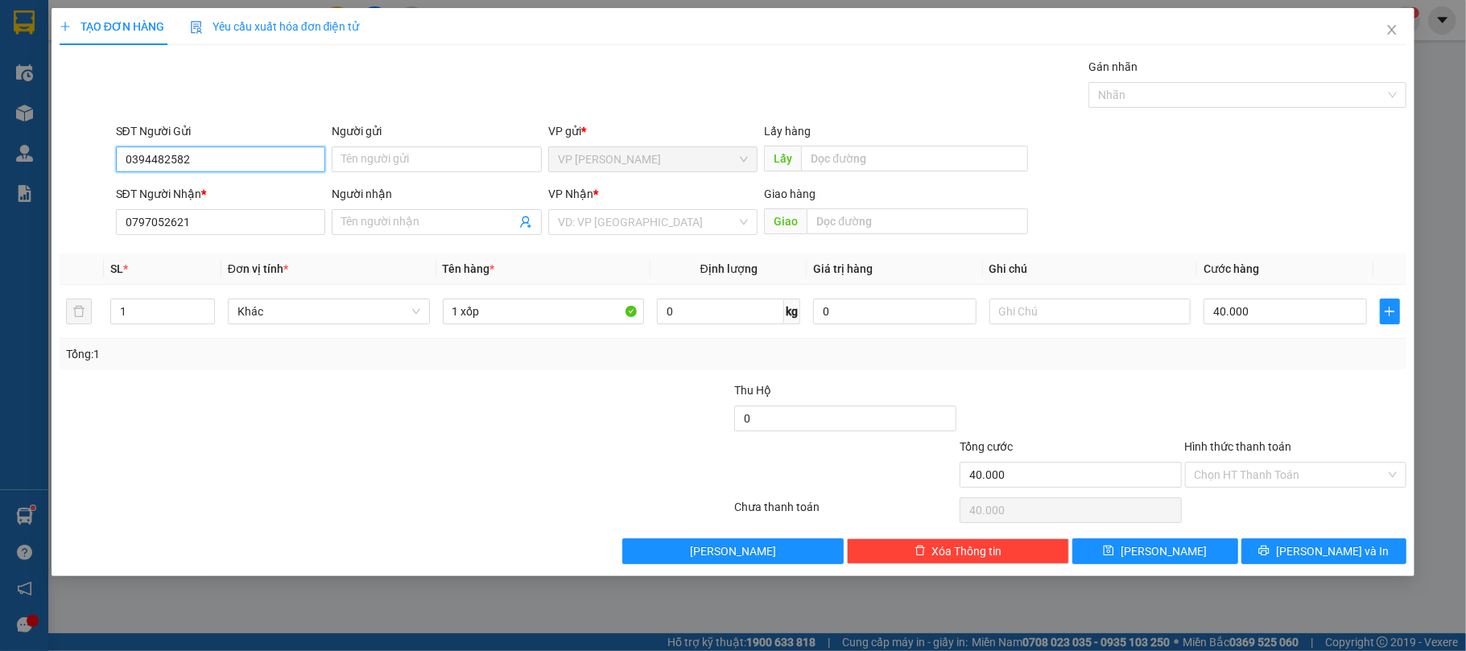
click at [278, 147] on input "0394482582" at bounding box center [221, 160] width 210 height 26
drag, startPoint x: 226, startPoint y: 200, endPoint x: 313, endPoint y: 210, distance: 87.6
click at [230, 197] on div "0394482582 - Ly" at bounding box center [221, 193] width 191 height 18
type input "Ly"
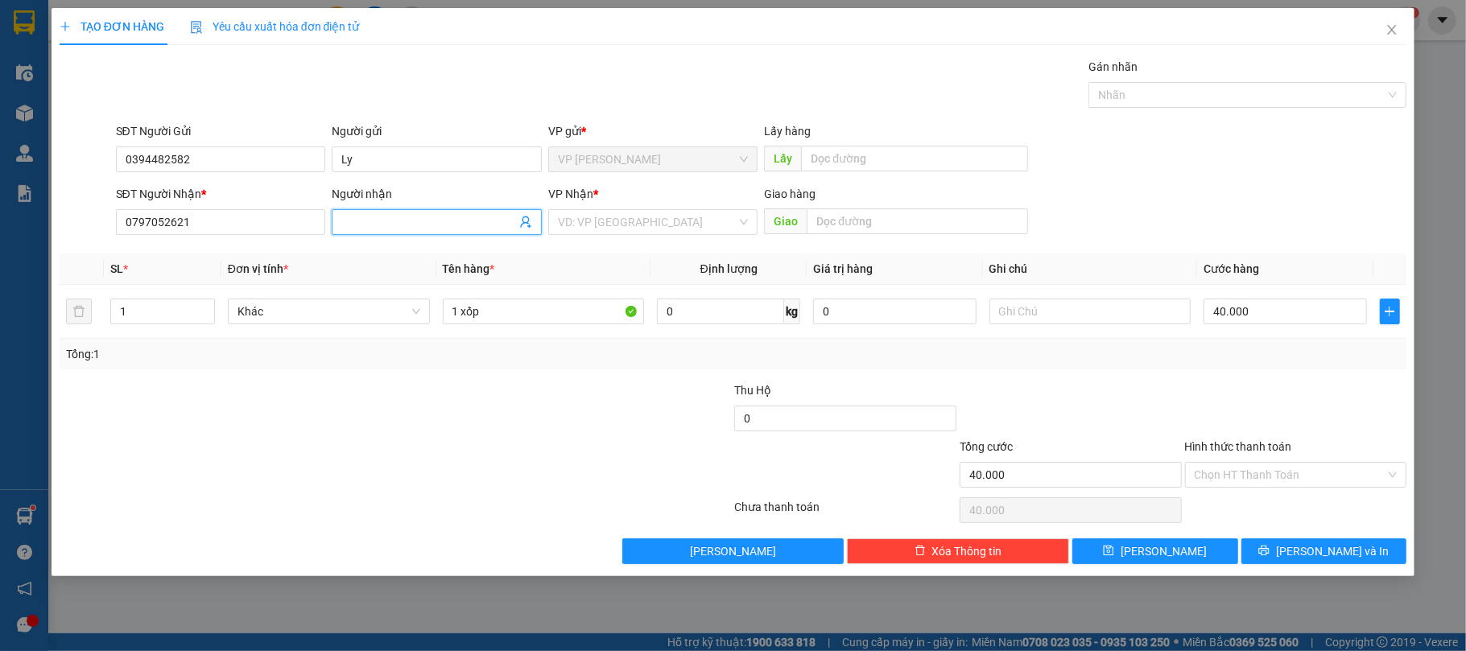
click at [430, 213] on span at bounding box center [437, 222] width 210 height 26
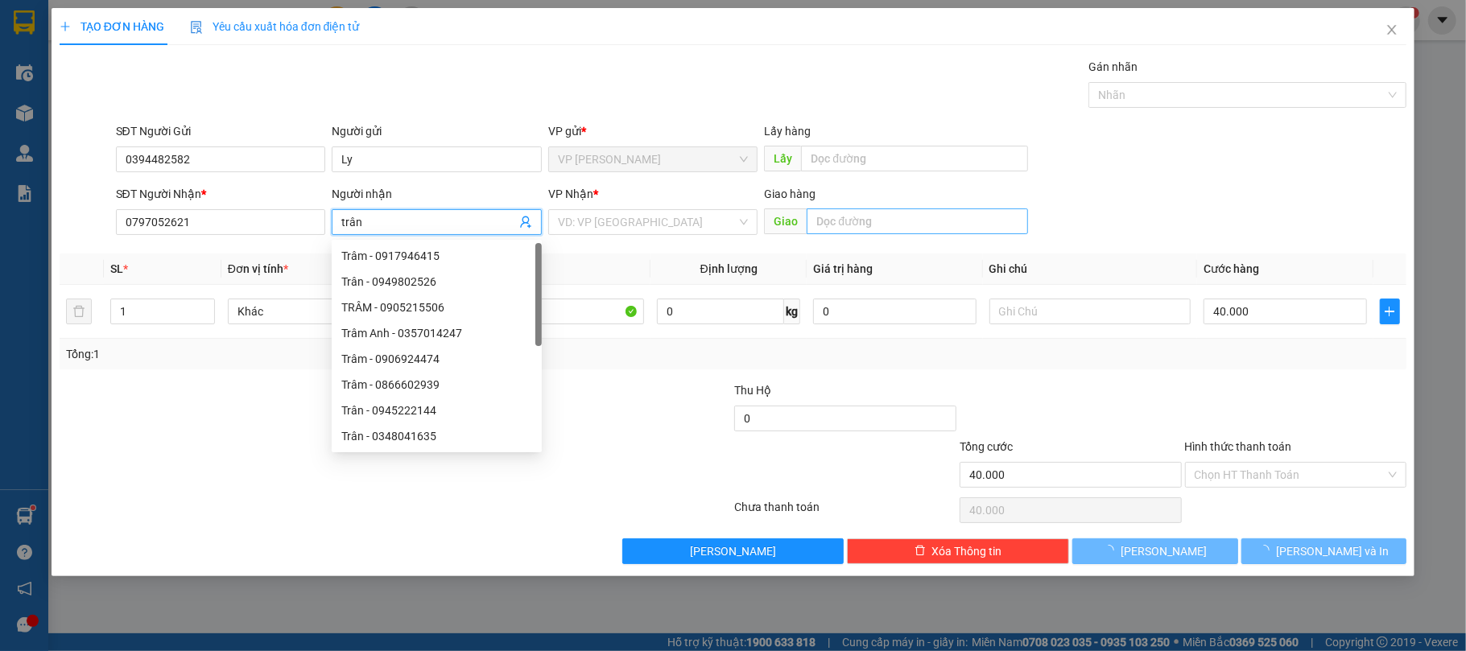
type input "trân"
click at [886, 214] on input "text" at bounding box center [917, 222] width 221 height 26
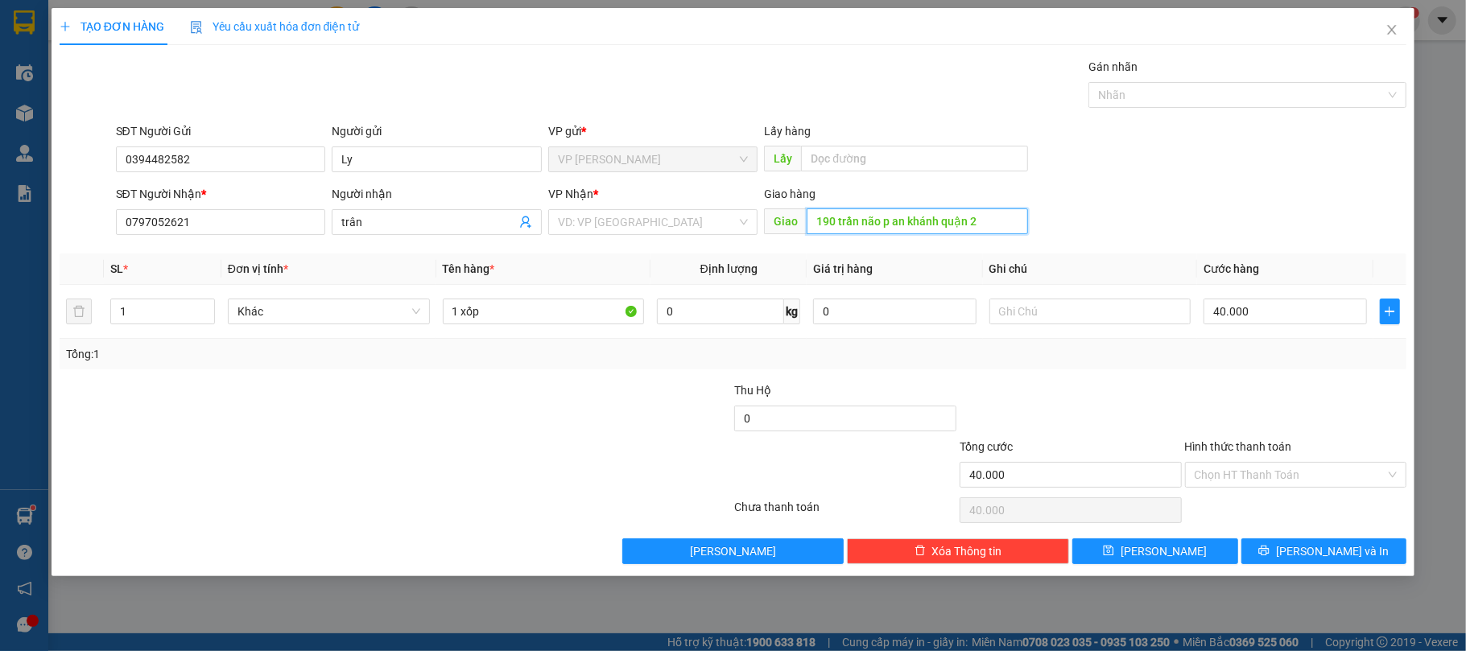
drag, startPoint x: 997, startPoint y: 226, endPoint x: 403, endPoint y: 180, distance: 596.1
click at [403, 180] on form "SĐT Người Gửi 0394482582 Người gửi Ly VP gửi * VP [PERSON_NAME] Lấy hàng Lấy SĐ…" at bounding box center [734, 181] width 1348 height 119
type input "190 trần não p an khánh quận 2"
click at [1276, 312] on input "40.000" at bounding box center [1285, 312] width 163 height 26
type input "1"
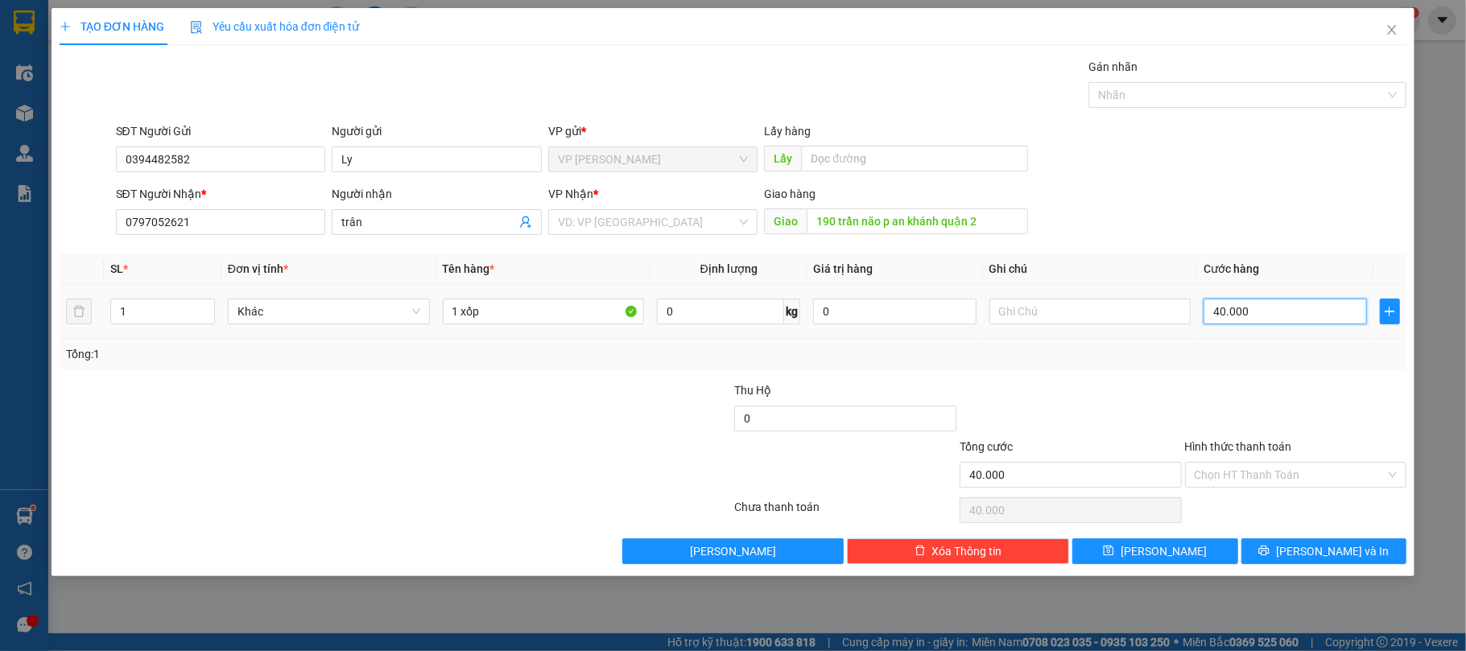
type input "1"
type input "14"
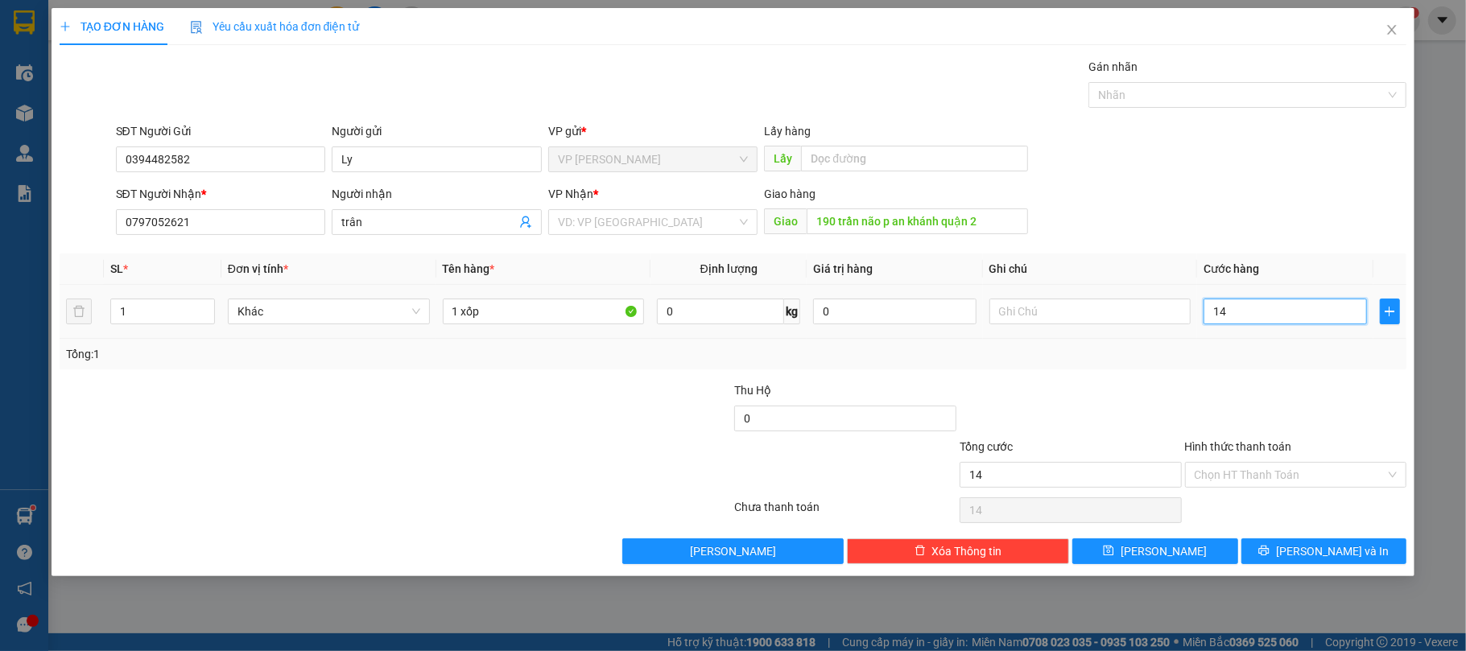
type input "140"
type input "14"
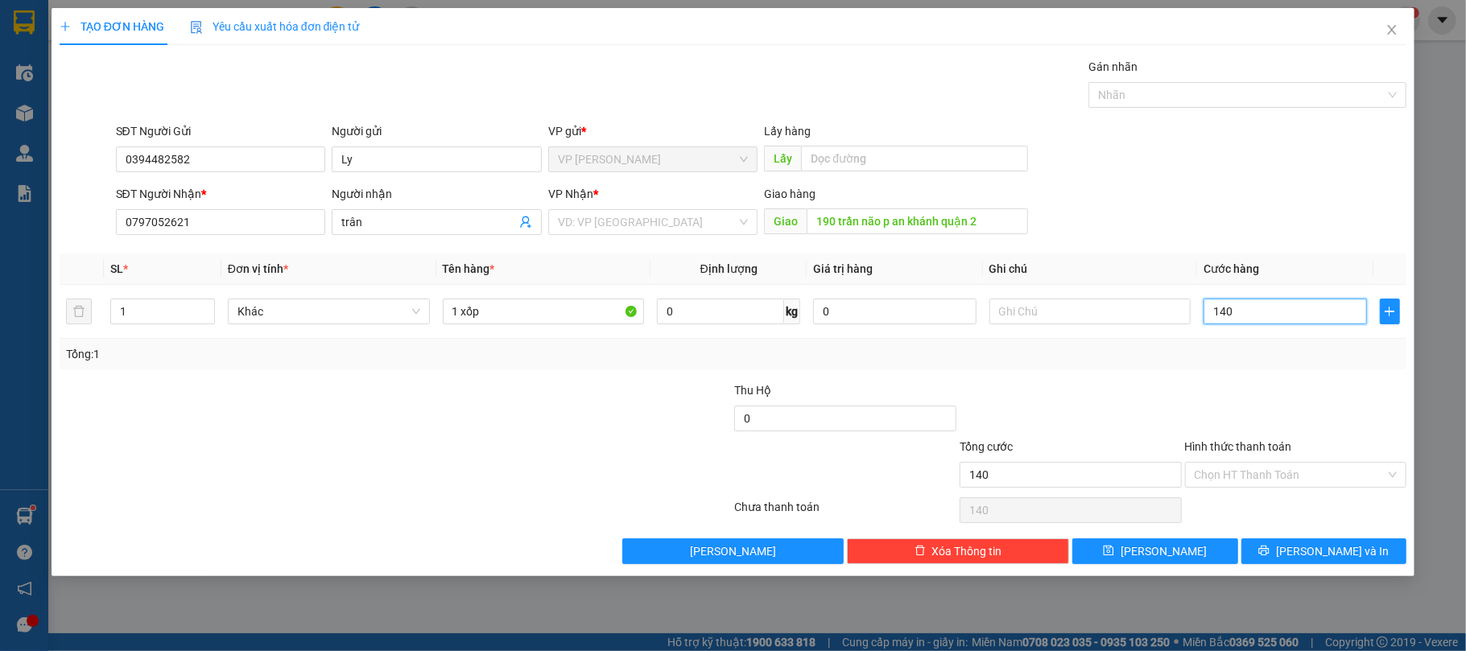
type input "14"
type input "143"
type input "14"
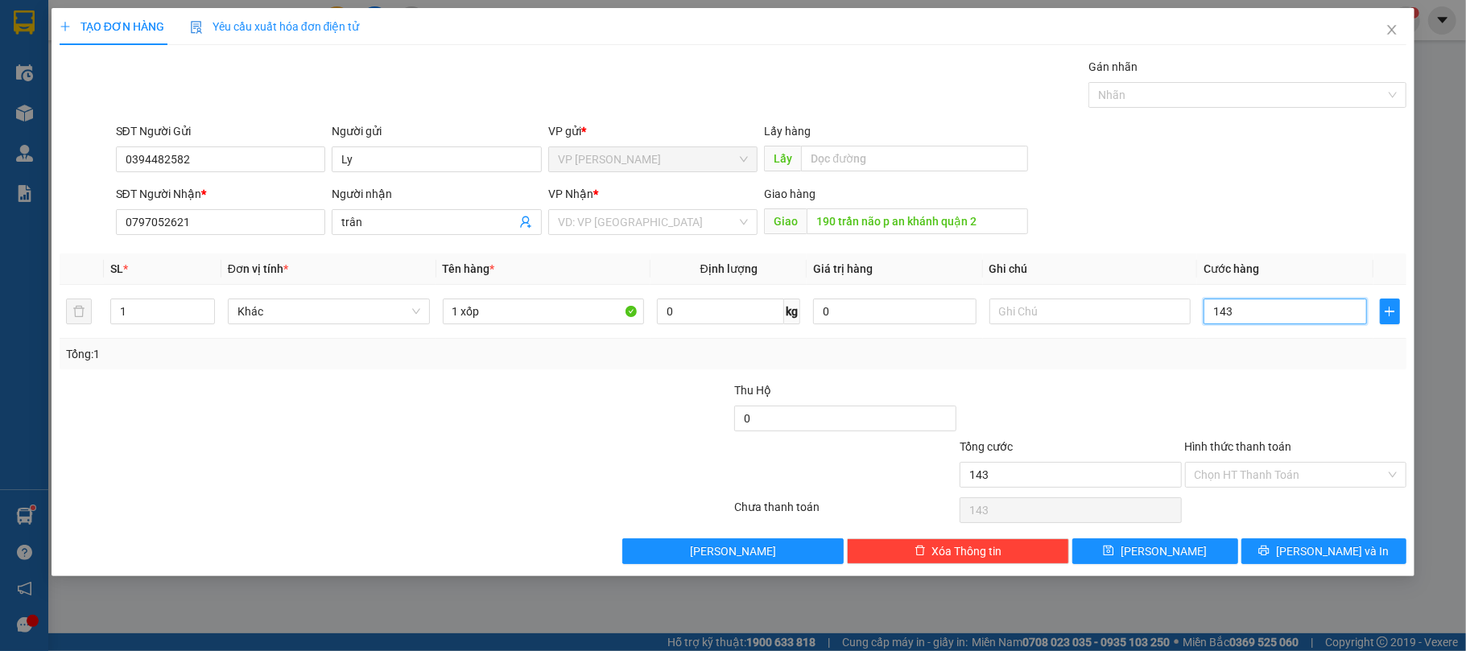
type input "14"
type input "1"
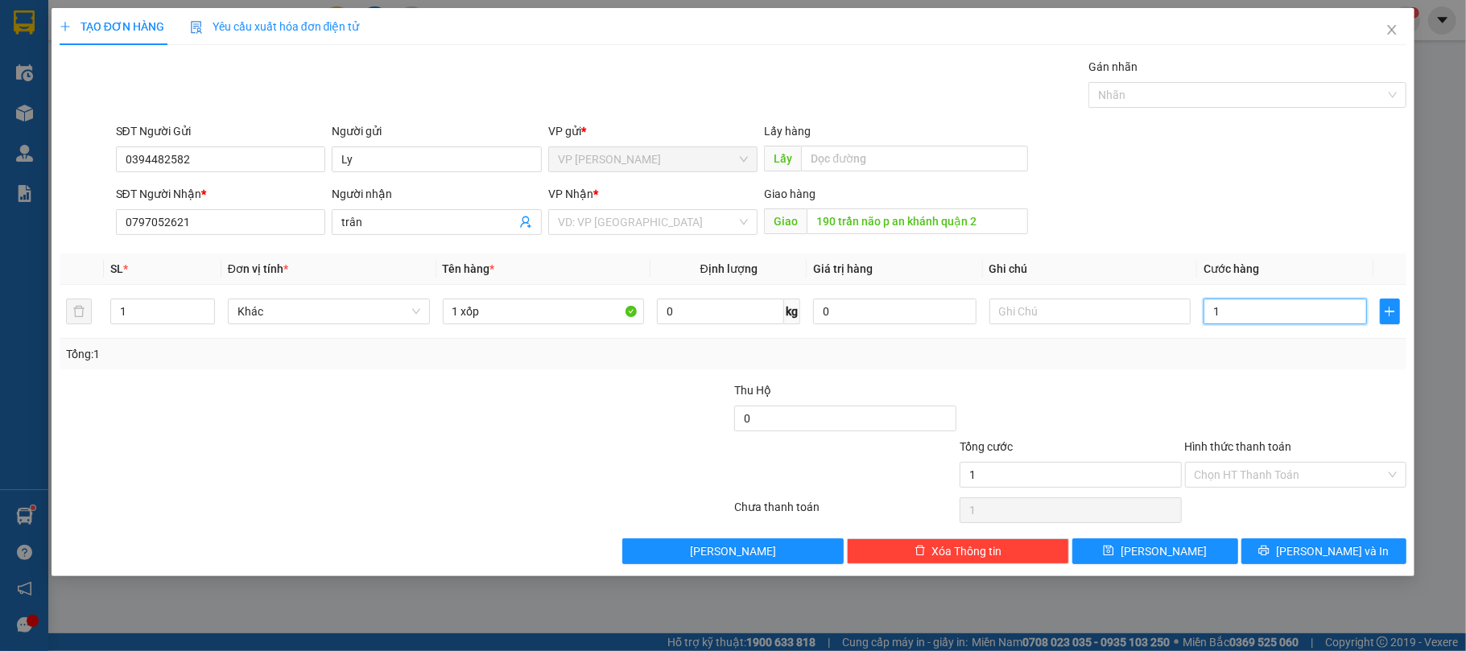
type input "13"
type input "130"
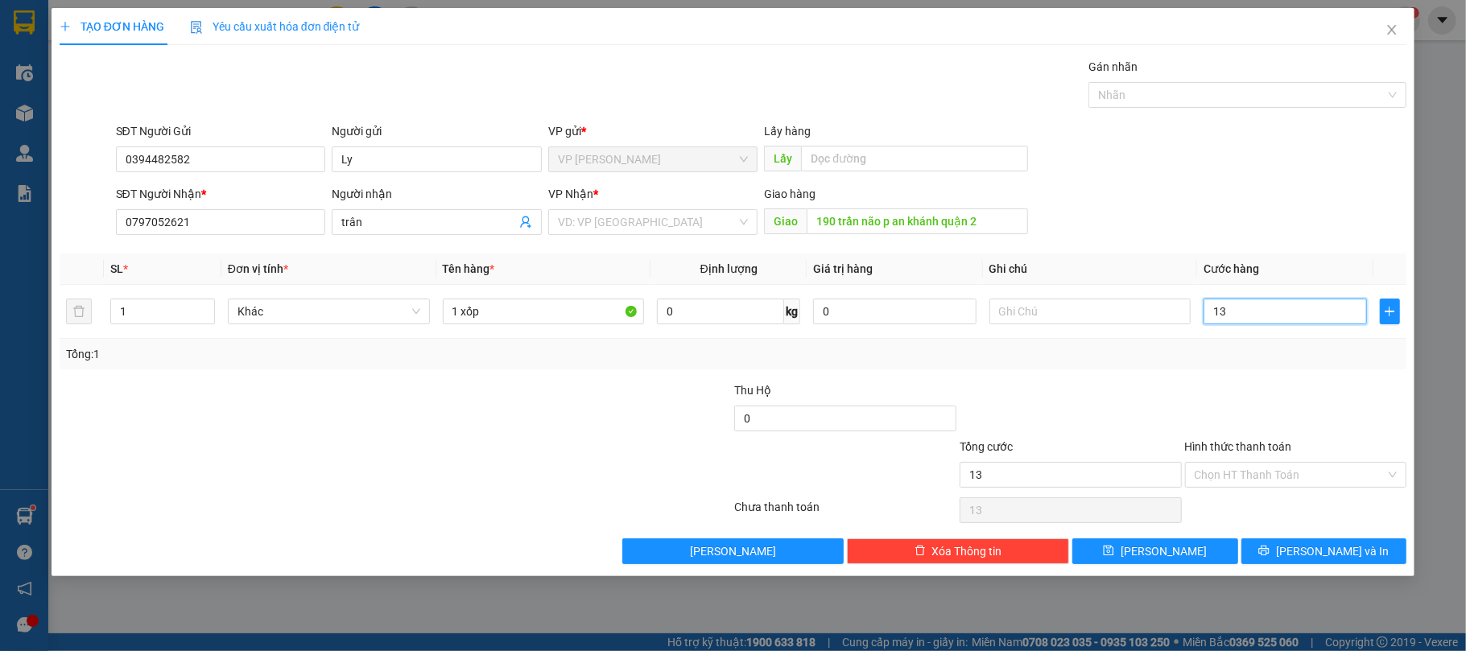
type input "130"
type input "130.000"
click at [1308, 323] on input "130.000" at bounding box center [1285, 312] width 163 height 26
drag, startPoint x: 1276, startPoint y: 469, endPoint x: 1276, endPoint y: 490, distance: 21.7
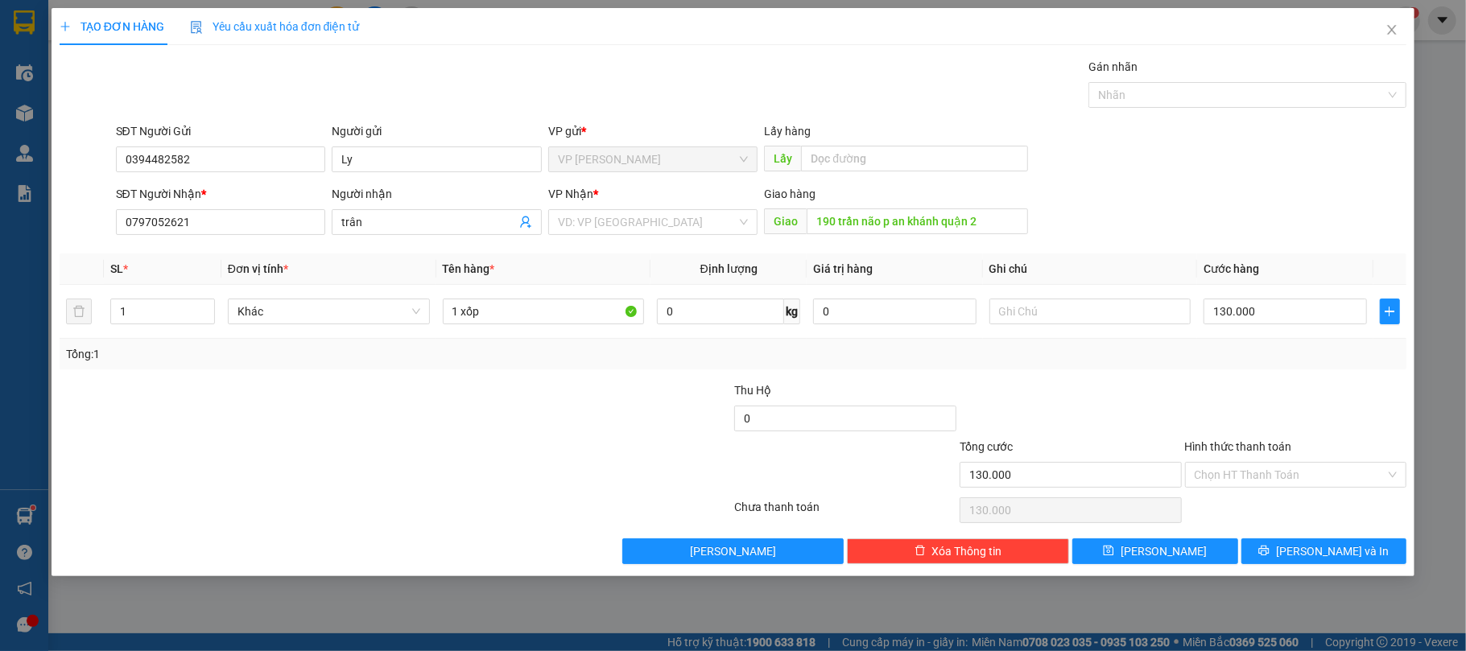
click at [1276, 474] on input "Hình thức thanh toán" at bounding box center [1291, 475] width 192 height 24
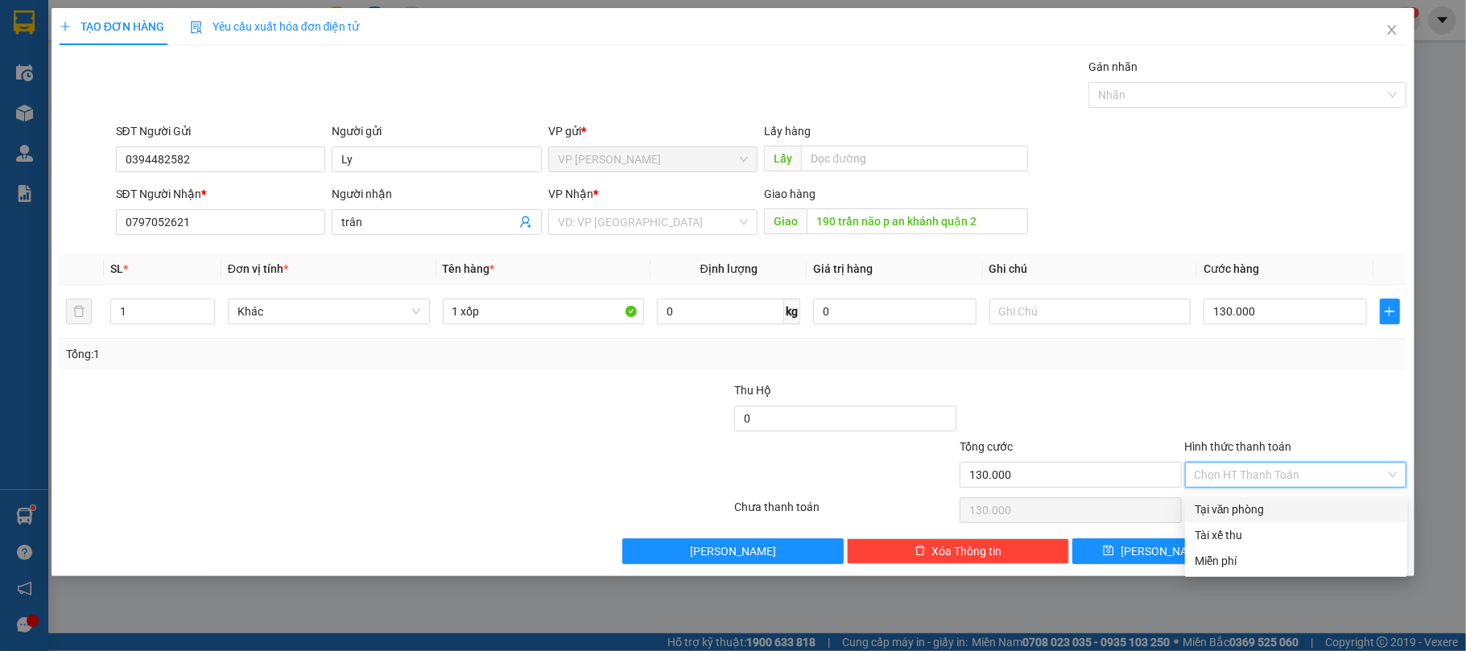
click at [1285, 516] on div "Tại văn phòng" at bounding box center [1296, 510] width 203 height 18
type input "0"
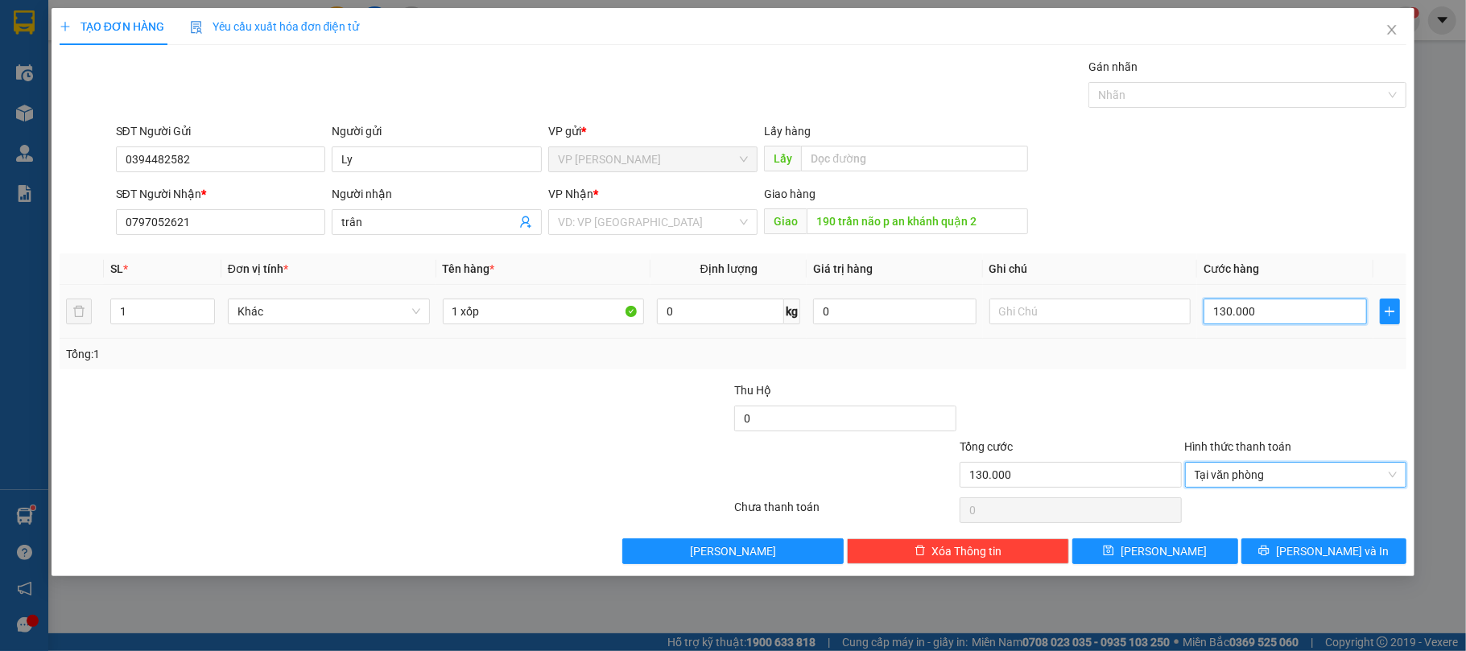
click at [1353, 313] on input "130.000" at bounding box center [1285, 312] width 163 height 26
type input "1"
type input "12"
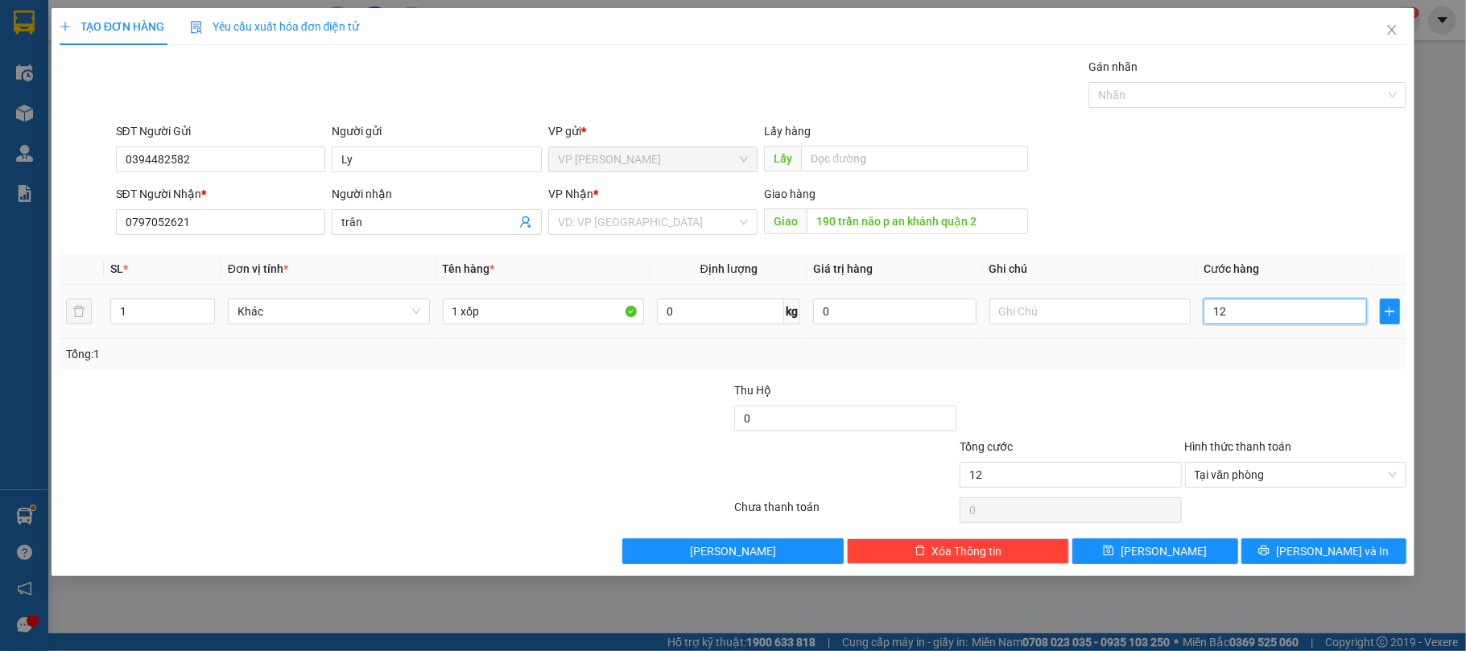
type input "120"
type input "120.000"
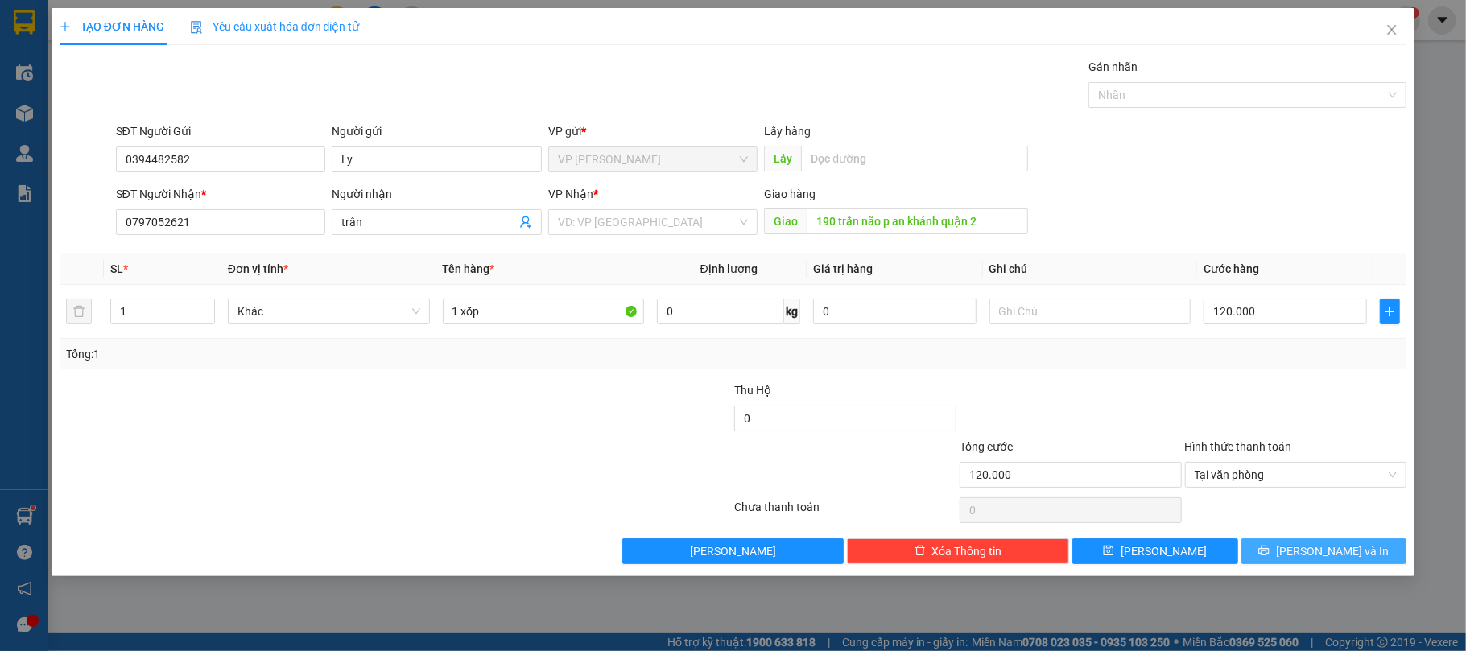
click at [1315, 559] on span "[PERSON_NAME] và In" at bounding box center [1332, 552] width 113 height 18
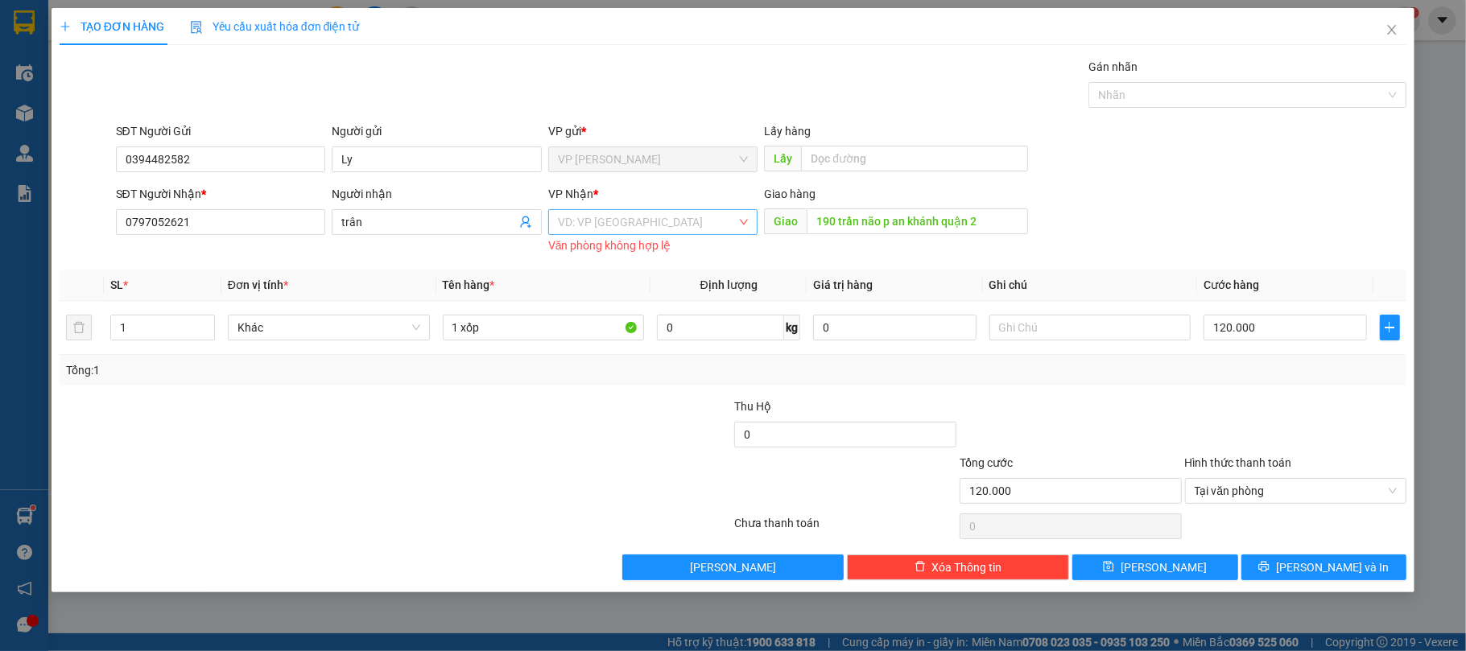
click at [638, 220] on input "search" at bounding box center [648, 222] width 180 height 24
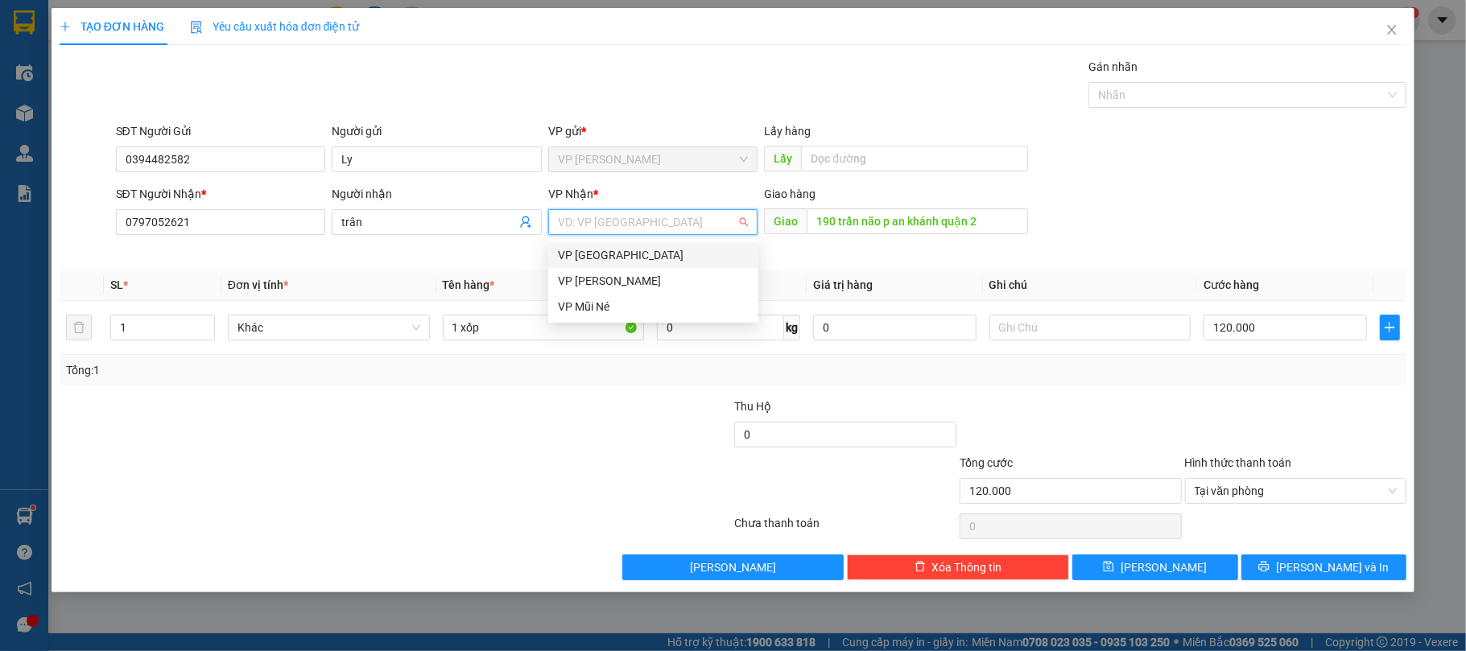
click at [651, 264] on div "VP [GEOGRAPHIC_DATA]" at bounding box center [653, 255] width 210 height 26
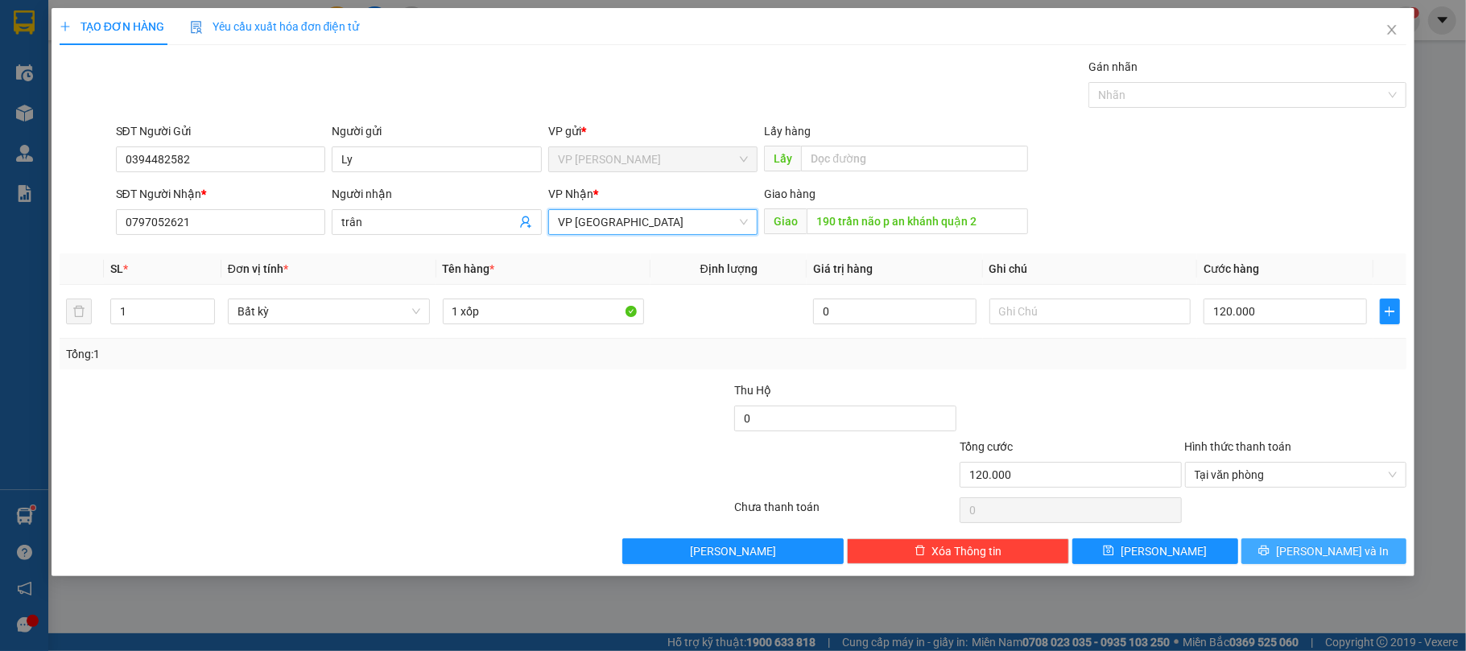
click at [1313, 558] on span "[PERSON_NAME] và In" at bounding box center [1332, 552] width 113 height 18
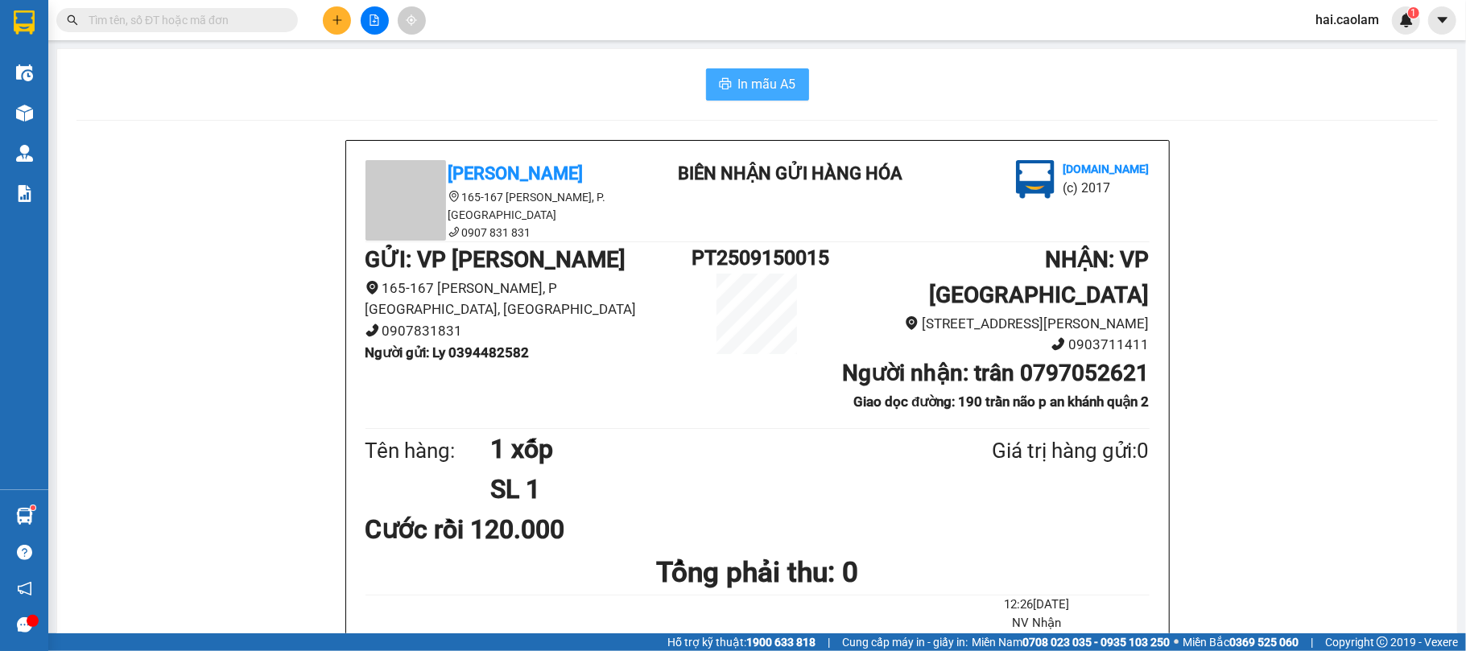
click at [762, 76] on span "In mẫu A5" at bounding box center [767, 84] width 58 height 20
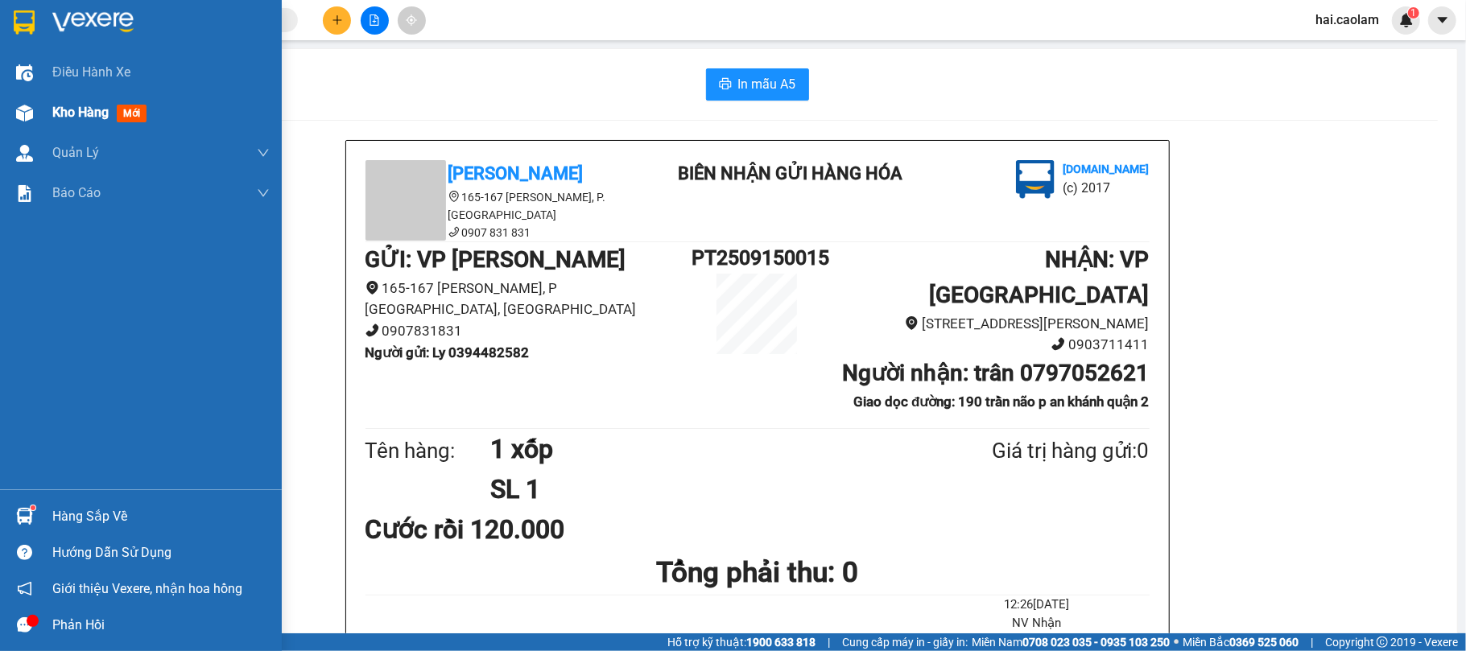
click at [68, 119] on span "Kho hàng" at bounding box center [80, 112] width 56 height 15
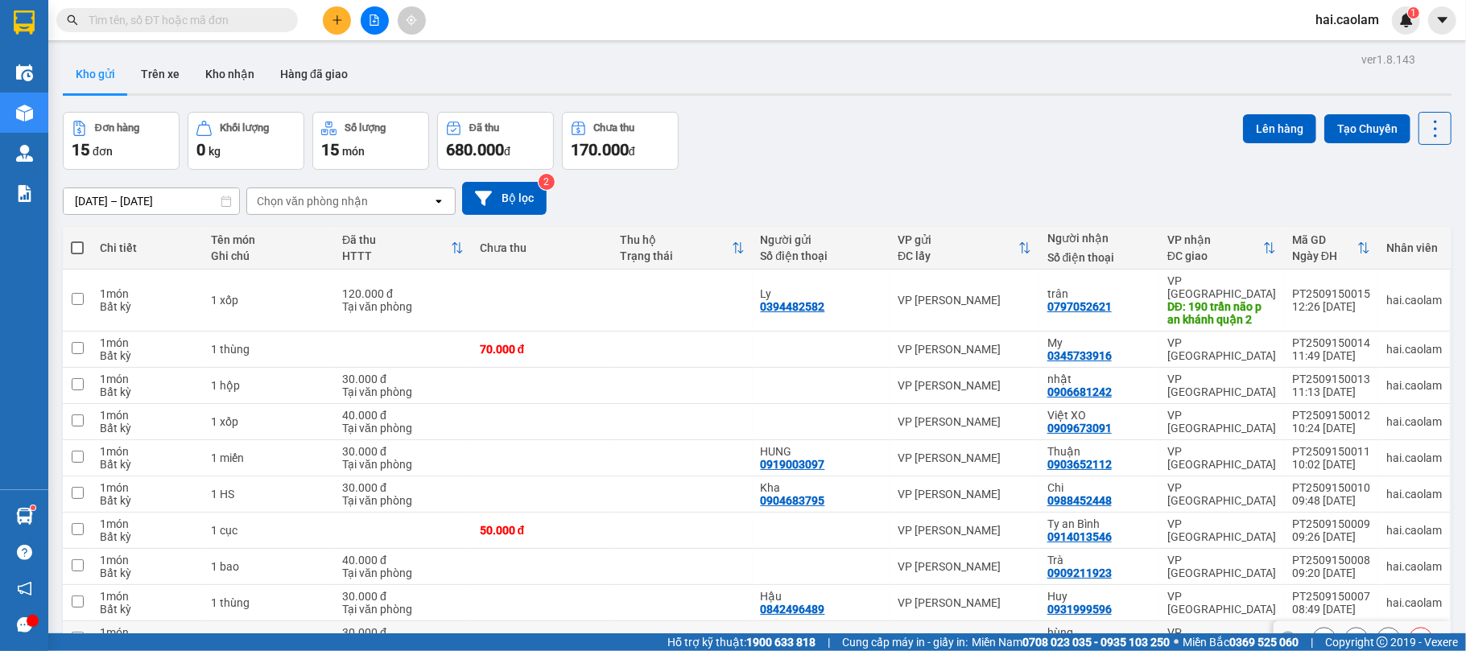
click at [594, 622] on td at bounding box center [542, 640] width 140 height 36
checkbox input "true"
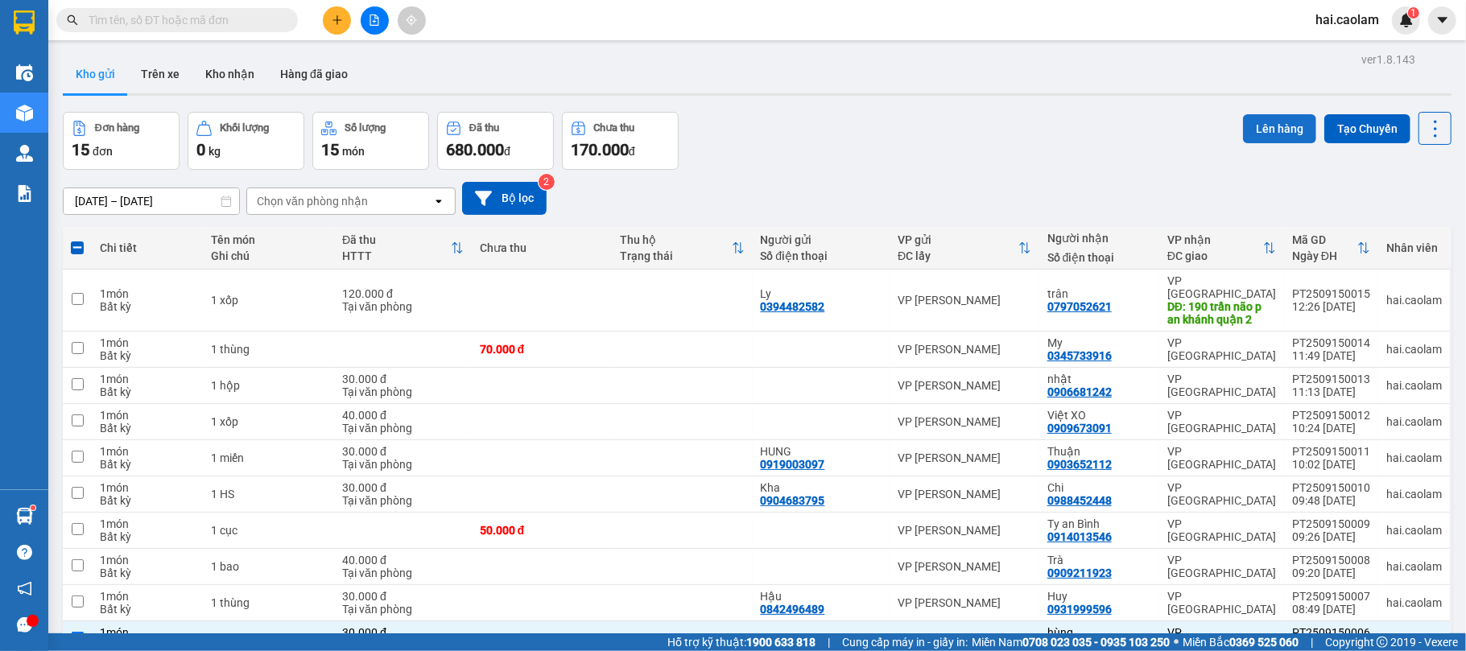
click at [1251, 119] on button "Lên hàng" at bounding box center [1279, 128] width 73 height 29
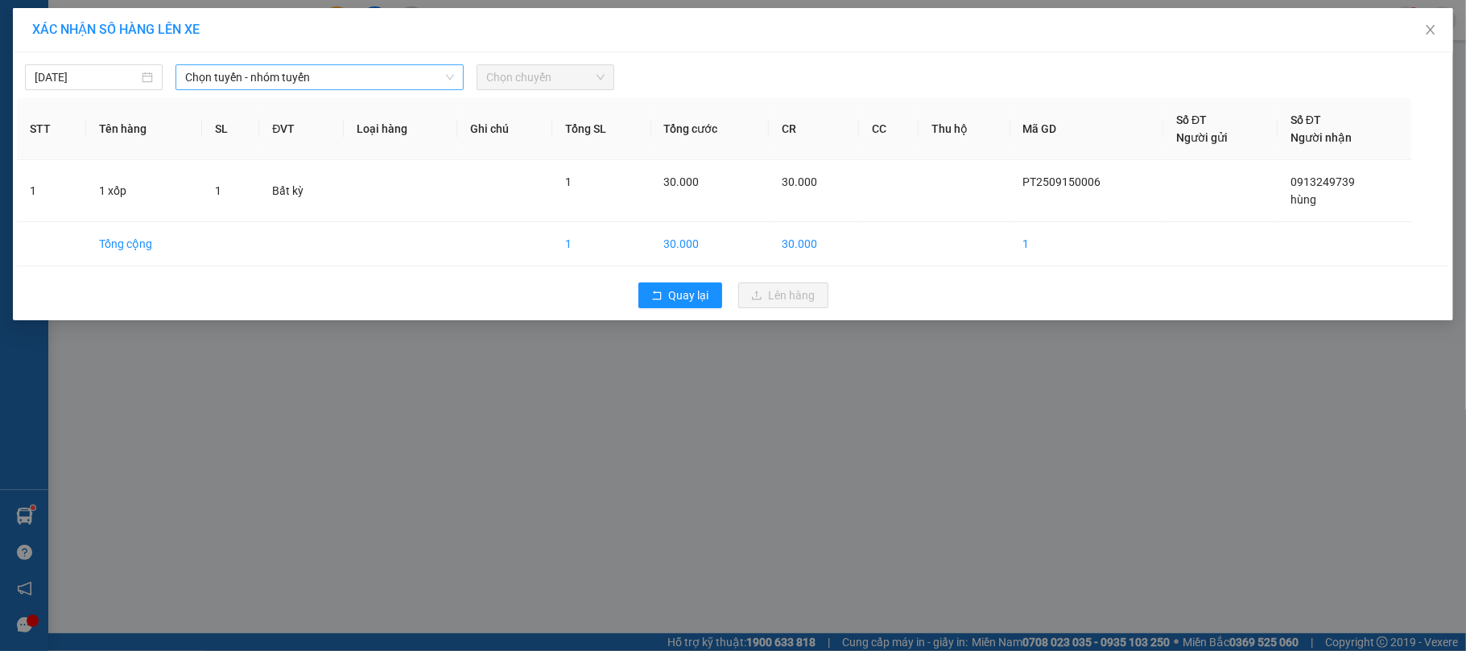
click at [223, 66] on span "Chọn tuyến - nhóm tuyến" at bounding box center [319, 77] width 269 height 24
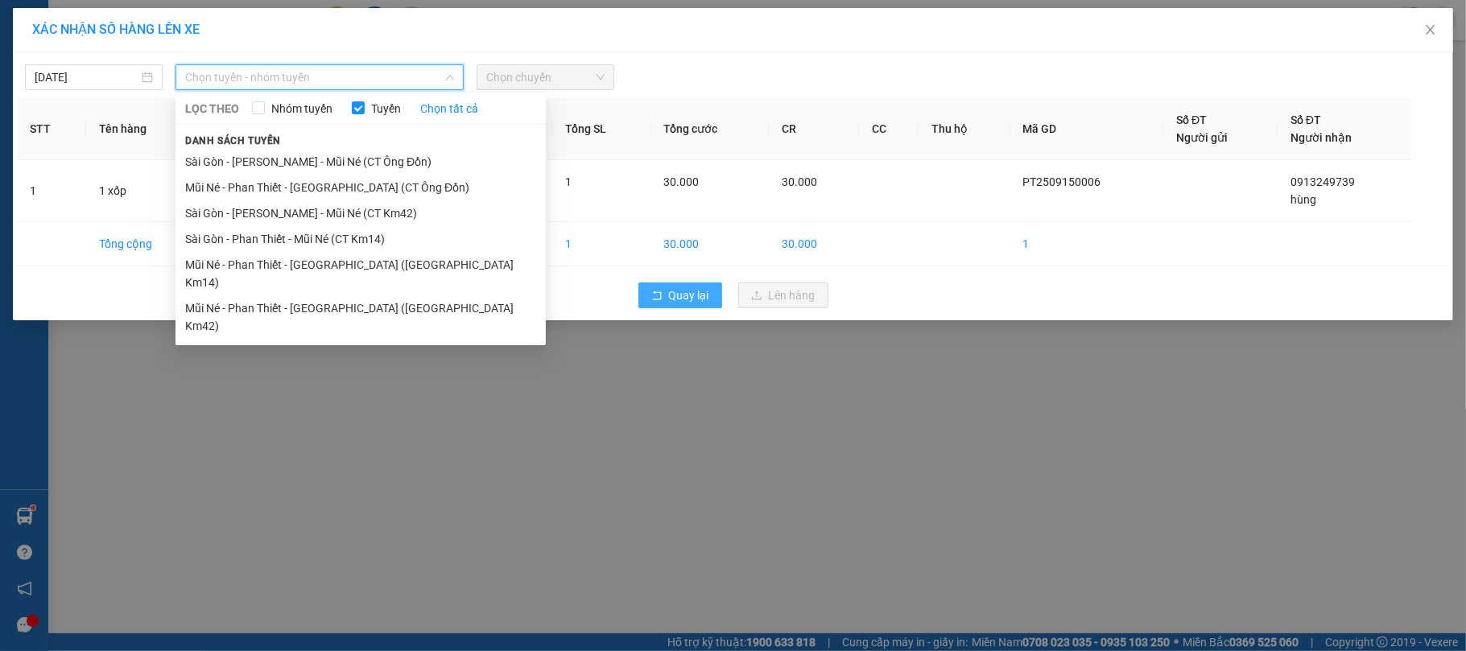
click at [705, 292] on span "Quay lại" at bounding box center [689, 296] width 40 height 18
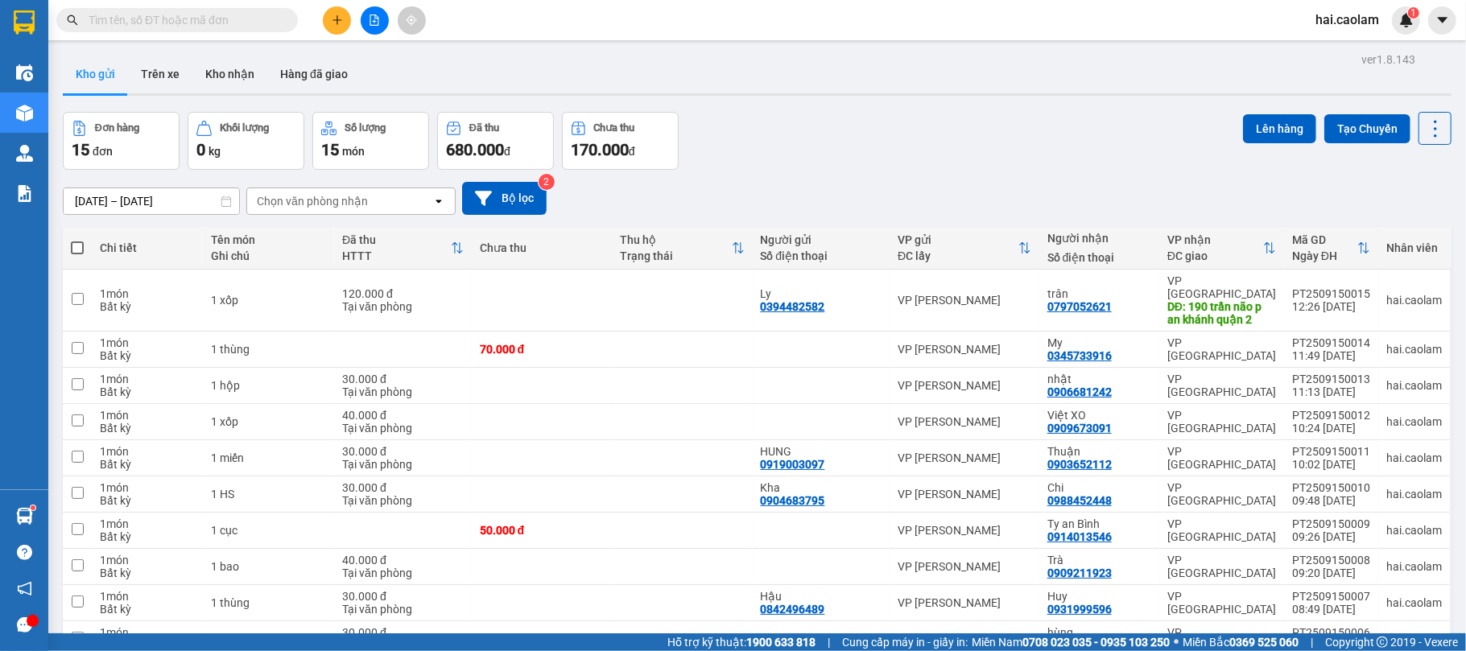
click at [1375, 632] on span "100 / trang" at bounding box center [1375, 640] width 58 height 16
checkbox input "true"
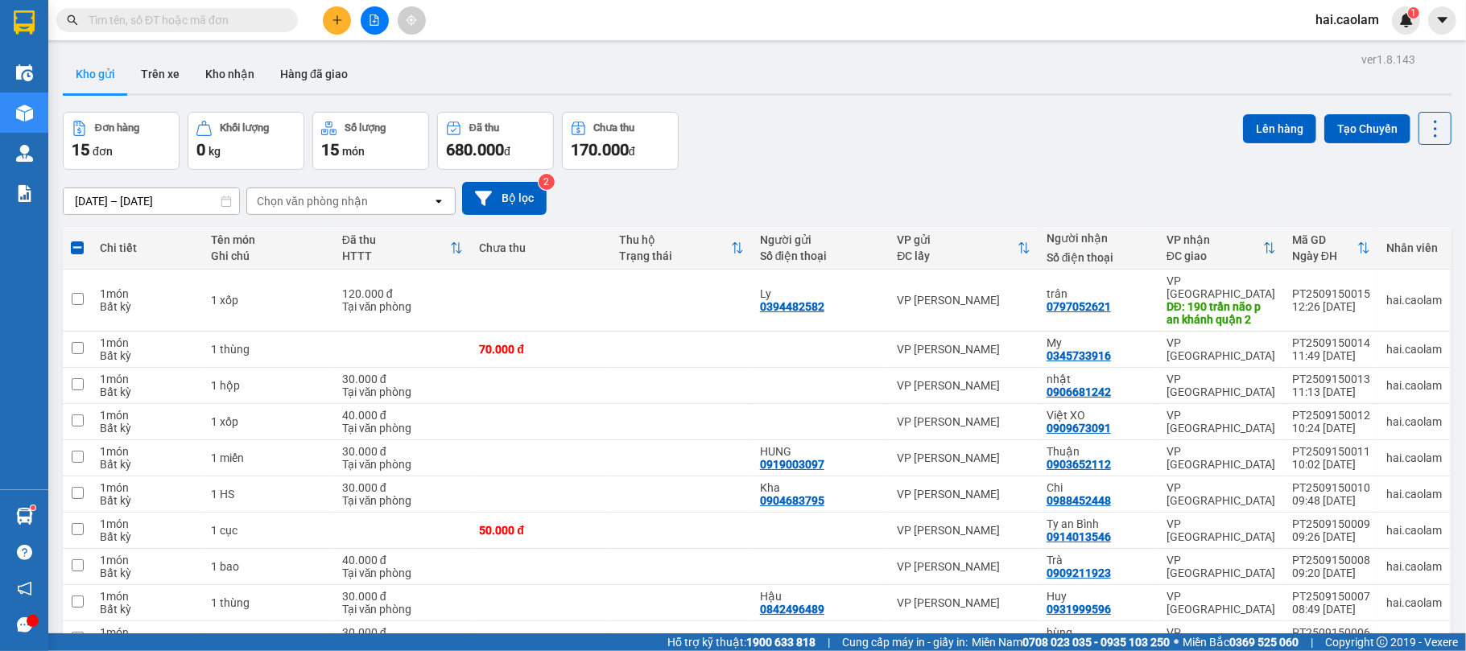
checkbox input "true"
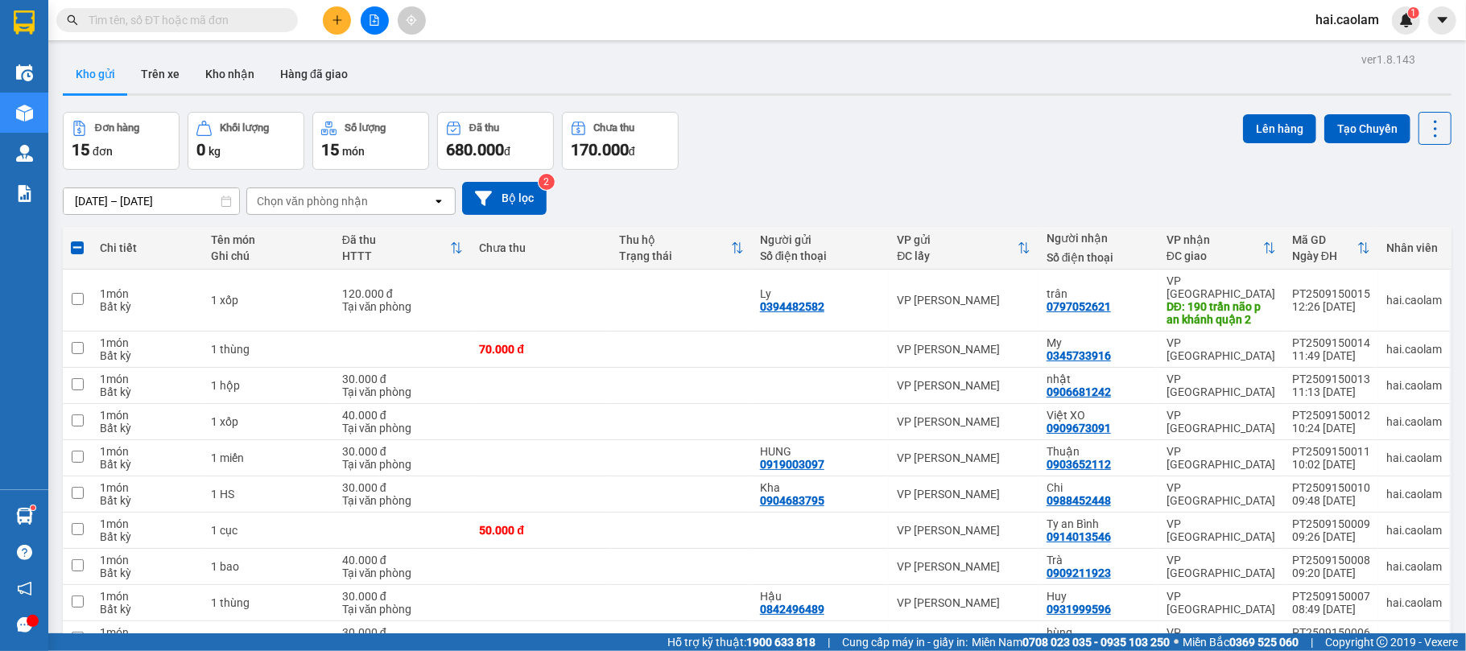
checkbox input "true"
click at [732, 622] on td at bounding box center [682, 640] width 140 height 36
checkbox input "true"
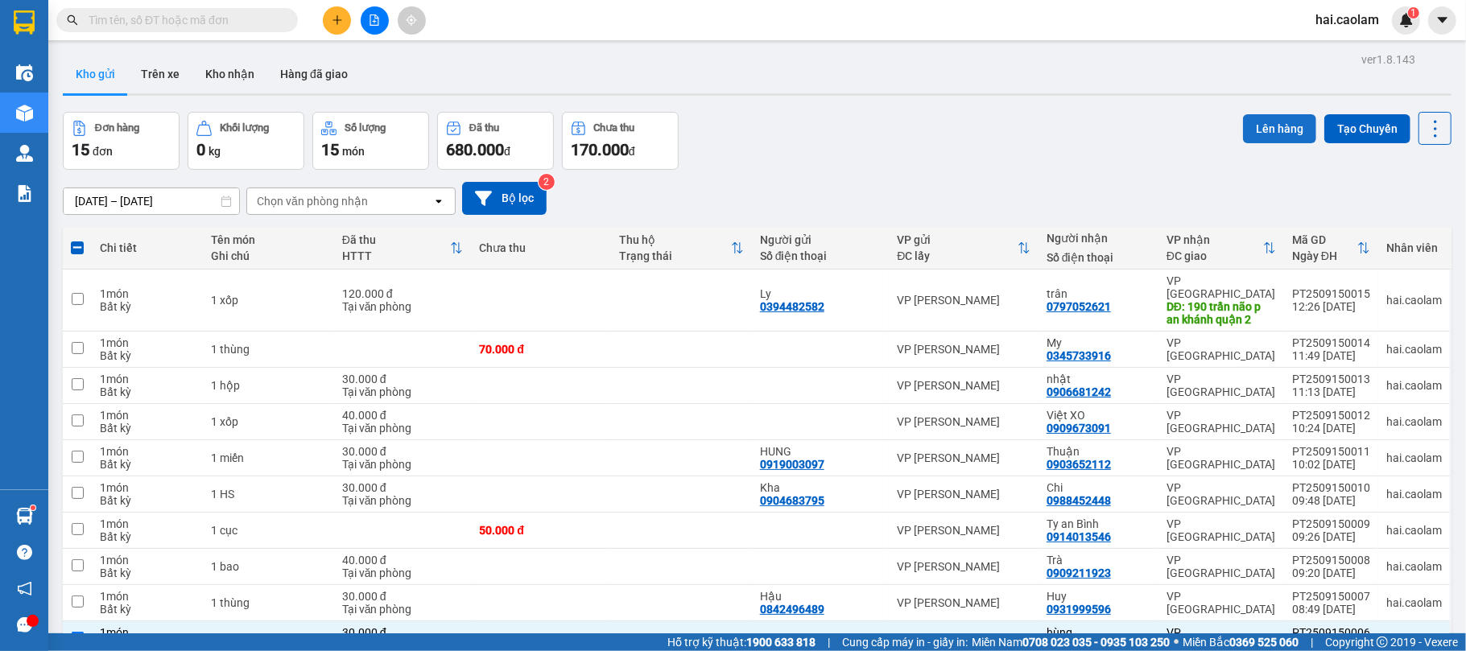
click at [1287, 126] on button "Lên hàng" at bounding box center [1279, 128] width 73 height 29
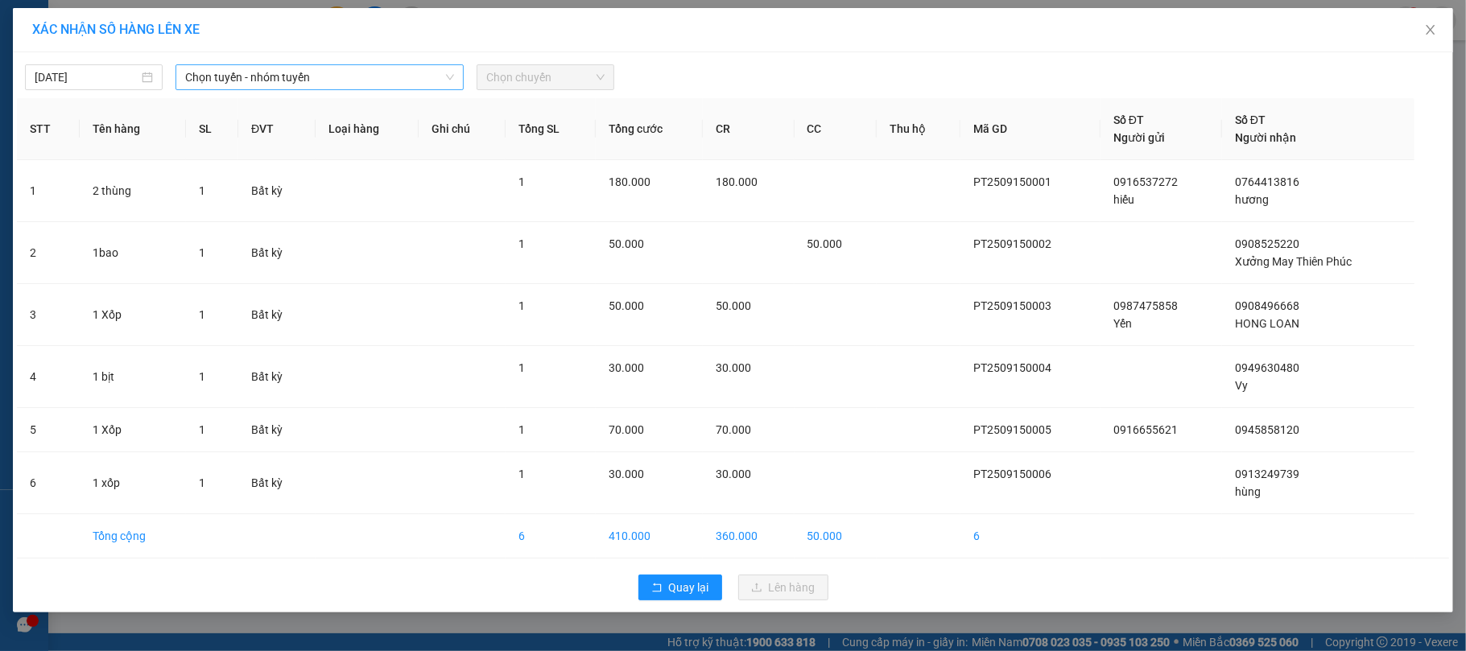
click at [319, 78] on span "Chọn tuyến - nhóm tuyến" at bounding box center [319, 77] width 269 height 24
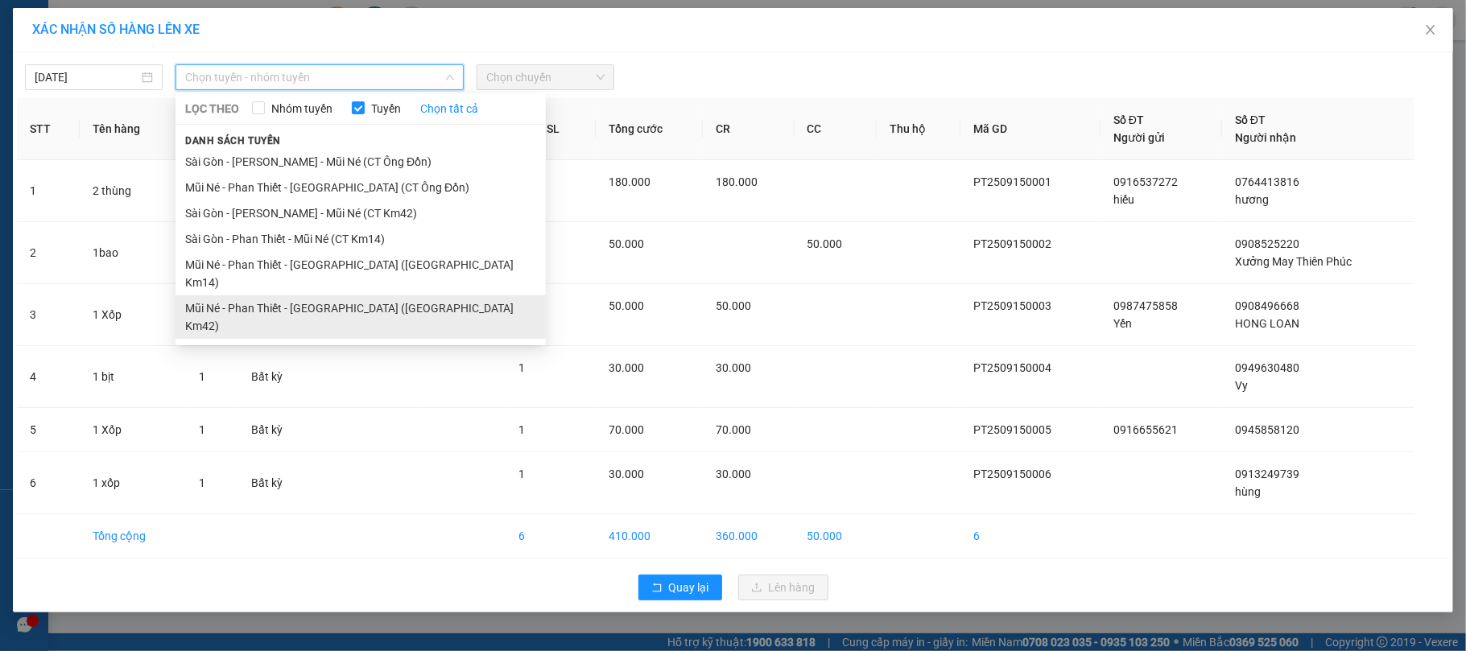
click at [333, 296] on li "Mũi Né - Phan Thiết - [GEOGRAPHIC_DATA] ([GEOGRAPHIC_DATA] Km42)" at bounding box center [361, 317] width 370 height 43
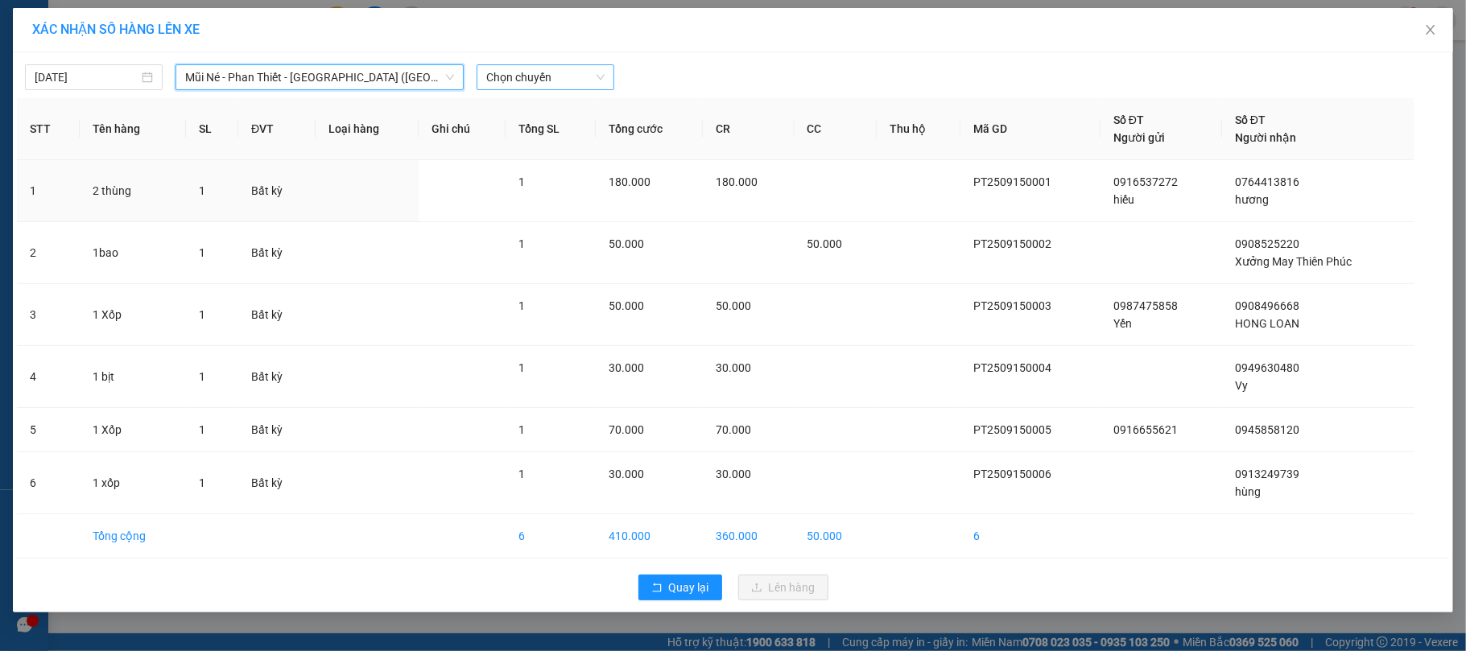
click at [581, 77] on span "Chọn chuyến" at bounding box center [545, 77] width 118 height 24
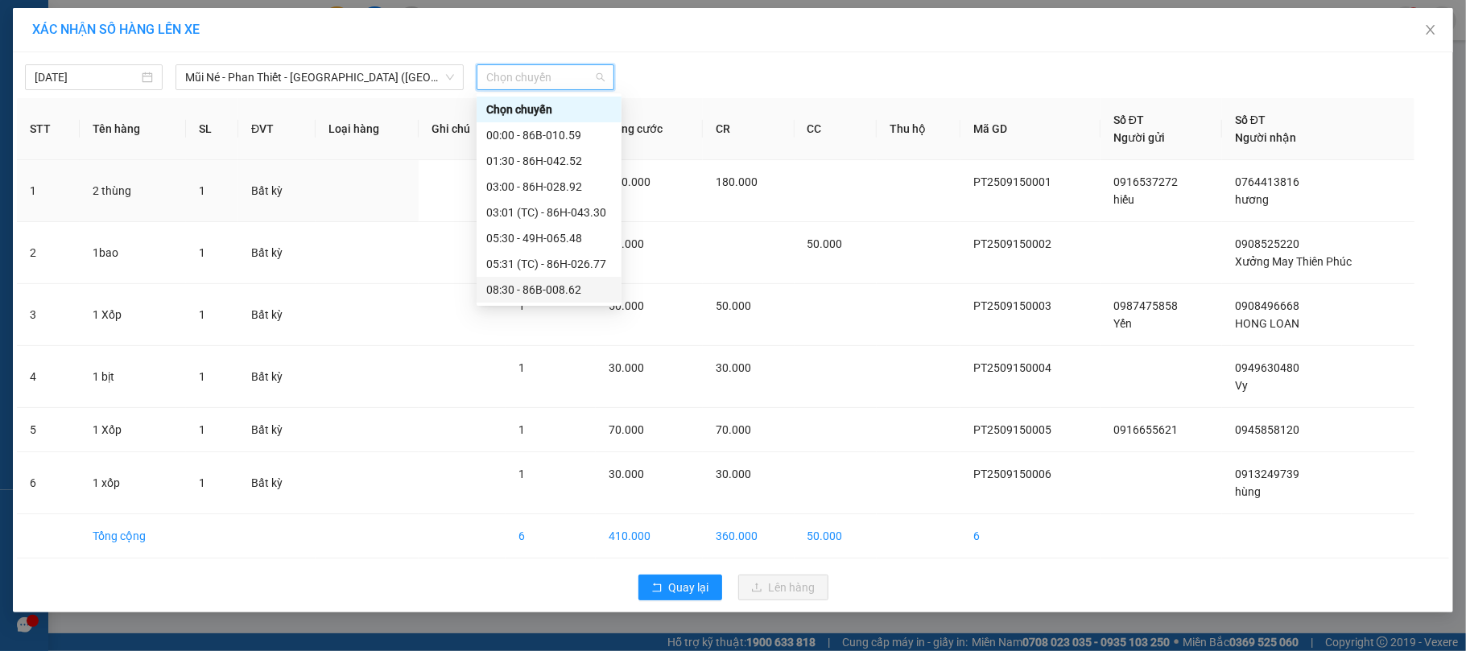
click at [531, 291] on div "08:30 - 86B-008.62" at bounding box center [549, 290] width 126 height 18
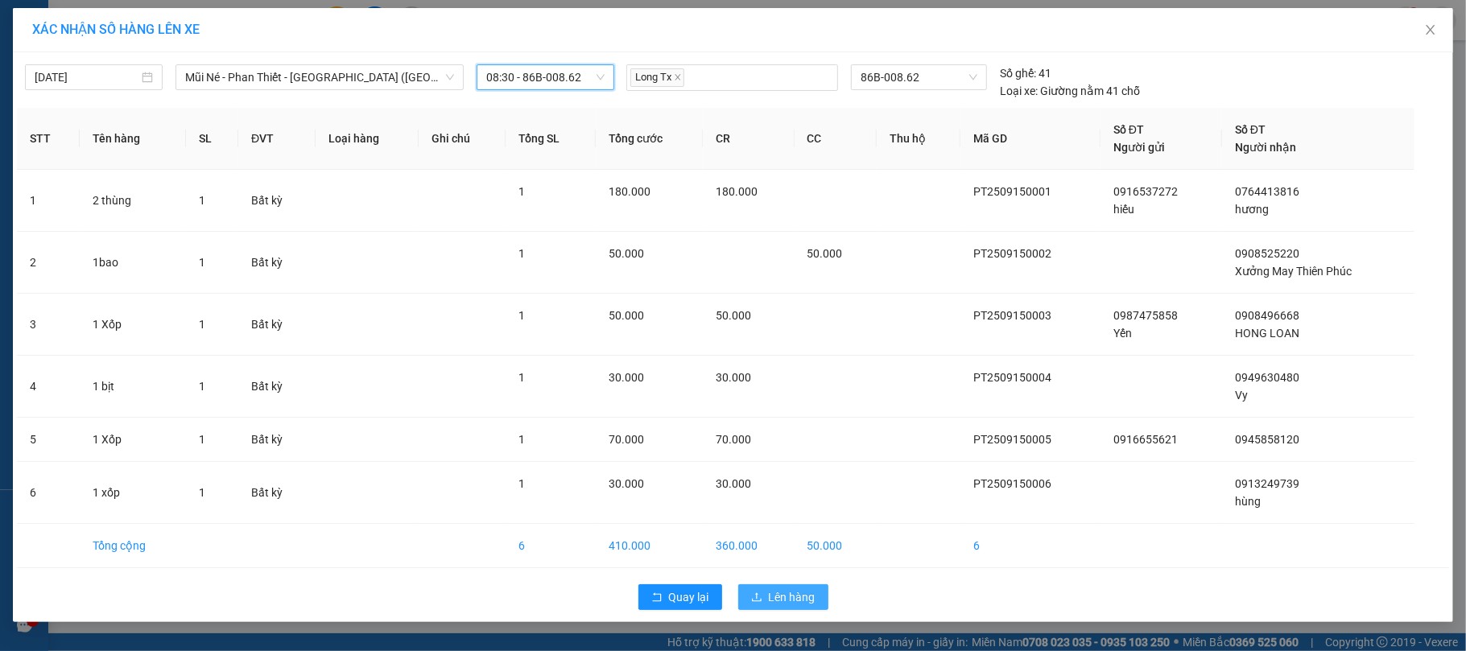
click at [791, 591] on span "Lên hàng" at bounding box center [792, 598] width 47 height 18
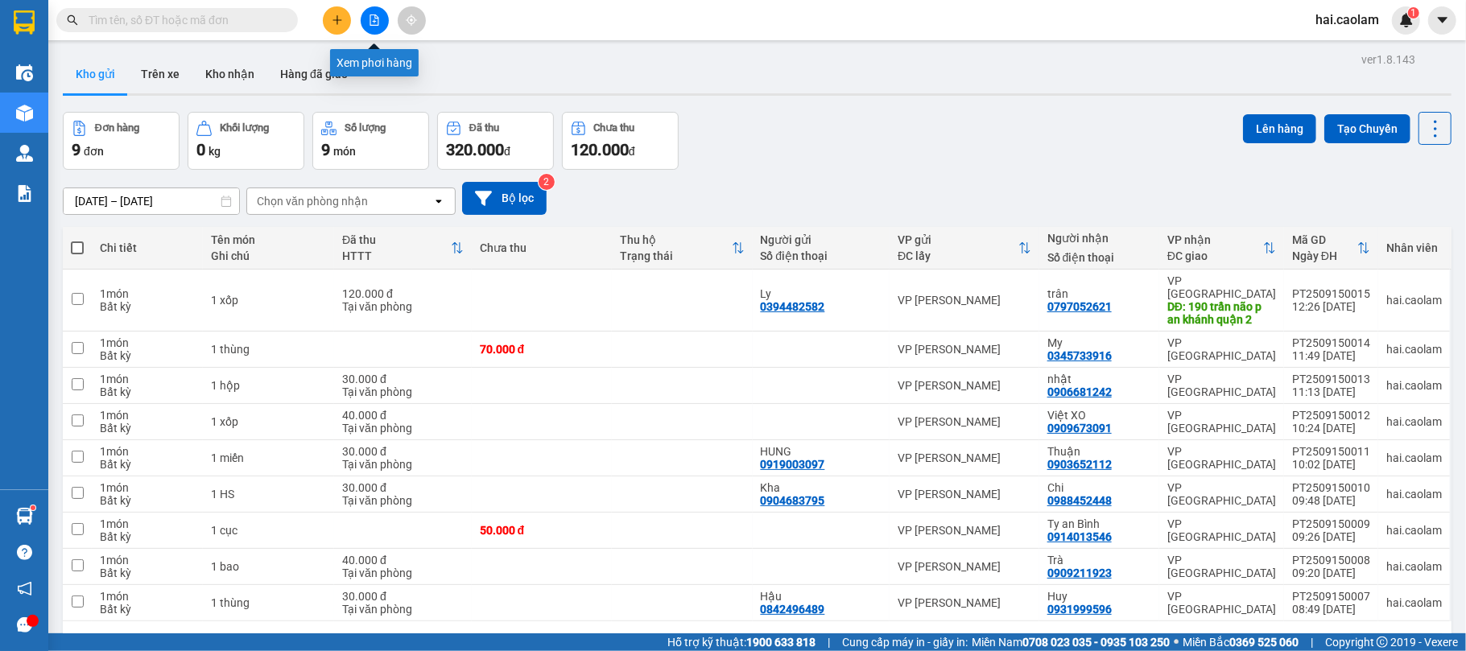
click at [333, 16] on icon "plus" at bounding box center [337, 19] width 11 height 11
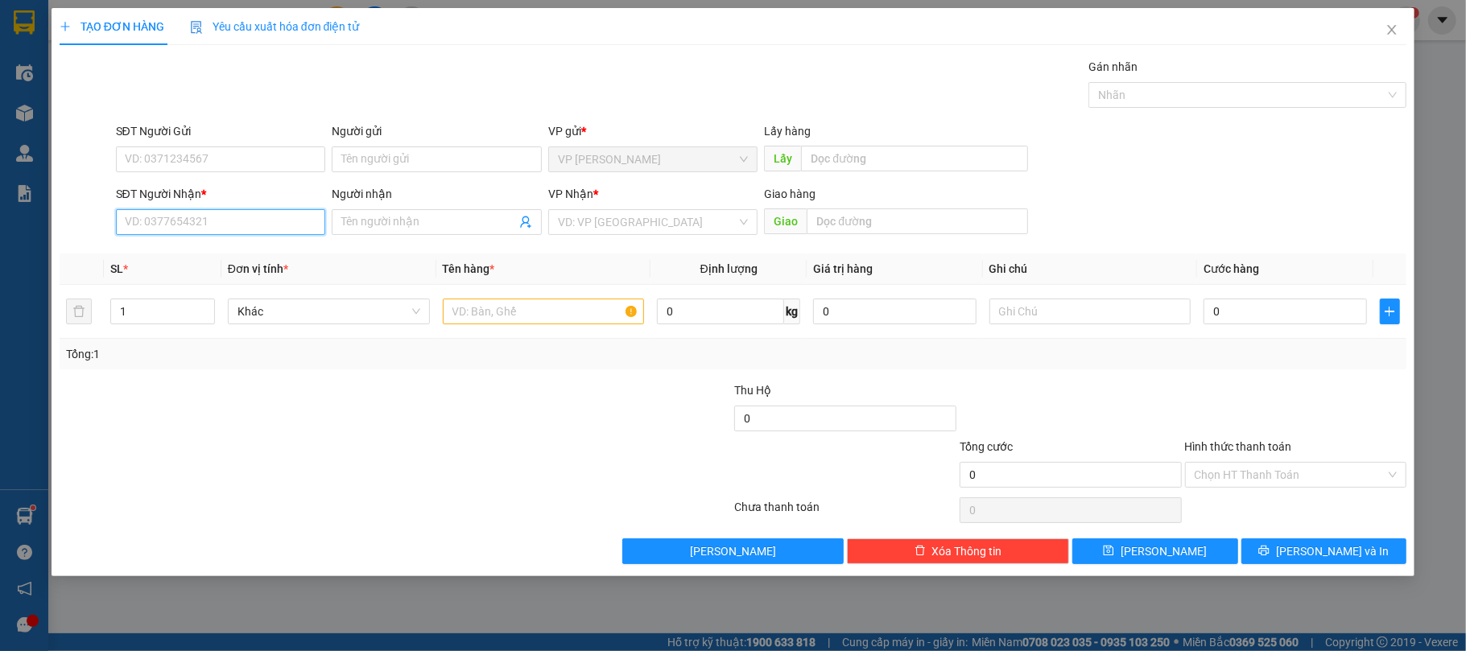
click at [203, 232] on input "SĐT Người Nhận *" at bounding box center [221, 222] width 210 height 26
type input "0769999030"
click at [428, 220] on input "Người nhận" at bounding box center [428, 222] width 175 height 18
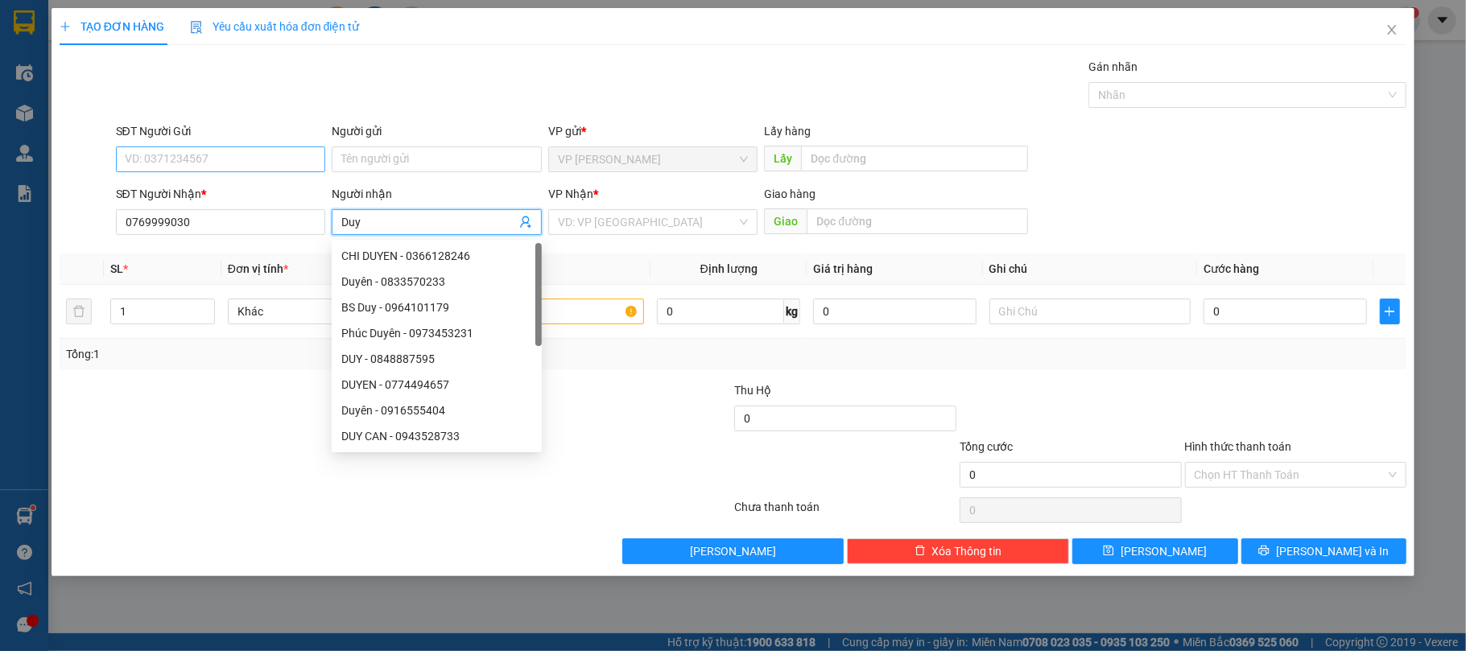
type input "Duy"
click at [213, 152] on input "SĐT Người Gửi" at bounding box center [221, 160] width 210 height 26
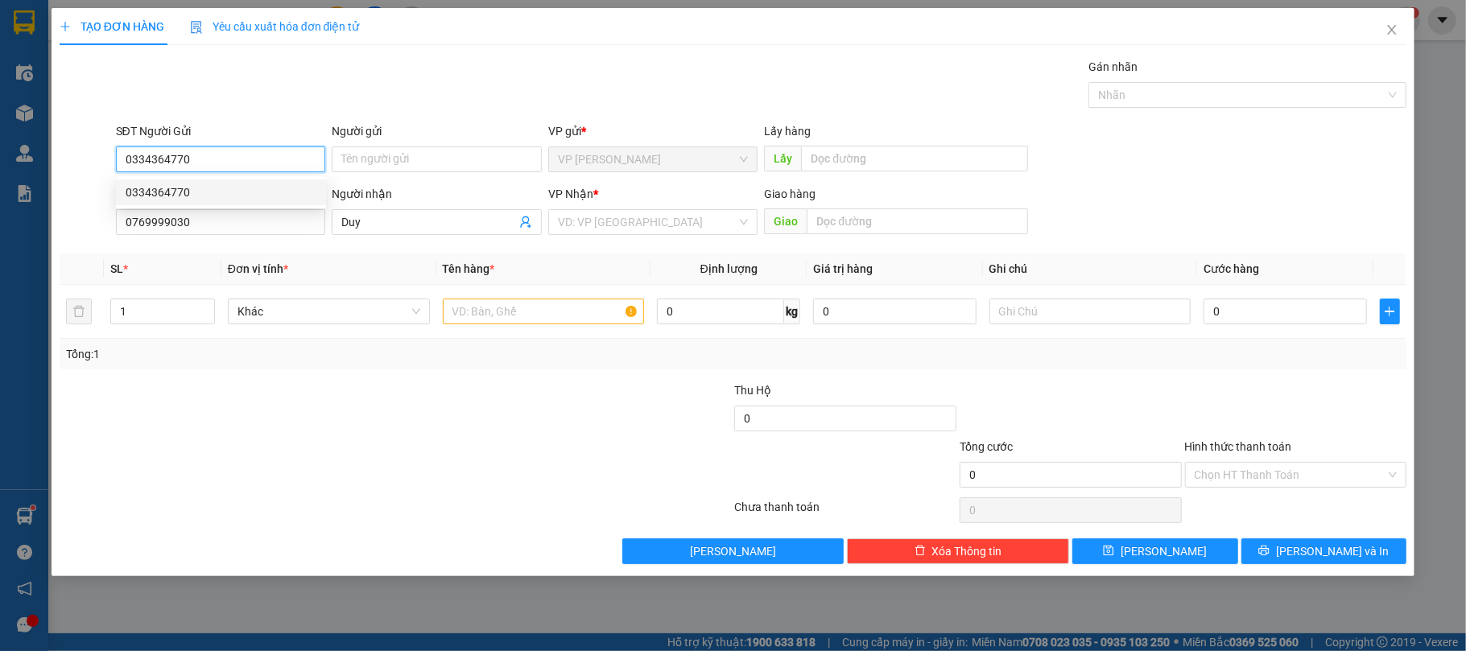
click at [225, 180] on div "0334364770" at bounding box center [221, 193] width 210 height 26
type input "0334364770"
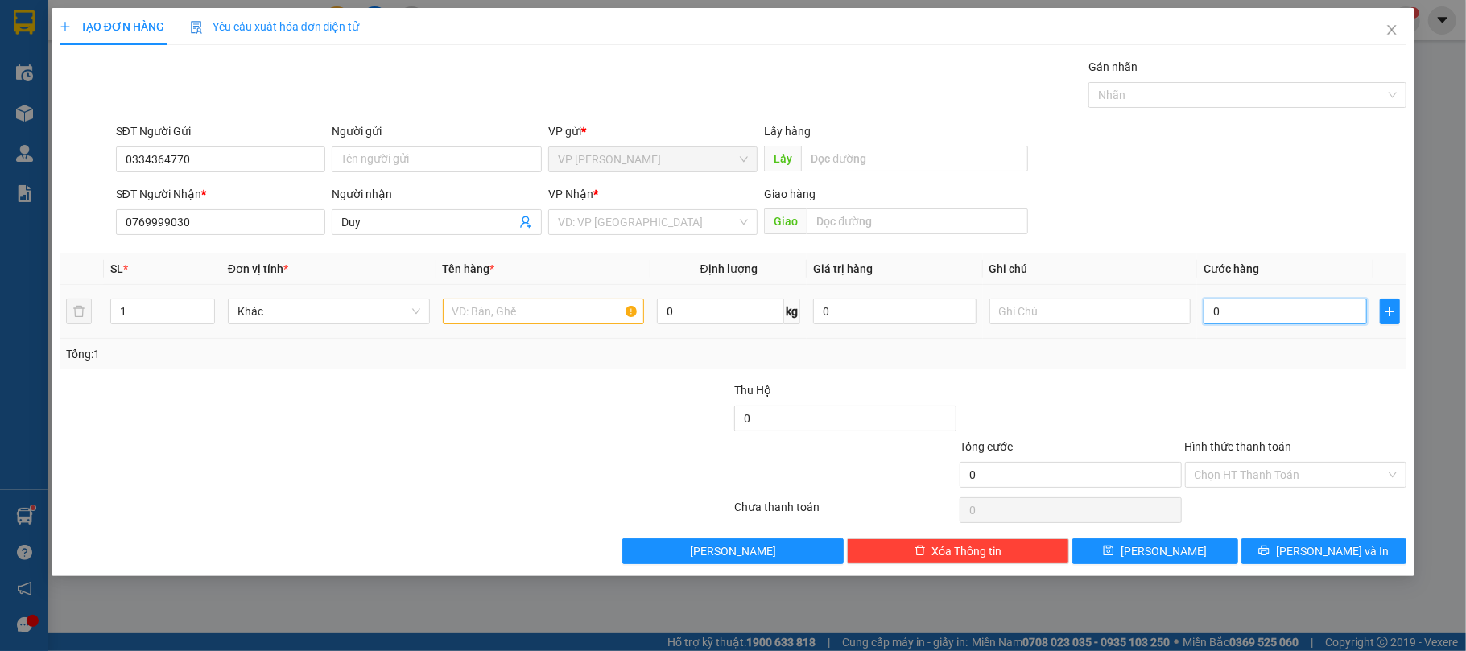
click at [1280, 304] on input "0" at bounding box center [1285, 312] width 163 height 26
type input "1"
type input "10"
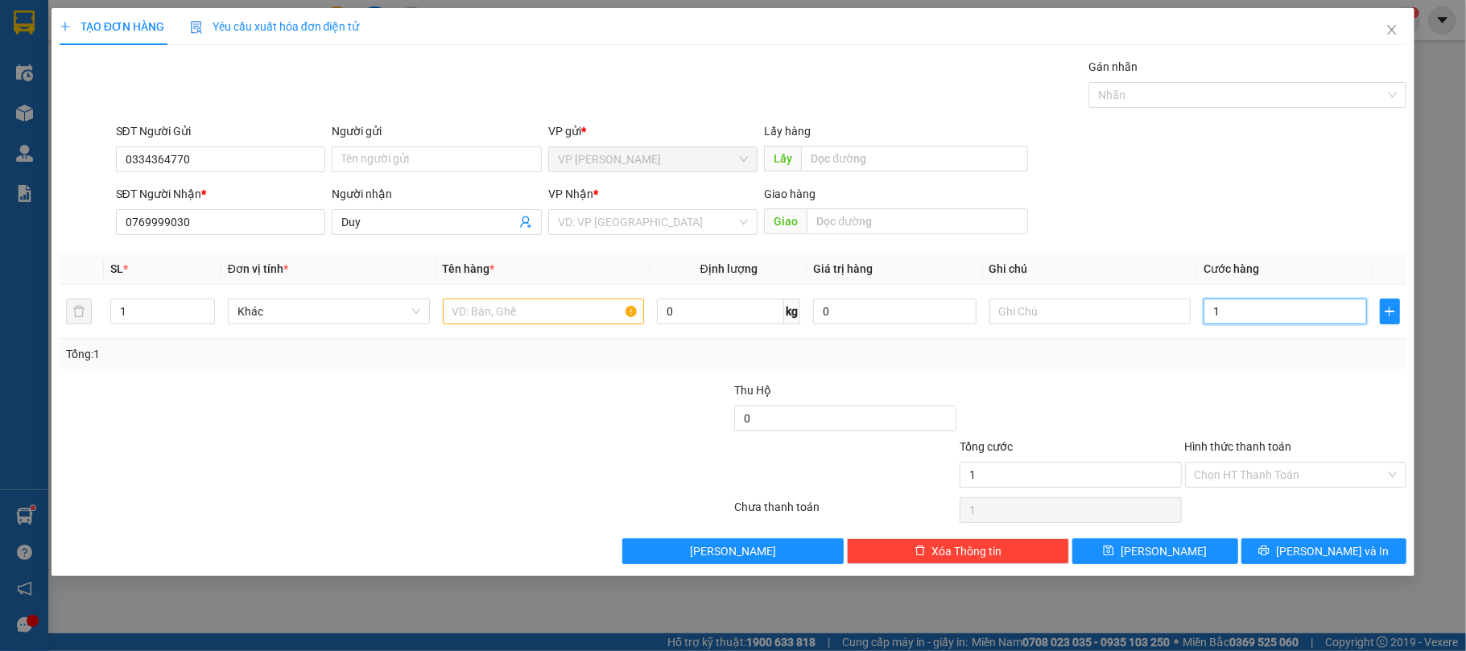
type input "10"
type input "100"
click at [549, 436] on form "Thu Hộ 0 Tổng cước 100 Hình thức thanh toán Chọn HT Thanh Toán" at bounding box center [734, 438] width 1348 height 113
click at [619, 230] on input "search" at bounding box center [648, 222] width 180 height 24
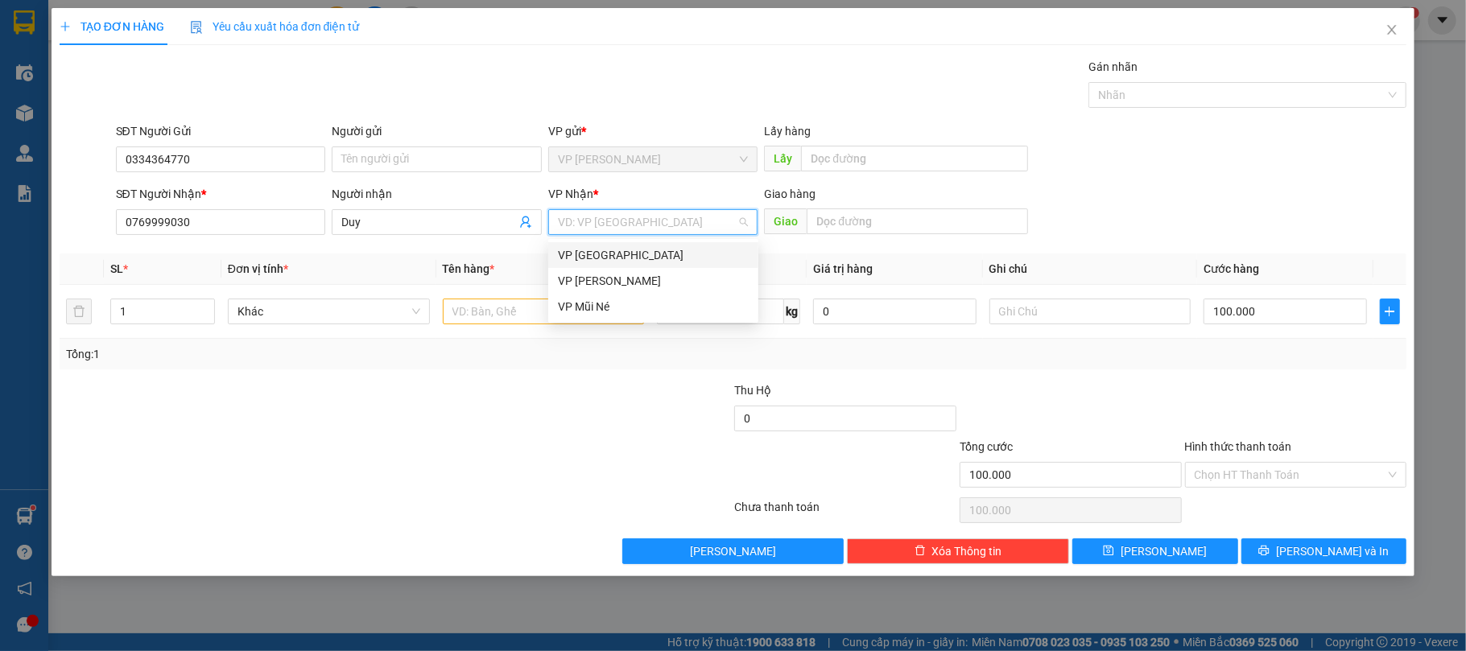
click at [606, 255] on div "VP [GEOGRAPHIC_DATA]" at bounding box center [653, 255] width 191 height 18
drag, startPoint x: 1245, startPoint y: 406, endPoint x: 1245, endPoint y: 420, distance: 13.7
click at [1245, 412] on div at bounding box center [1296, 410] width 225 height 56
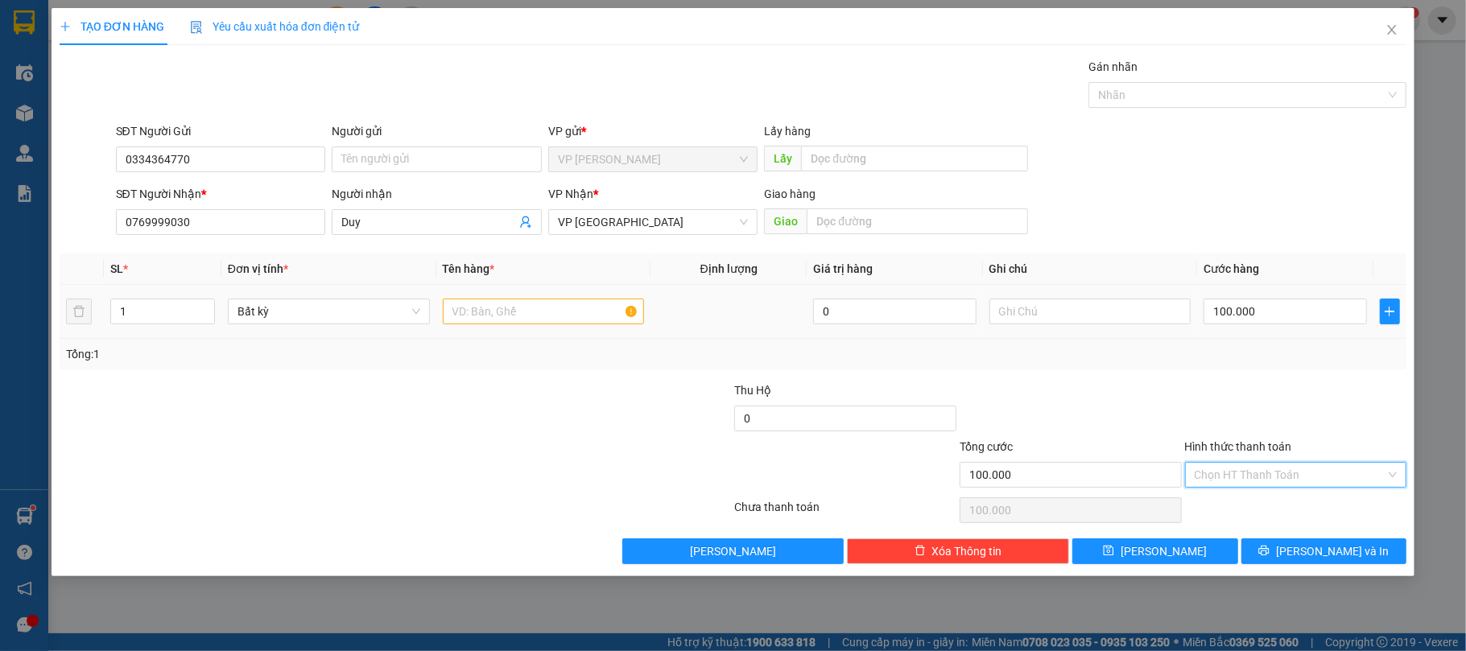
click at [1256, 483] on input "Hình thức thanh toán" at bounding box center [1291, 475] width 192 height 24
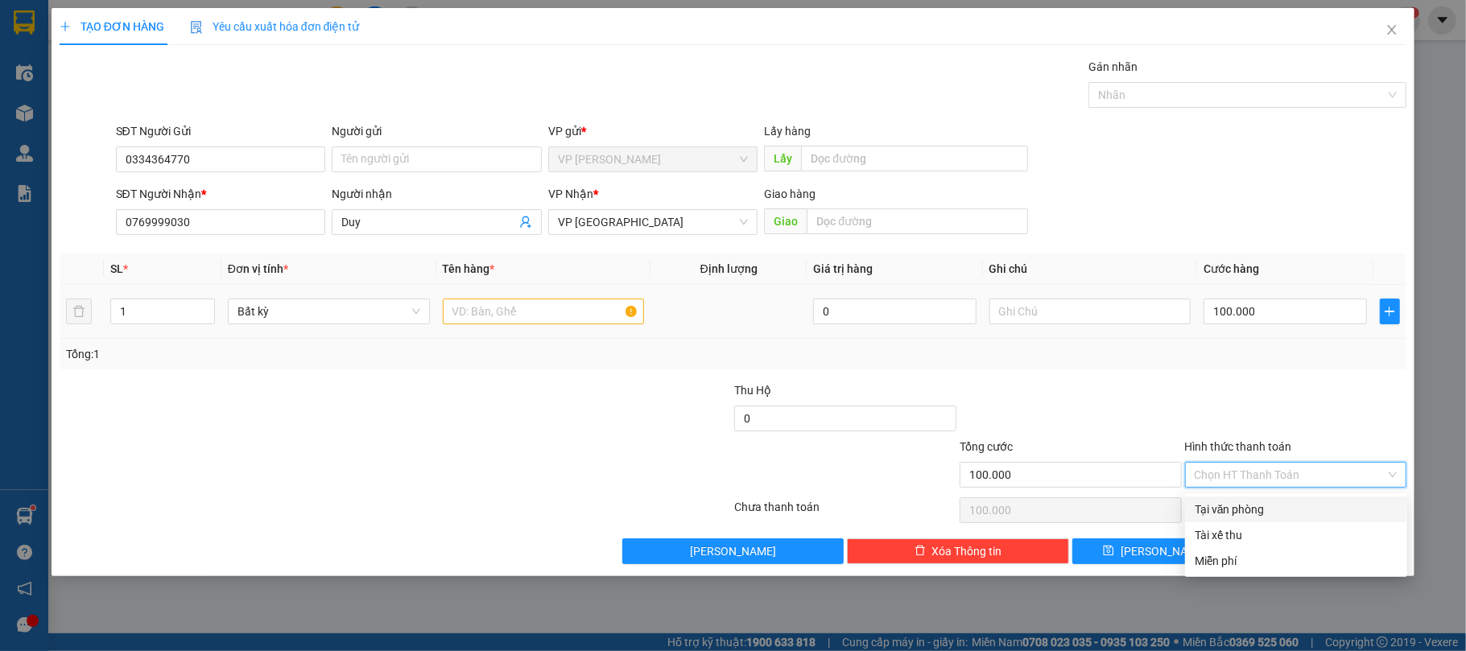
click at [506, 294] on td at bounding box center [543, 312] width 215 height 54
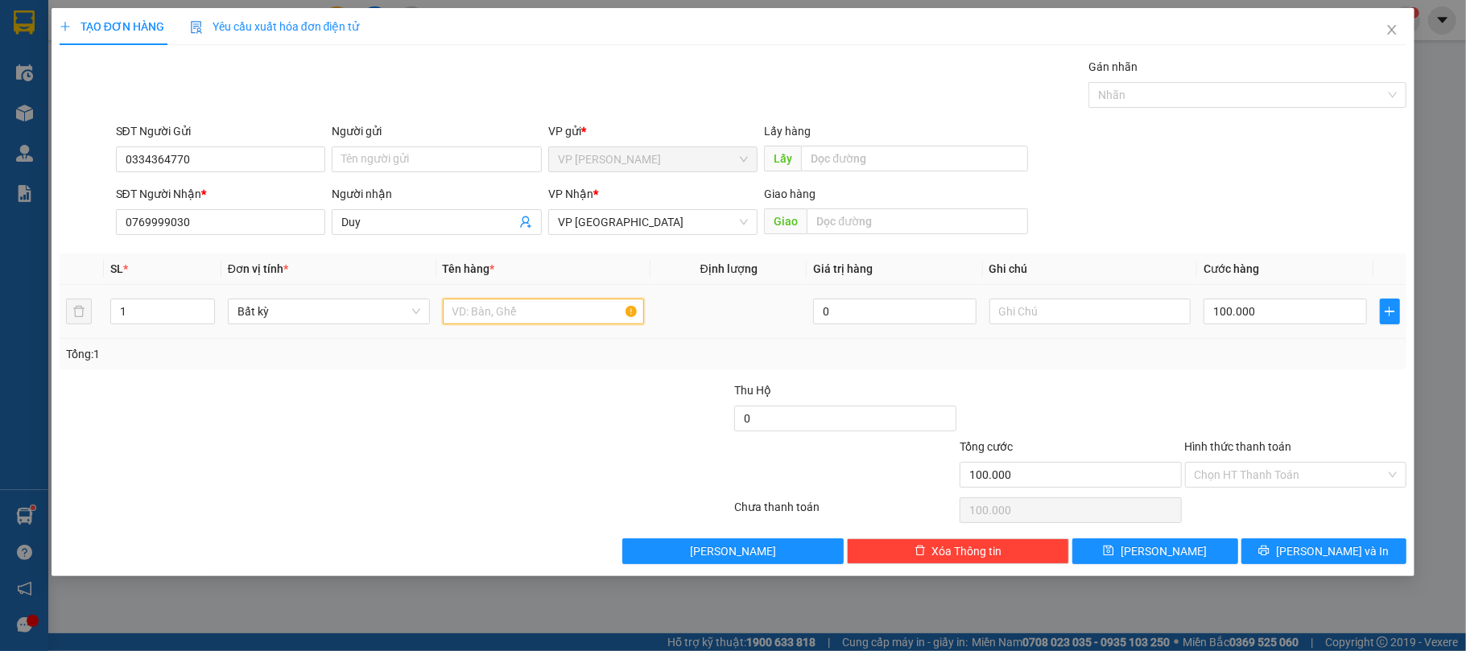
click at [506, 309] on input "text" at bounding box center [544, 312] width 202 height 26
click at [1052, 393] on div at bounding box center [1070, 410] width 225 height 56
click at [1239, 483] on input "Hình thức thanh toán" at bounding box center [1291, 475] width 192 height 24
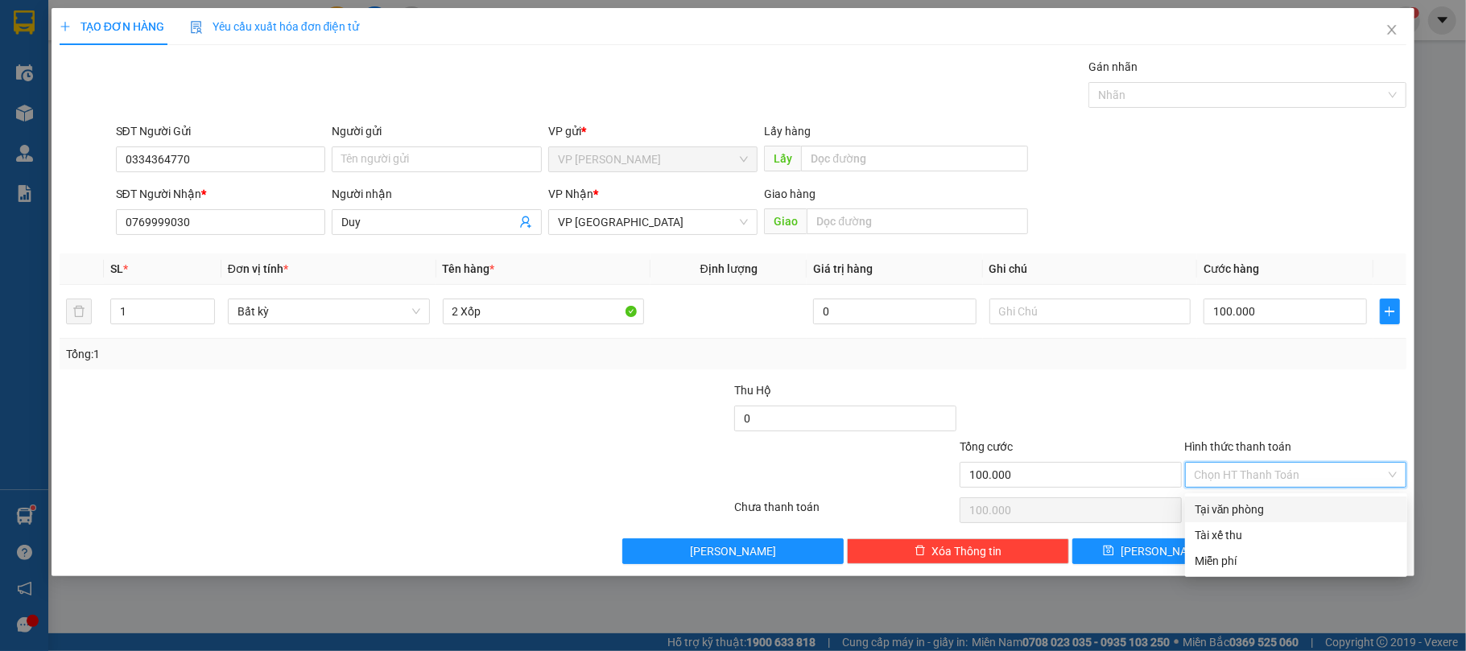
drag, startPoint x: 1222, startPoint y: 507, endPoint x: 1192, endPoint y: 511, distance: 30.1
click at [1219, 507] on div "Tại văn phòng" at bounding box center [1296, 510] width 203 height 18
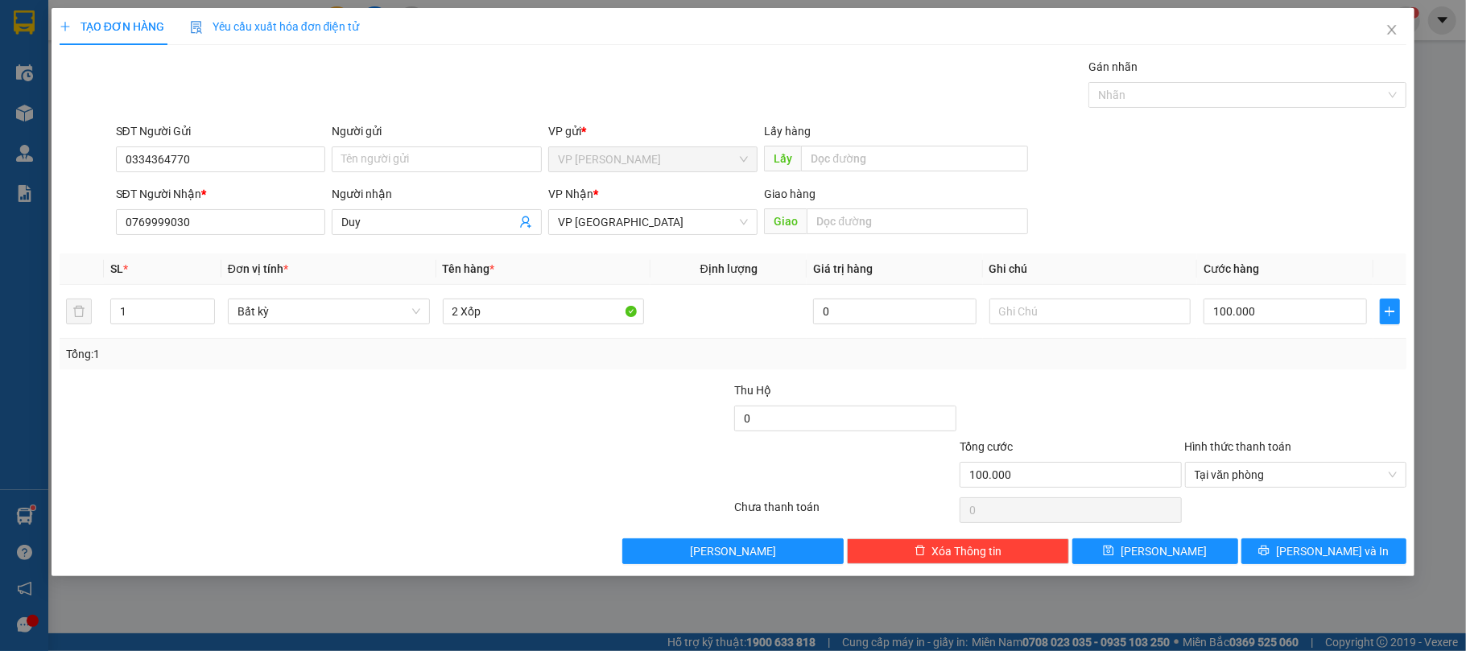
drag, startPoint x: 1321, startPoint y: 551, endPoint x: 1393, endPoint y: 507, distance: 84.5
click at [1393, 507] on div at bounding box center [1296, 510] width 225 height 32
click at [1367, 556] on button "[PERSON_NAME] và In" at bounding box center [1325, 552] width 166 height 26
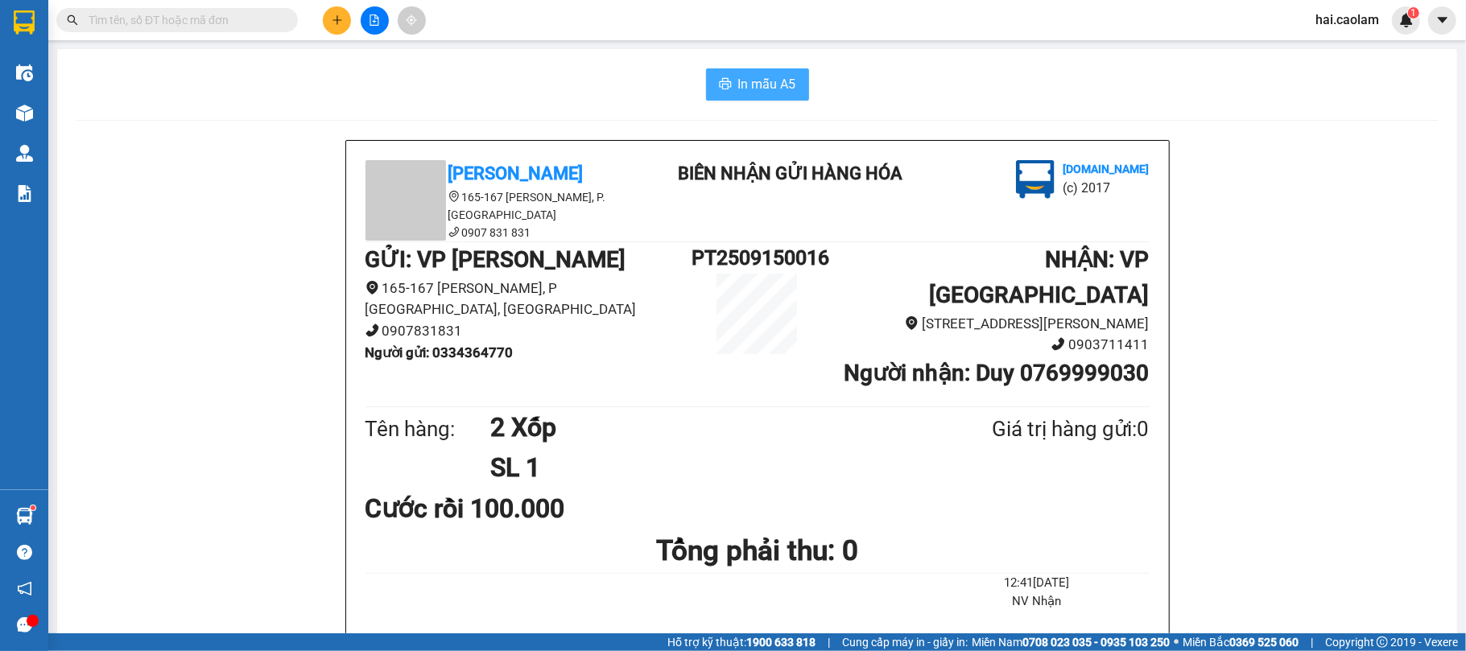
click at [738, 88] on span "In mẫu A5" at bounding box center [767, 84] width 58 height 20
click at [324, 23] on button at bounding box center [337, 20] width 28 height 28
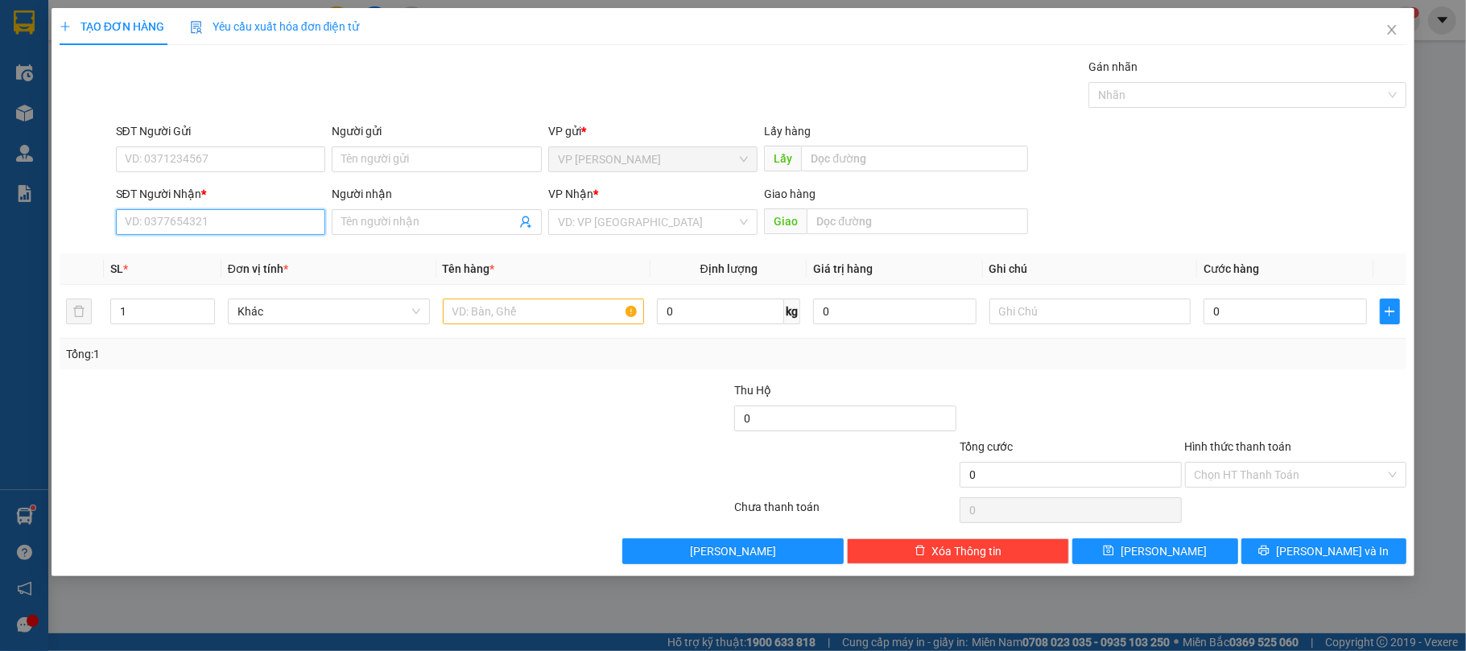
click at [274, 223] on input "SĐT Người Nhận *" at bounding box center [221, 222] width 210 height 26
drag, startPoint x: 256, startPoint y: 254, endPoint x: 410, endPoint y: 250, distance: 153.9
click at [261, 258] on div "0925398852 - như" at bounding box center [221, 256] width 191 height 18
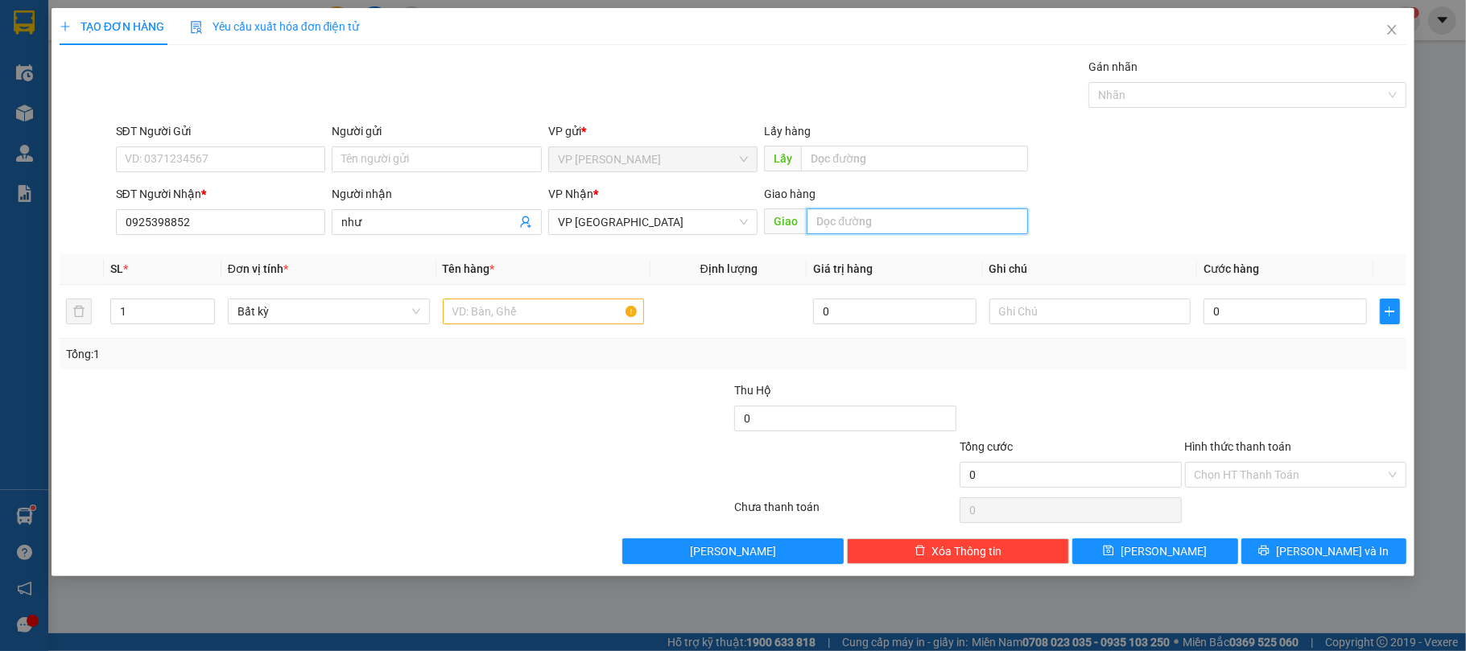
click at [875, 225] on input "text" at bounding box center [917, 222] width 221 height 26
click at [516, 312] on input "text" at bounding box center [544, 312] width 202 height 26
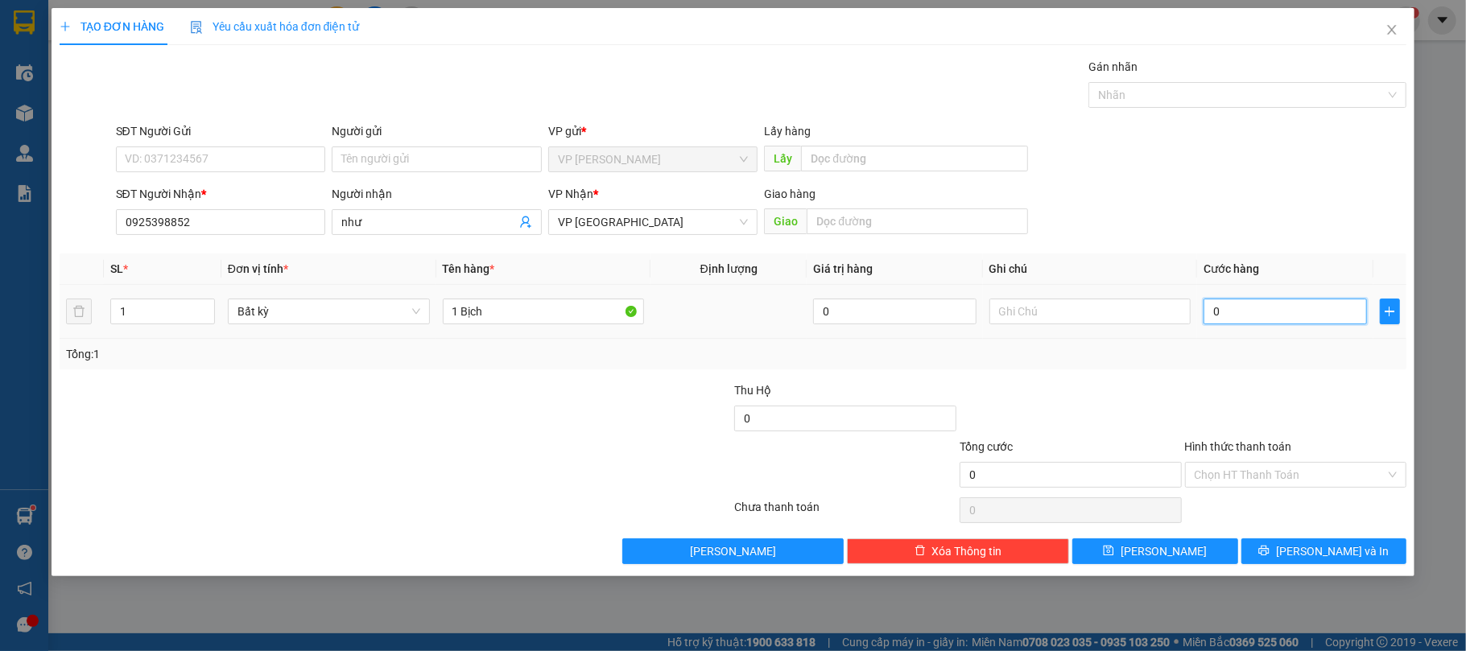
click at [1250, 314] on input "0" at bounding box center [1285, 312] width 163 height 26
click at [1282, 453] on label "Hình thức thanh toán" at bounding box center [1238, 446] width 107 height 13
click at [1282, 463] on input "Hình thức thanh toán" at bounding box center [1291, 475] width 192 height 24
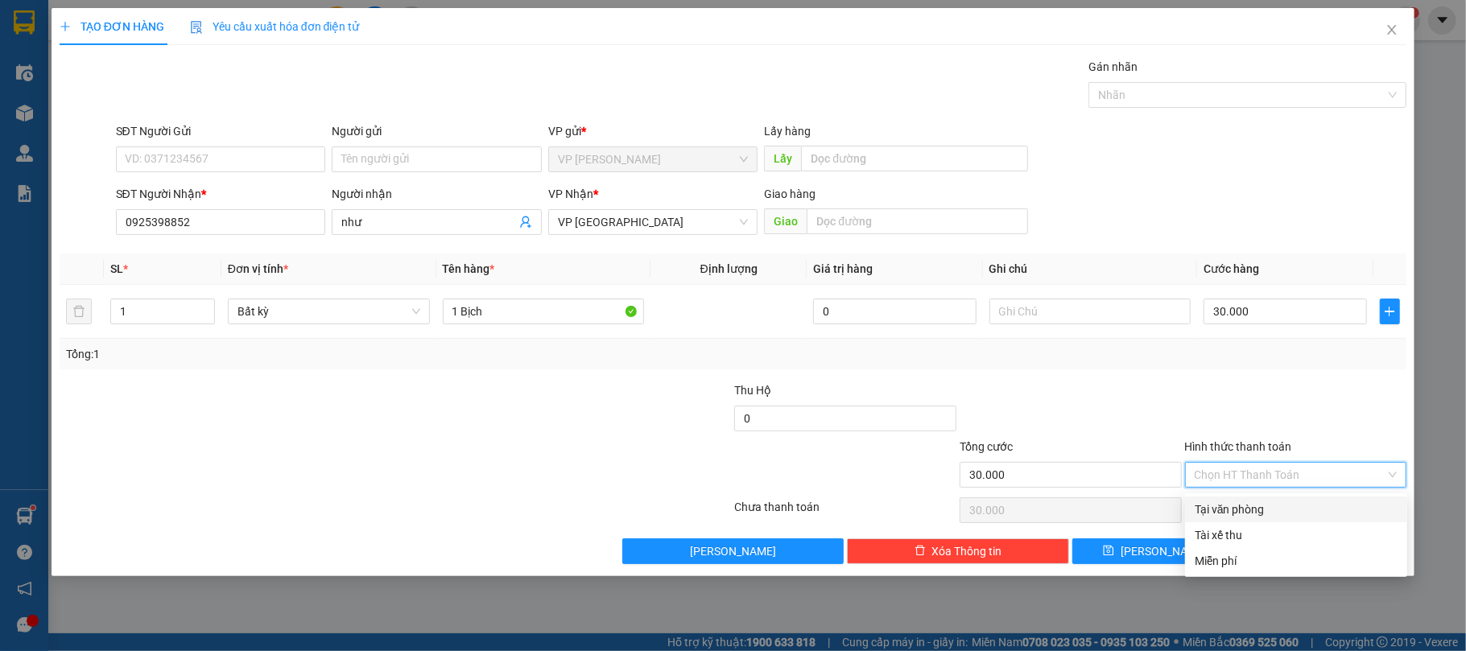
click at [1267, 504] on div "Tại văn phòng" at bounding box center [1296, 510] width 203 height 18
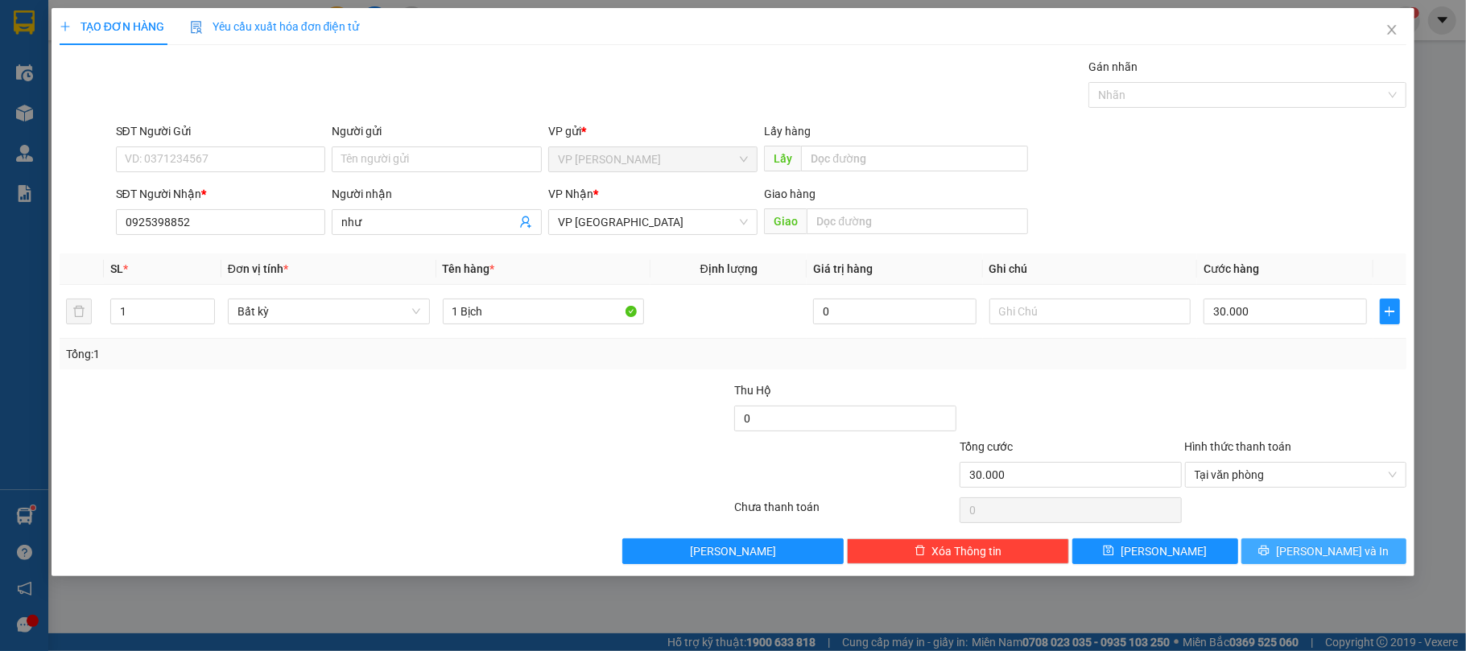
click at [1296, 548] on button "[PERSON_NAME] và In" at bounding box center [1325, 552] width 166 height 26
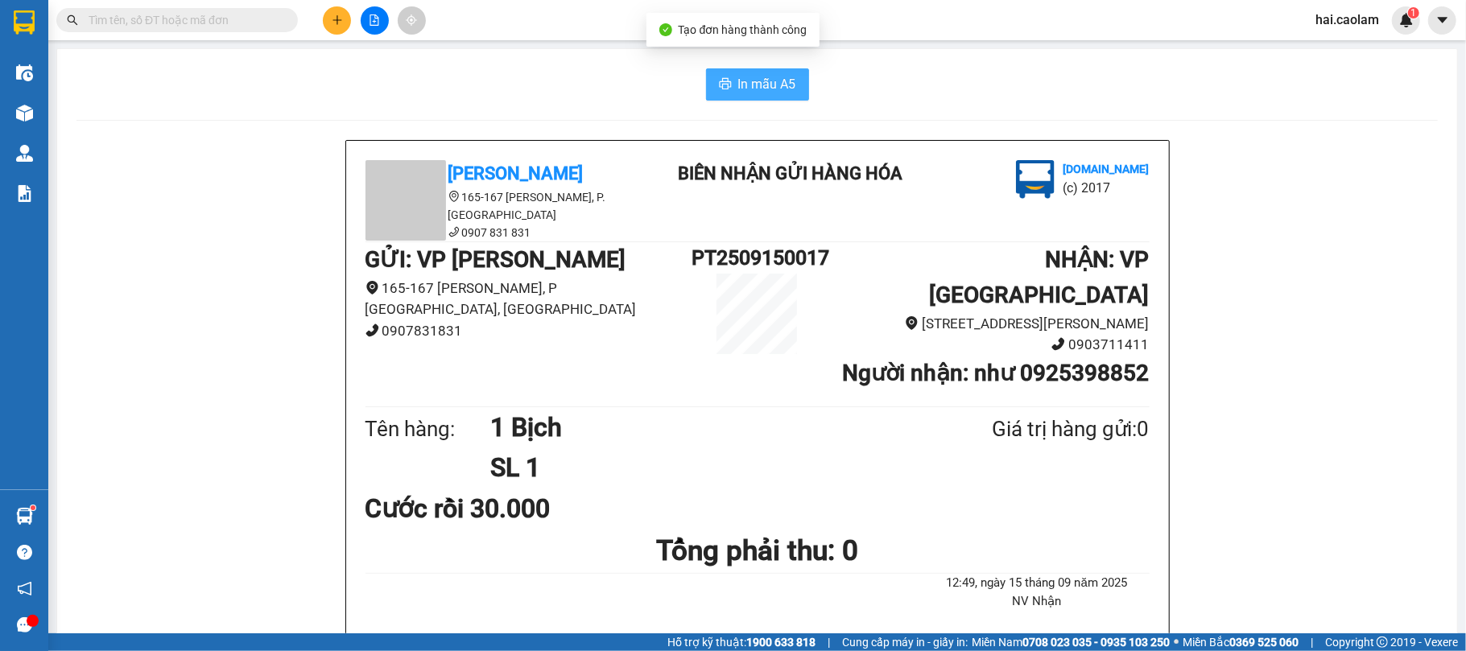
click at [763, 97] on button "In mẫu A5" at bounding box center [757, 84] width 103 height 32
